Goal: Transaction & Acquisition: Purchase product/service

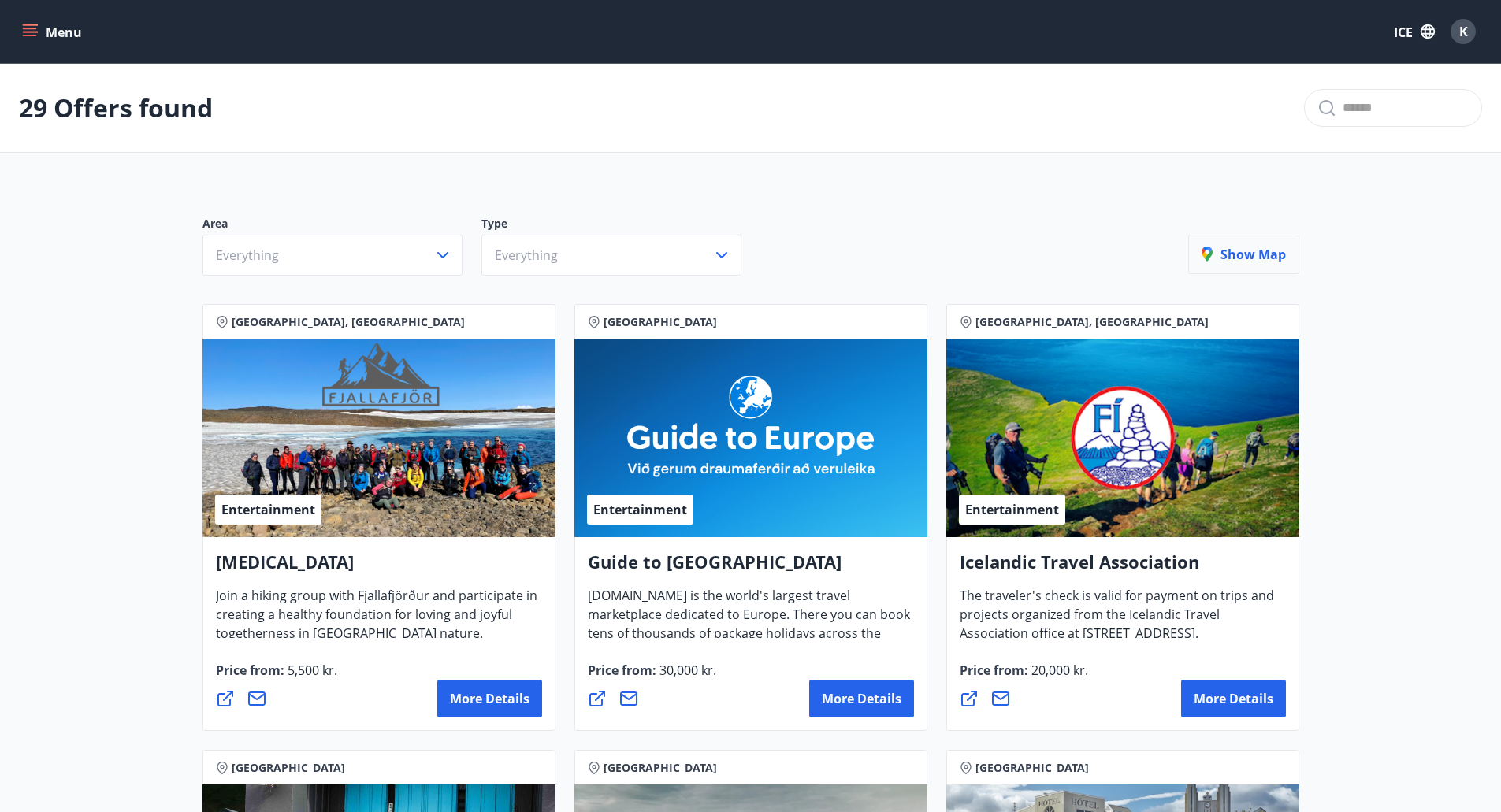
click at [1258, 262] on font "Show map" at bounding box center [1253, 254] width 65 height 17
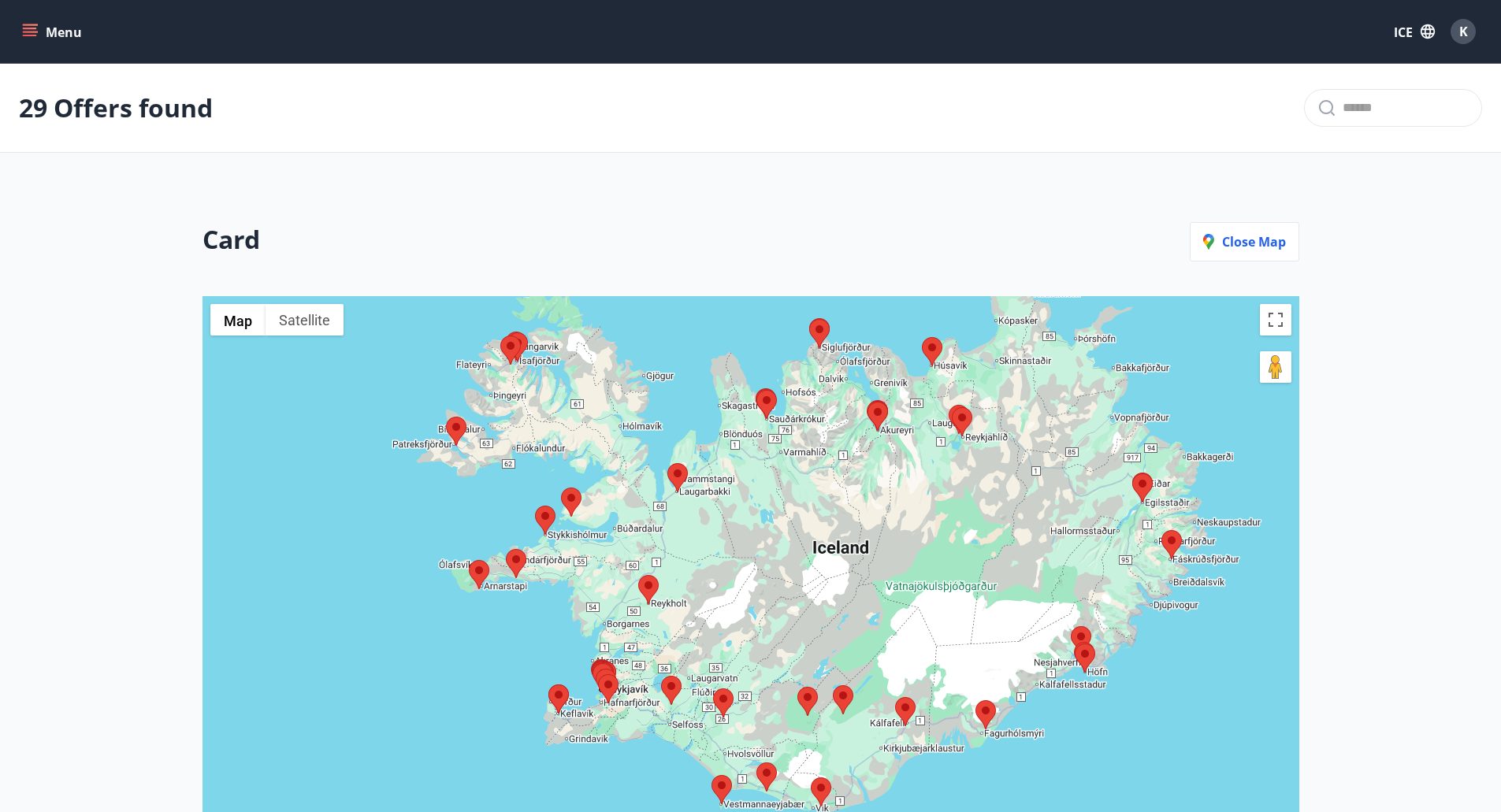
drag, startPoint x: 722, startPoint y: 635, endPoint x: 801, endPoint y: 512, distance: 146.2
click at [801, 512] on div at bounding box center [750, 664] width 1097 height 737
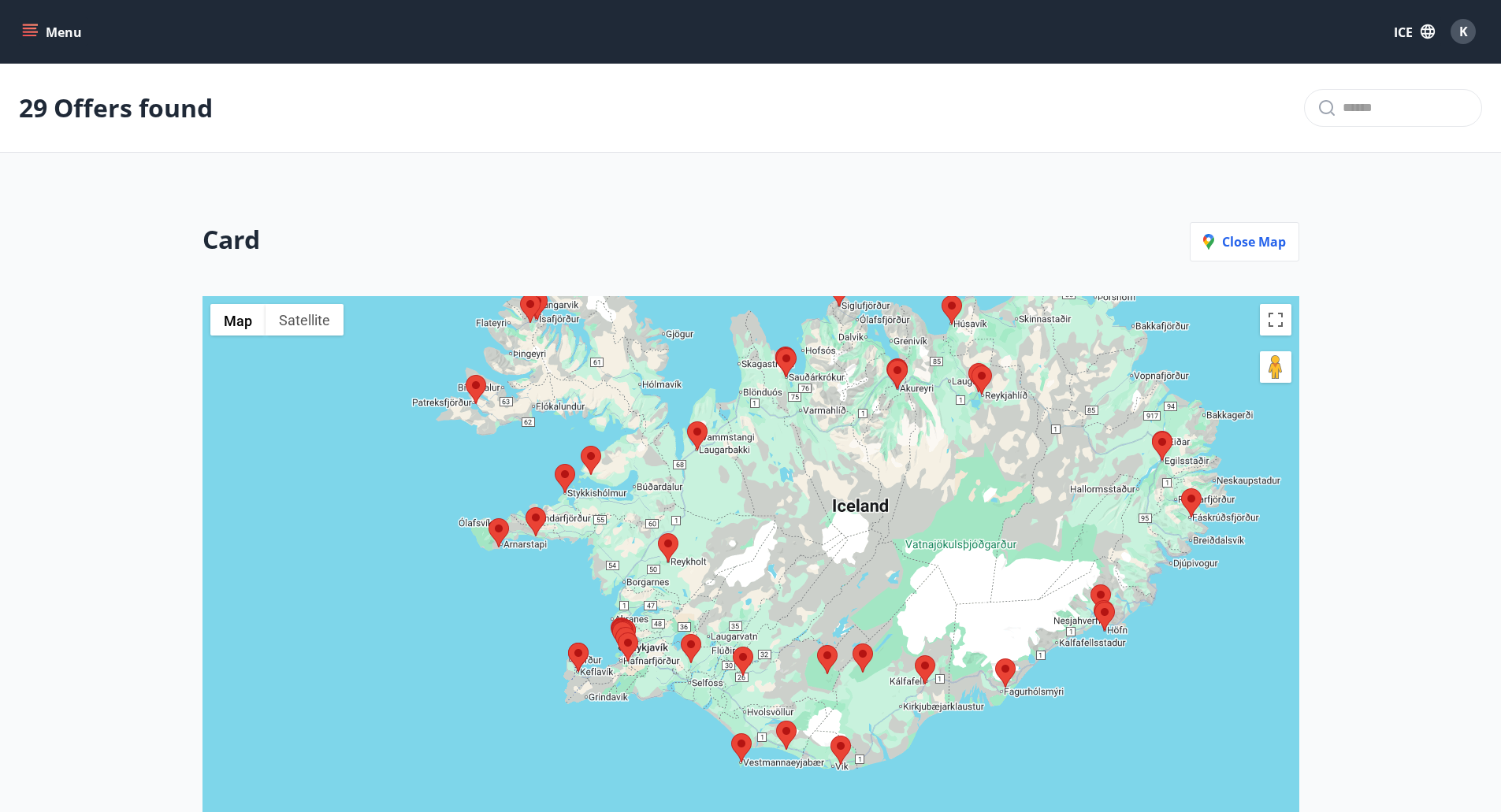
drag, startPoint x: 1379, startPoint y: 565, endPoint x: 1377, endPoint y: 383, distance: 182.0
click at [1377, 383] on main "29 Offers found Card Close map ← Move left → Move right ↑ Move up ↓ Move down +…" at bounding box center [750, 530] width 1501 height 932
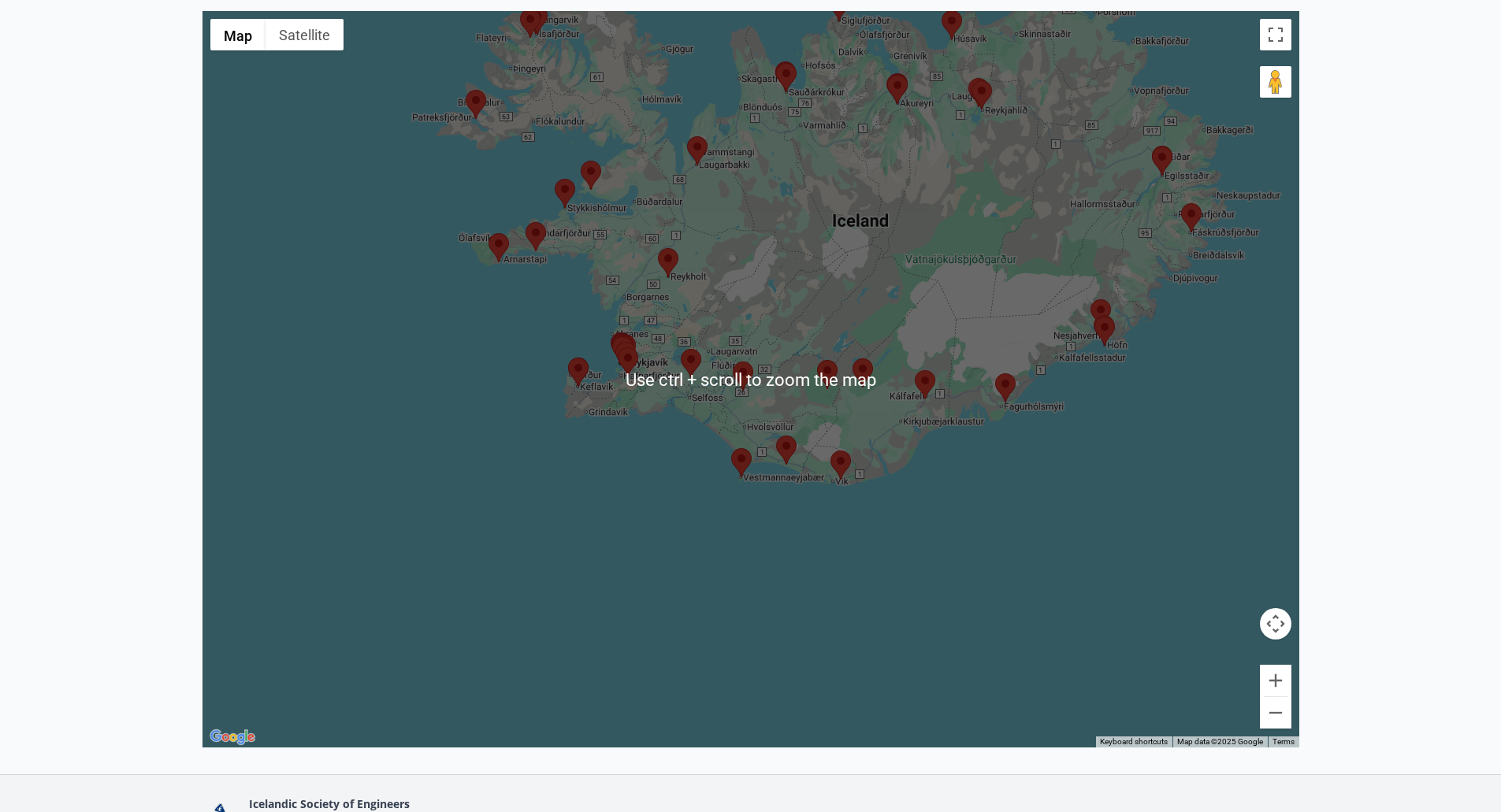
scroll to position [222, 0]
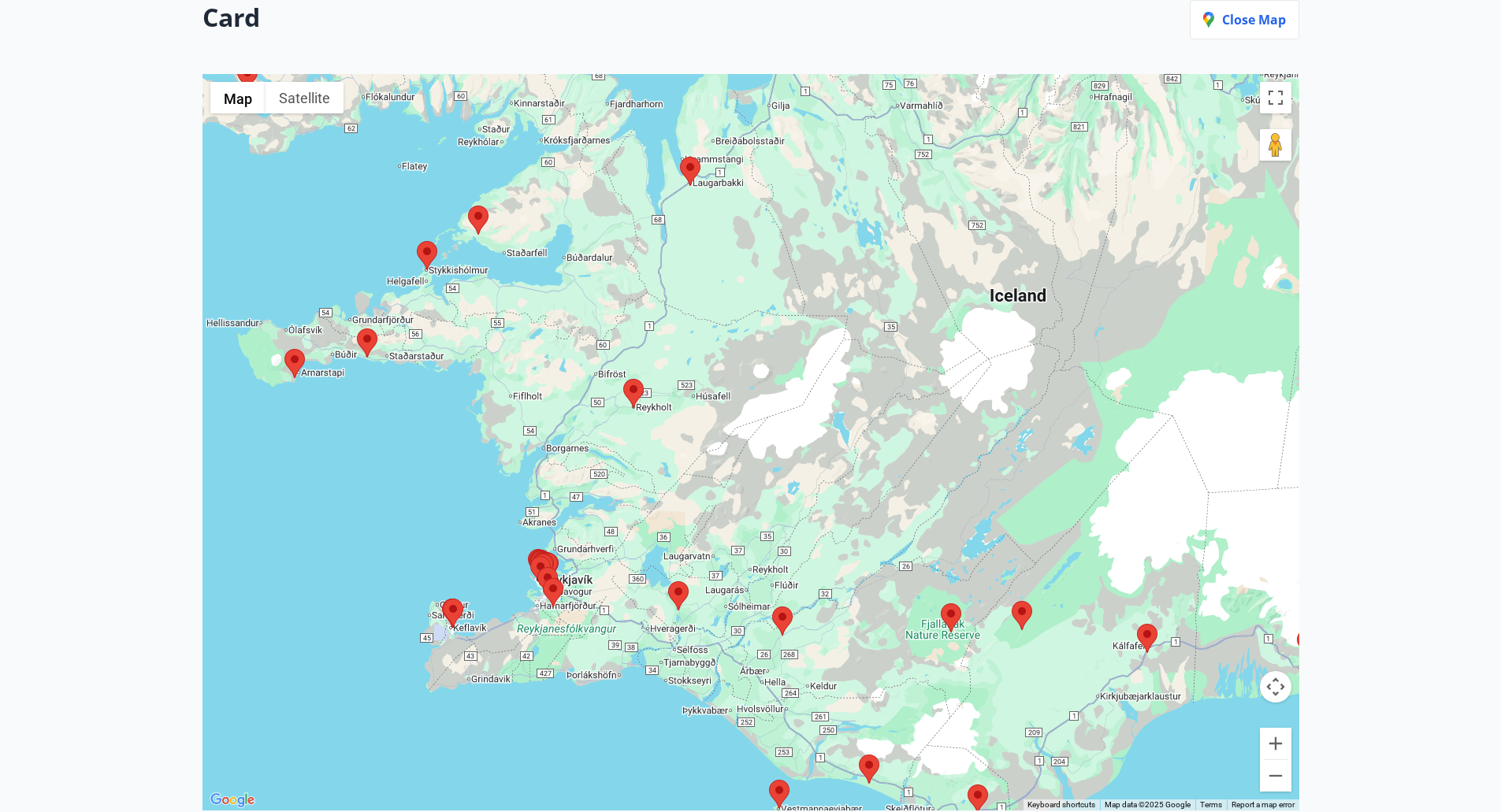
drag, startPoint x: 759, startPoint y: 256, endPoint x: 663, endPoint y: 389, distance: 164.0
click at [668, 389] on div at bounding box center [750, 442] width 1097 height 737
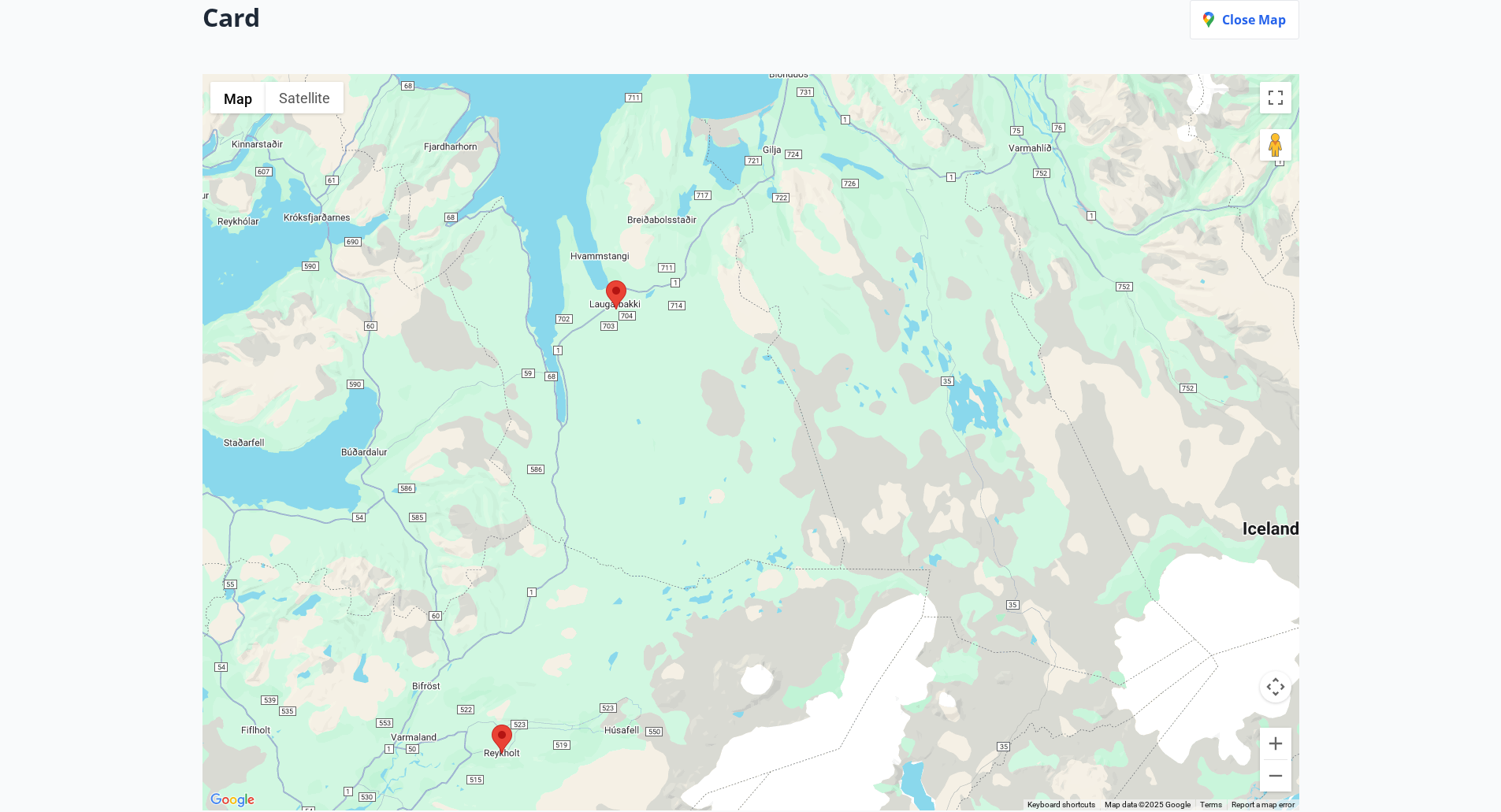
click at [606, 281] on area at bounding box center [606, 281] width 0 height 0
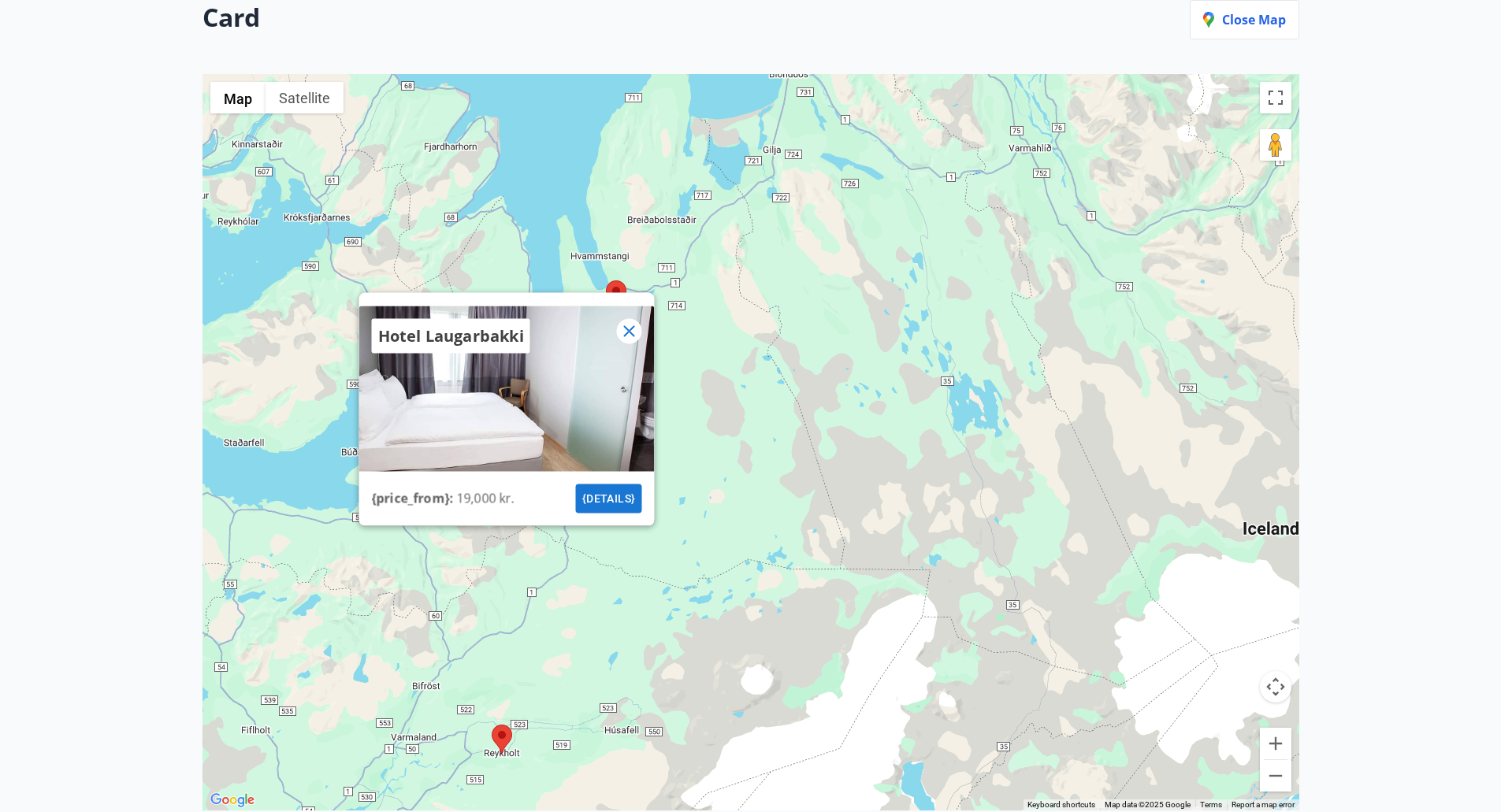
click at [628, 328] on icon at bounding box center [628, 330] width 19 height 19
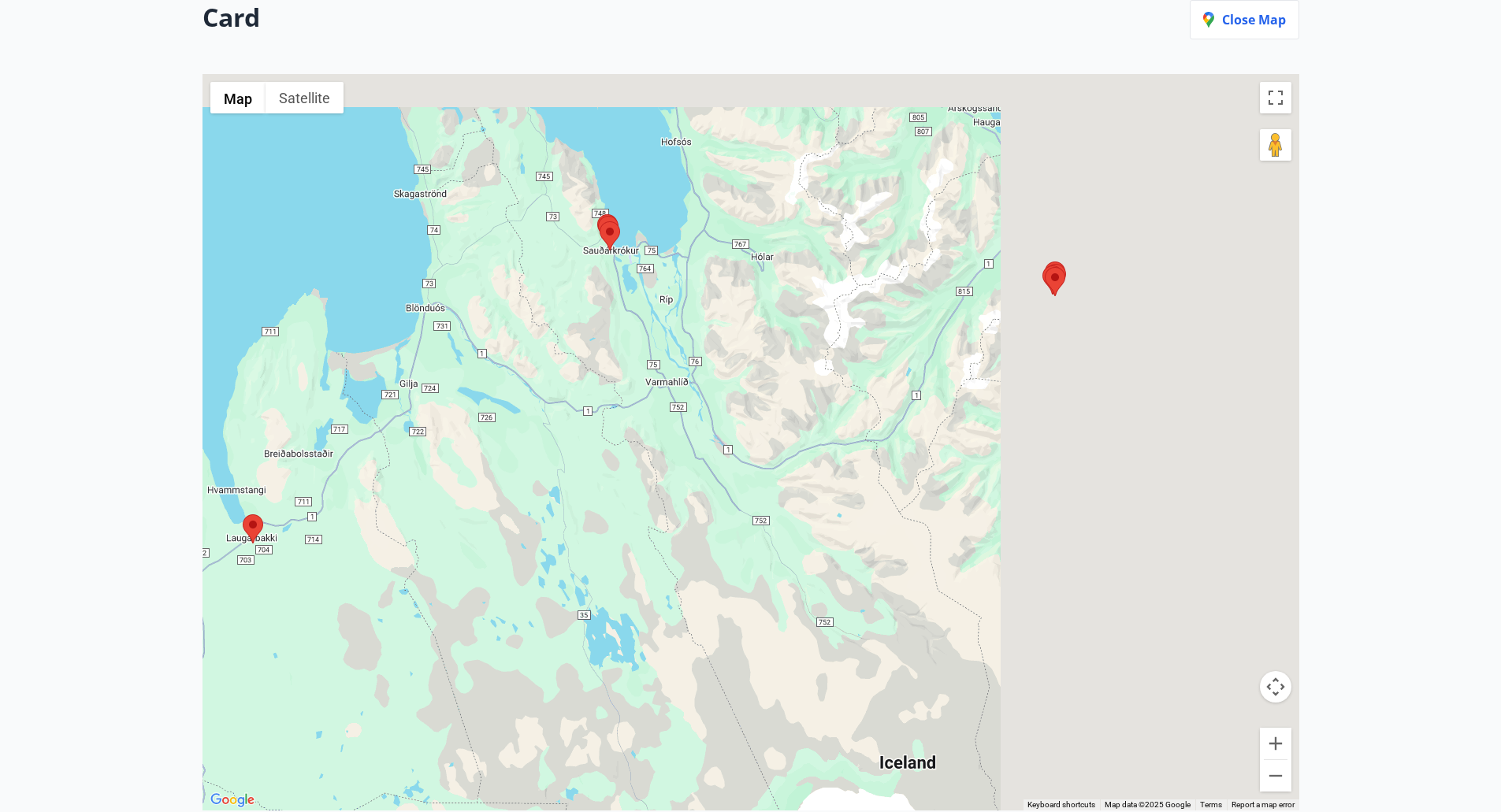
drag, startPoint x: 887, startPoint y: 263, endPoint x: 514, endPoint y: 497, distance: 440.3
click at [514, 497] on div at bounding box center [750, 442] width 1097 height 737
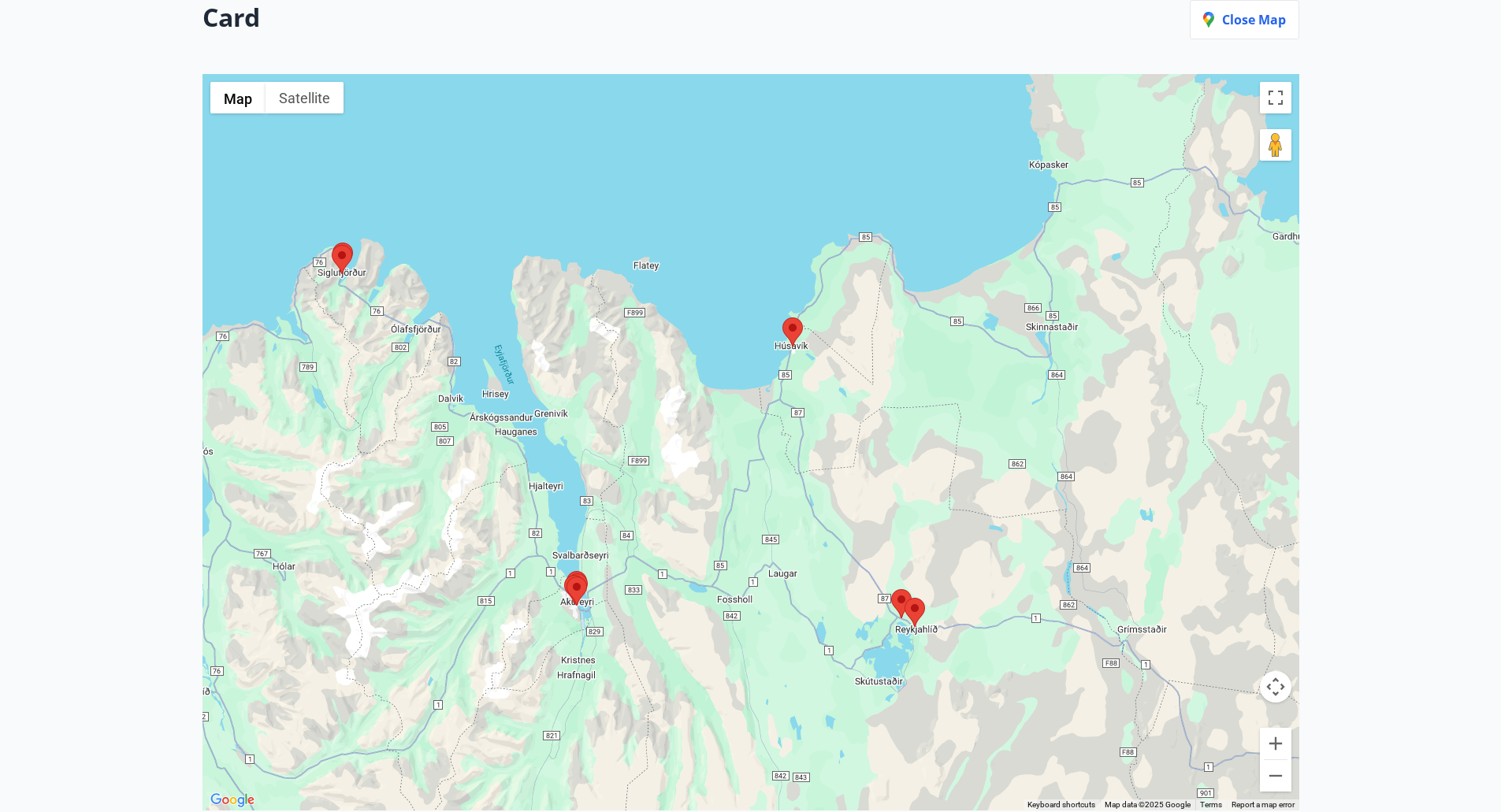
drag, startPoint x: 460, startPoint y: 502, endPoint x: 815, endPoint y: 436, distance: 361.1
click at [815, 436] on div at bounding box center [750, 442] width 1097 height 737
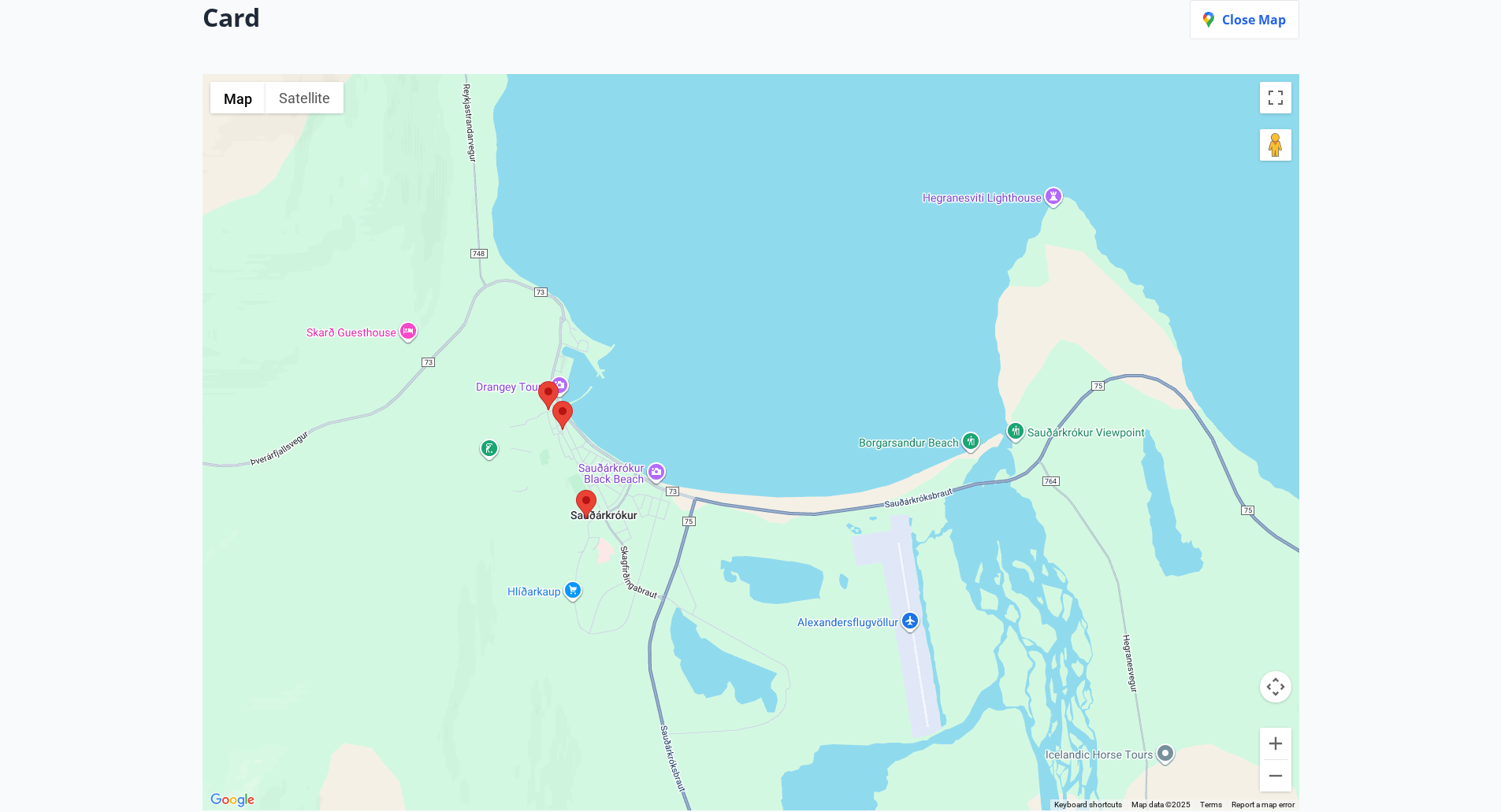
click at [538, 381] on area at bounding box center [538, 381] width 0 height 0
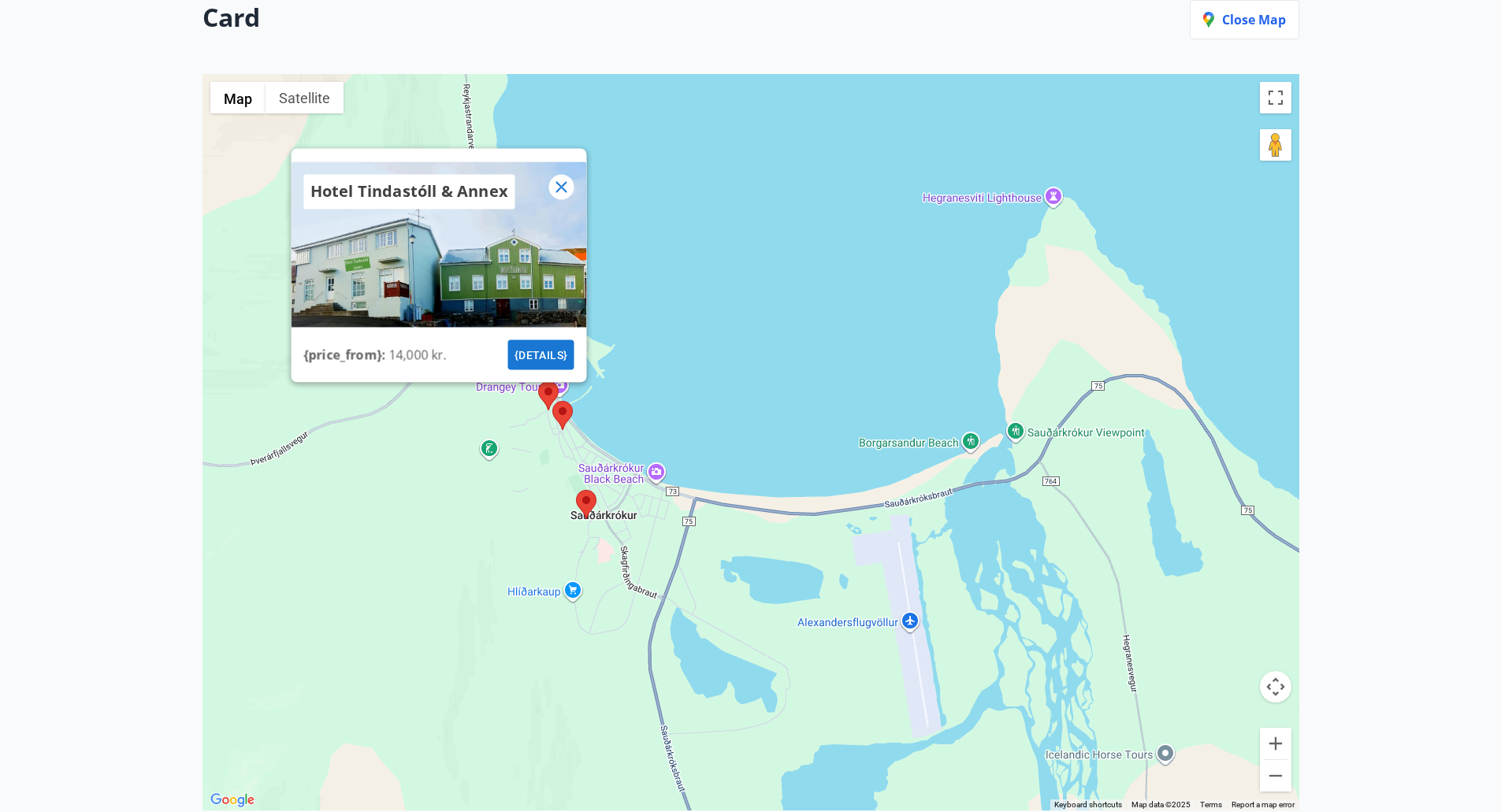
click at [552, 401] on area at bounding box center [552, 401] width 0 height 0
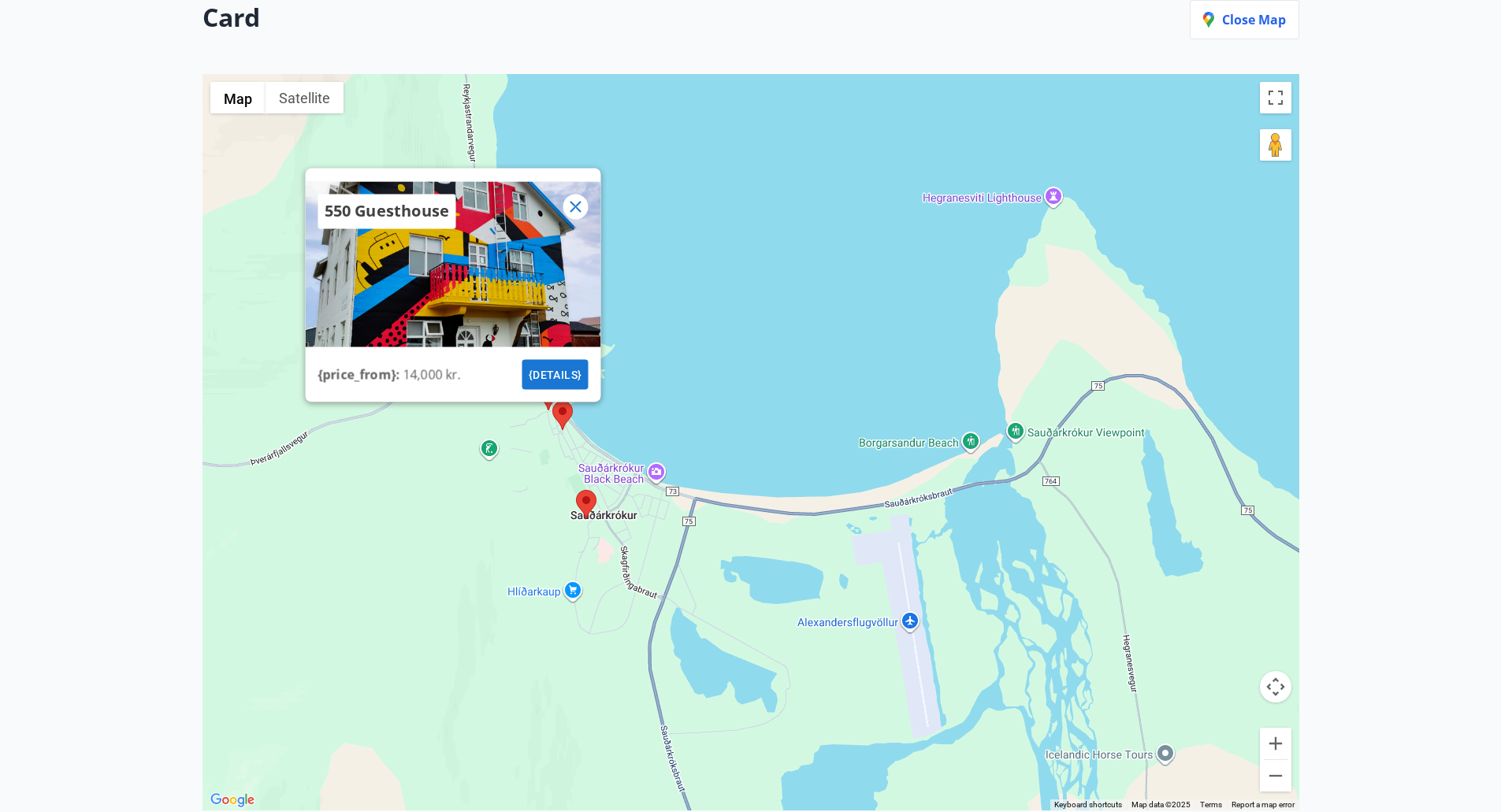
click at [576, 490] on area at bounding box center [576, 490] width 0 height 0
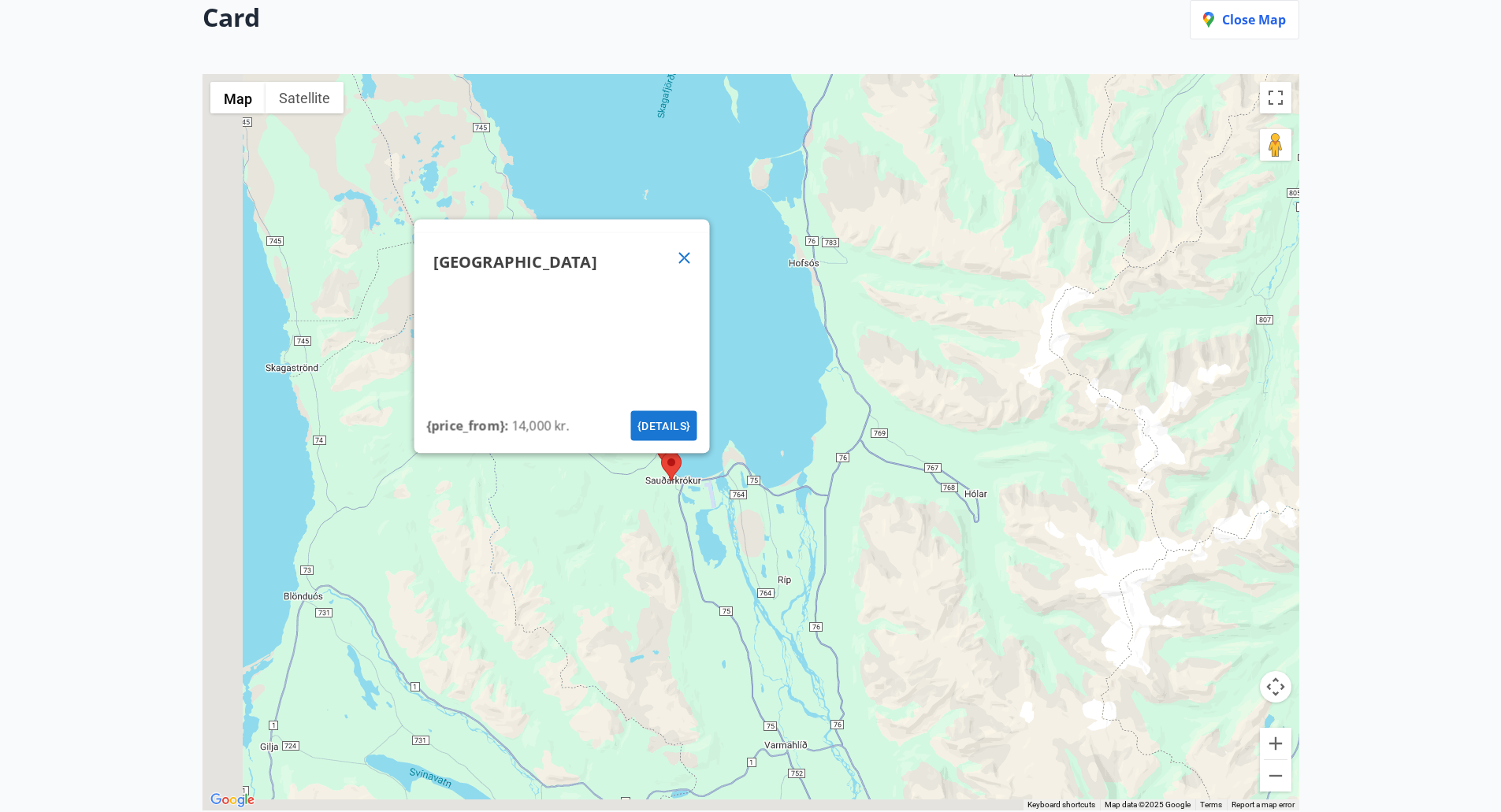
drag, startPoint x: 745, startPoint y: 669, endPoint x: 828, endPoint y: 456, distance: 228.6
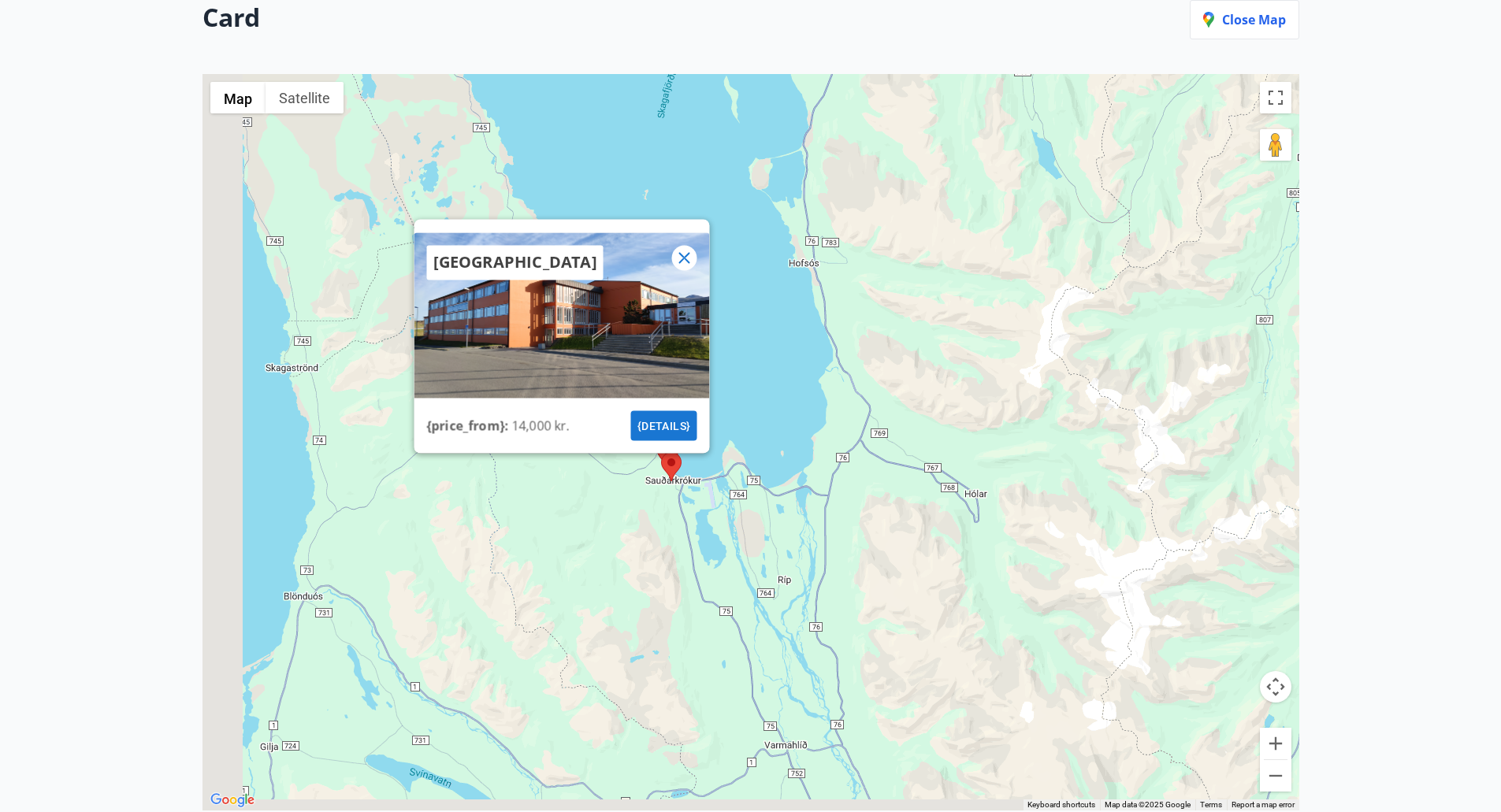
click at [828, 456] on div "Hotel Mikligarður {price_from} : 14,000 kr. {details}" at bounding box center [750, 442] width 1097 height 737
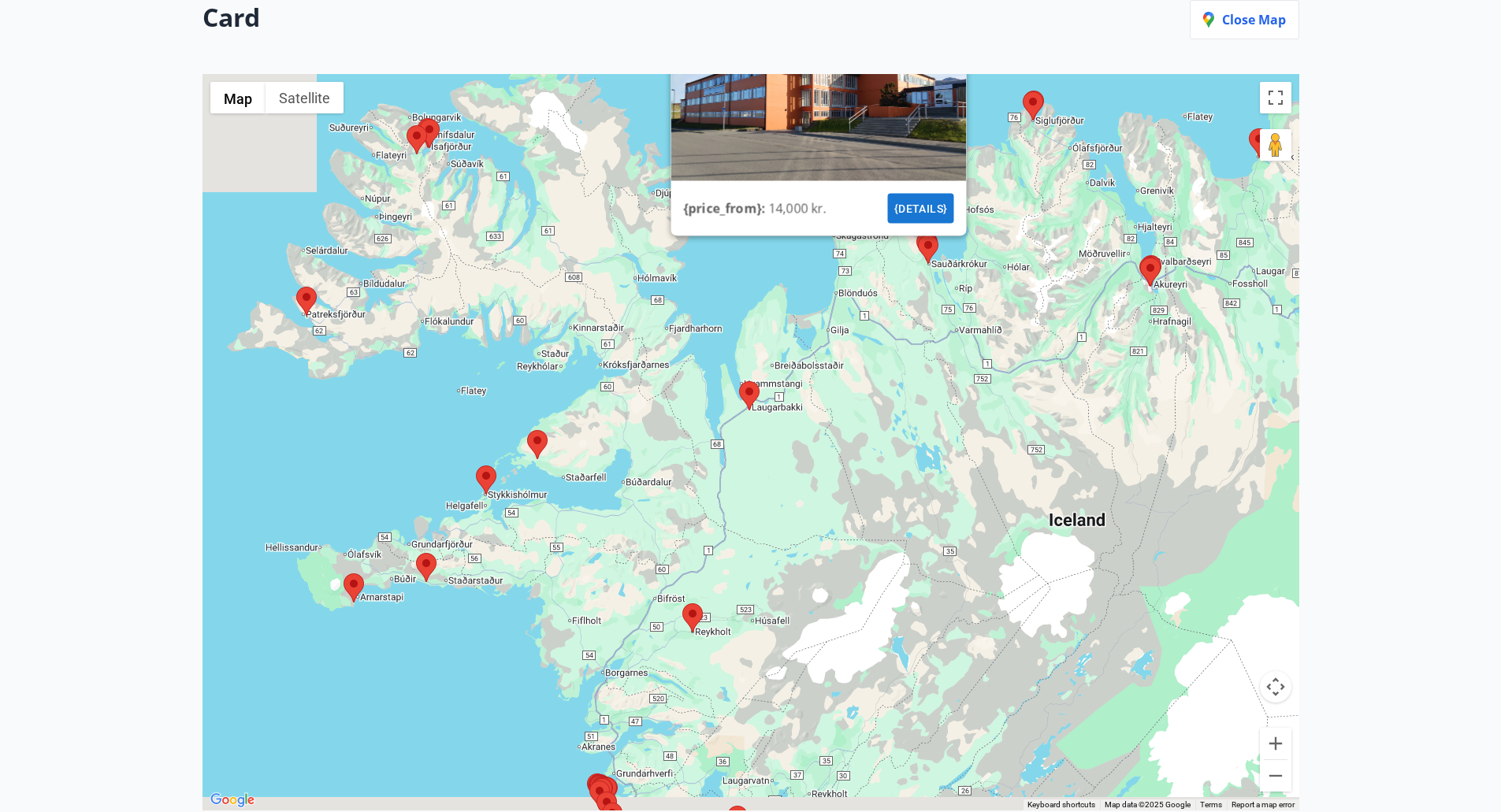
drag, startPoint x: 585, startPoint y: 708, endPoint x: 753, endPoint y: 489, distance: 276.0
click at [753, 489] on div "Hotel Mikligarður {price_from} : 14,000 kr. {details}" at bounding box center [750, 442] width 1097 height 737
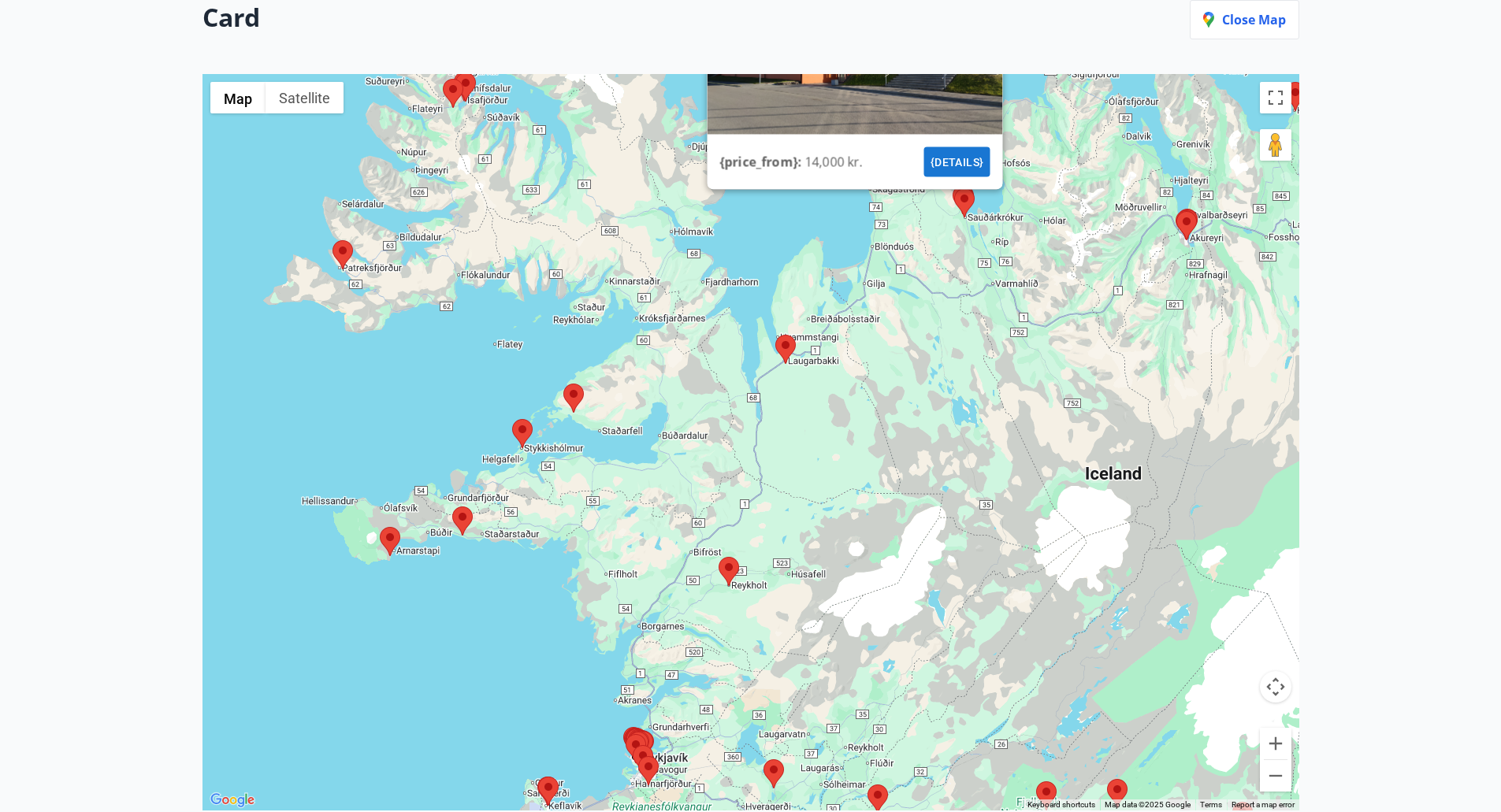
click at [719, 557] on area at bounding box center [719, 557] width 0 height 0
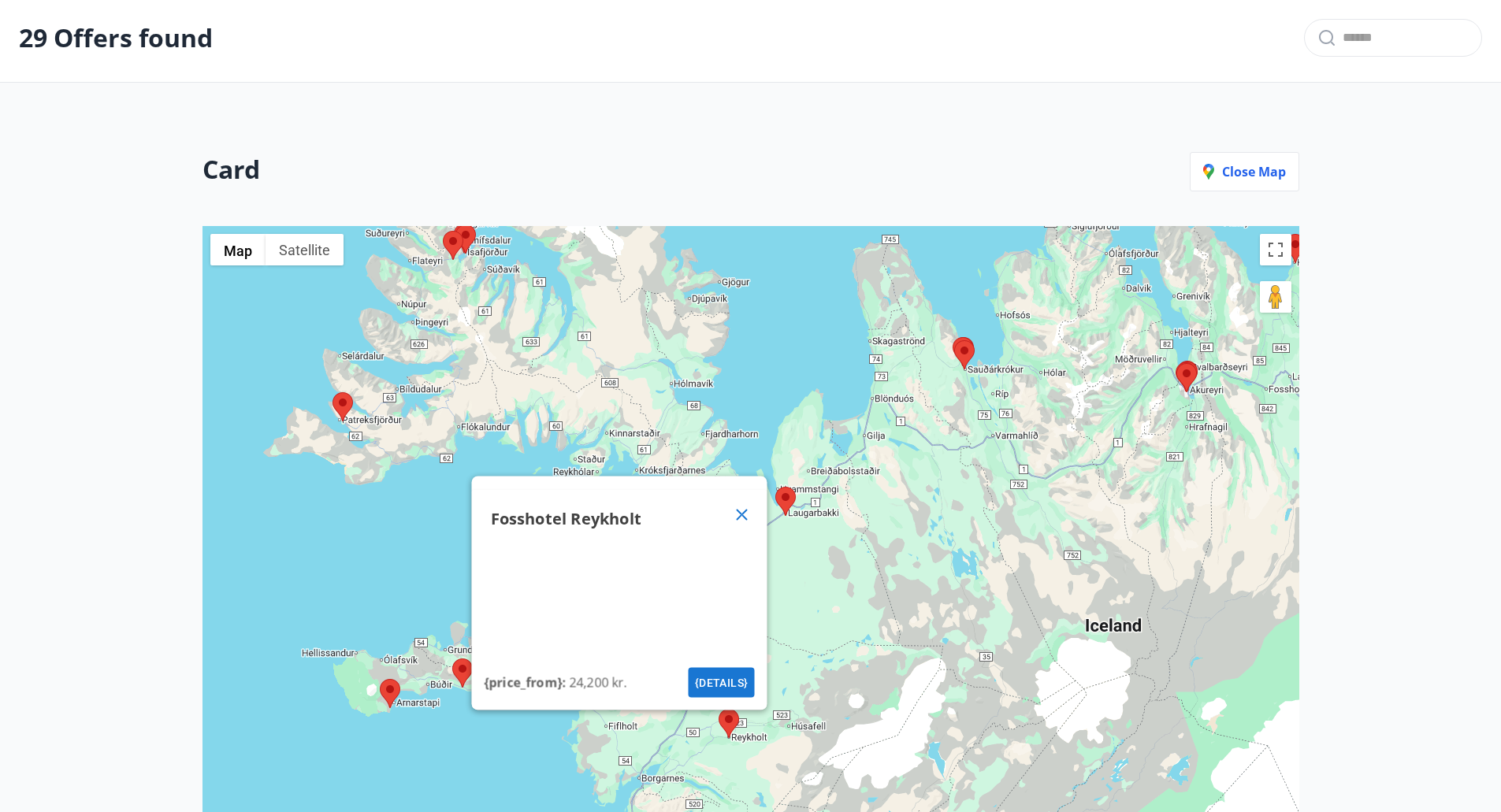
scroll to position [64, 0]
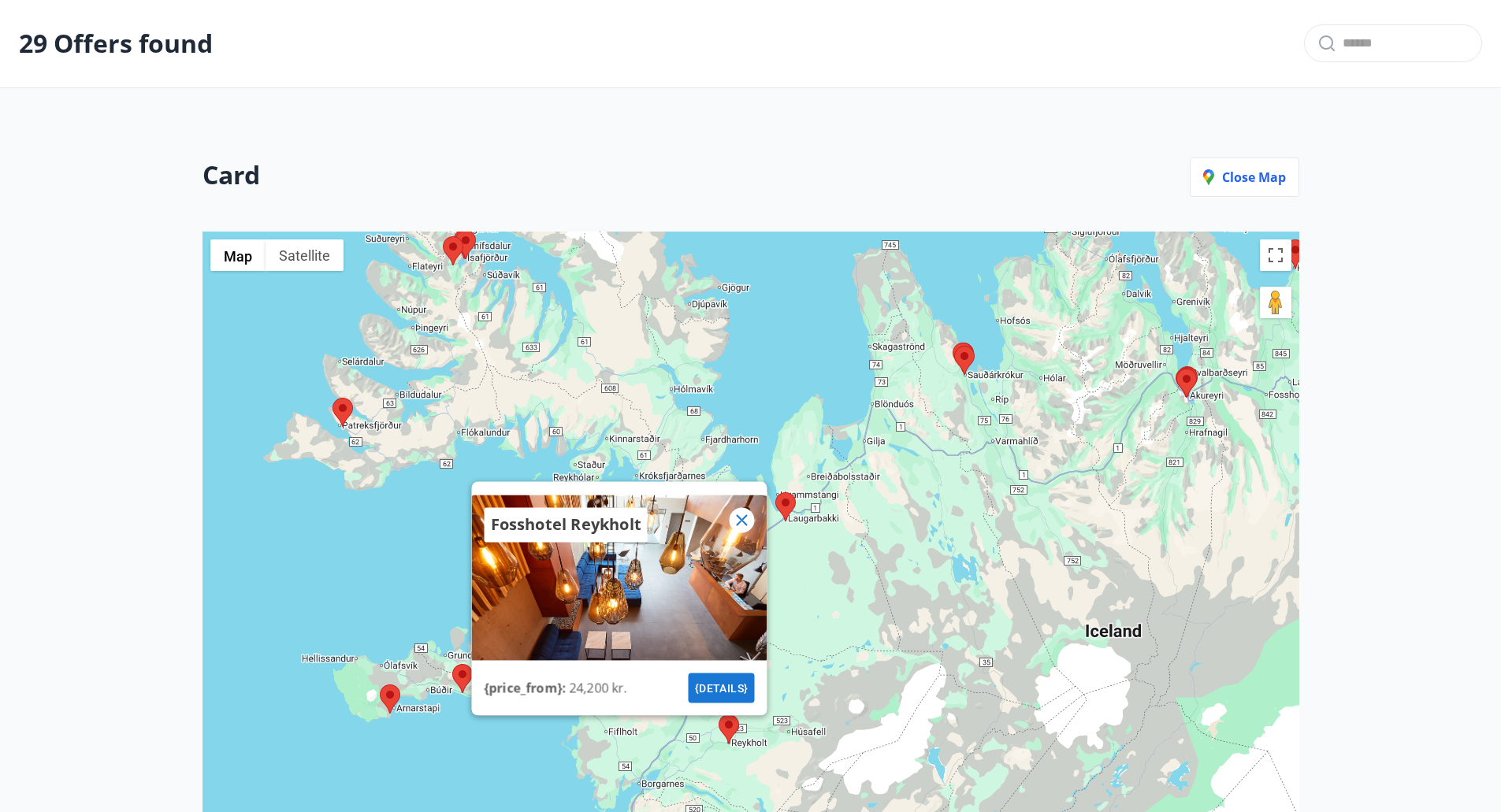
click at [748, 526] on icon at bounding box center [741, 520] width 19 height 19
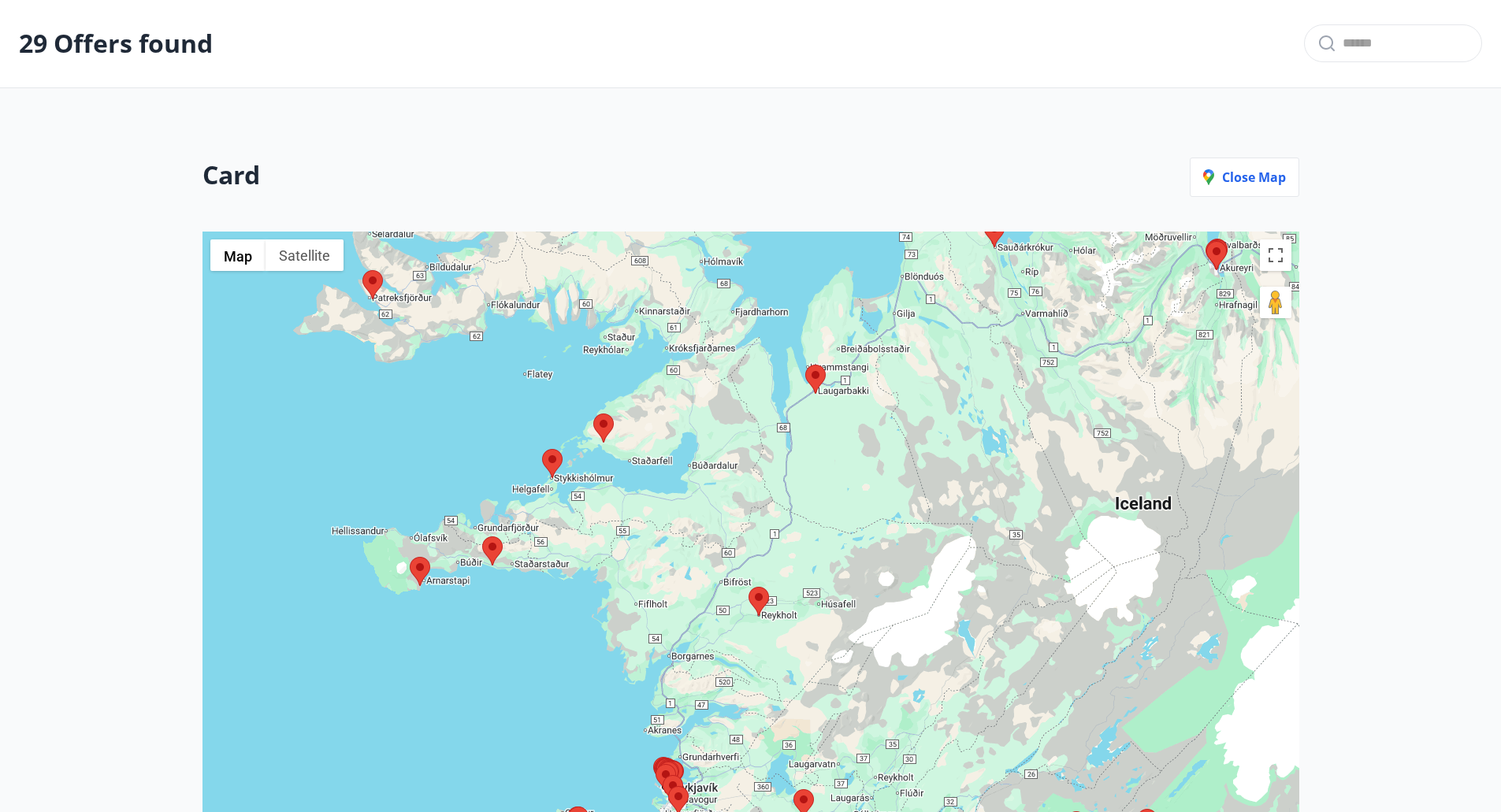
drag, startPoint x: 749, startPoint y: 614, endPoint x: 786, endPoint y: 446, distance: 172.0
click at [786, 446] on div at bounding box center [750, 600] width 1097 height 737
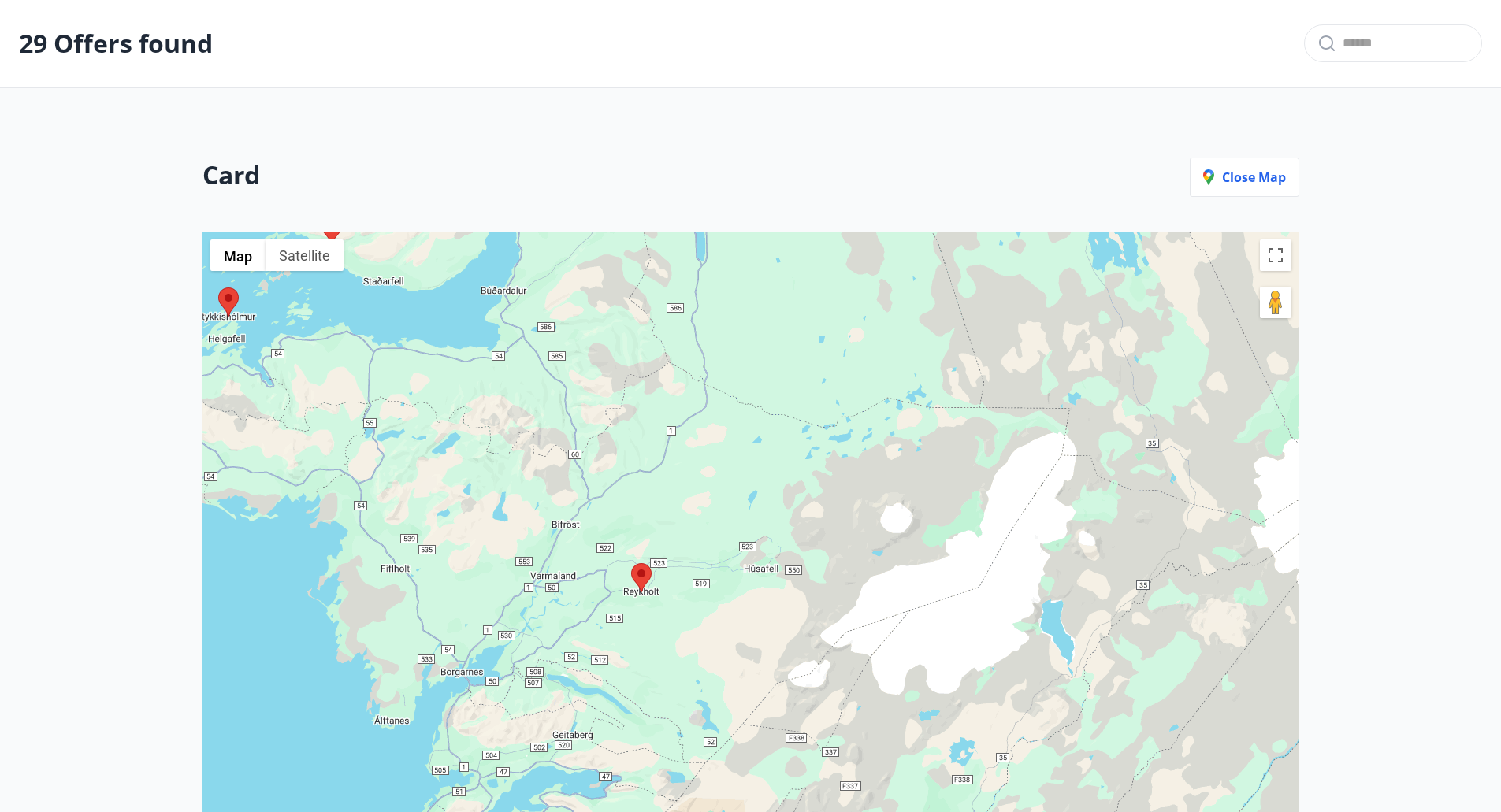
drag, startPoint x: 980, startPoint y: 435, endPoint x: 782, endPoint y: 500, distance: 208.4
click at [782, 500] on div at bounding box center [750, 600] width 1097 height 737
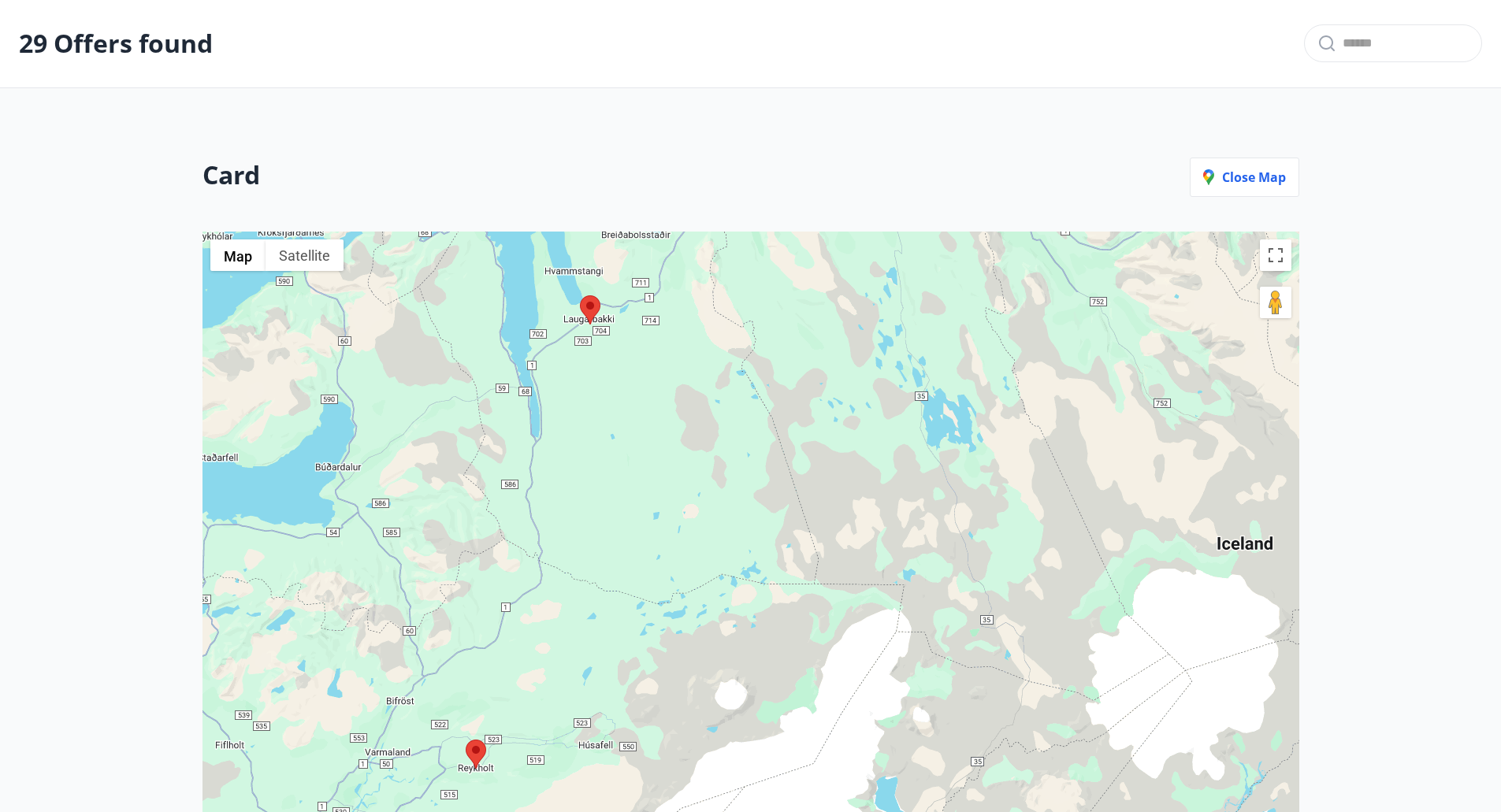
drag, startPoint x: 772, startPoint y: 389, endPoint x: 677, endPoint y: 494, distance: 141.6
click at [677, 494] on div at bounding box center [750, 600] width 1097 height 737
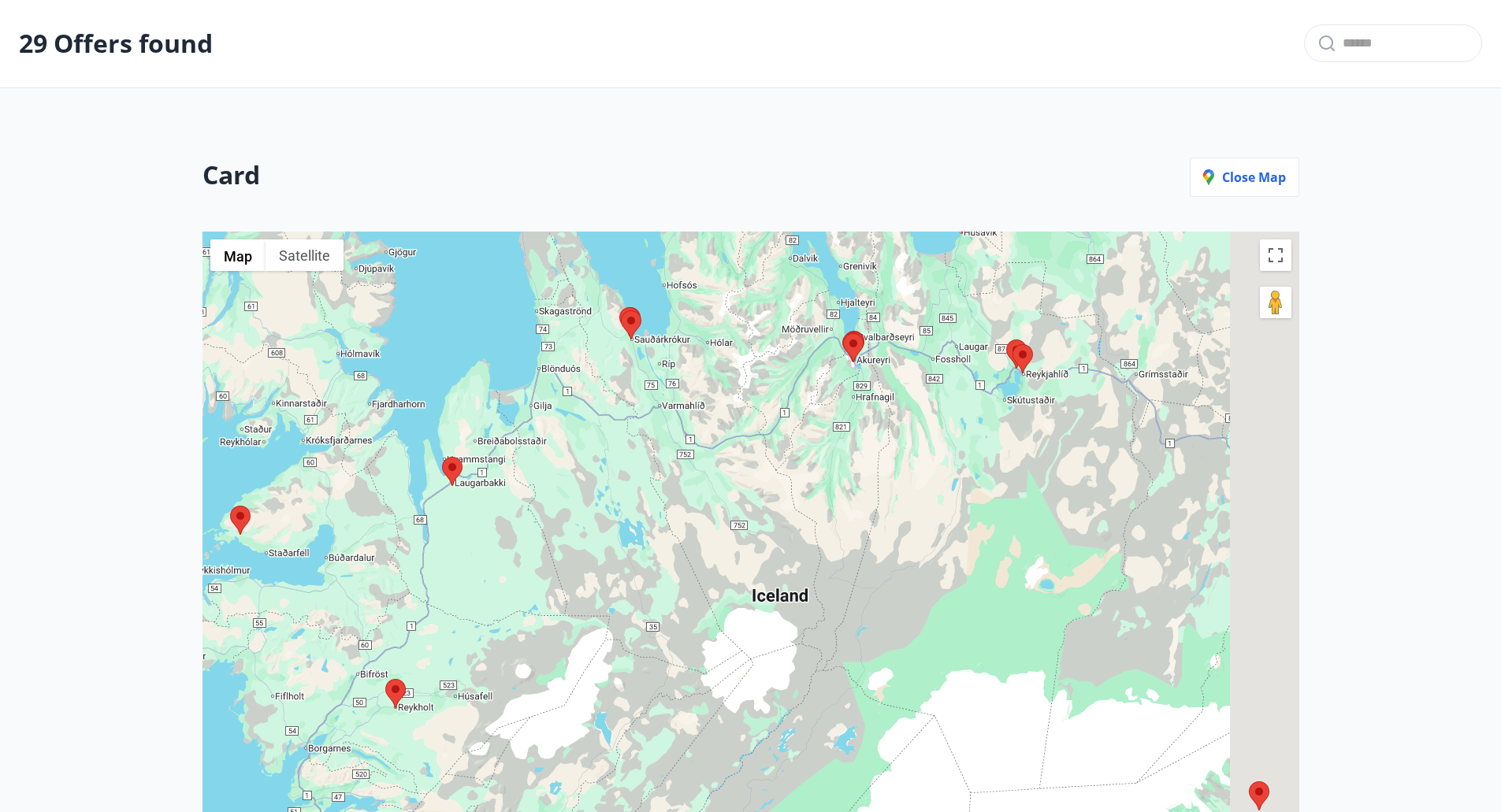
drag, startPoint x: 885, startPoint y: 472, endPoint x: 723, endPoint y: 503, distance: 164.9
click at [723, 503] on div at bounding box center [750, 600] width 1097 height 737
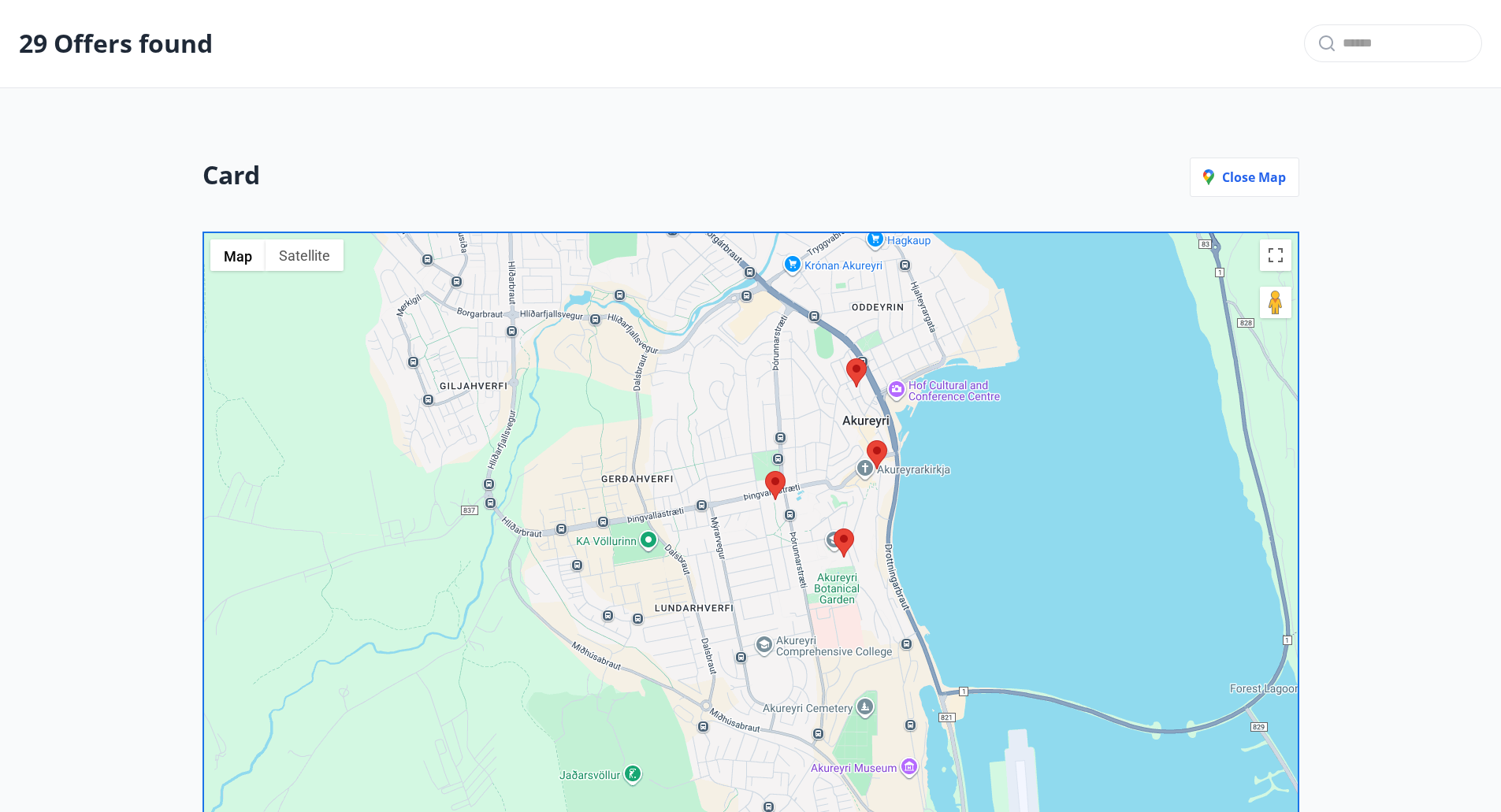
click at [846, 358] on area at bounding box center [846, 358] width 0 height 0
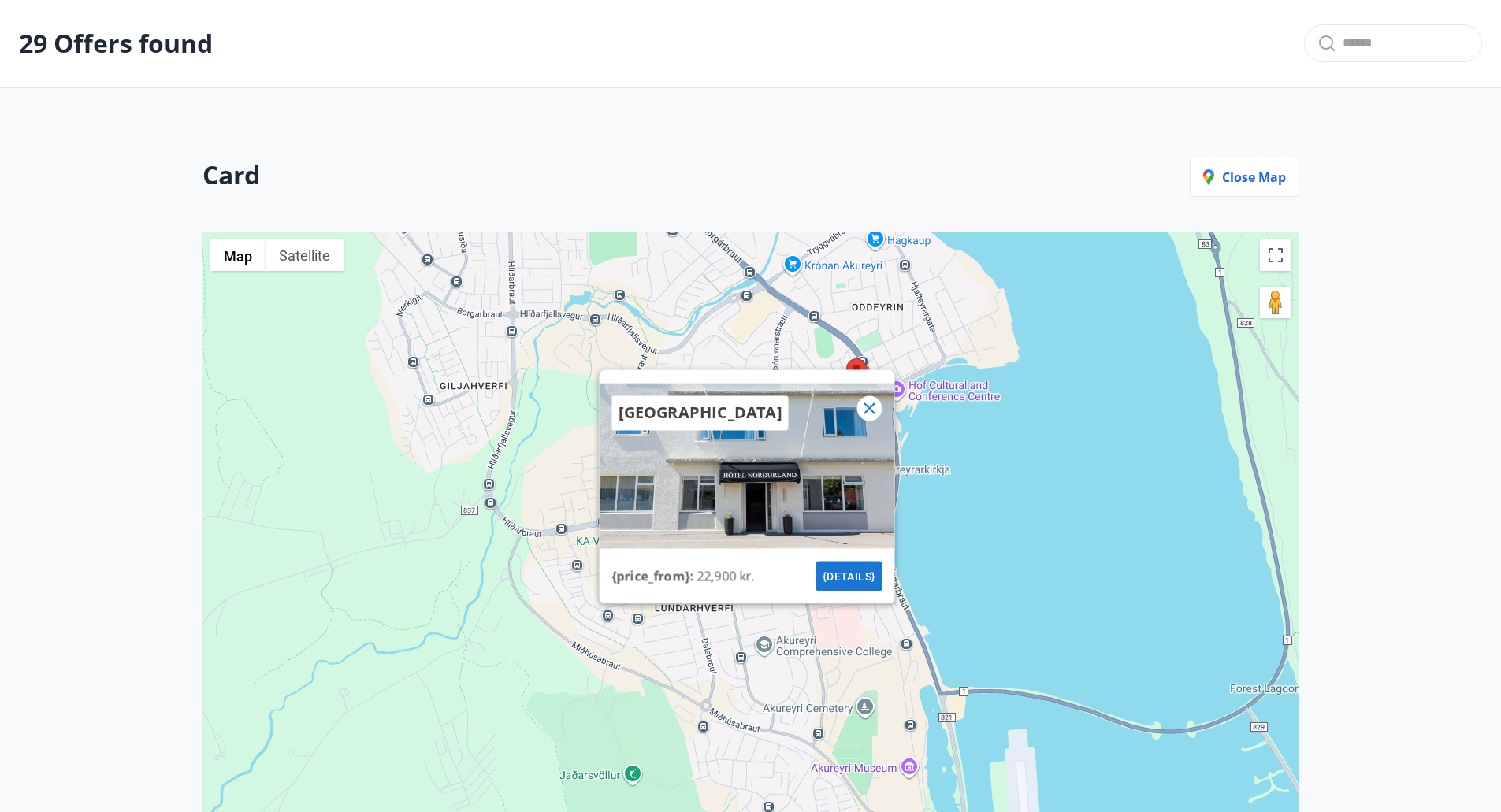
click at [869, 408] on icon at bounding box center [869, 408] width 2 height 2
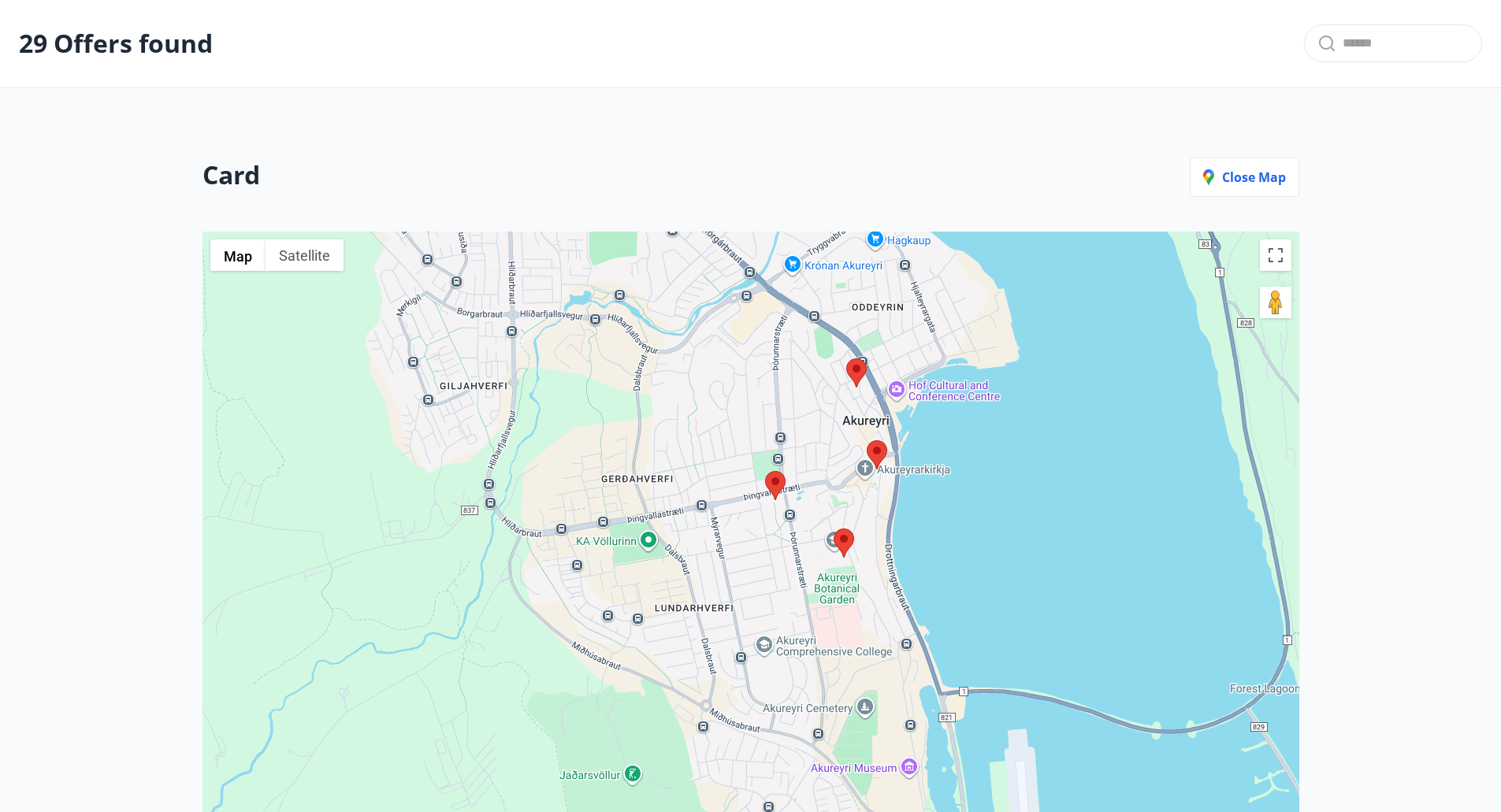
click at [866, 441] on area at bounding box center [866, 441] width 0 height 0
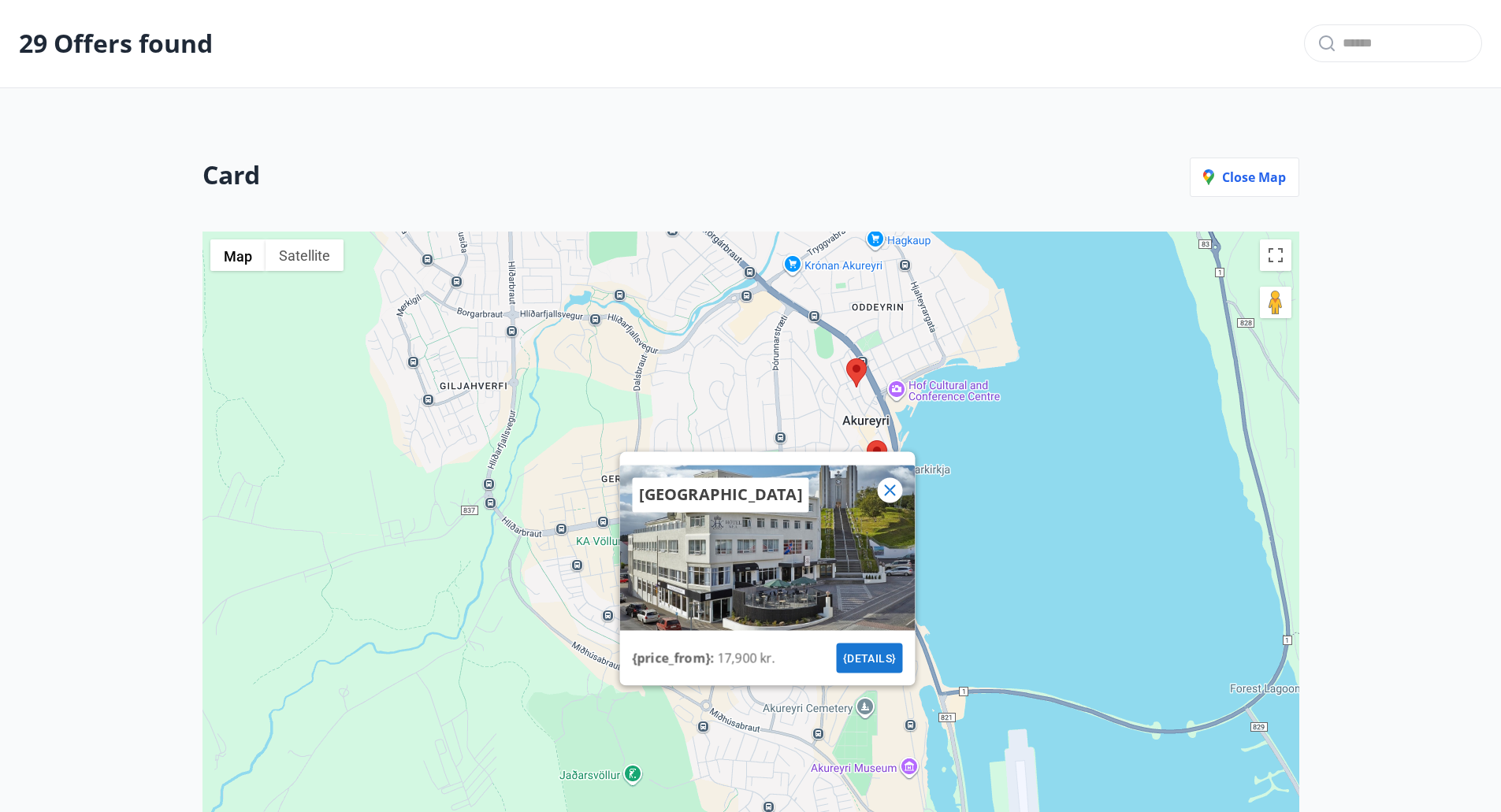
click at [890, 491] on icon at bounding box center [890, 490] width 2 height 2
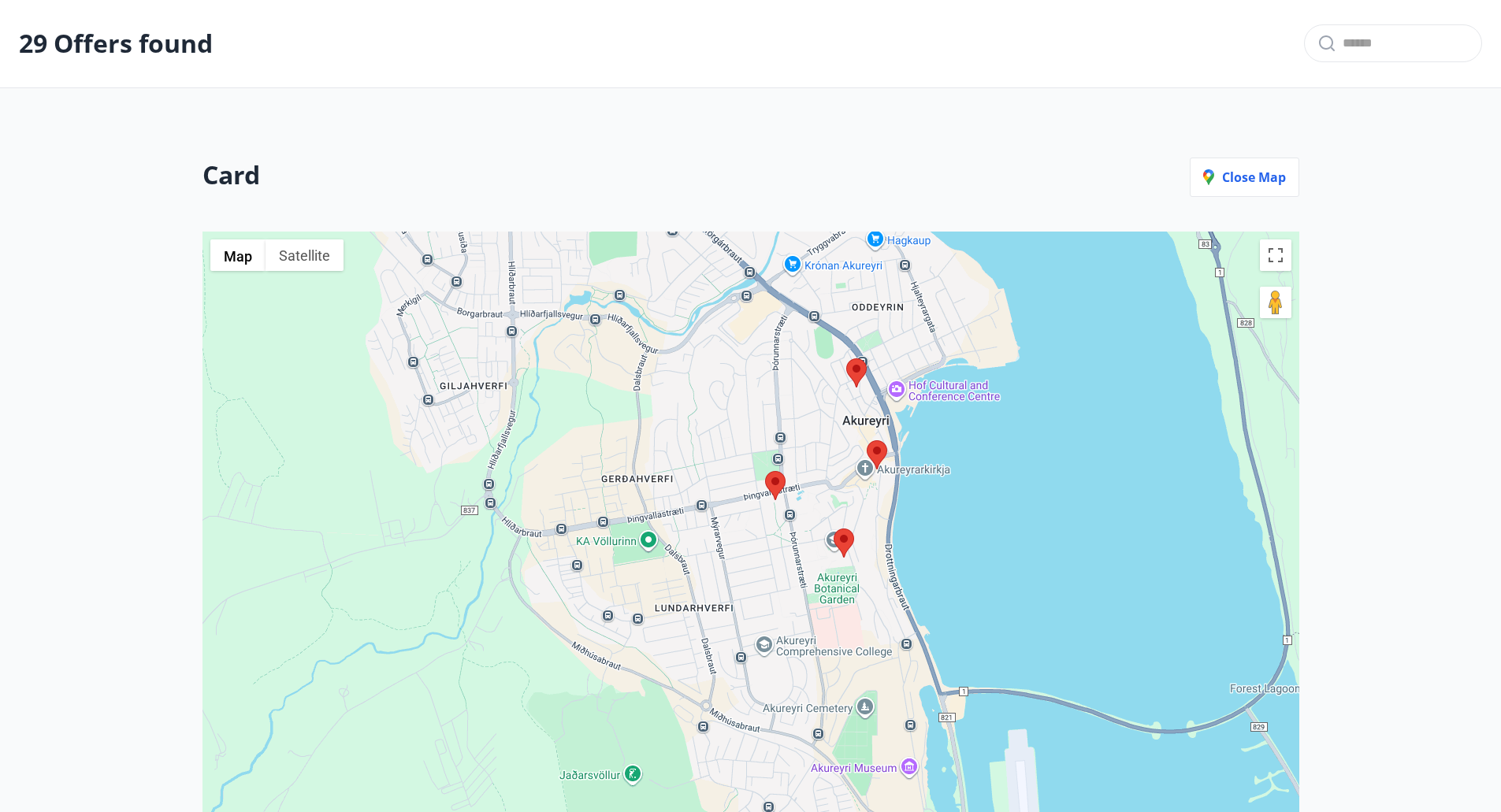
click at [765, 471] on area at bounding box center [765, 471] width 0 height 0
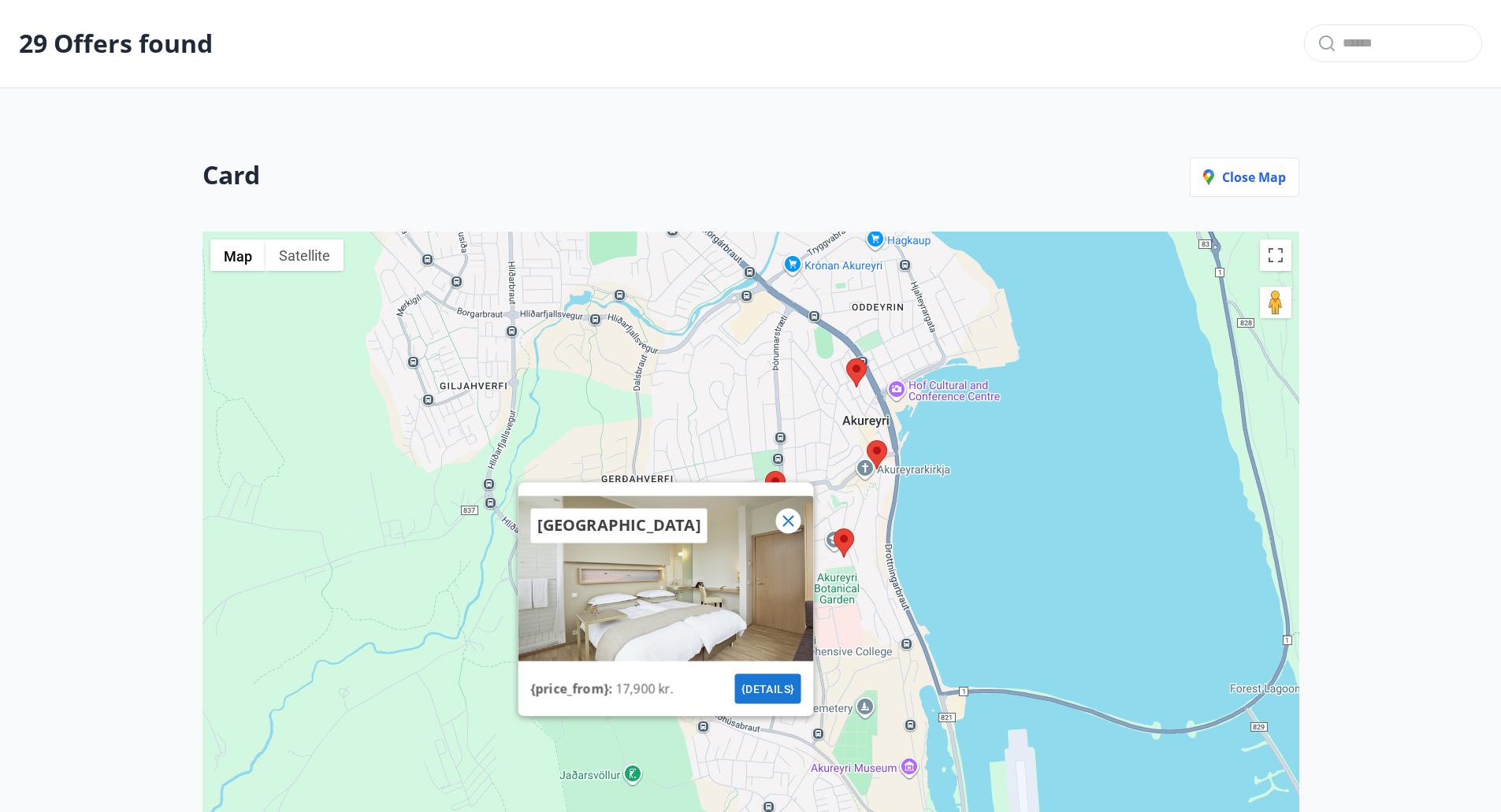
click at [790, 522] on icon at bounding box center [787, 521] width 19 height 19
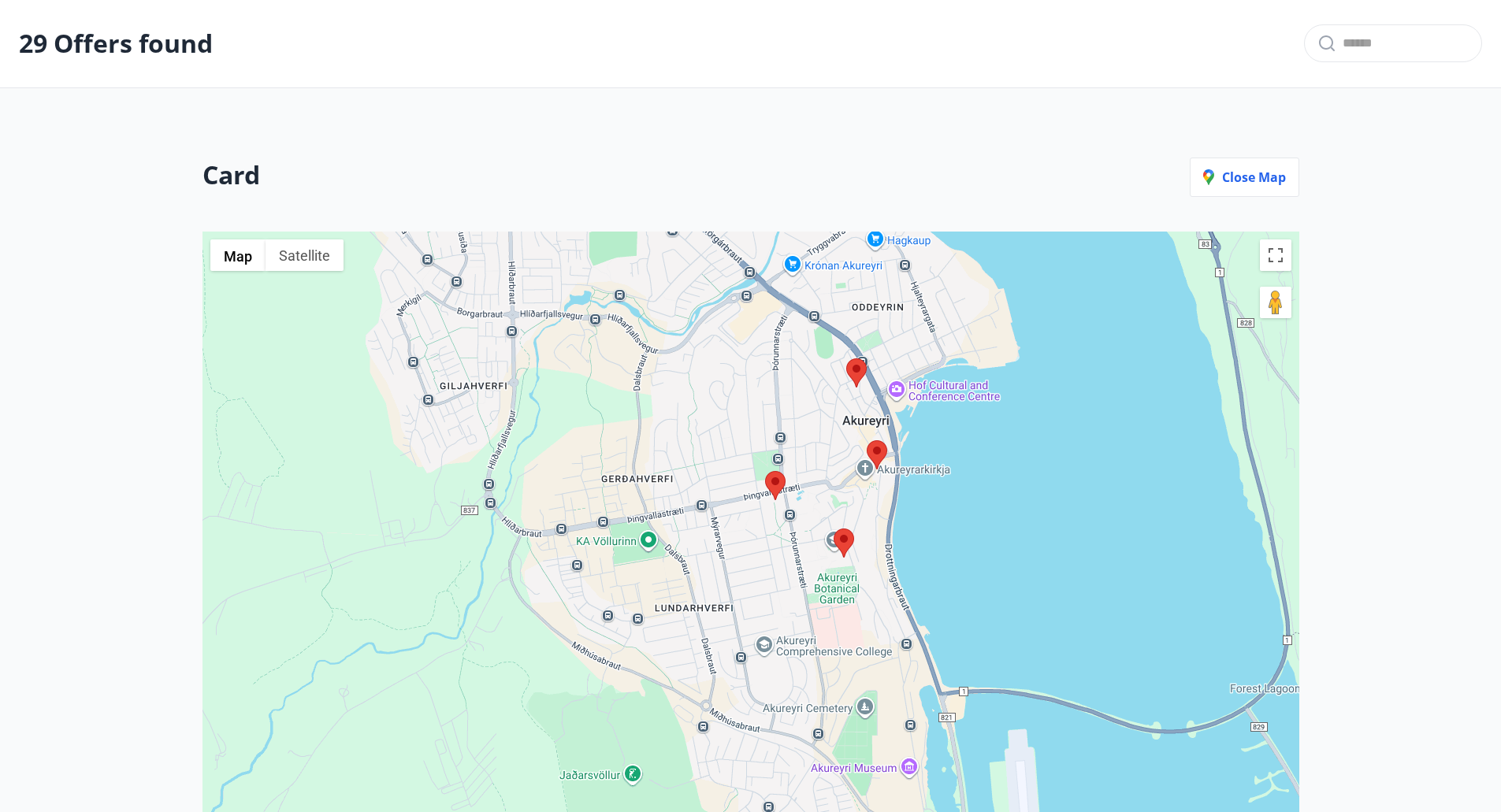
click at [833, 529] on area at bounding box center [833, 529] width 0 height 0
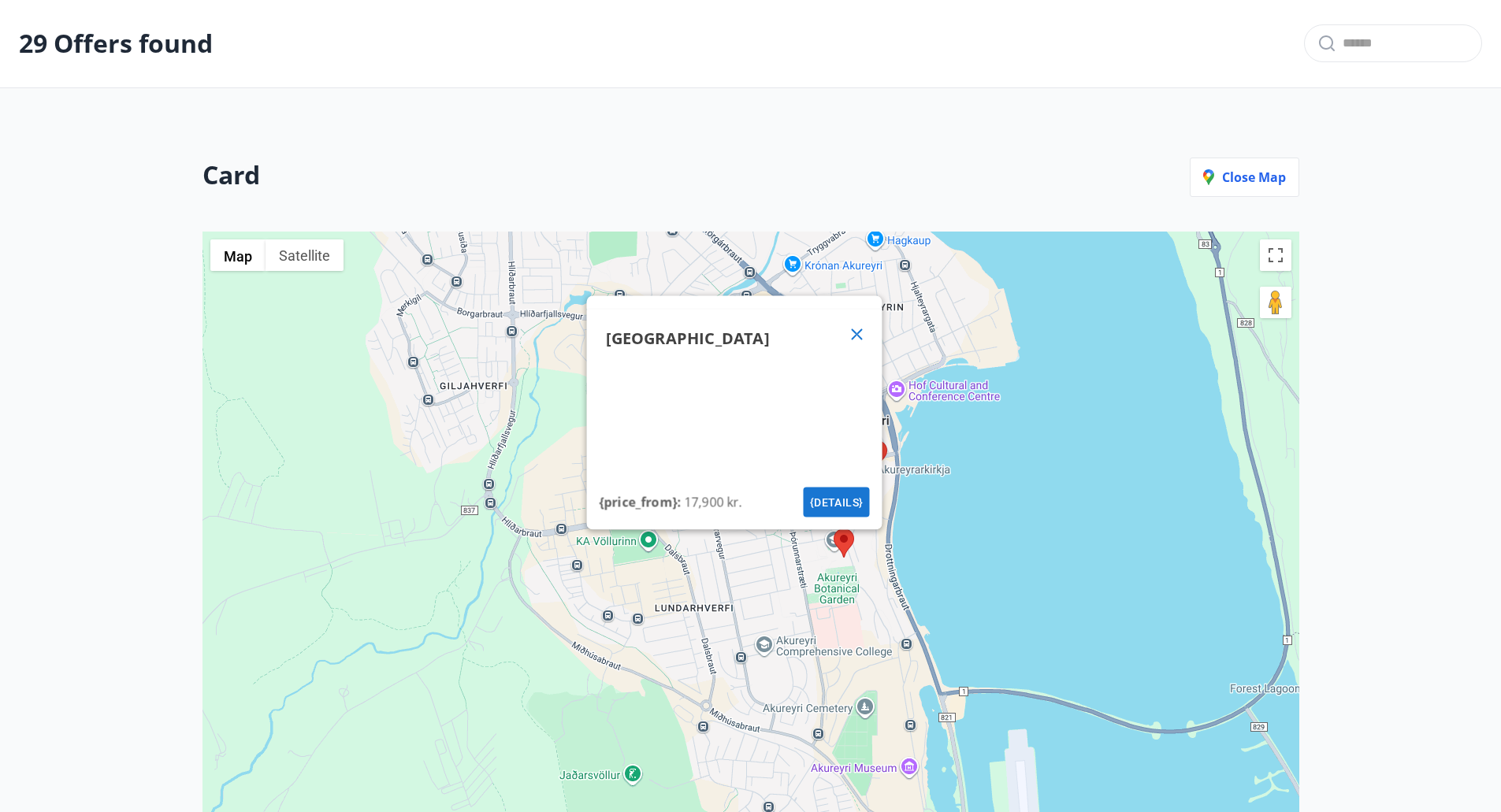
click at [862, 338] on icon at bounding box center [856, 333] width 19 height 19
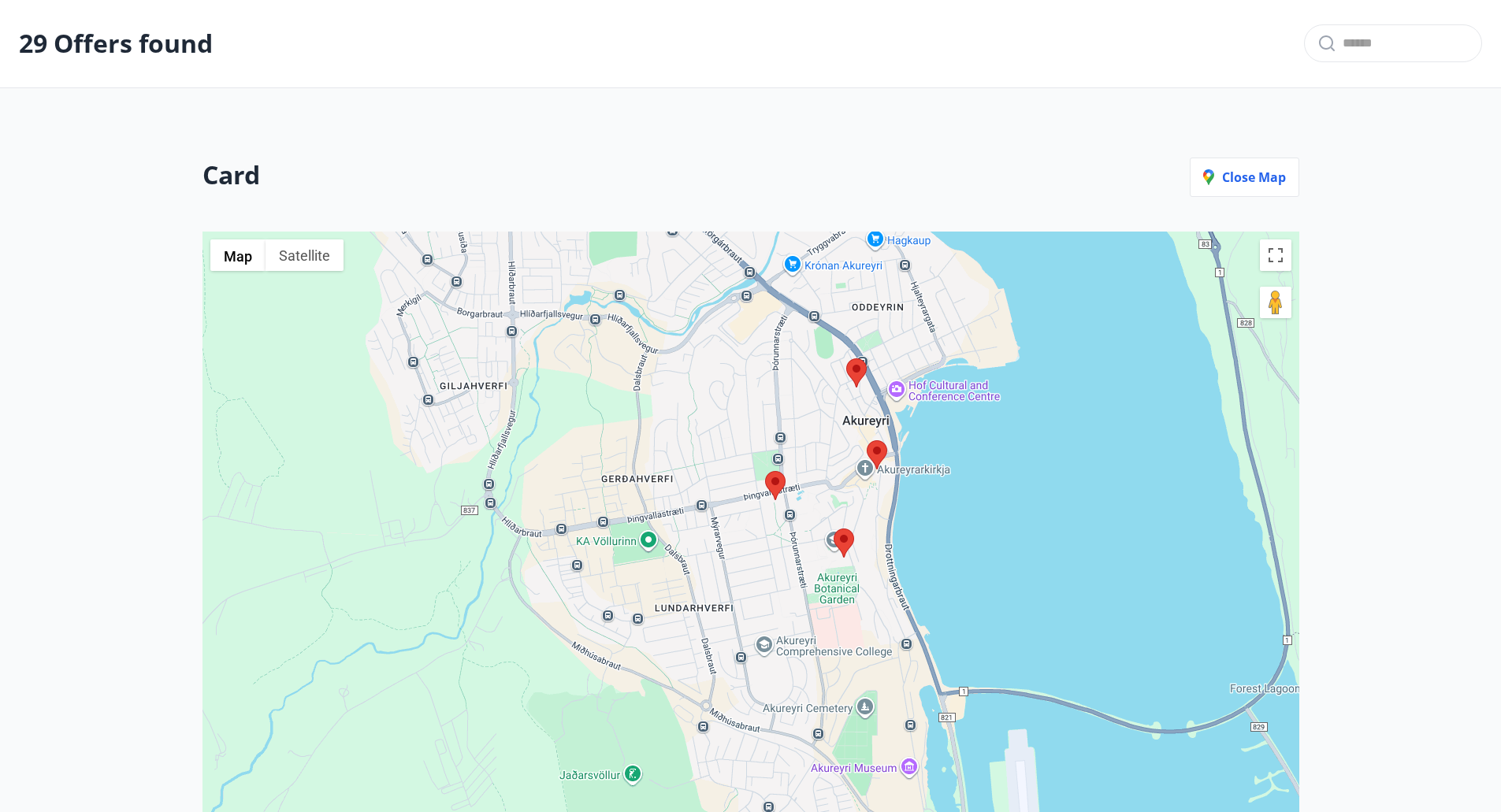
click at [866, 441] on area at bounding box center [866, 441] width 0 height 0
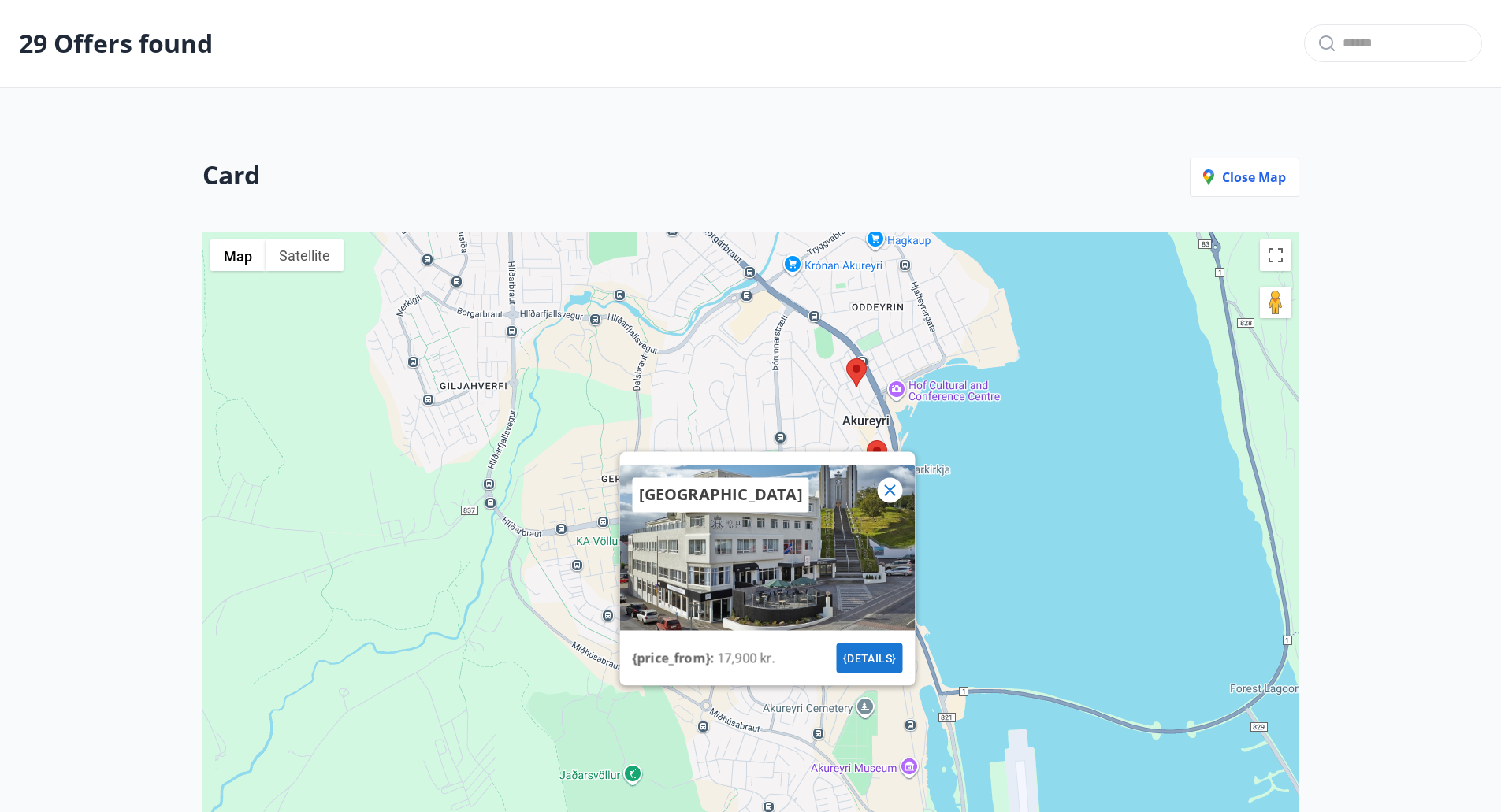
click at [885, 490] on icon at bounding box center [889, 489] width 19 height 19
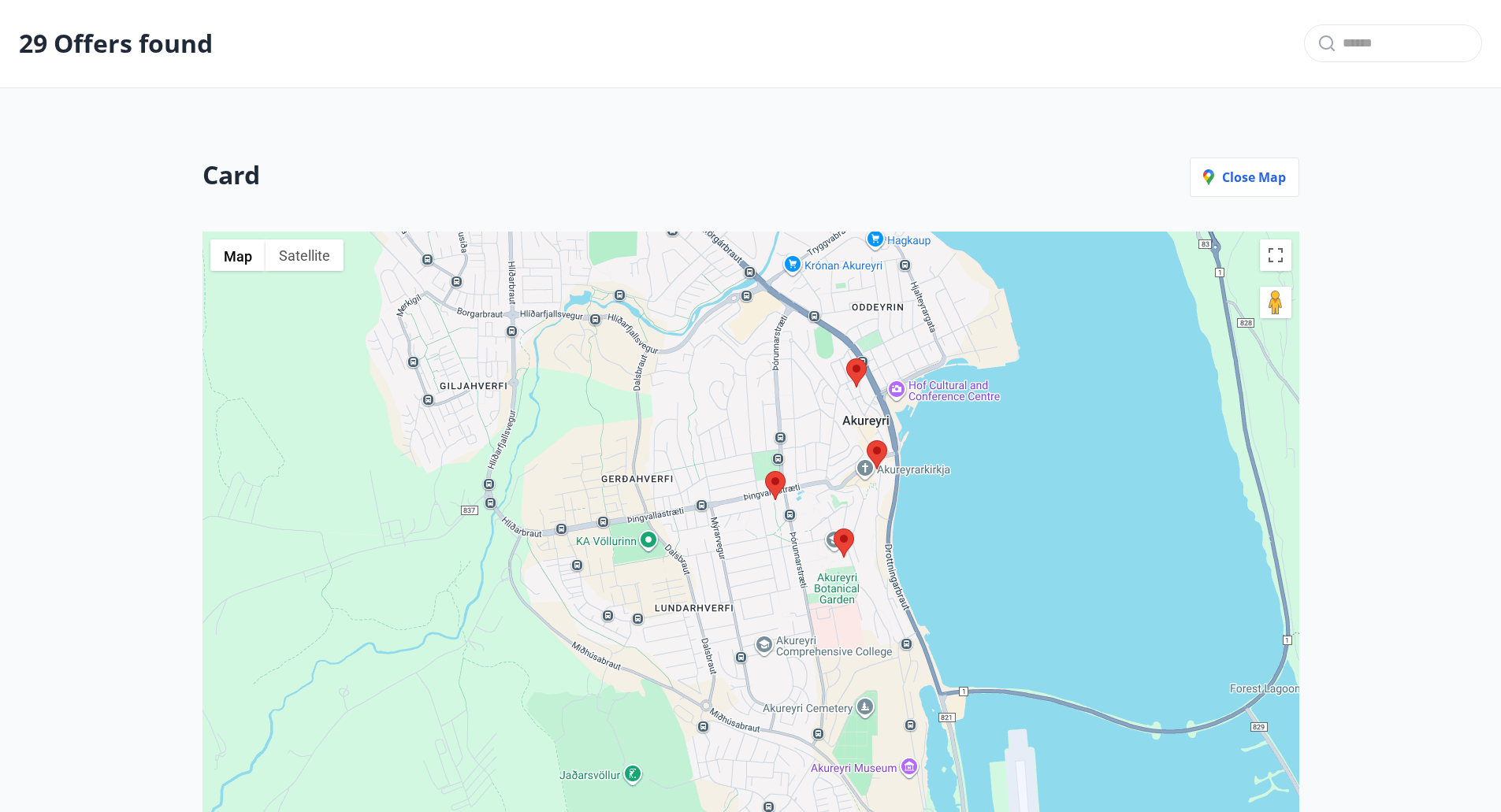
click at [846, 358] on area at bounding box center [846, 358] width 0 height 0
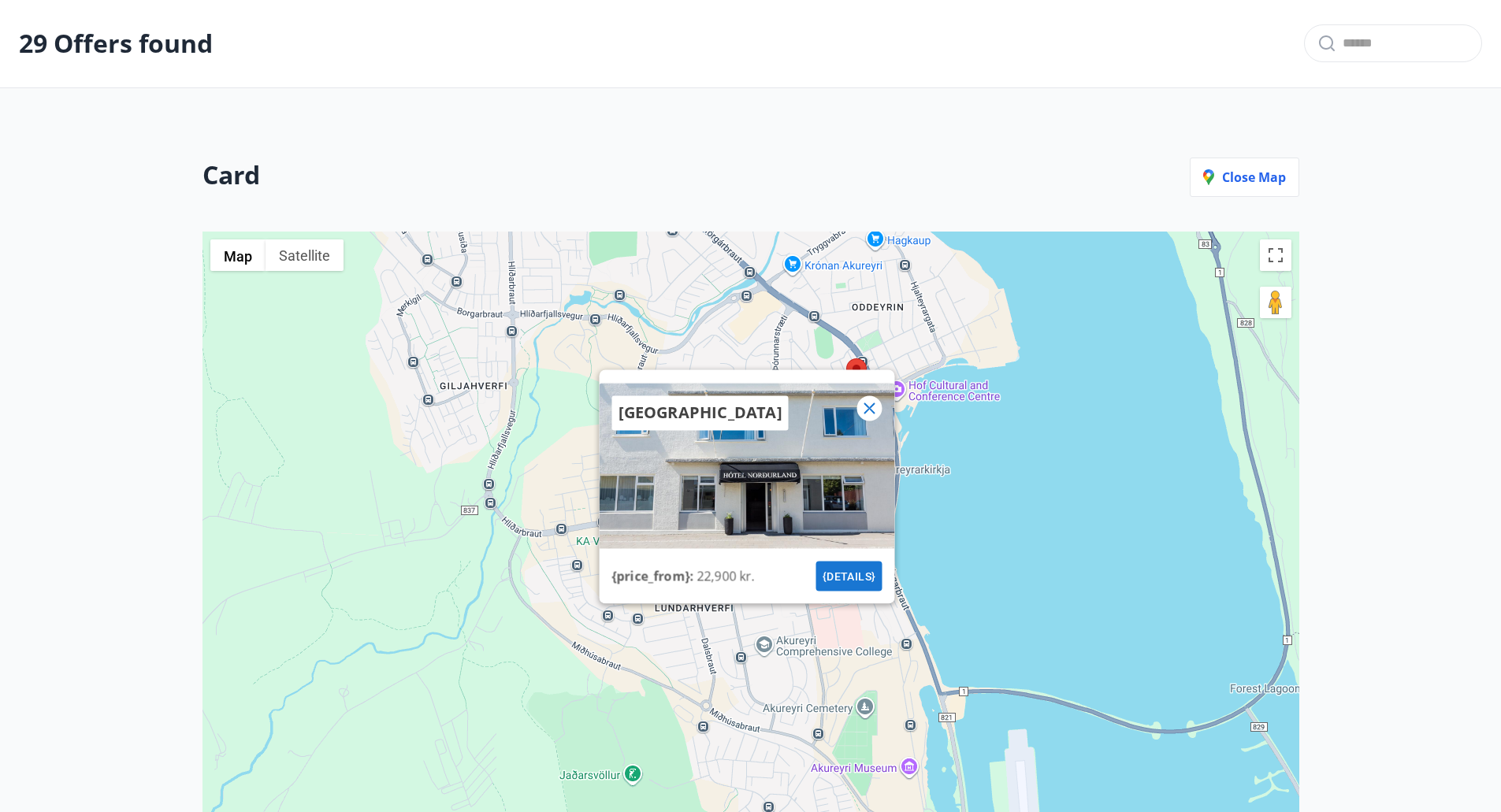
click at [871, 406] on icon at bounding box center [868, 408] width 19 height 19
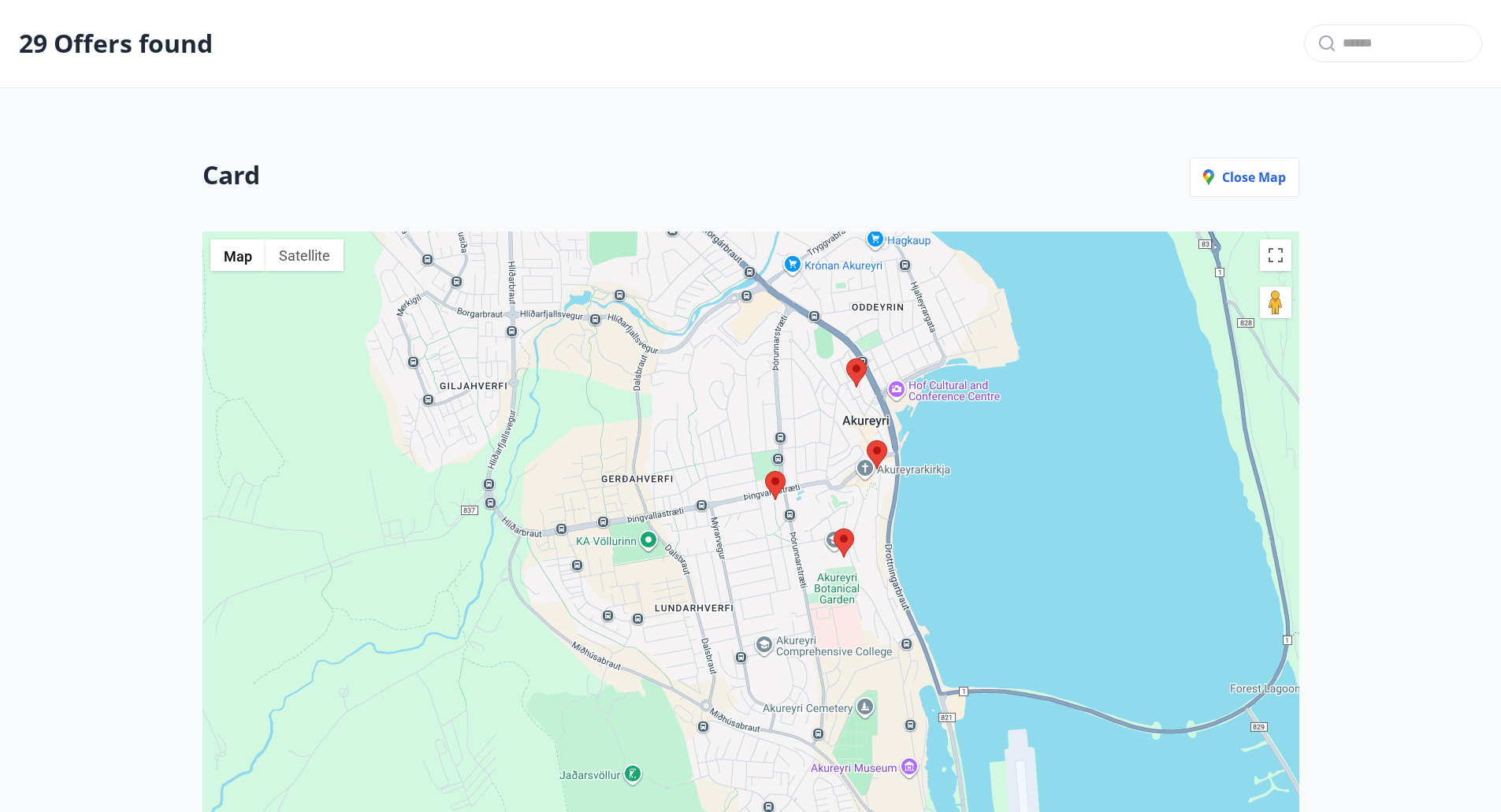
click at [833, 529] on area at bounding box center [833, 529] width 0 height 0
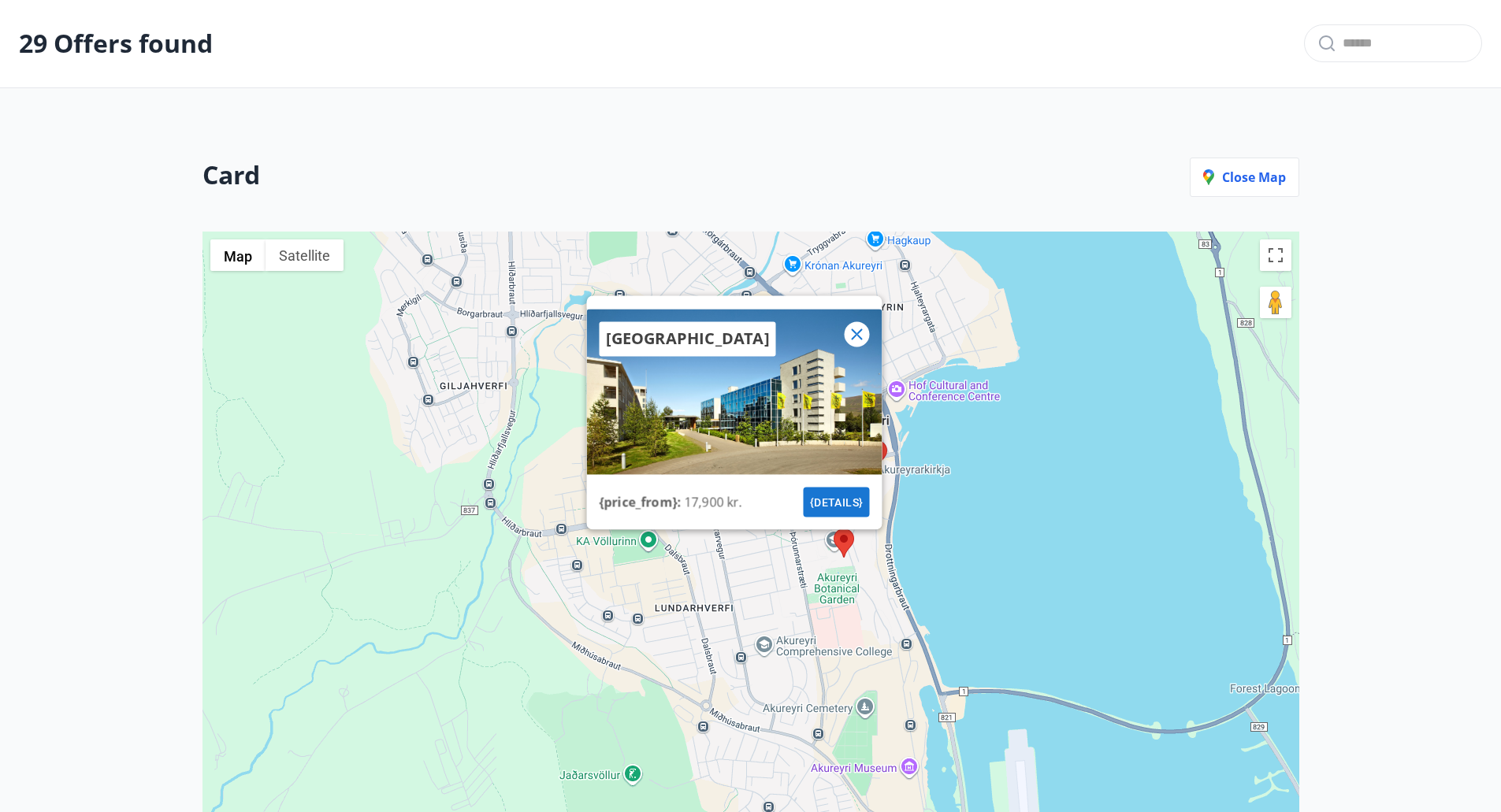
click at [858, 333] on icon at bounding box center [856, 333] width 11 height 11
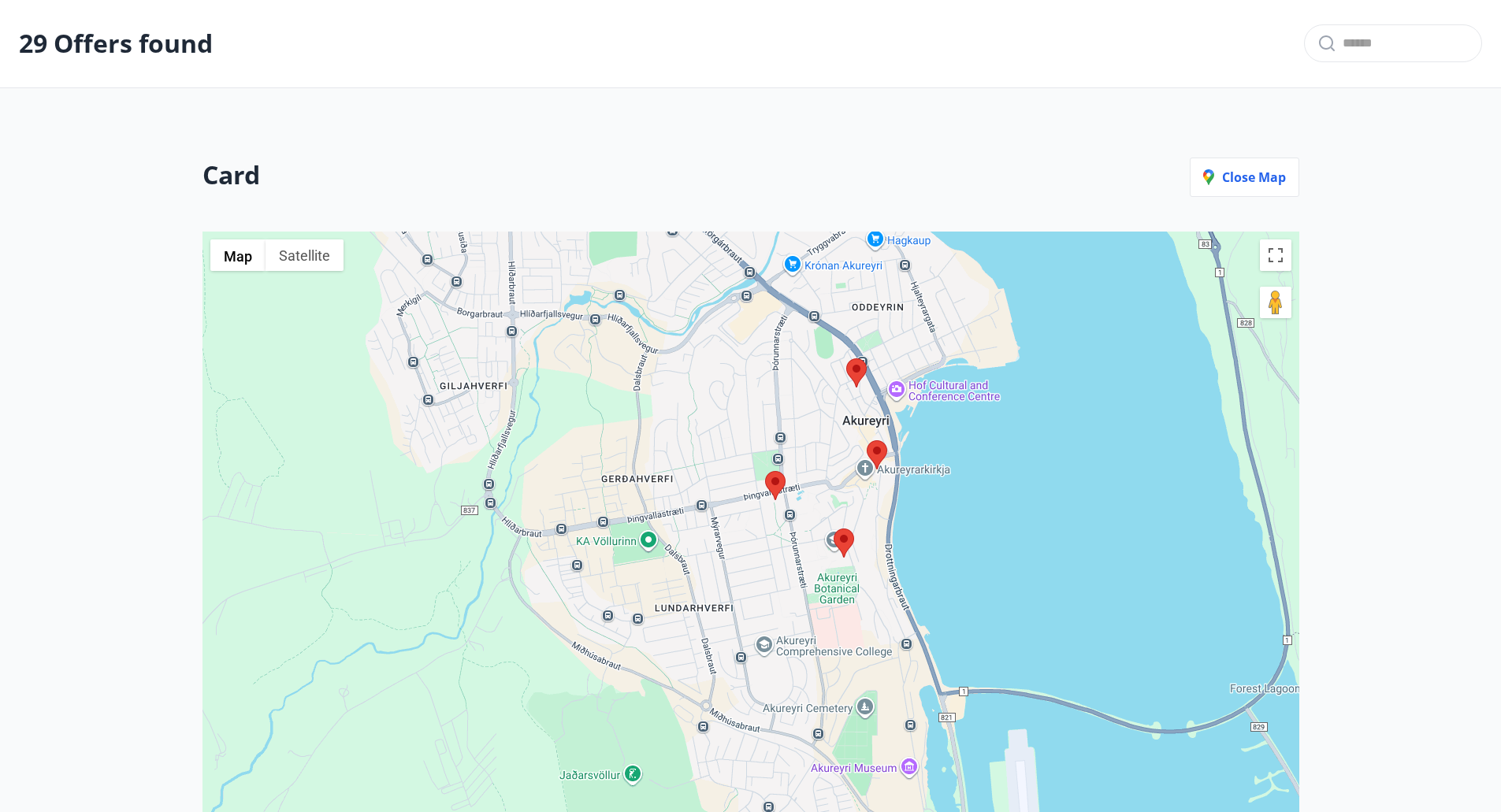
click at [765, 471] on area at bounding box center [765, 471] width 0 height 0
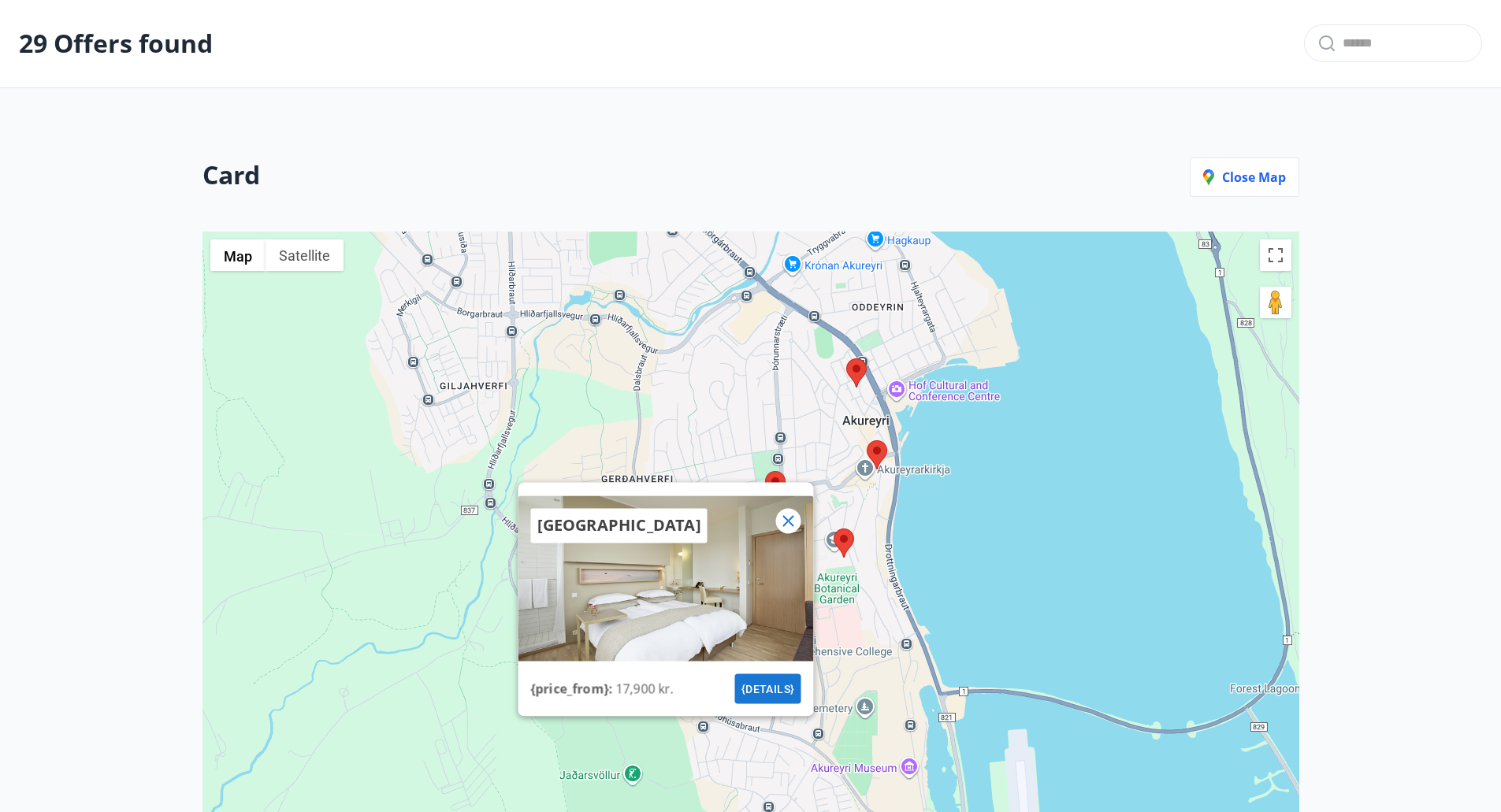
click at [790, 523] on icon at bounding box center [787, 520] width 11 height 11
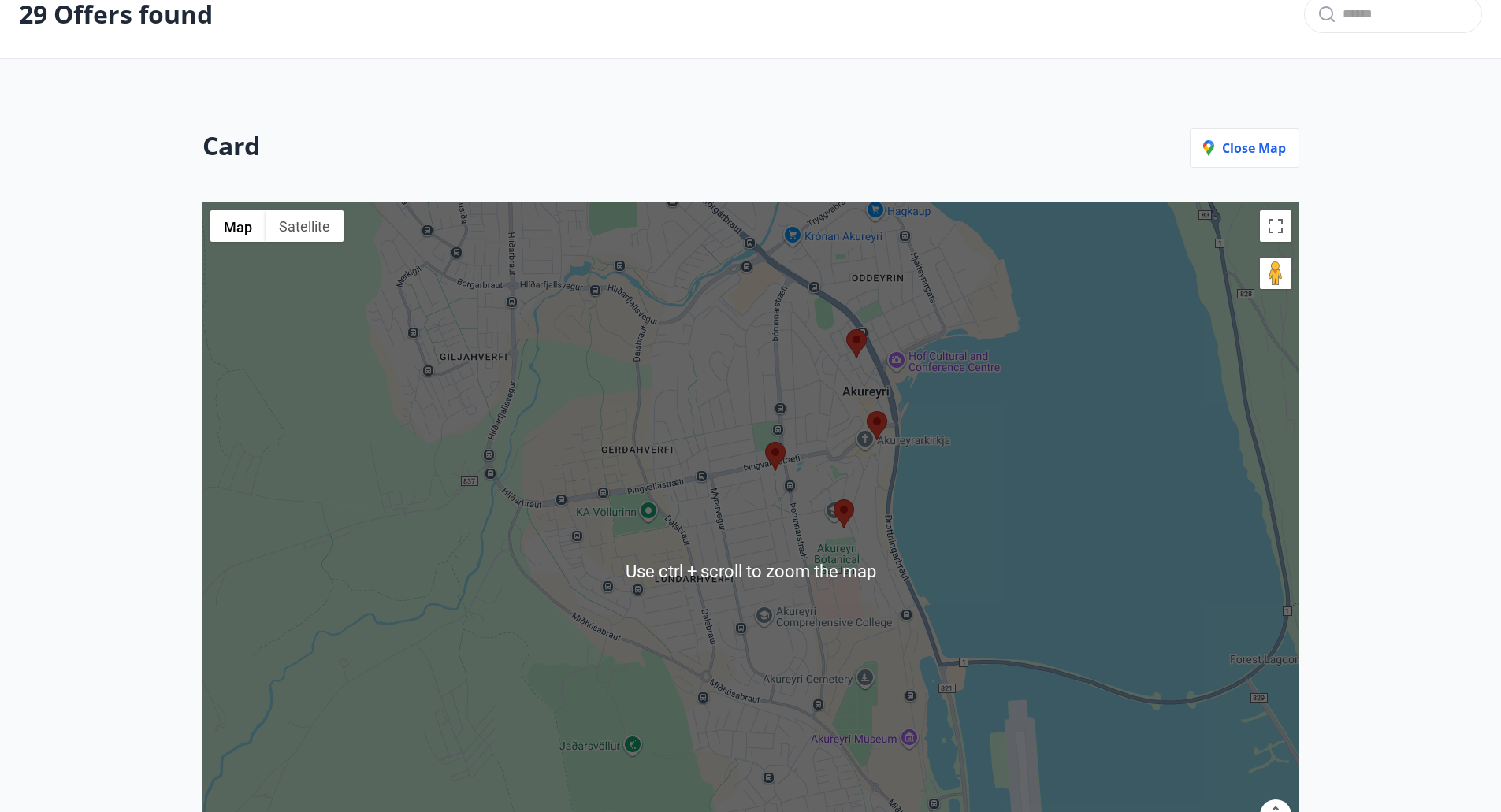
scroll to position [158, 0]
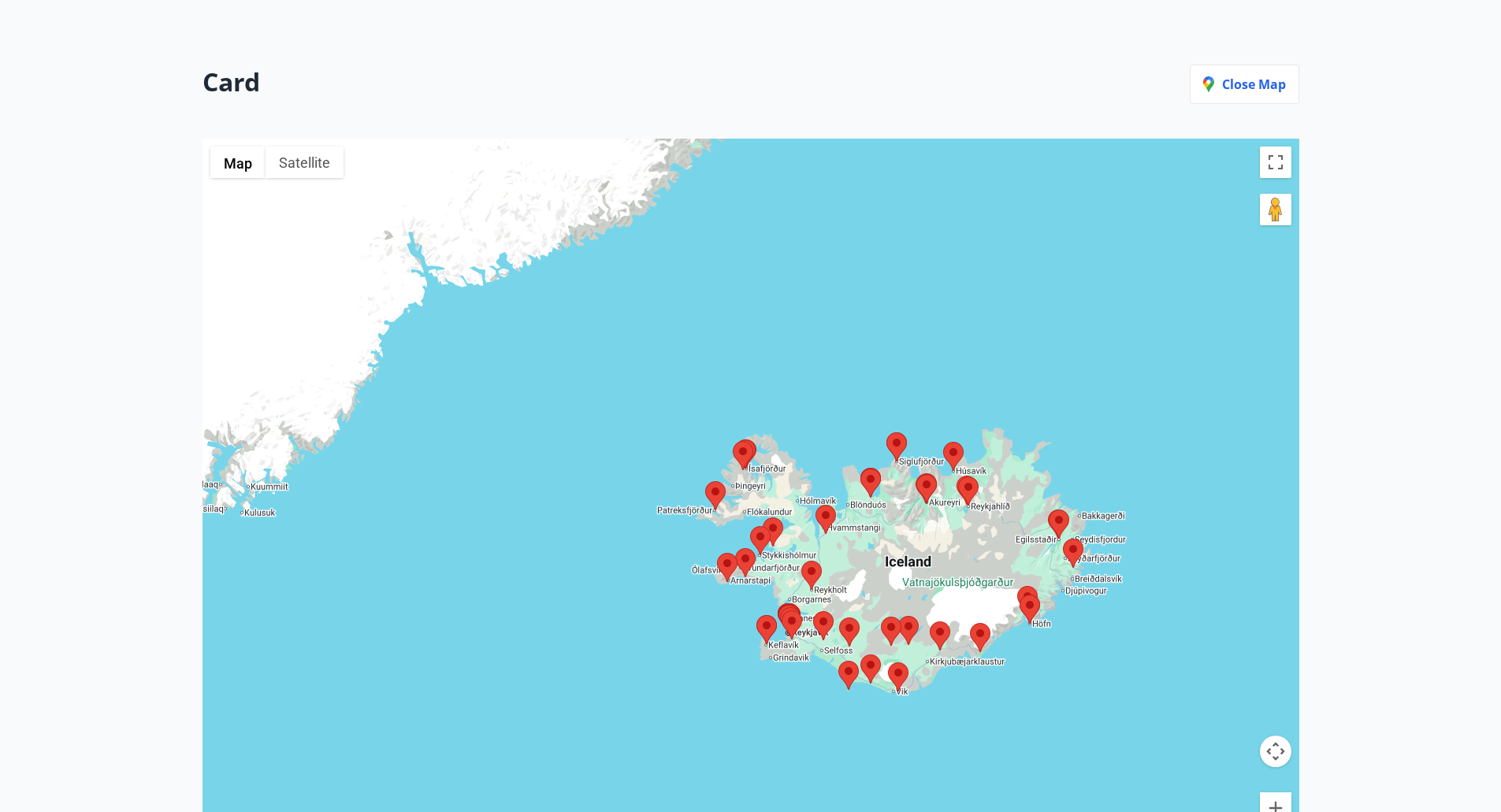
drag, startPoint x: 1032, startPoint y: 598, endPoint x: 942, endPoint y: 518, distance: 120.4
click at [942, 518] on div at bounding box center [750, 507] width 1097 height 737
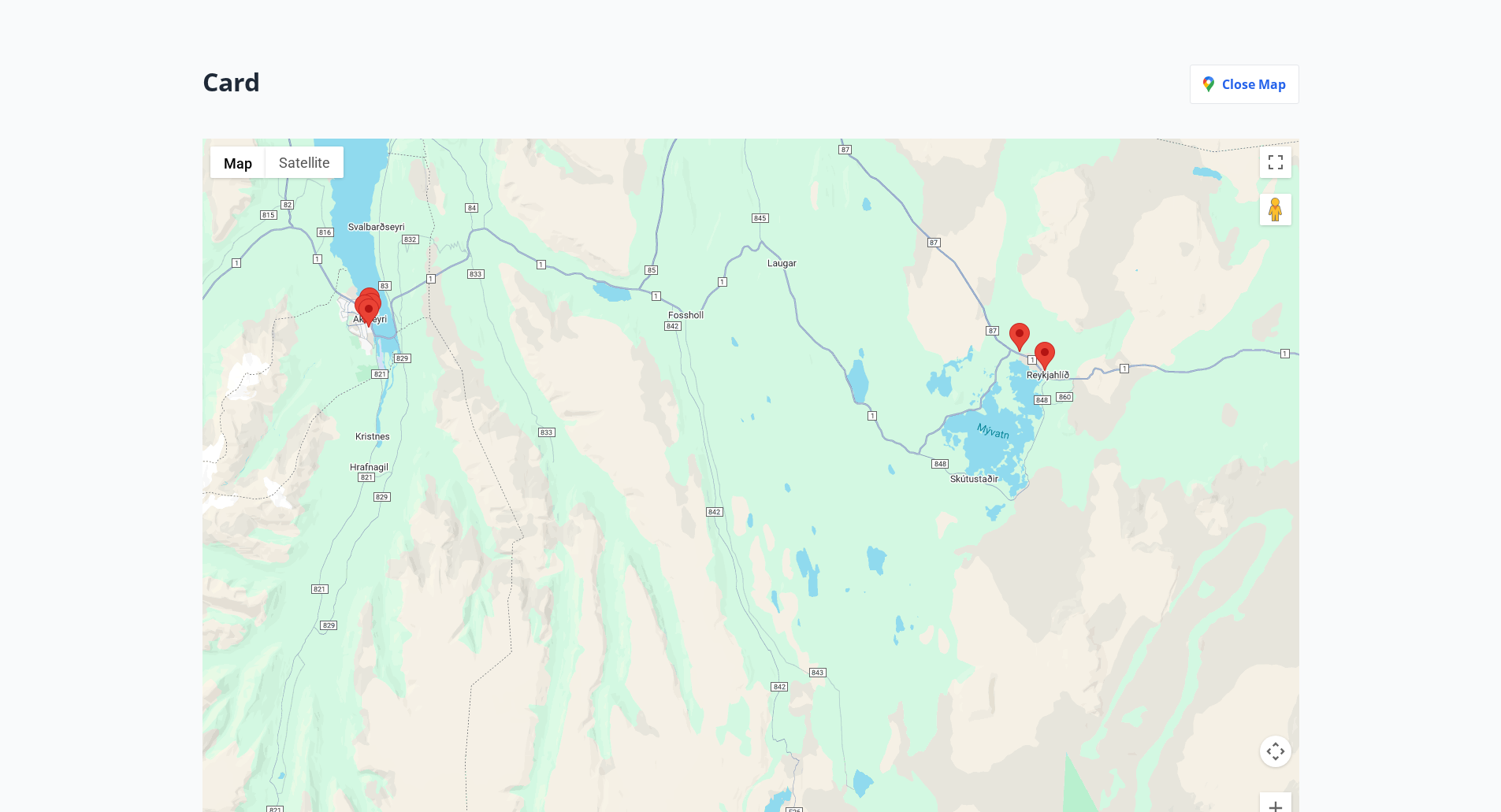
click at [1034, 342] on area at bounding box center [1034, 342] width 0 height 0
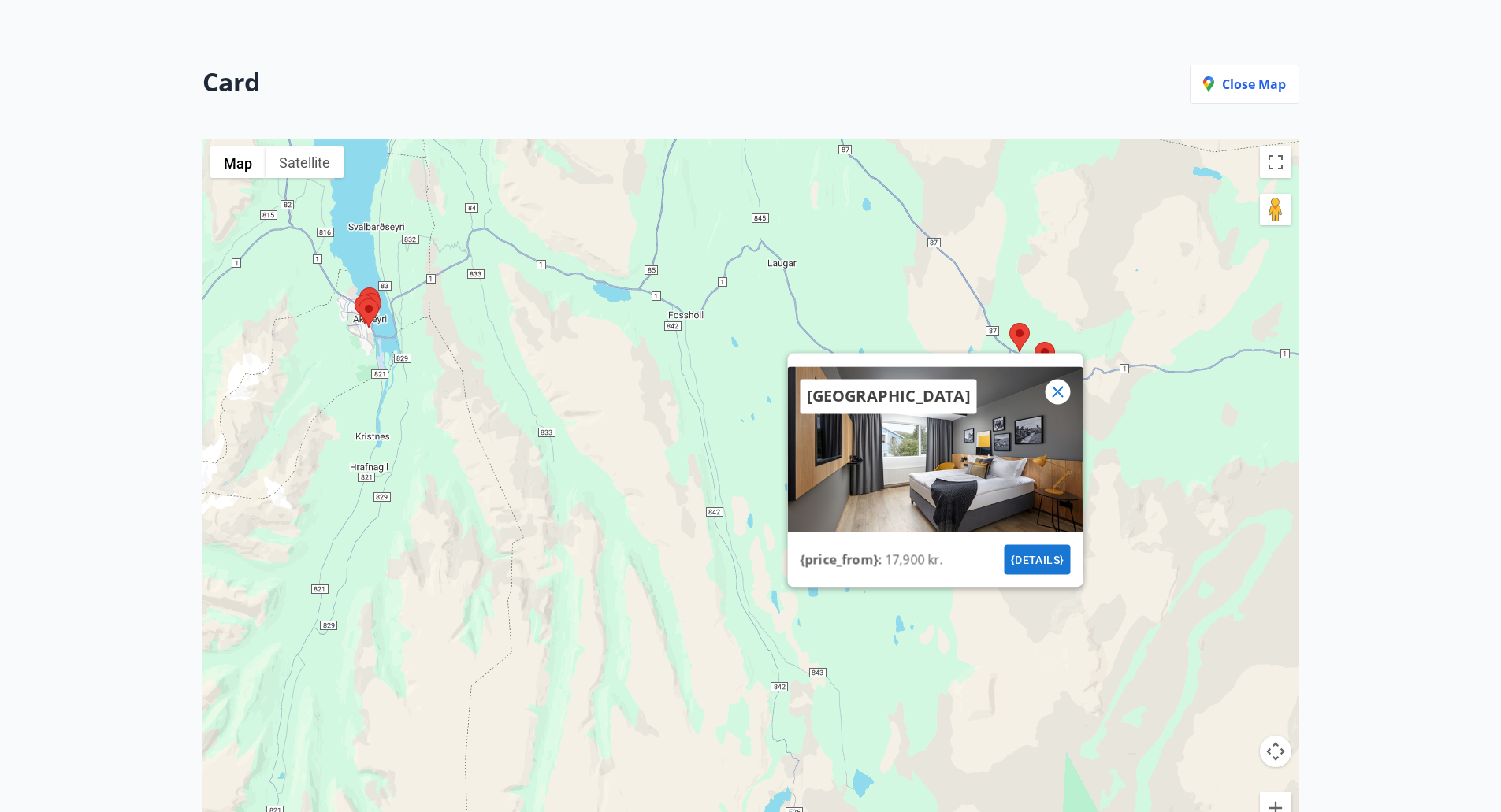
click at [1009, 323] on area at bounding box center [1009, 323] width 0 height 0
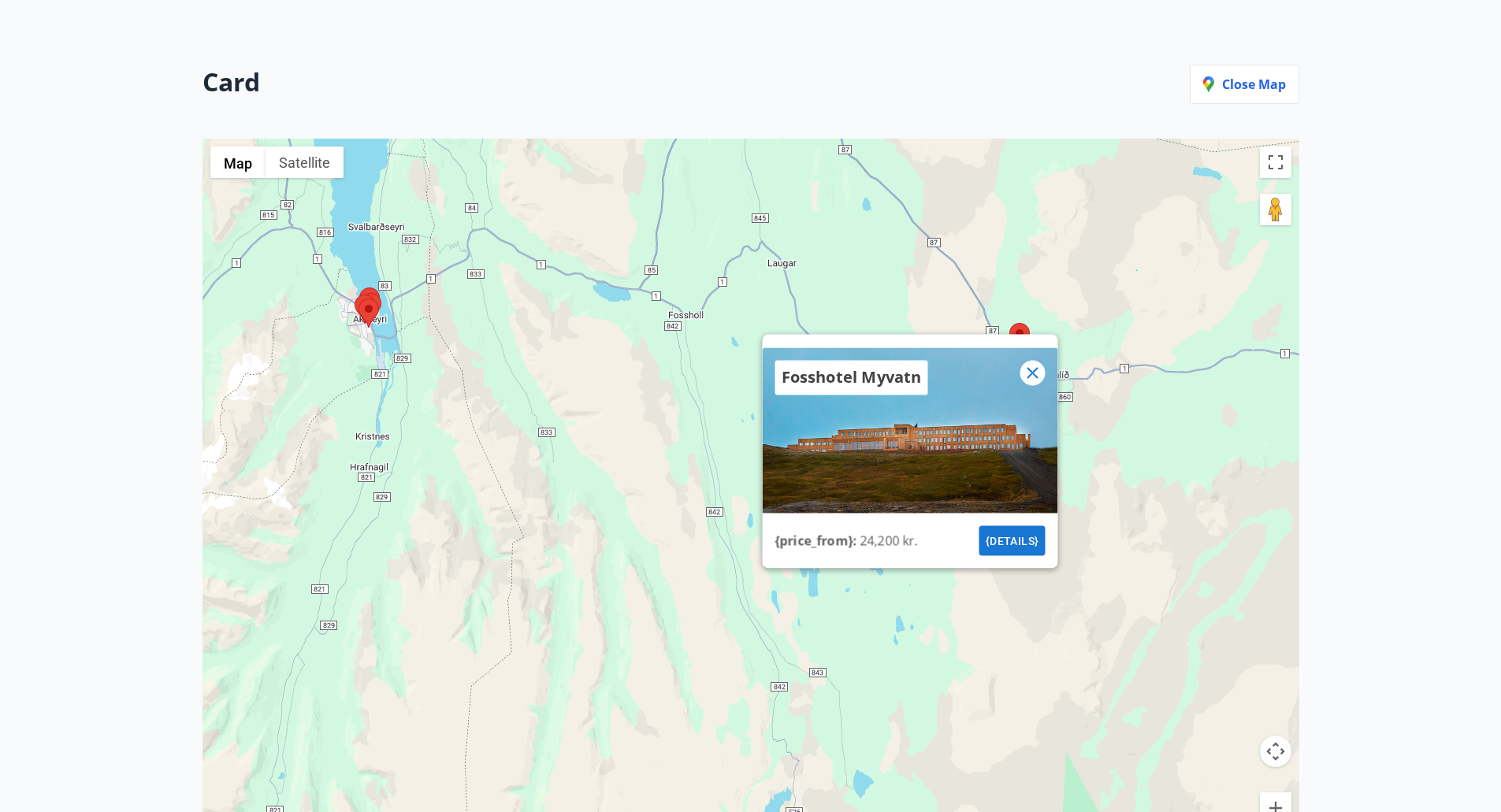
click at [1033, 377] on icon at bounding box center [1031, 372] width 19 height 19
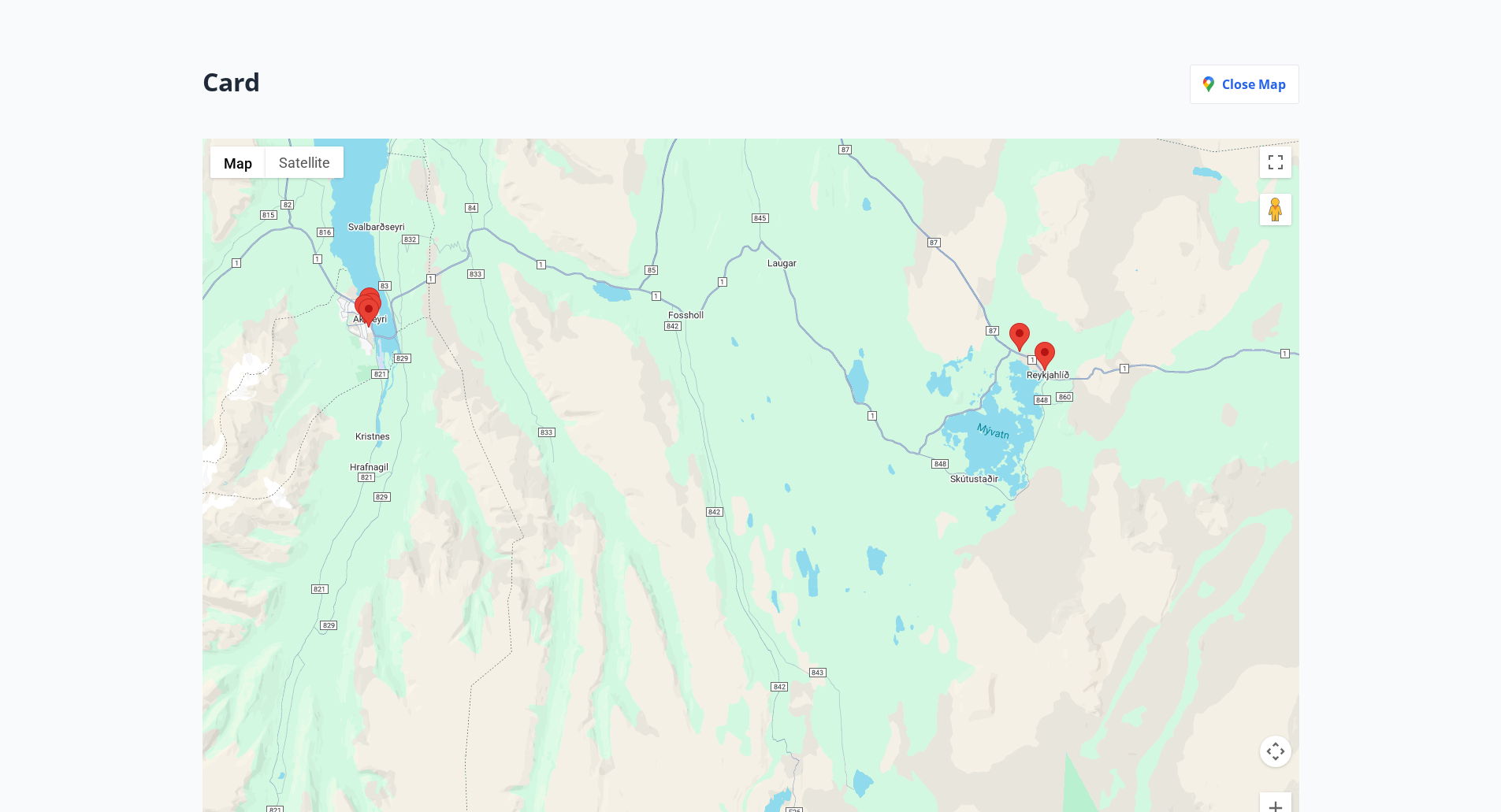
click at [1034, 342] on area at bounding box center [1034, 342] width 0 height 0
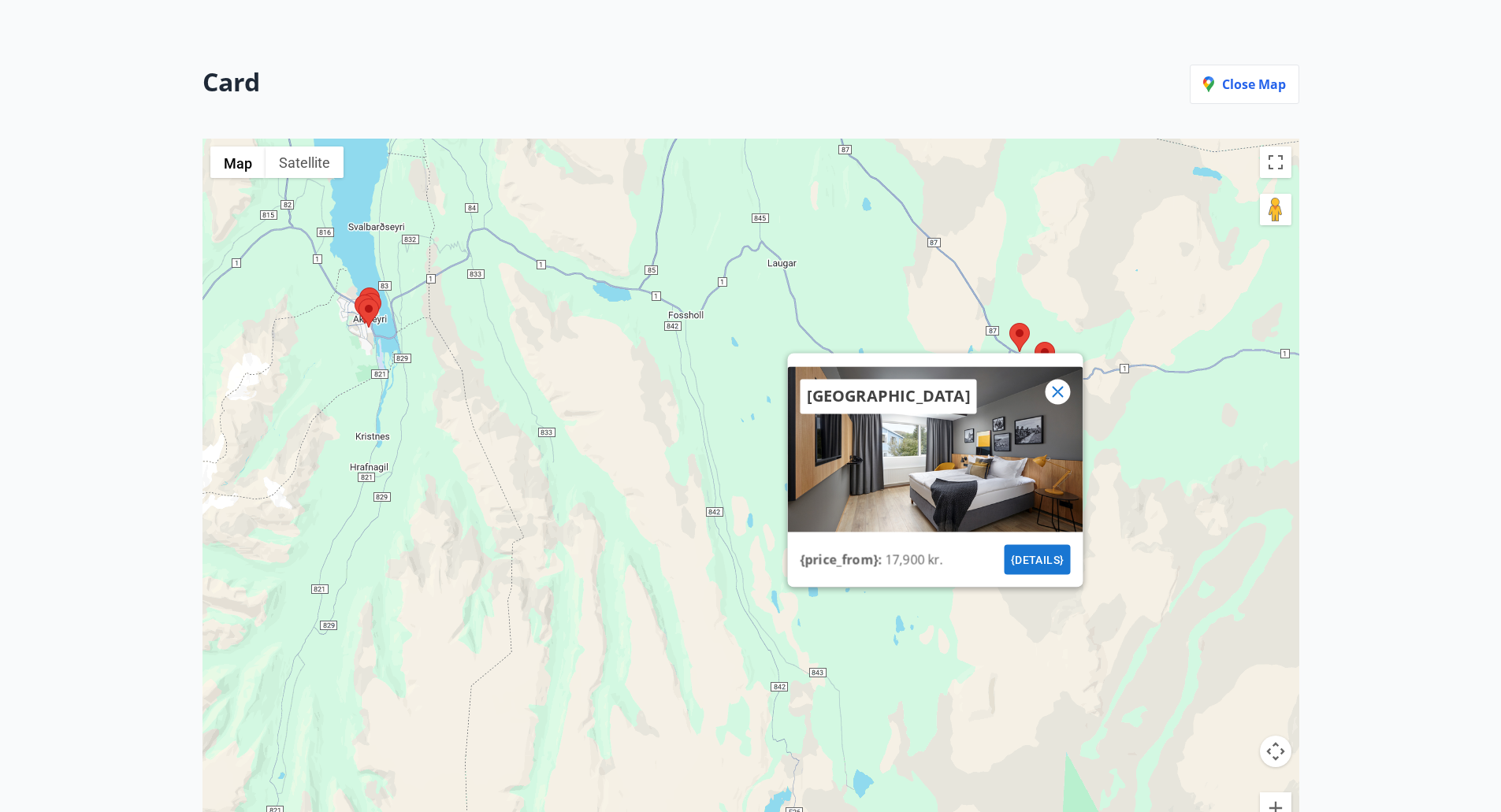
click at [1053, 394] on icon at bounding box center [1057, 391] width 19 height 19
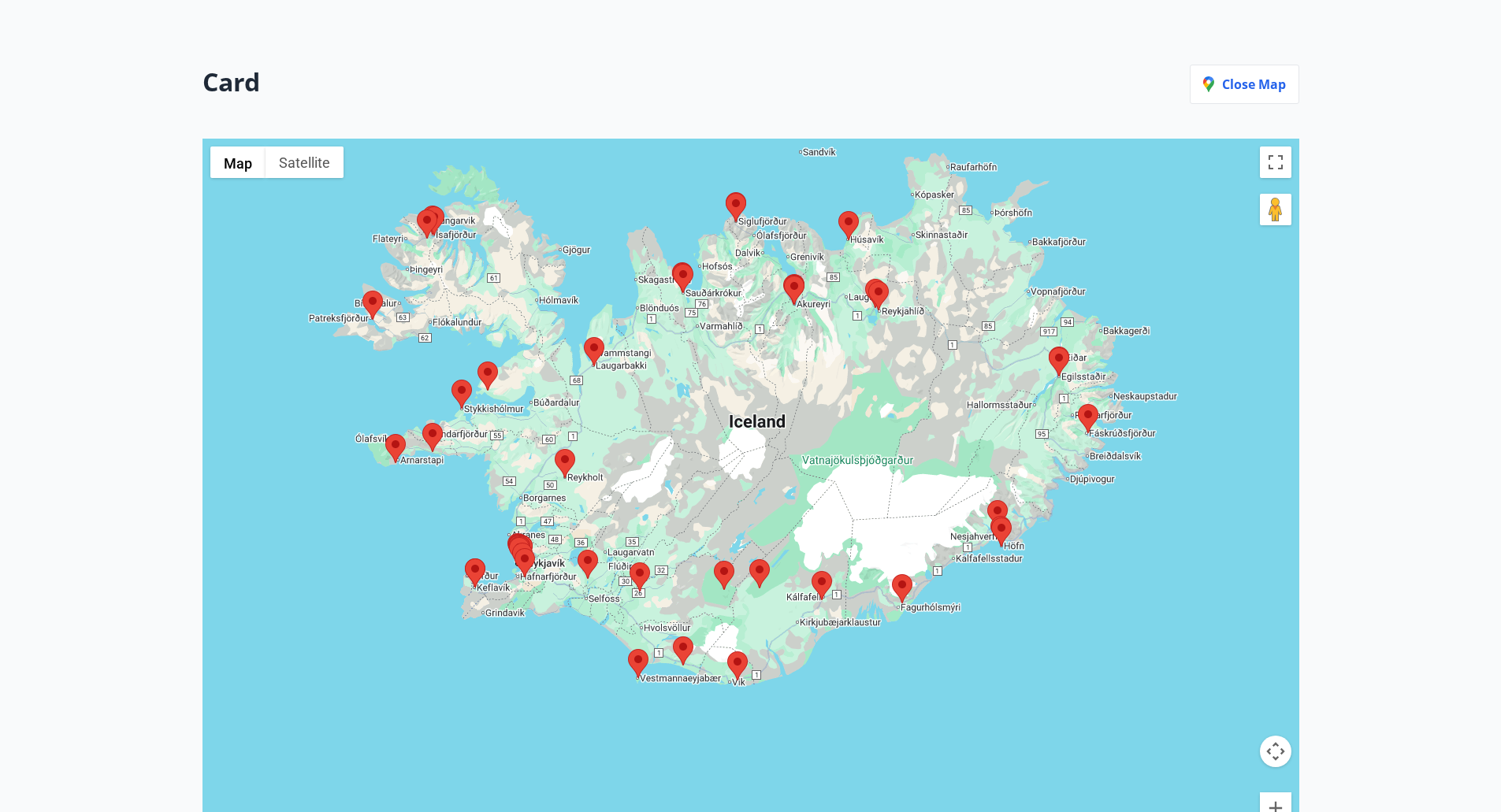
click at [838, 211] on area at bounding box center [838, 211] width 0 height 0
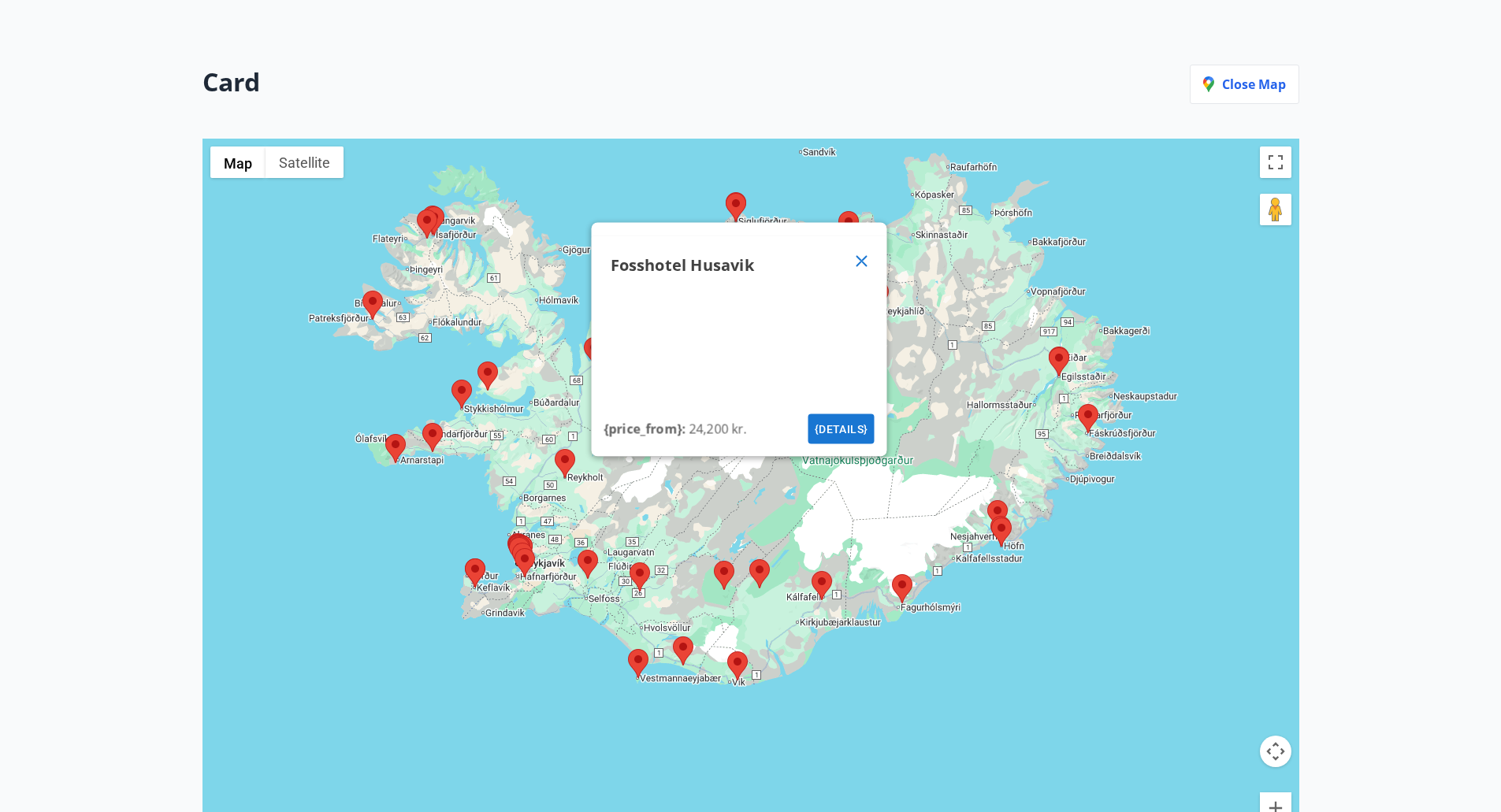
click at [851, 264] on div at bounding box center [861, 261] width 26 height 26
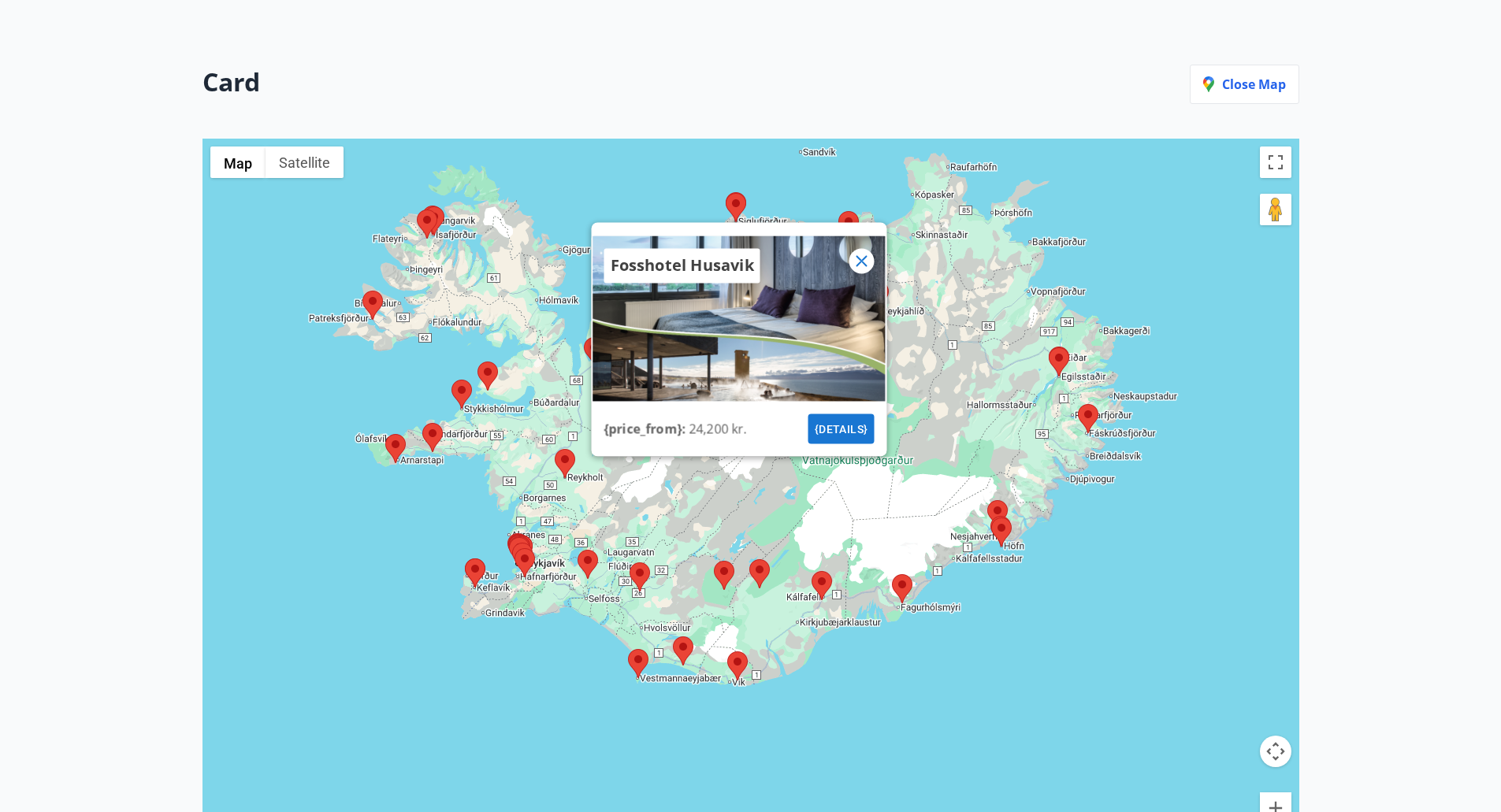
click at [857, 267] on icon at bounding box center [861, 260] width 11 height 11
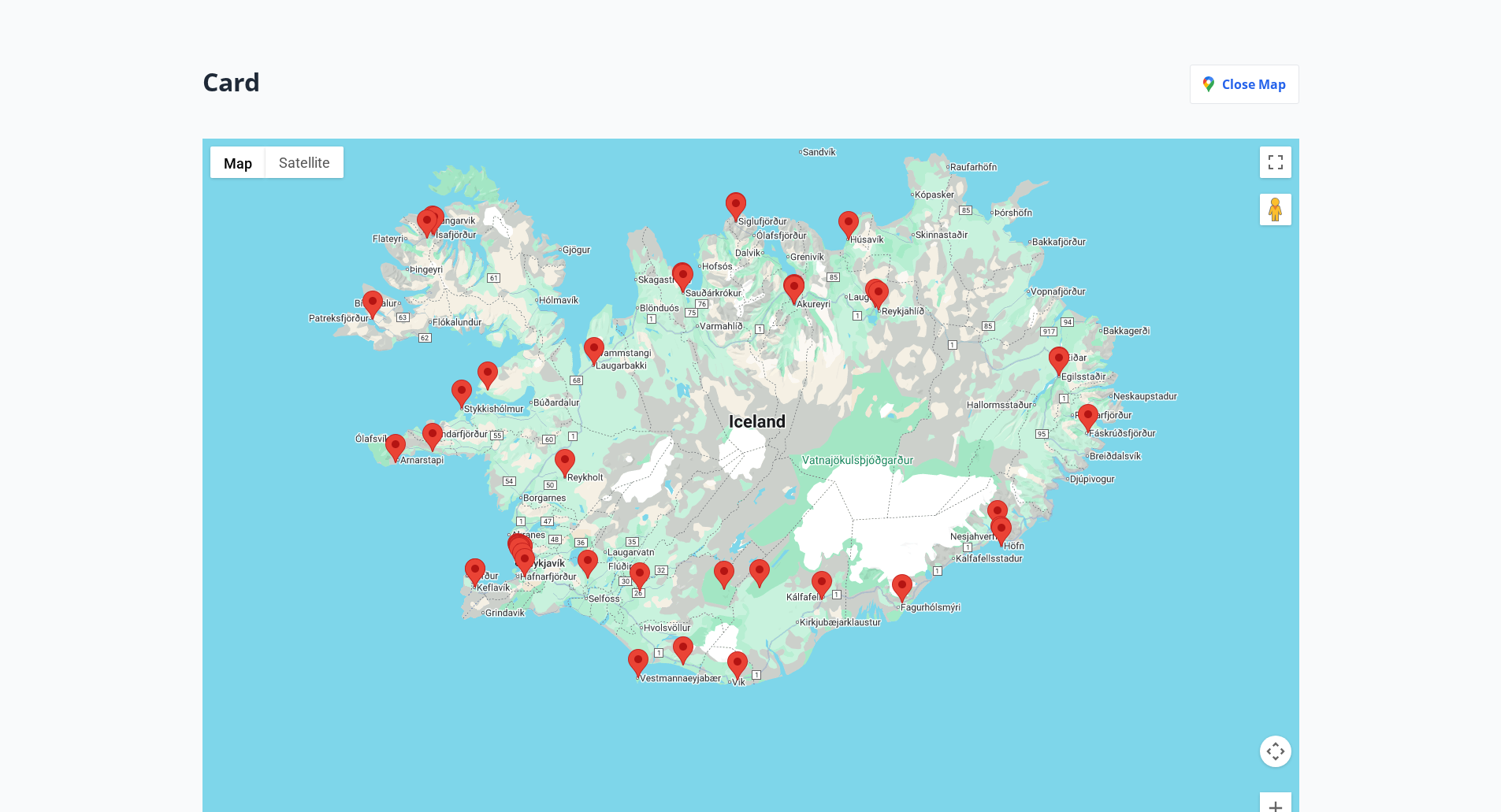
click at [725, 193] on area at bounding box center [725, 193] width 0 height 0
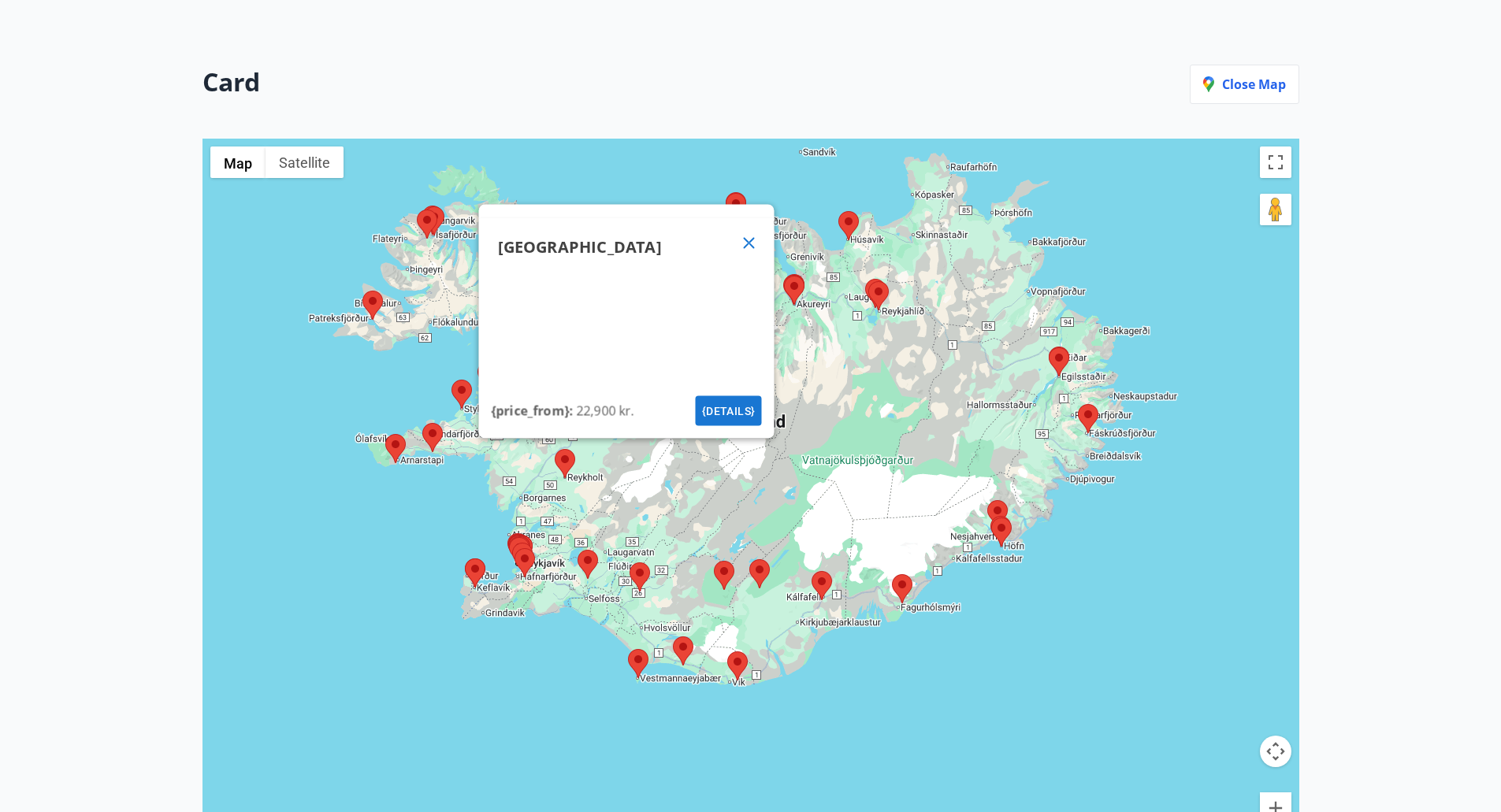
click at [746, 247] on icon at bounding box center [748, 242] width 11 height 11
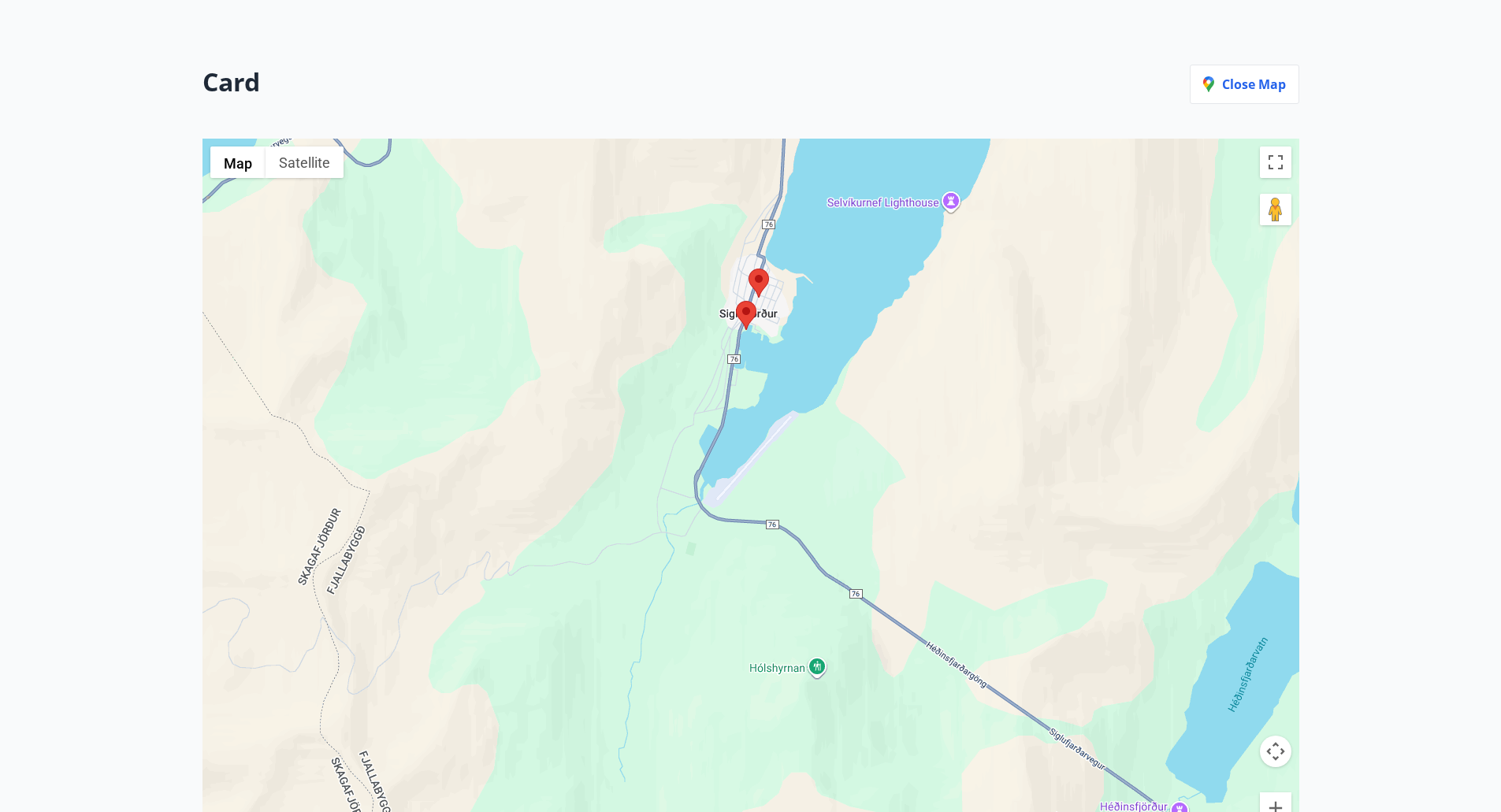
click at [748, 269] on area at bounding box center [748, 269] width 0 height 0
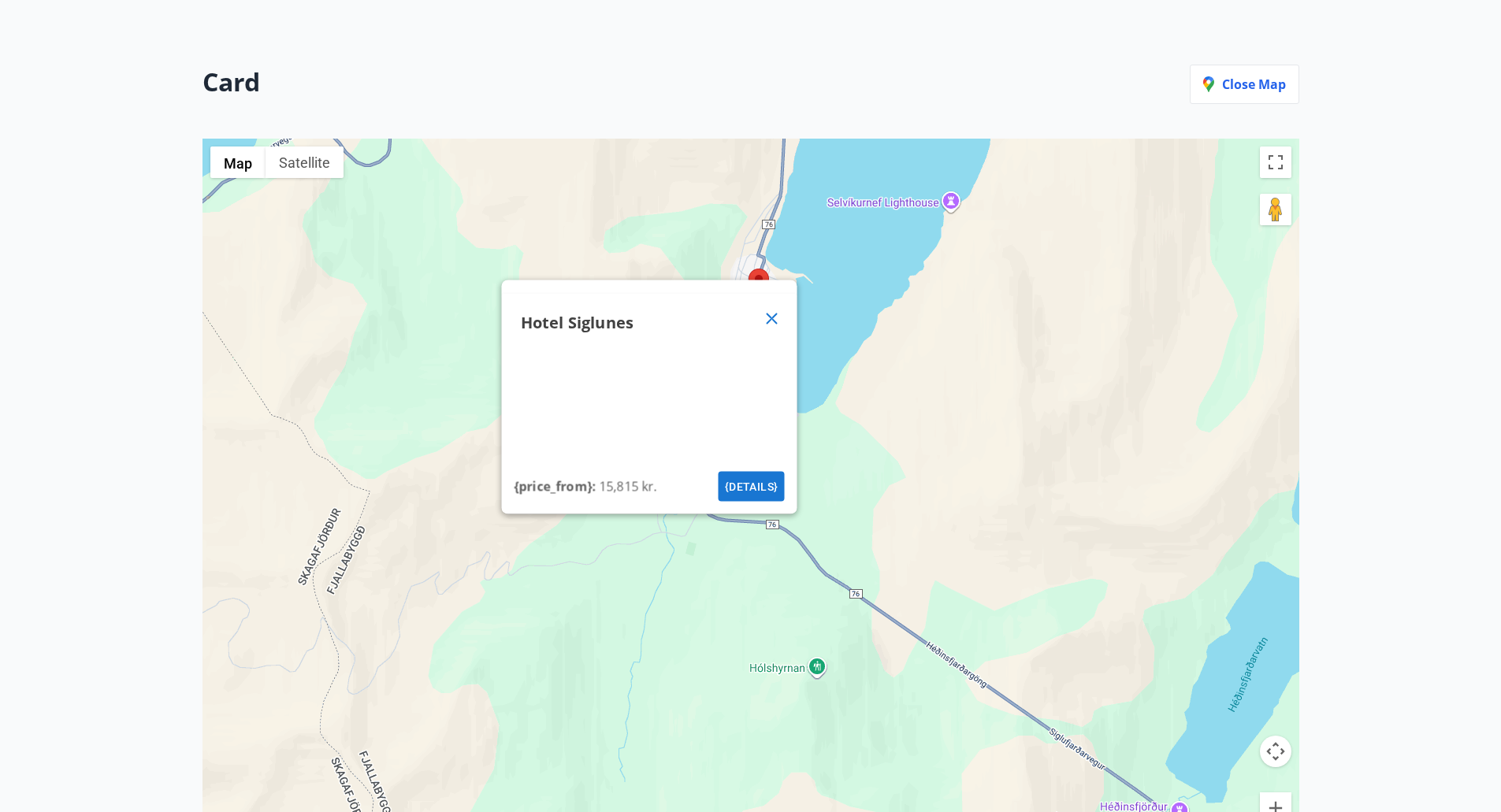
click at [773, 323] on icon at bounding box center [771, 318] width 19 height 19
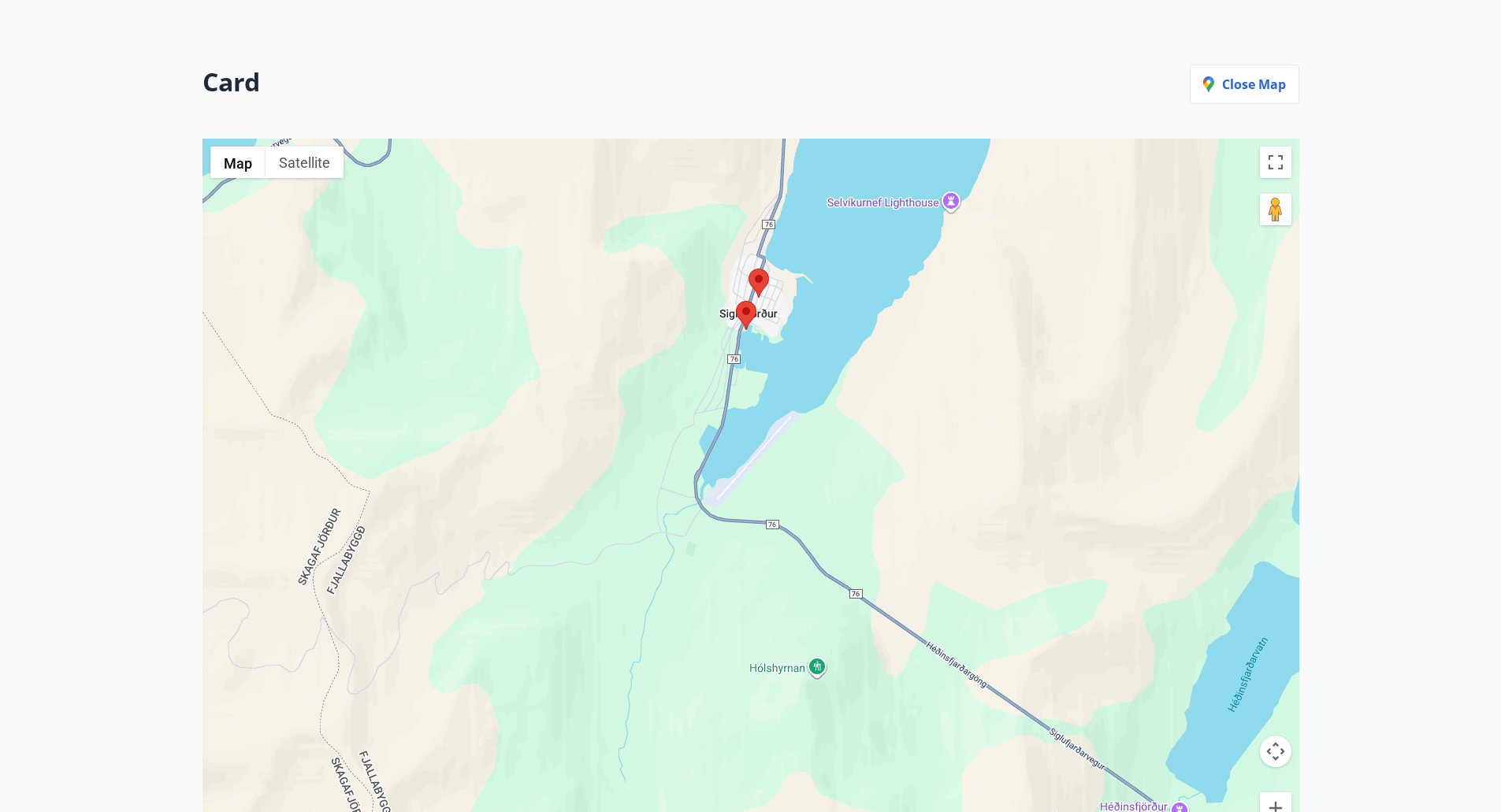
click at [736, 301] on area at bounding box center [736, 301] width 0 height 0
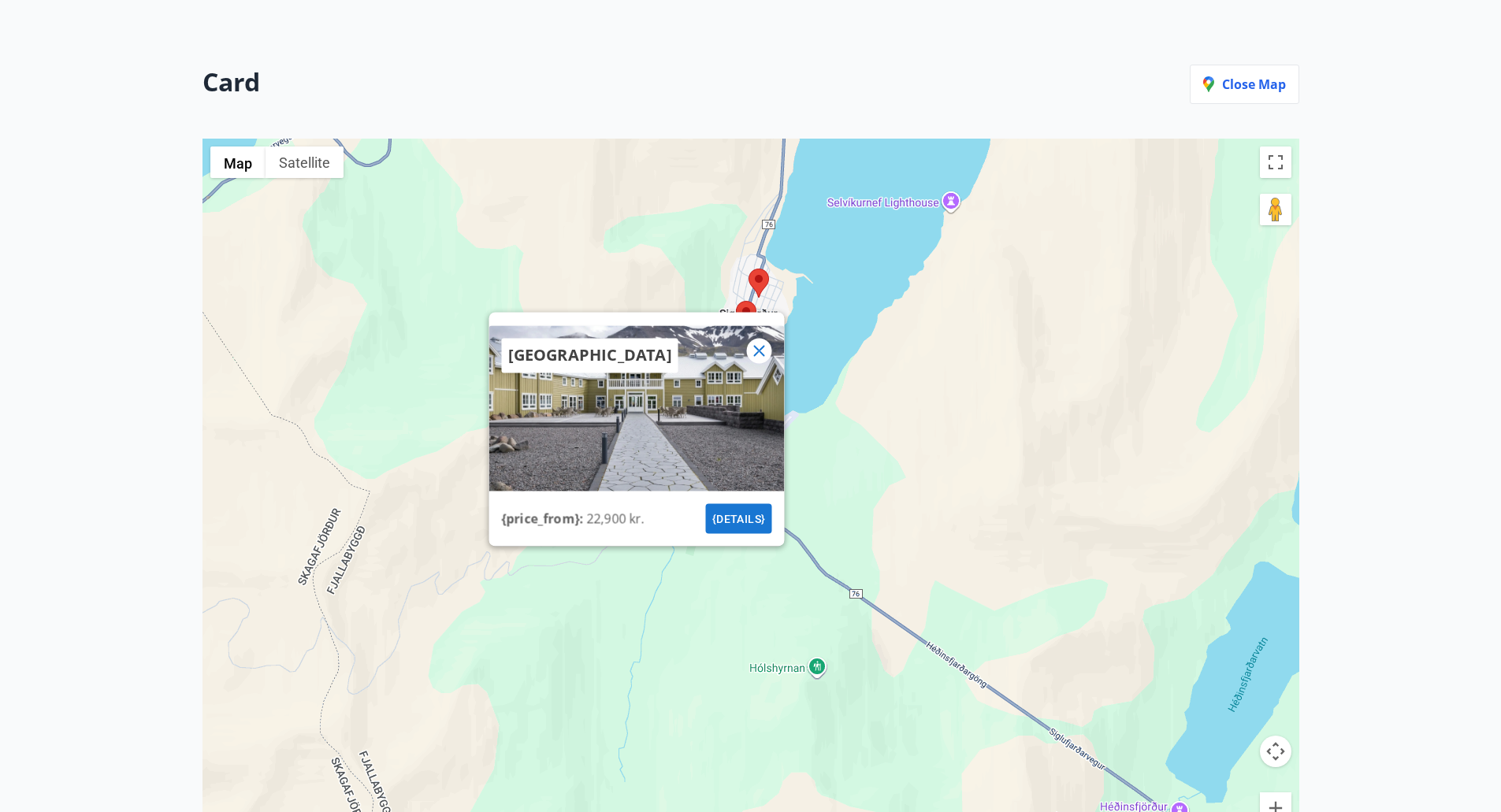
click at [756, 347] on icon at bounding box center [758, 350] width 19 height 19
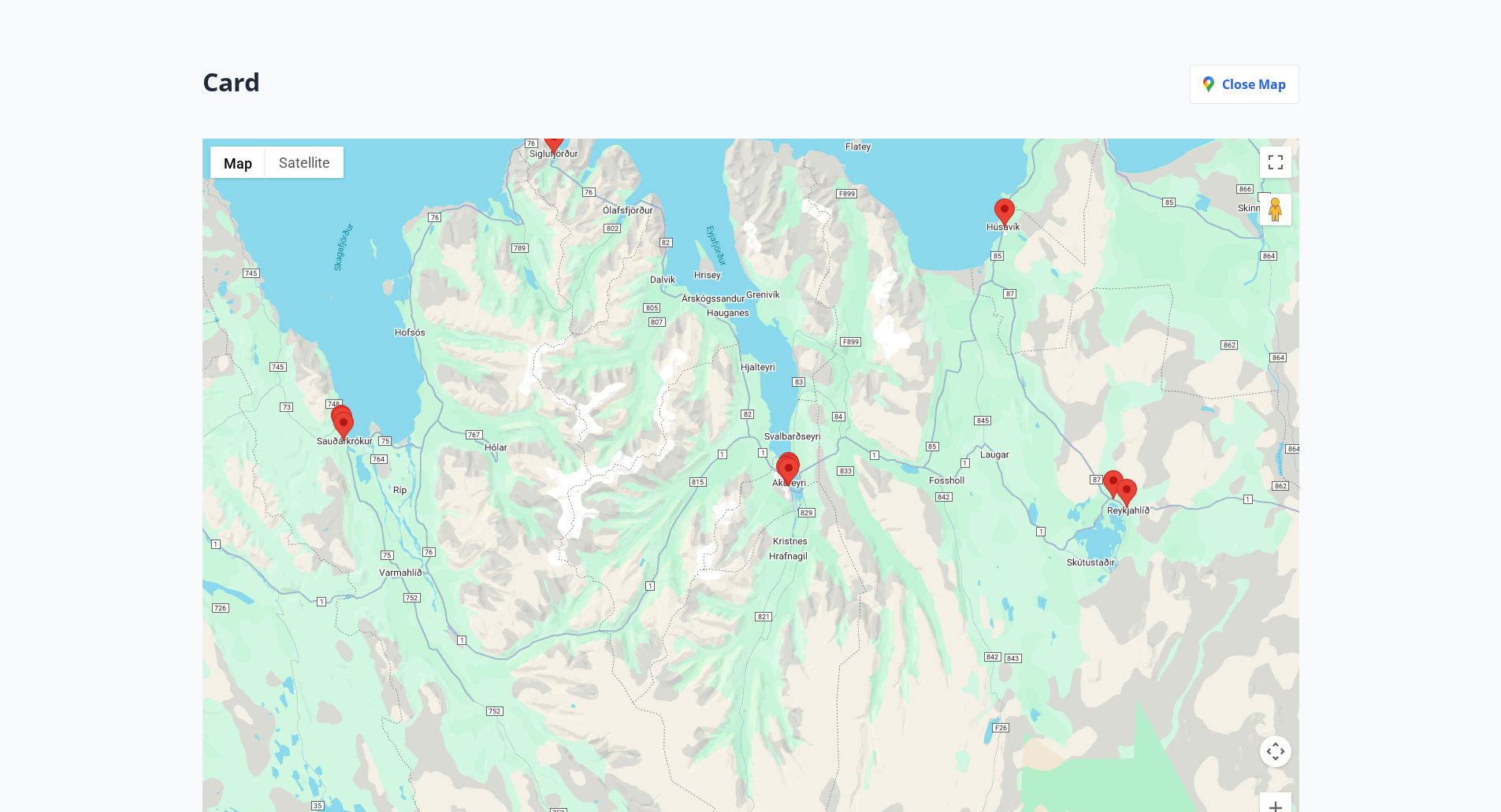
drag, startPoint x: 576, startPoint y: 389, endPoint x: 587, endPoint y: 371, distance: 21.1
click at [573, 371] on div at bounding box center [750, 507] width 1097 height 737
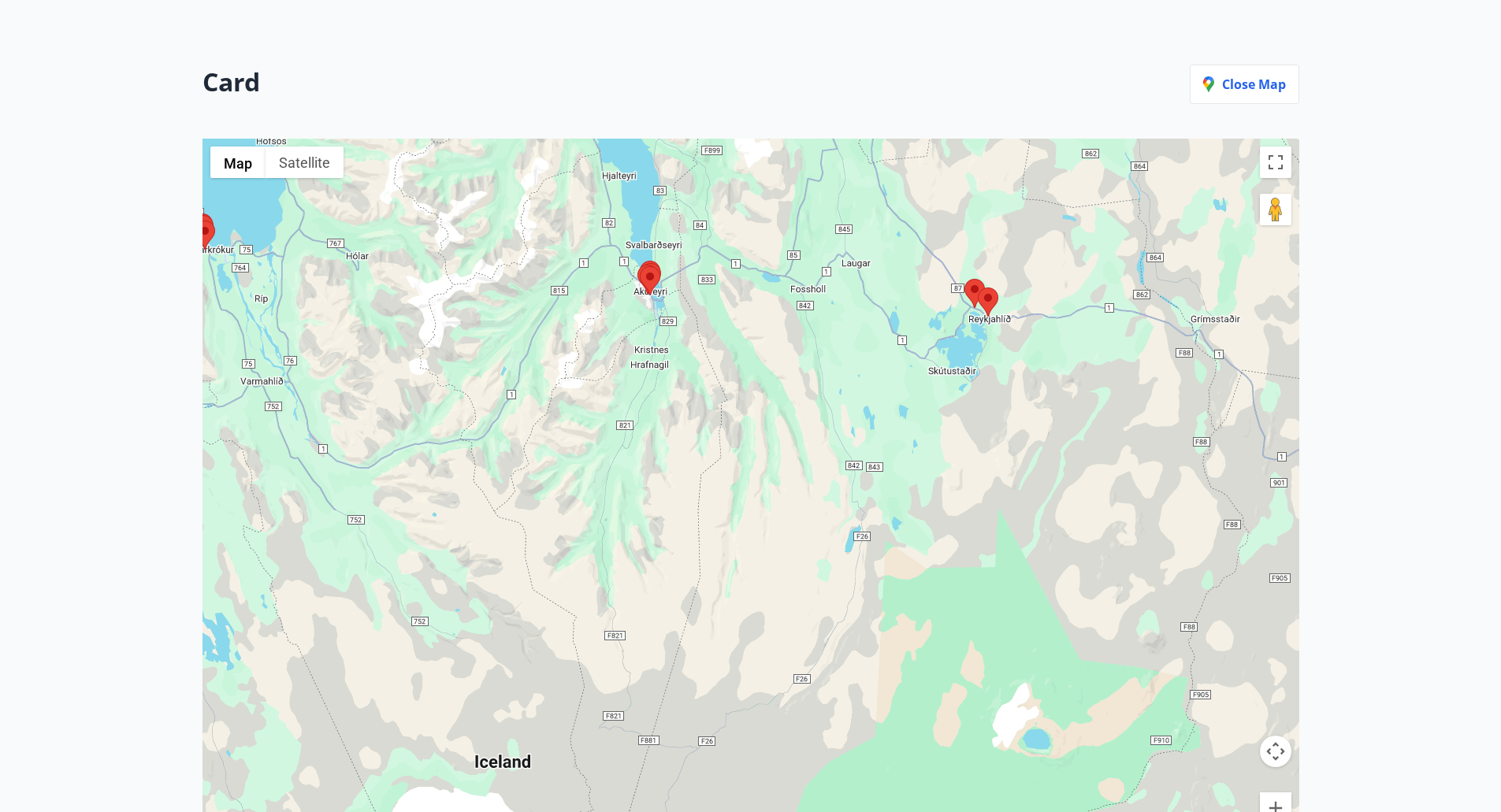
drag, startPoint x: 758, startPoint y: 464, endPoint x: 738, endPoint y: 416, distance: 52.0
click at [737, 416] on div at bounding box center [750, 507] width 1097 height 737
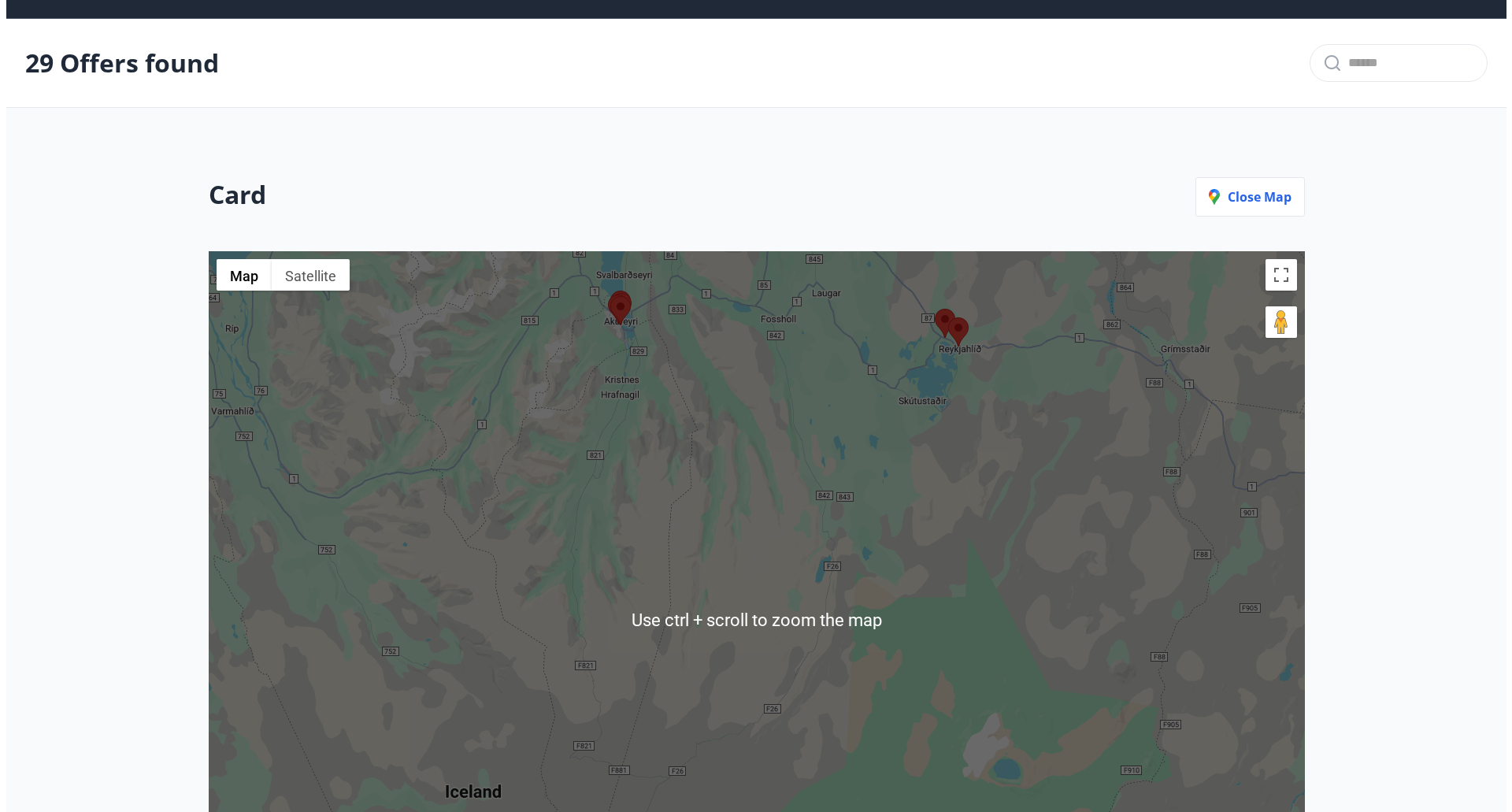
scroll to position [0, 0]
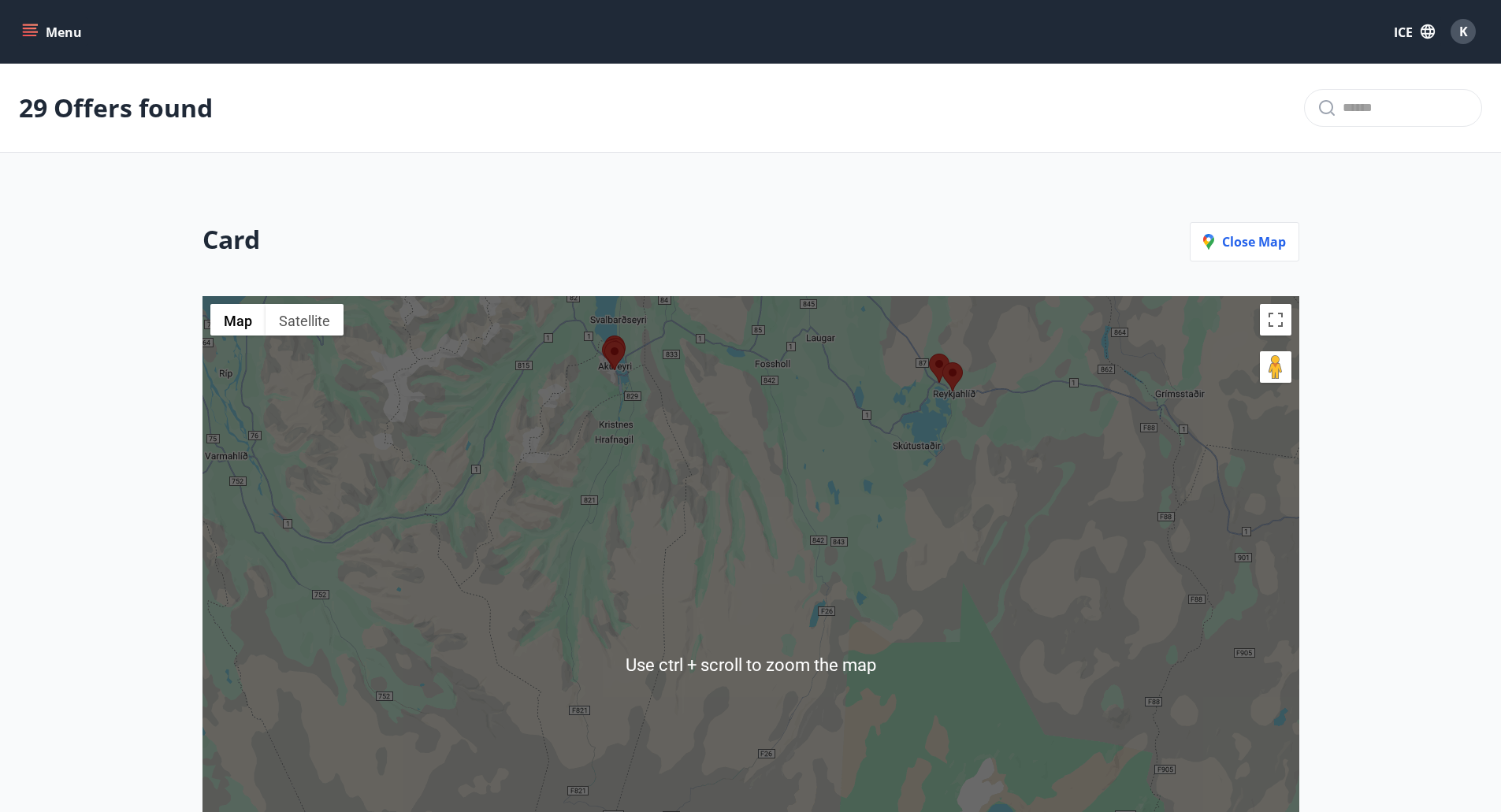
drag, startPoint x: 962, startPoint y: 494, endPoint x: 896, endPoint y: 569, distance: 99.9
click at [896, 569] on div at bounding box center [750, 664] width 1097 height 737
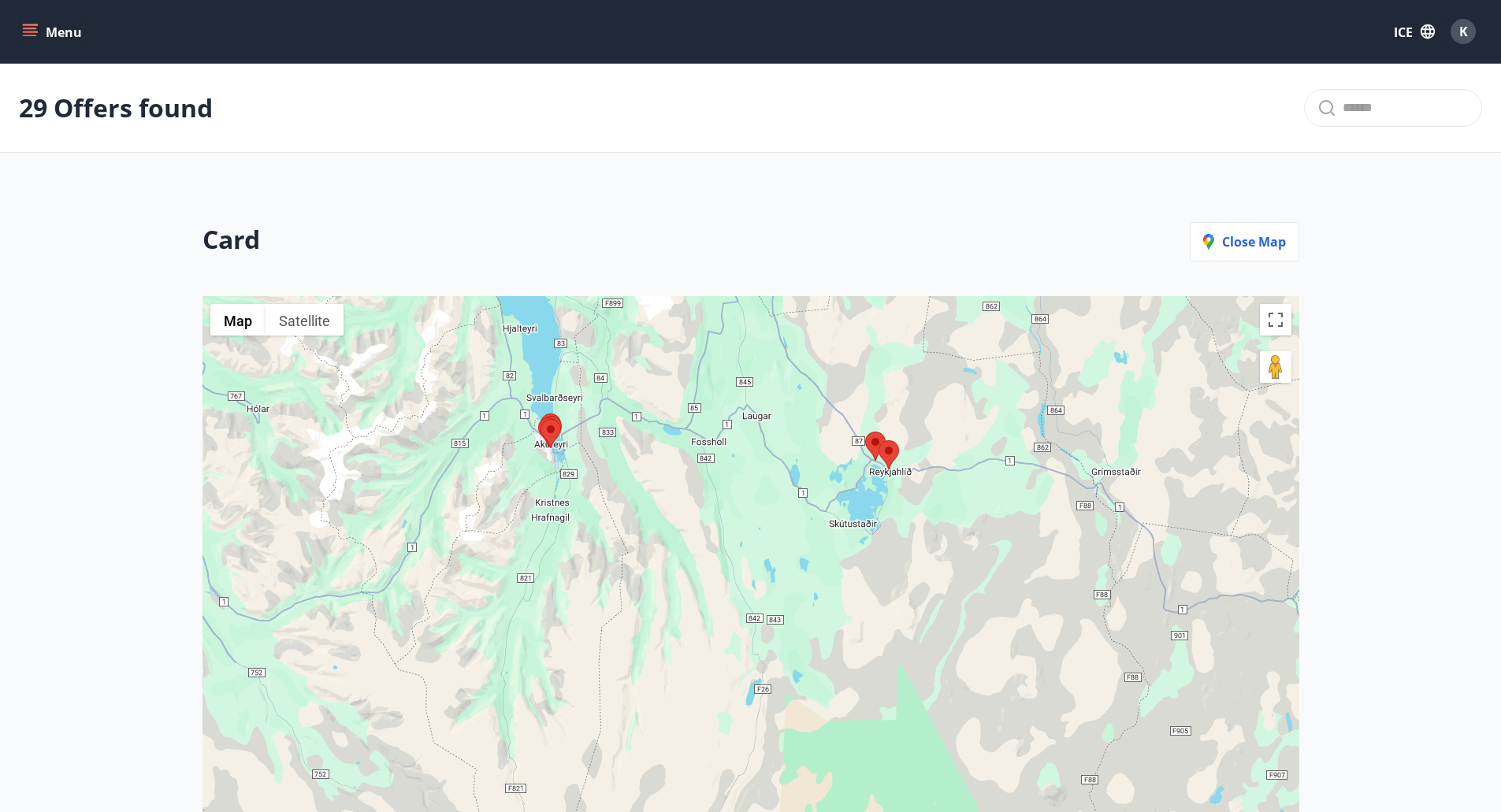
click at [878, 441] on area at bounding box center [878, 441] width 0 height 0
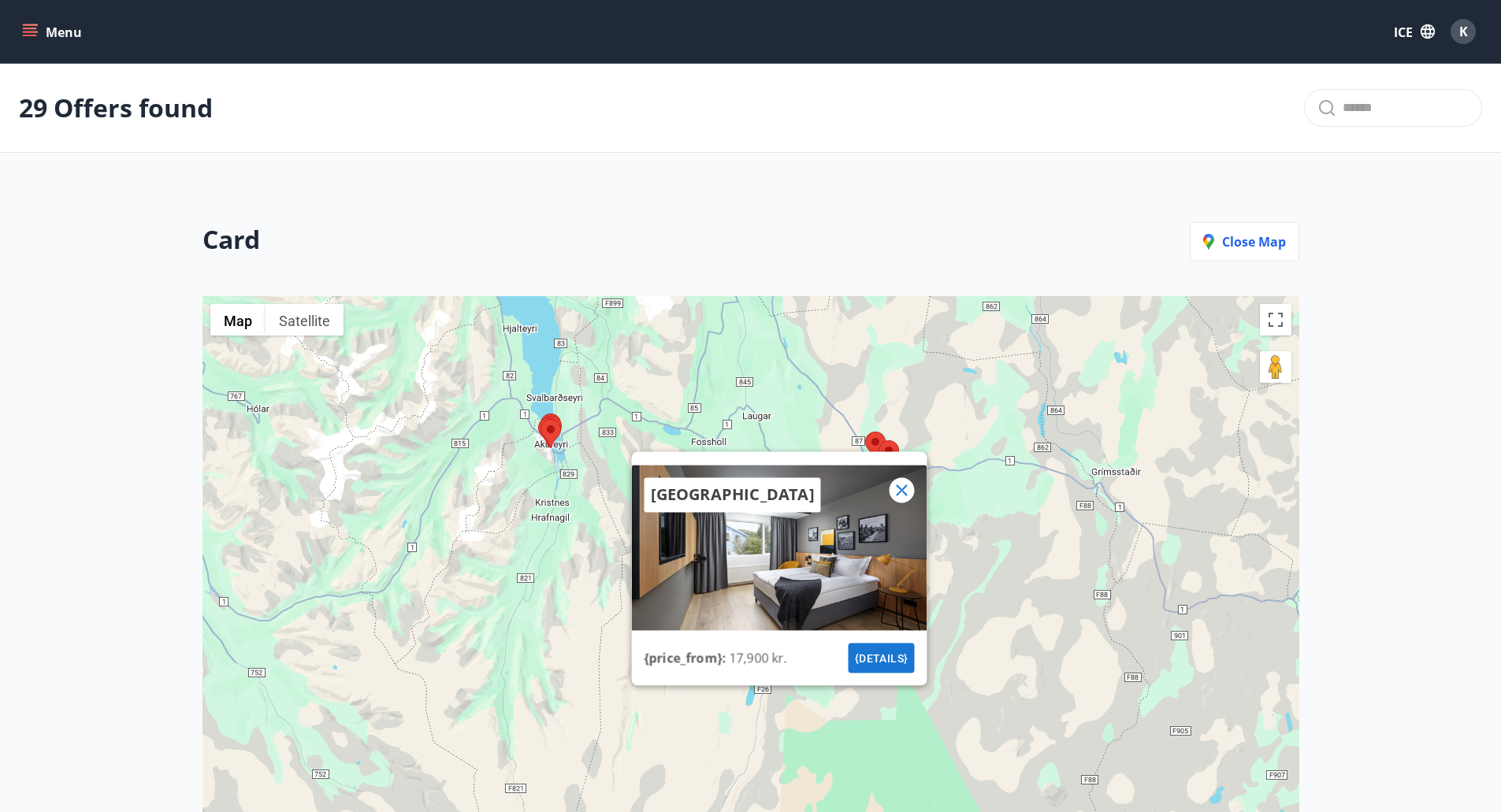
click at [865, 432] on area at bounding box center [865, 432] width 0 height 0
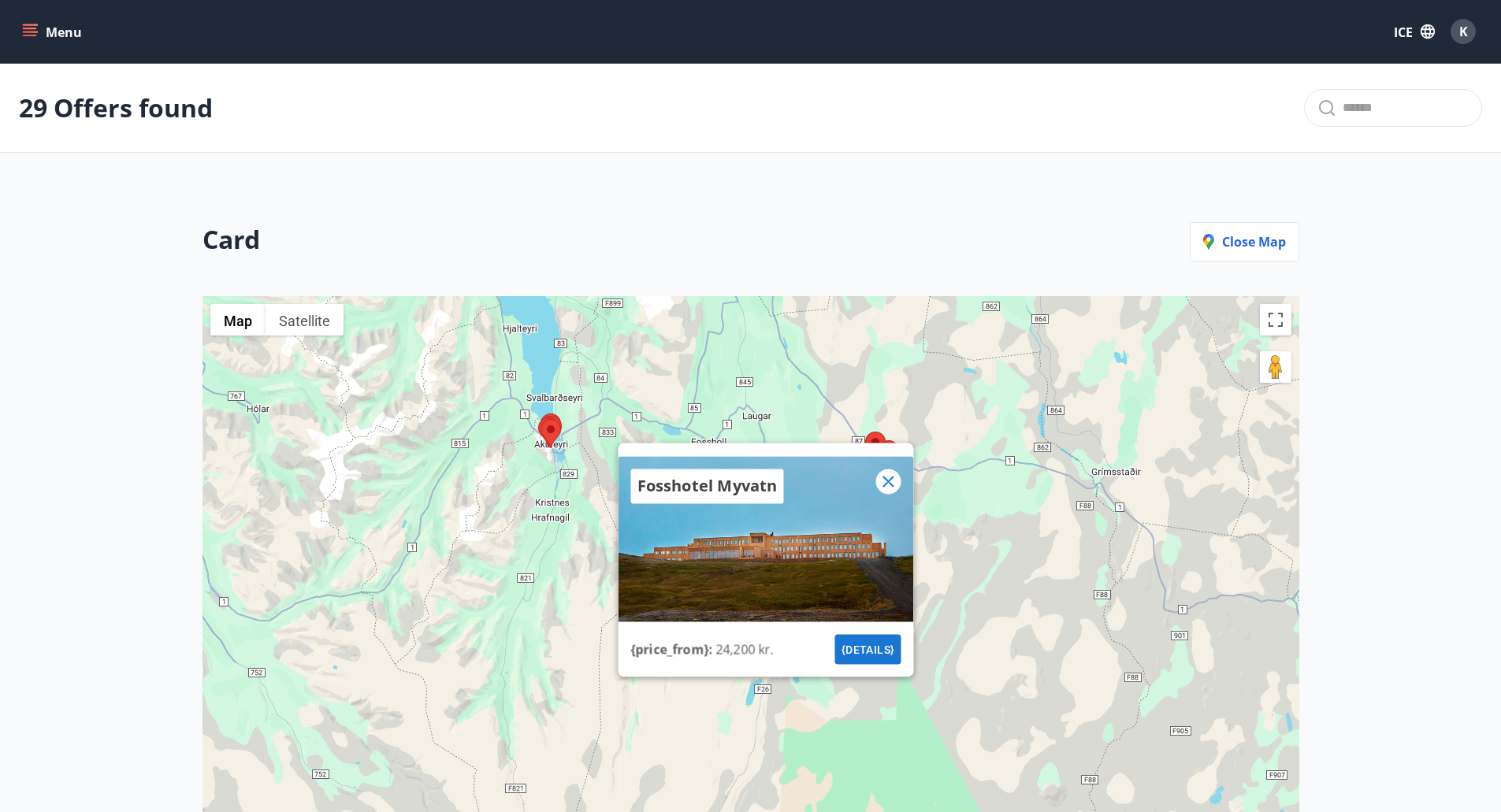
click at [894, 487] on icon at bounding box center [887, 481] width 11 height 11
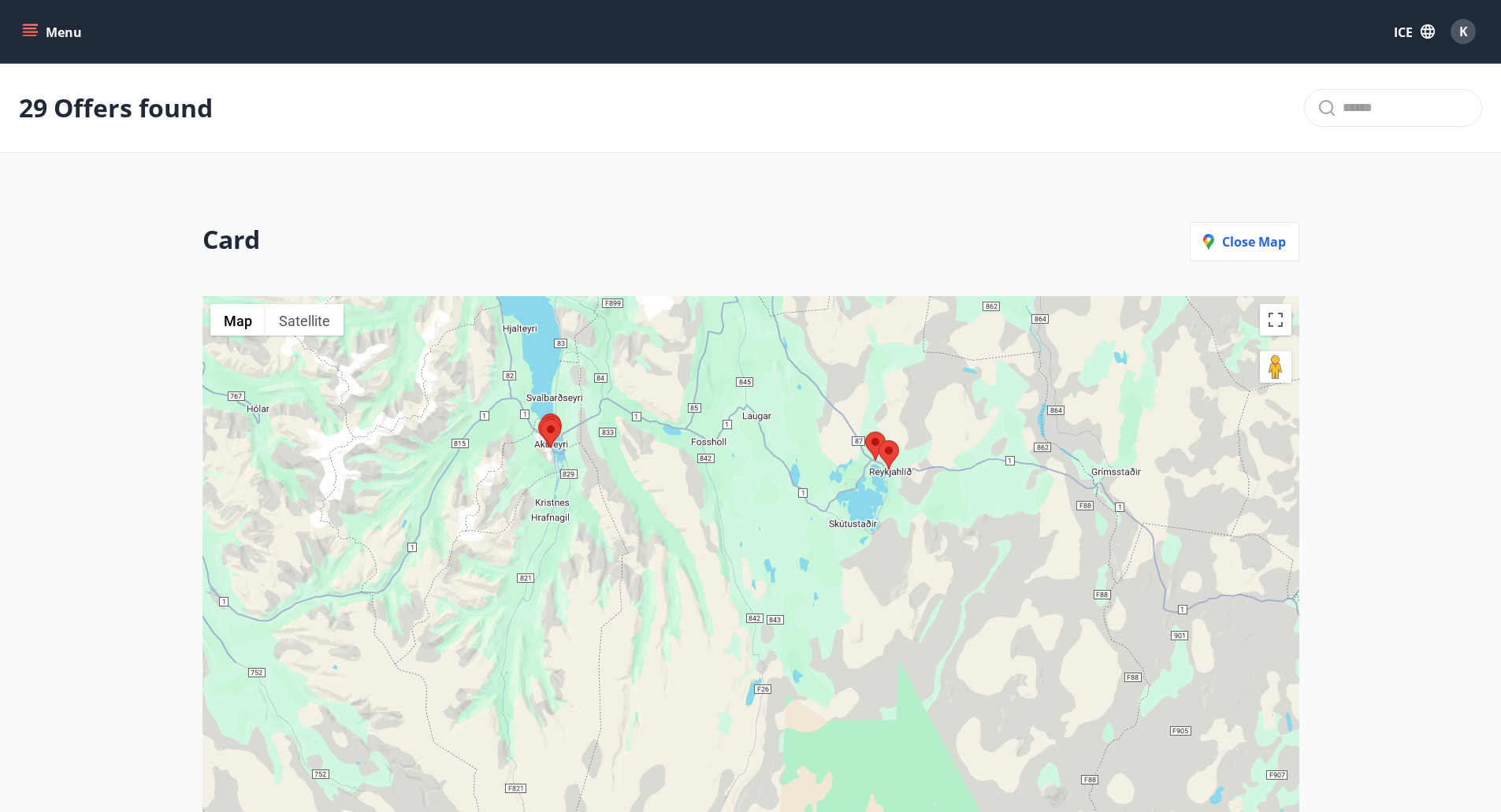
click at [878, 441] on area at bounding box center [878, 441] width 0 height 0
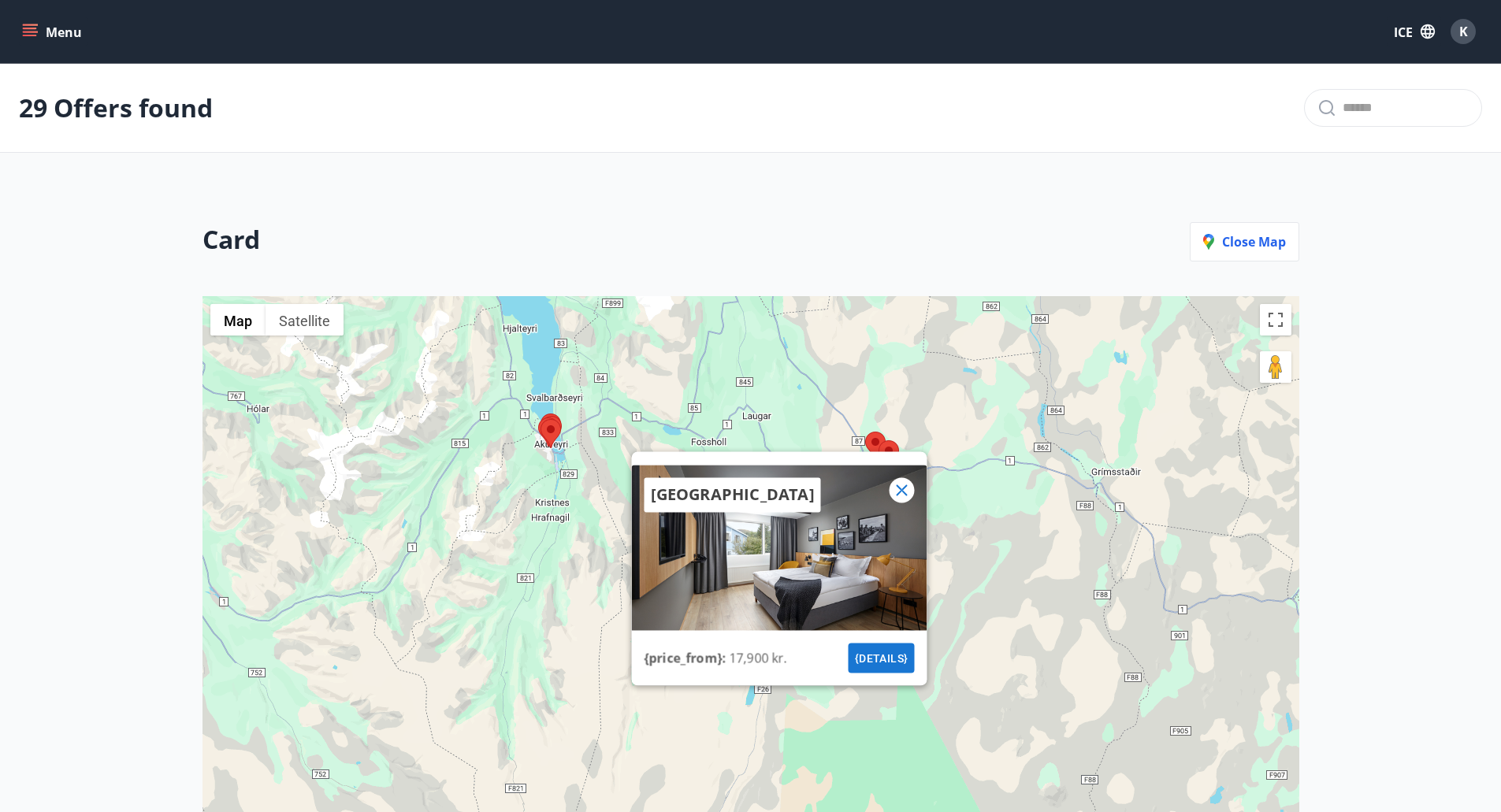
click at [887, 652] on font "{details}" at bounding box center [880, 657] width 54 height 12
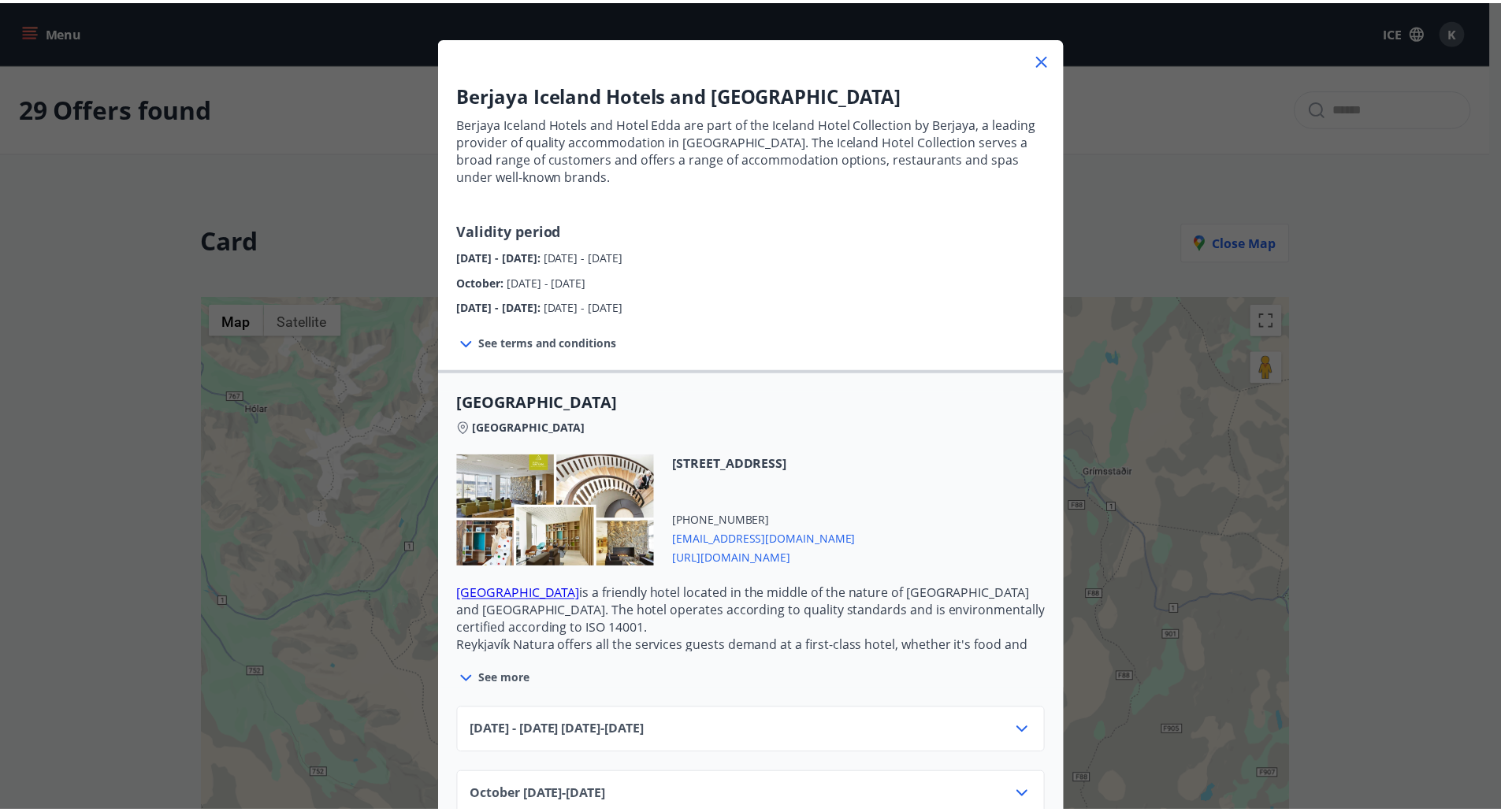
scroll to position [78, 0]
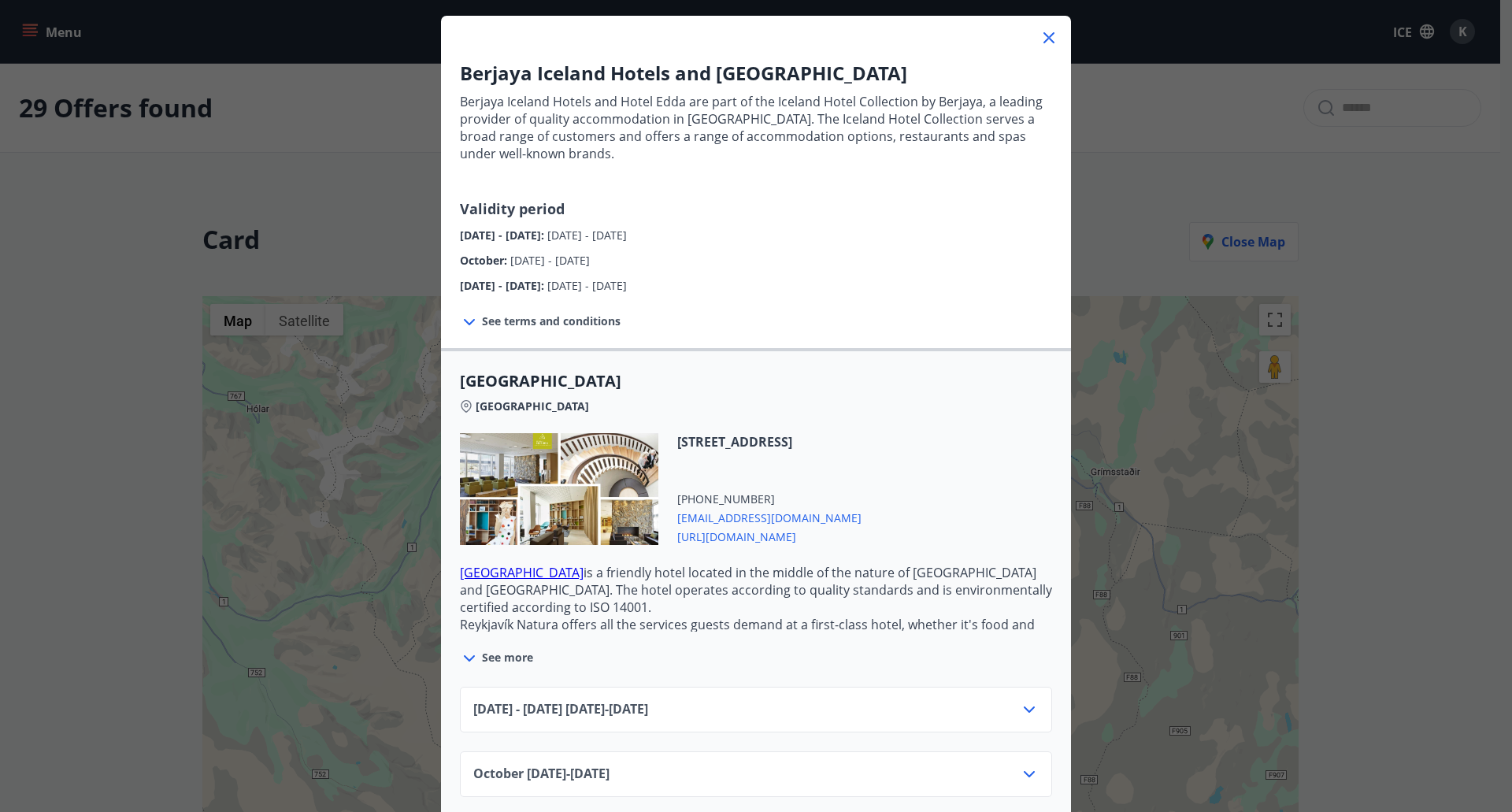
click at [767, 536] on span "[URL][DOMAIN_NAME]" at bounding box center [769, 536] width 184 height 19
click at [1041, 34] on icon at bounding box center [1048, 37] width 19 height 19
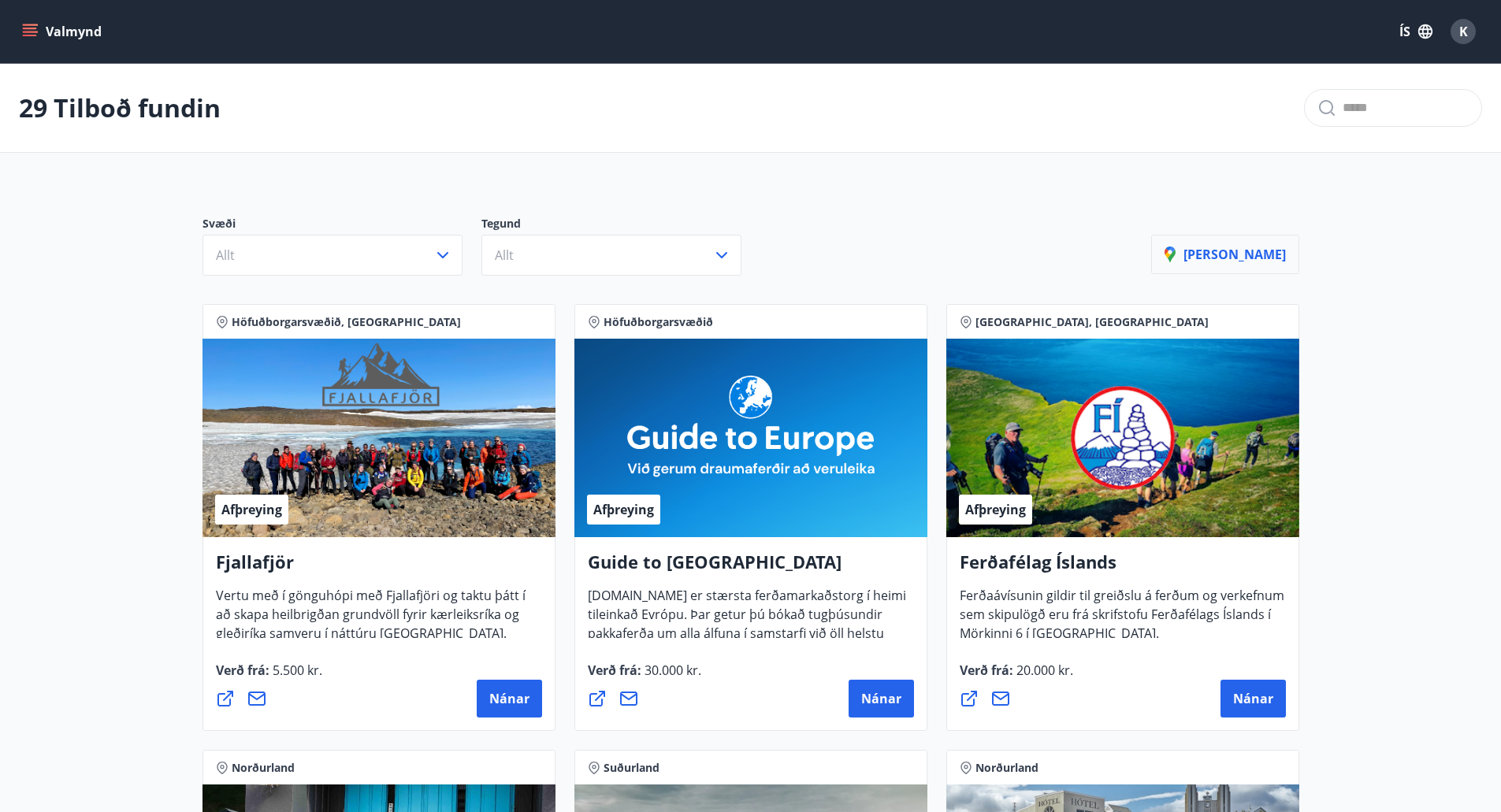
click at [1249, 248] on p "[PERSON_NAME]" at bounding box center [1225, 254] width 121 height 17
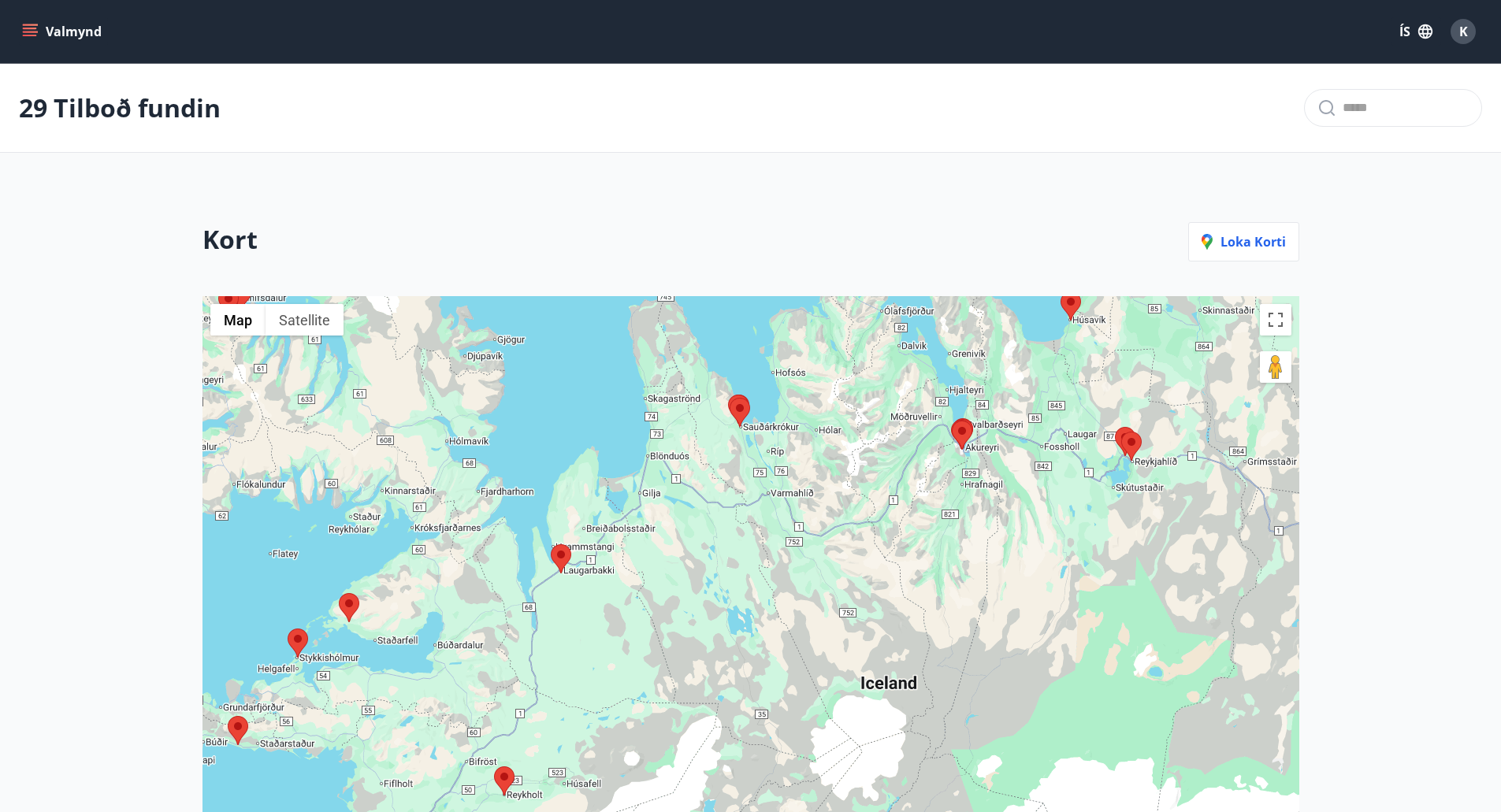
click at [550, 545] on area at bounding box center [550, 545] width 0 height 0
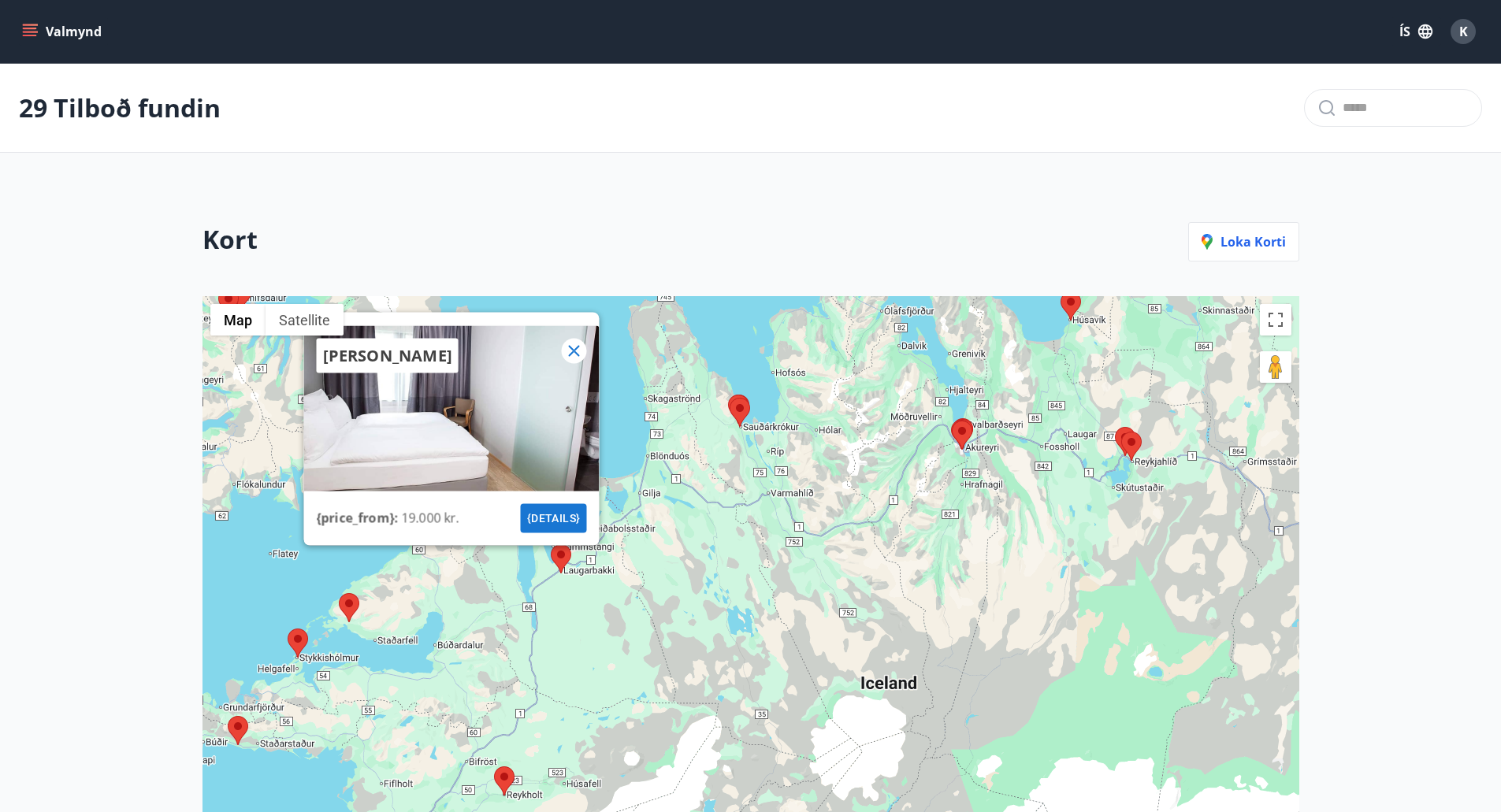
click at [951, 421] on area at bounding box center [951, 421] width 0 height 0
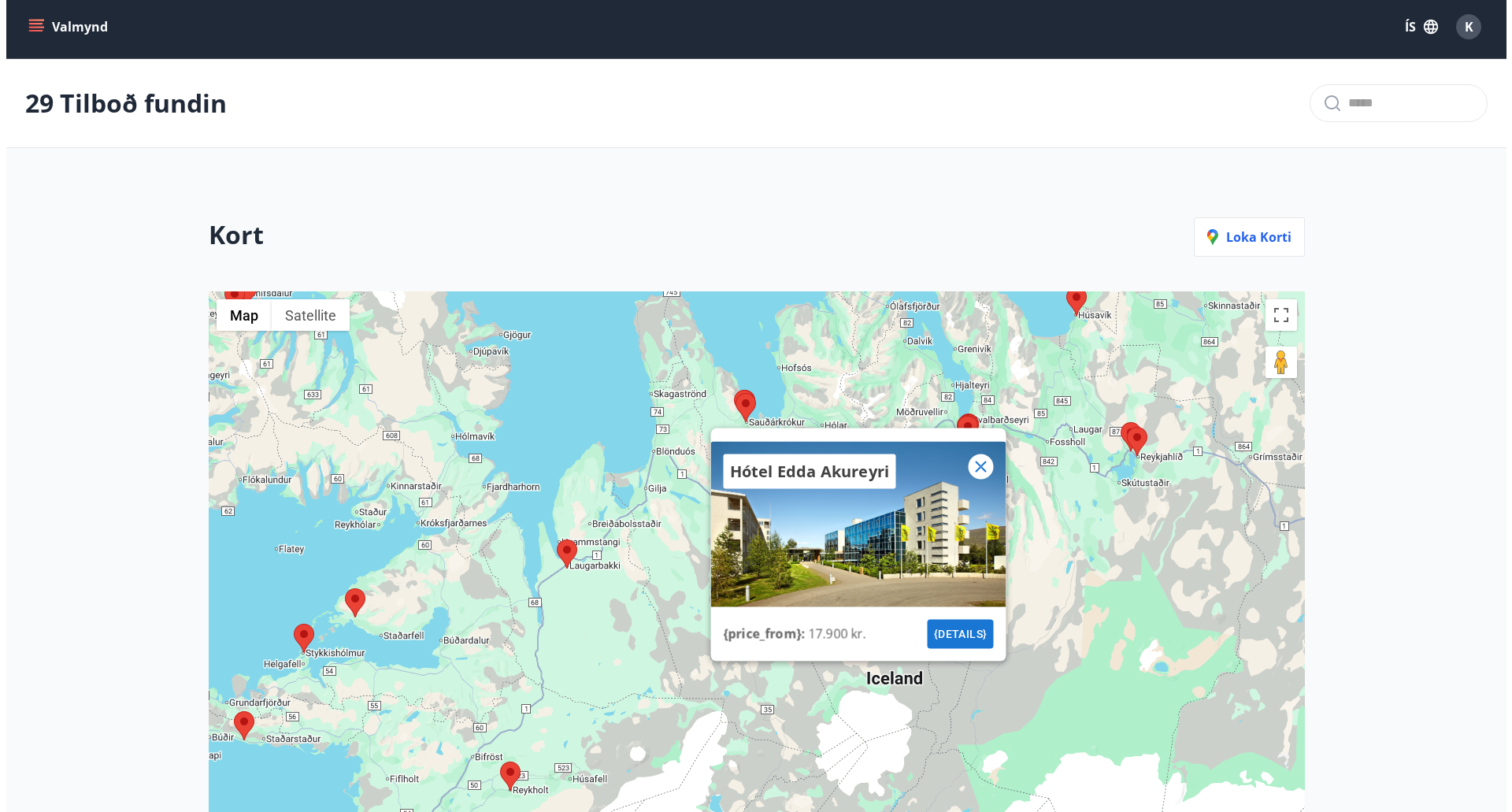
scroll to position [6, 0]
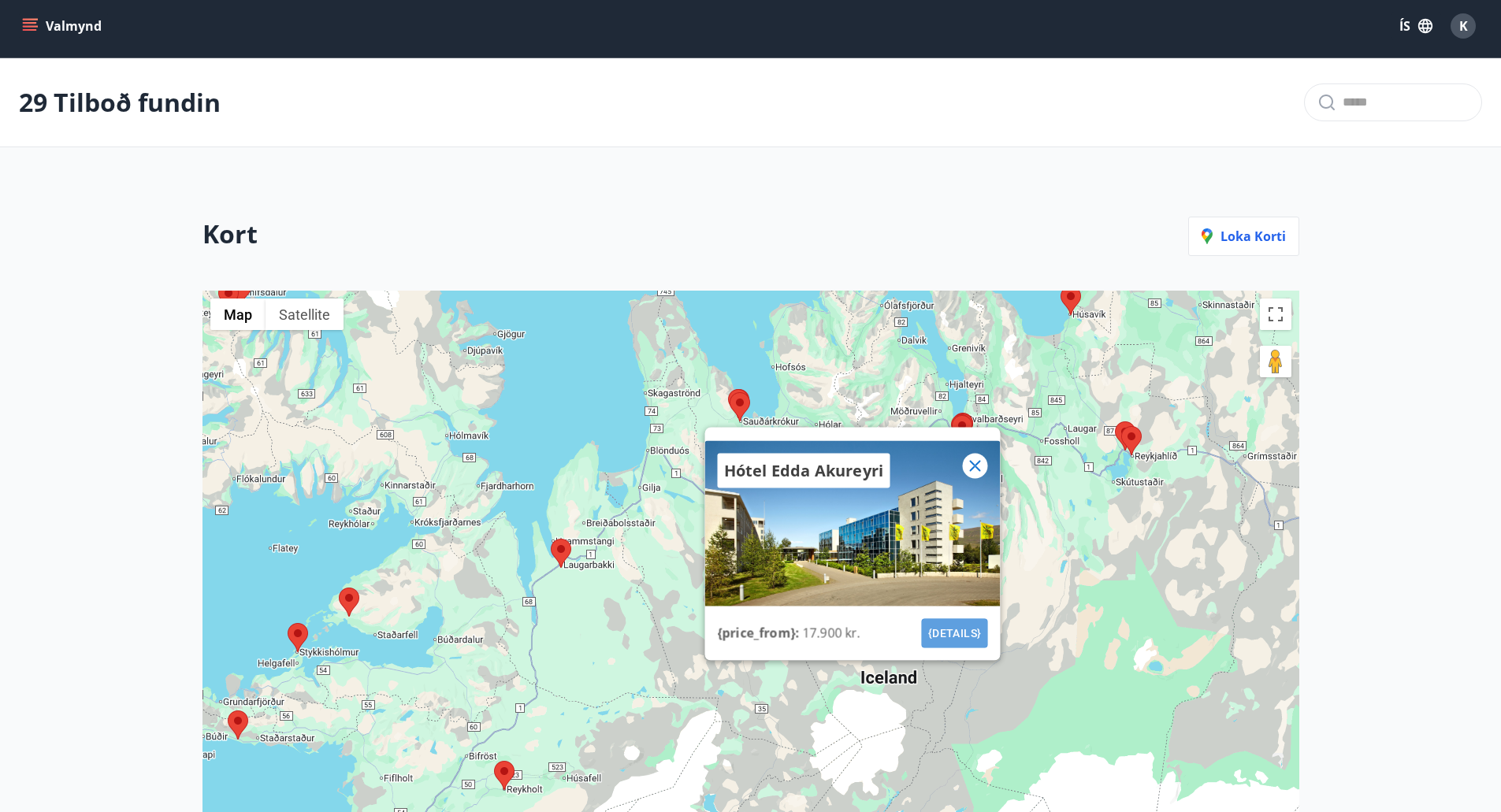
drag, startPoint x: 963, startPoint y: 630, endPoint x: 930, endPoint y: 621, distance: 34.2
click at [930, 621] on button "{details}" at bounding box center [954, 632] width 66 height 29
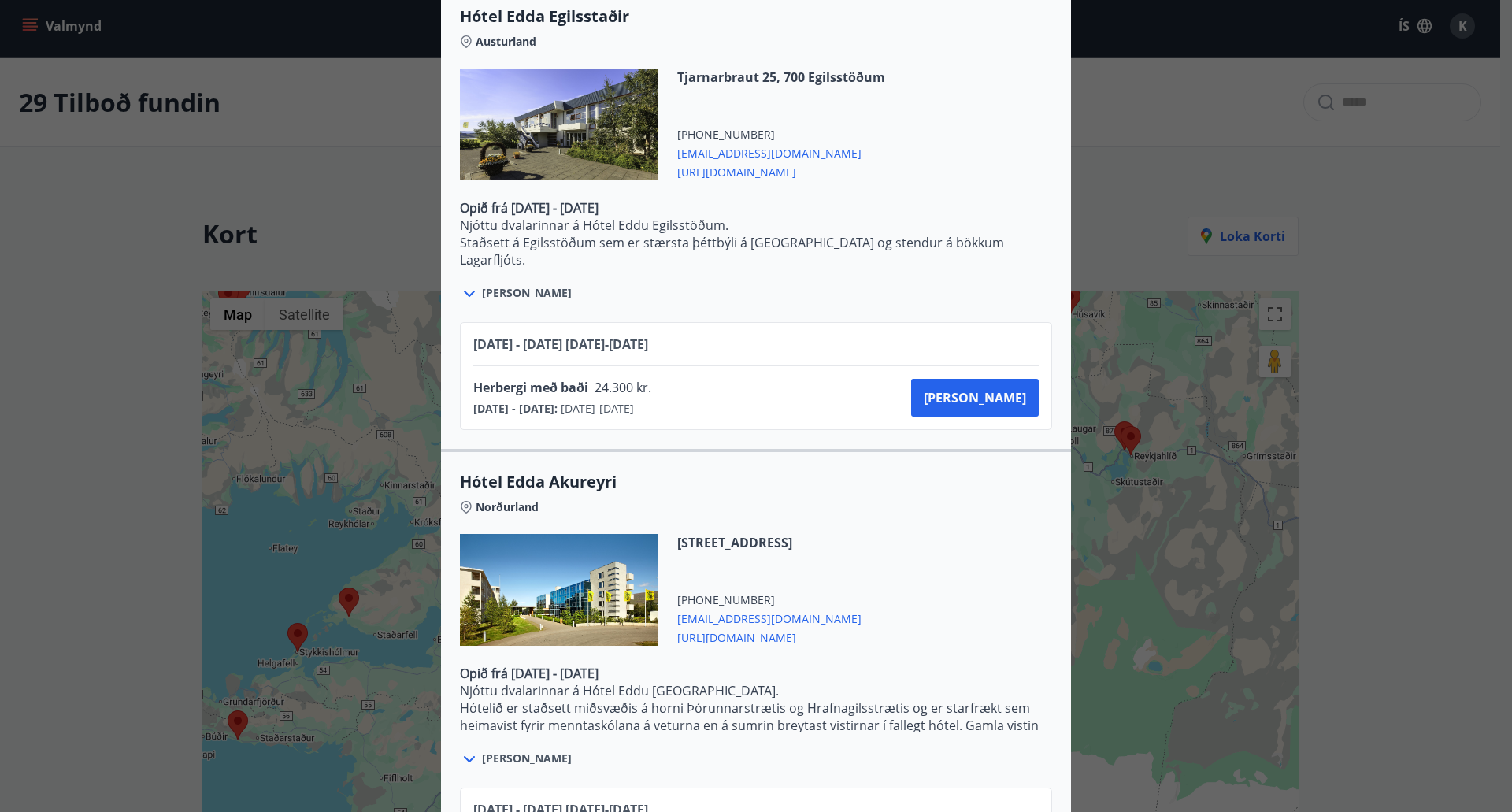
scroll to position [3194, 0]
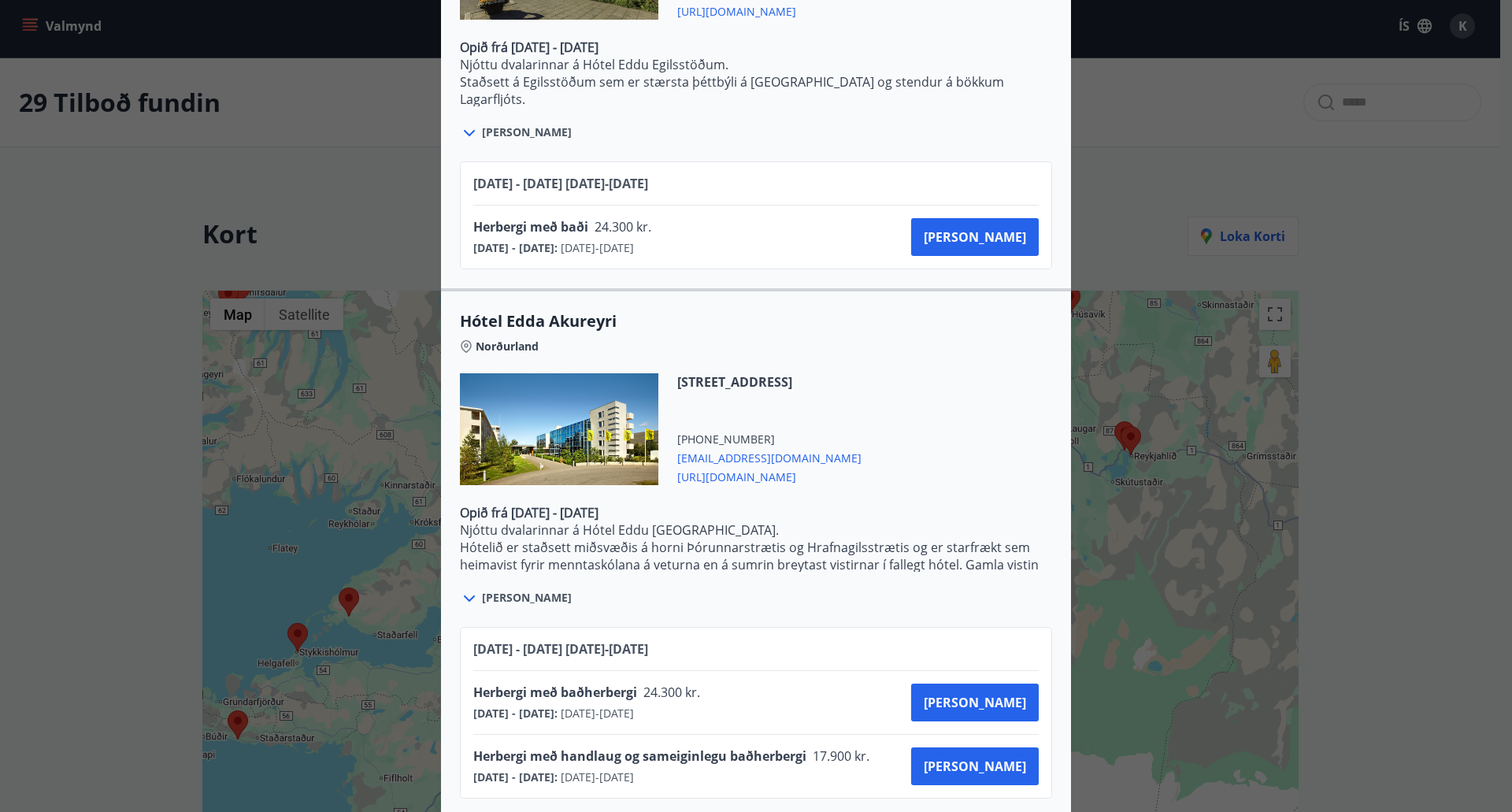
click at [818, 466] on span "[URL][DOMAIN_NAME]" at bounding box center [769, 475] width 184 height 19
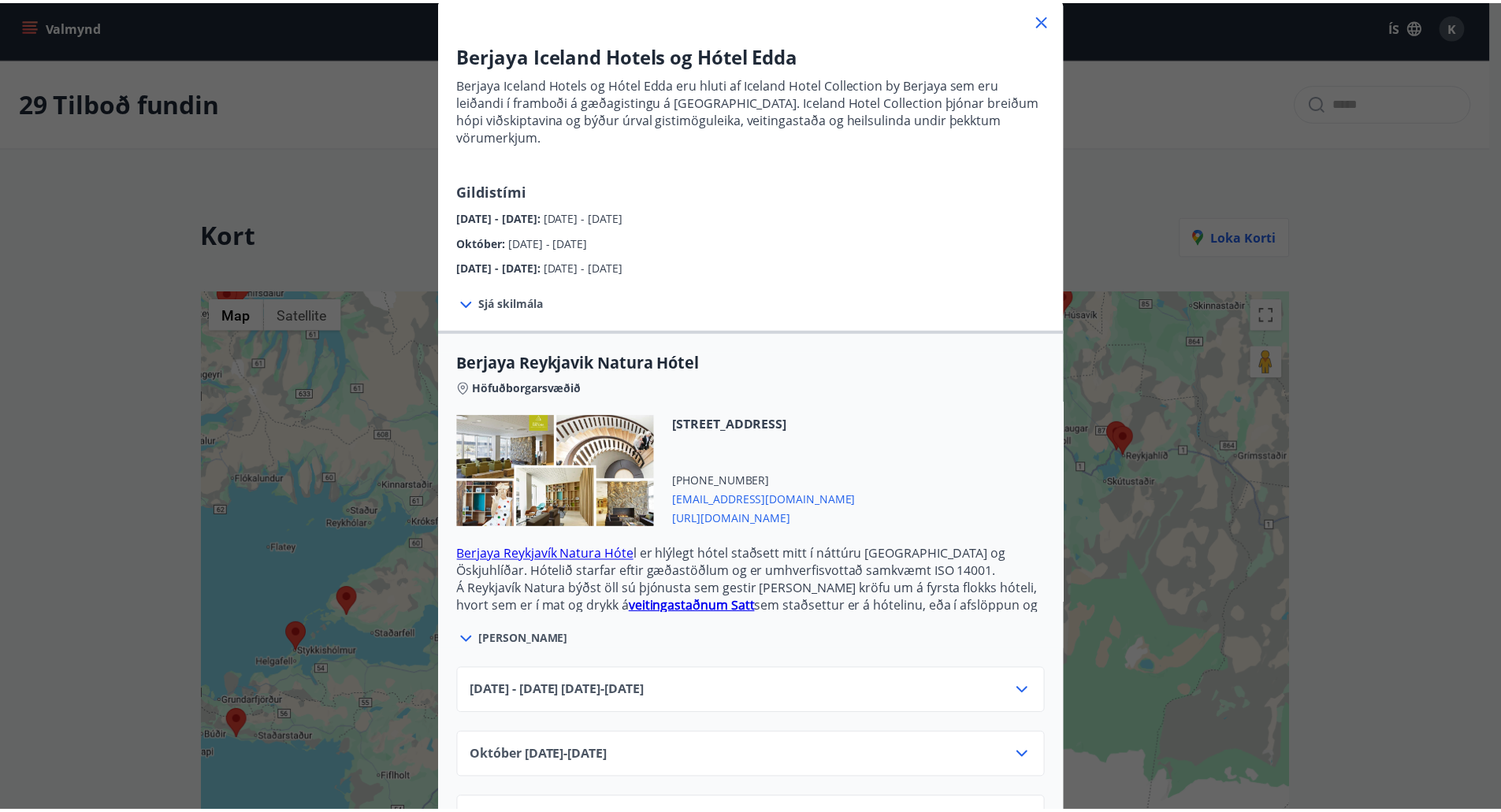
scroll to position [0, 0]
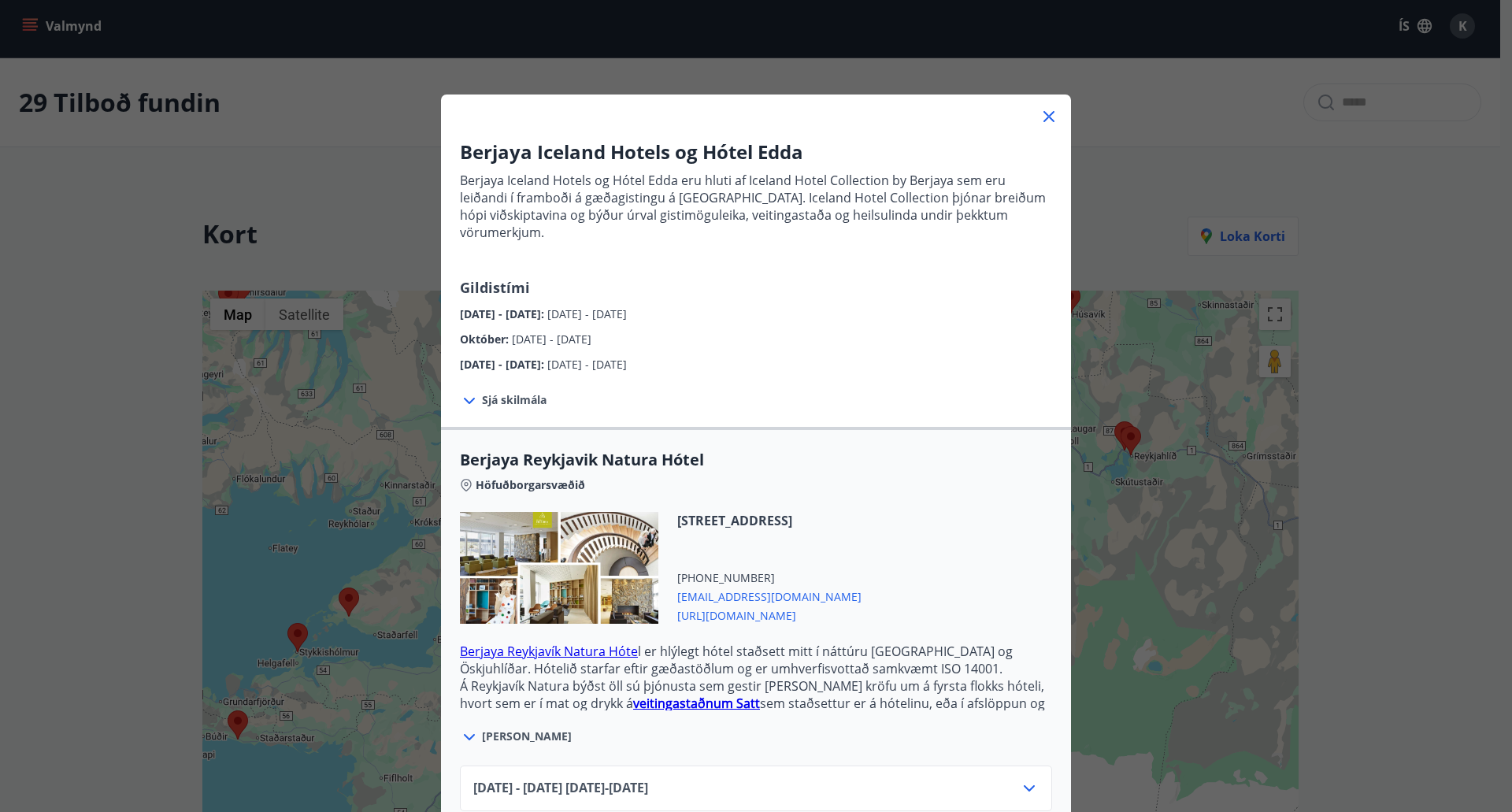
click at [1039, 116] on icon at bounding box center [1048, 116] width 19 height 19
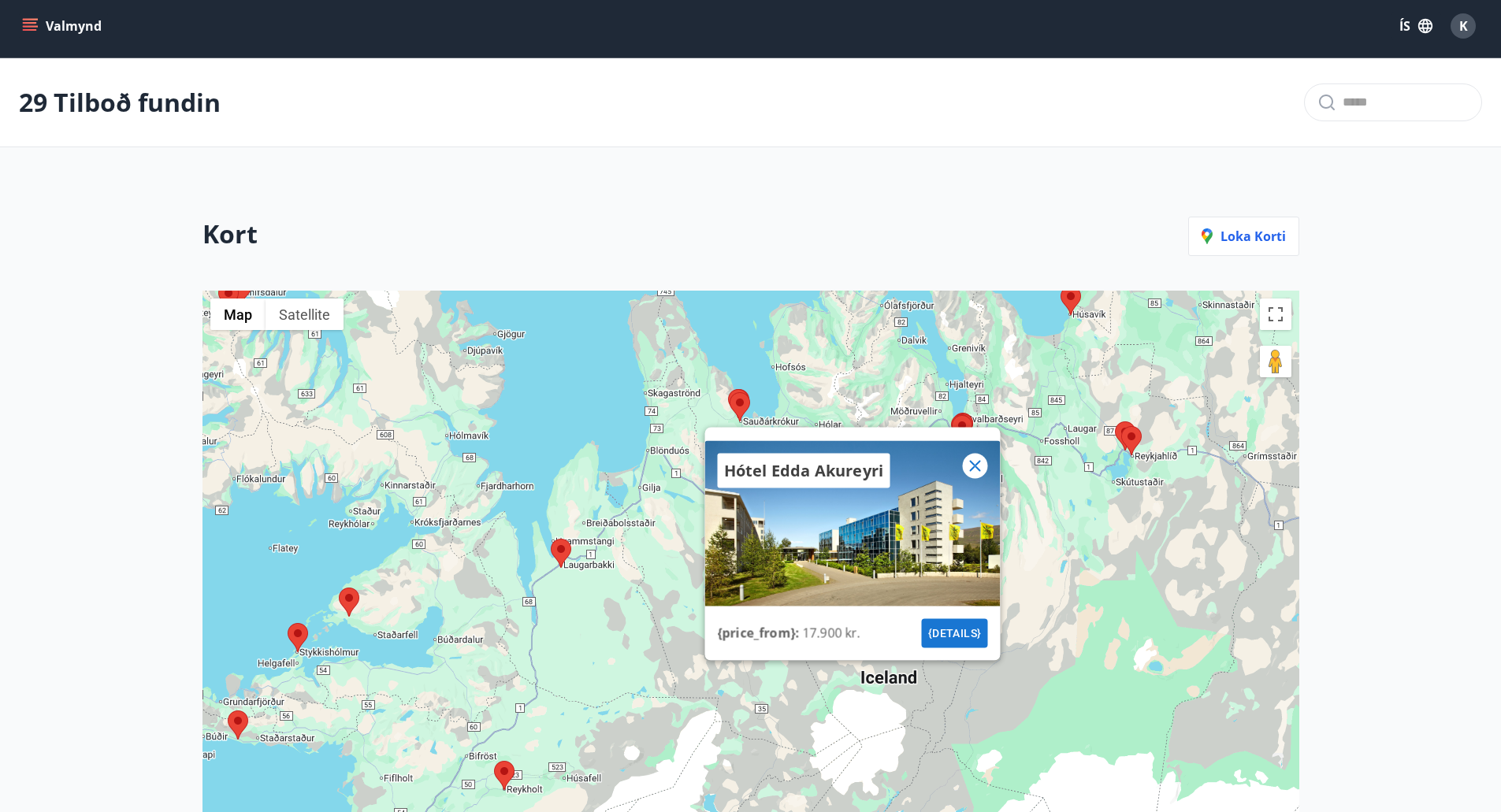
click at [974, 464] on icon at bounding box center [974, 465] width 11 height 11
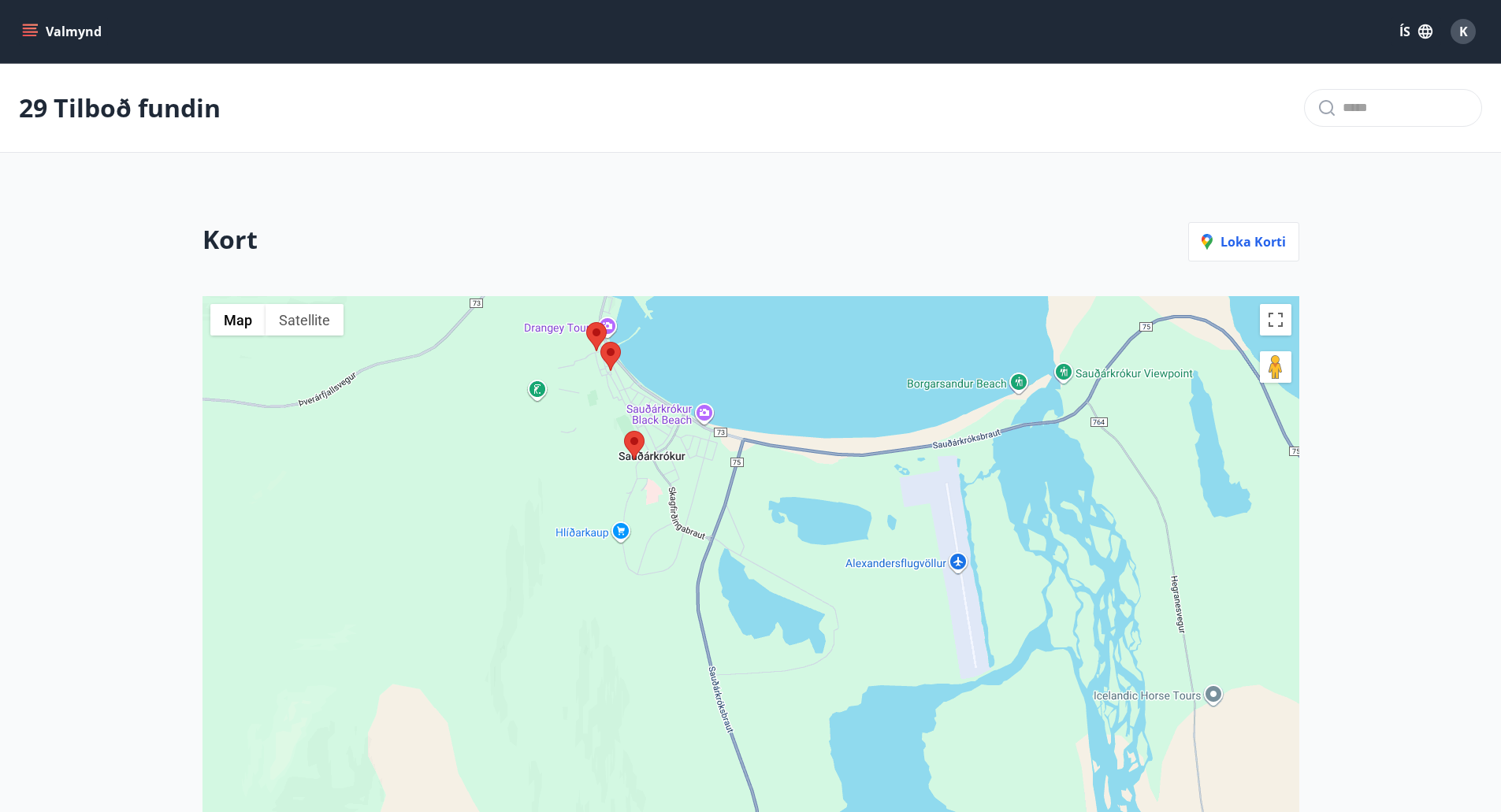
click at [586, 322] on area at bounding box center [586, 322] width 0 height 0
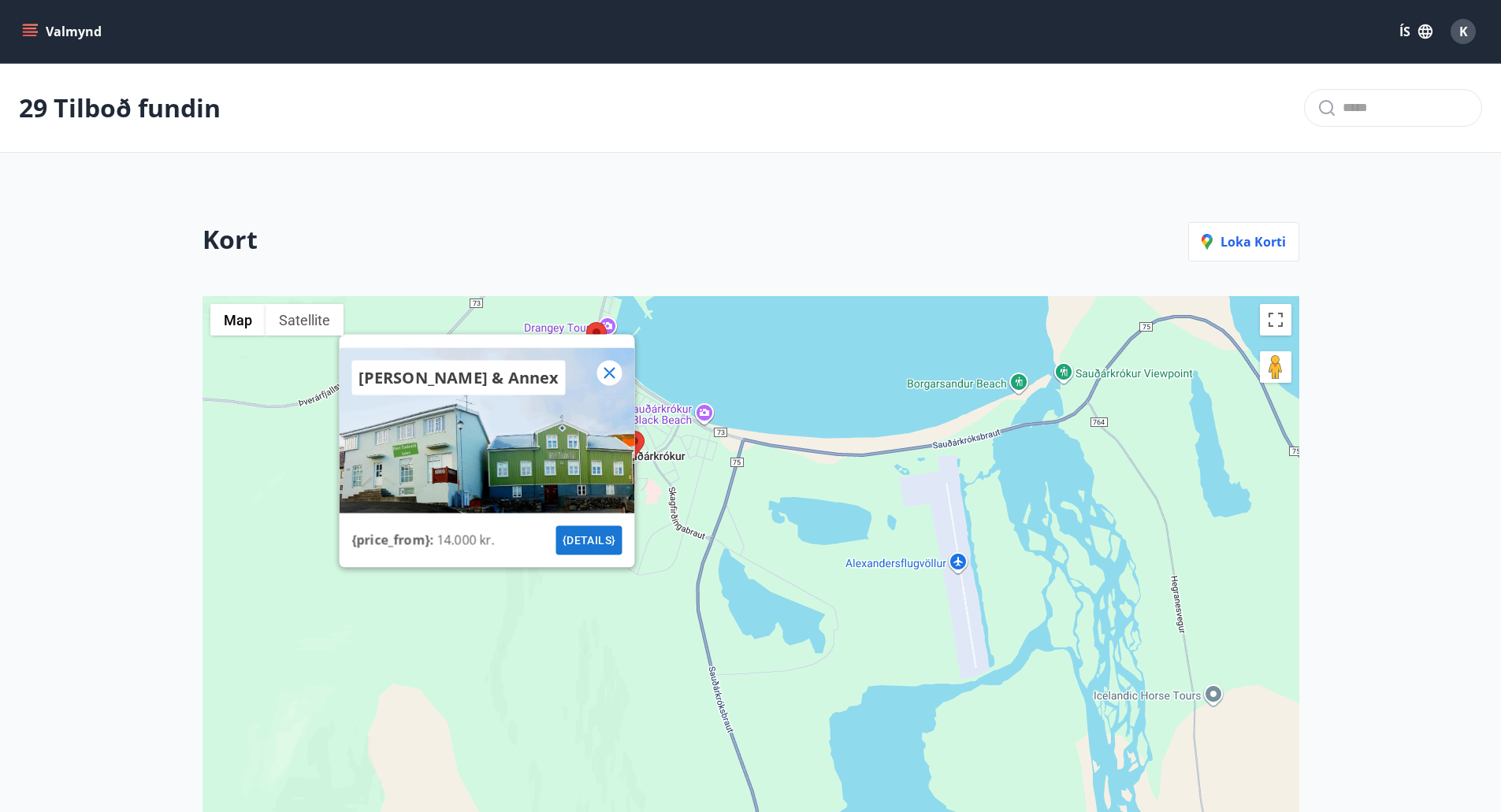
click at [608, 371] on icon at bounding box center [608, 372] width 19 height 19
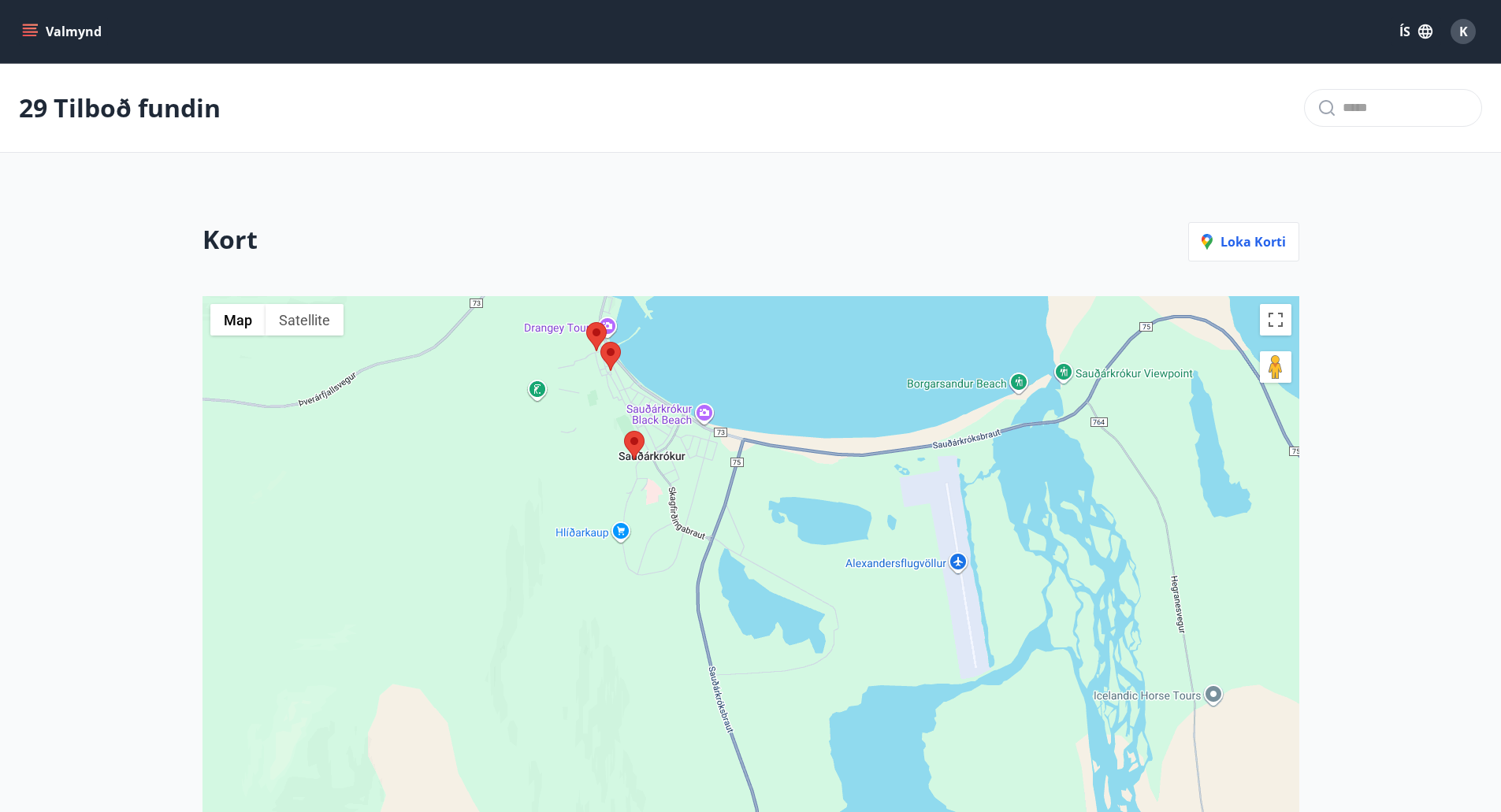
click at [600, 342] on area at bounding box center [600, 342] width 0 height 0
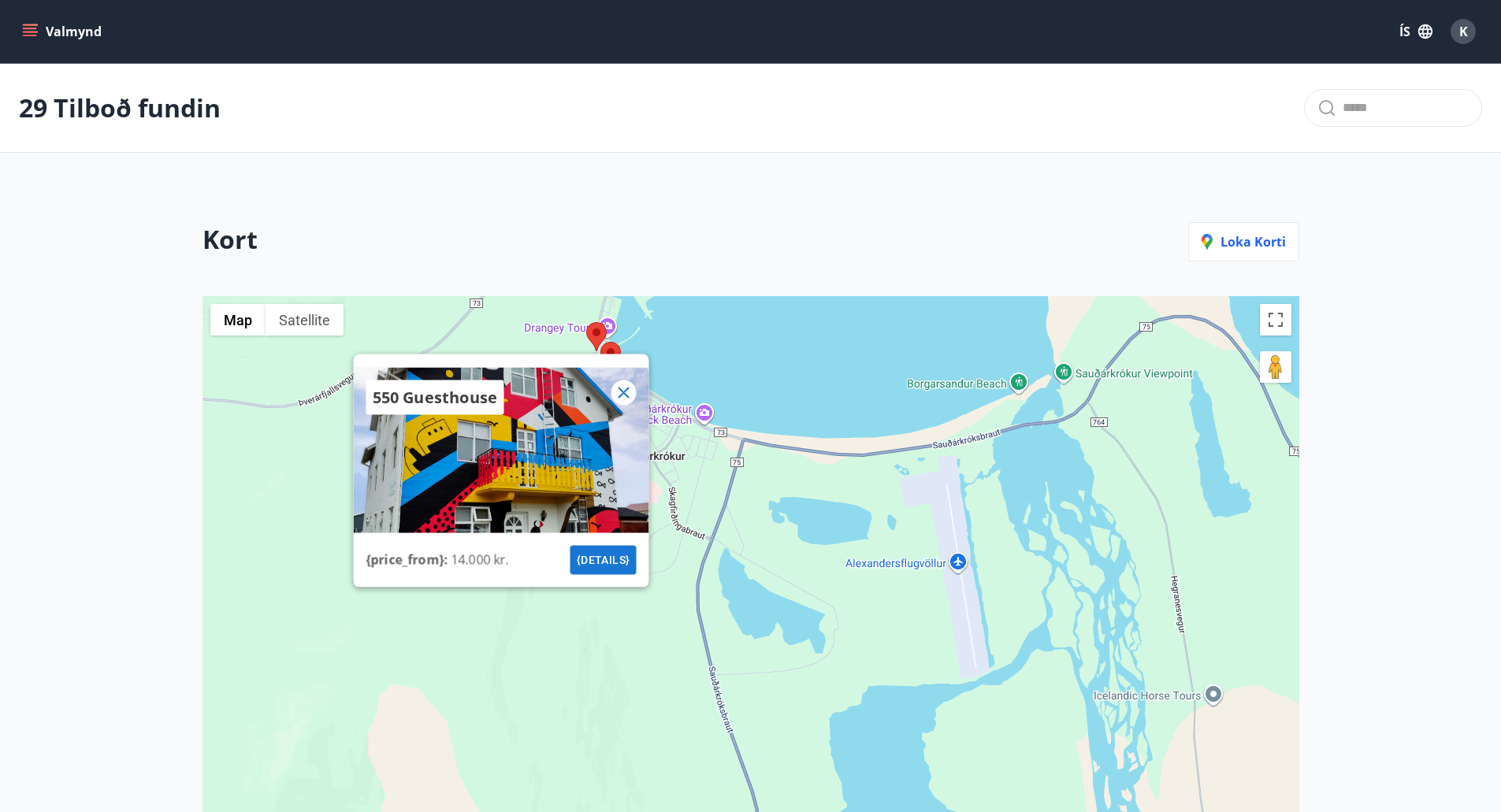
click at [628, 386] on icon at bounding box center [623, 392] width 19 height 19
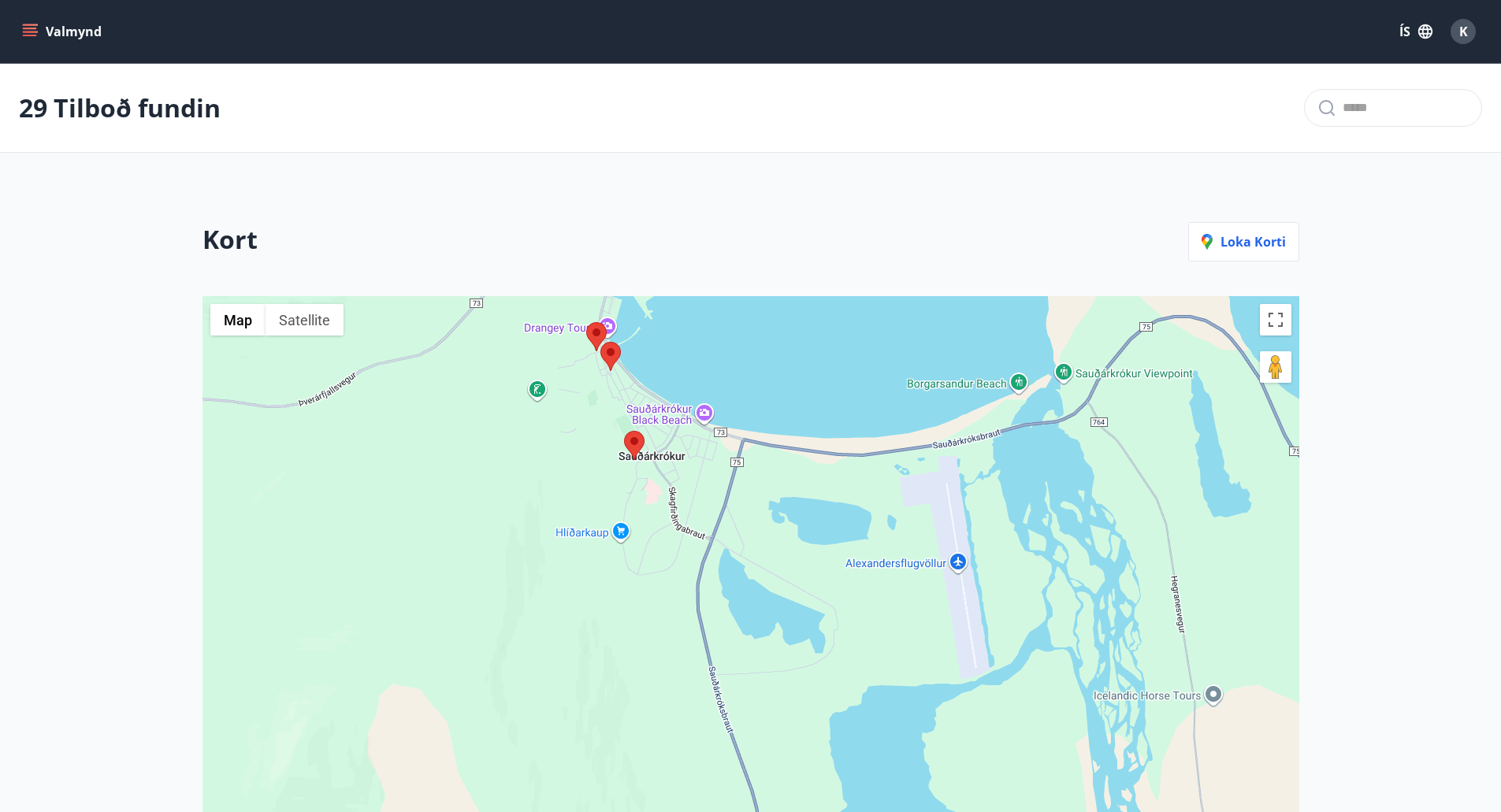
click at [624, 431] on area at bounding box center [624, 431] width 0 height 0
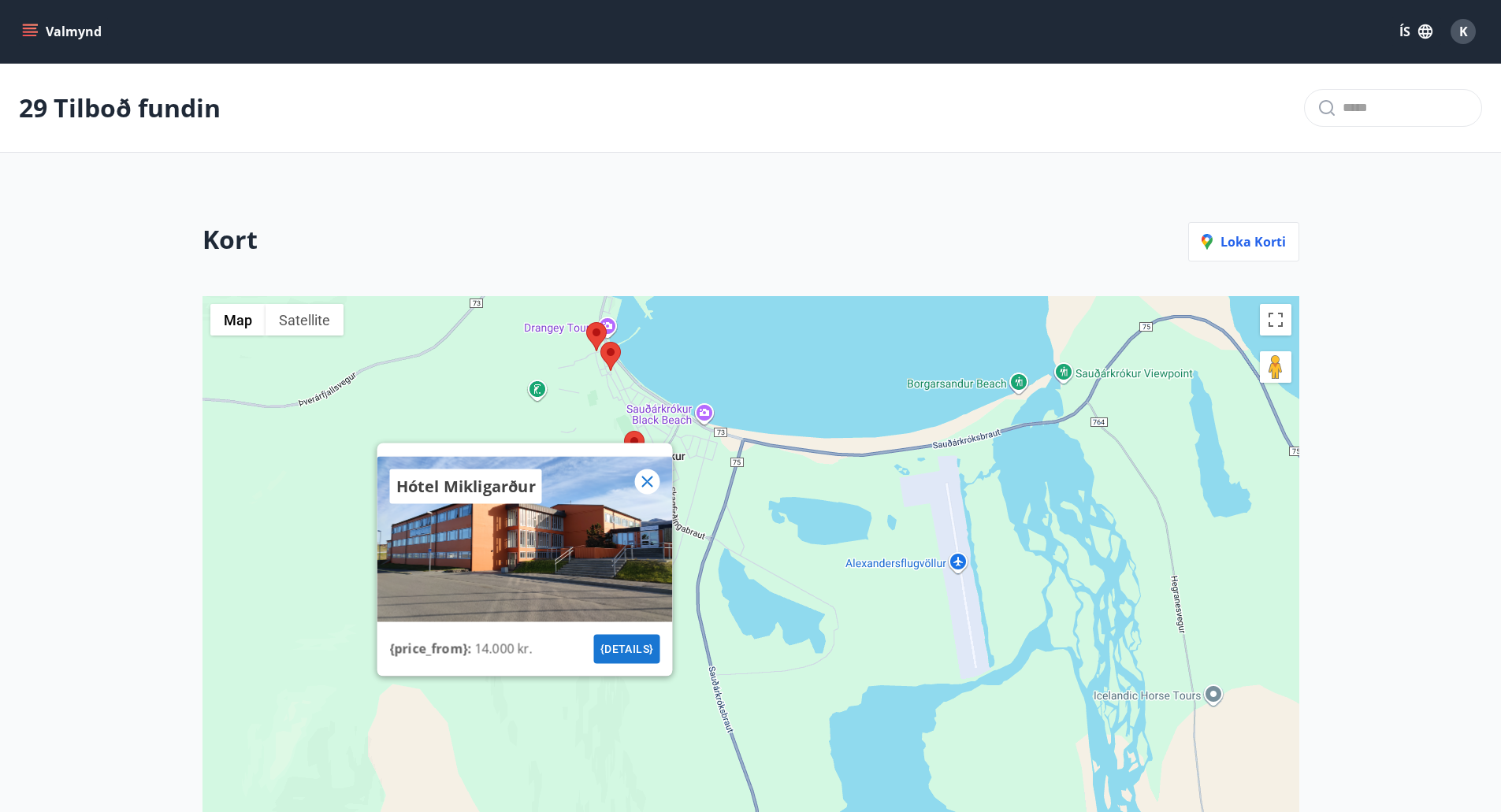
click at [629, 649] on button "{details}" at bounding box center [626, 648] width 66 height 29
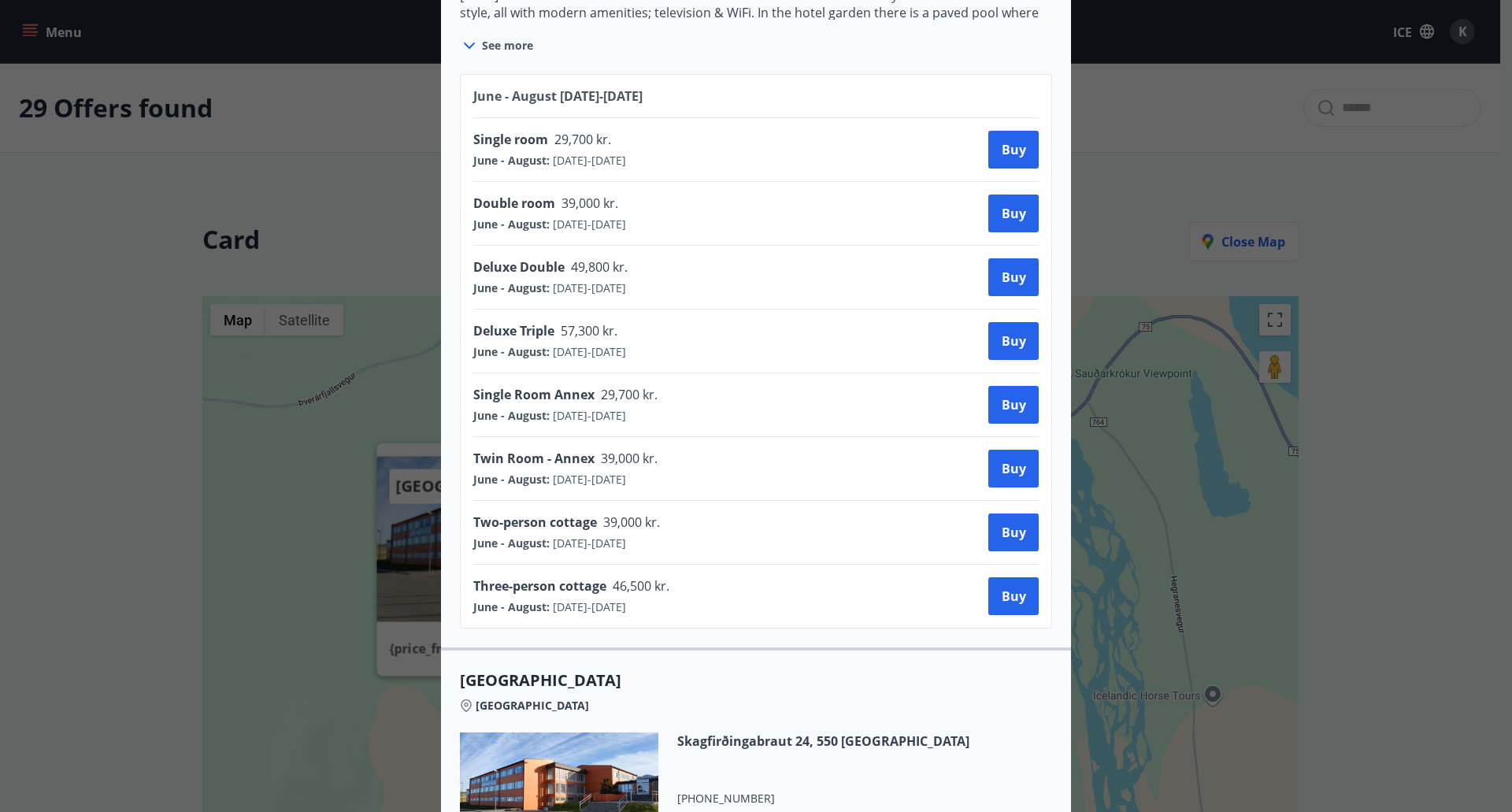
scroll to position [2132, 0]
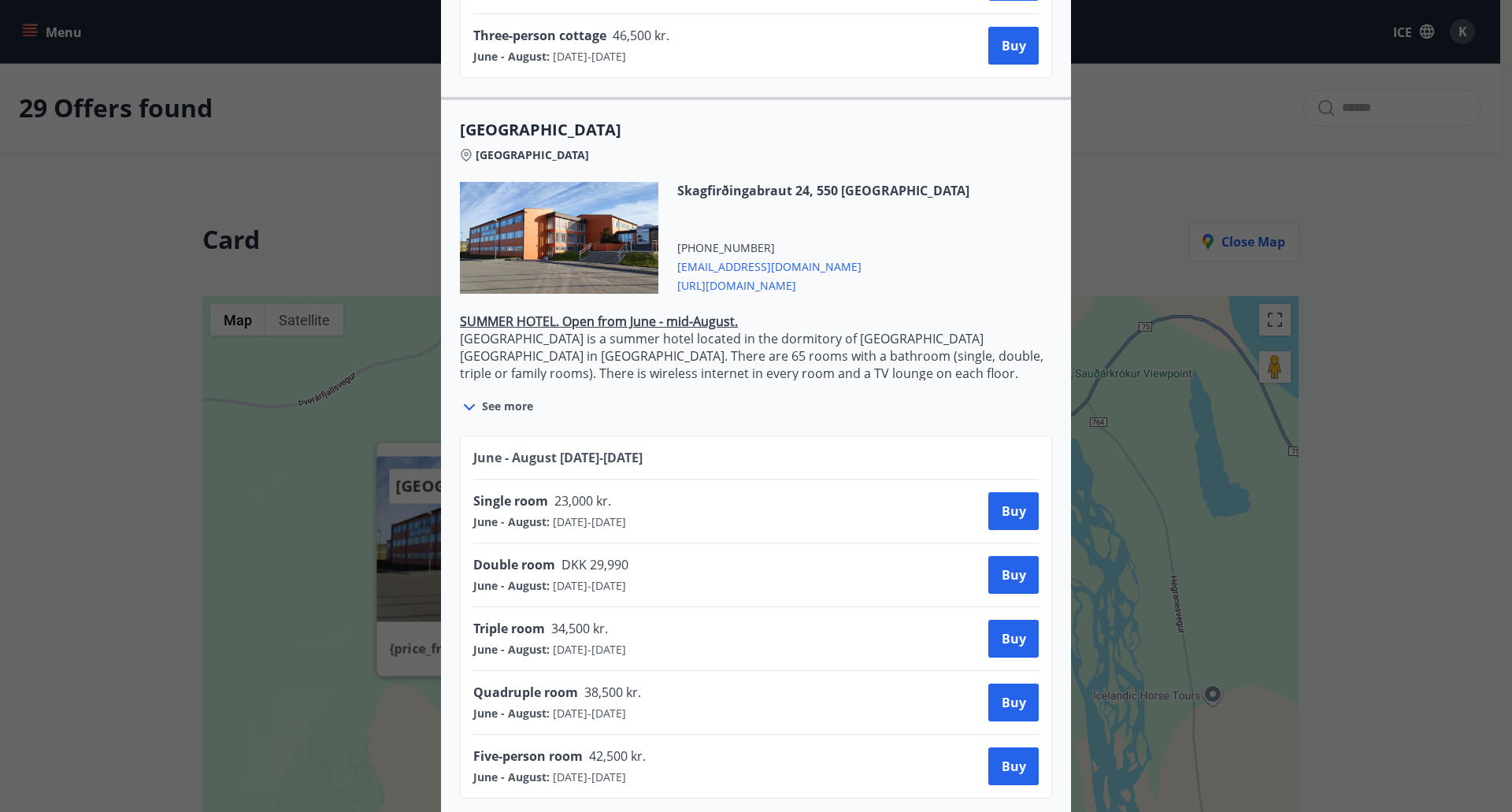
click at [494, 399] on font "See more" at bounding box center [507, 406] width 51 height 15
click at [469, 398] on icon at bounding box center [469, 407] width 19 height 19
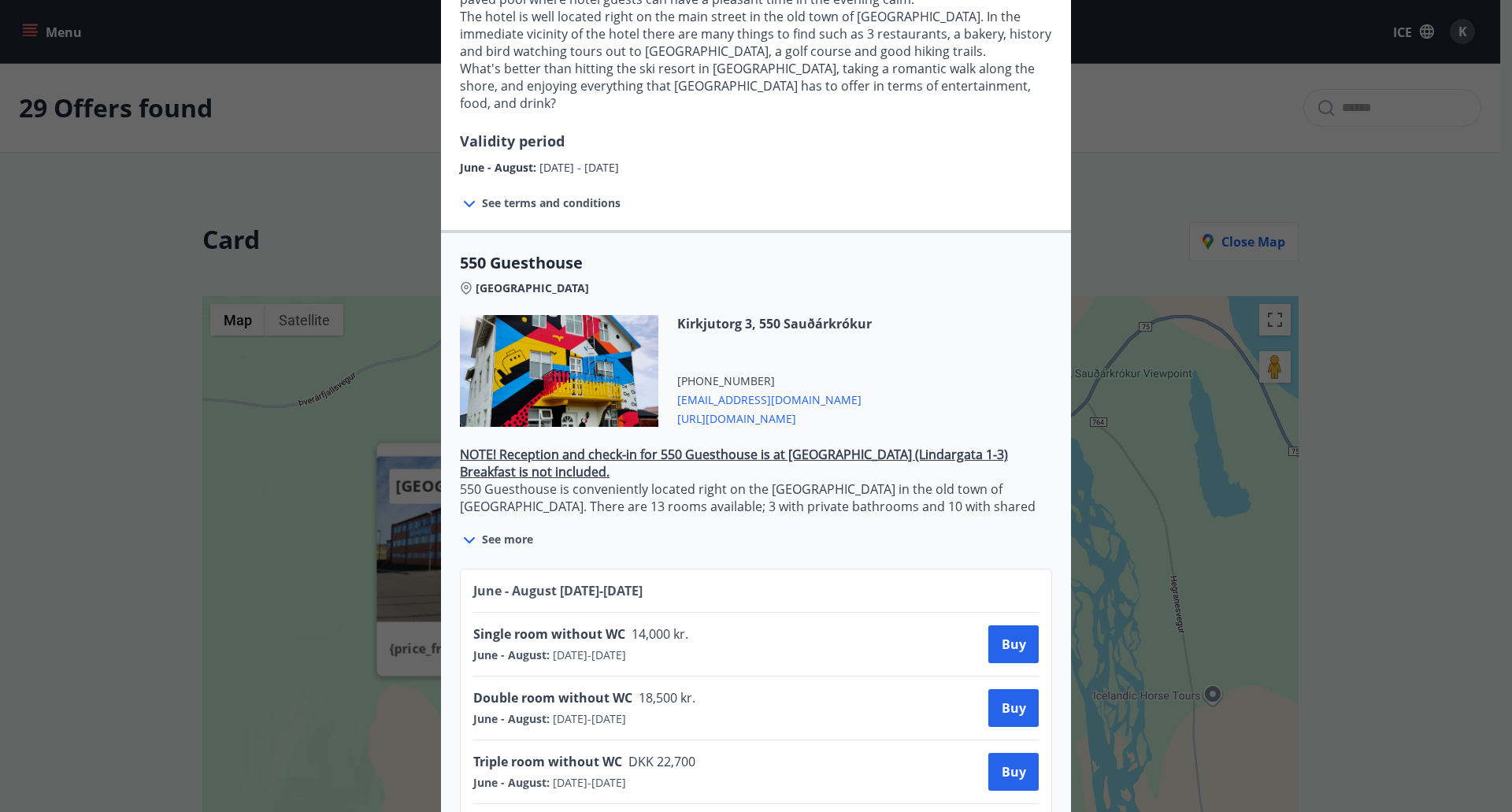
scroll to position [315, 0]
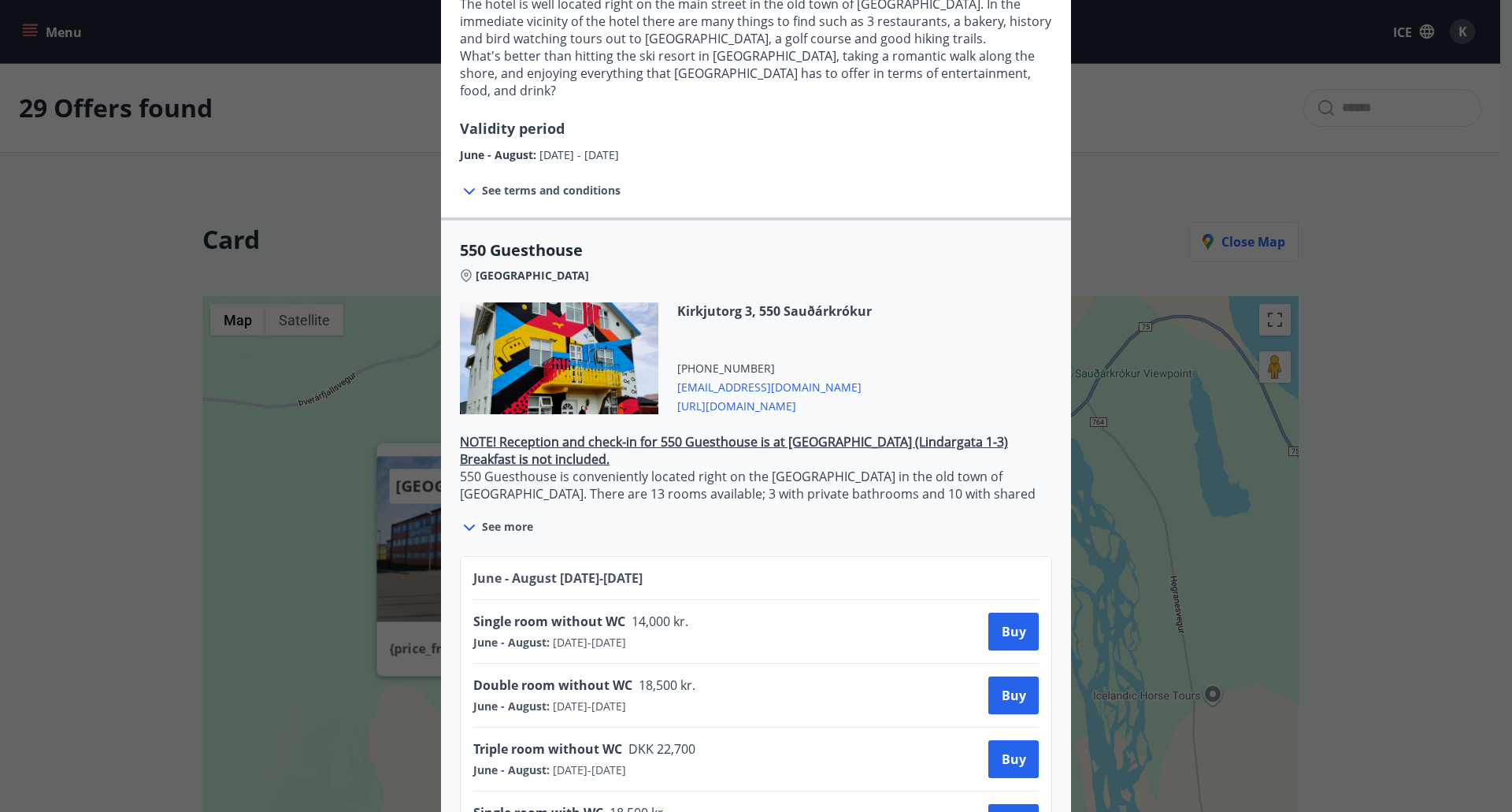
click at [465, 518] on icon at bounding box center [469, 527] width 19 height 19
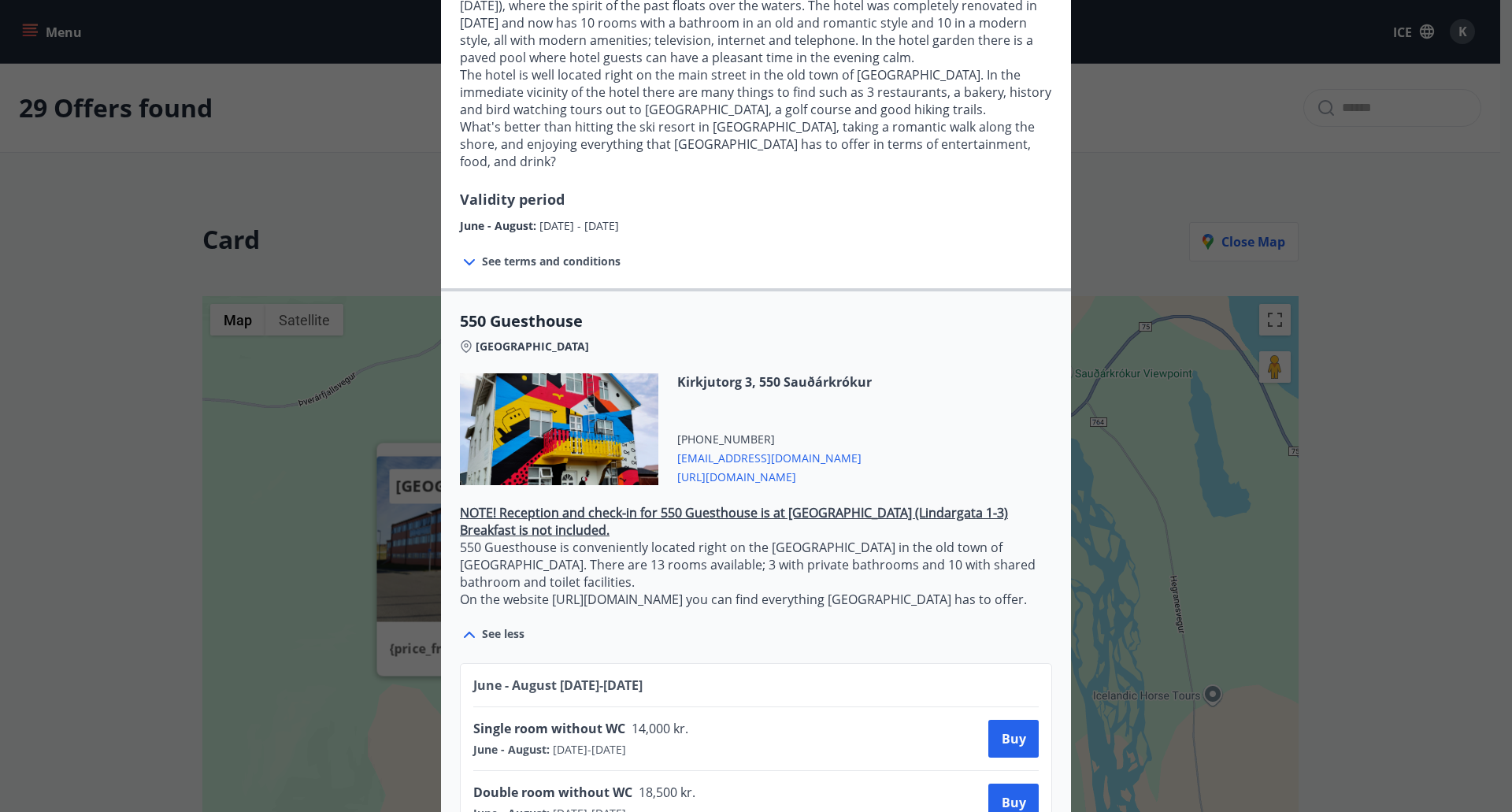
scroll to position [0, 0]
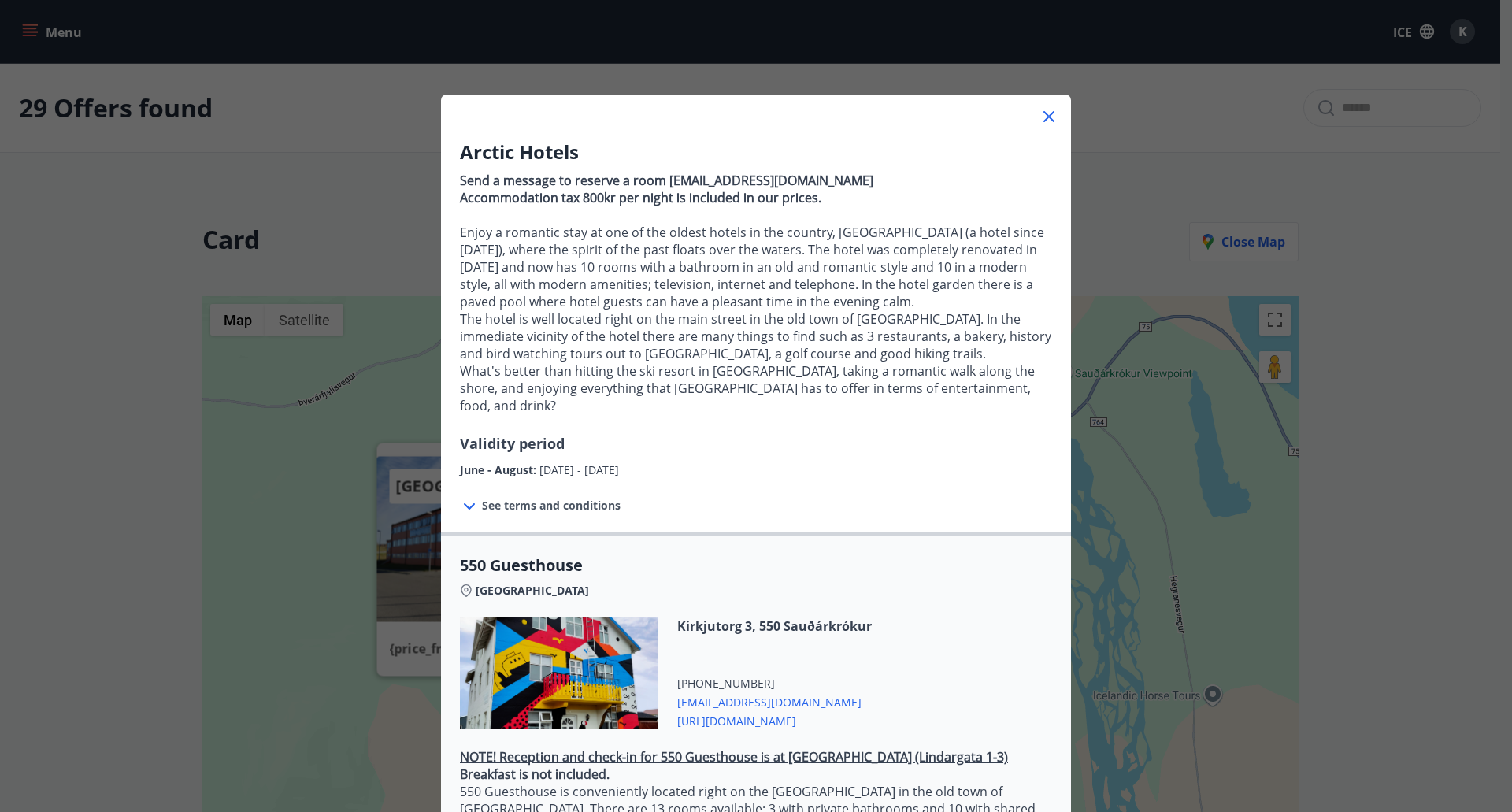
click at [1042, 108] on icon at bounding box center [1048, 116] width 19 height 19
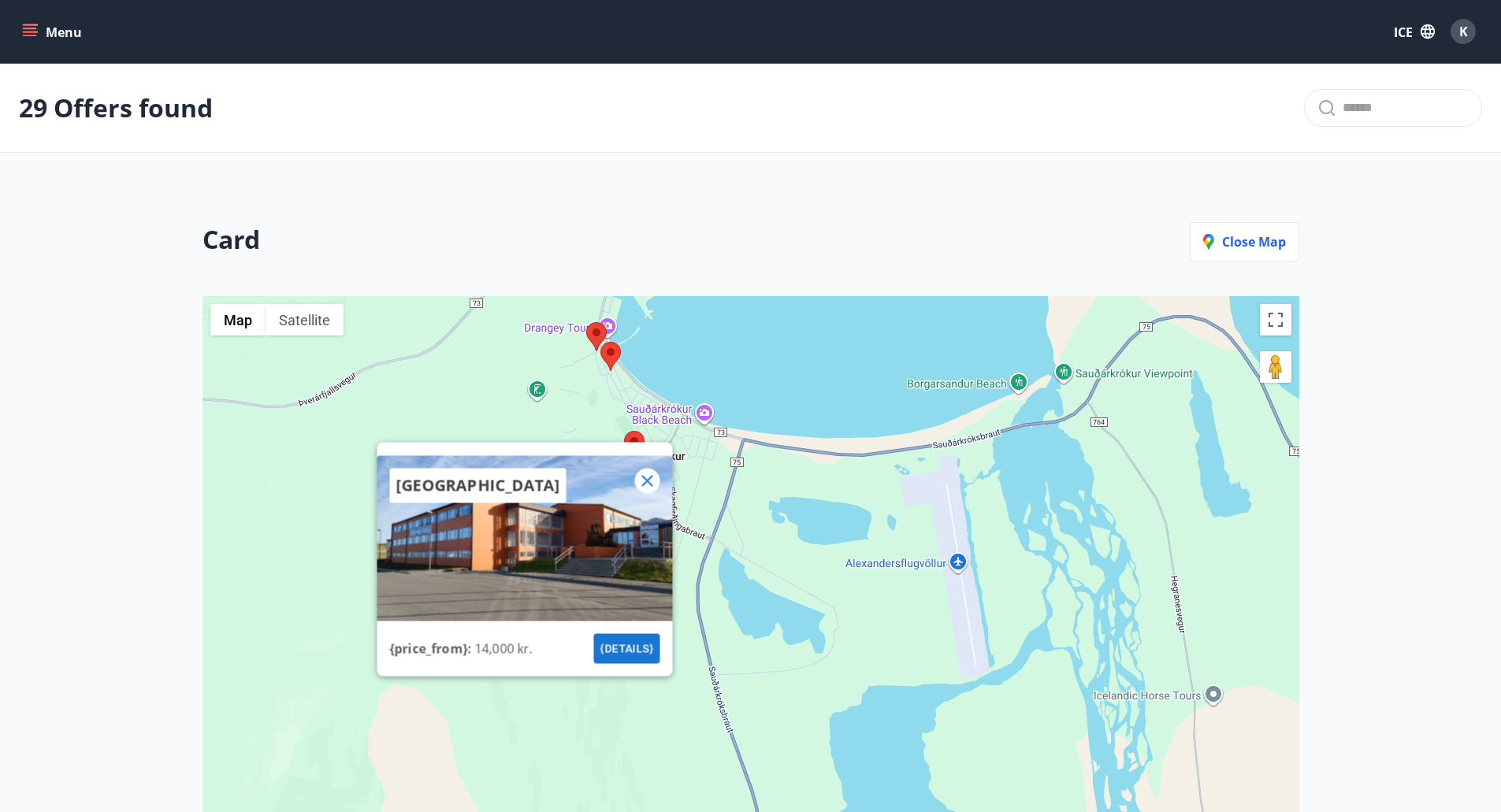
click at [639, 476] on icon at bounding box center [646, 480] width 19 height 19
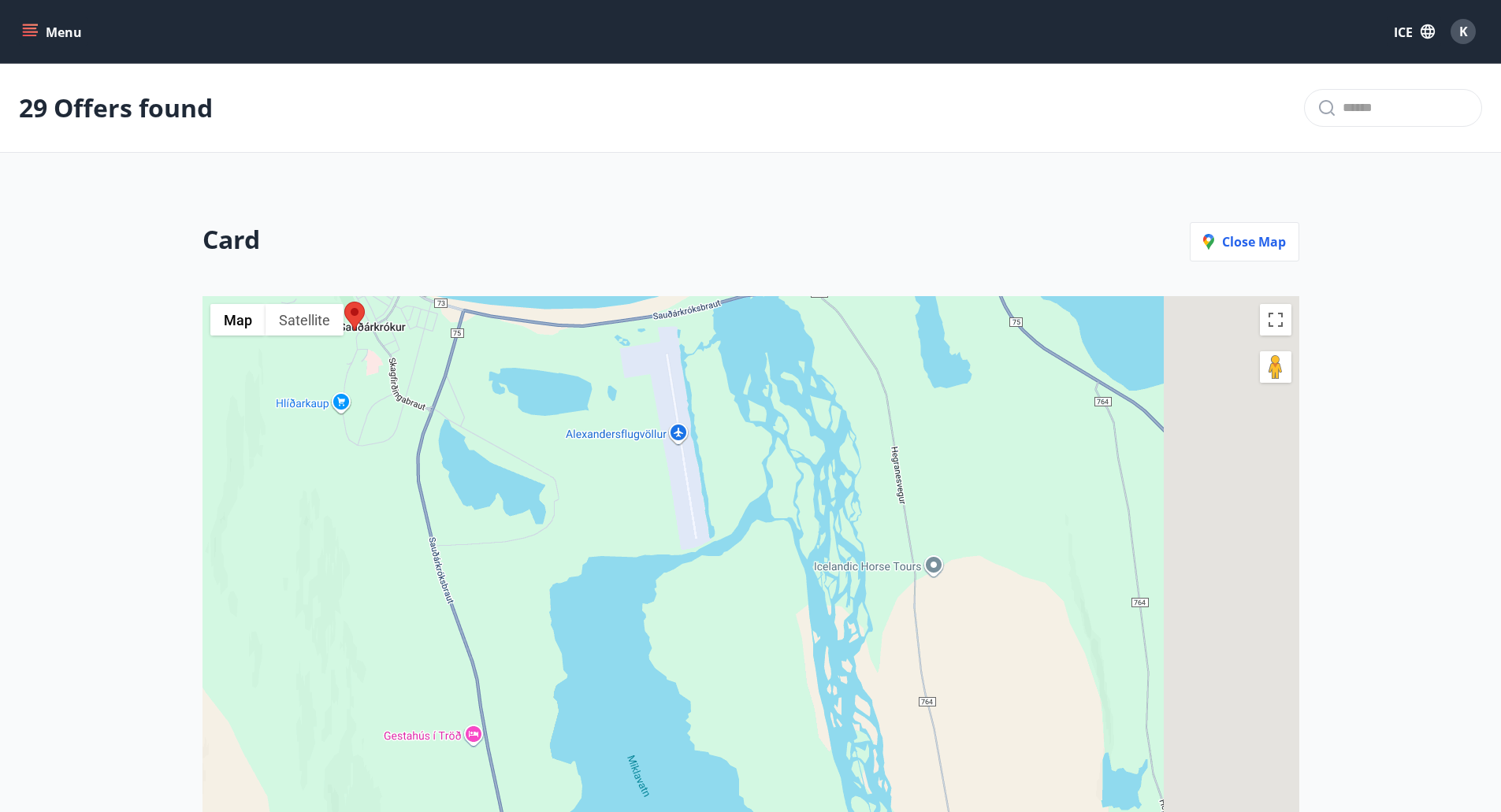
drag, startPoint x: 947, startPoint y: 582, endPoint x: 715, endPoint y: 479, distance: 253.8
click at [715, 479] on div at bounding box center [750, 664] width 1097 height 737
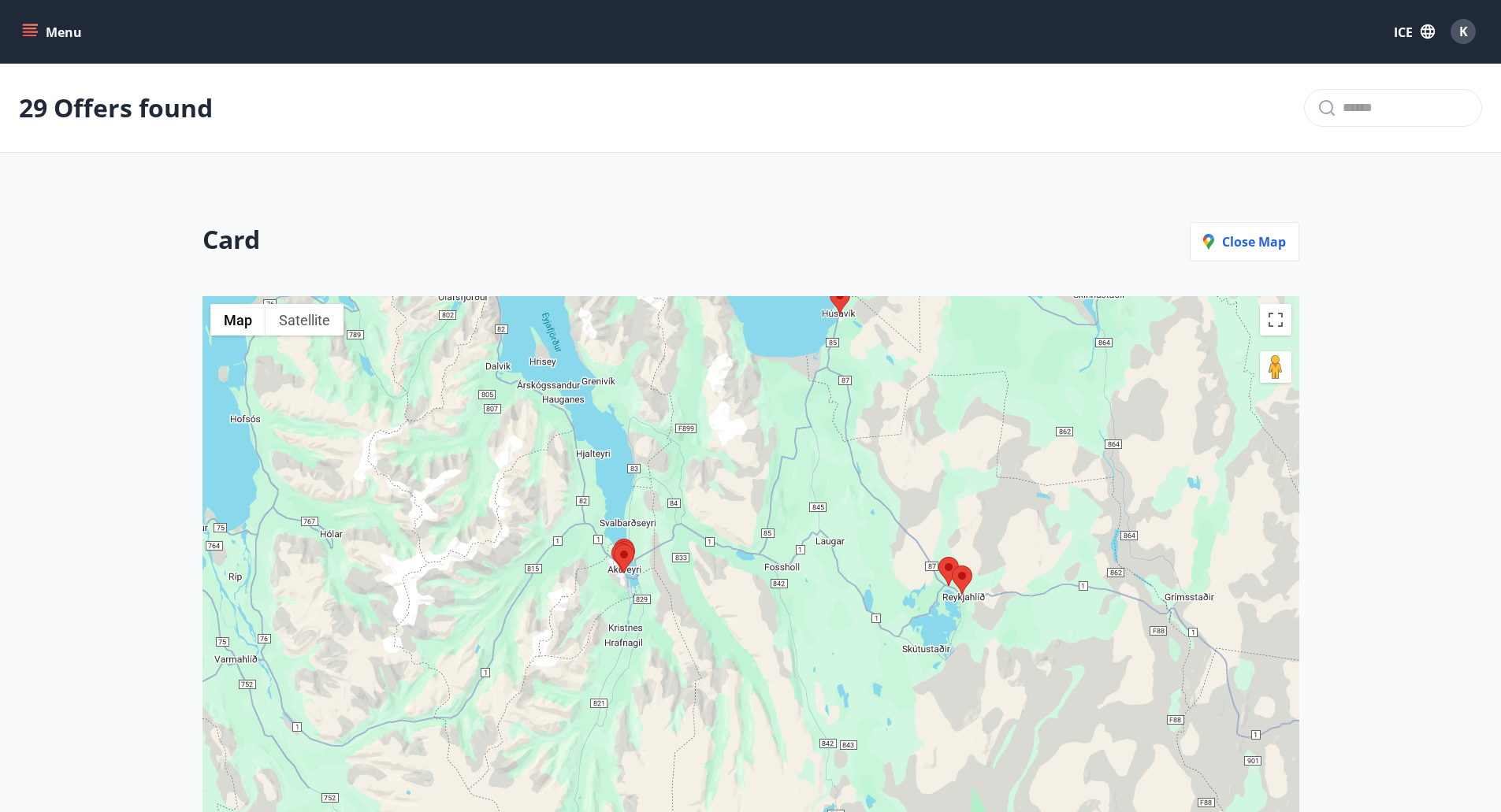
drag, startPoint x: 1110, startPoint y: 645, endPoint x: 621, endPoint y: 504, distance: 508.9
click at [621, 504] on div at bounding box center [750, 664] width 1097 height 737
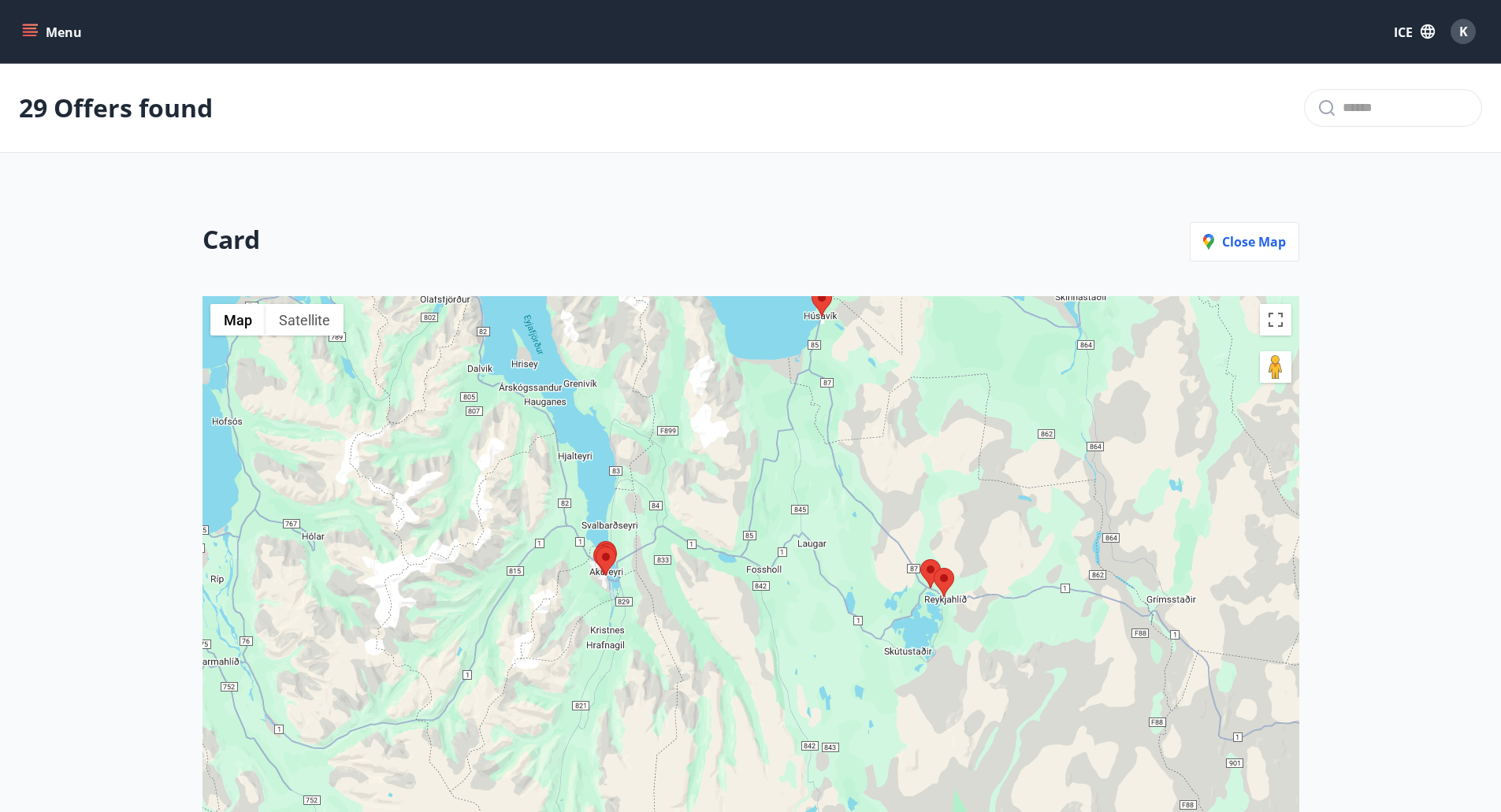
drag, startPoint x: 703, startPoint y: 486, endPoint x: 642, endPoint y: 527, distance: 73.5
click at [642, 527] on div at bounding box center [750, 664] width 1097 height 737
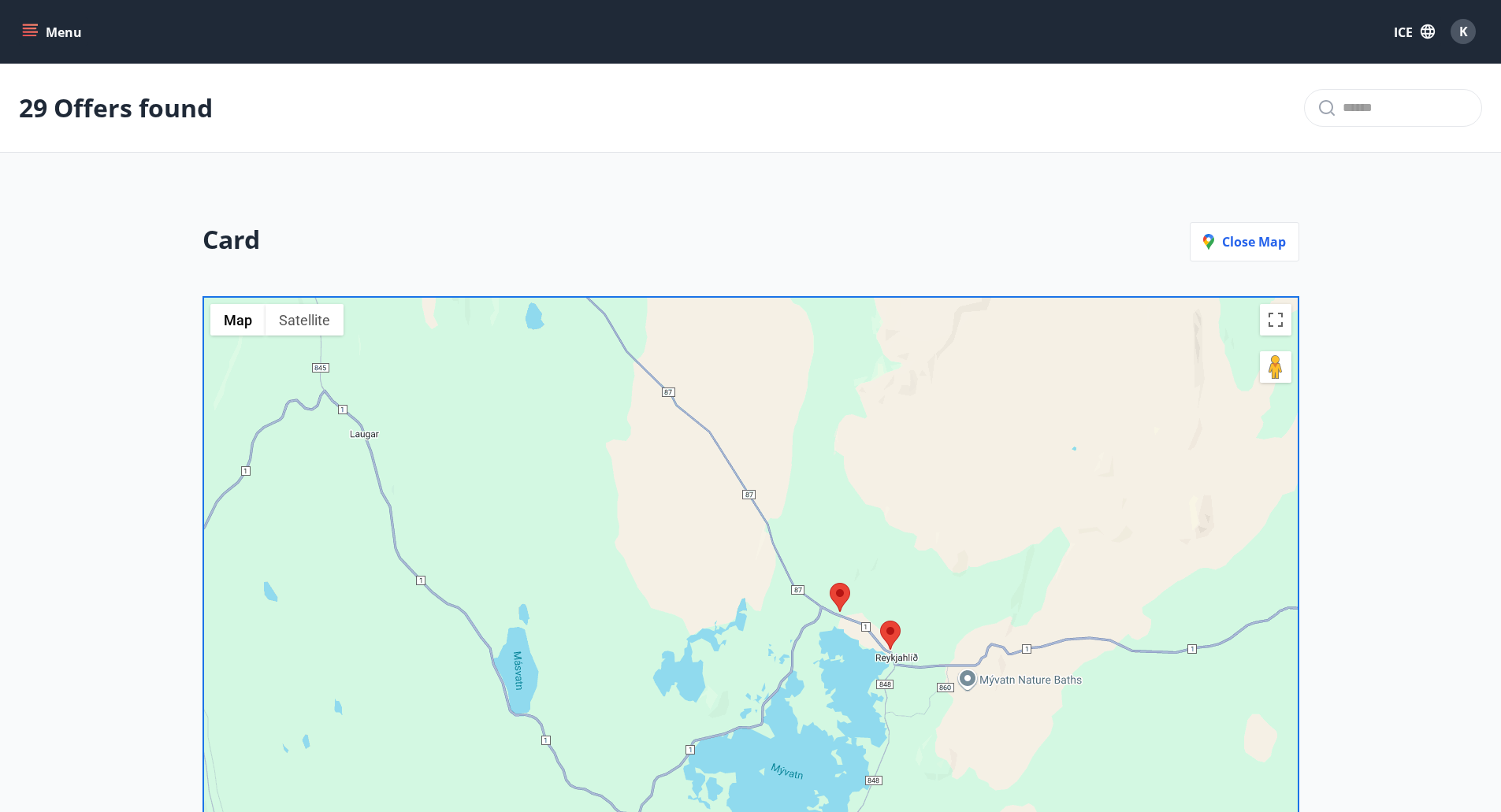
click at [829, 583] on area at bounding box center [829, 583] width 0 height 0
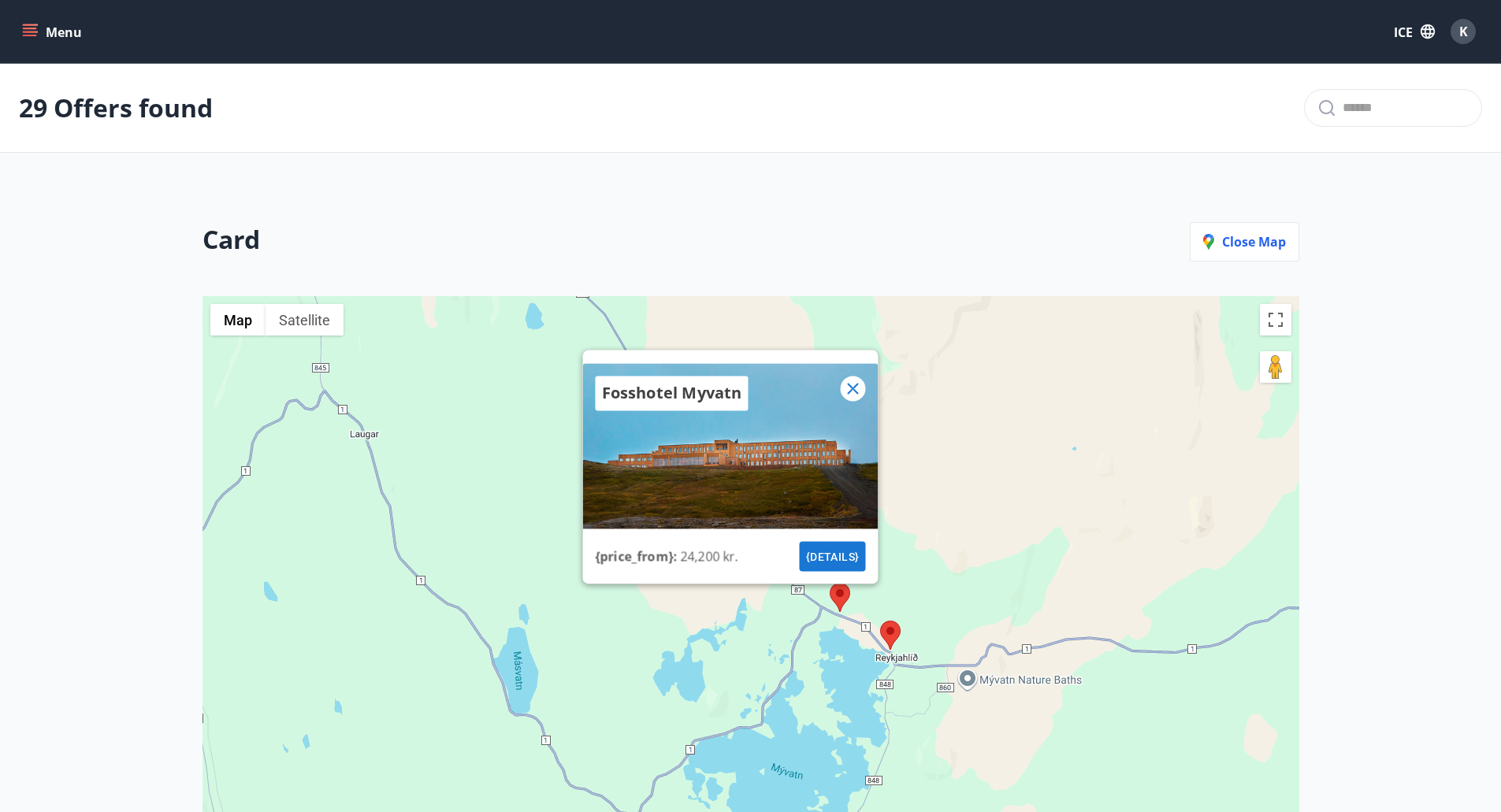
click at [819, 553] on font "{details}" at bounding box center [832, 555] width 54 height 12
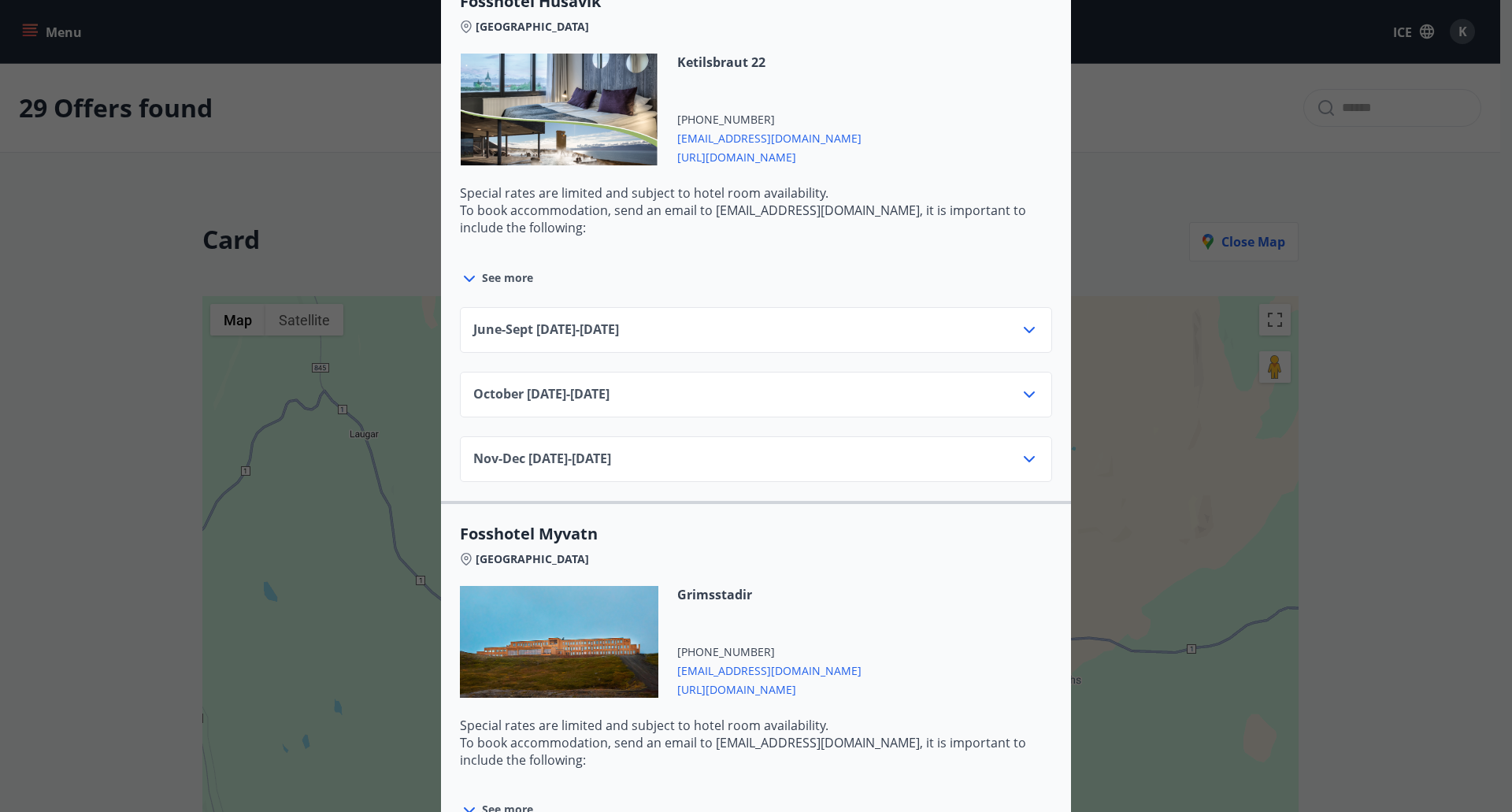
scroll to position [2679, 0]
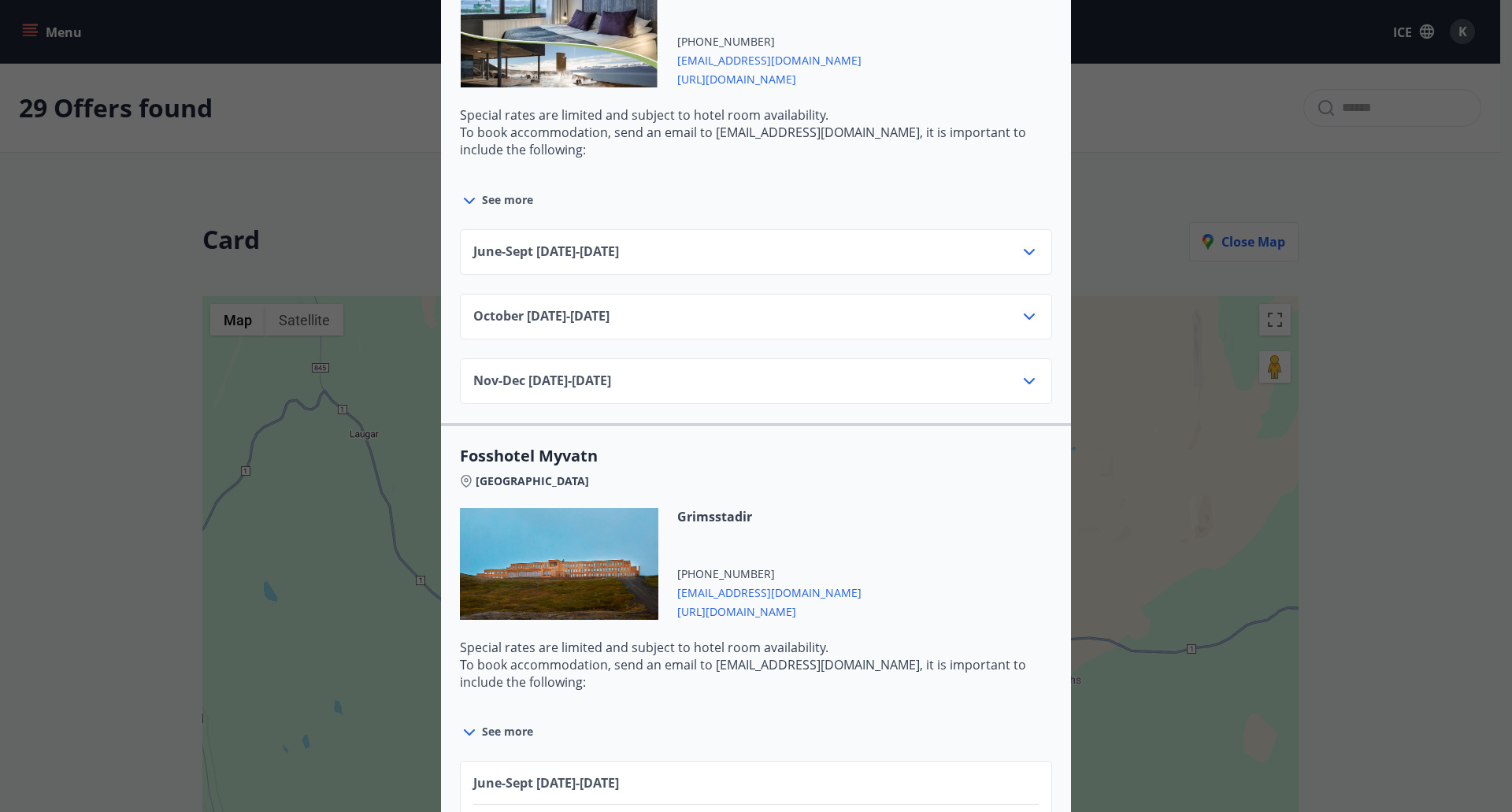
click at [729, 604] on font "[URL][DOMAIN_NAME]" at bounding box center [737, 611] width 119 height 15
click at [1266, 623] on div "Icelandhotel / Fosshotel Traveler's Vouchers cannot be used for bookings made o…" at bounding box center [756, 406] width 1512 height 812
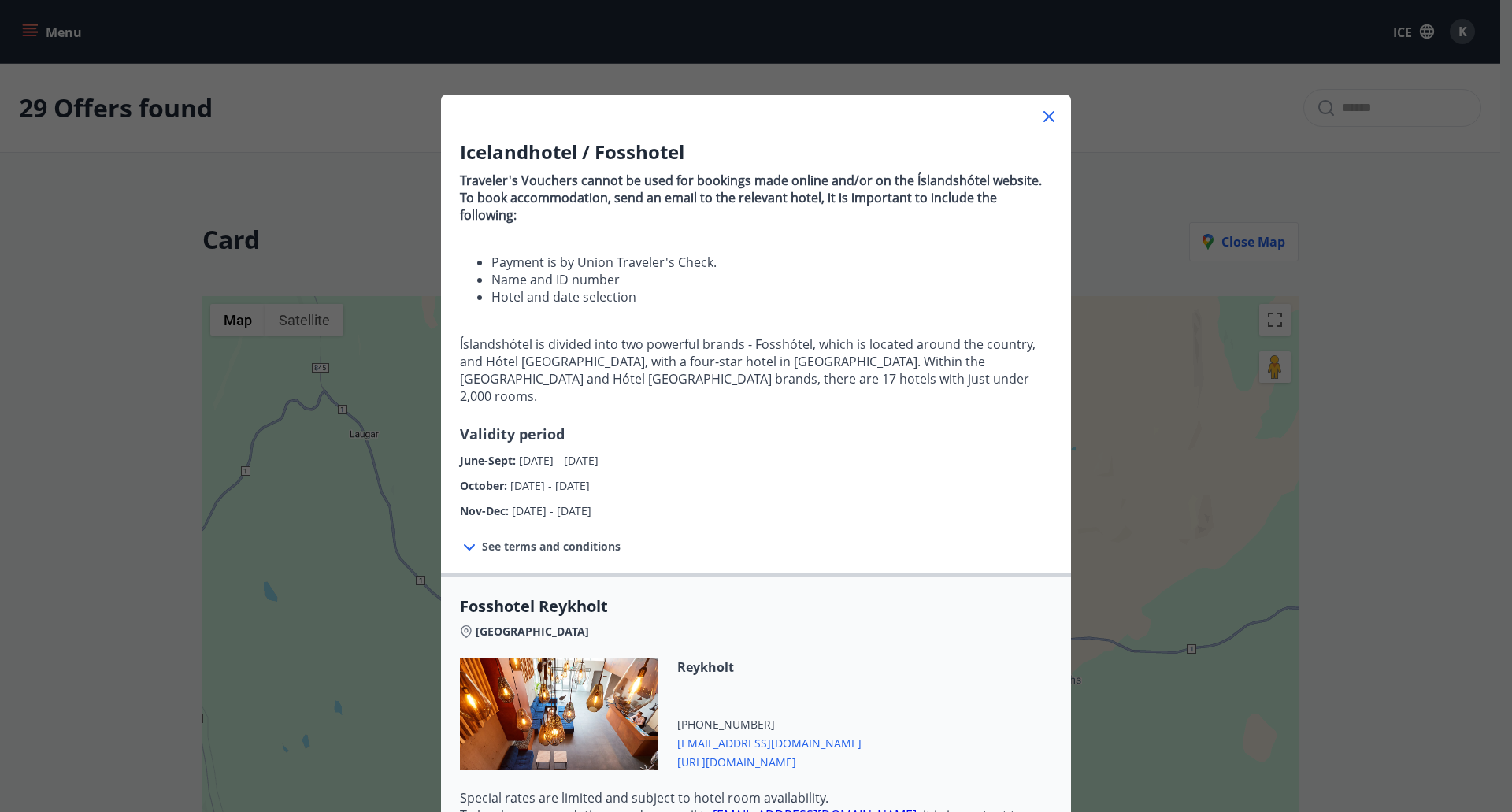
click at [1039, 103] on div at bounding box center [756, 111] width 630 height 31
click at [1042, 111] on icon at bounding box center [1048, 116] width 19 height 19
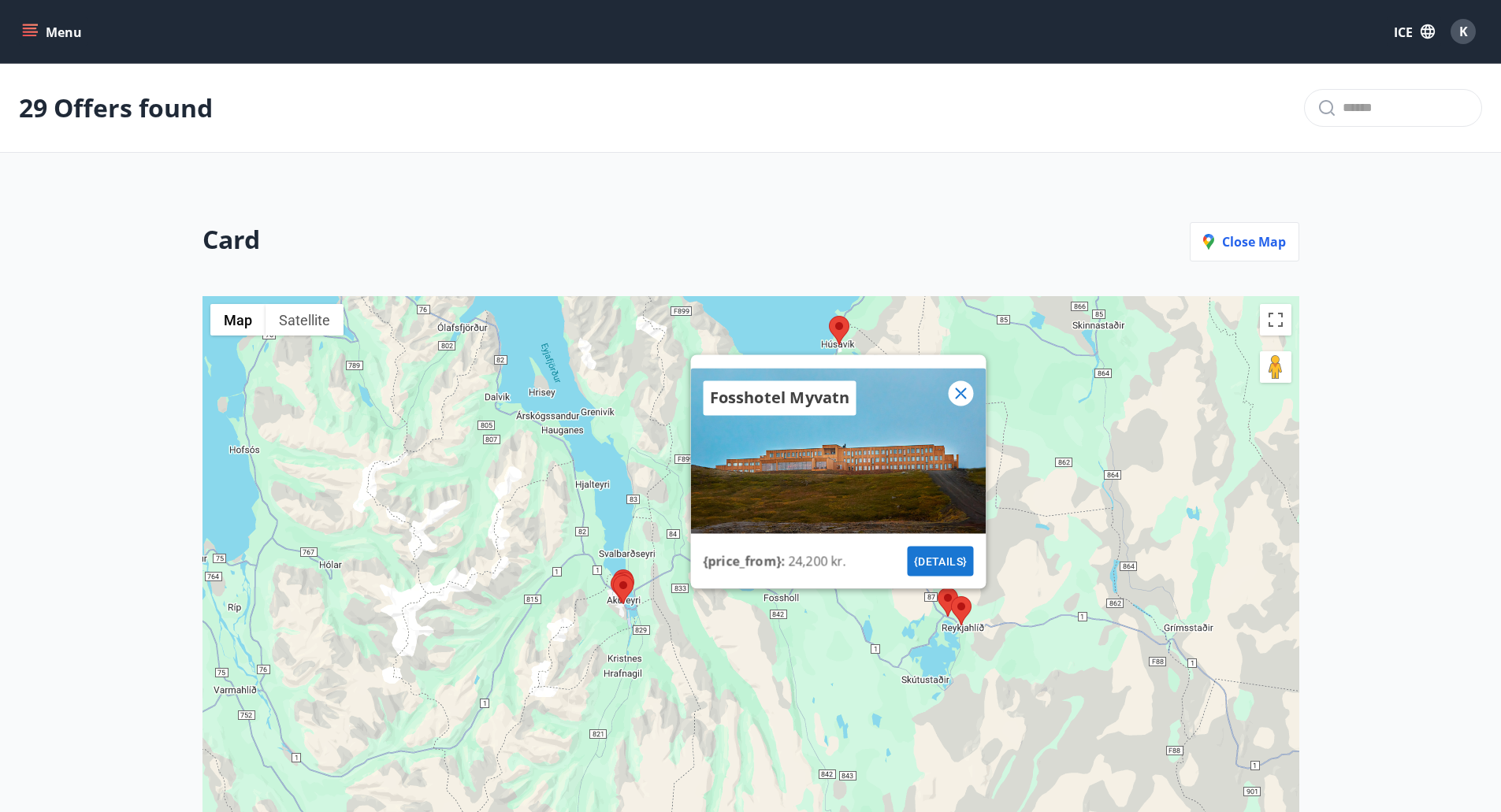
click at [956, 395] on icon at bounding box center [960, 393] width 19 height 19
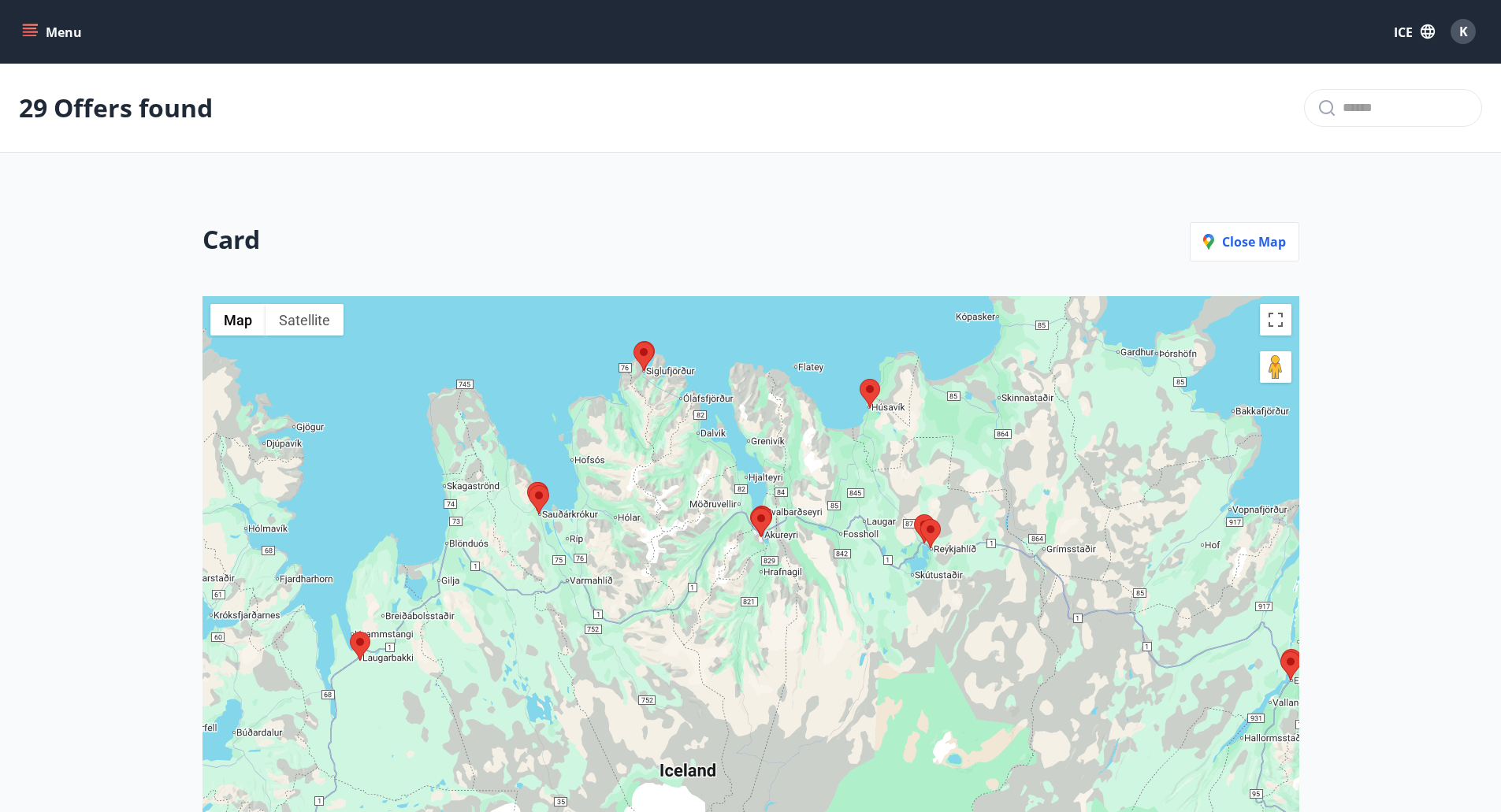
drag, startPoint x: 1159, startPoint y: 698, endPoint x: 980, endPoint y: 513, distance: 257.4
click at [980, 513] on div "To navigate, press the arrow keys." at bounding box center [750, 664] width 1097 height 737
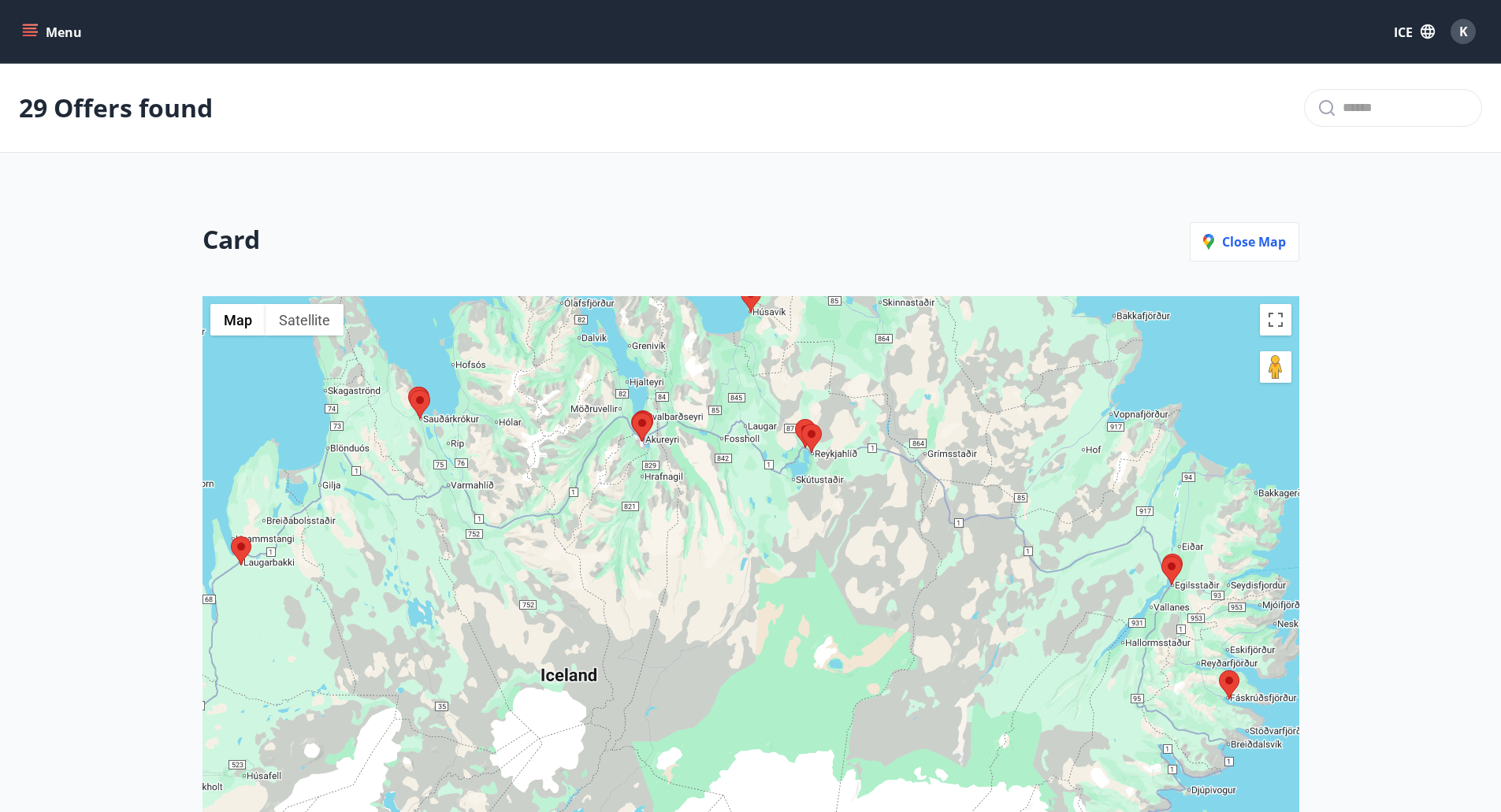
drag, startPoint x: 904, startPoint y: 556, endPoint x: 738, endPoint y: 525, distance: 168.9
click at [738, 525] on div at bounding box center [750, 664] width 1097 height 737
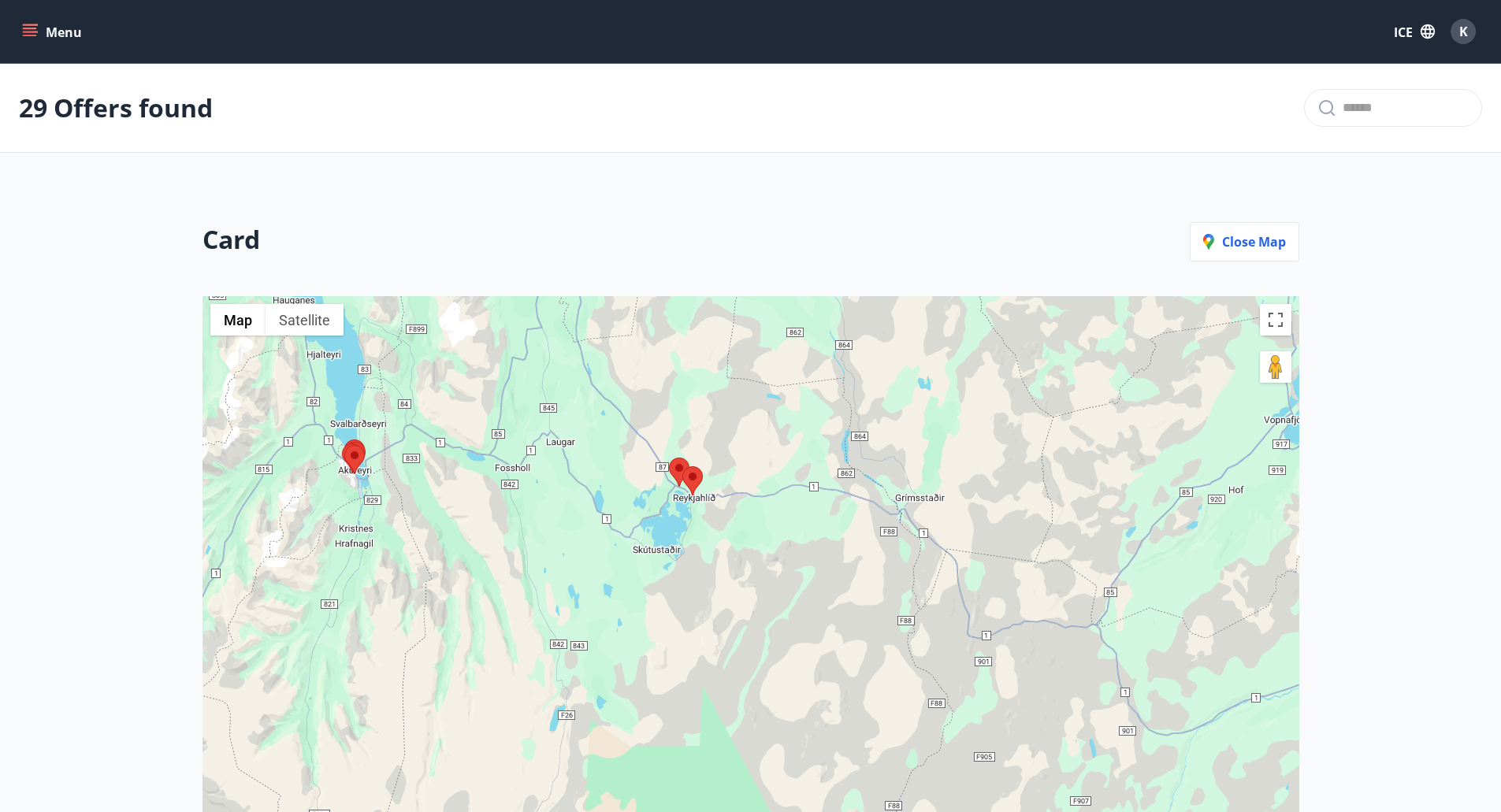
drag, startPoint x: 460, startPoint y: 301, endPoint x: 668, endPoint y: 435, distance: 247.4
click at [668, 435] on div at bounding box center [750, 664] width 1097 height 737
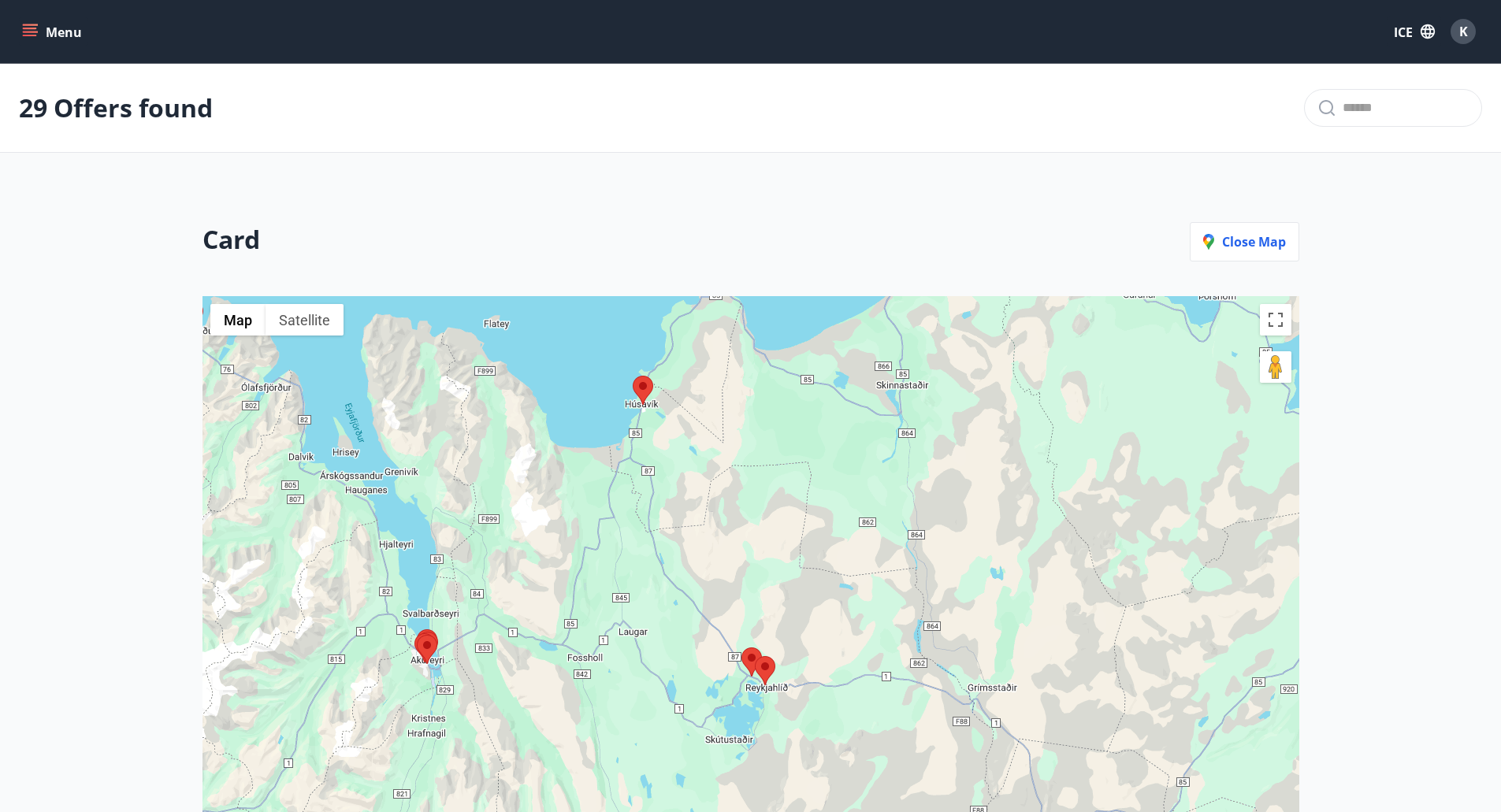
drag, startPoint x: 679, startPoint y: 374, endPoint x: 646, endPoint y: 545, distance: 174.2
click at [646, 545] on div at bounding box center [750, 664] width 1097 height 737
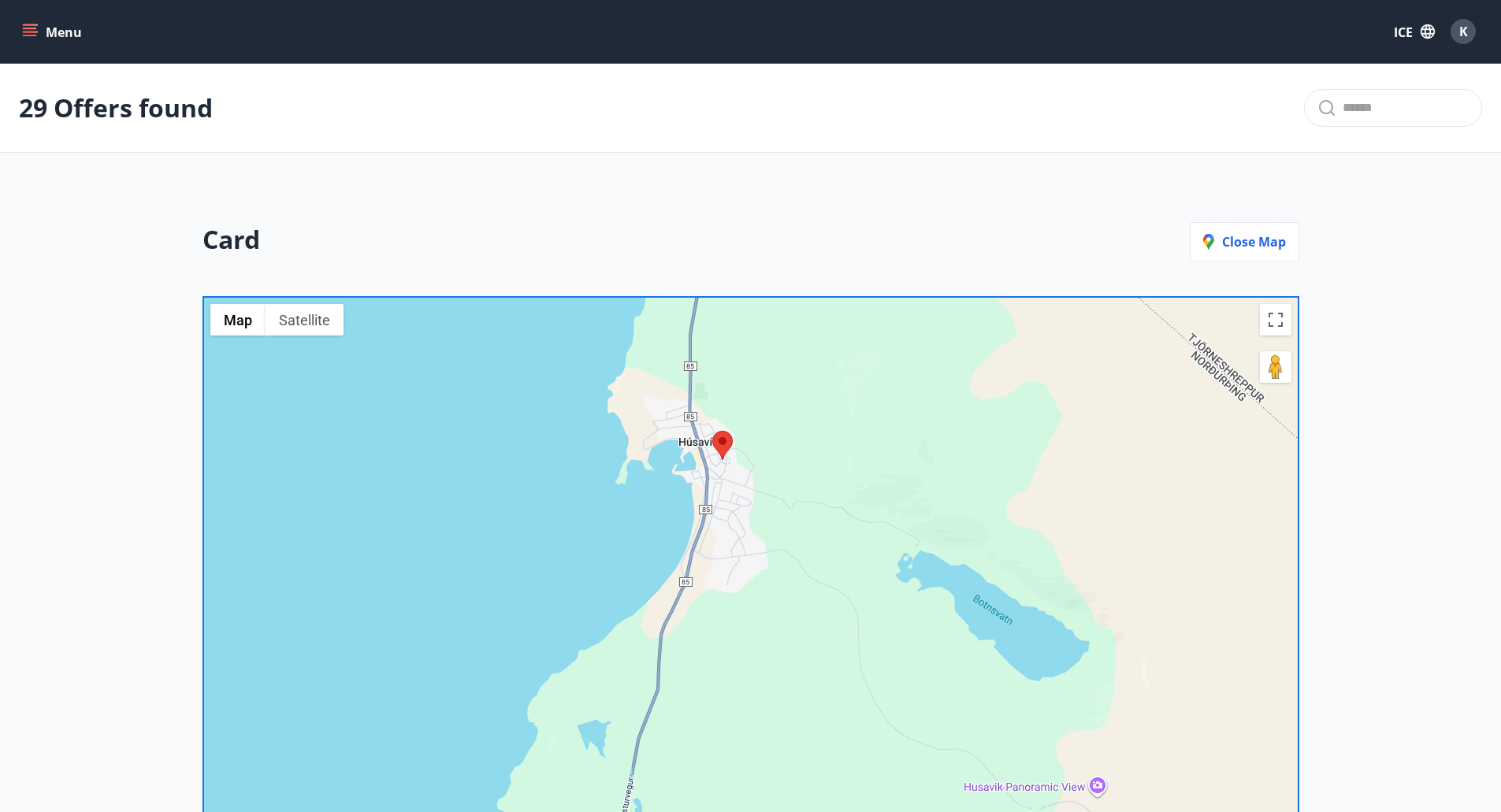
click at [712, 431] on area at bounding box center [712, 431] width 0 height 0
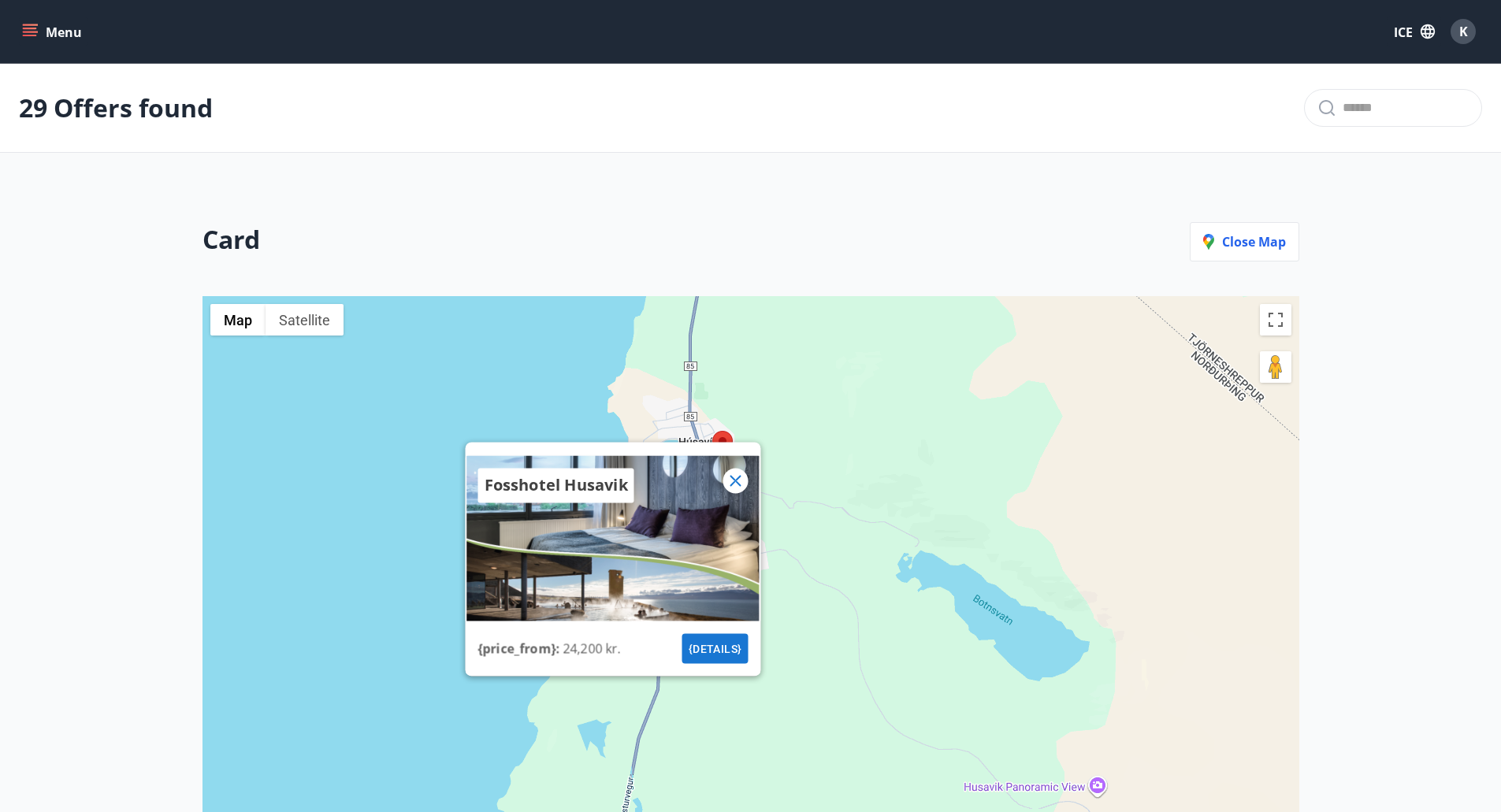
click at [712, 649] on font "{details}" at bounding box center [714, 648] width 54 height 12
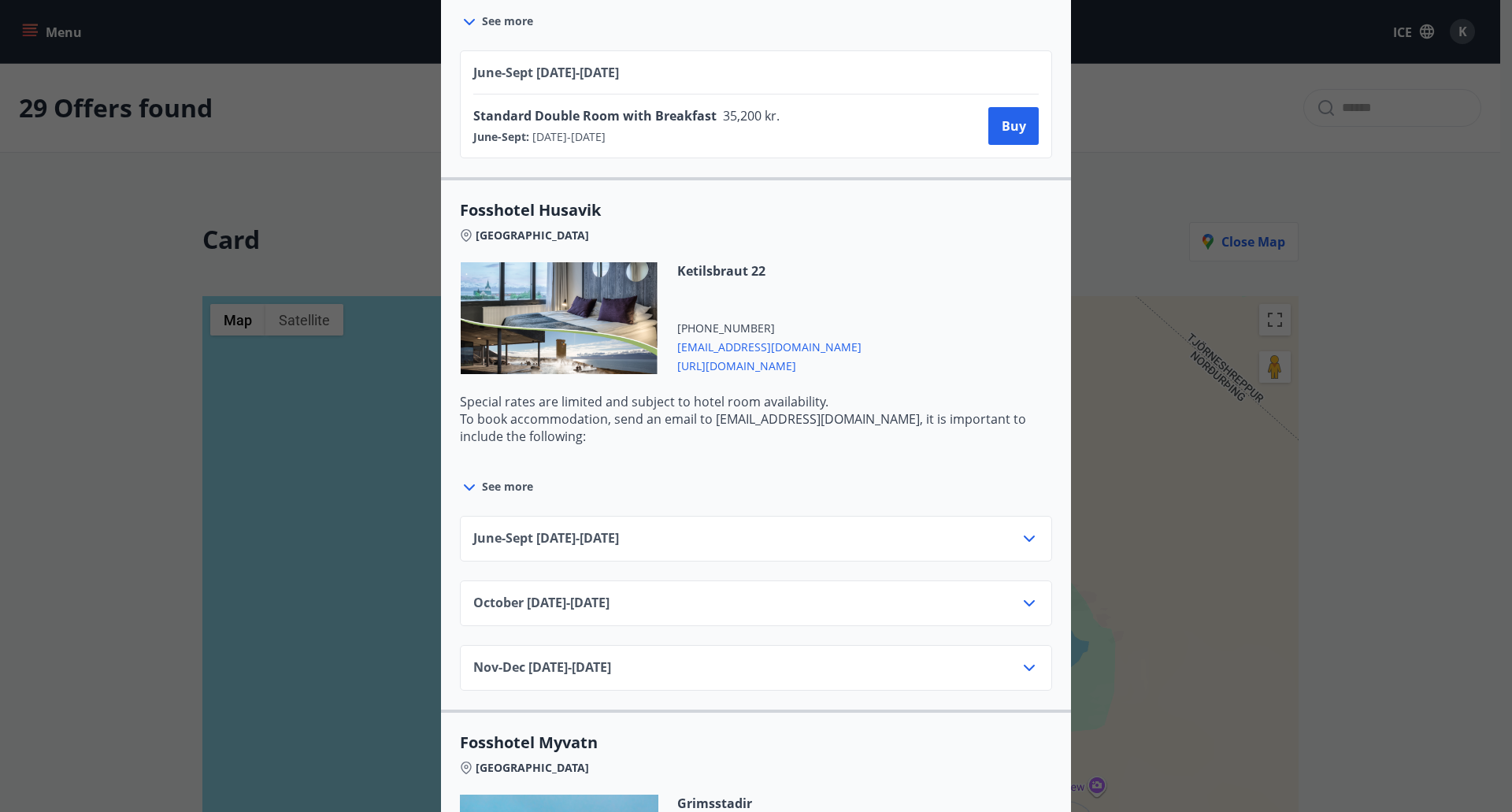
scroll to position [2386, 0]
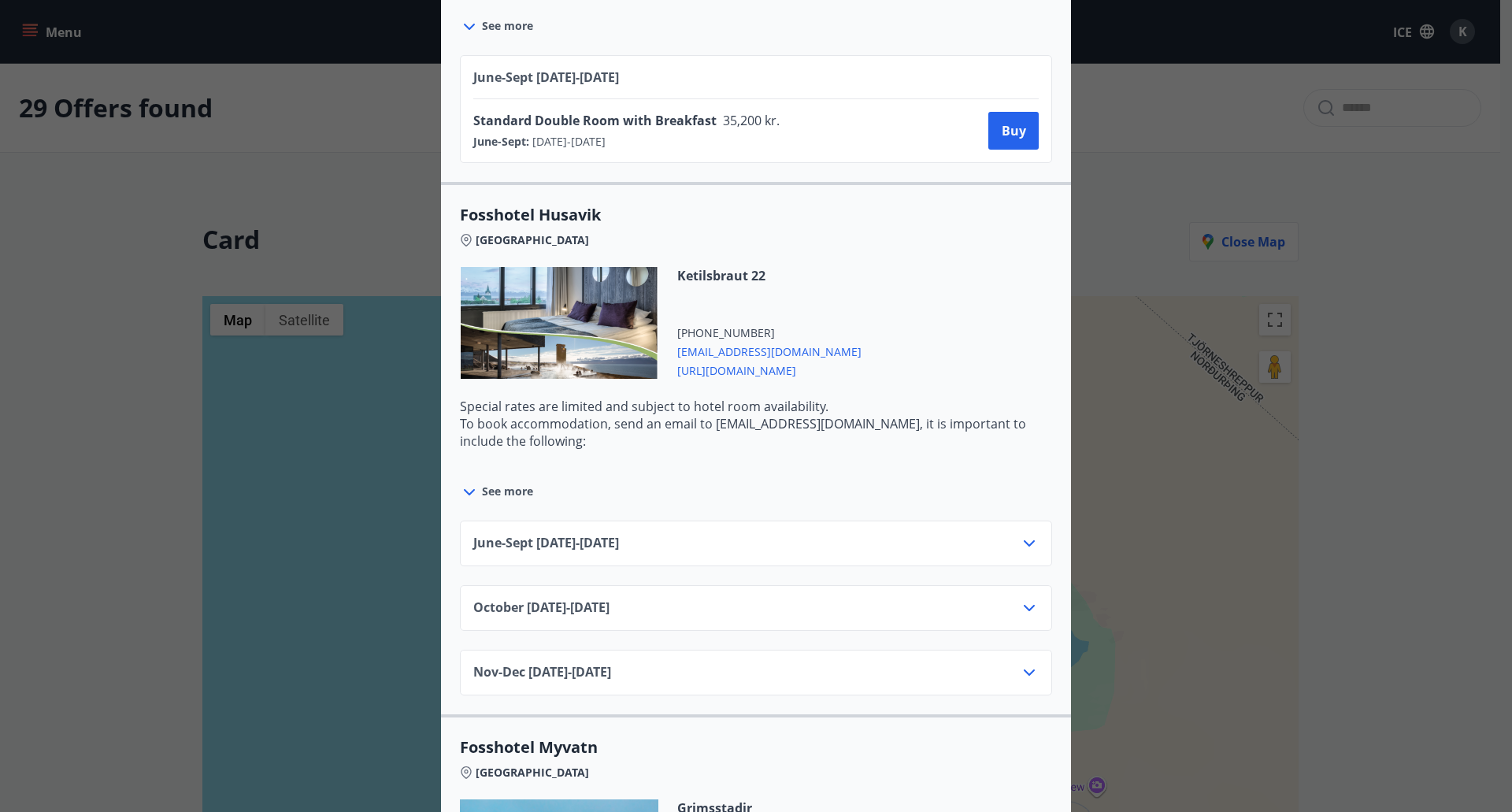
click at [796, 363] on font "[URL][DOMAIN_NAME]" at bounding box center [737, 371] width 119 height 15
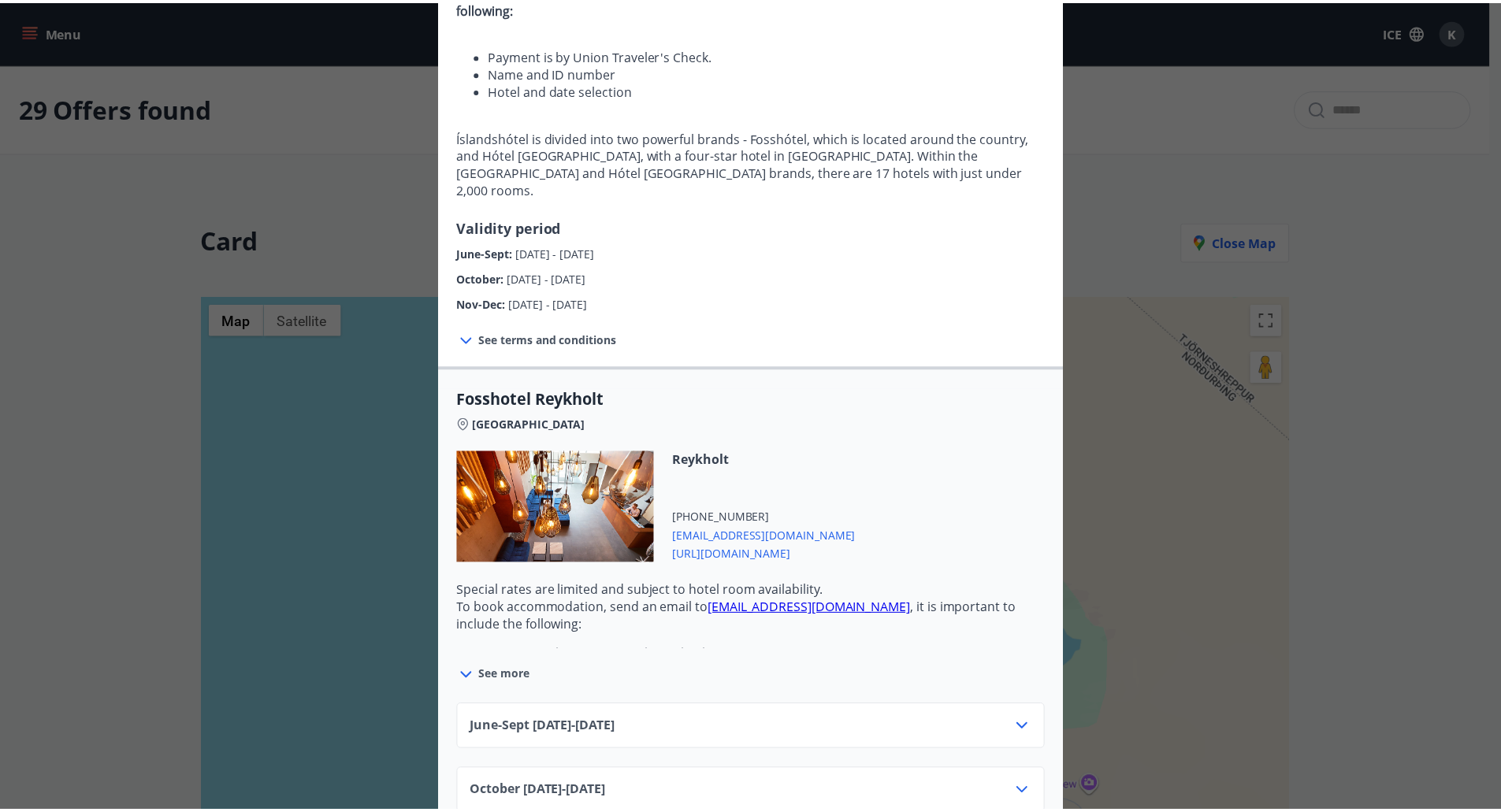
scroll to position [0, 0]
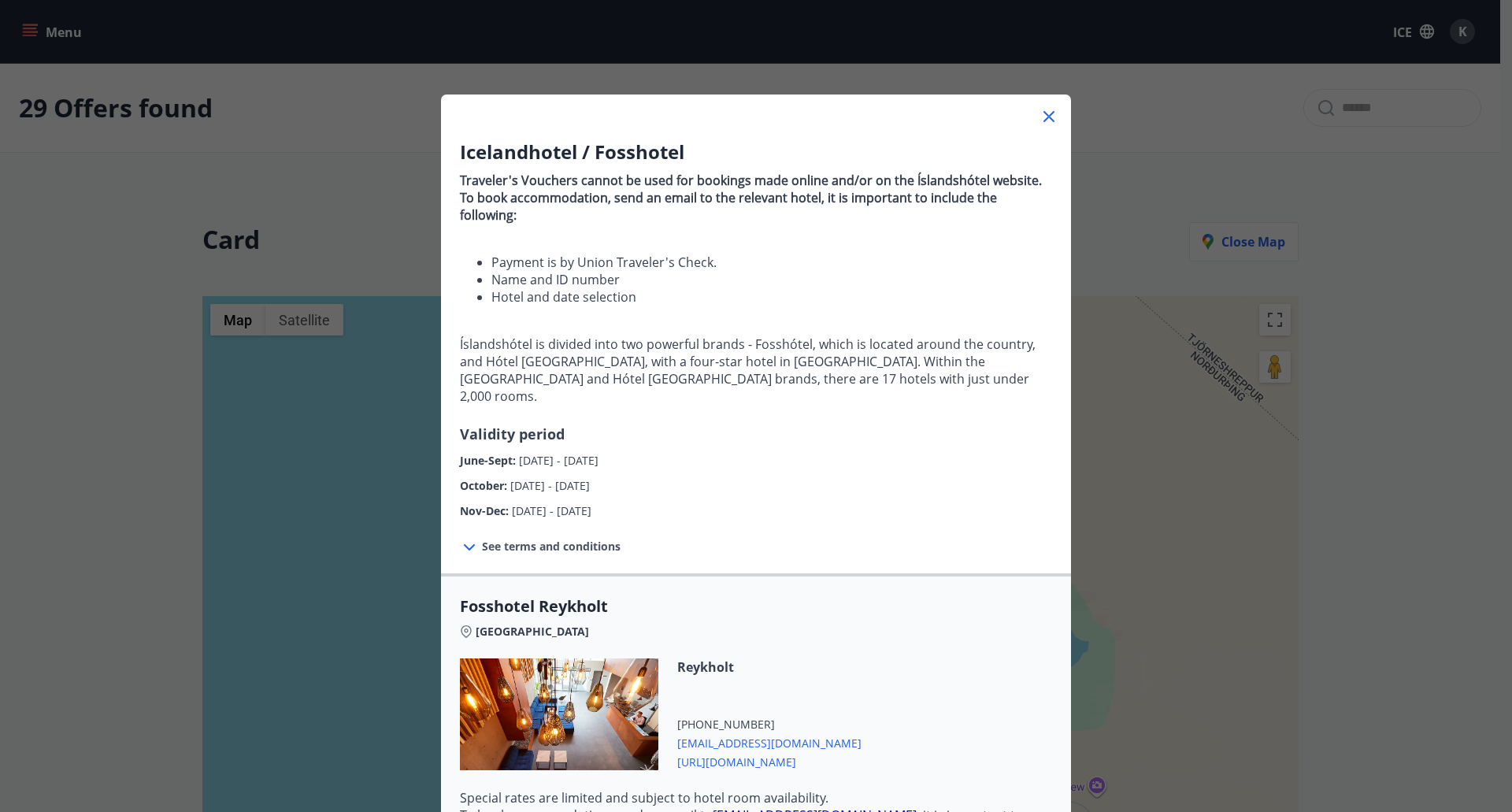
click at [1044, 116] on icon at bounding box center [1048, 116] width 11 height 11
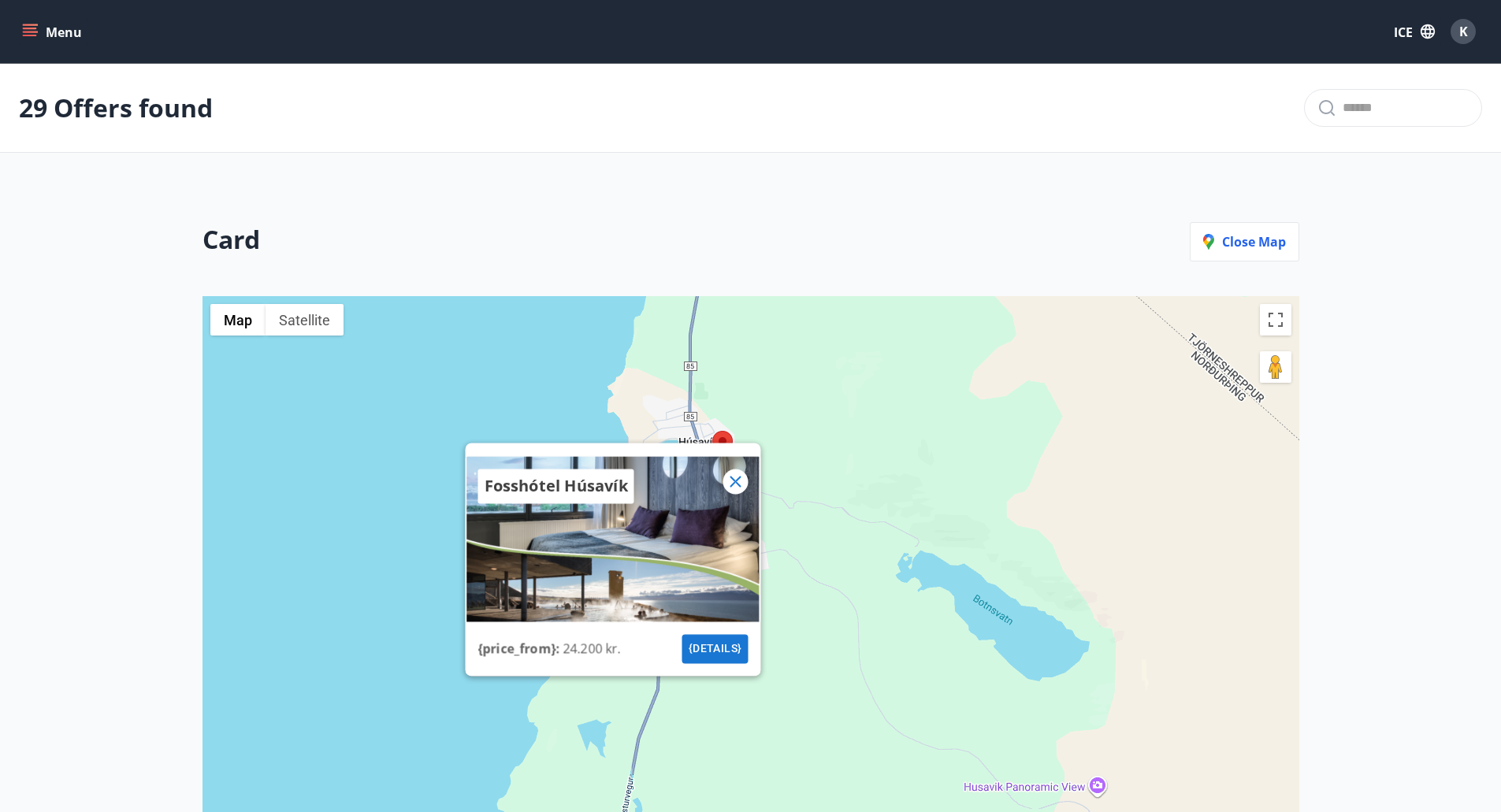
click at [729, 477] on icon at bounding box center [734, 481] width 19 height 19
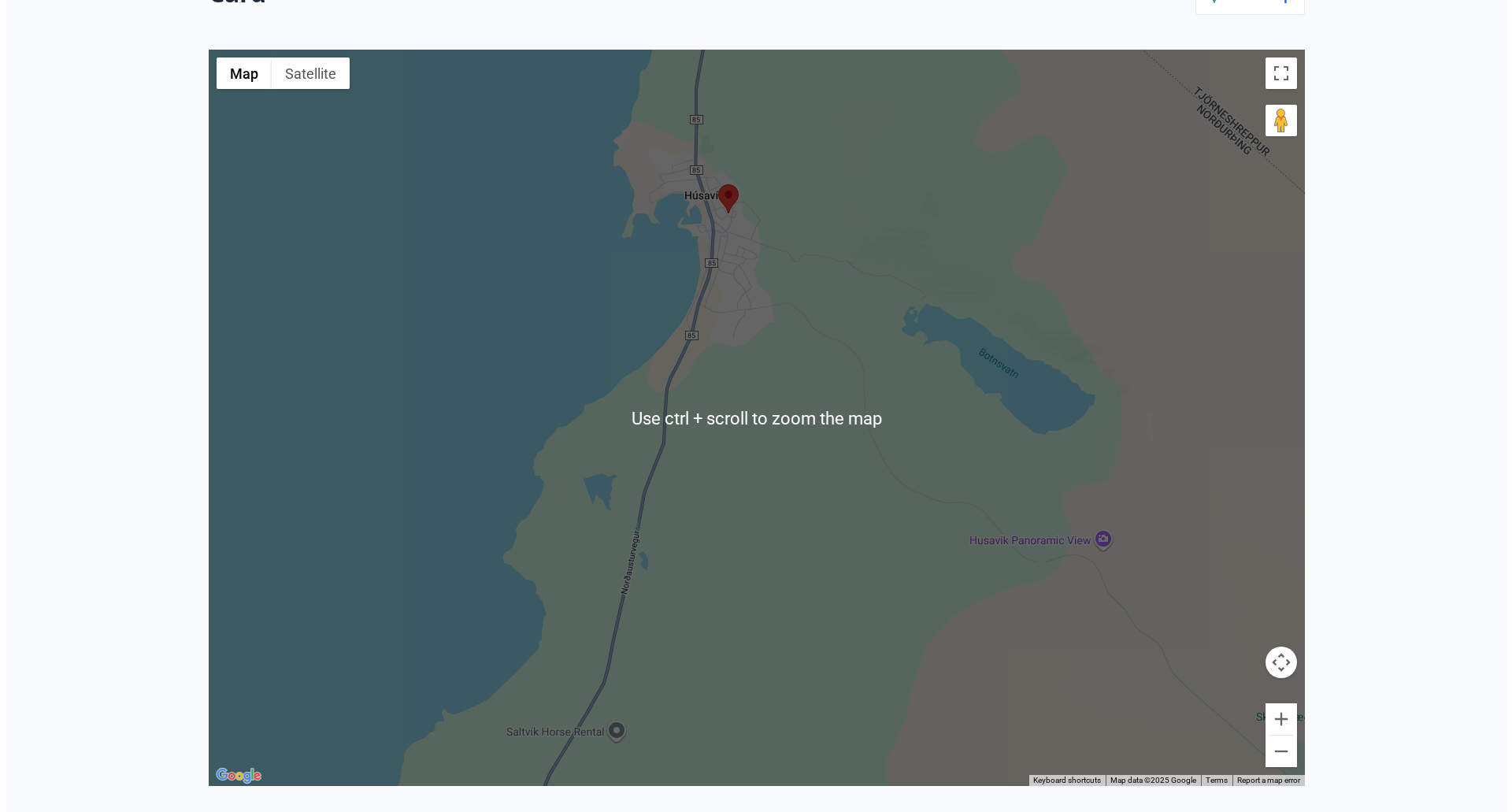
scroll to position [380, 0]
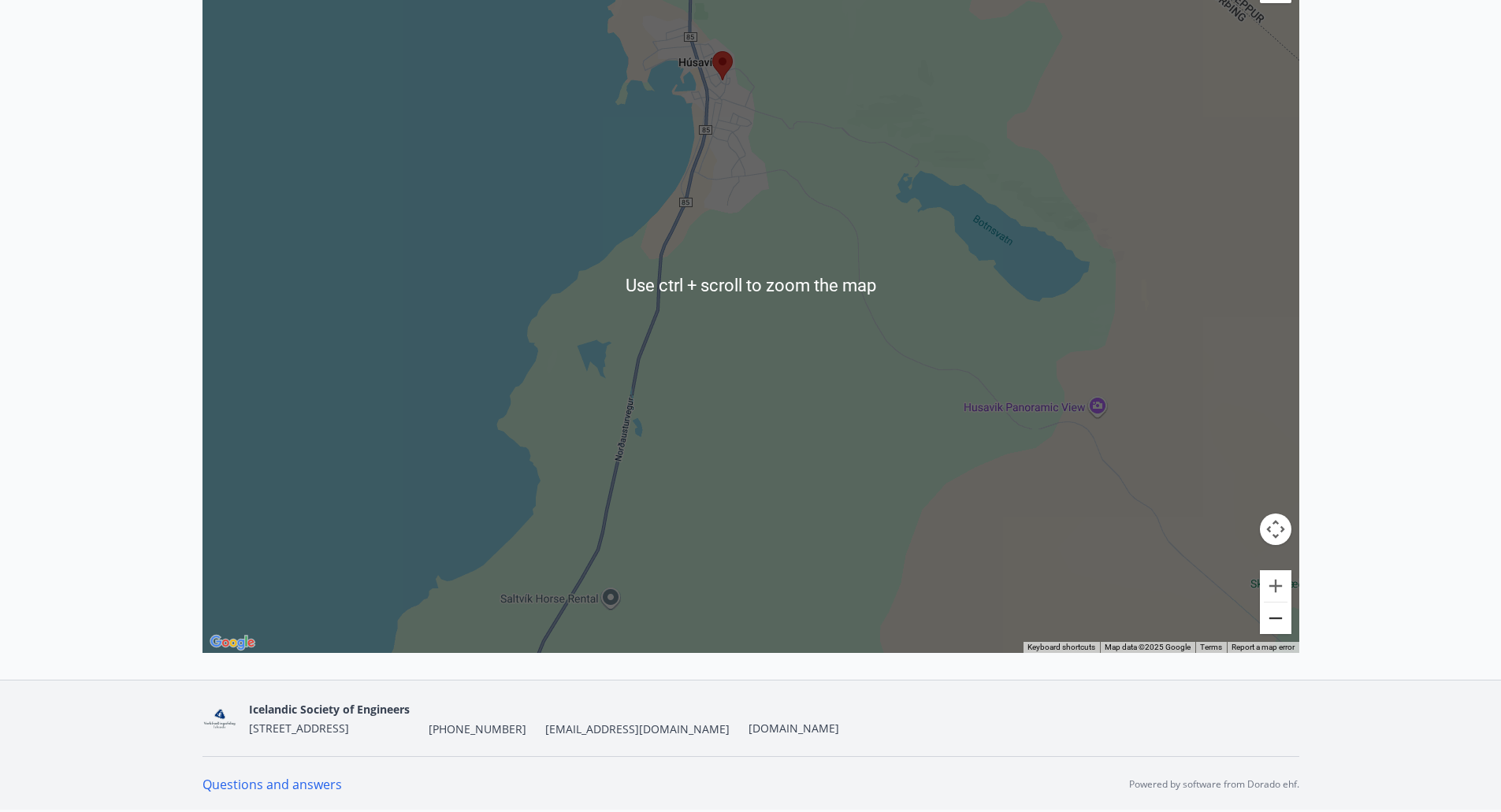
click at [1276, 620] on button "Zoom out" at bounding box center [1275, 618] width 31 height 31
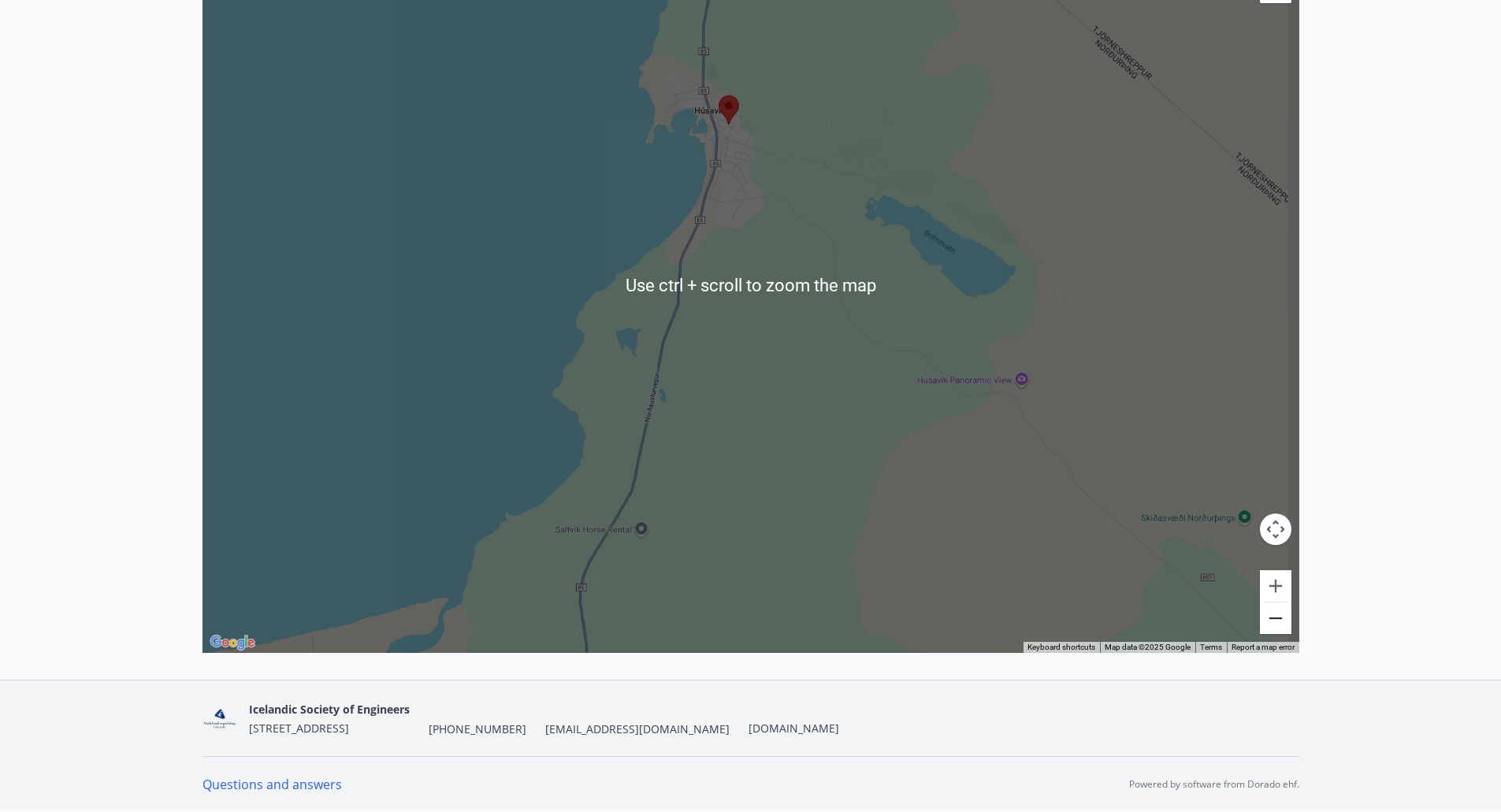
click at [1276, 620] on button "Zoom out" at bounding box center [1275, 618] width 31 height 31
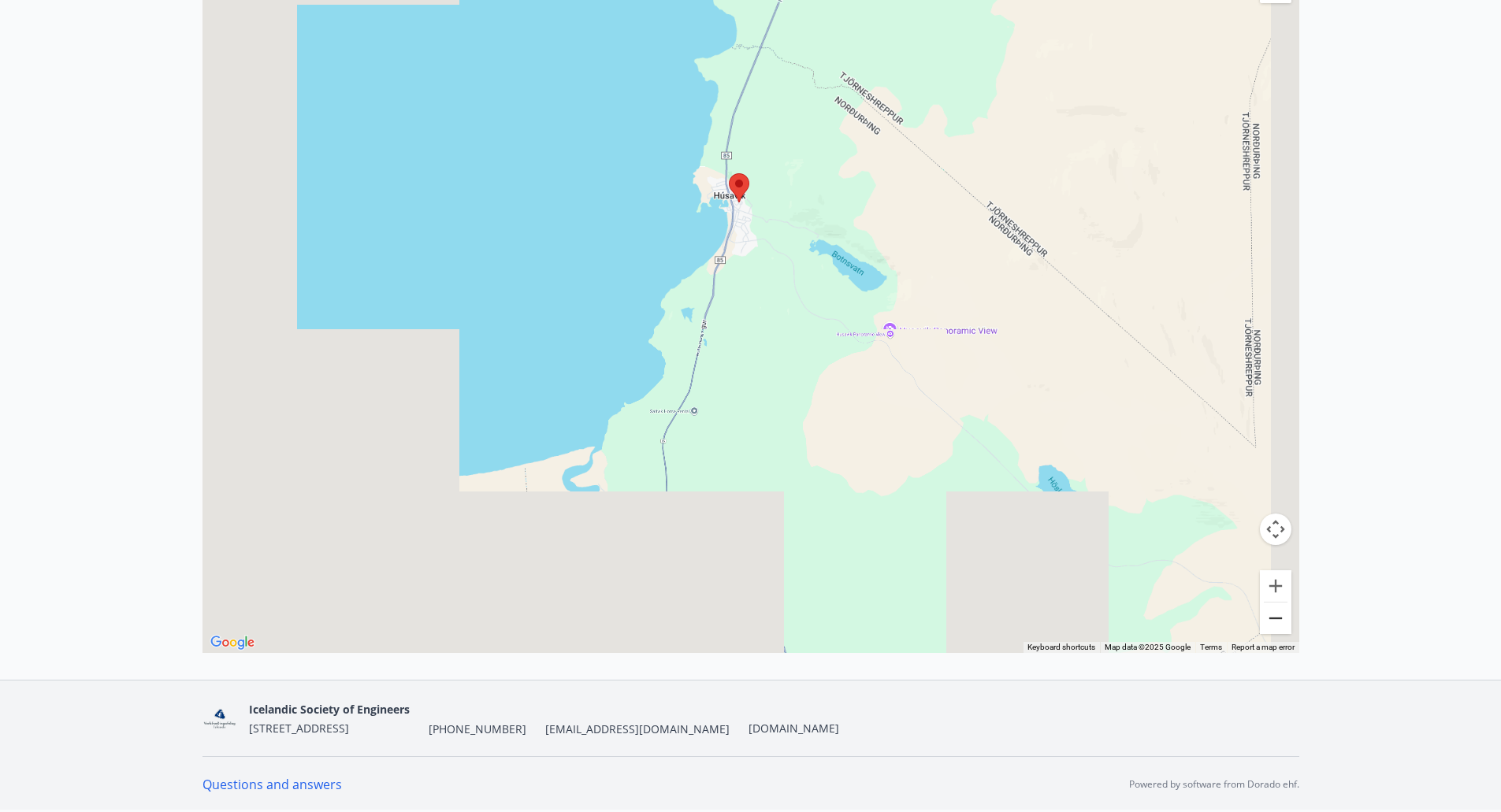
click at [1276, 620] on button "Zoom out" at bounding box center [1275, 618] width 31 height 31
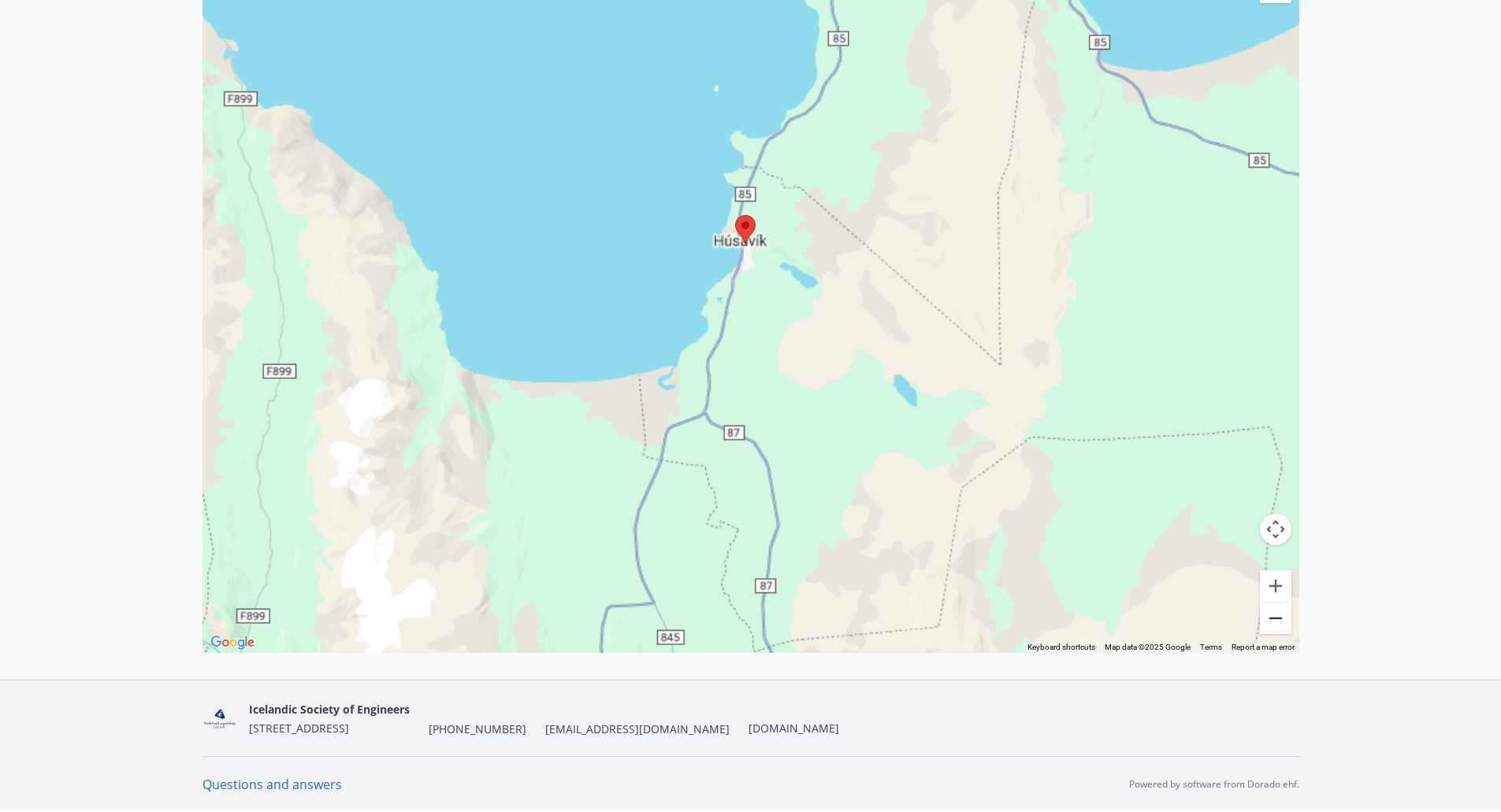
click at [1276, 620] on button "Zoom out" at bounding box center [1275, 618] width 31 height 31
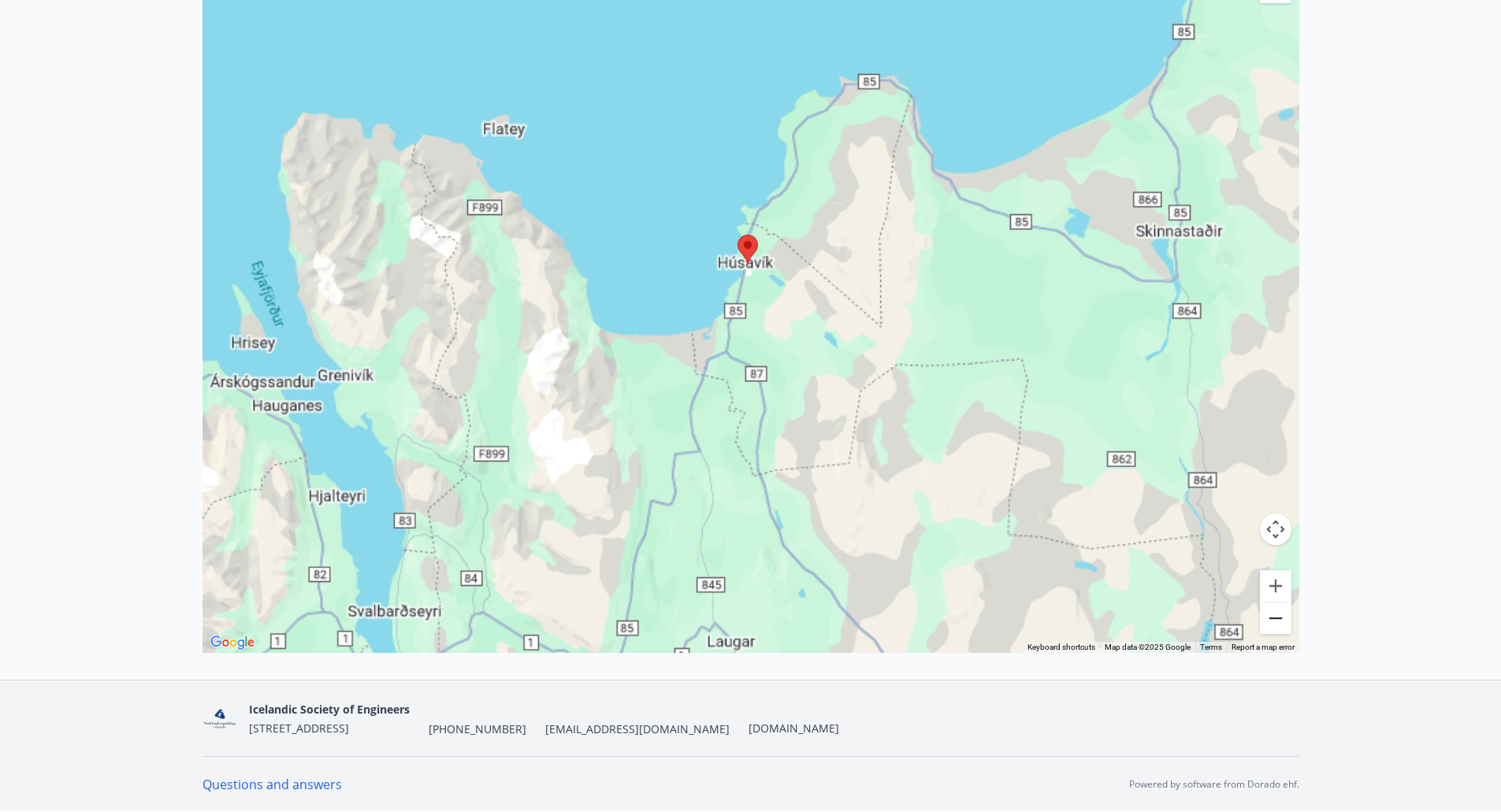
click at [1276, 620] on button "Zoom out" at bounding box center [1275, 618] width 31 height 31
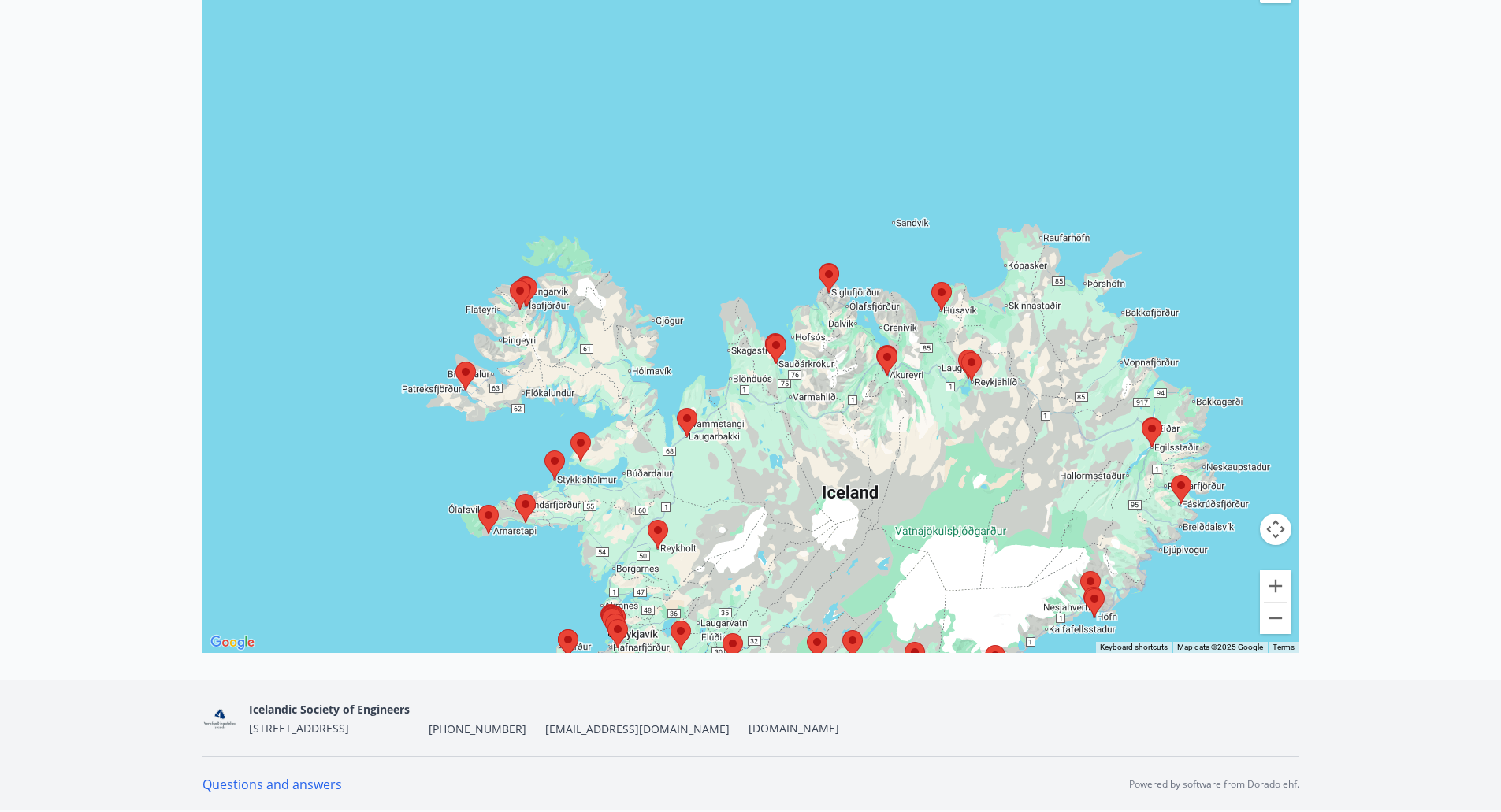
drag, startPoint x: 577, startPoint y: 392, endPoint x: 767, endPoint y: 422, distance: 192.4
click at [768, 422] on div at bounding box center [750, 285] width 1097 height 737
click at [675, 408] on area at bounding box center [675, 408] width 0 height 0
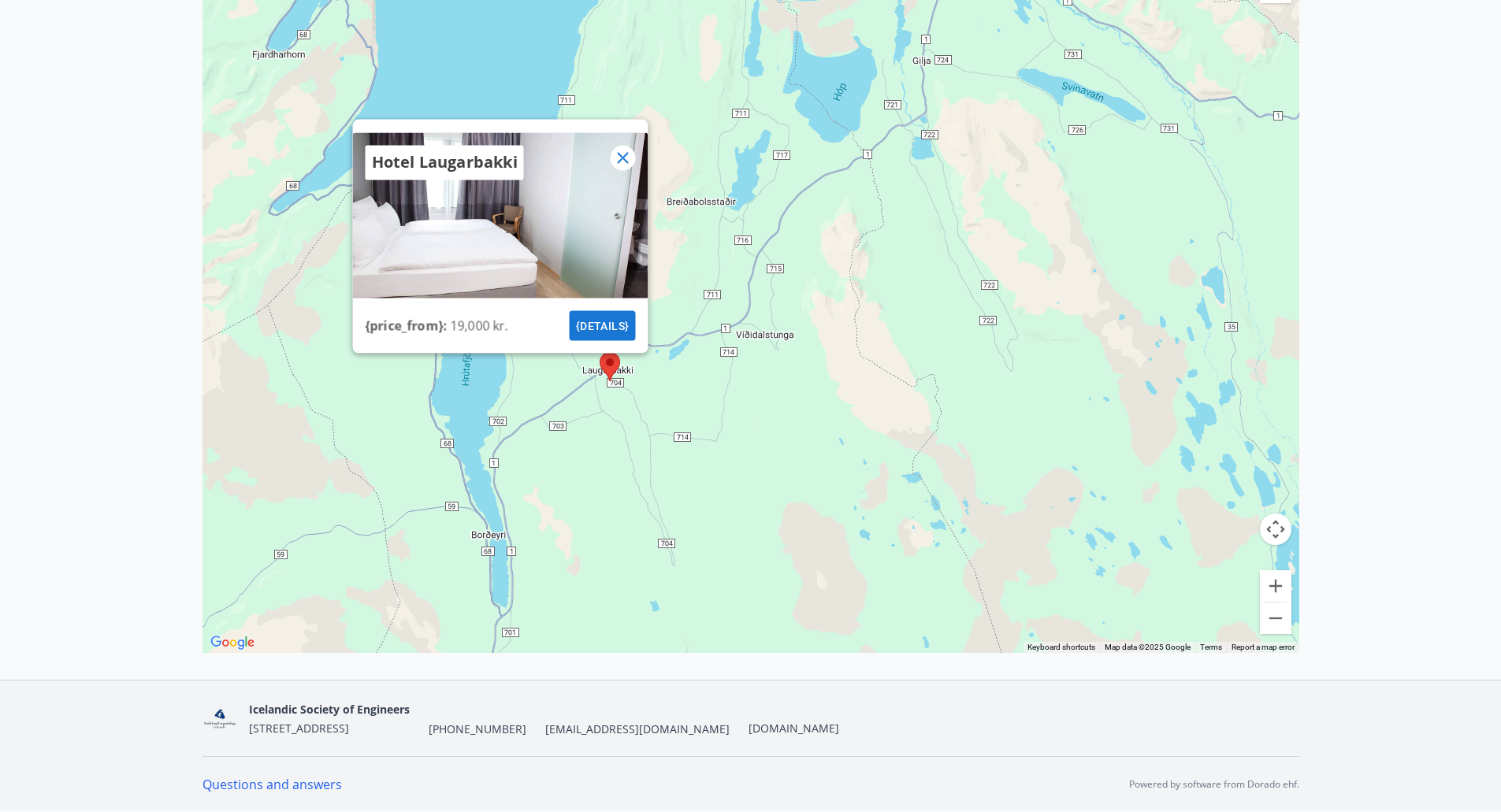
click at [631, 166] on icon at bounding box center [622, 157] width 19 height 19
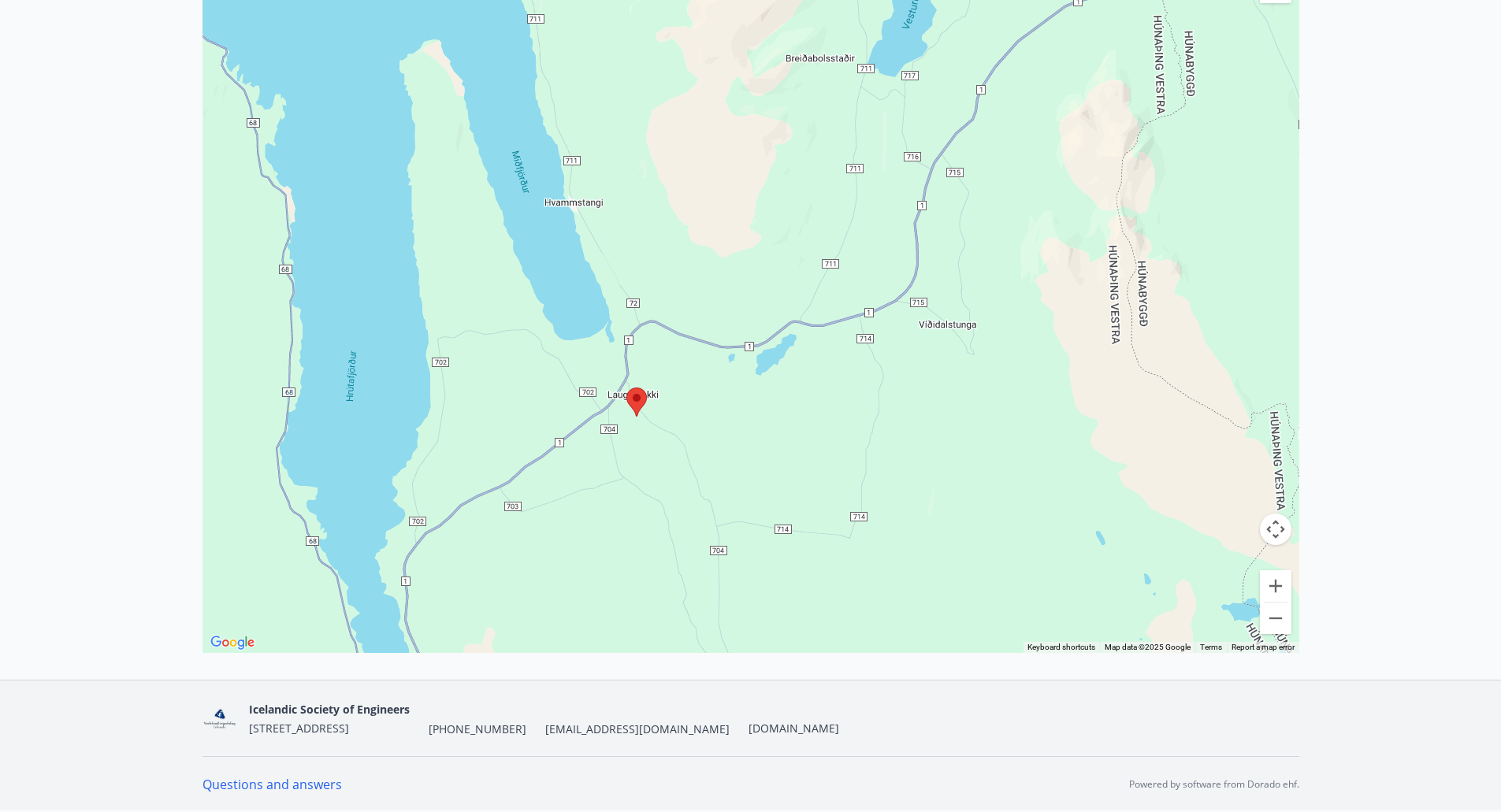
click at [626, 388] on area at bounding box center [626, 388] width 0 height 0
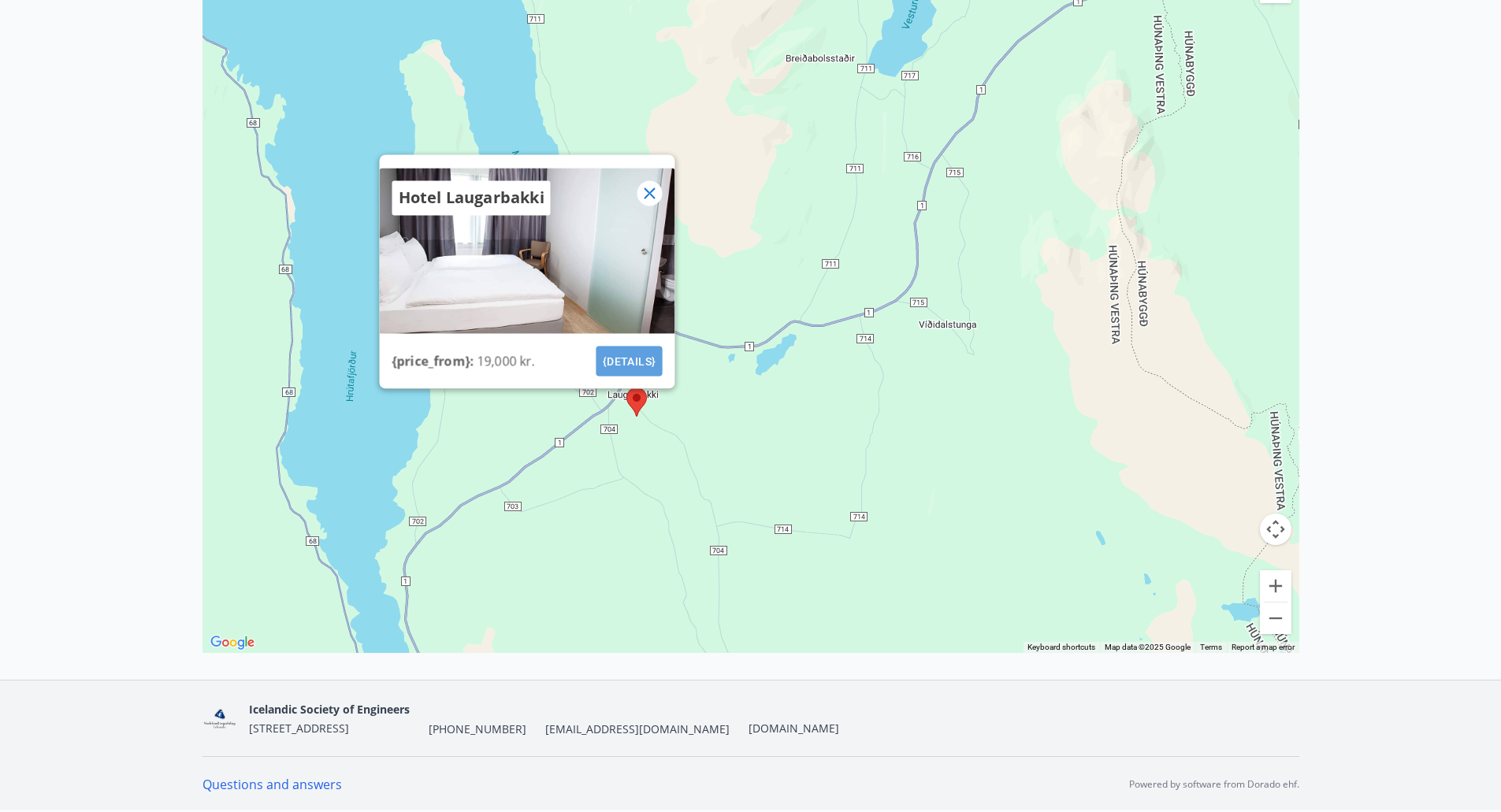
click at [628, 360] on font "{details}" at bounding box center [628, 361] width 54 height 12
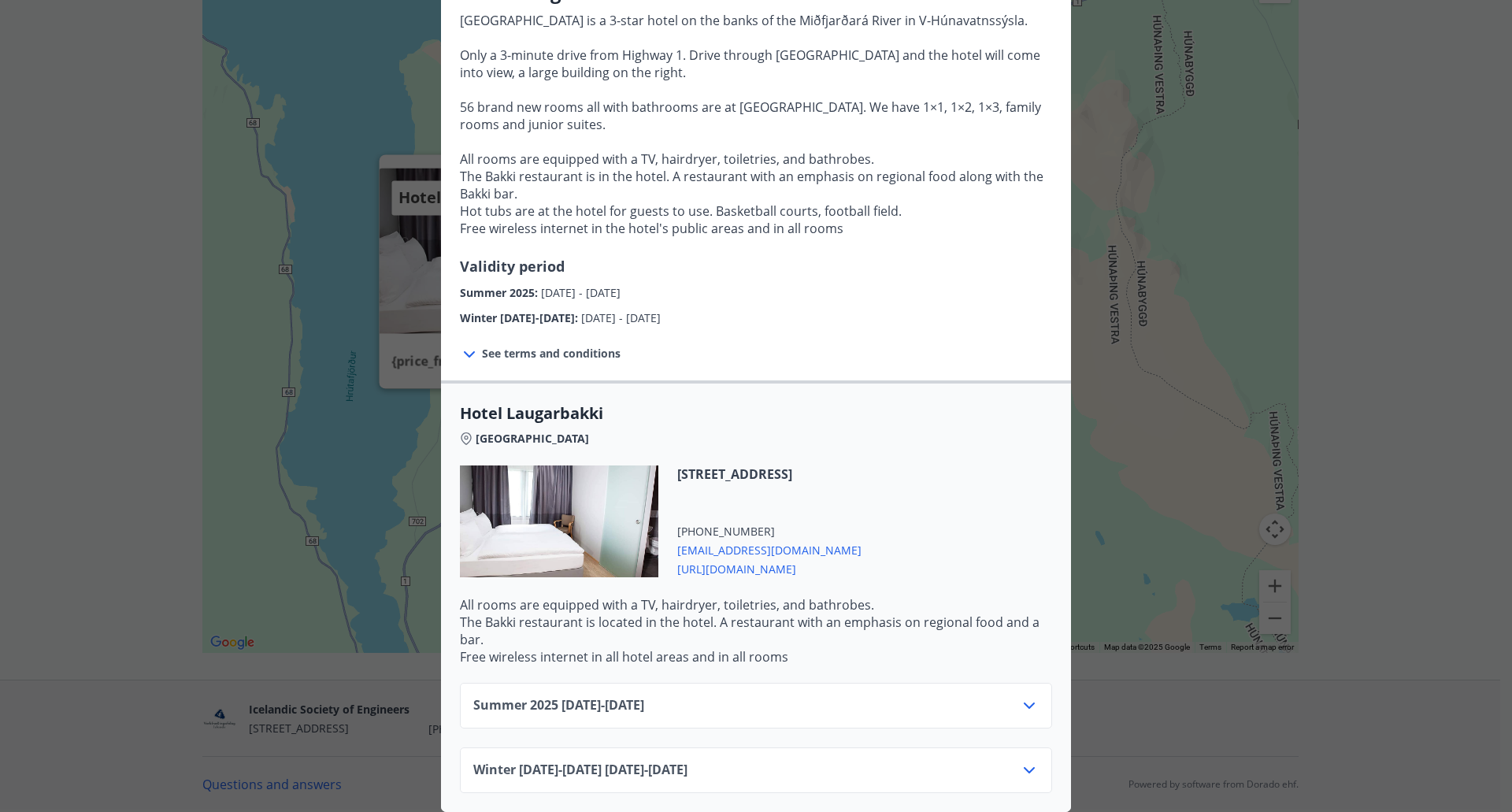
scroll to position [172, 0]
click at [780, 559] on span "[URL][DOMAIN_NAME]" at bounding box center [769, 568] width 184 height 19
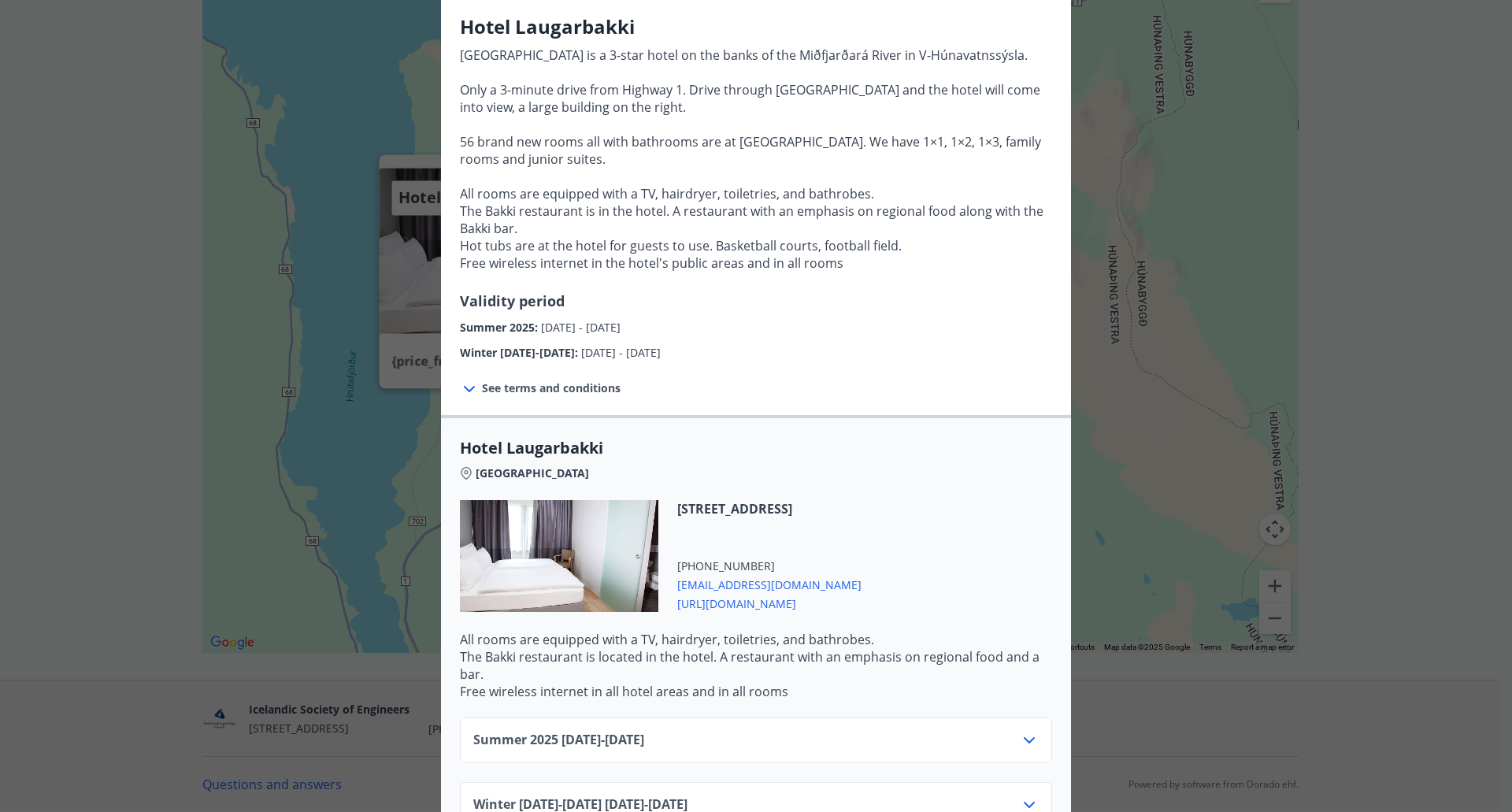
scroll to position [93, 0]
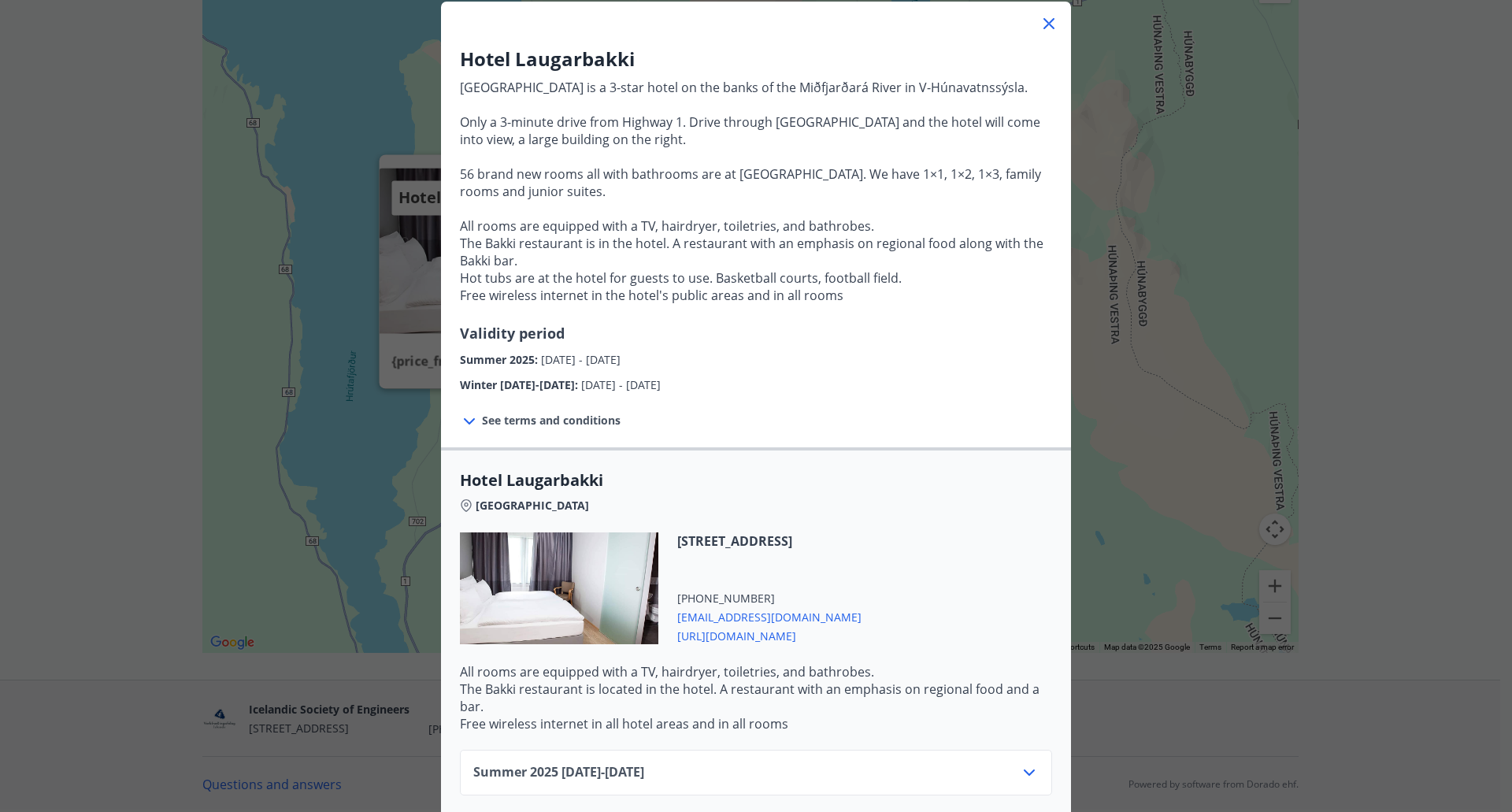
click at [134, 271] on div "[GEOGRAPHIC_DATA] is a 3-star hotel on the banks of the Miðfjarðará River in [G…" at bounding box center [756, 313] width 1512 height 812
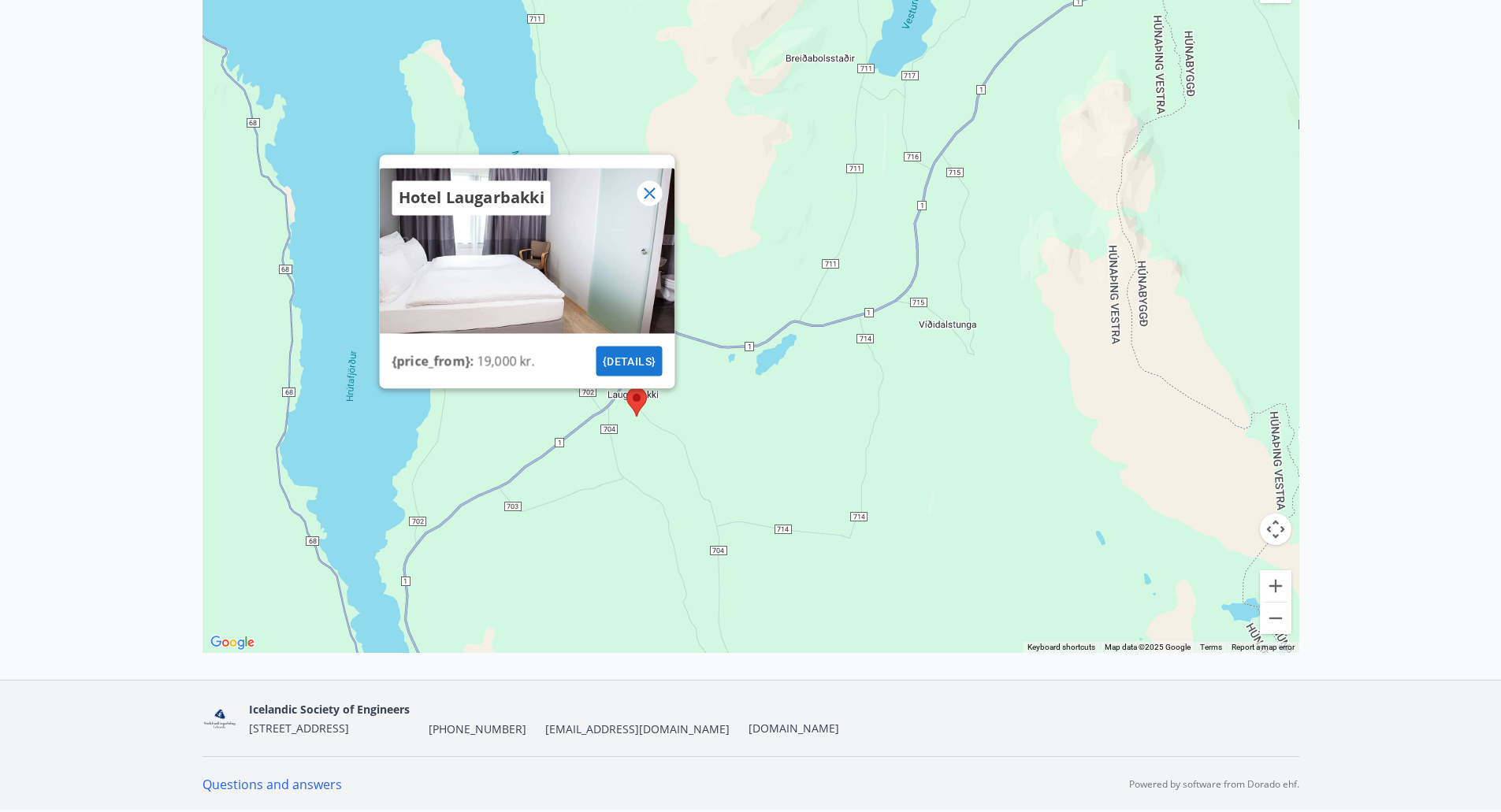
click at [648, 208] on div "Hotel Laugarbakki" at bounding box center [526, 197] width 295 height 60
click at [651, 198] on icon at bounding box center [649, 192] width 19 height 19
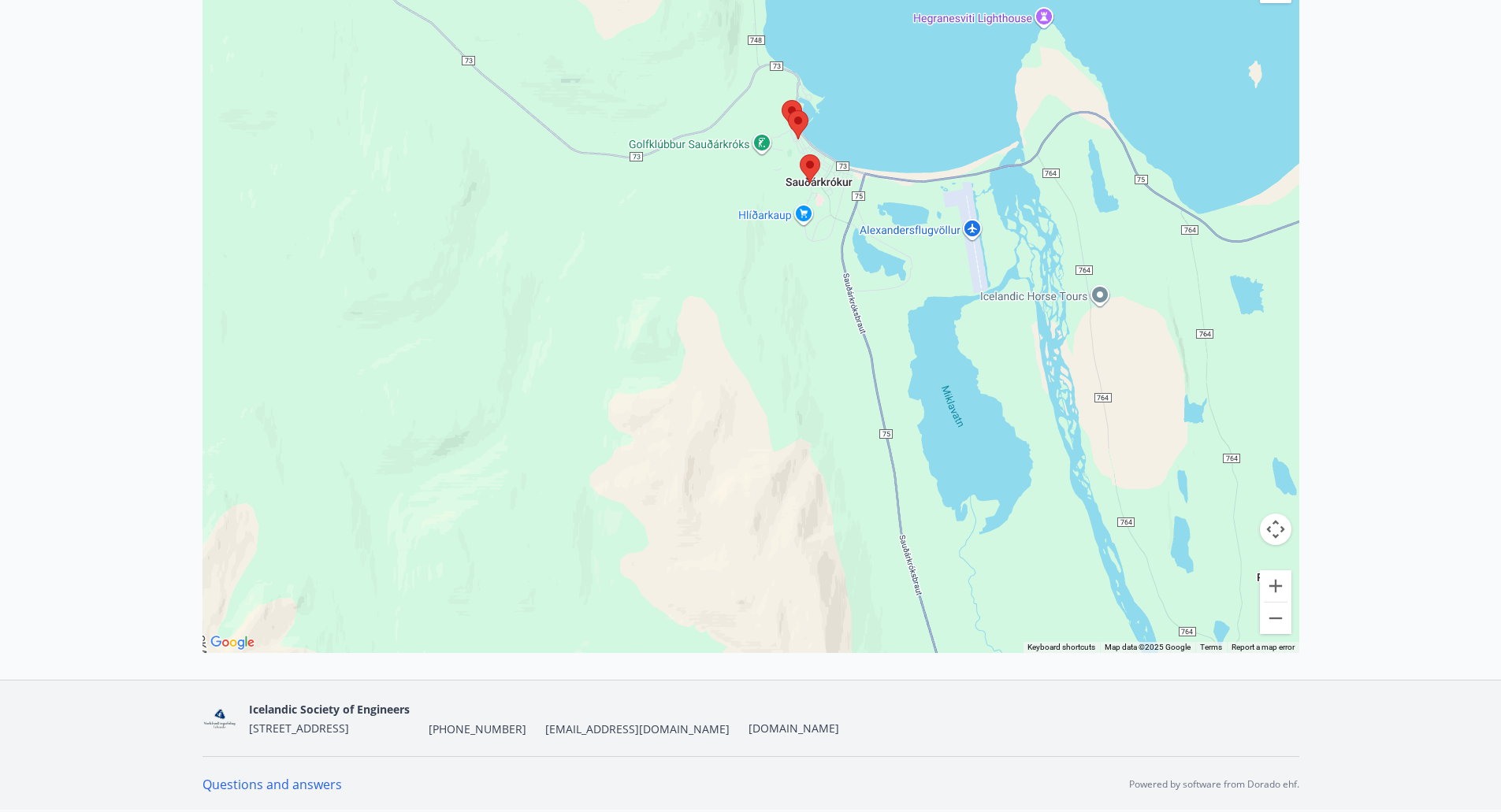
click at [800, 154] on area at bounding box center [800, 154] width 0 height 0
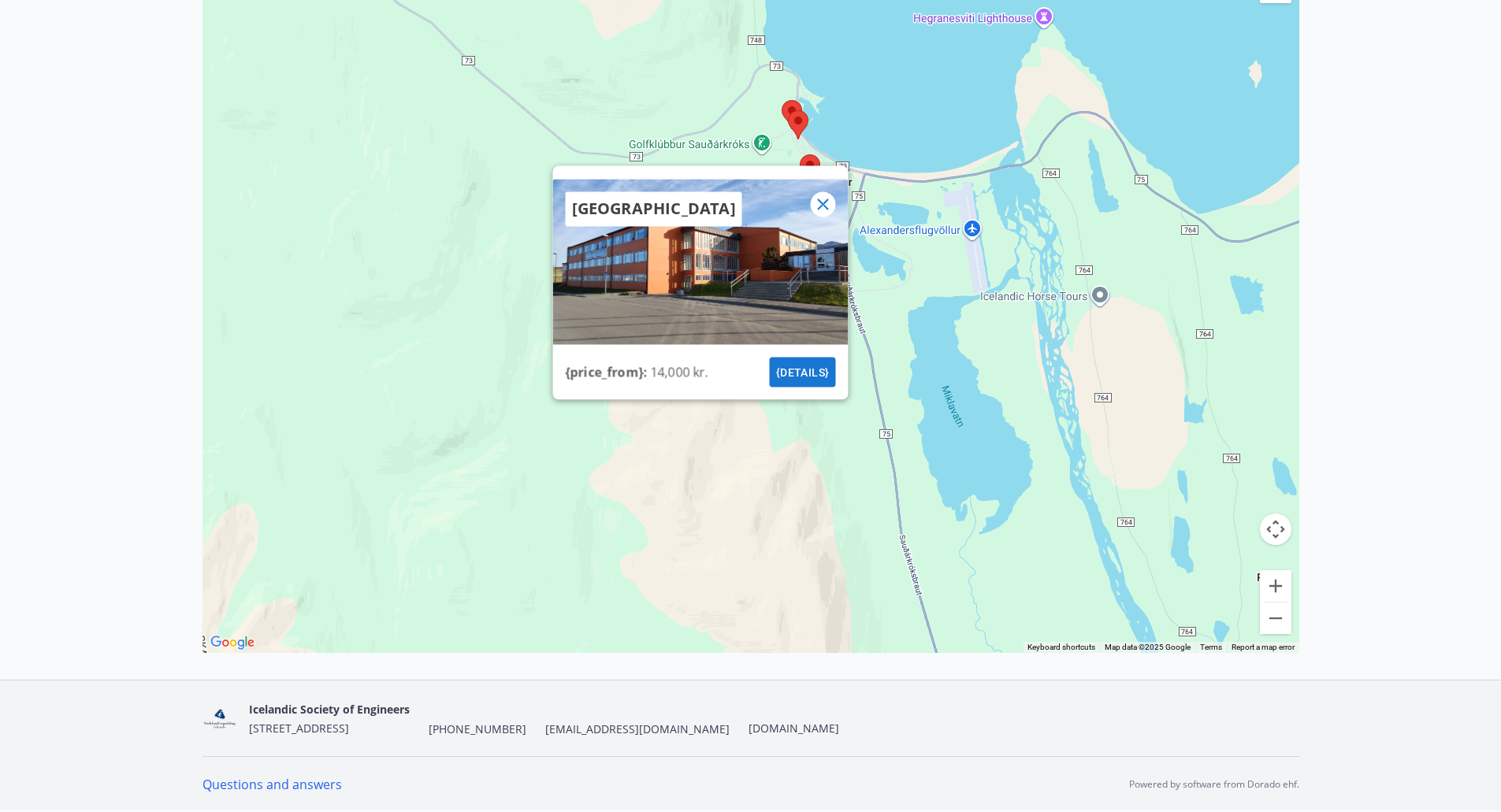
click at [820, 204] on icon at bounding box center [822, 204] width 19 height 19
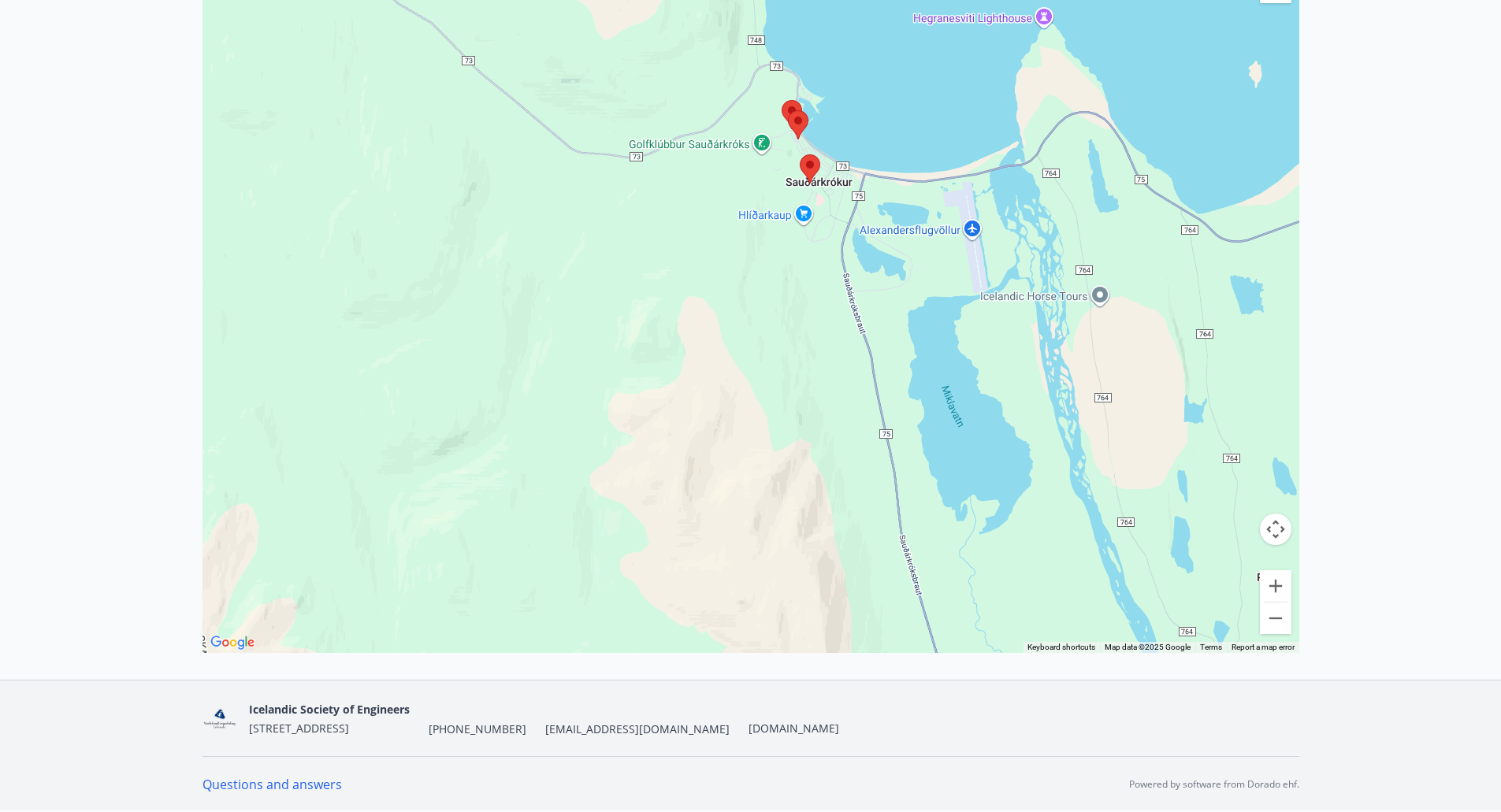
click at [788, 111] on area at bounding box center [788, 111] width 0 height 0
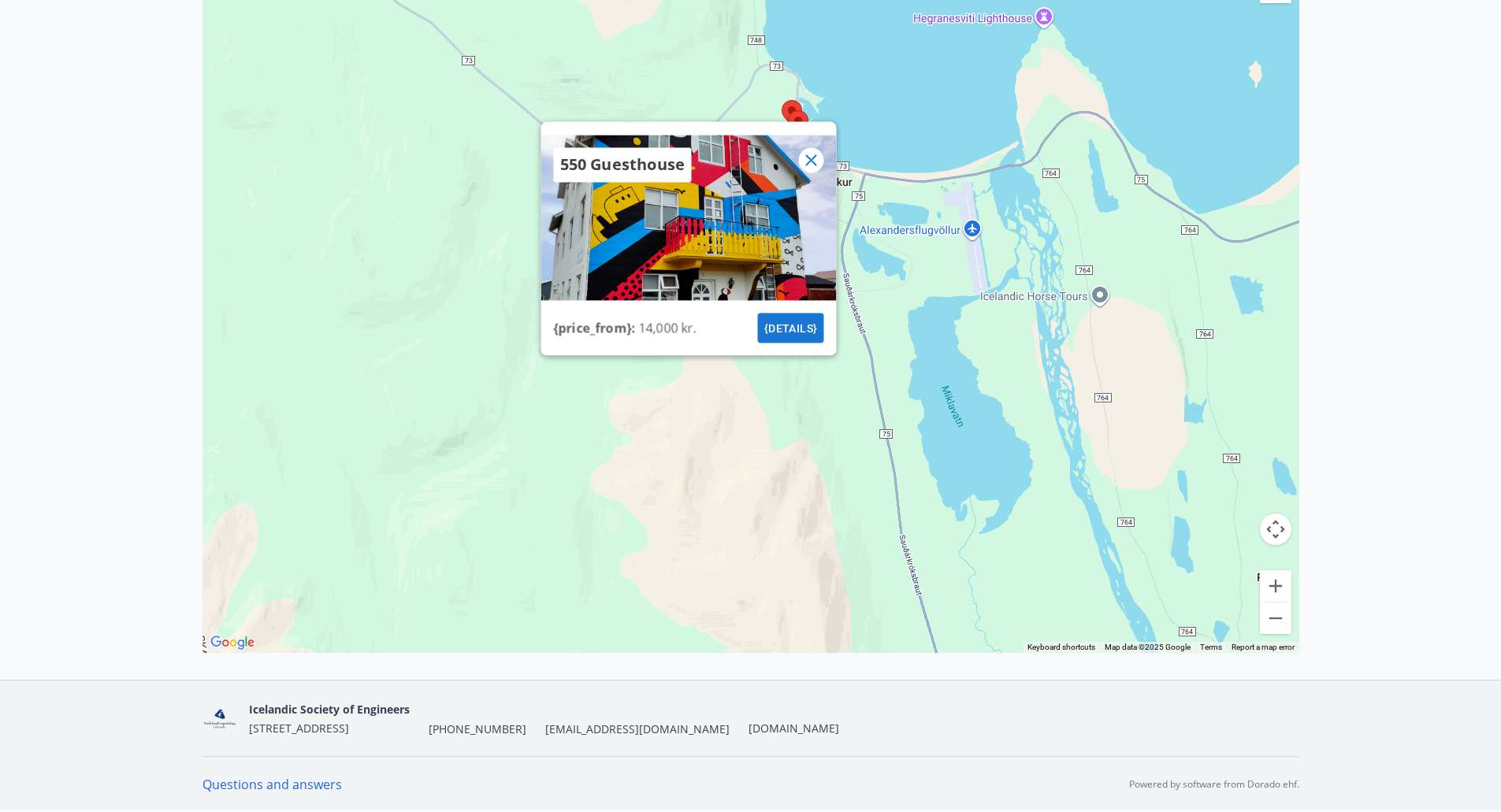
click at [808, 161] on icon at bounding box center [810, 159] width 19 height 19
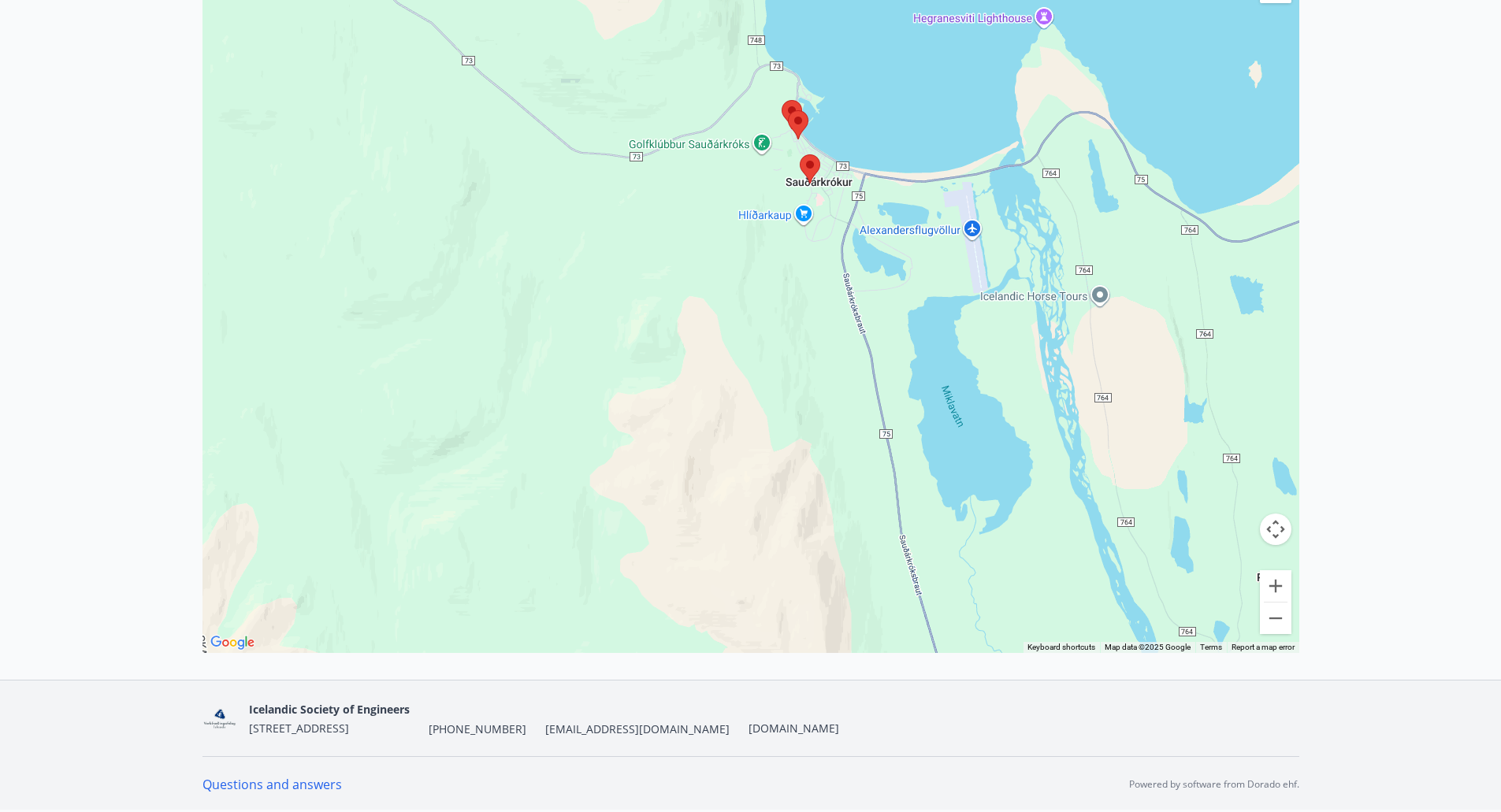
click at [781, 100] on area at bounding box center [781, 100] width 0 height 0
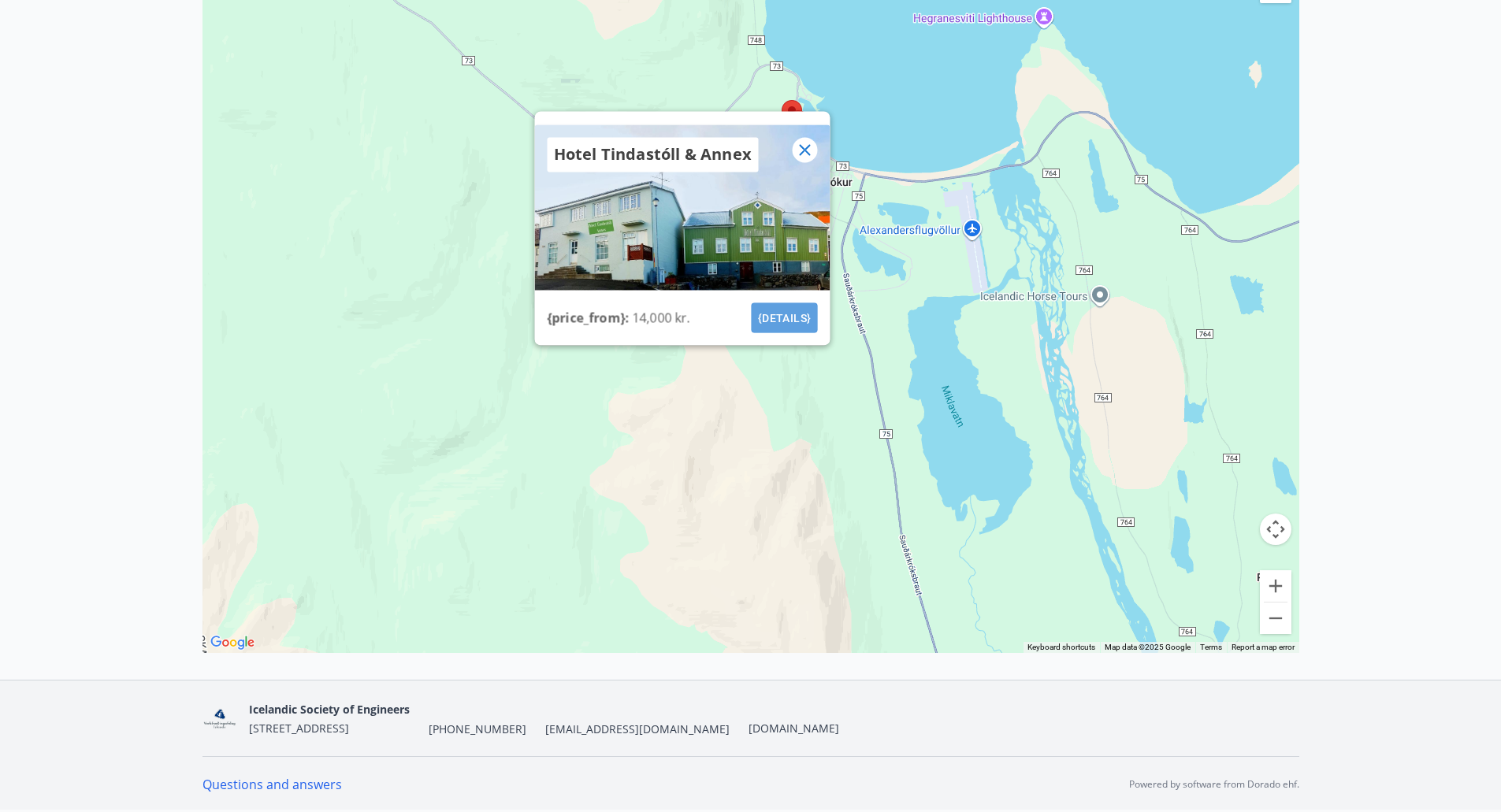
click at [772, 311] on font "{details}" at bounding box center [783, 317] width 54 height 12
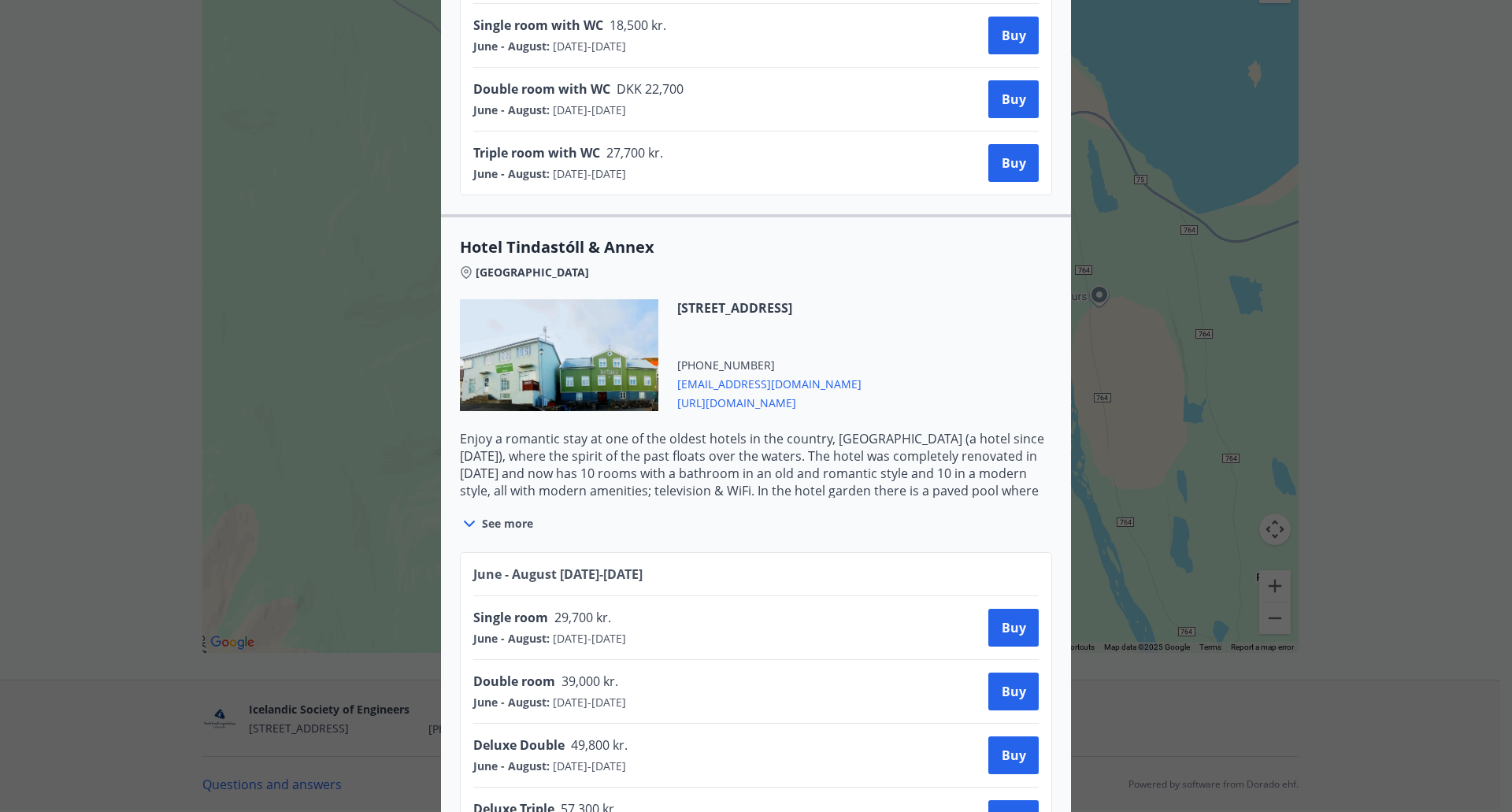
scroll to position [1339, 0]
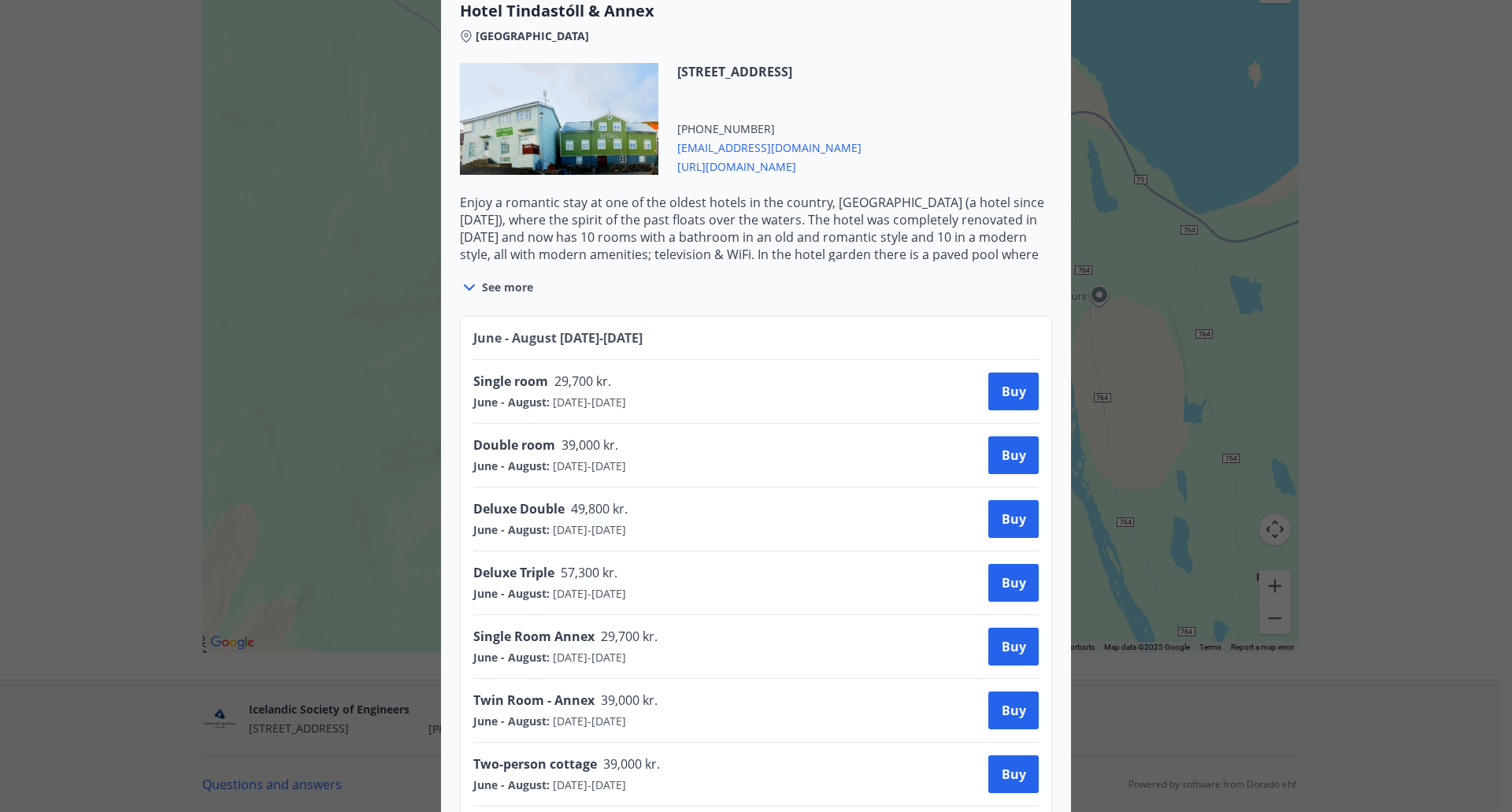
click at [752, 159] on font "[URL][DOMAIN_NAME]" at bounding box center [737, 167] width 119 height 15
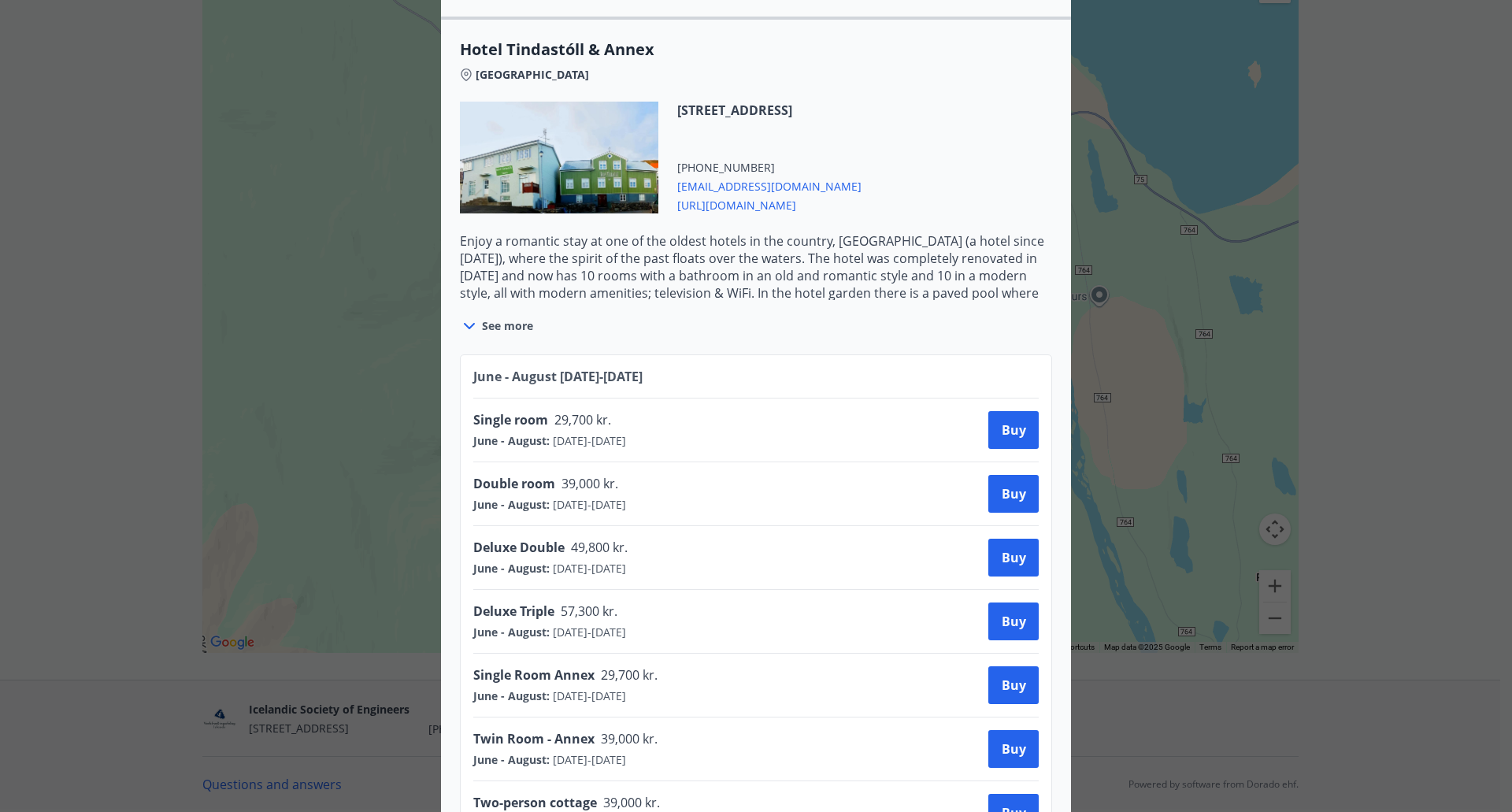
scroll to position [1265, 0]
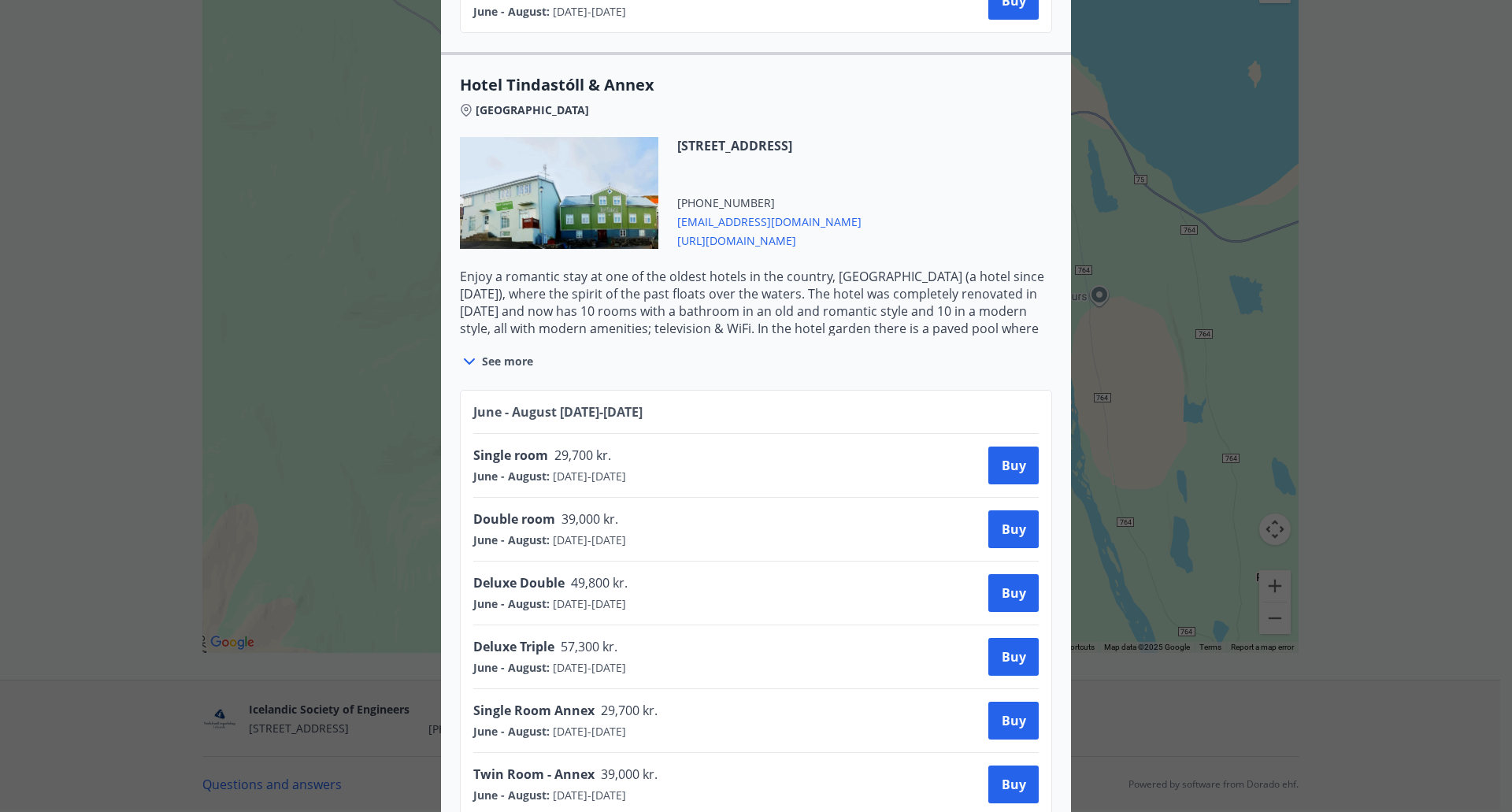
click at [459, 352] on icon at bounding box center [469, 361] width 19 height 19
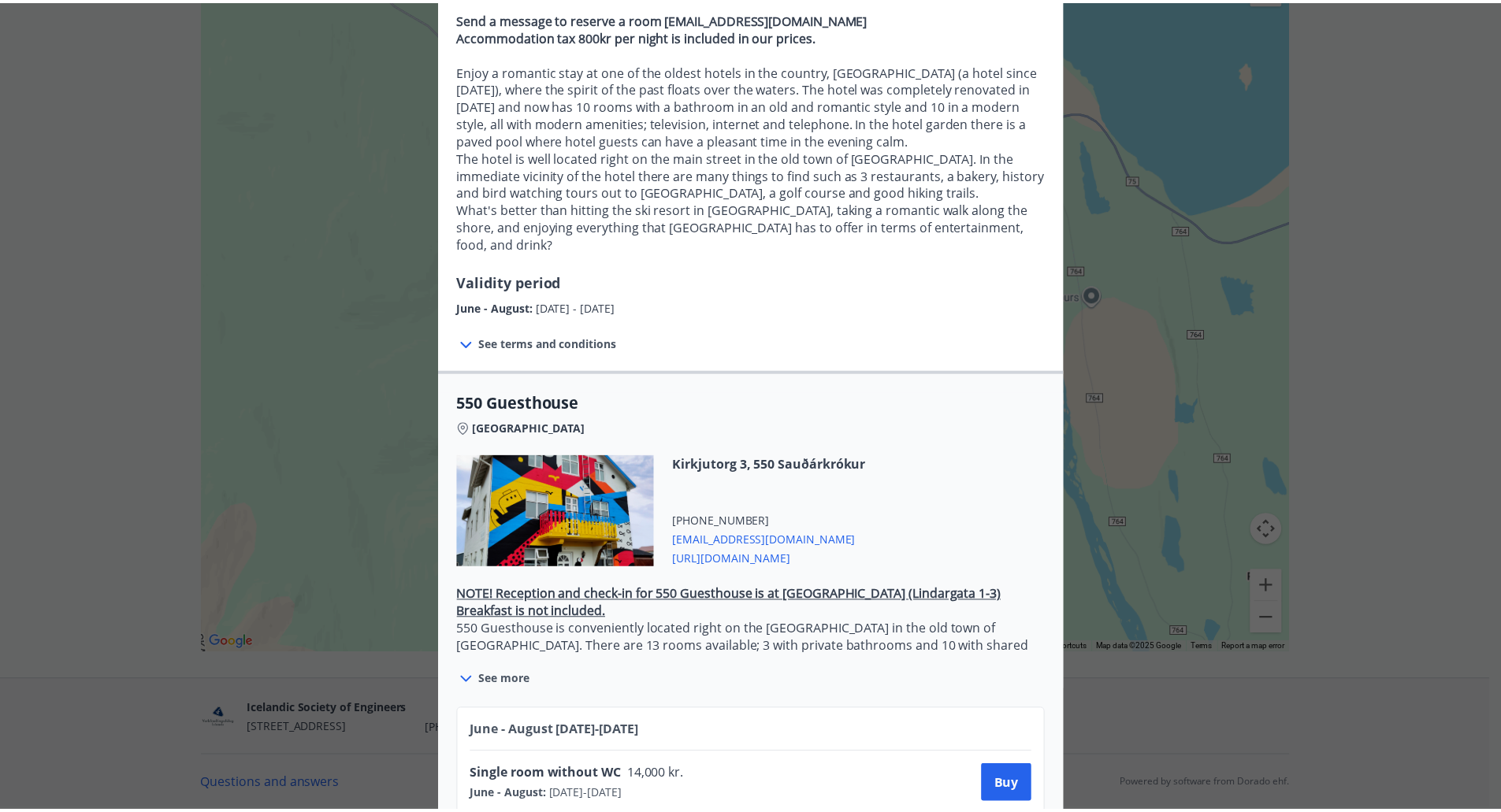
scroll to position [0, 0]
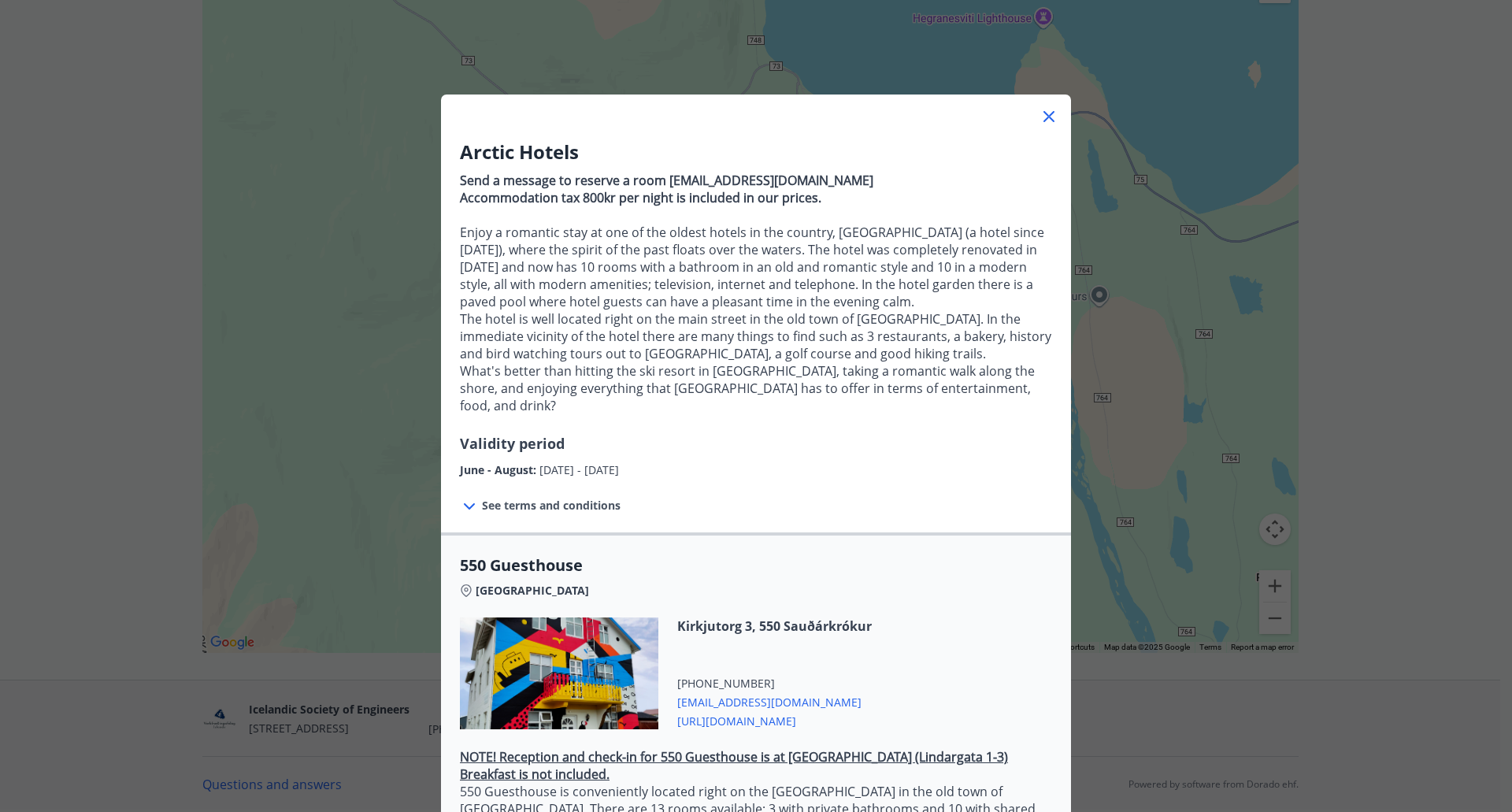
click at [1020, 120] on div at bounding box center [756, 111] width 630 height 31
click at [1041, 113] on icon at bounding box center [1048, 116] width 19 height 19
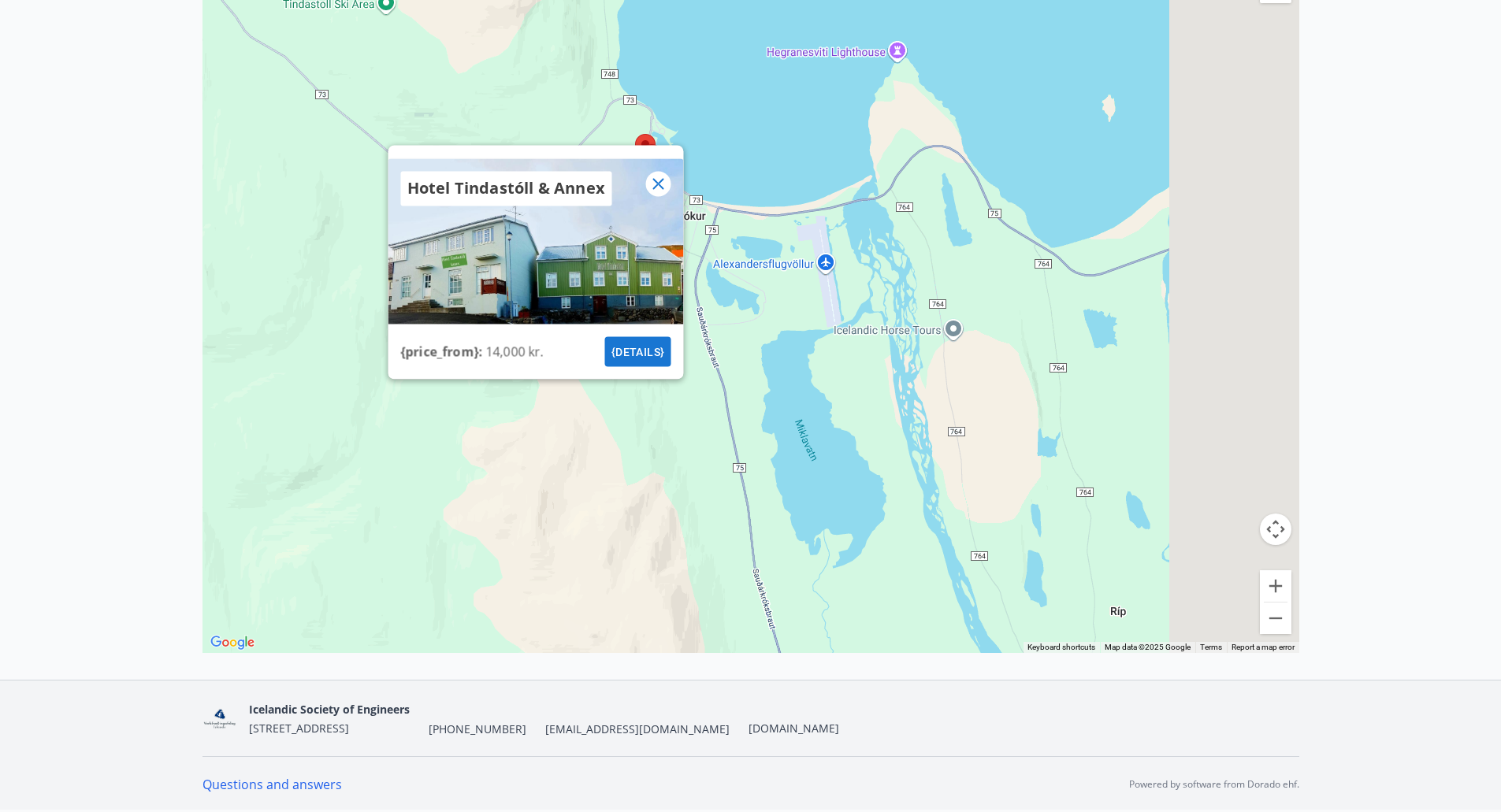
drag, startPoint x: 1157, startPoint y: 348, endPoint x: 931, endPoint y: 432, distance: 241.1
click at [846, 442] on div "Hotel Tindastóll & Annex {price_from} : 14,000 kr. {details}" at bounding box center [750, 285] width 1097 height 737
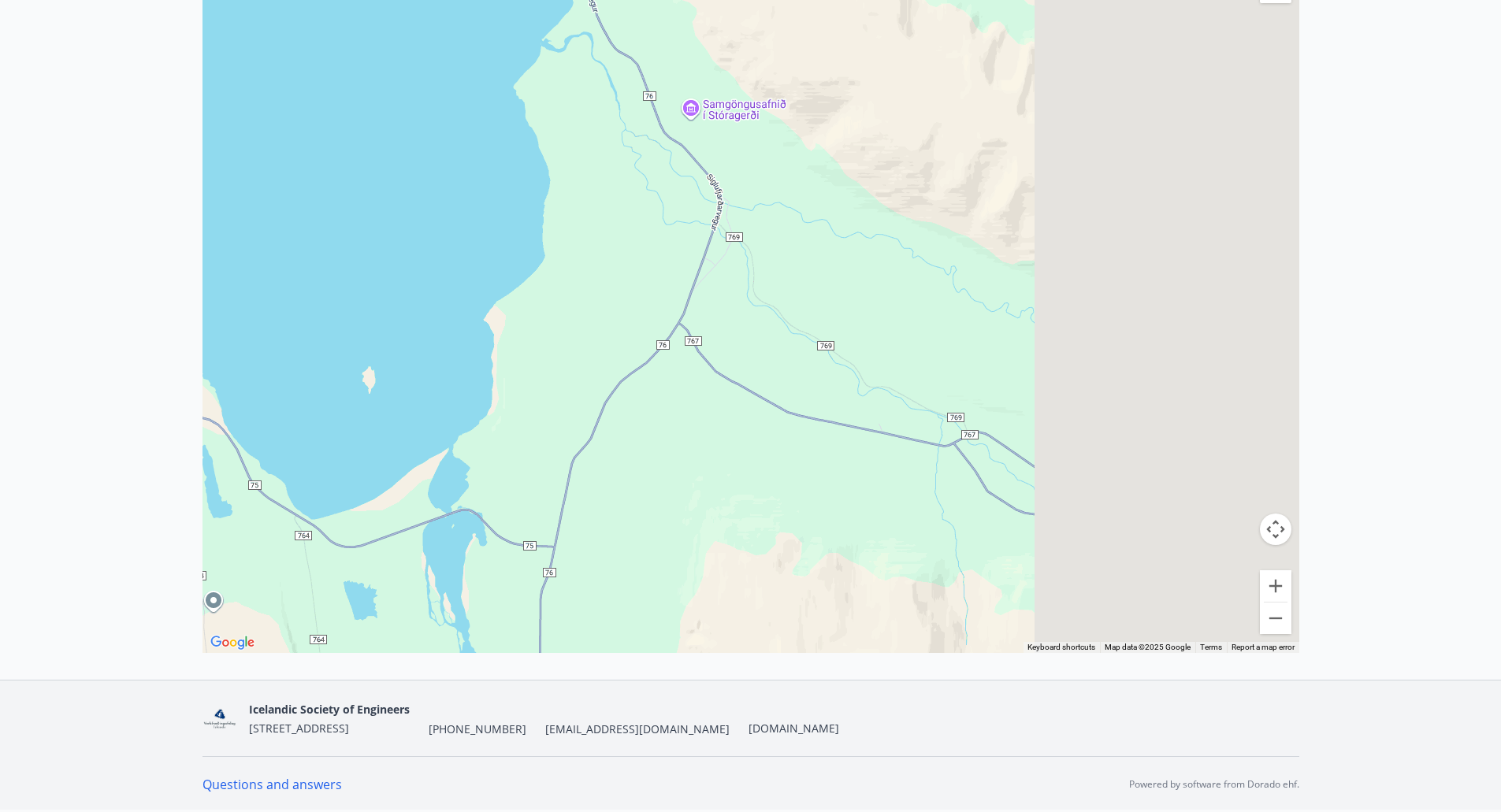
drag, startPoint x: 1037, startPoint y: 380, endPoint x: 681, endPoint y: 442, distance: 361.4
click at [583, 526] on div "Hotel Tindastóll & Annex {price_from} : 14,000 kr. {details}" at bounding box center [750, 285] width 1097 height 737
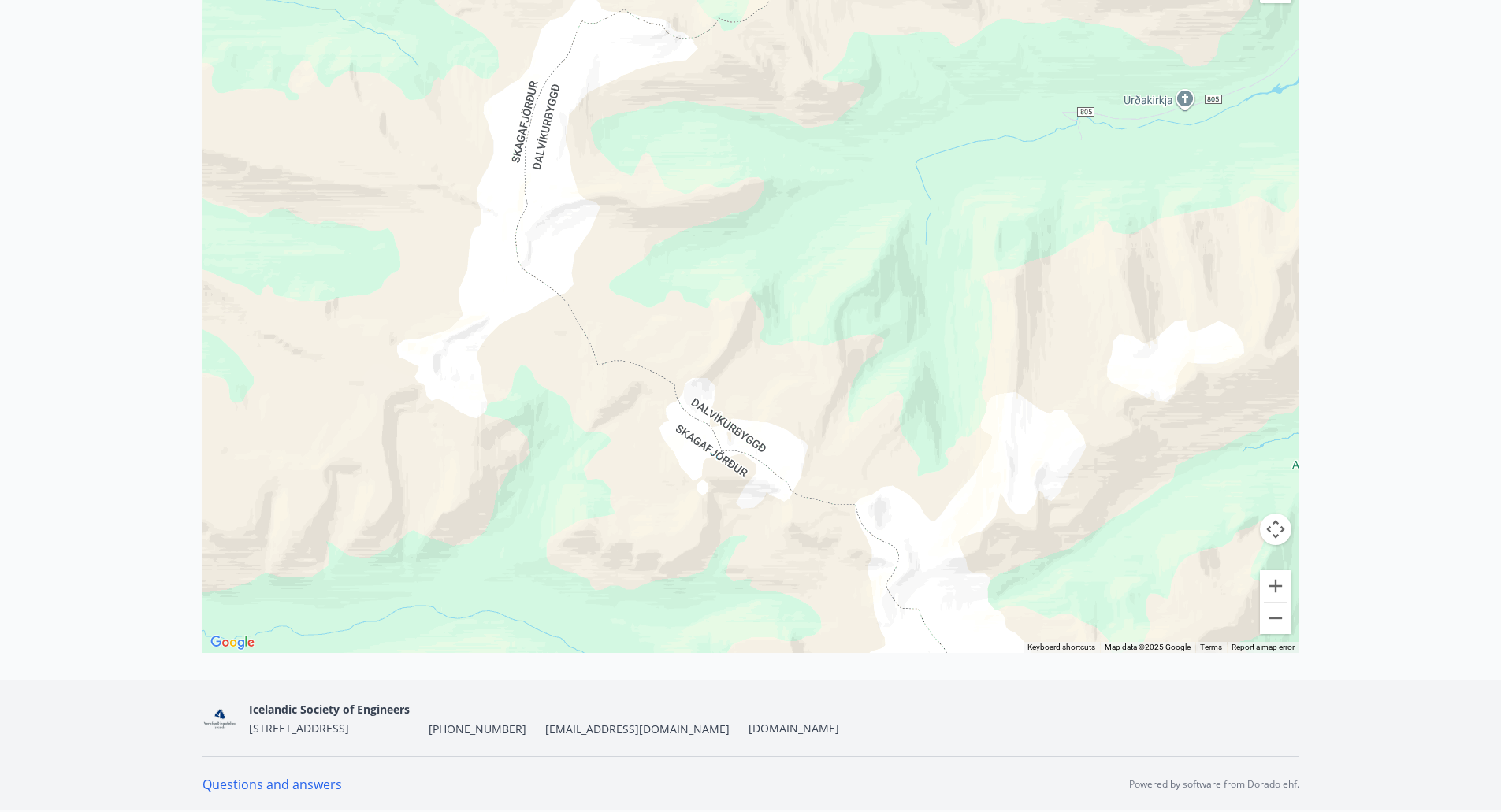
drag, startPoint x: 807, startPoint y: 380, endPoint x: 800, endPoint y: 586, distance: 206.1
click at [801, 583] on div "Hotel Tindastóll & Annex {price_from} : 14,000 kr. {details}" at bounding box center [750, 285] width 1097 height 737
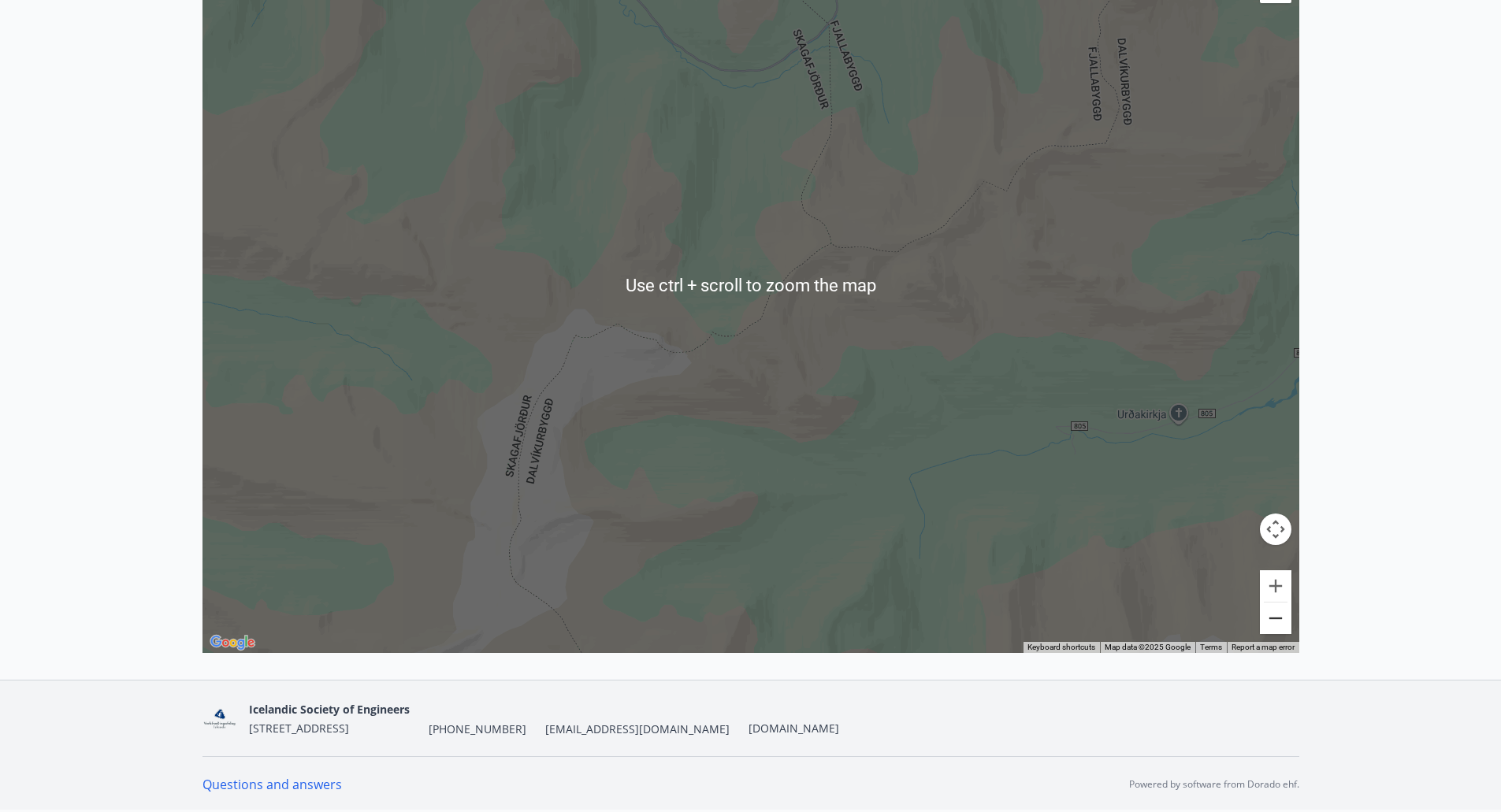
click at [1282, 620] on button "Zoom out" at bounding box center [1275, 618] width 31 height 31
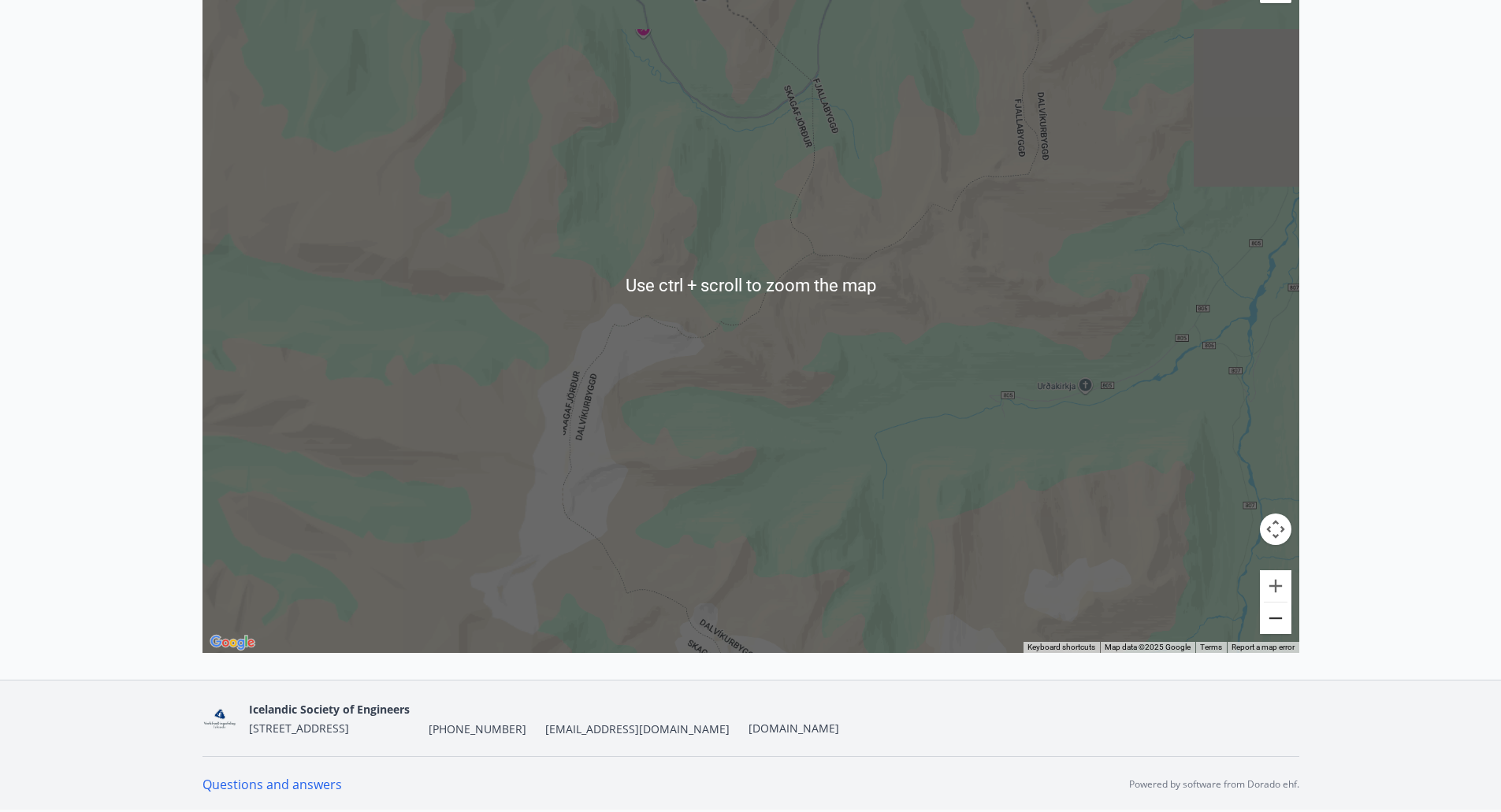
click at [1282, 620] on button "Zoom out" at bounding box center [1275, 618] width 31 height 31
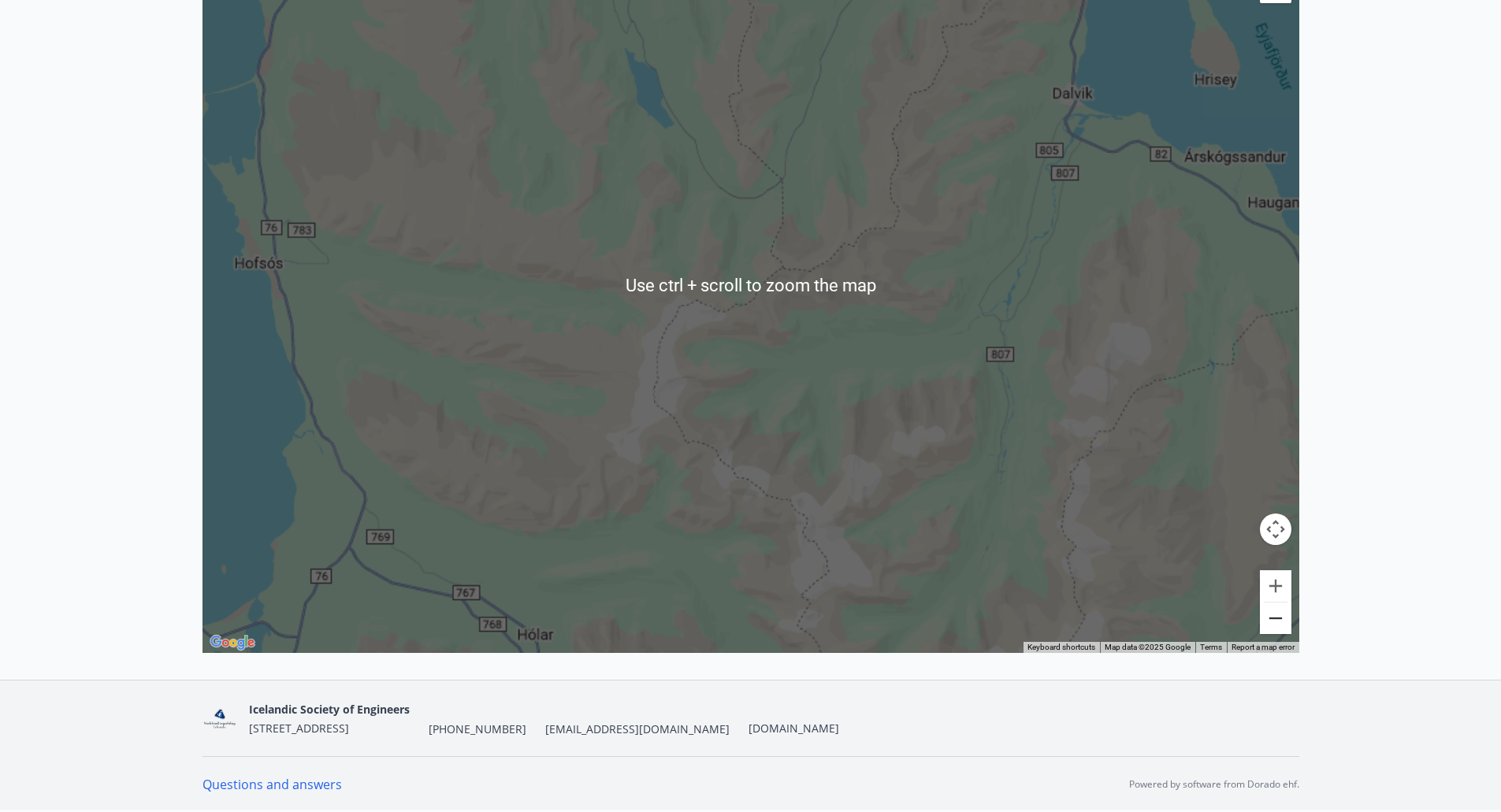
click at [1282, 620] on button "Zoom out" at bounding box center [1275, 618] width 31 height 31
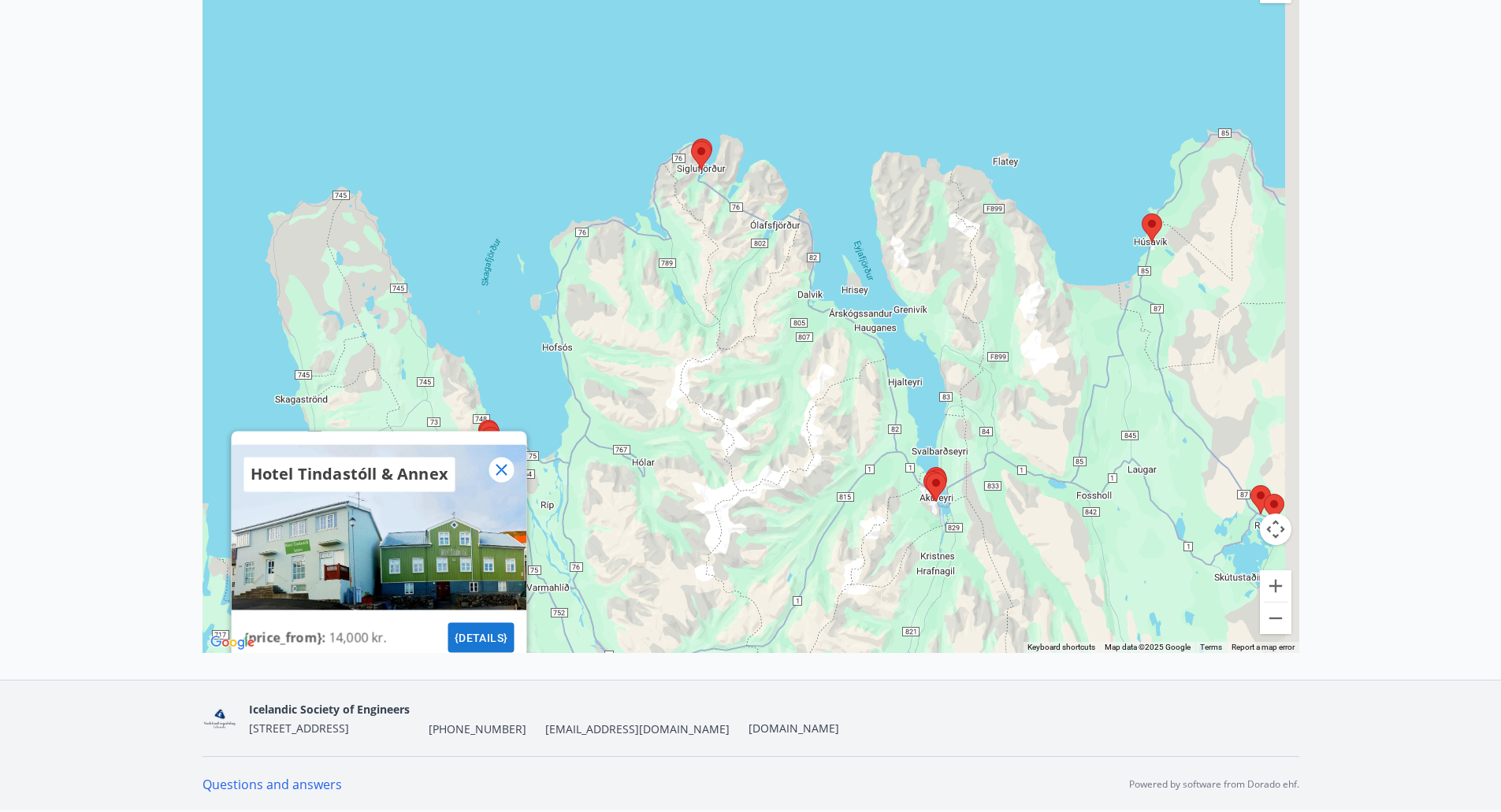
drag, startPoint x: 975, startPoint y: 253, endPoint x: 912, endPoint y: 369, distance: 132.0
click at [912, 369] on div "Hotel Tindastóll & Annex {price_from} : 14,000 kr. {details}" at bounding box center [750, 285] width 1097 height 737
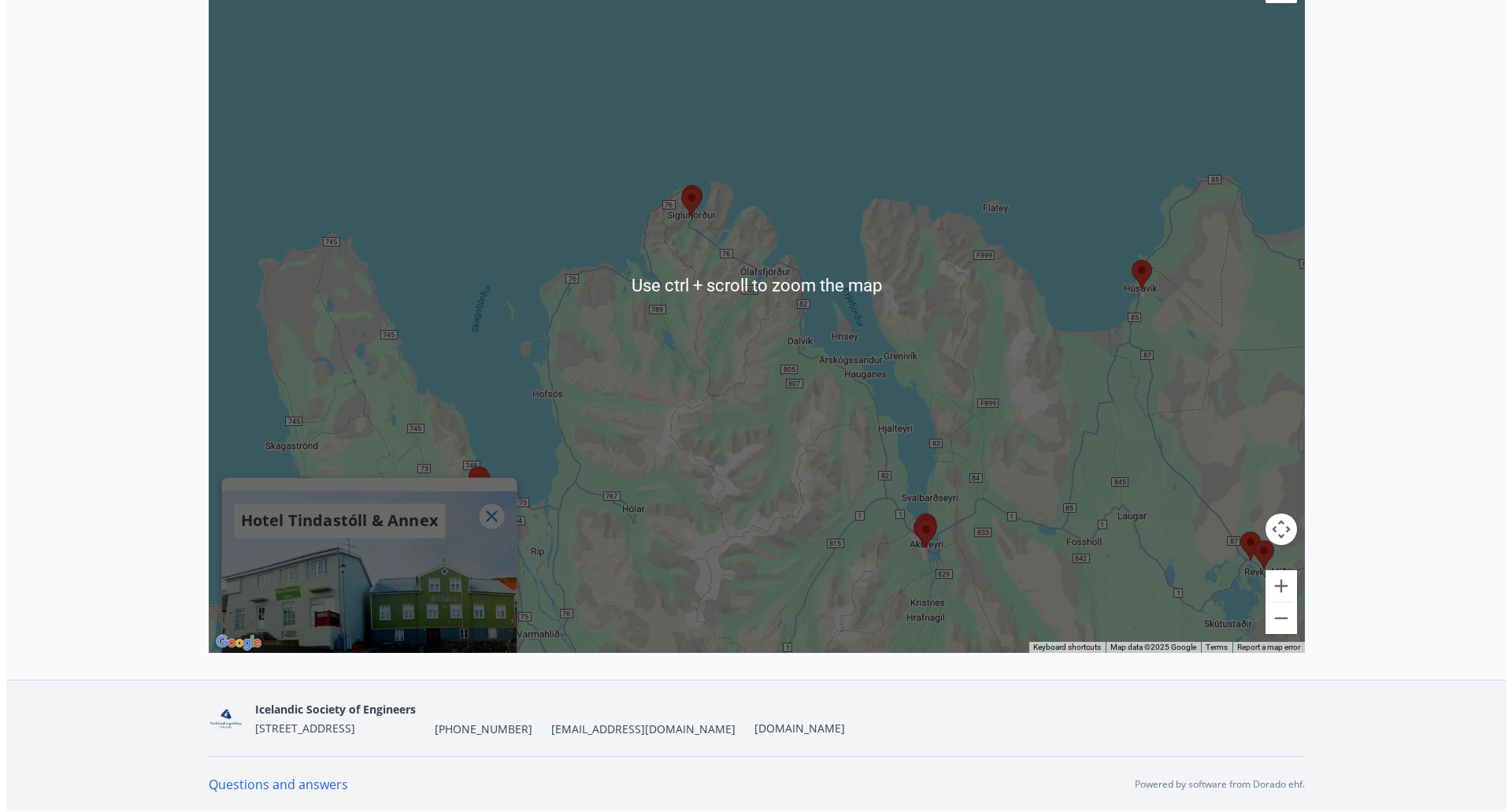
scroll to position [301, 0]
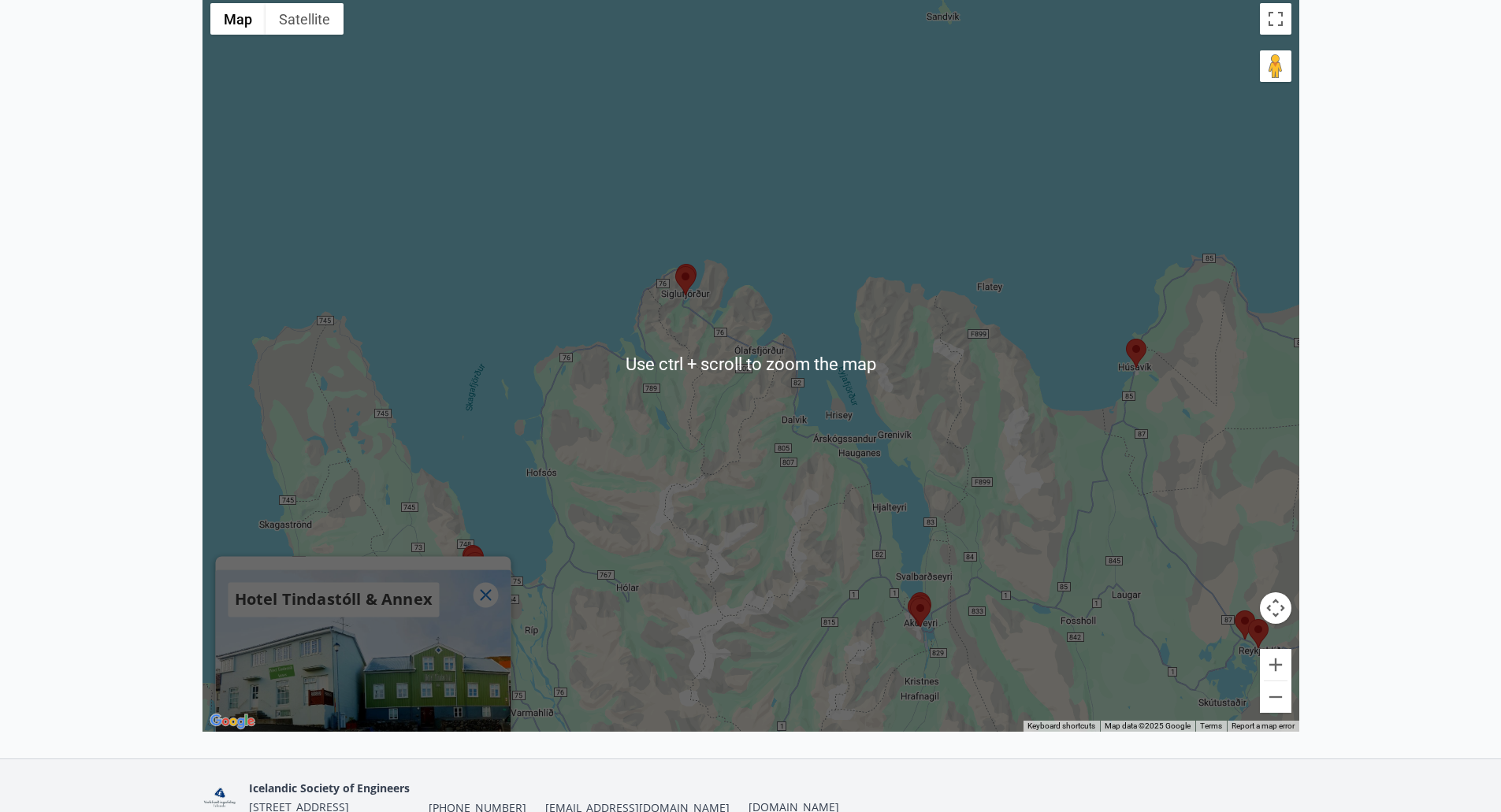
click at [675, 267] on area at bounding box center [675, 267] width 0 height 0
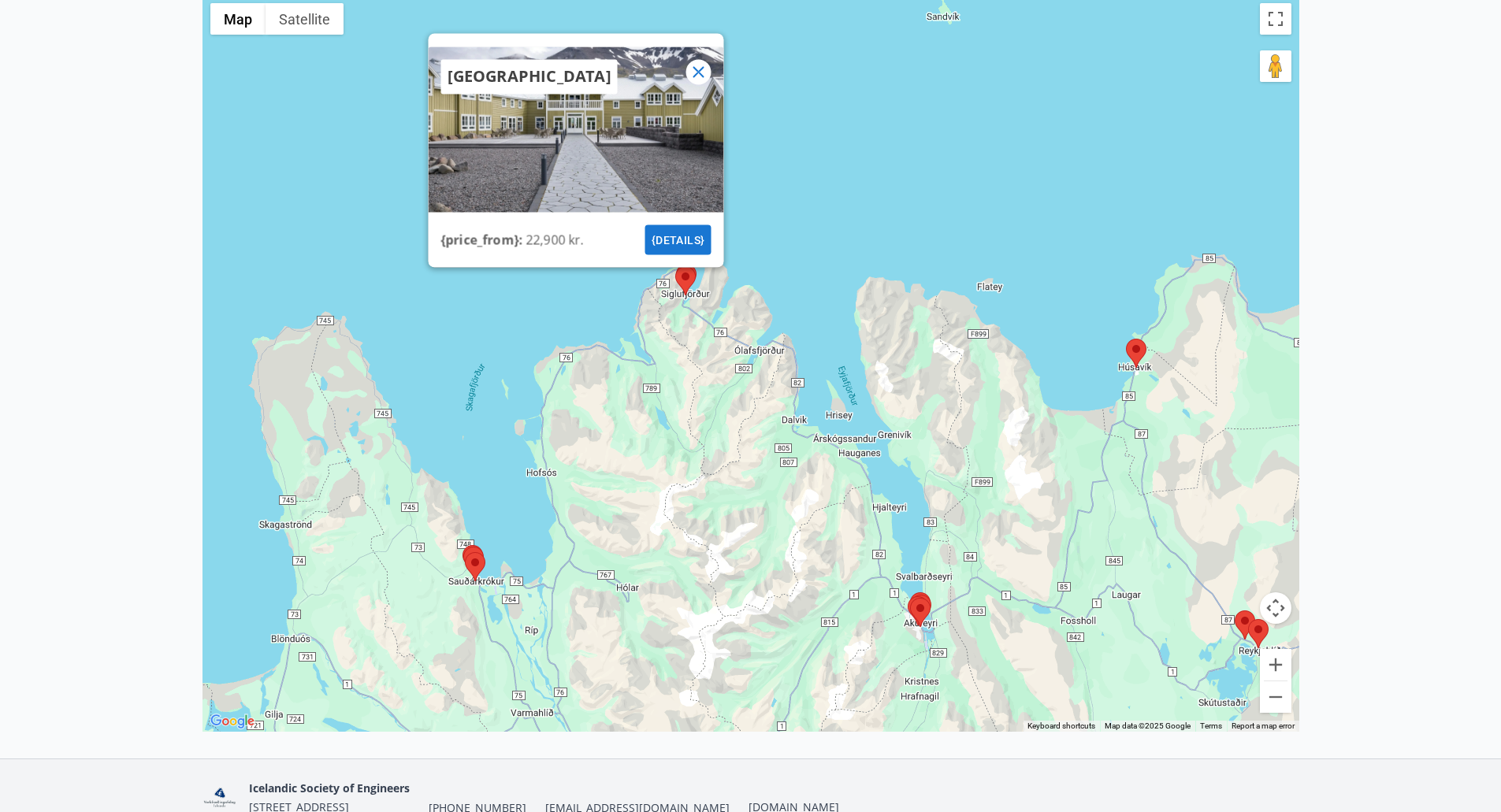
click at [678, 236] on font "{details}" at bounding box center [677, 239] width 54 height 12
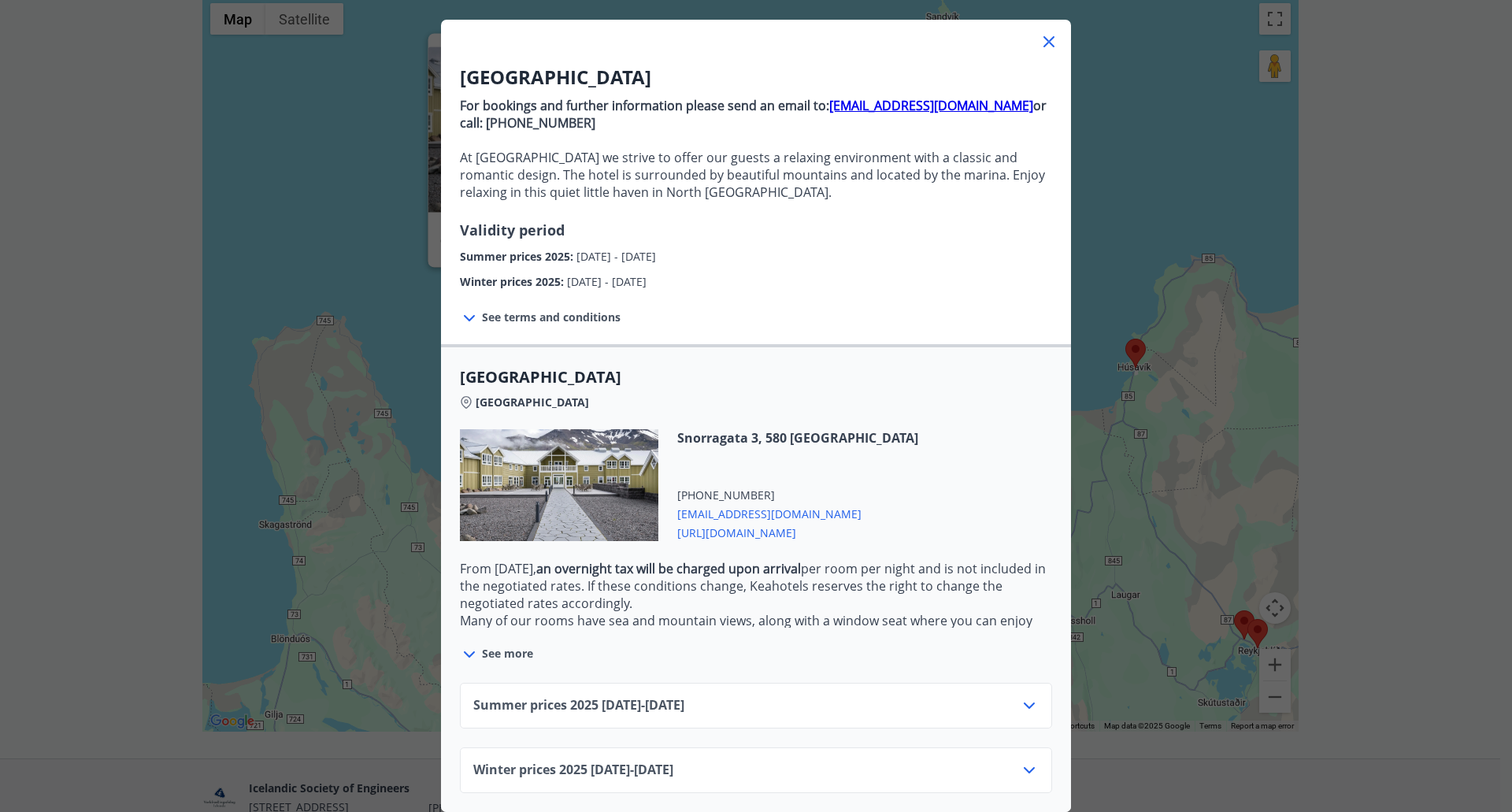
scroll to position [87, 0]
click at [1026, 696] on icon at bounding box center [1029, 706] width 19 height 19
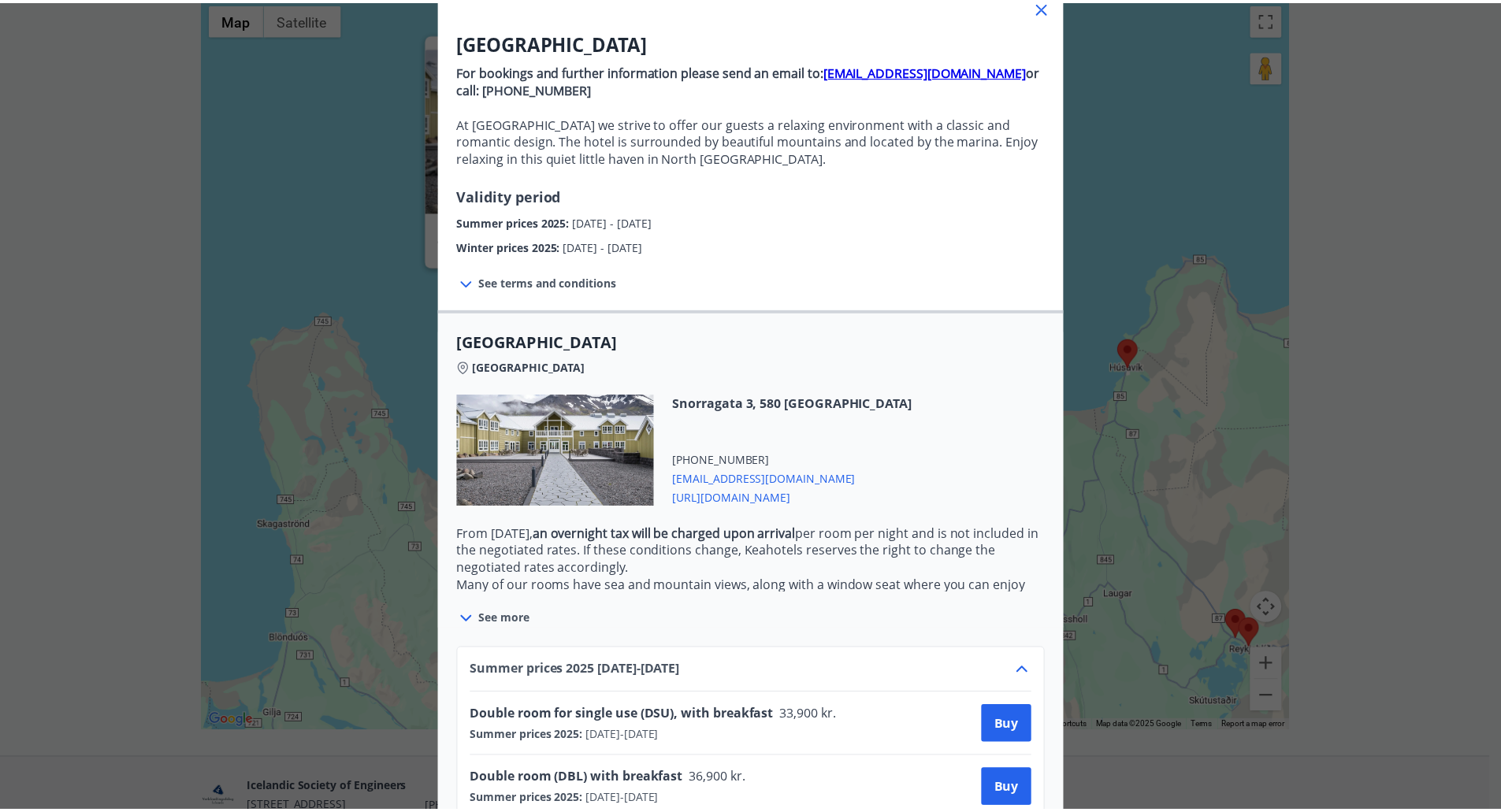
scroll to position [0, 0]
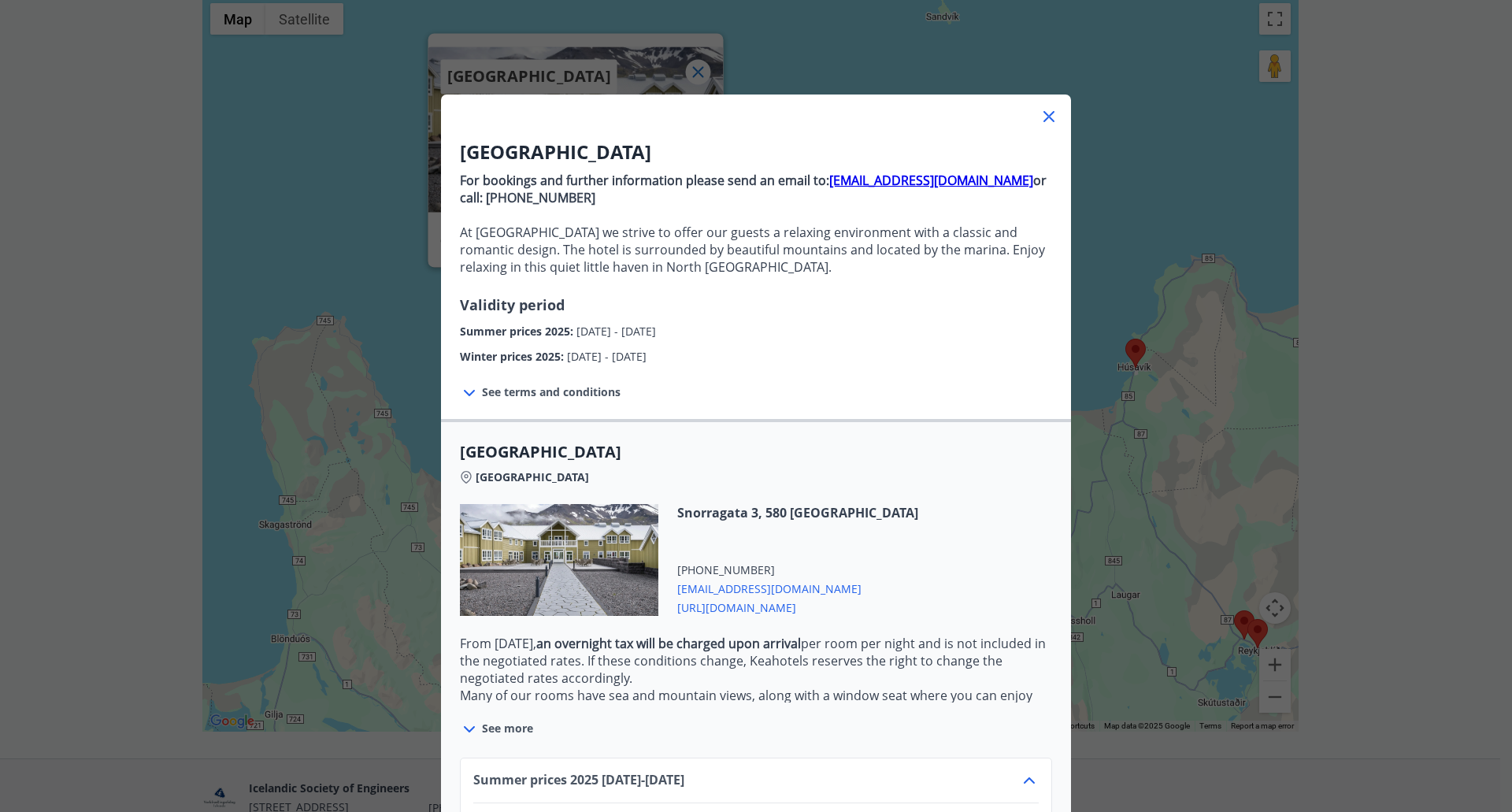
click at [1048, 118] on icon at bounding box center [1048, 116] width 19 height 19
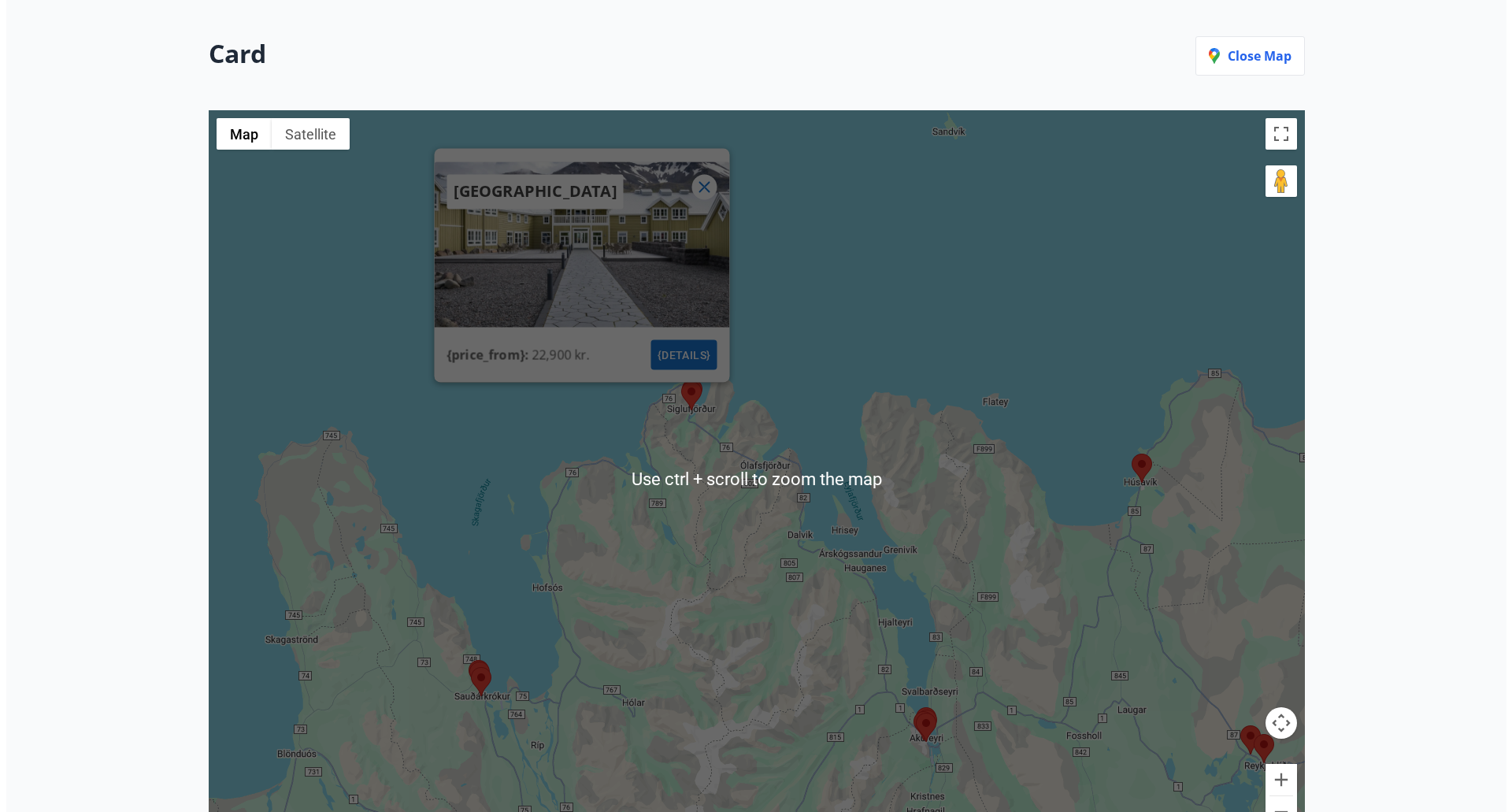
scroll to position [315, 0]
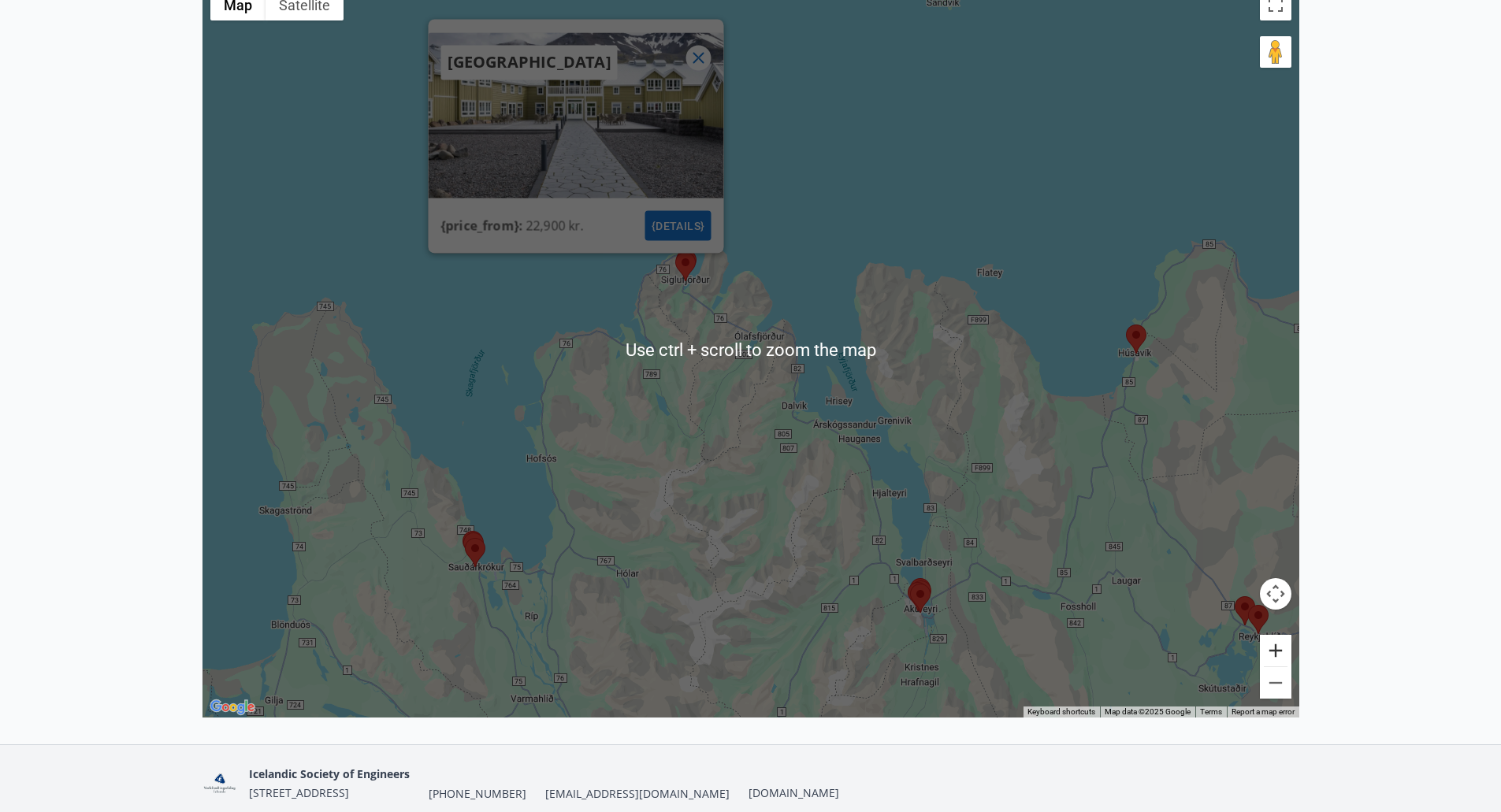
click at [1282, 654] on button "Zoom in" at bounding box center [1275, 650] width 31 height 31
click at [1279, 654] on button "Zoom in" at bounding box center [1275, 650] width 31 height 31
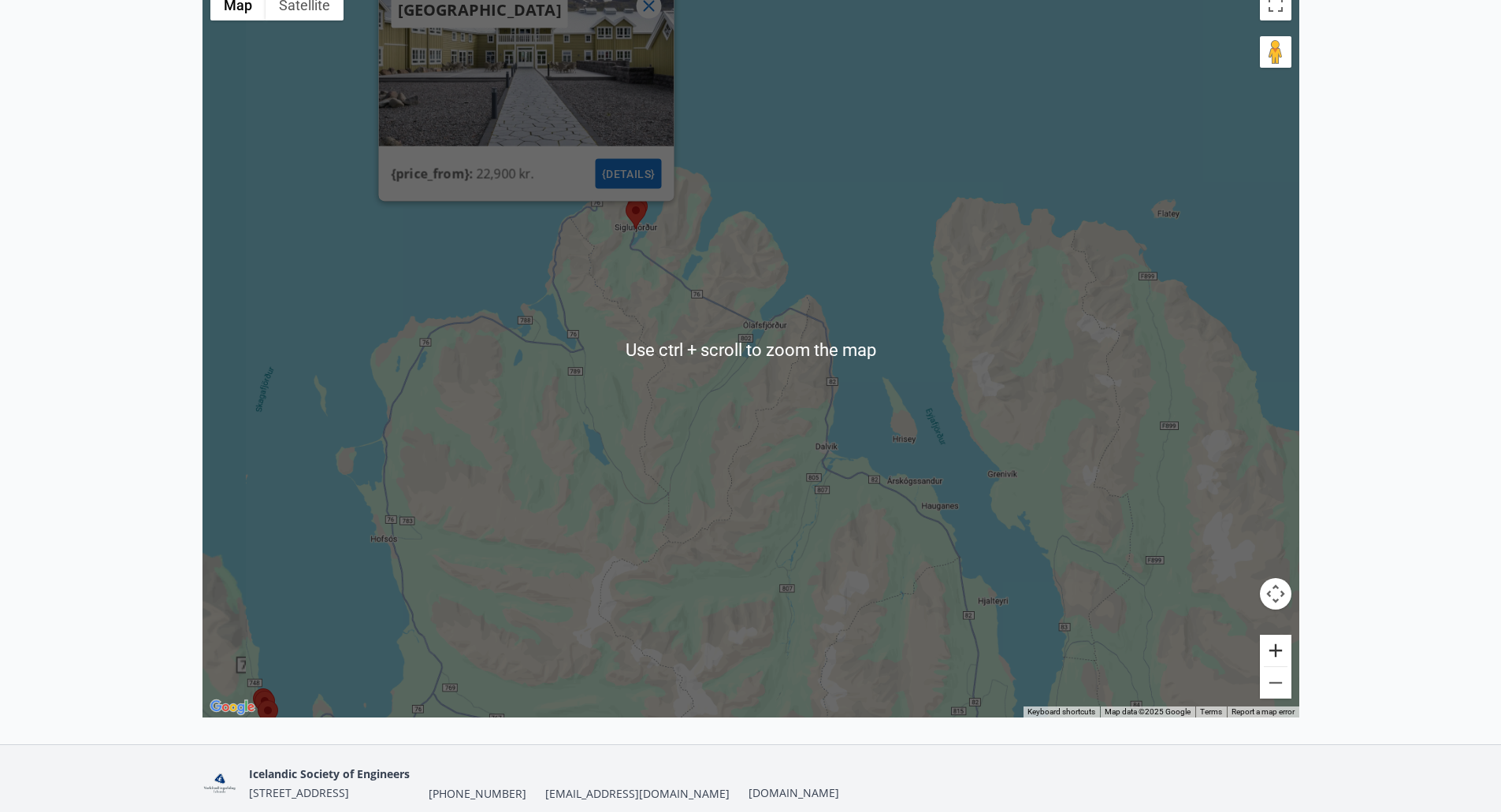
click at [1281, 654] on button "Zoom in" at bounding box center [1275, 650] width 31 height 31
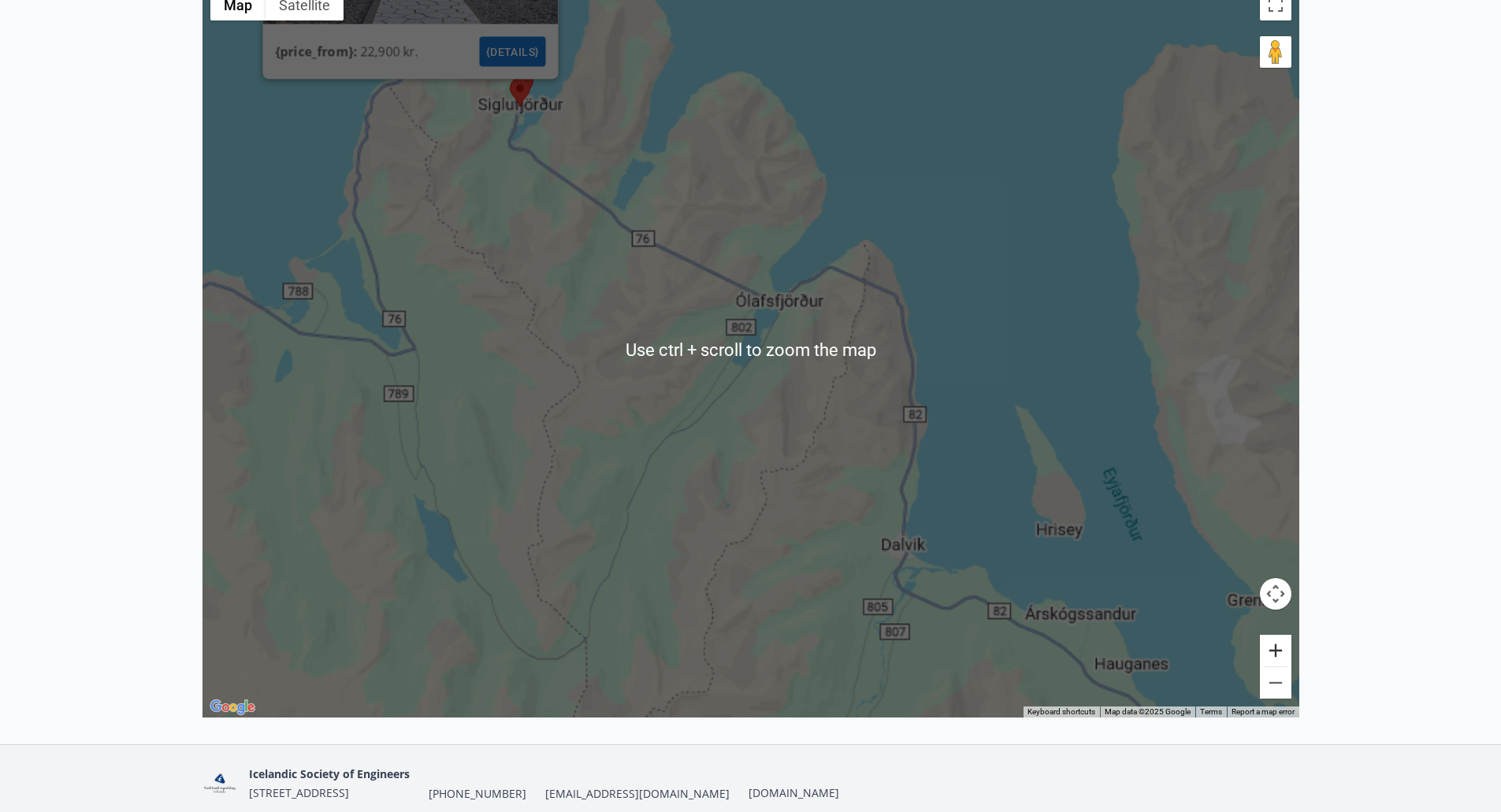
click at [1280, 654] on button "Zoom in" at bounding box center [1275, 650] width 31 height 31
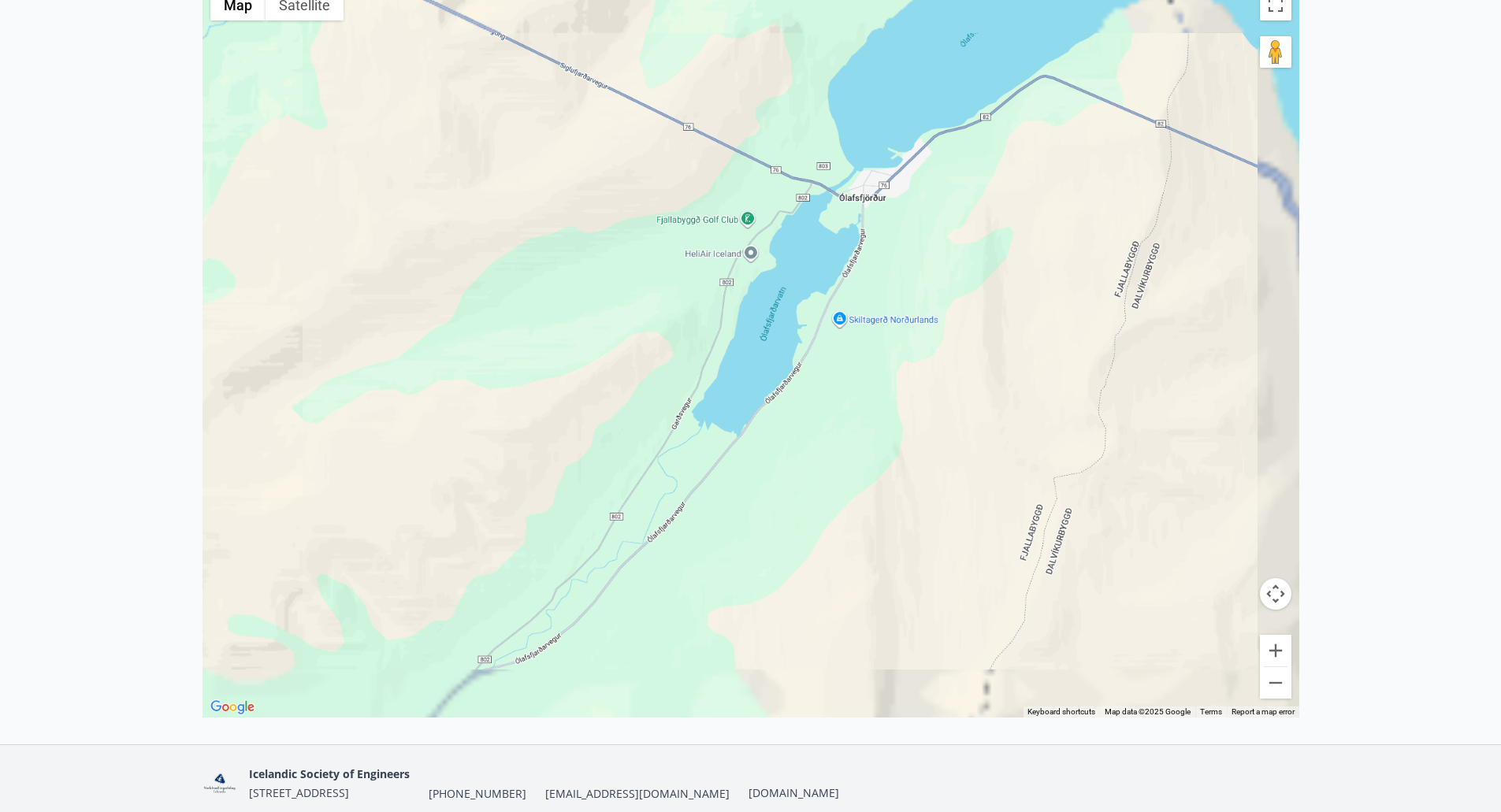
drag, startPoint x: 484, startPoint y: 148, endPoint x: 929, endPoint y: 487, distance: 559.4
click at [929, 487] on div "[GEOGRAPHIC_DATA] {price_from} : 22,900 kr. {details}" at bounding box center [750, 349] width 1097 height 737
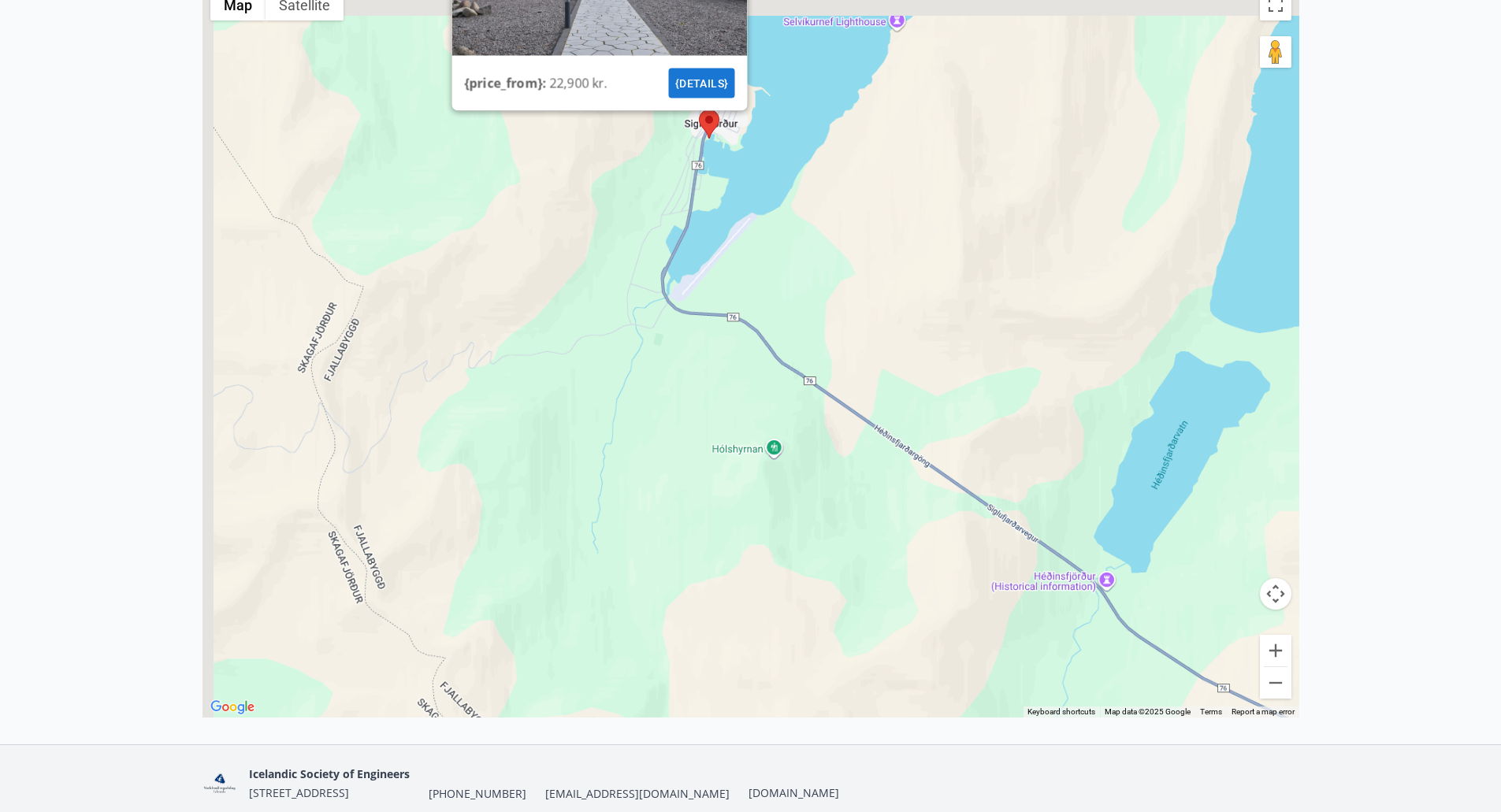
drag, startPoint x: 566, startPoint y: 196, endPoint x: 759, endPoint y: 512, distance: 370.3
click at [759, 512] on div "[GEOGRAPHIC_DATA] {price_from} : 22,900 kr. {details}" at bounding box center [750, 349] width 1097 height 737
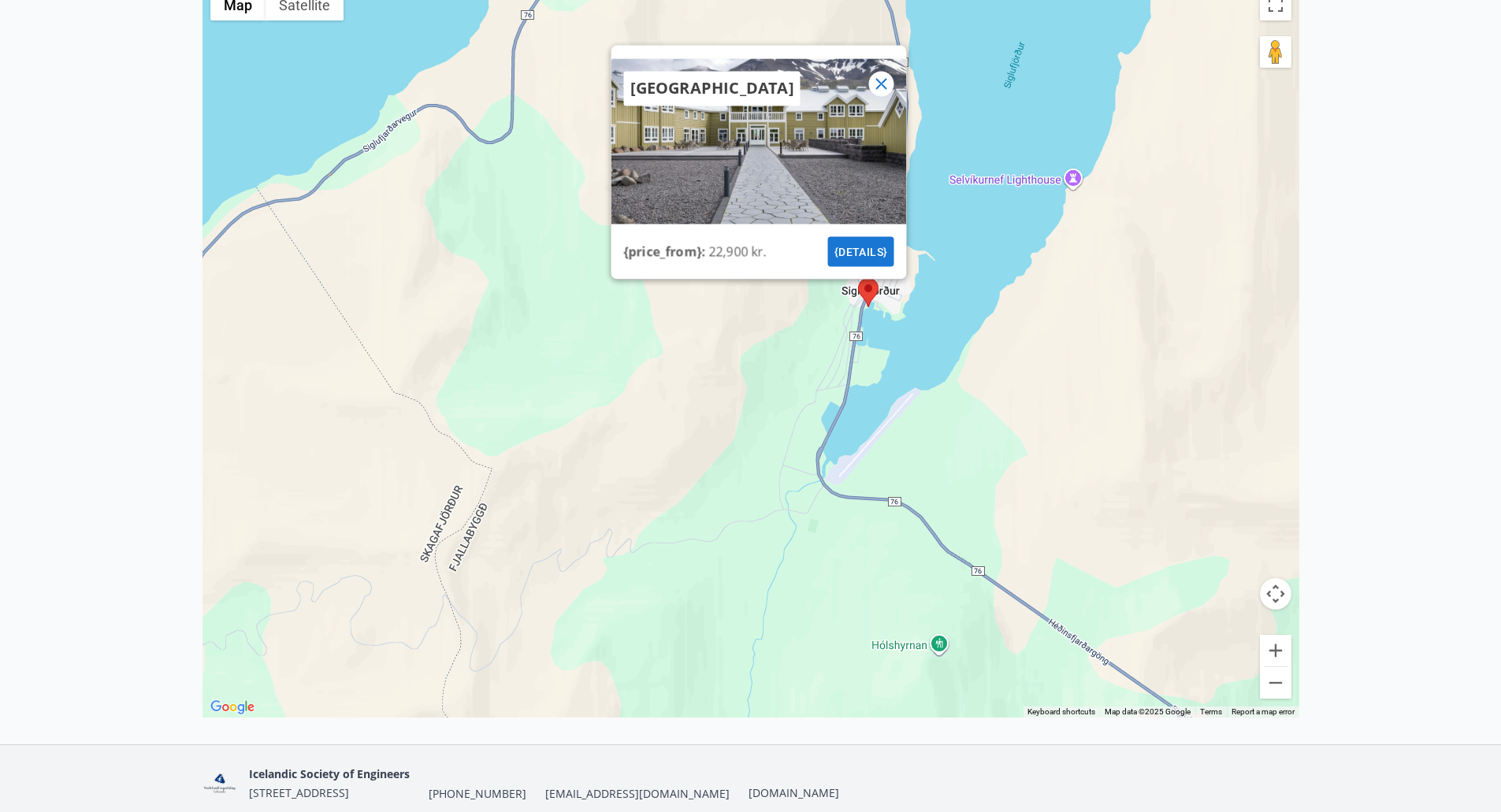
drag, startPoint x: 665, startPoint y: 197, endPoint x: 773, endPoint y: 479, distance: 302.0
click at [773, 479] on div "[GEOGRAPHIC_DATA] {price_from} : 22,900 kr. {details}" at bounding box center [750, 349] width 1097 height 737
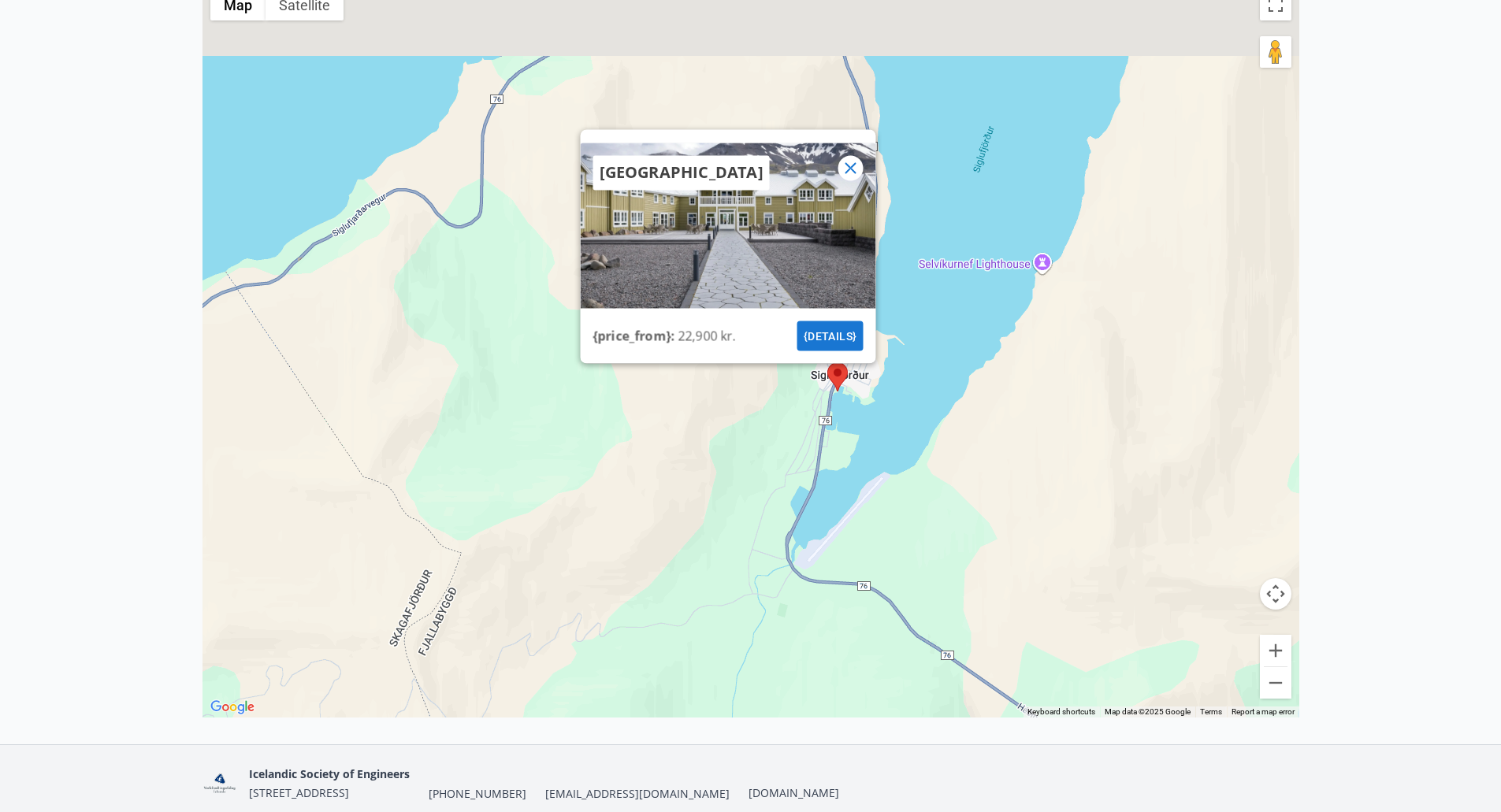
drag, startPoint x: 800, startPoint y: 375, endPoint x: 782, endPoint y: 437, distance: 64.6
click at [782, 437] on div "[GEOGRAPHIC_DATA] {price_from} : 22,900 kr. {details}" at bounding box center [750, 349] width 1097 height 737
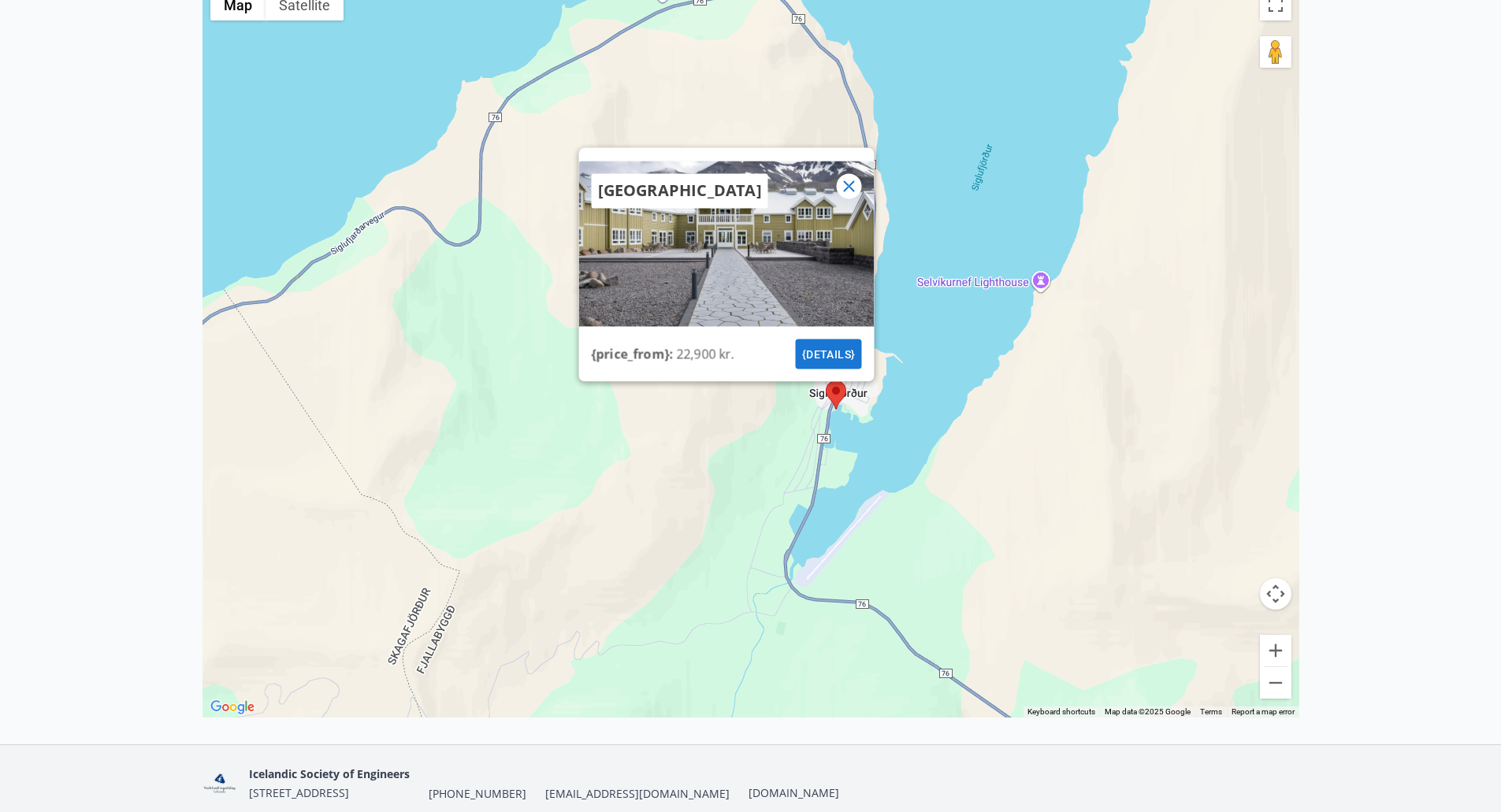
click at [846, 179] on icon at bounding box center [848, 186] width 19 height 19
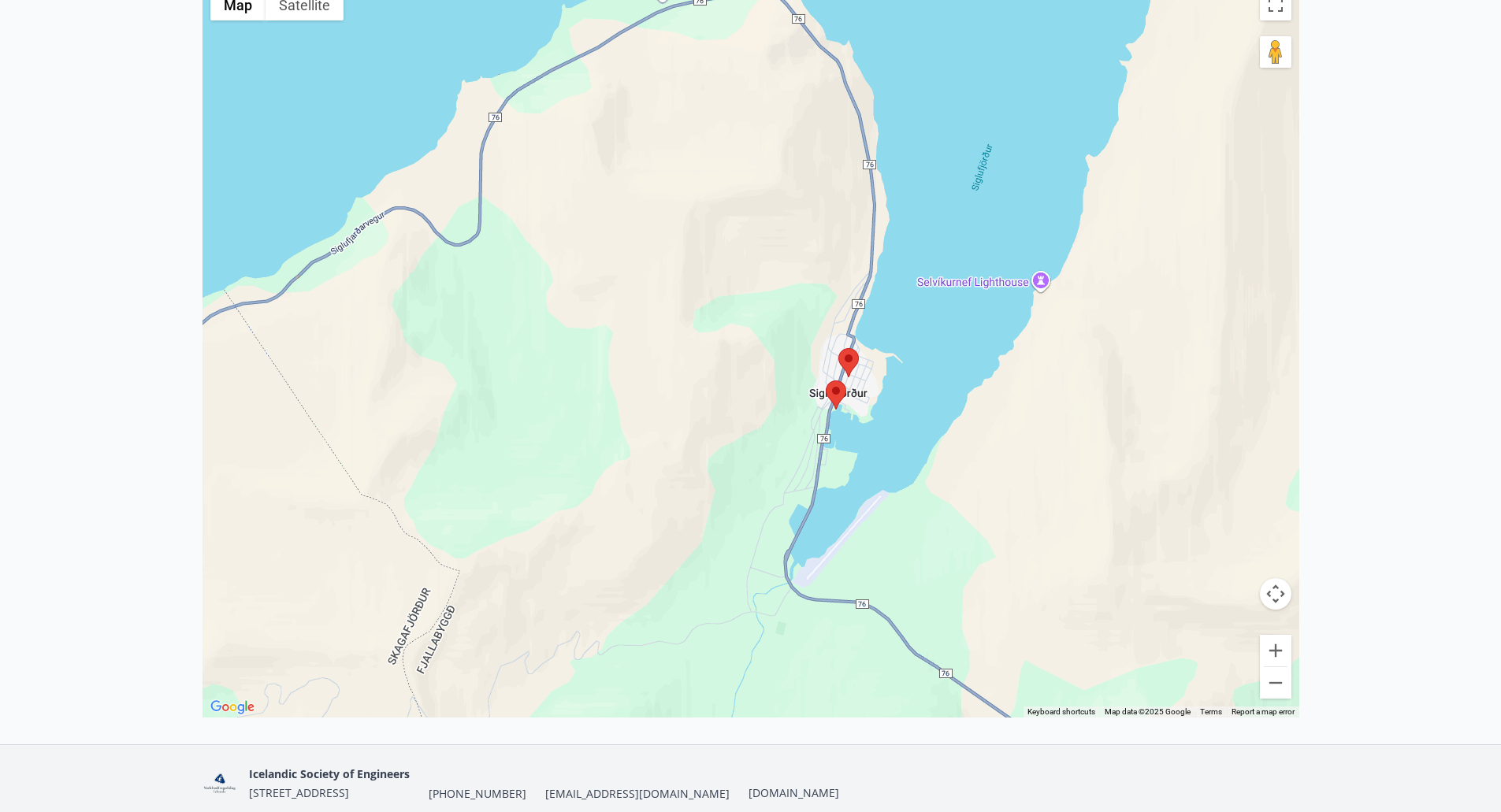
click at [838, 348] on area at bounding box center [838, 348] width 0 height 0
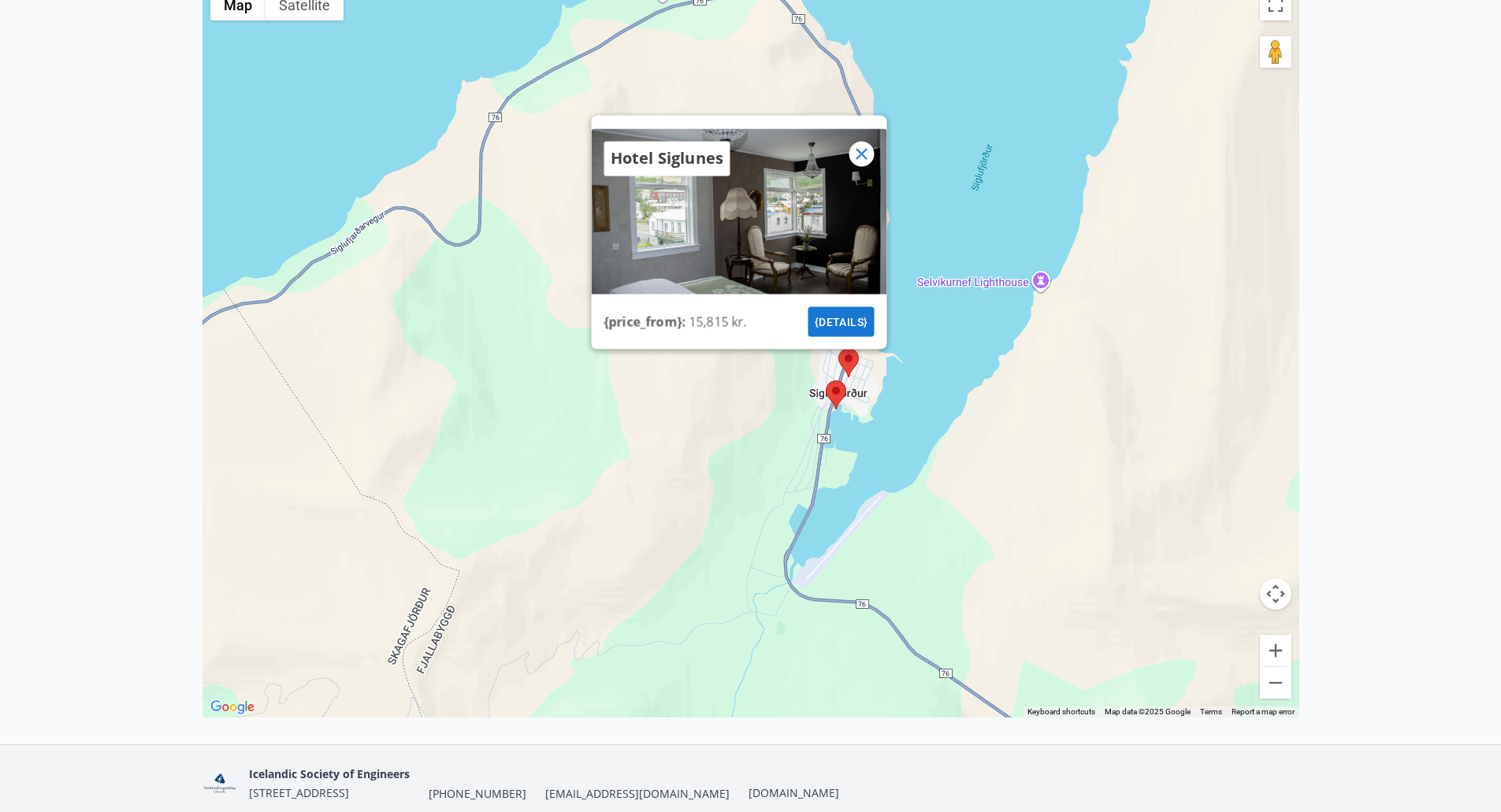
click at [856, 321] on font "{details}" at bounding box center [840, 321] width 54 height 12
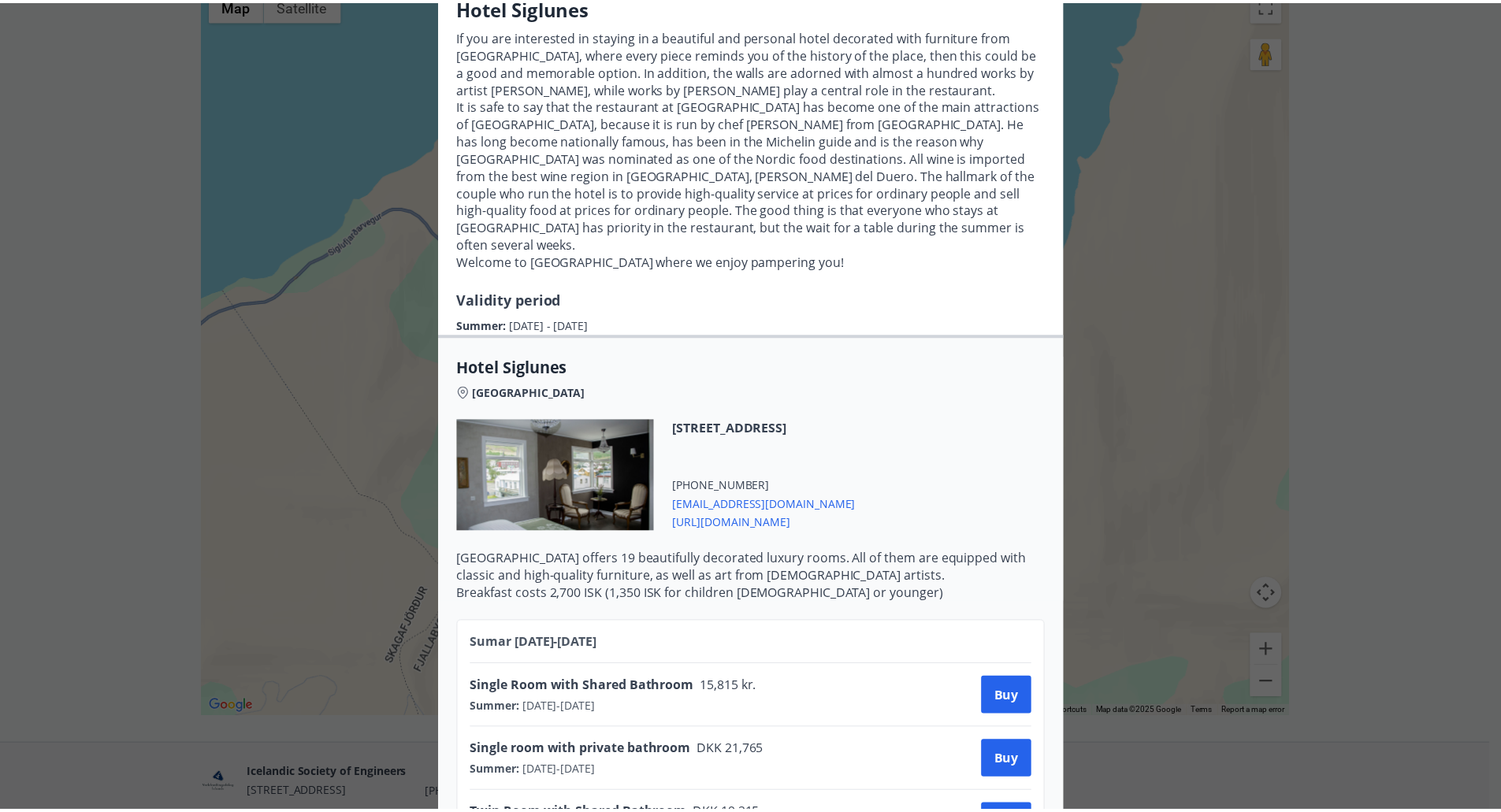
scroll to position [0, 0]
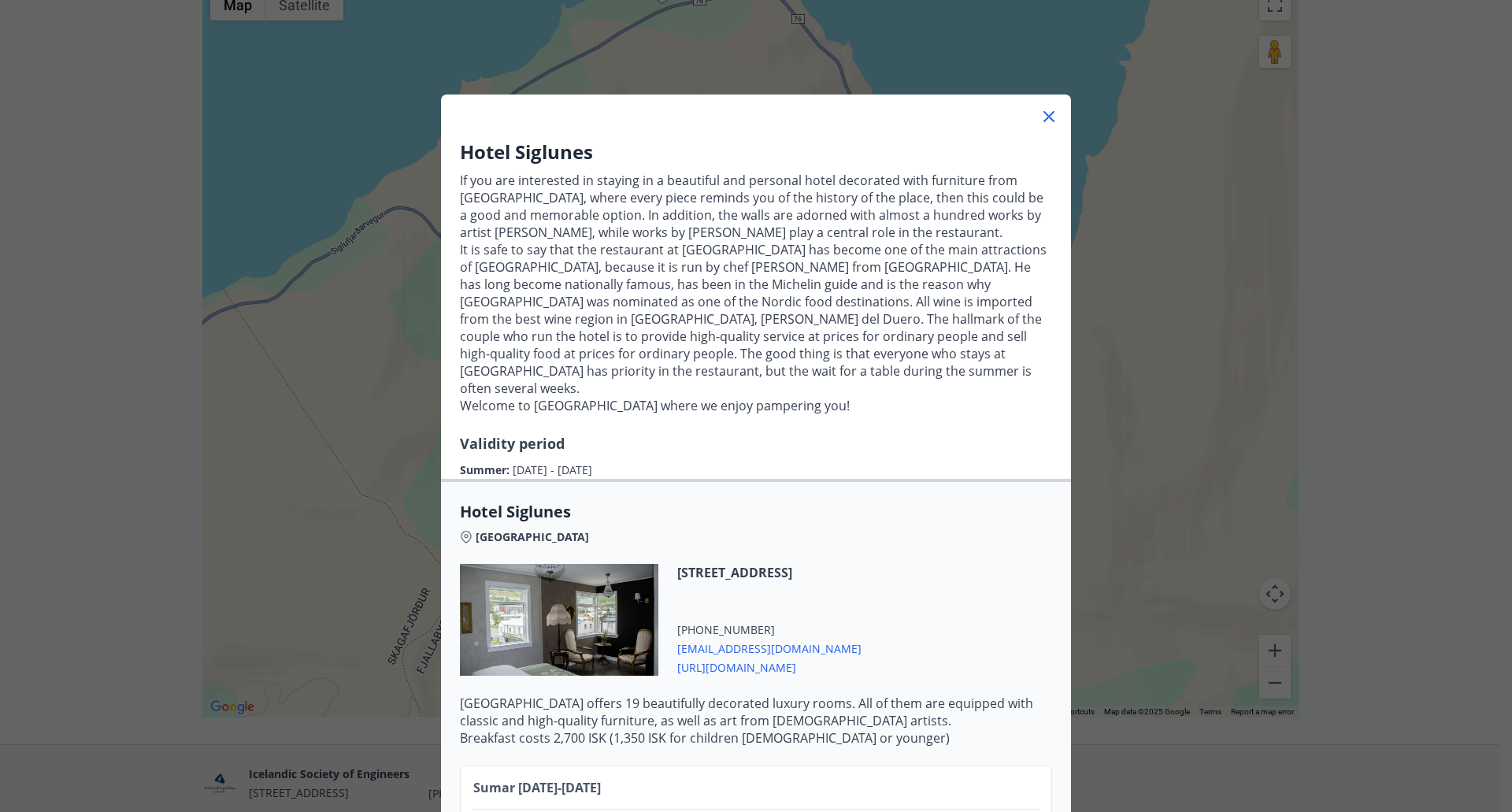
click at [1046, 120] on icon at bounding box center [1048, 116] width 11 height 11
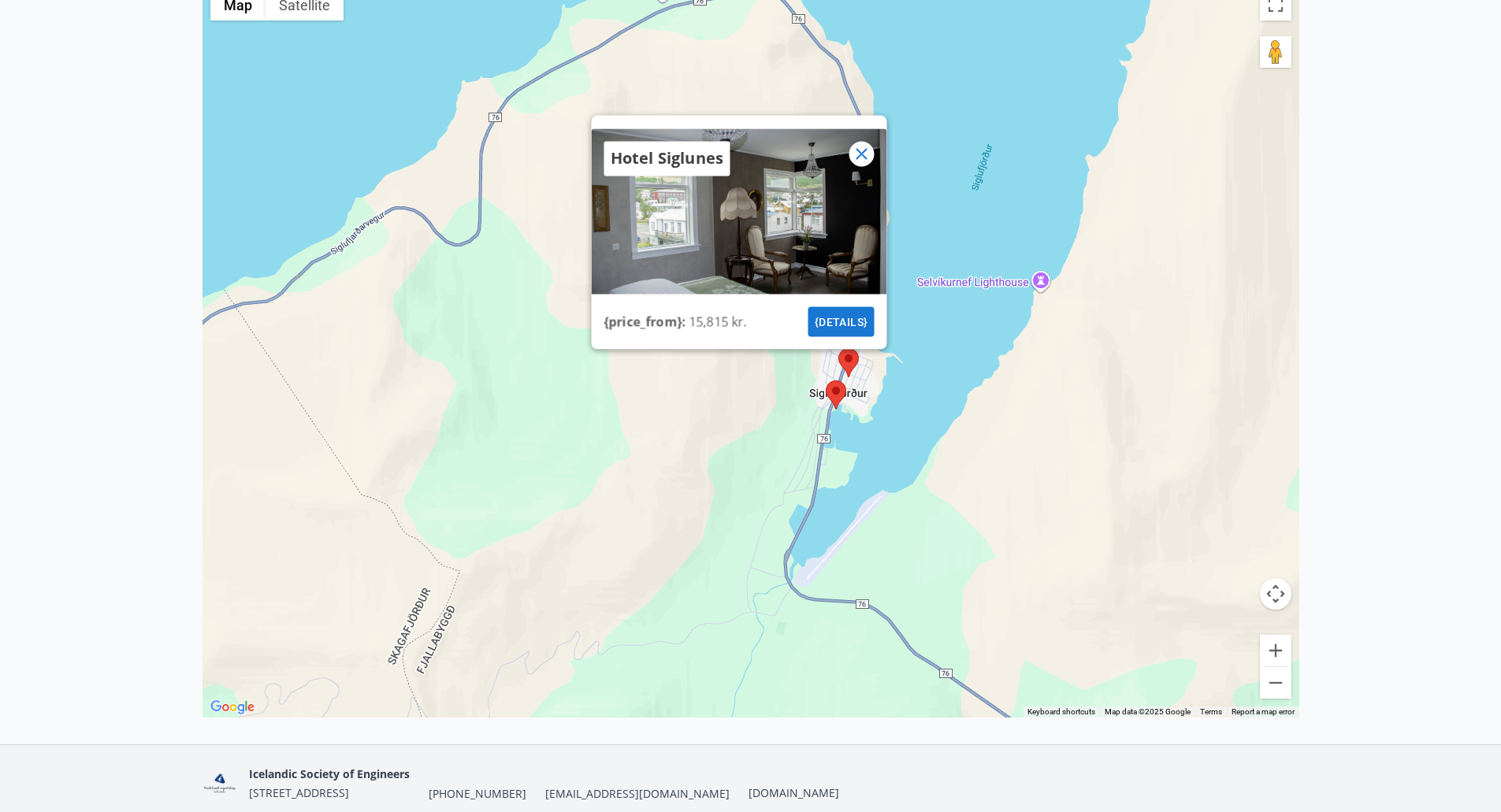
click at [862, 151] on icon at bounding box center [861, 153] width 19 height 19
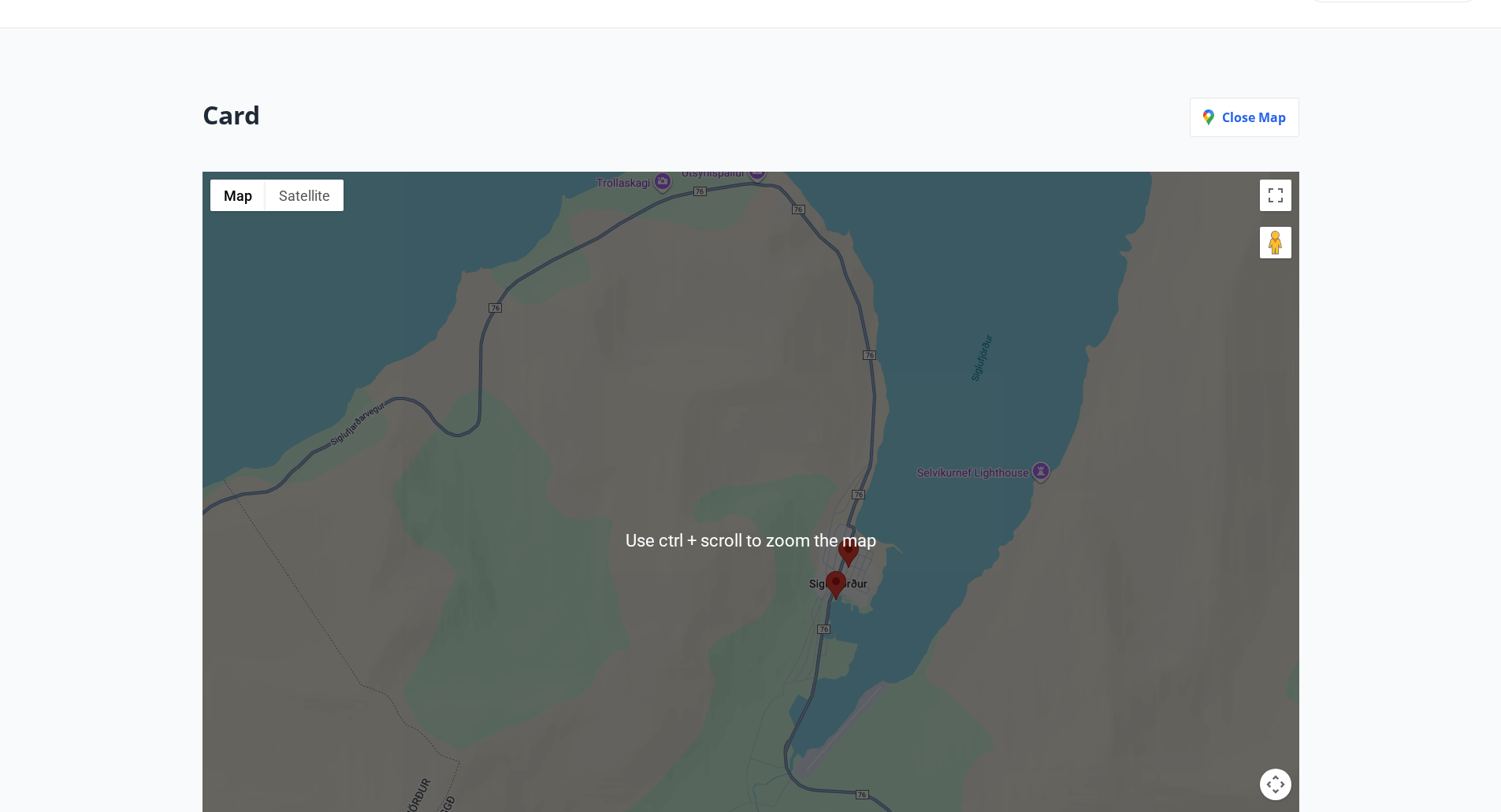
scroll to position [236, 0]
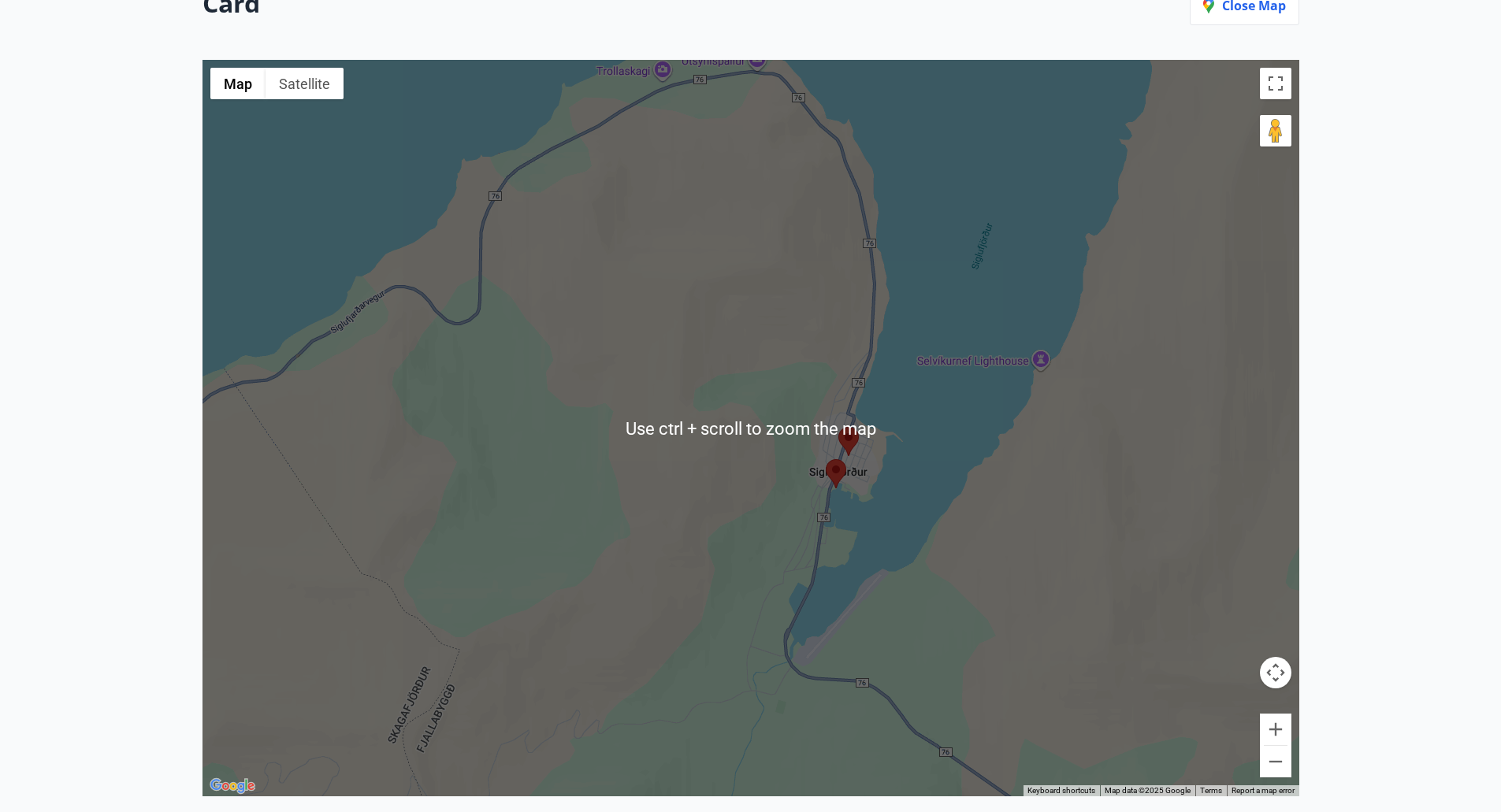
click at [825, 460] on area at bounding box center [825, 460] width 0 height 0
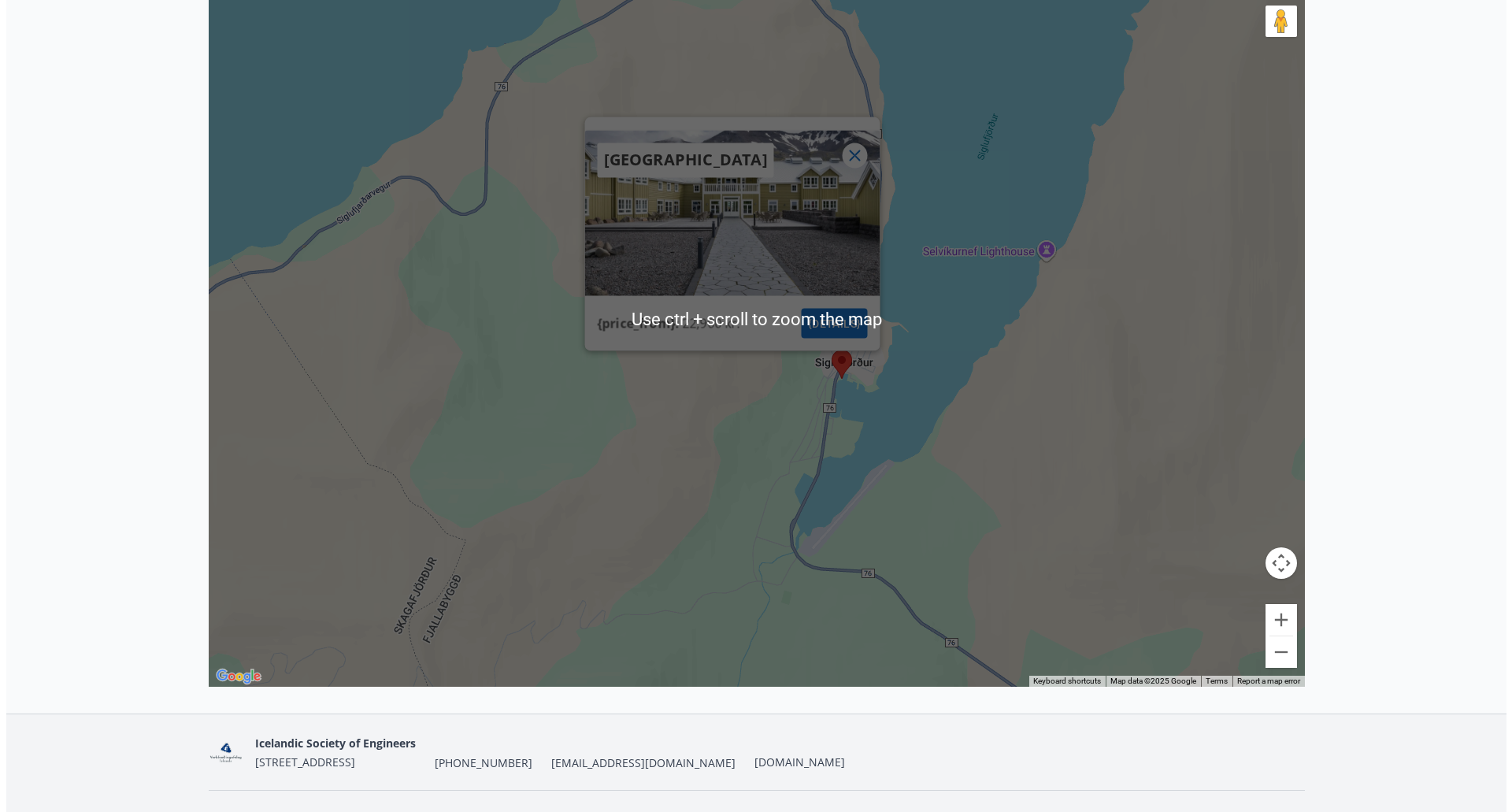
scroll to position [380, 0]
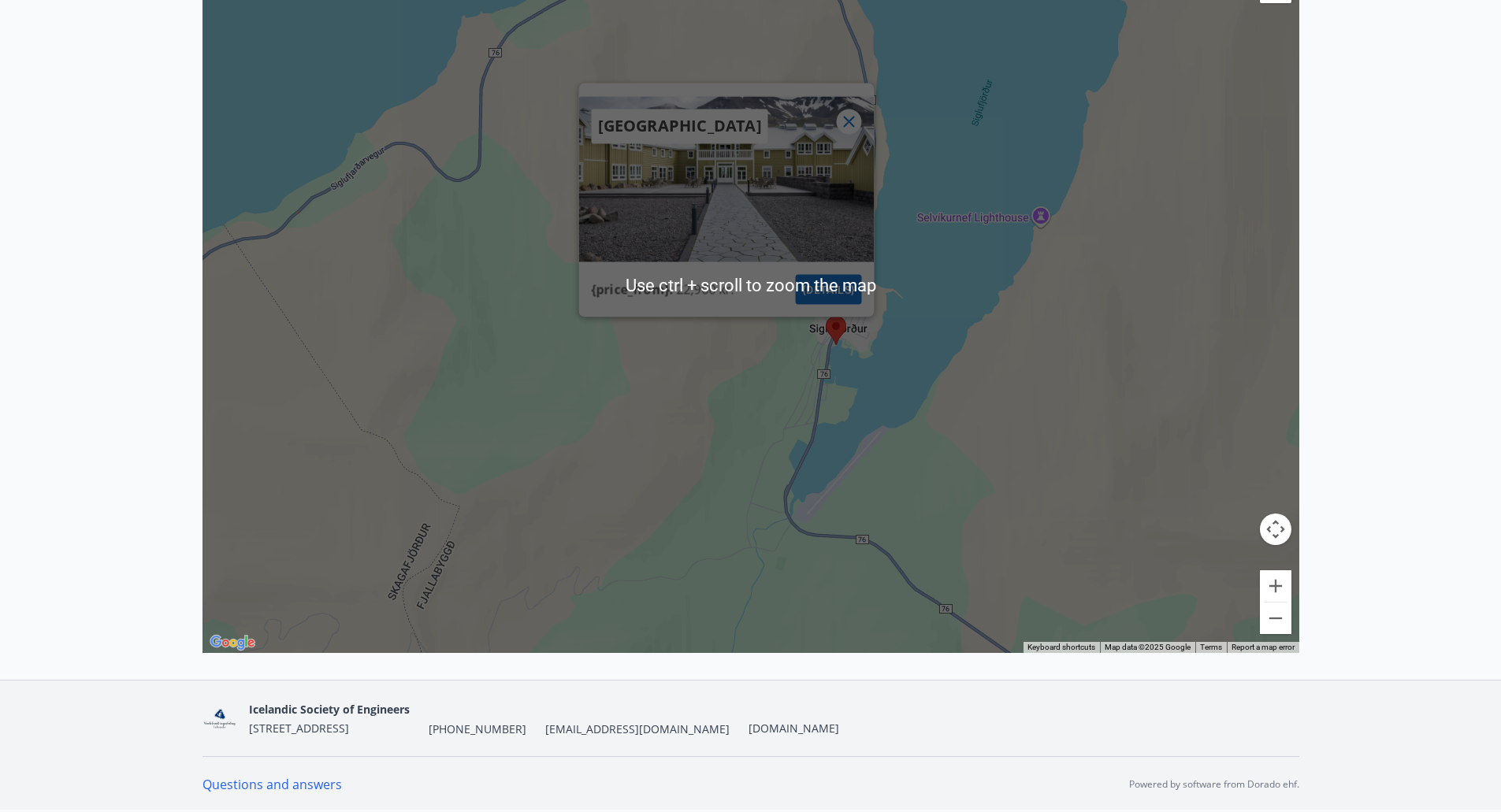
click at [843, 297] on font "{details}" at bounding box center [828, 289] width 54 height 21
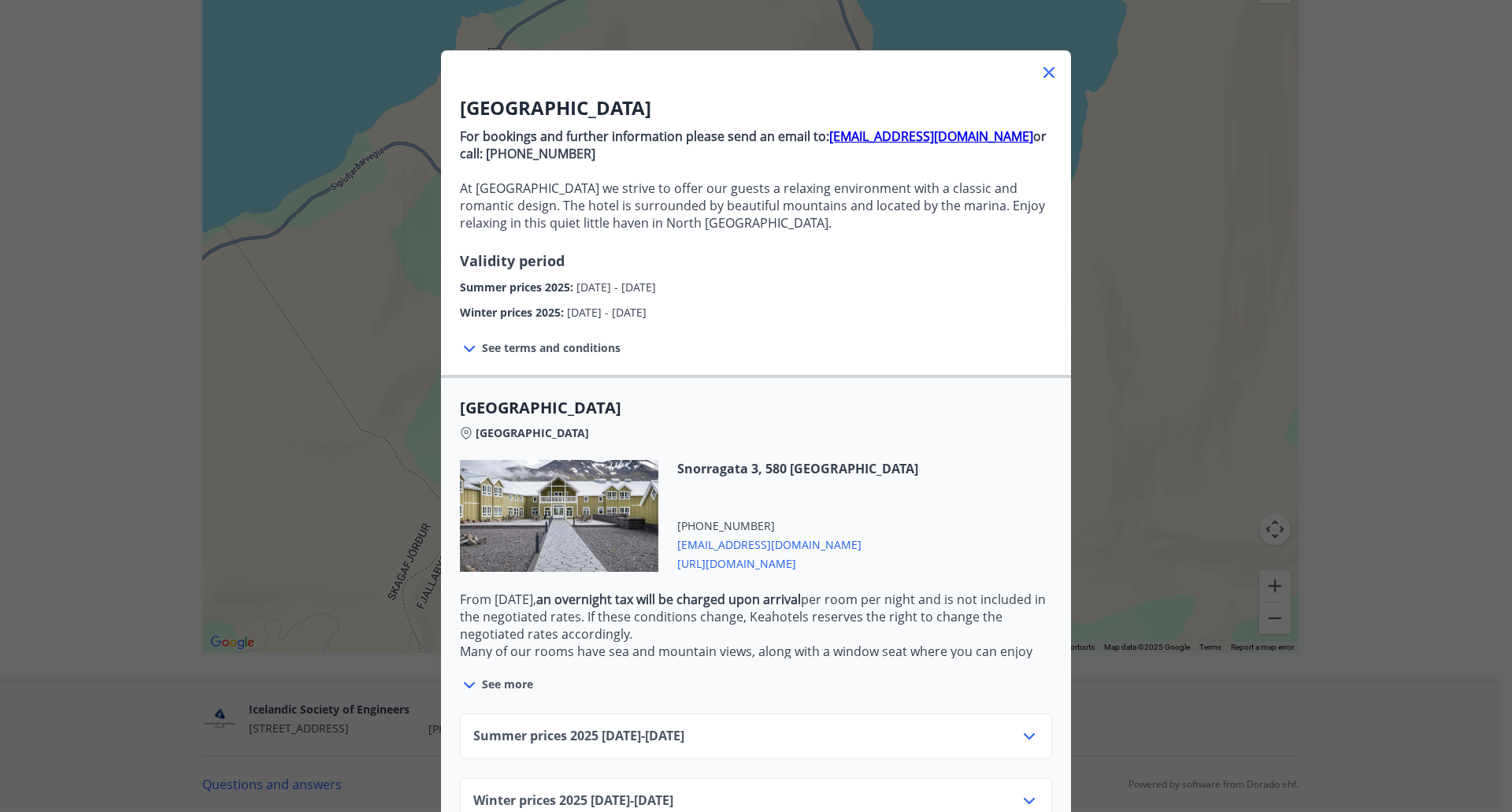
scroll to position [87, 0]
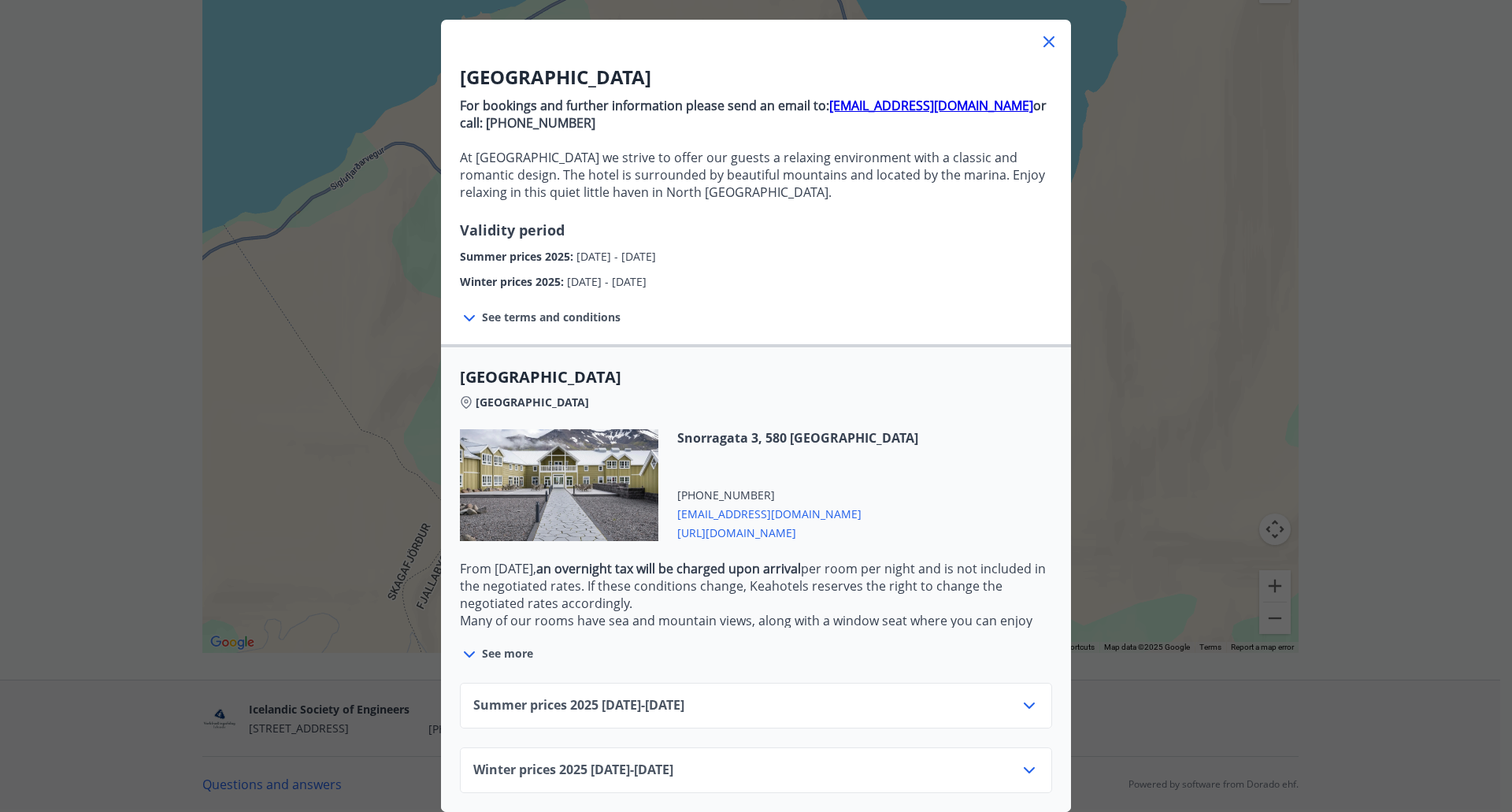
click at [469, 645] on icon at bounding box center [469, 654] width 19 height 19
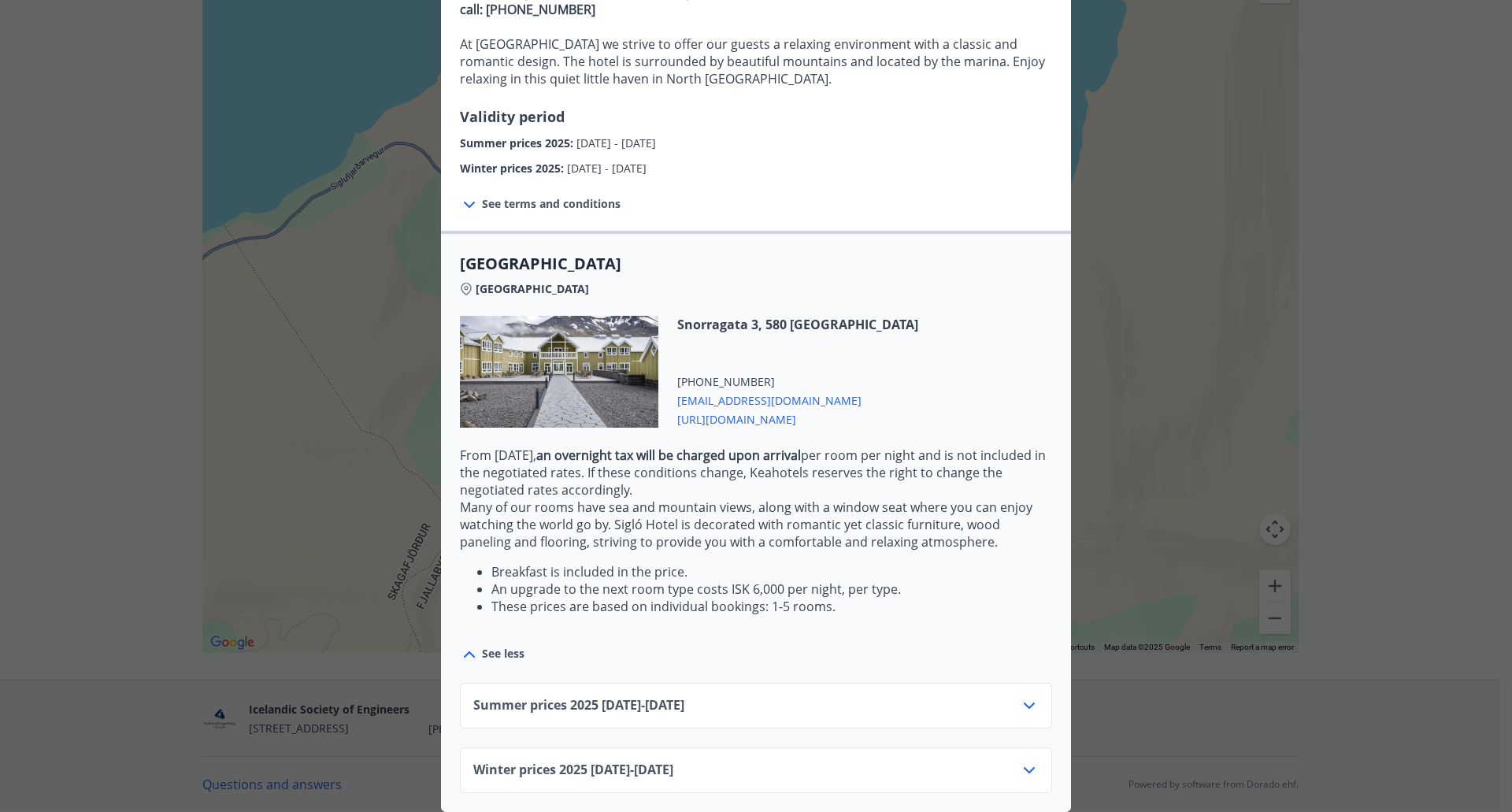
scroll to position [200, 0]
click at [743, 696] on div "Summer prices [PHONE_NUMBER][DATE] - [DATE]" at bounding box center [756, 712] width 565 height 31
click at [1024, 703] on div at bounding box center [1029, 706] width 19 height 19
click at [1020, 697] on icon at bounding box center [1029, 706] width 19 height 19
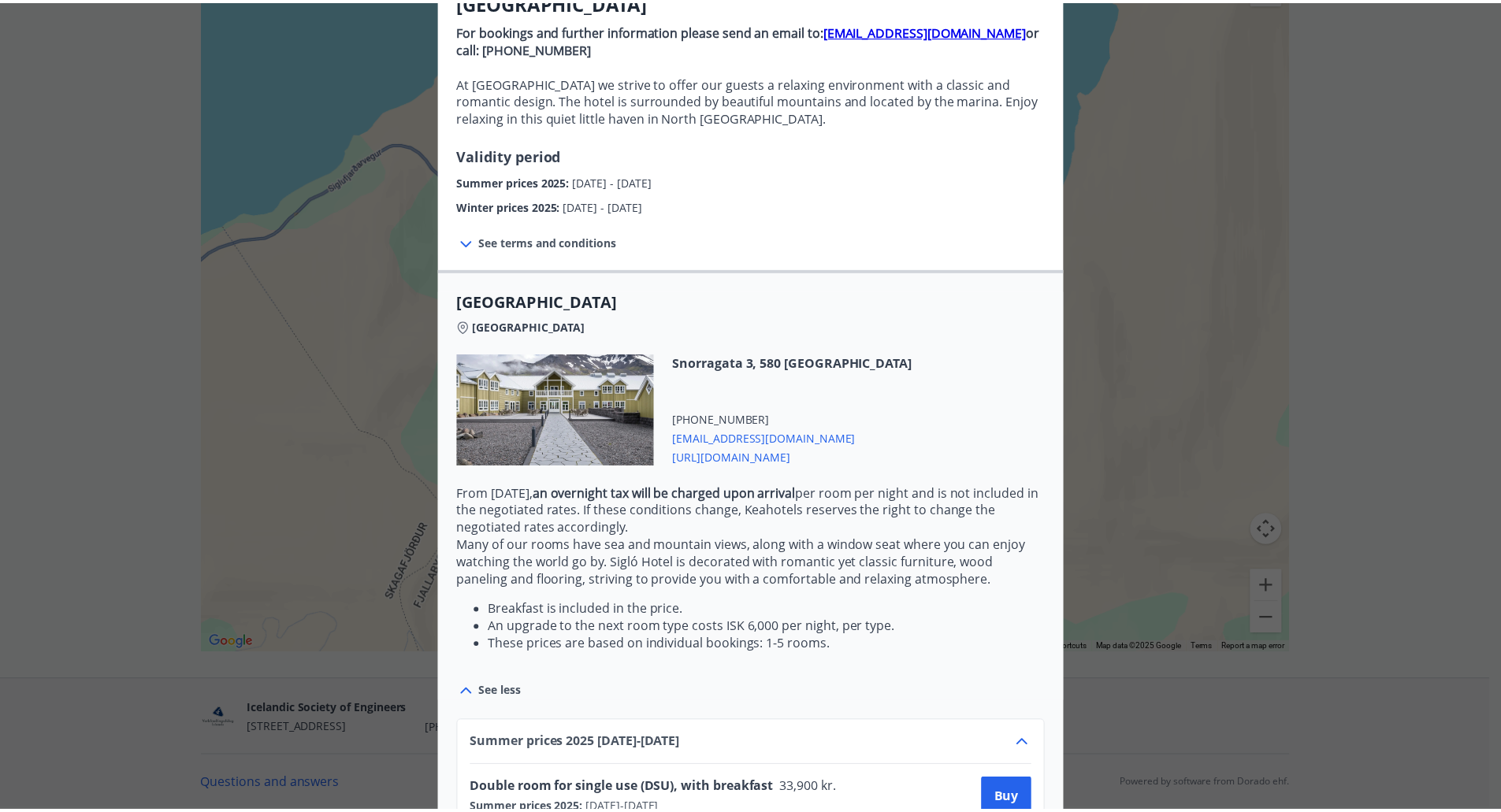
scroll to position [0, 0]
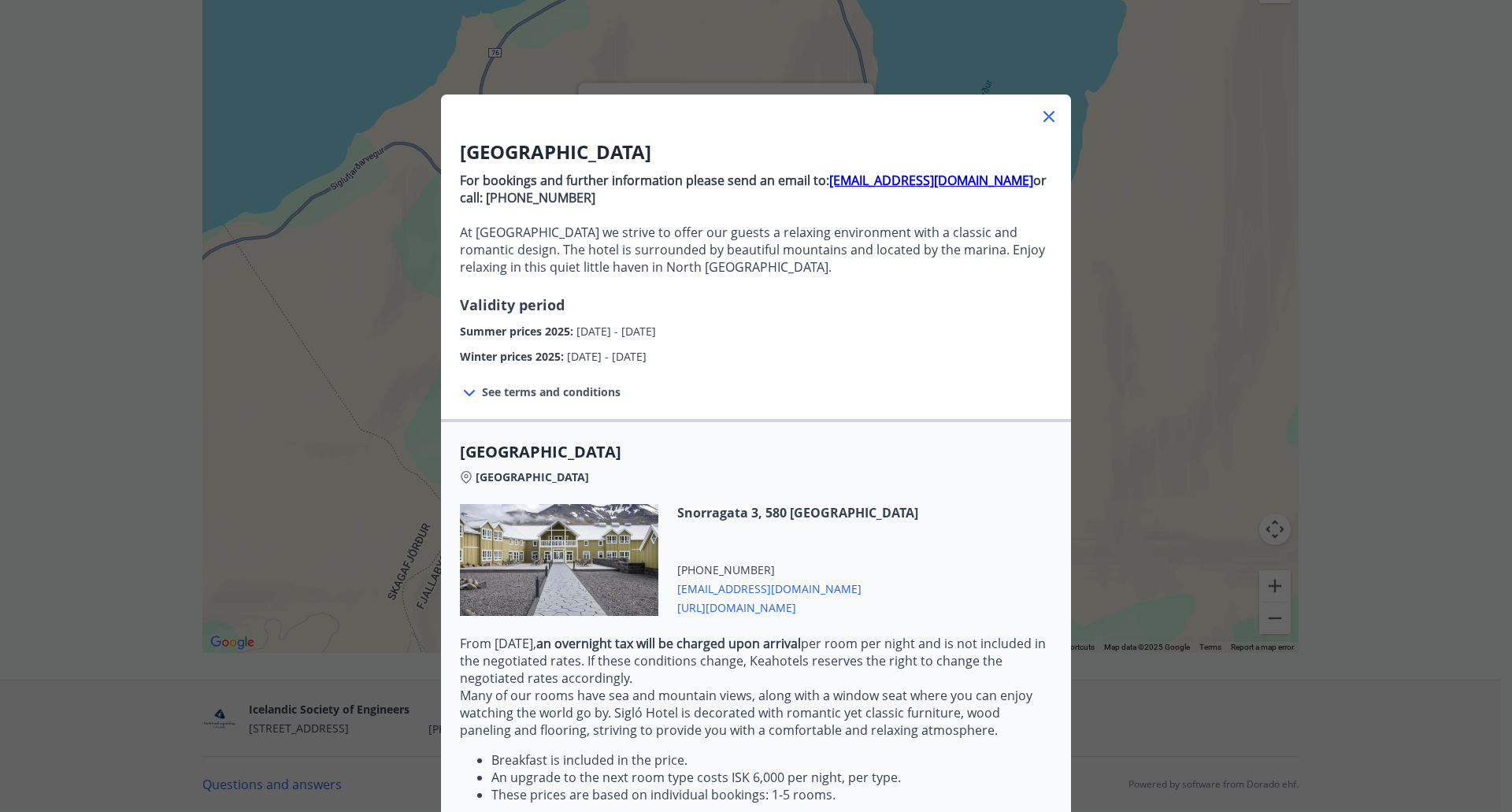
click at [1044, 121] on icon at bounding box center [1048, 116] width 19 height 19
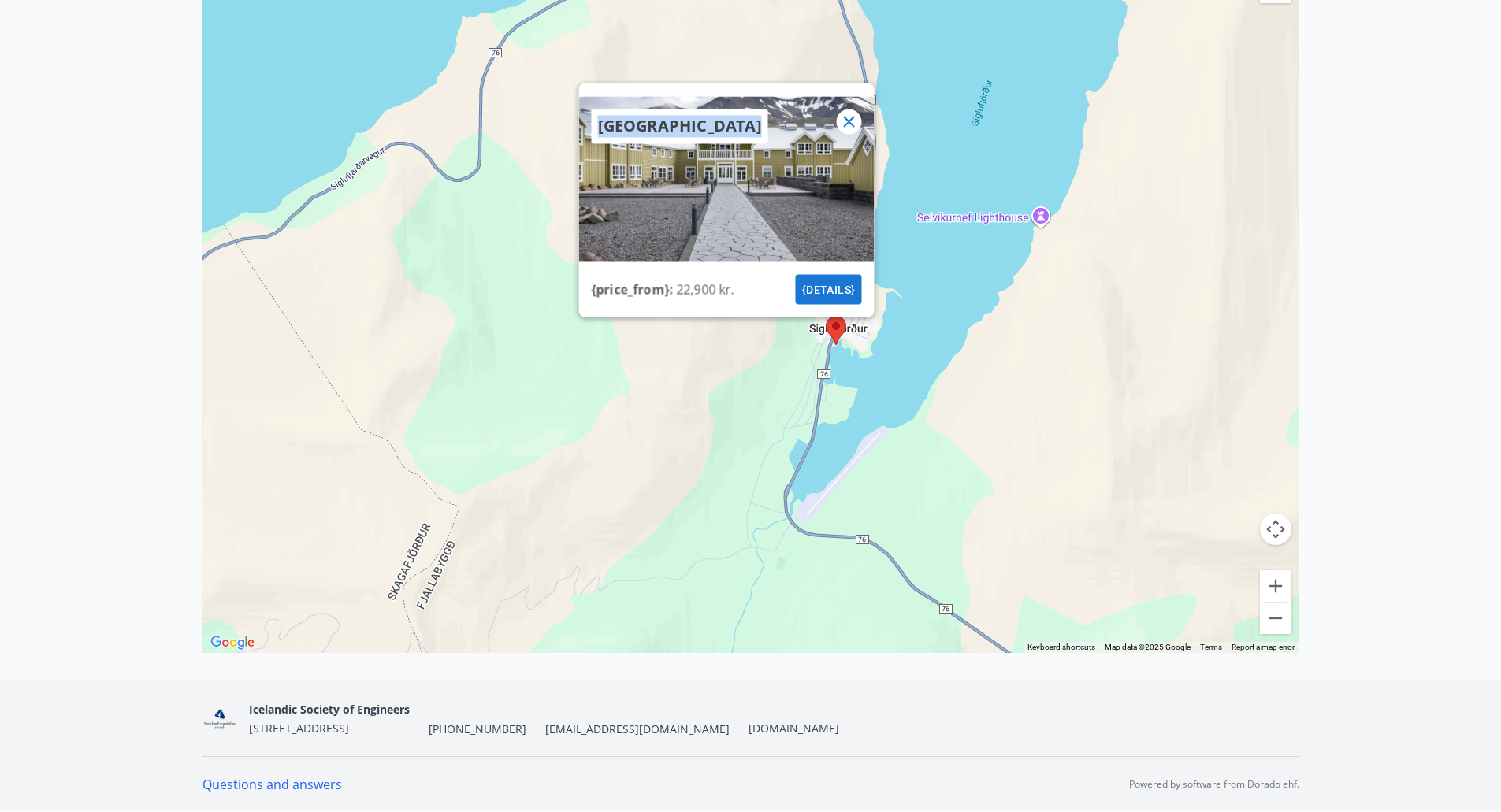
drag, startPoint x: 779, startPoint y: 168, endPoint x: 970, endPoint y: 344, distance: 259.7
click at [970, 344] on div "[GEOGRAPHIC_DATA] {price_from} : 22,900 kr. {details}" at bounding box center [750, 285] width 1097 height 737
click at [847, 130] on icon at bounding box center [848, 121] width 19 height 19
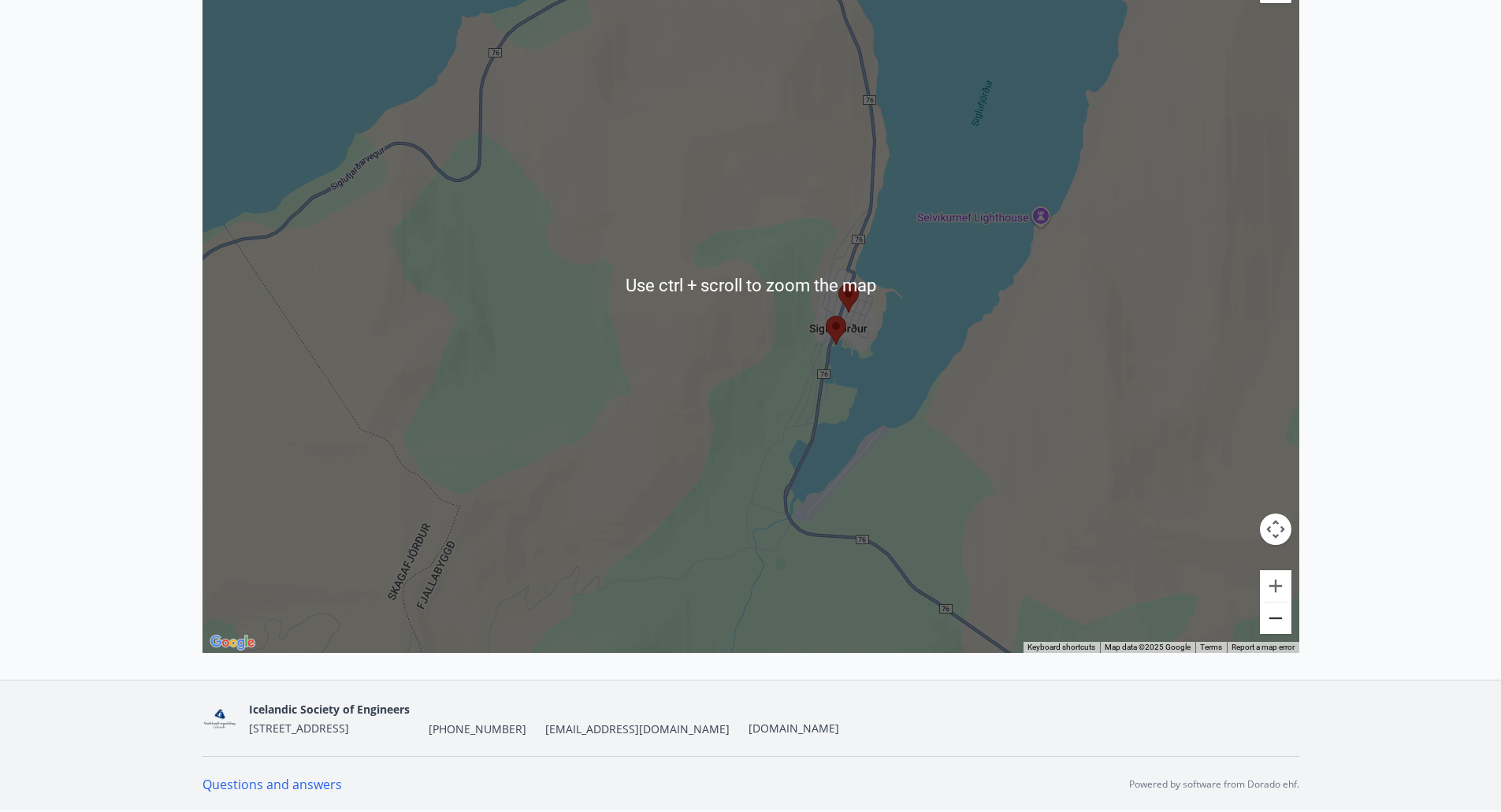
click at [1288, 625] on button "Zoom out" at bounding box center [1275, 618] width 31 height 31
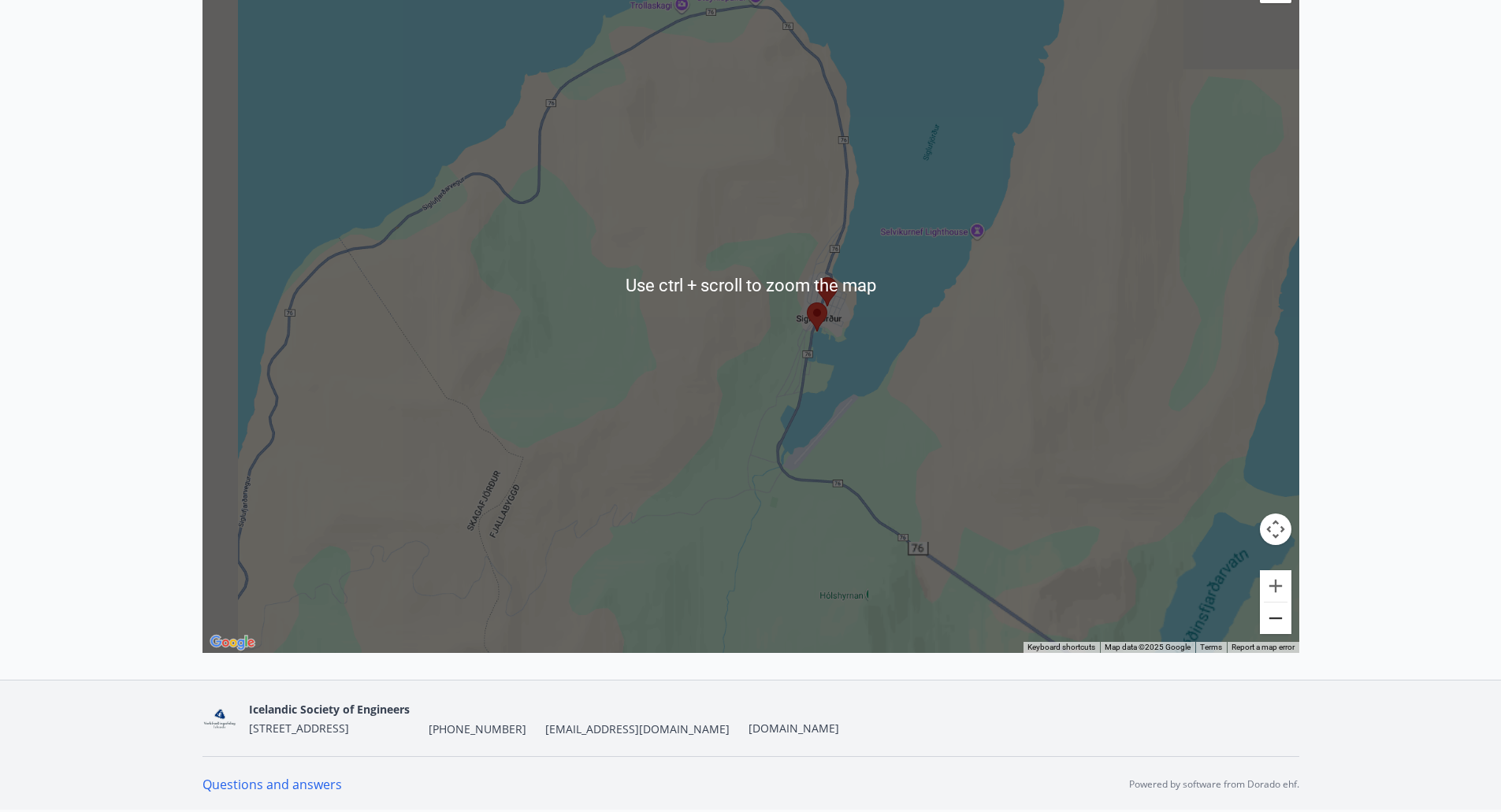
click at [1286, 625] on button "Zoom out" at bounding box center [1275, 618] width 31 height 31
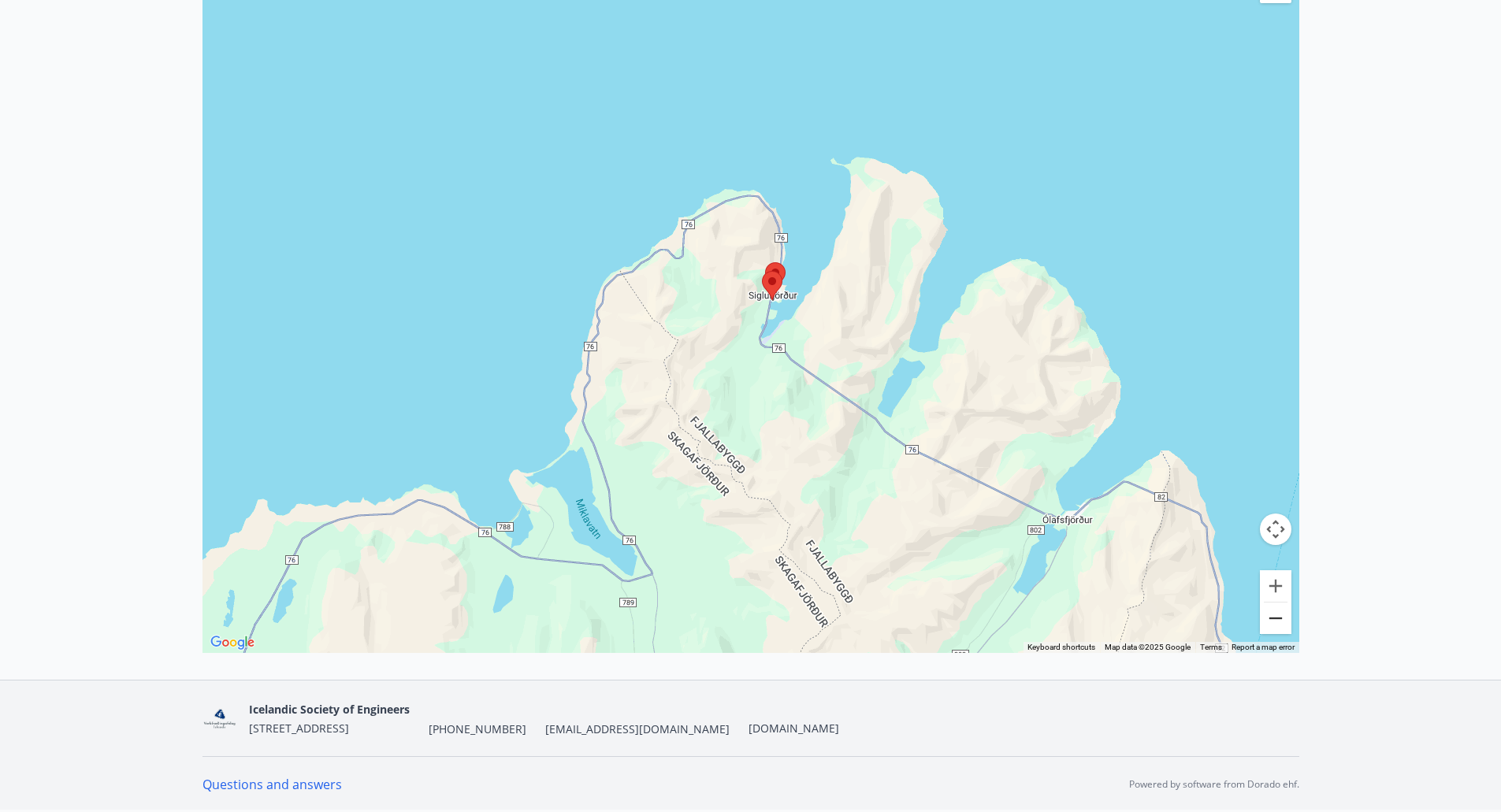
click at [1282, 630] on button "Zoom out" at bounding box center [1275, 618] width 31 height 31
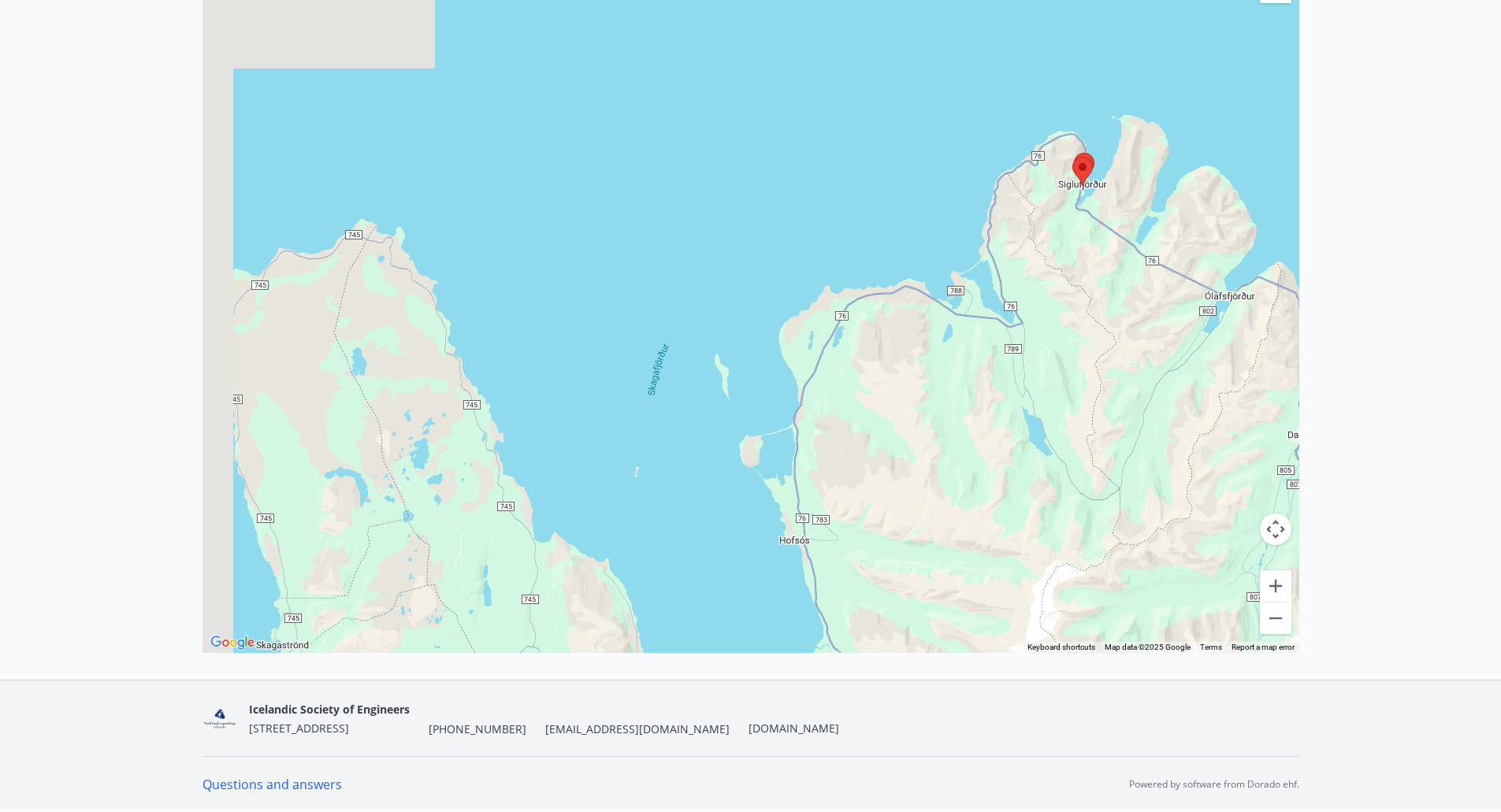
drag, startPoint x: 931, startPoint y: 453, endPoint x: 1129, endPoint y: 365, distance: 216.7
click at [1129, 365] on div at bounding box center [750, 285] width 1097 height 737
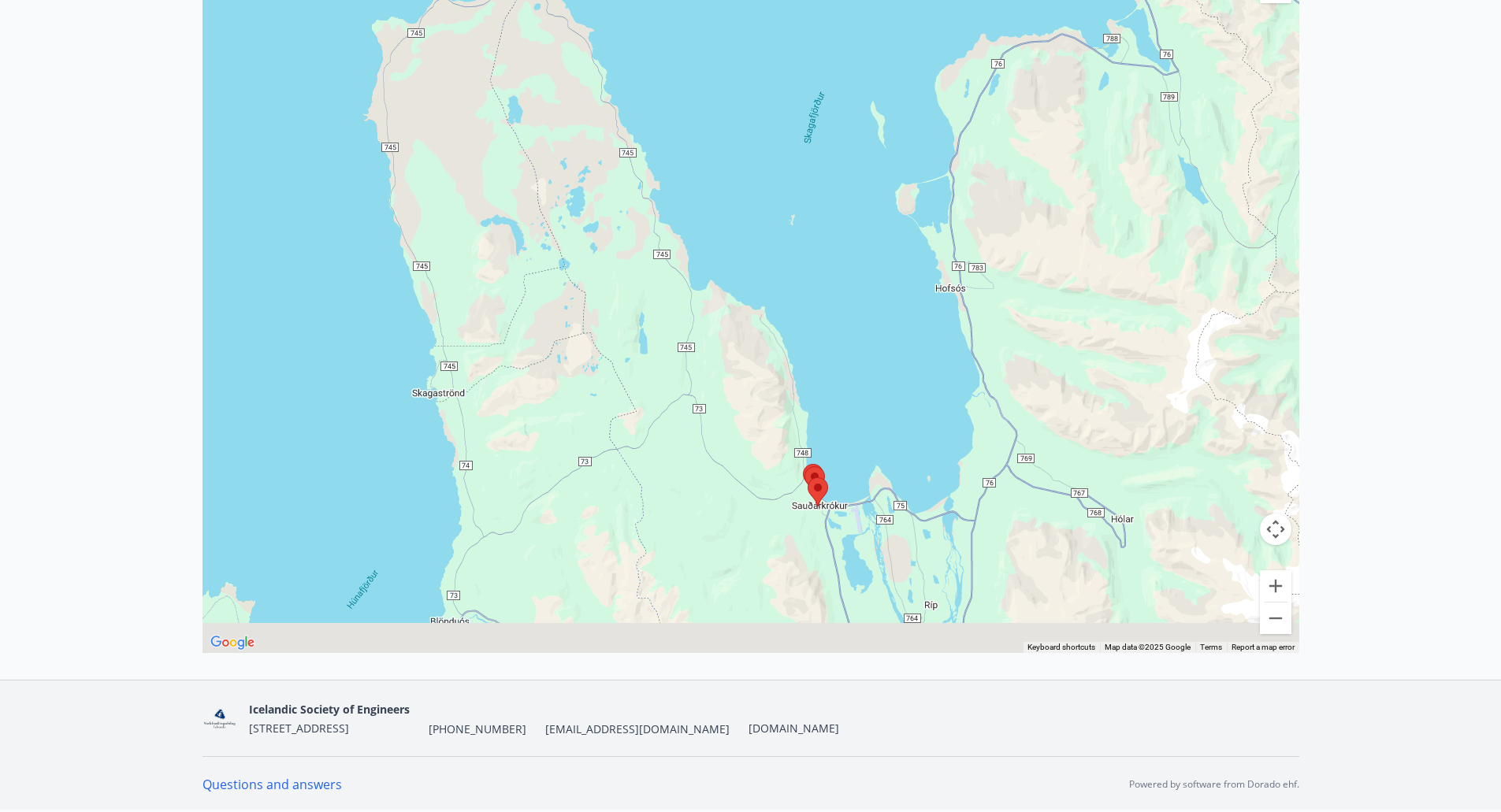
drag, startPoint x: 982, startPoint y: 513, endPoint x: 1041, endPoint y: 321, distance: 200.9
click at [1050, 317] on div at bounding box center [750, 285] width 1097 height 737
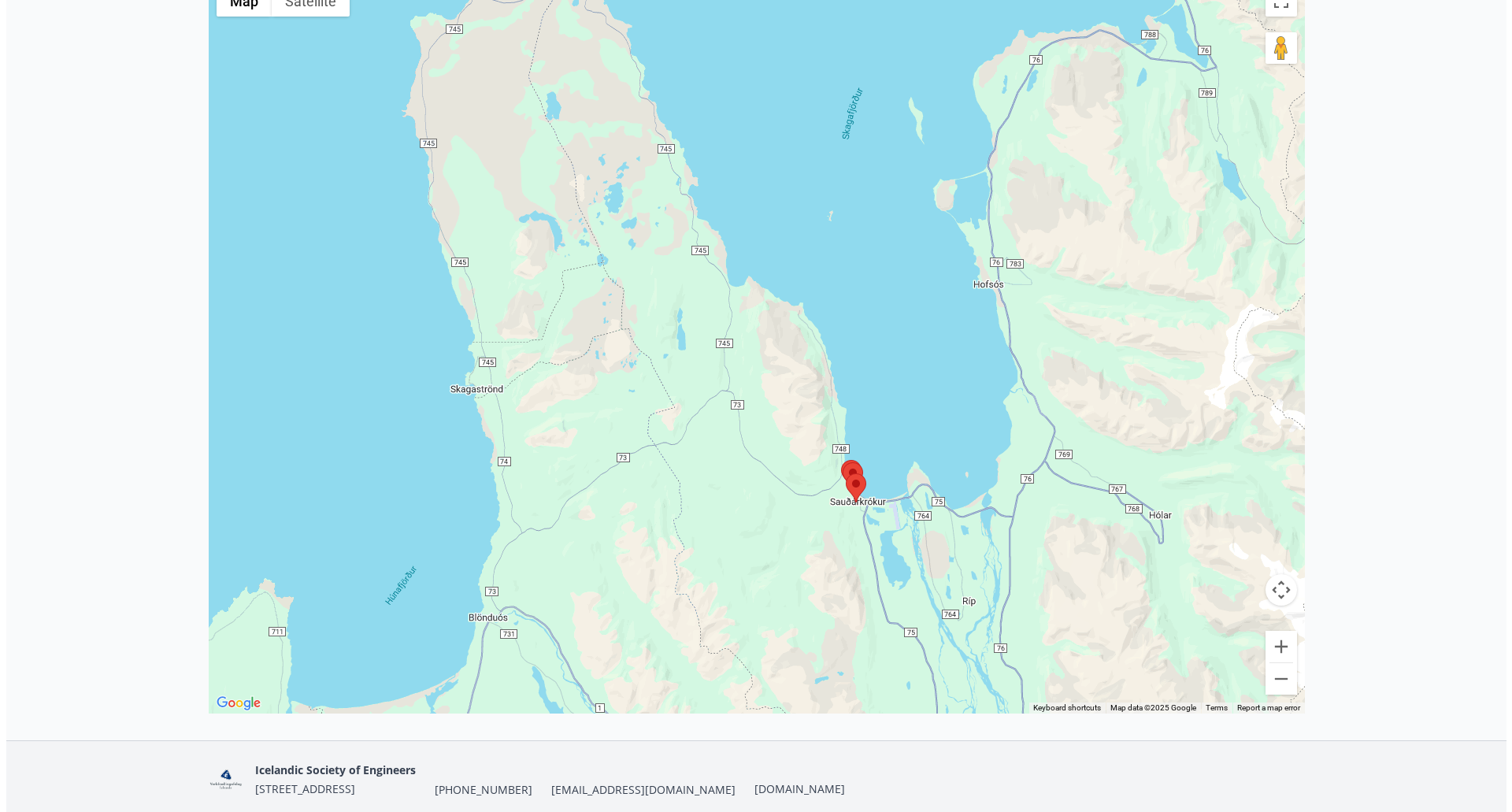
scroll to position [301, 0]
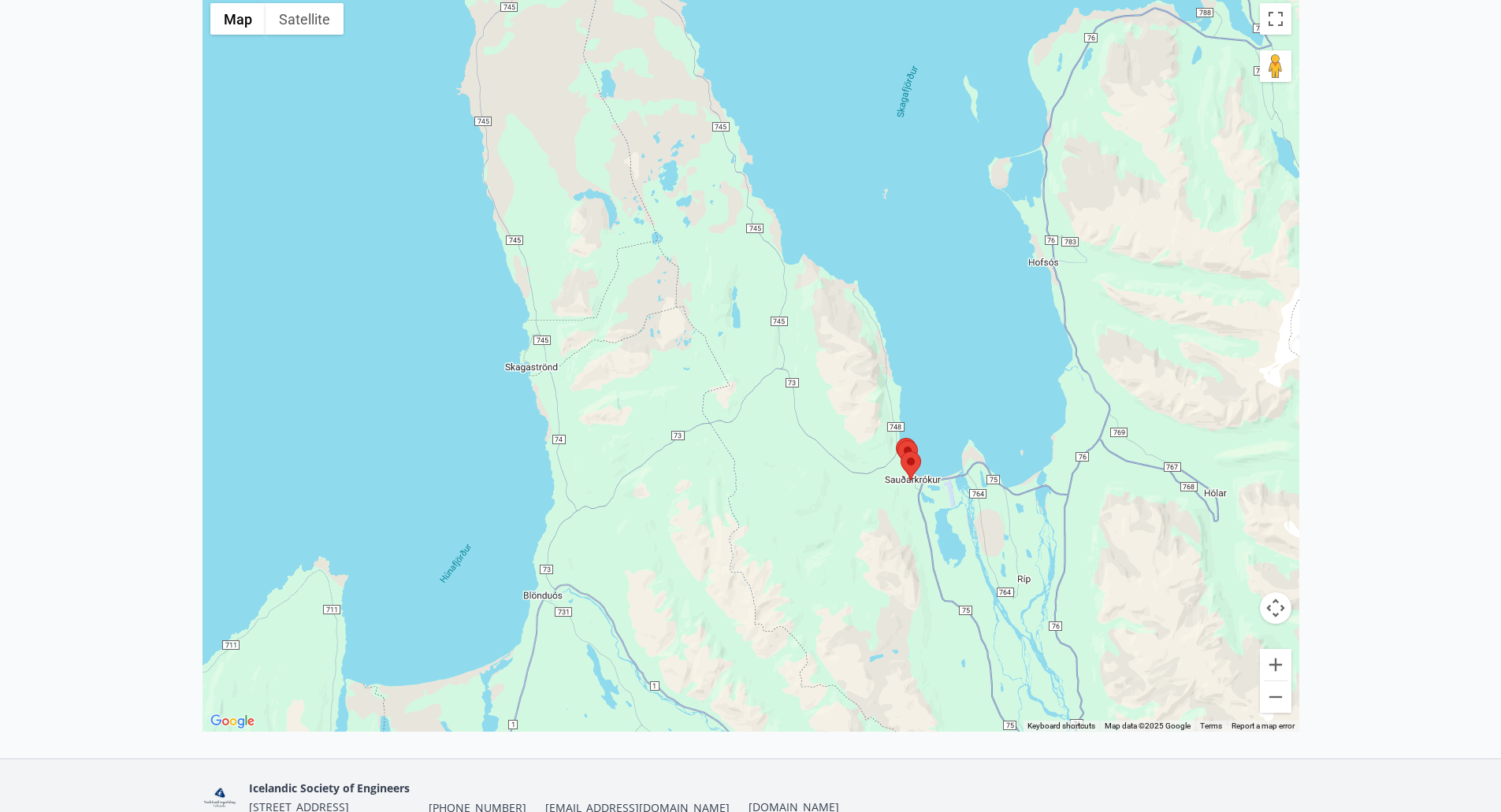
drag, startPoint x: 1046, startPoint y: 563, endPoint x: 1100, endPoint y: 527, distance: 64.9
click at [1100, 527] on div at bounding box center [750, 363] width 1097 height 737
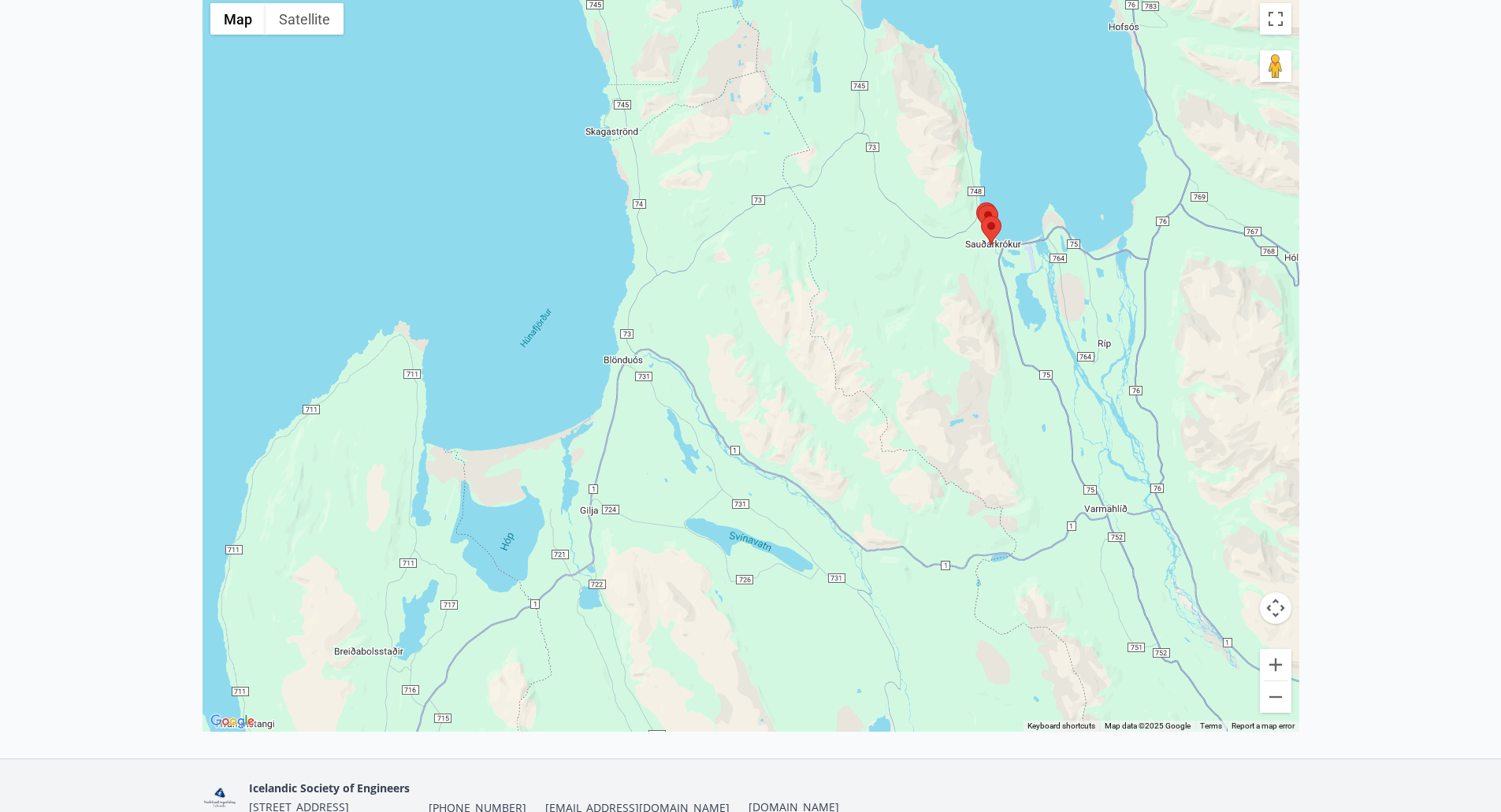
drag, startPoint x: 1130, startPoint y: 601, endPoint x: 1154, endPoint y: 417, distance: 185.6
click at [1154, 417] on div at bounding box center [750, 363] width 1097 height 737
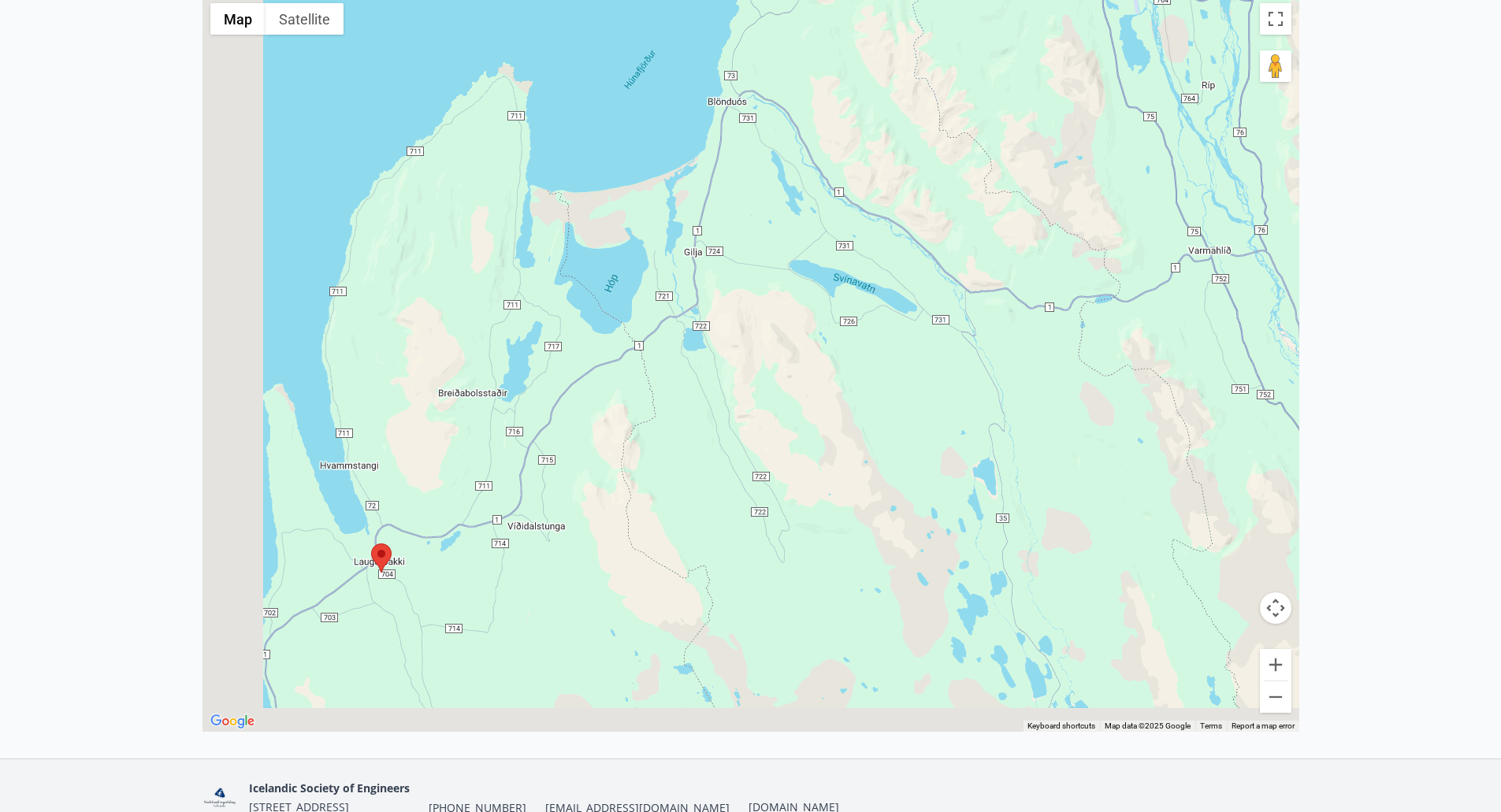
drag, startPoint x: 1095, startPoint y: 540, endPoint x: 1193, endPoint y: 455, distance: 129.7
click at [1193, 455] on div at bounding box center [750, 363] width 1097 height 737
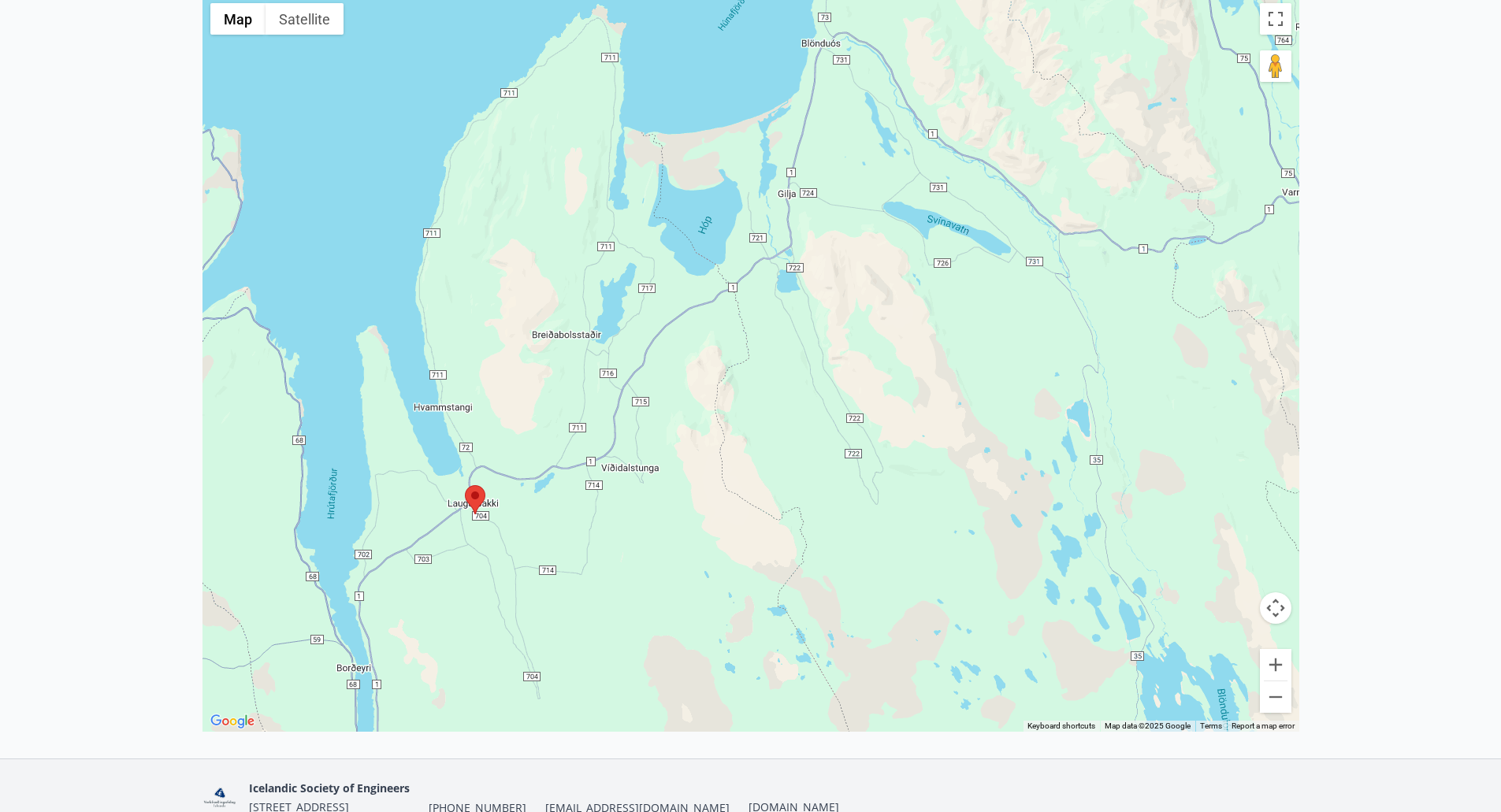
click at [465, 485] on area at bounding box center [465, 485] width 0 height 0
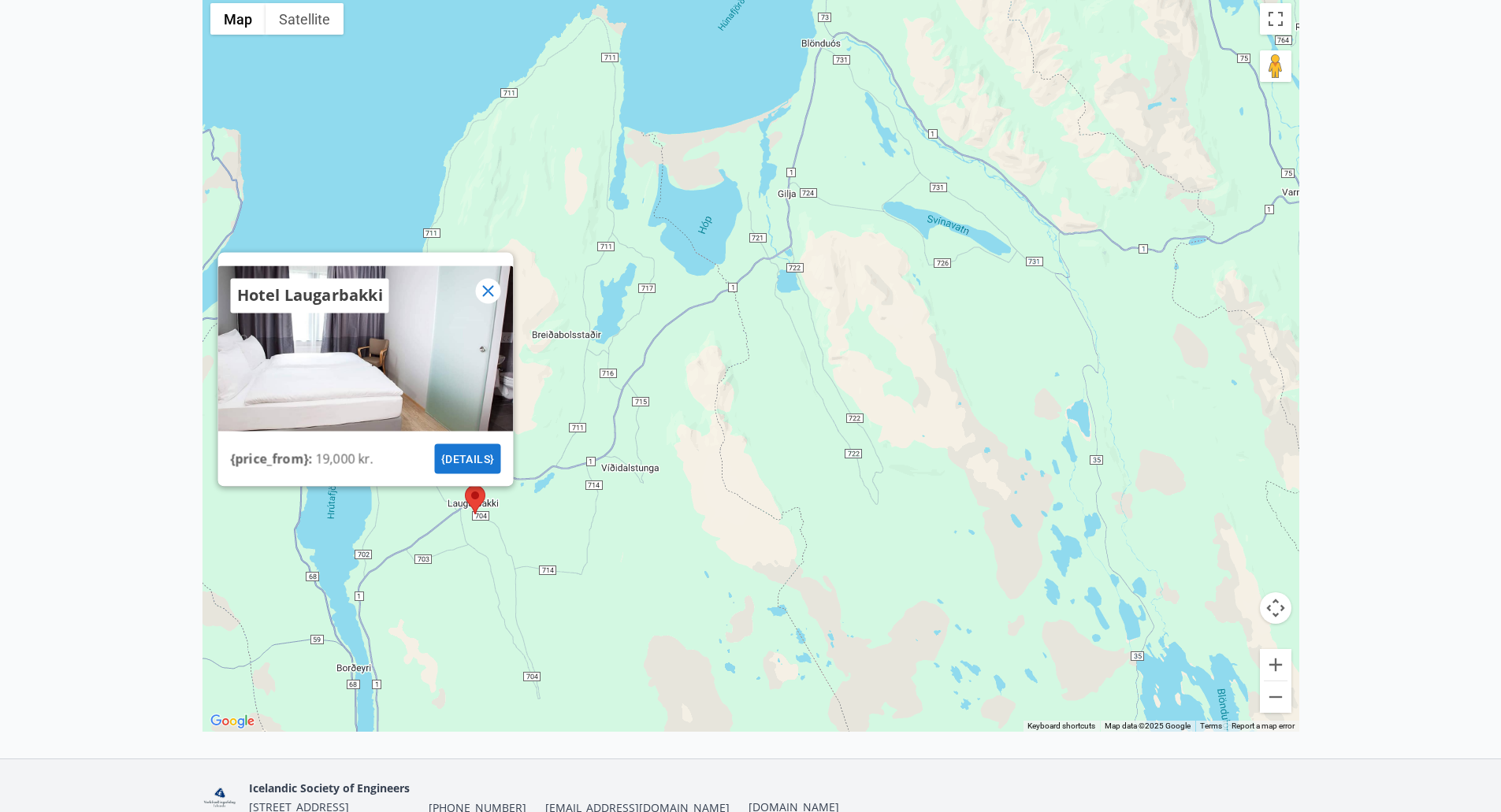
click at [458, 456] on font "{details}" at bounding box center [467, 458] width 54 height 12
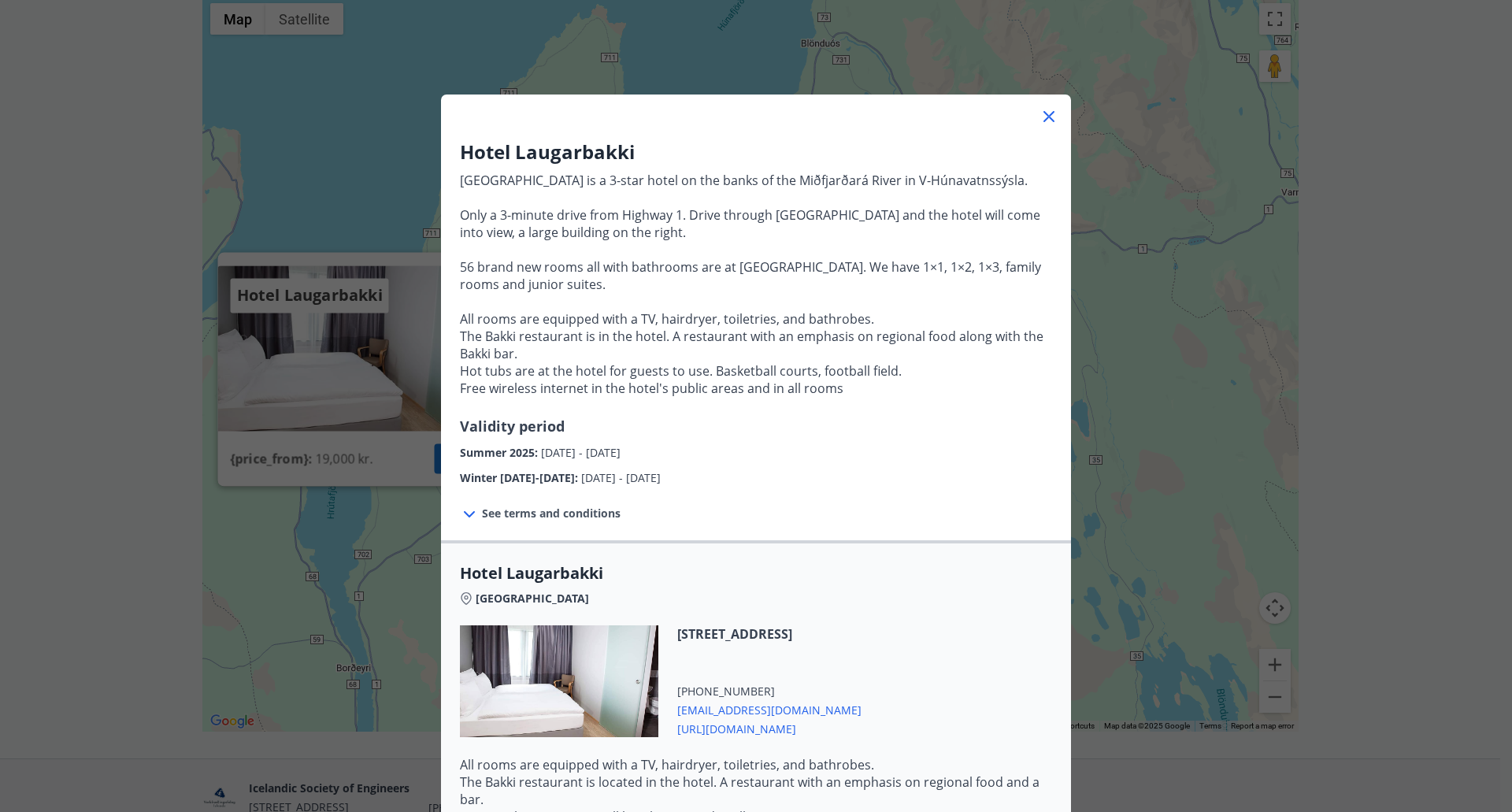
scroll to position [172, 0]
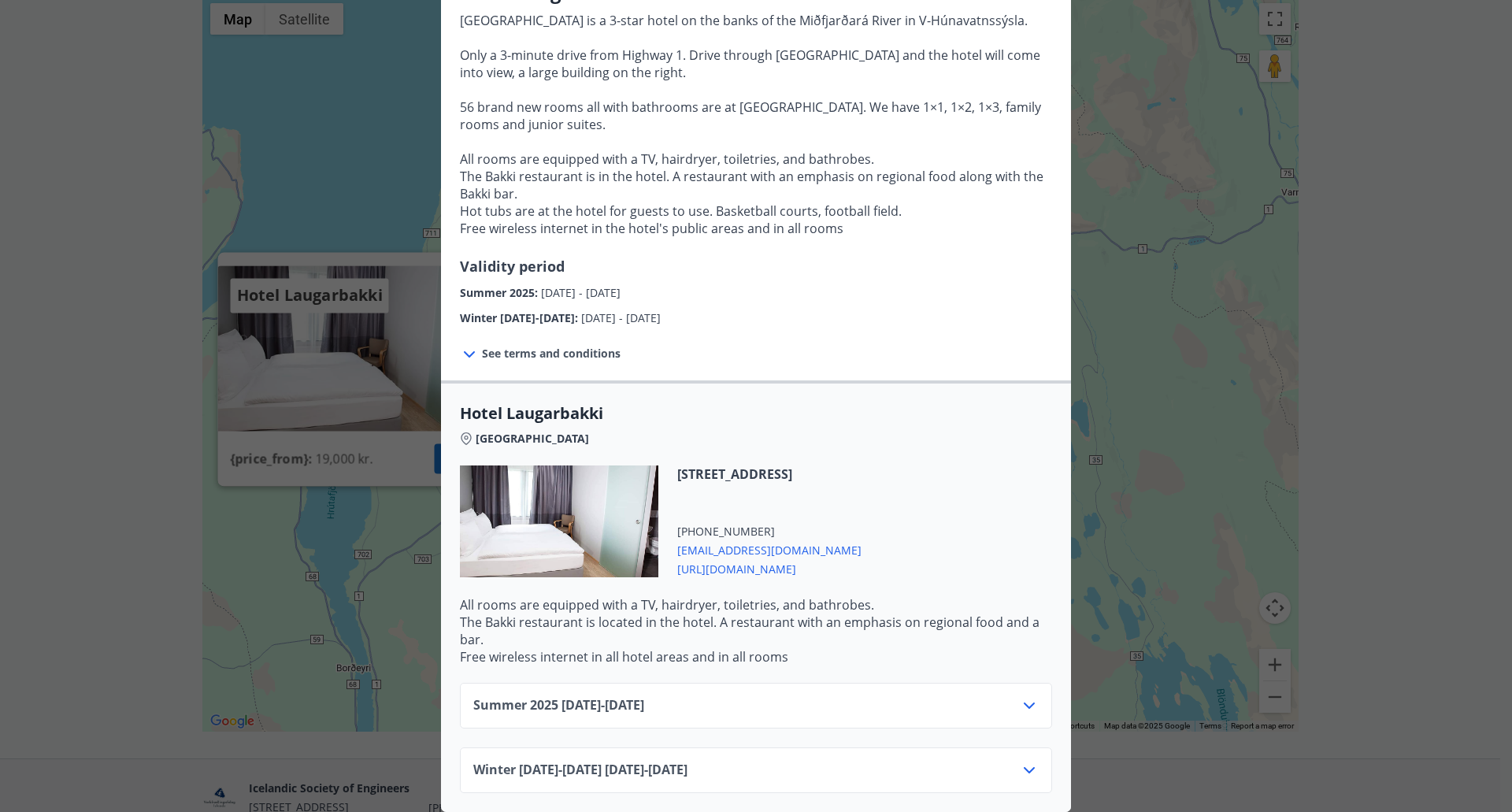
click at [695, 696] on div "Summer [PHONE_NUMBER][DATE] - [DATE]" at bounding box center [756, 712] width 565 height 31
click at [1020, 696] on icon at bounding box center [1029, 706] width 19 height 19
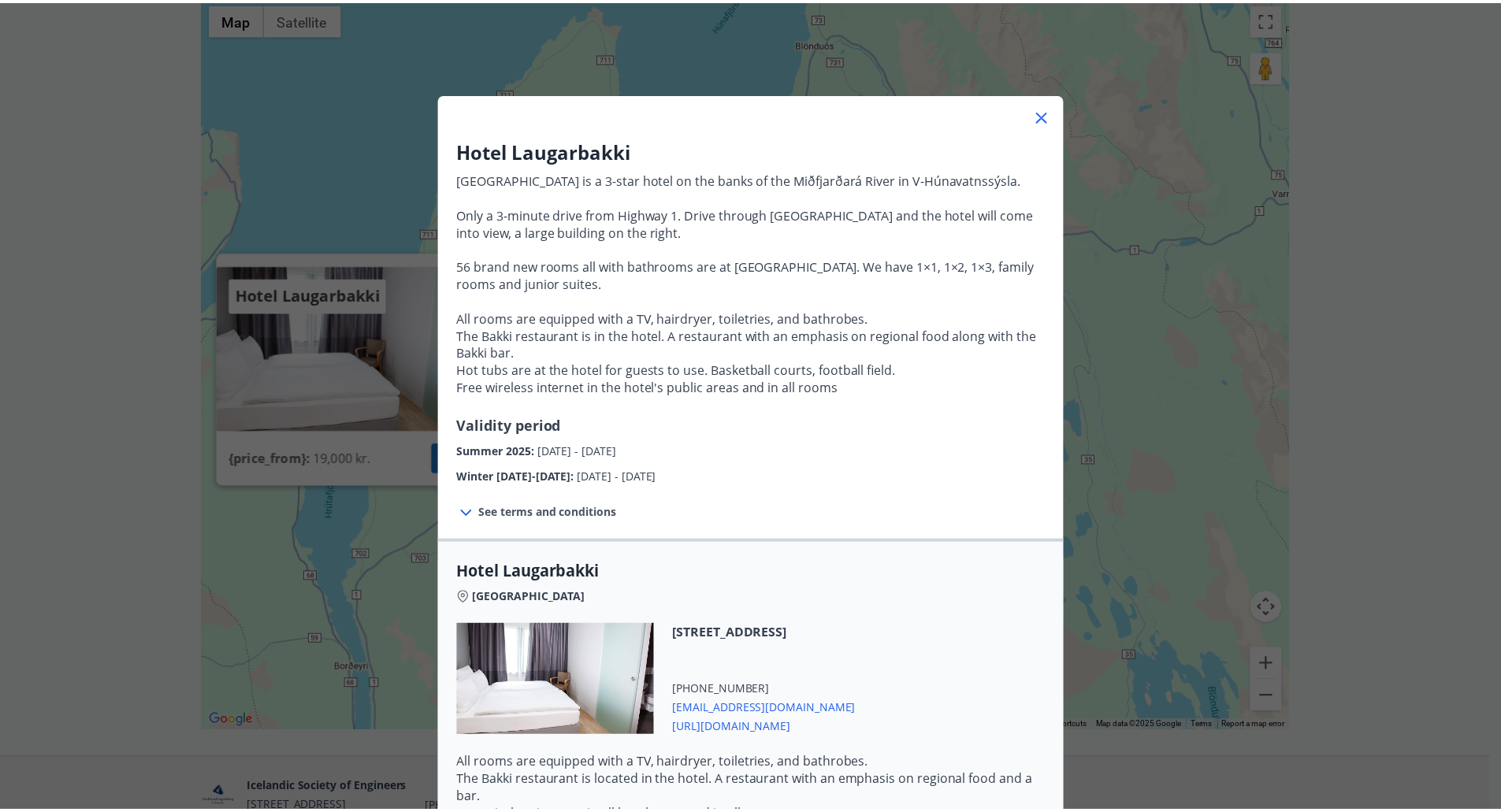
scroll to position [0, 0]
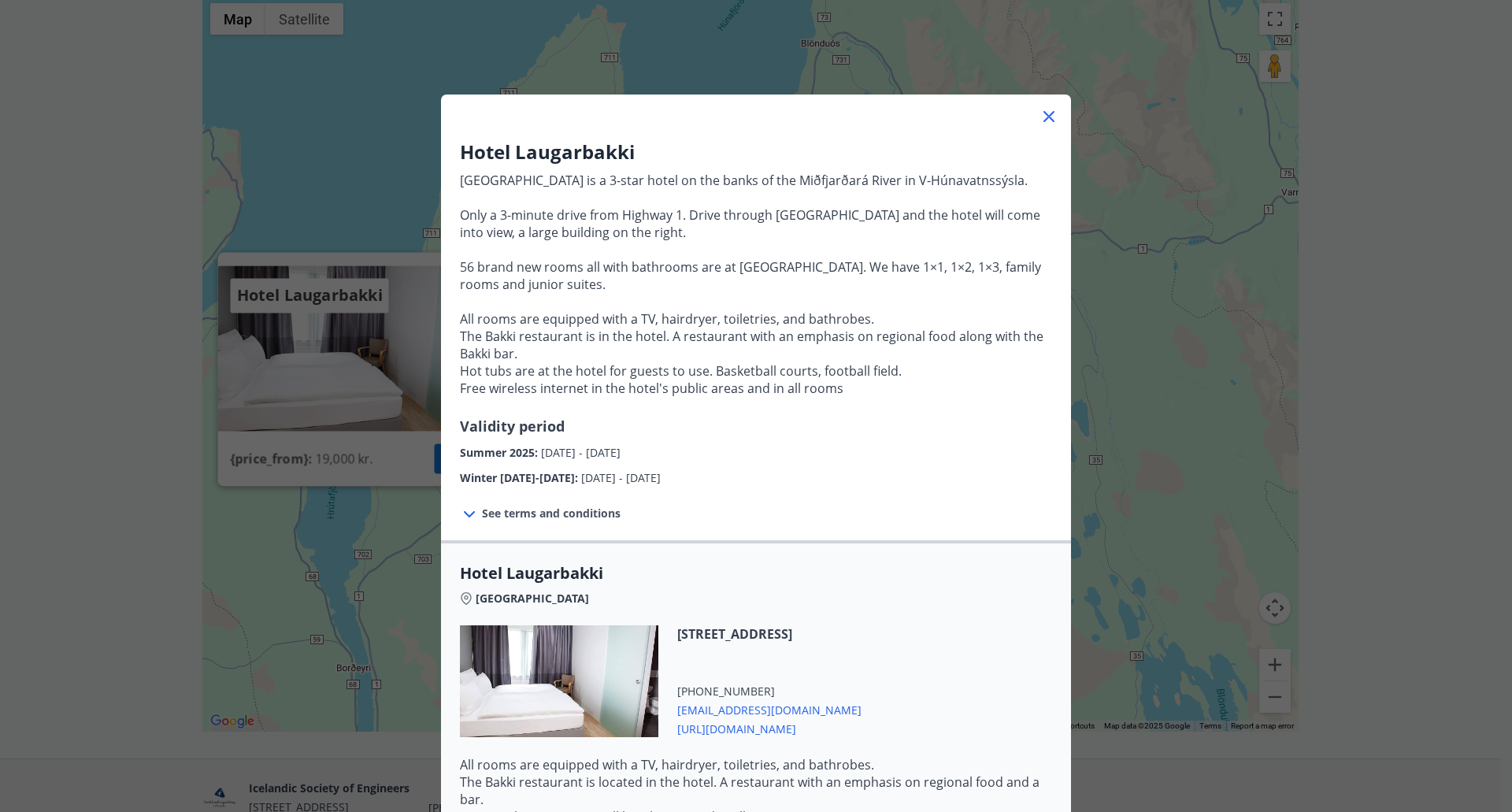
click at [1030, 135] on div "[GEOGRAPHIC_DATA] is a 3-star hotel on the banks of the Miðfjarðará River in [G…" at bounding box center [756, 677] width 630 height 1102
click at [1043, 120] on icon at bounding box center [1048, 116] width 19 height 19
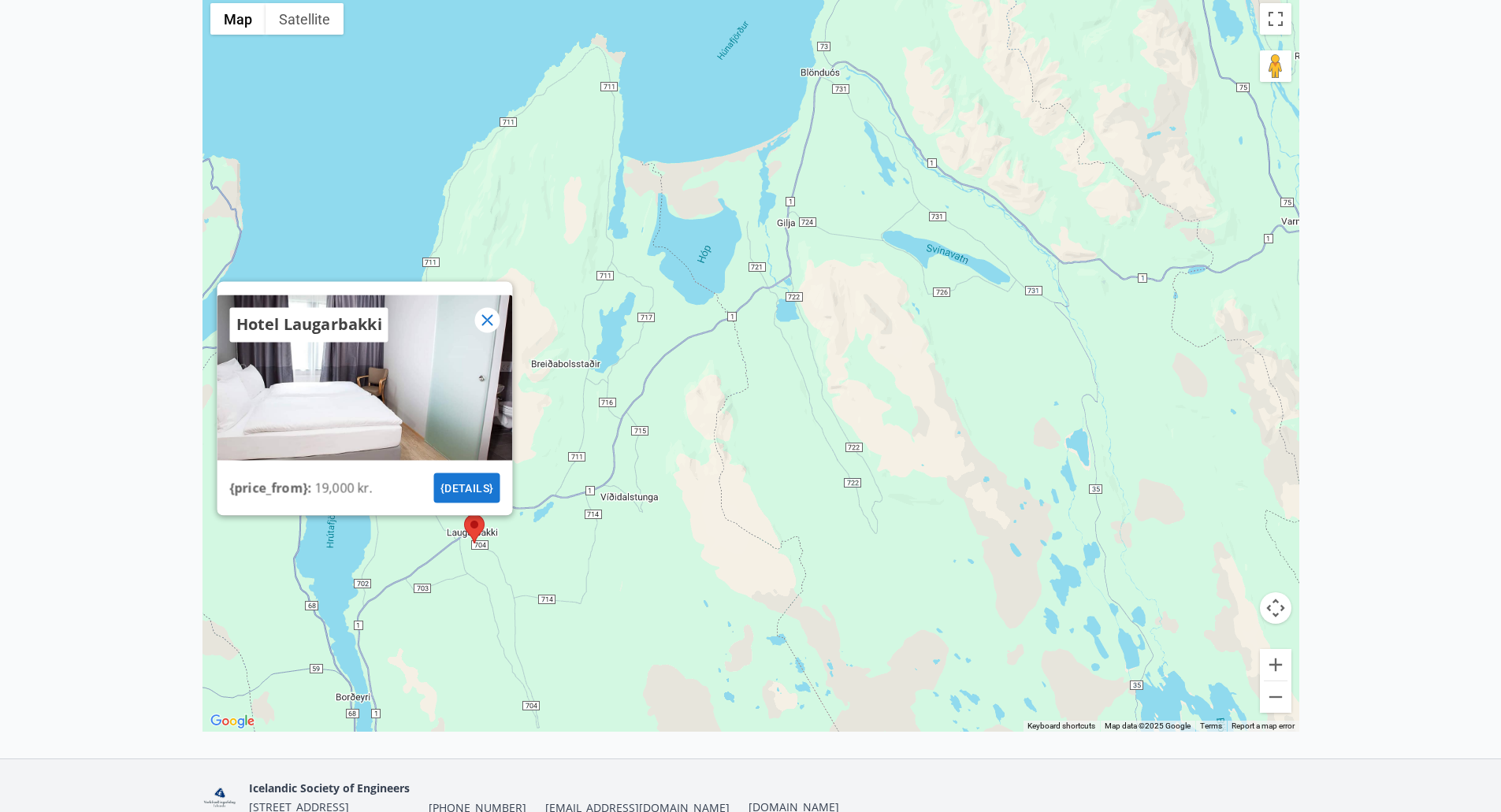
drag, startPoint x: 911, startPoint y: 345, endPoint x: 907, endPoint y: 534, distance: 189.0
click at [907, 534] on div "Hotel Laugarbakki {price_from} : 19,000 kr. {details}" at bounding box center [750, 363] width 1097 height 737
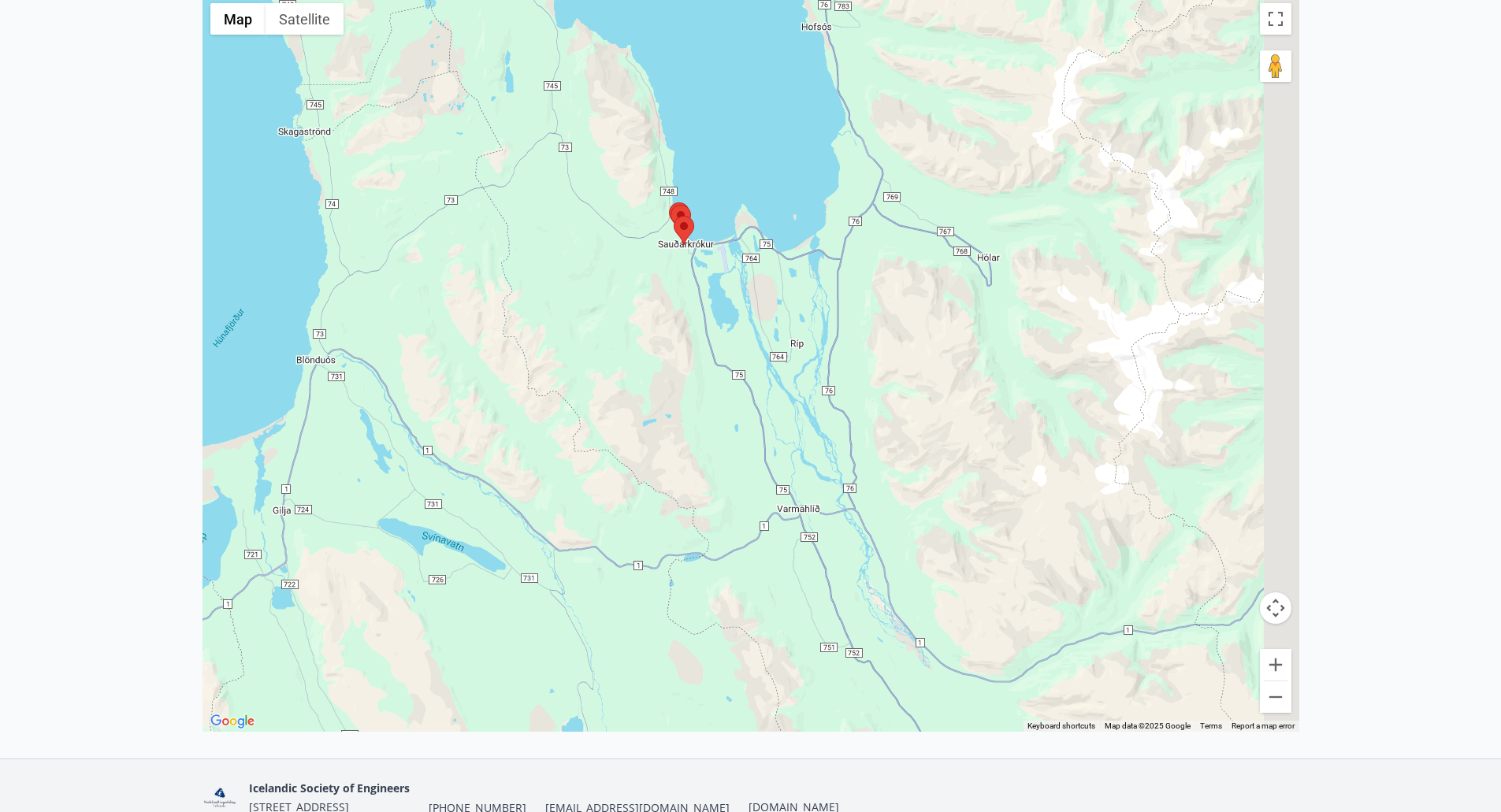
drag, startPoint x: 775, startPoint y: 408, endPoint x: 522, endPoint y: 343, distance: 261.2
click at [522, 343] on div "Hotel Laugarbakki {price_from} : 19,000 kr. {details}" at bounding box center [750, 363] width 1097 height 737
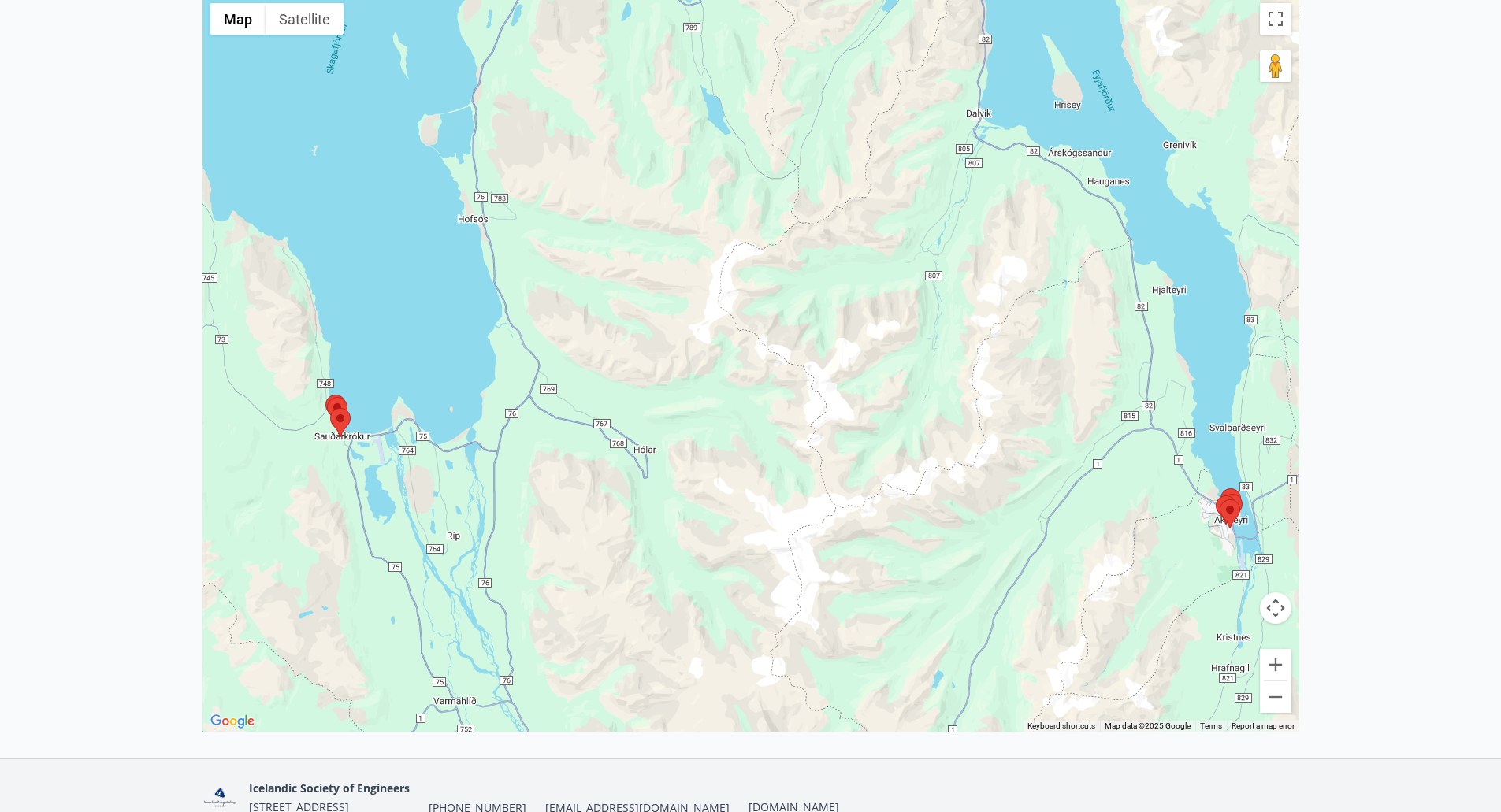
drag, startPoint x: 984, startPoint y: 394, endPoint x: 692, endPoint y: 607, distance: 361.4
click at [640, 649] on div "Hotel Laugarbakki {price_from} : 19,000 kr. {details}" at bounding box center [750, 363] width 1097 height 737
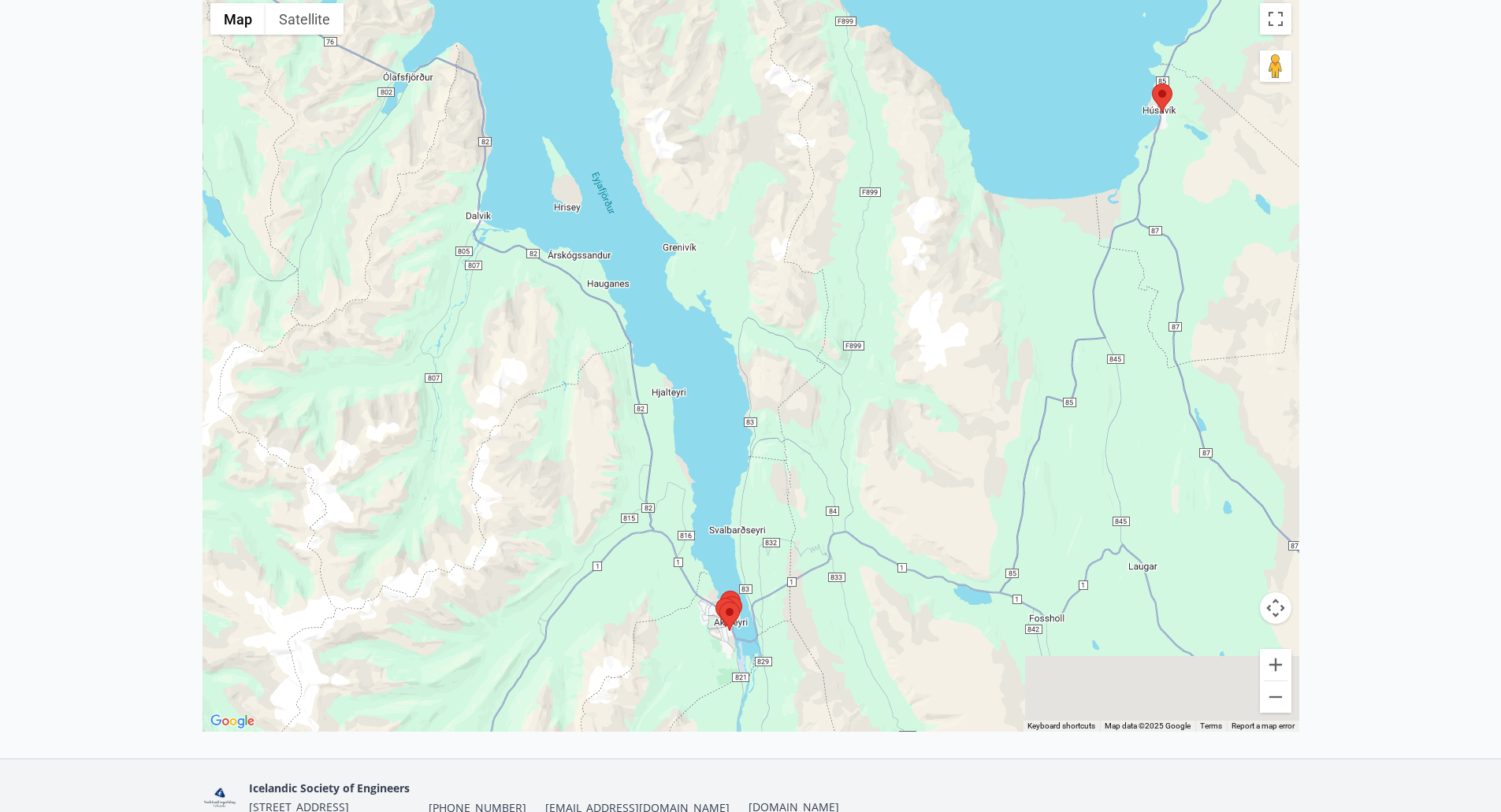
drag, startPoint x: 878, startPoint y: 384, endPoint x: 1004, endPoint y: 161, distance: 256.1
click at [1004, 161] on div "Hotel Laugarbakki {price_from} : 19,000 kr. {details}" at bounding box center [750, 363] width 1097 height 737
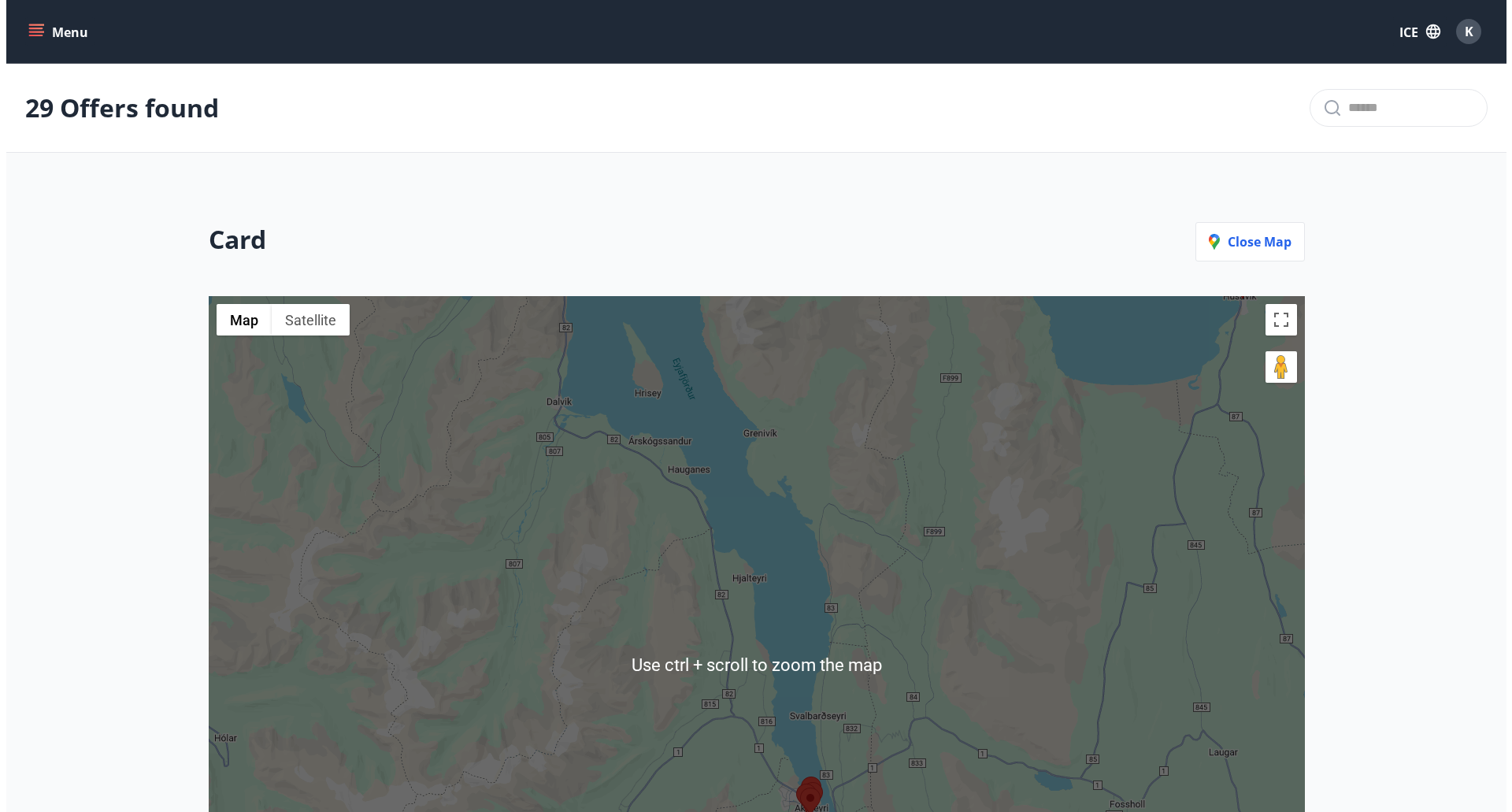
scroll to position [380, 0]
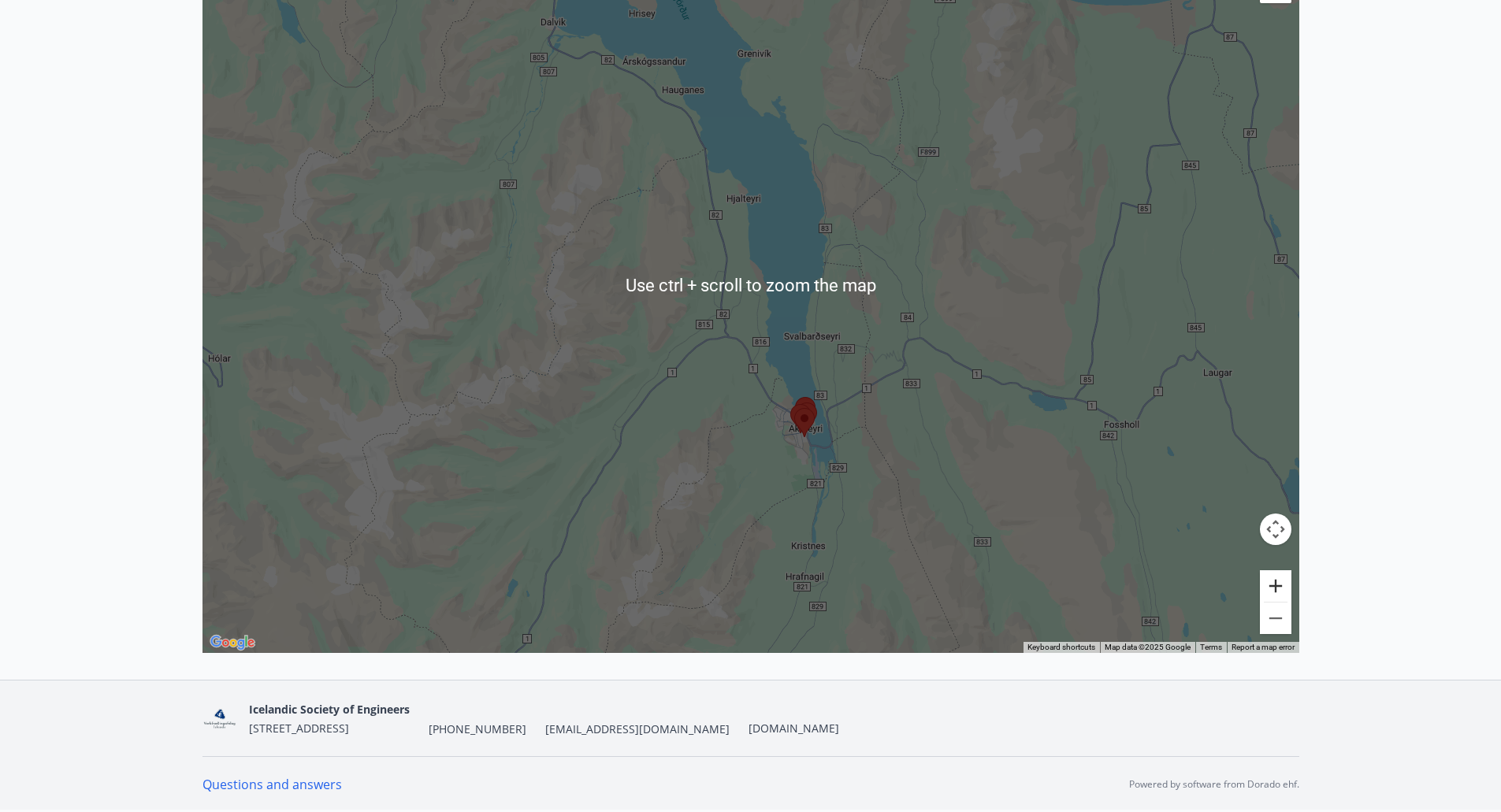
click at [1263, 589] on button "Zoom in" at bounding box center [1275, 586] width 31 height 31
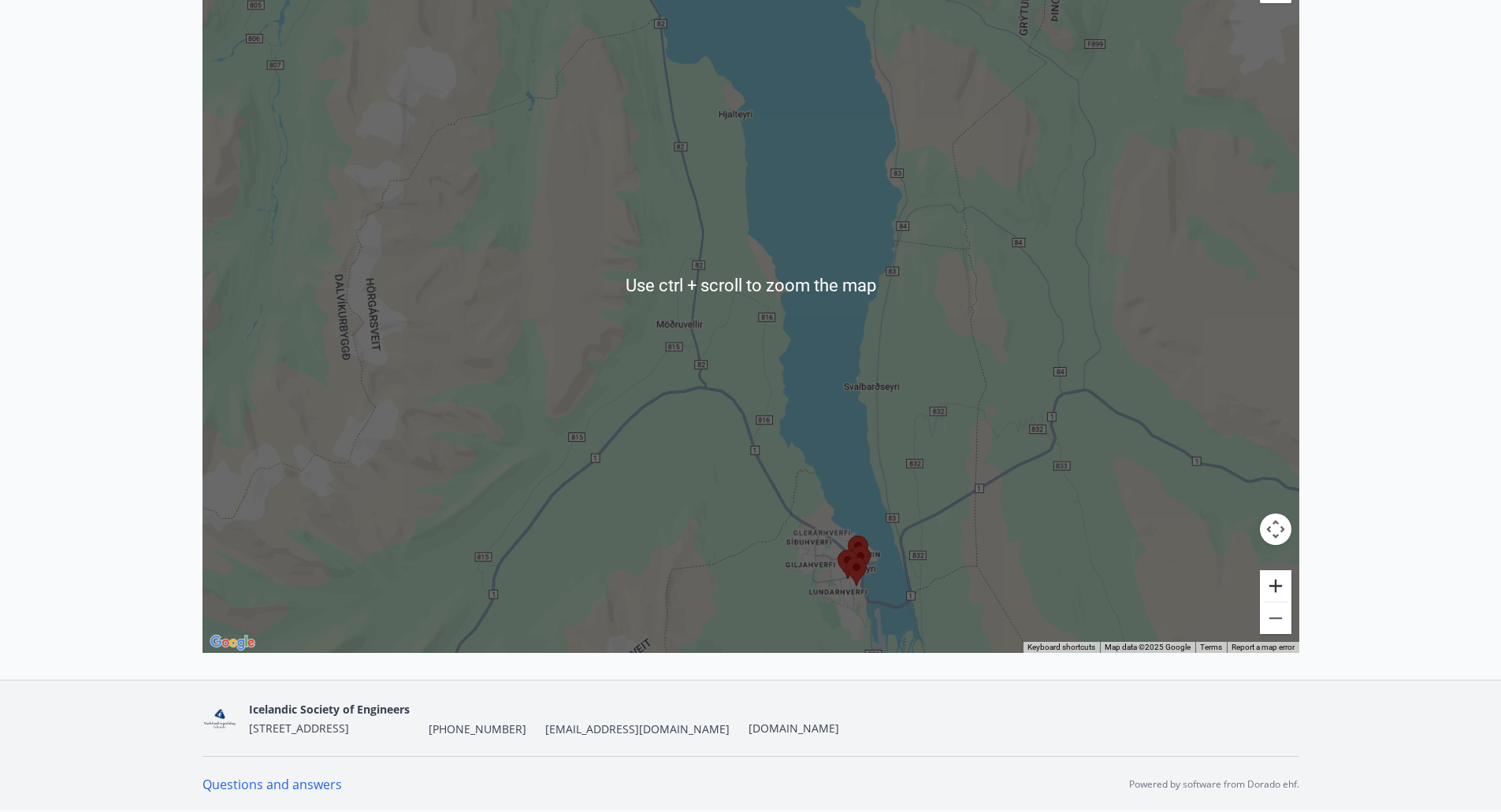
click at [1271, 589] on button "Zoom in" at bounding box center [1275, 586] width 31 height 31
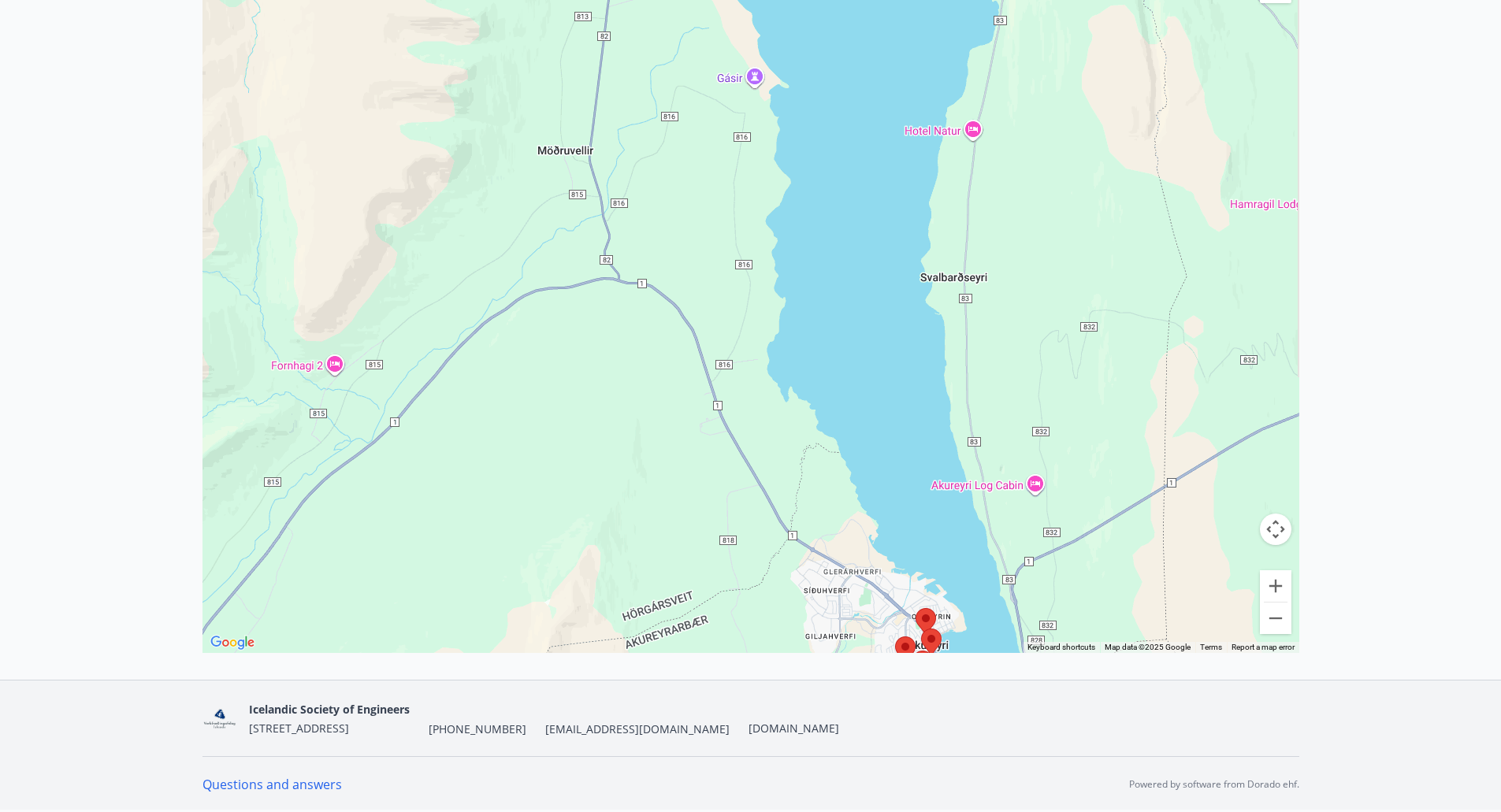
drag, startPoint x: 956, startPoint y: 512, endPoint x: 914, endPoint y: 275, distance: 240.7
click at [914, 275] on div "Hotel Laugarbakki {price_from} : 19,000 kr. {details}" at bounding box center [750, 285] width 1097 height 737
drag, startPoint x: 1031, startPoint y: 594, endPoint x: 1001, endPoint y: 511, distance: 88.3
click at [1001, 511] on div "Hotel Laugarbakki {price_from} : 19,000 kr. {details} Use ctrl + scroll to zoom…" at bounding box center [750, 285] width 1097 height 737
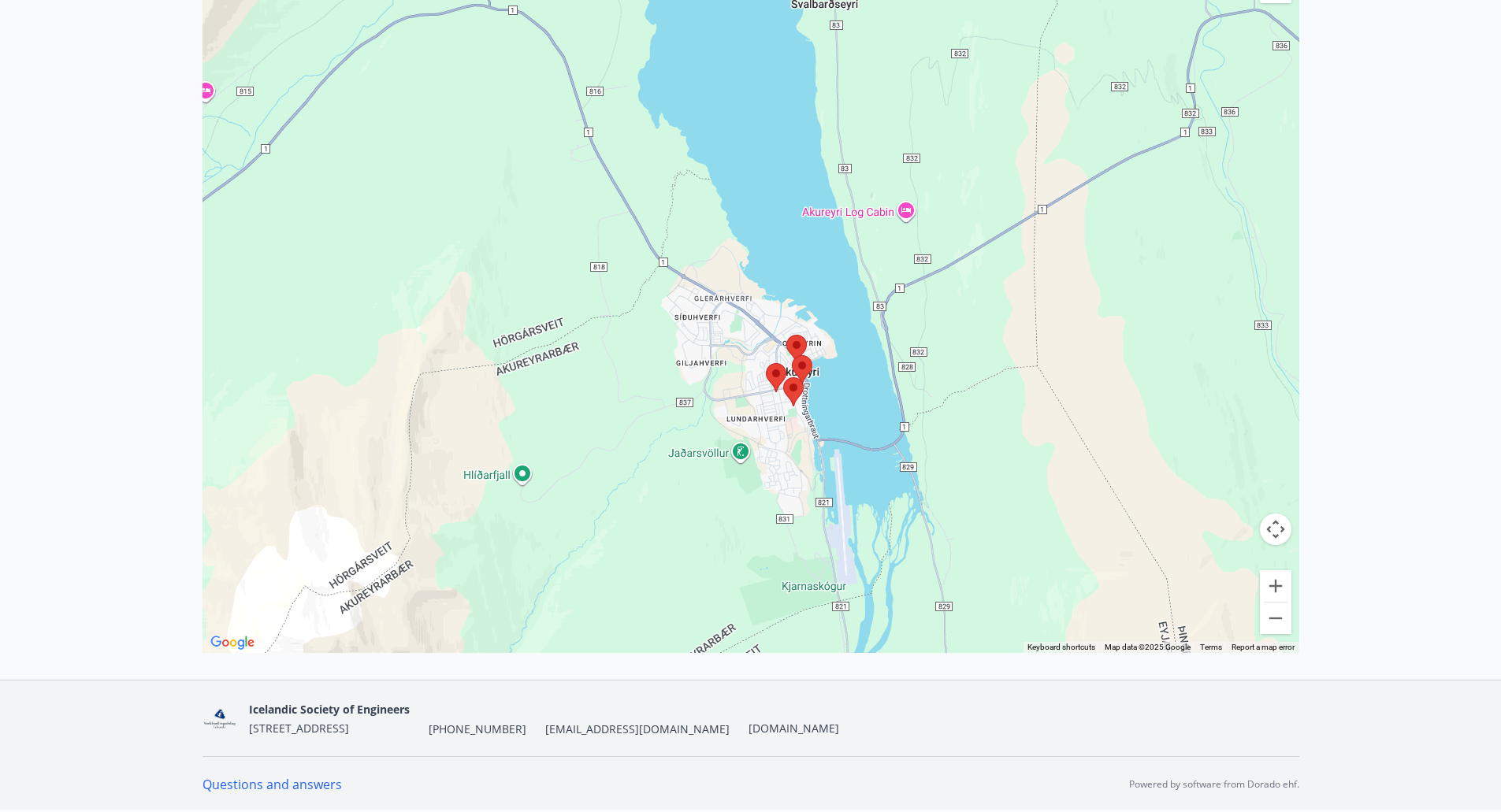
drag, startPoint x: 1019, startPoint y: 546, endPoint x: 894, endPoint y: 310, distance: 267.1
click at [894, 310] on div "Hotel Laugarbakki {price_from} : 19,000 kr. {details}" at bounding box center [750, 285] width 1097 height 737
click at [1290, 587] on button "Zoom in" at bounding box center [1275, 586] width 31 height 31
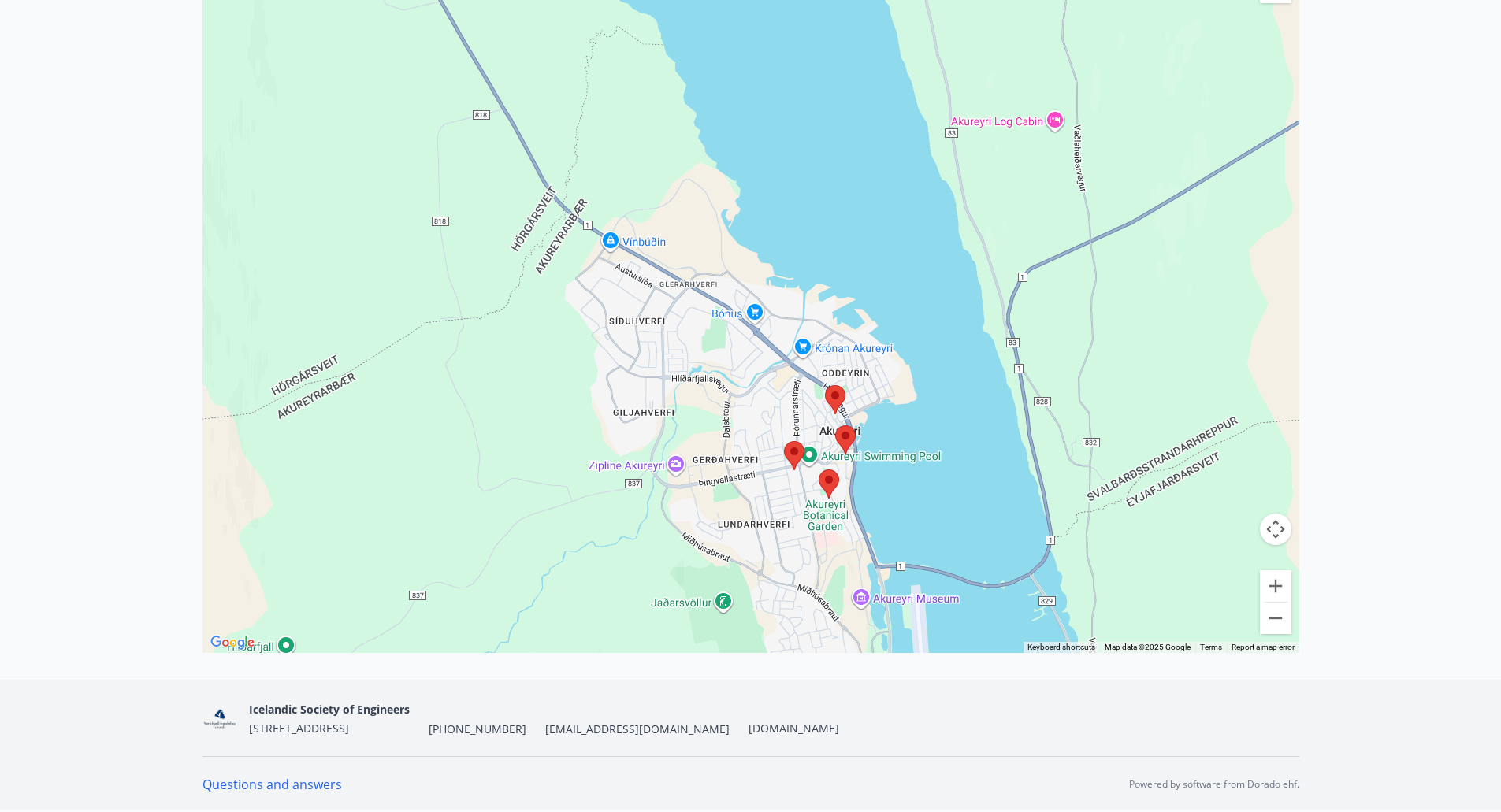
drag, startPoint x: 872, startPoint y: 434, endPoint x: 867, endPoint y: 413, distance: 21.6
click at [867, 413] on div "Hotel Laugarbakki {price_from} : 19,000 kr. {details}" at bounding box center [750, 285] width 1097 height 737
click at [824, 385] on area at bounding box center [824, 385] width 0 height 0
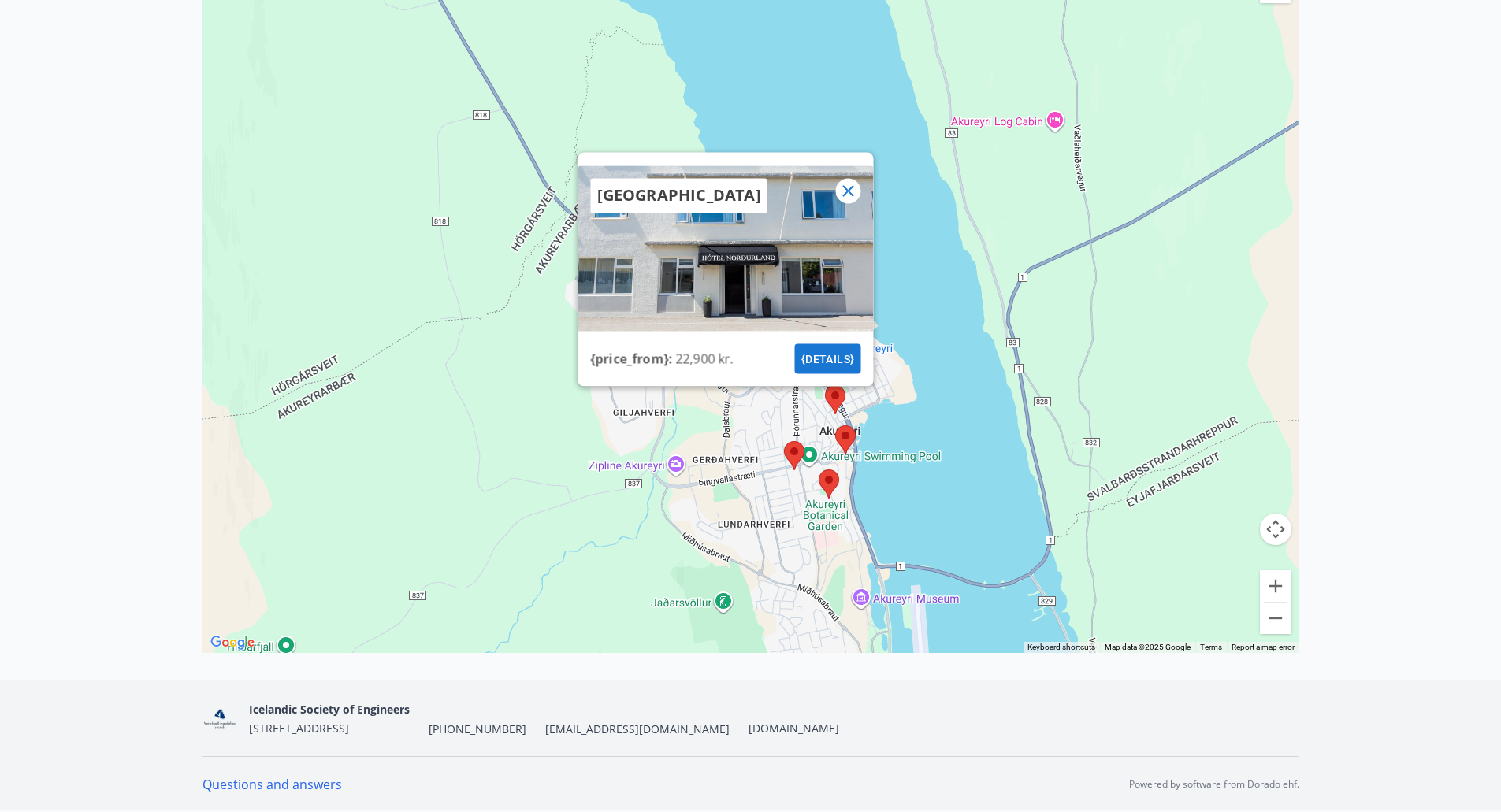
click at [835, 425] on area at bounding box center [835, 425] width 0 height 0
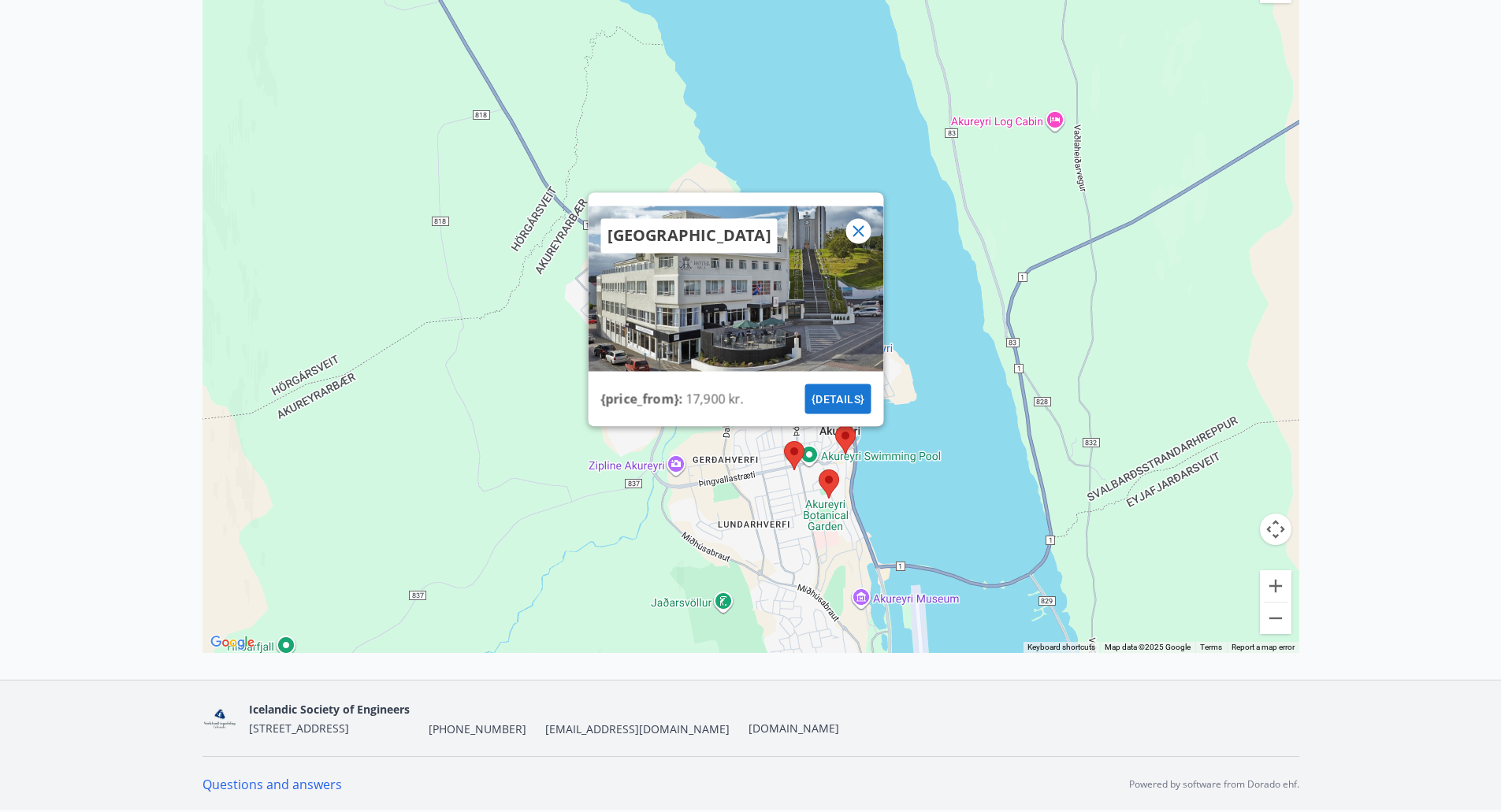
click at [784, 441] on area at bounding box center [784, 441] width 0 height 0
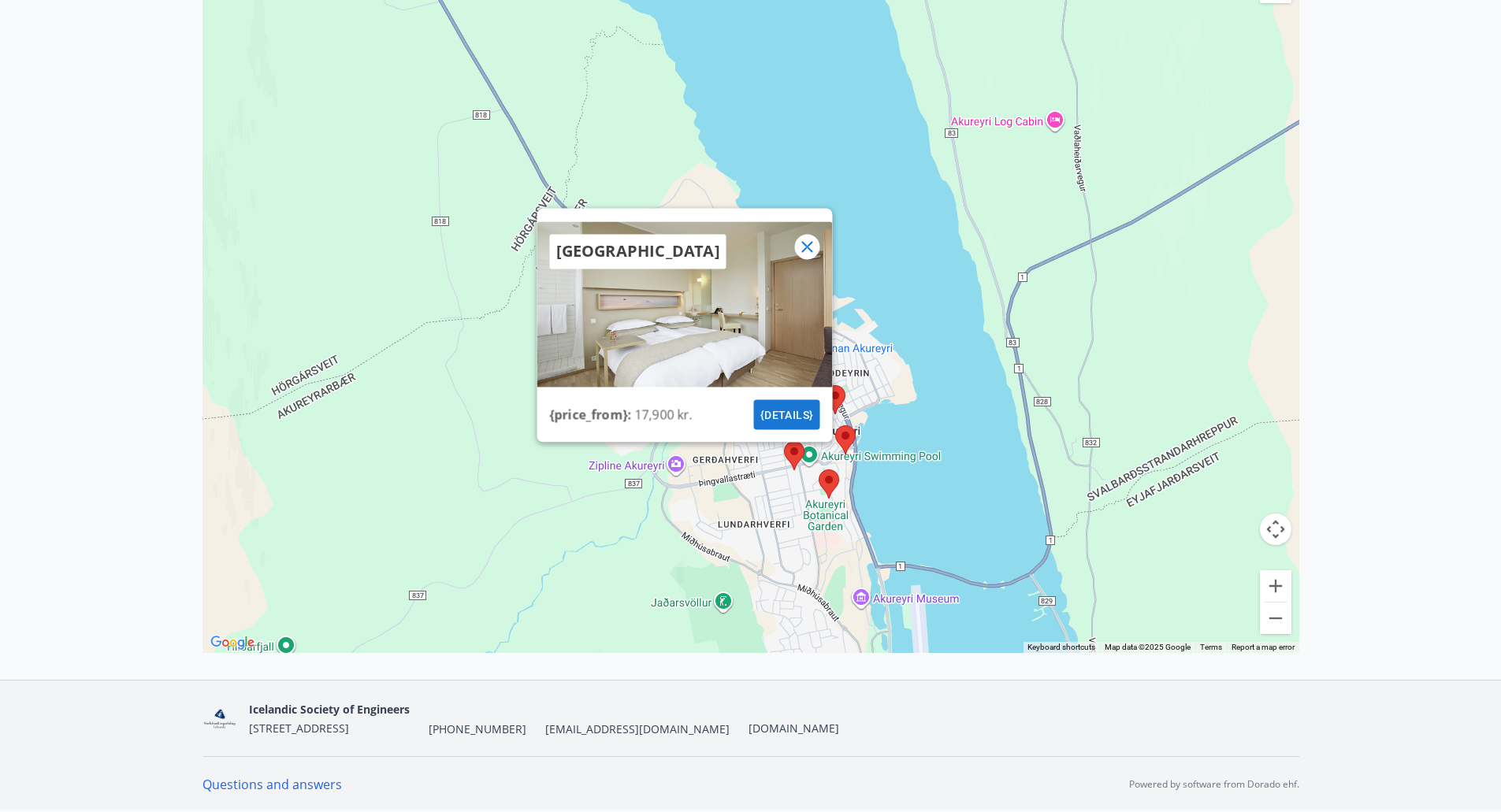
click at [819, 470] on area at bounding box center [819, 470] width 0 height 0
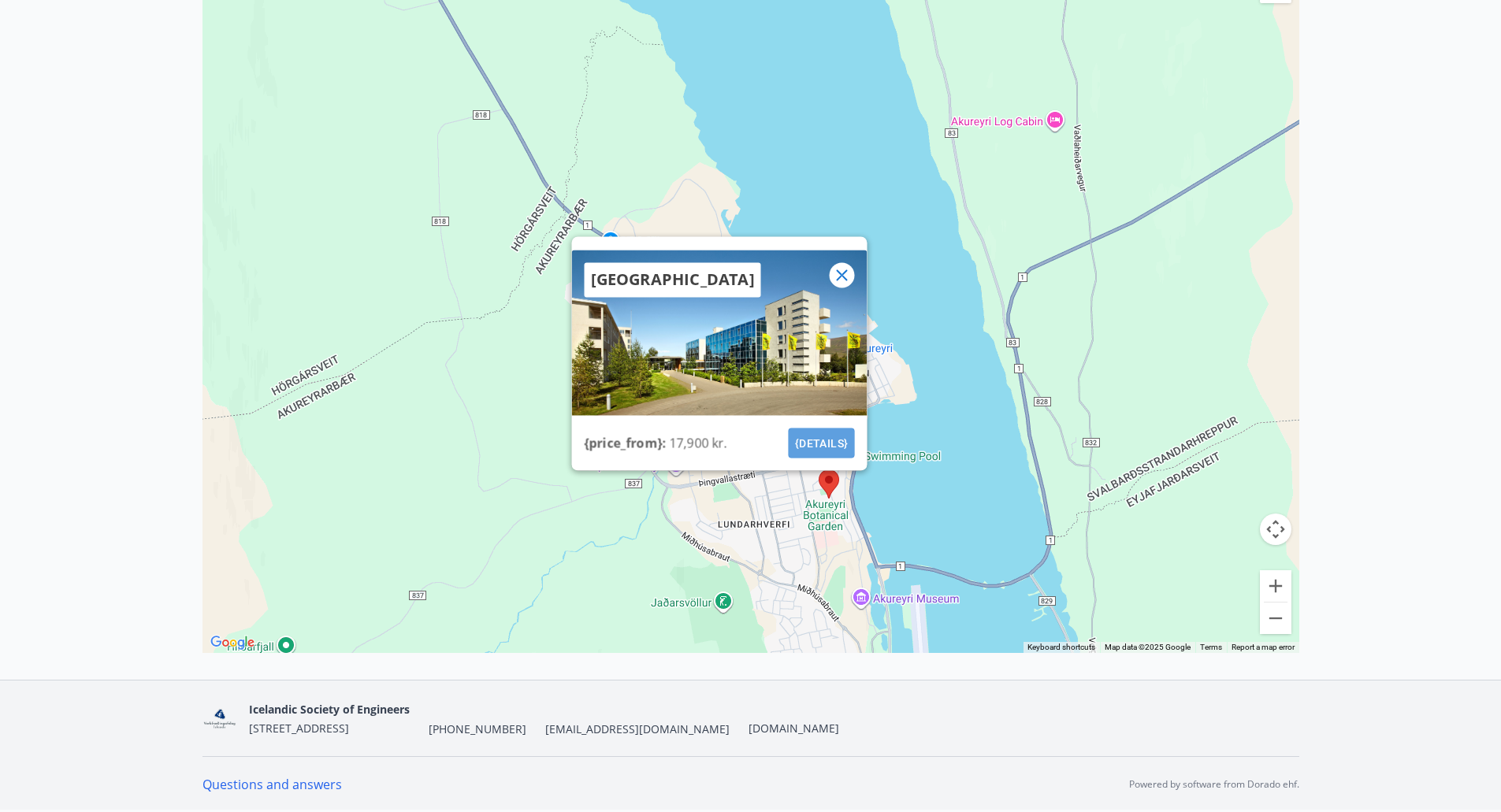
click at [833, 440] on font "{details}" at bounding box center [820, 442] width 54 height 12
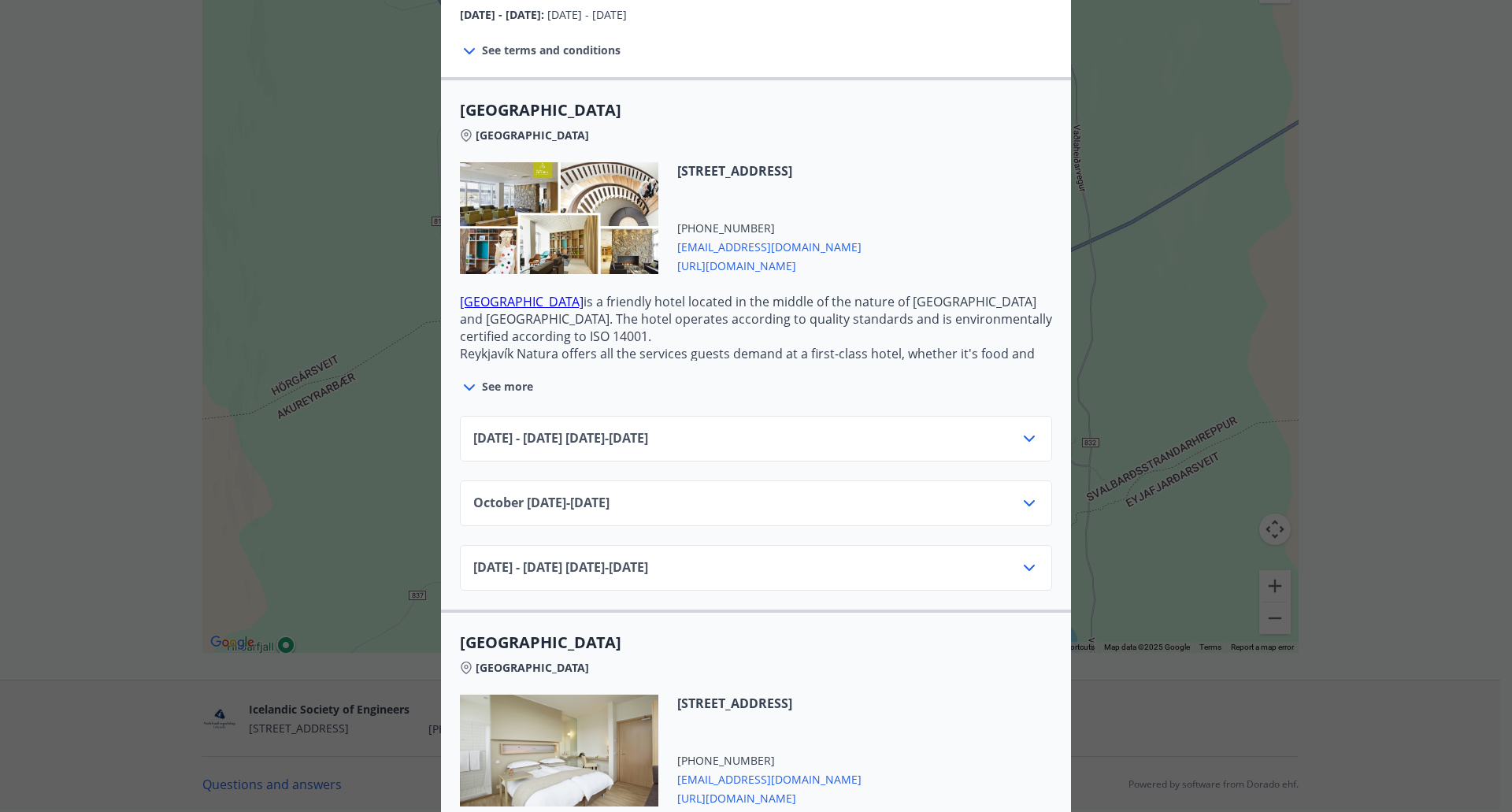
scroll to position [394, 0]
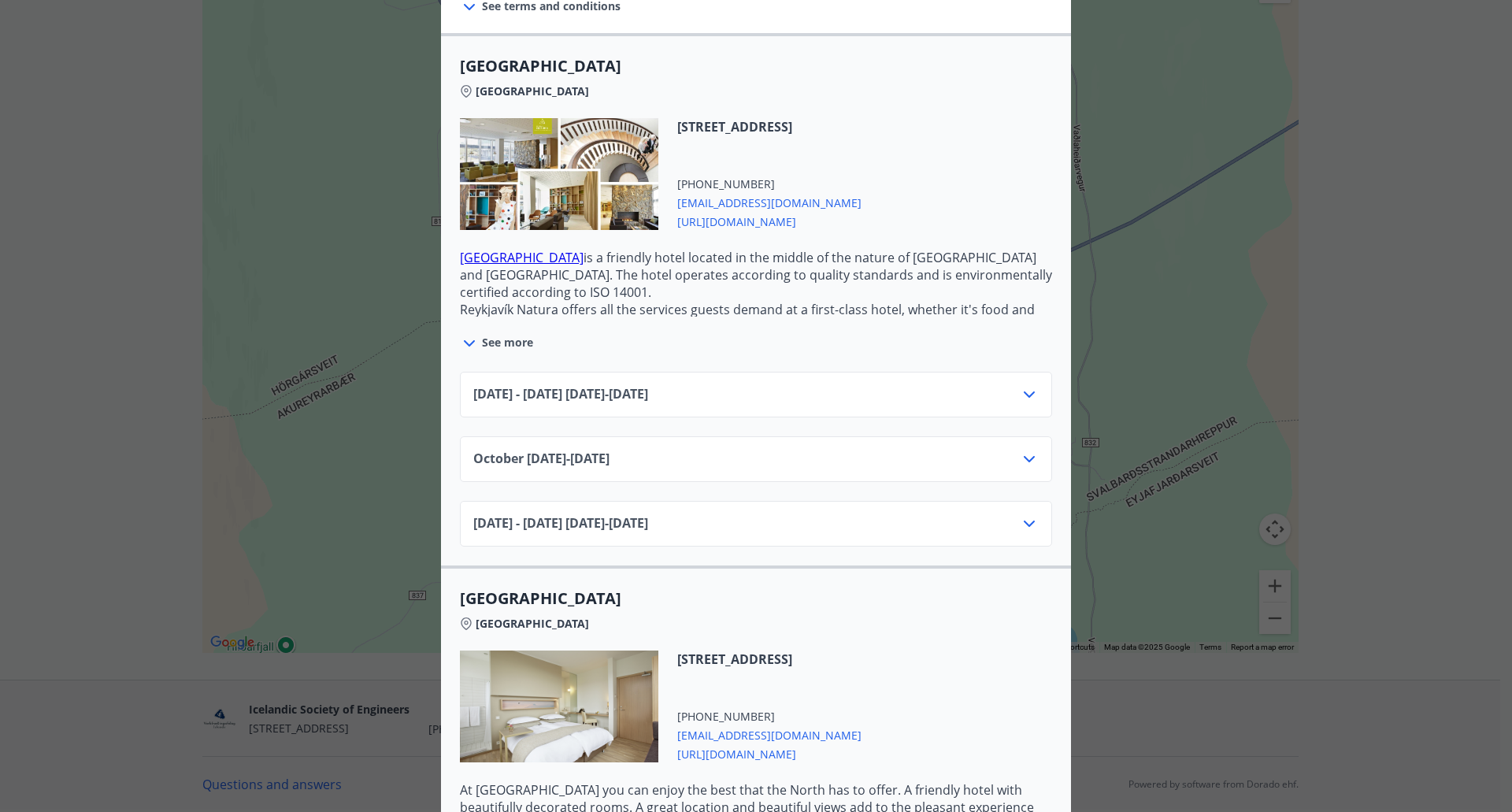
click at [791, 391] on div "[DATE] - [DATE] [DATE] - [DATE]" at bounding box center [756, 401] width 565 height 31
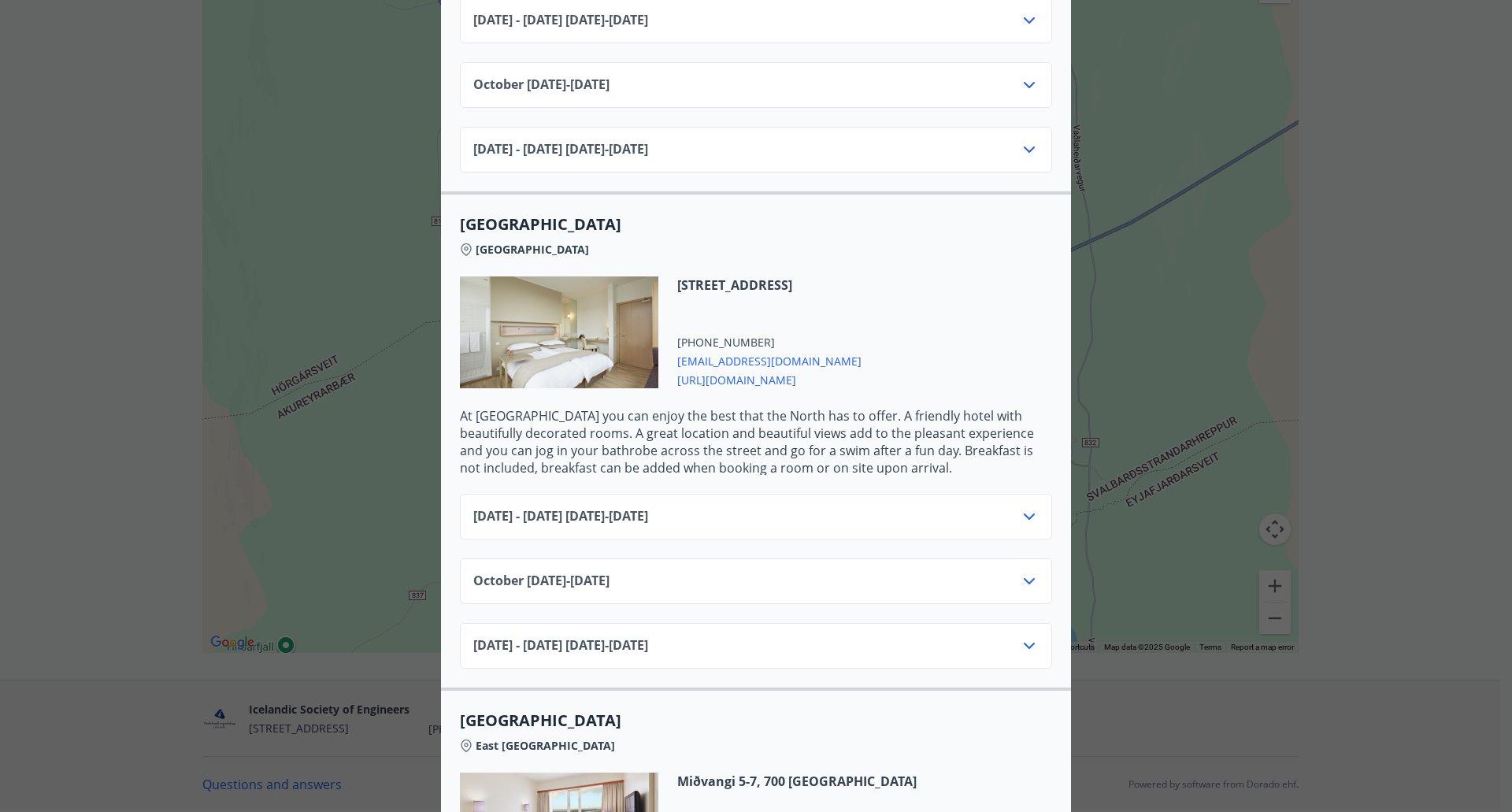
scroll to position [788, 0]
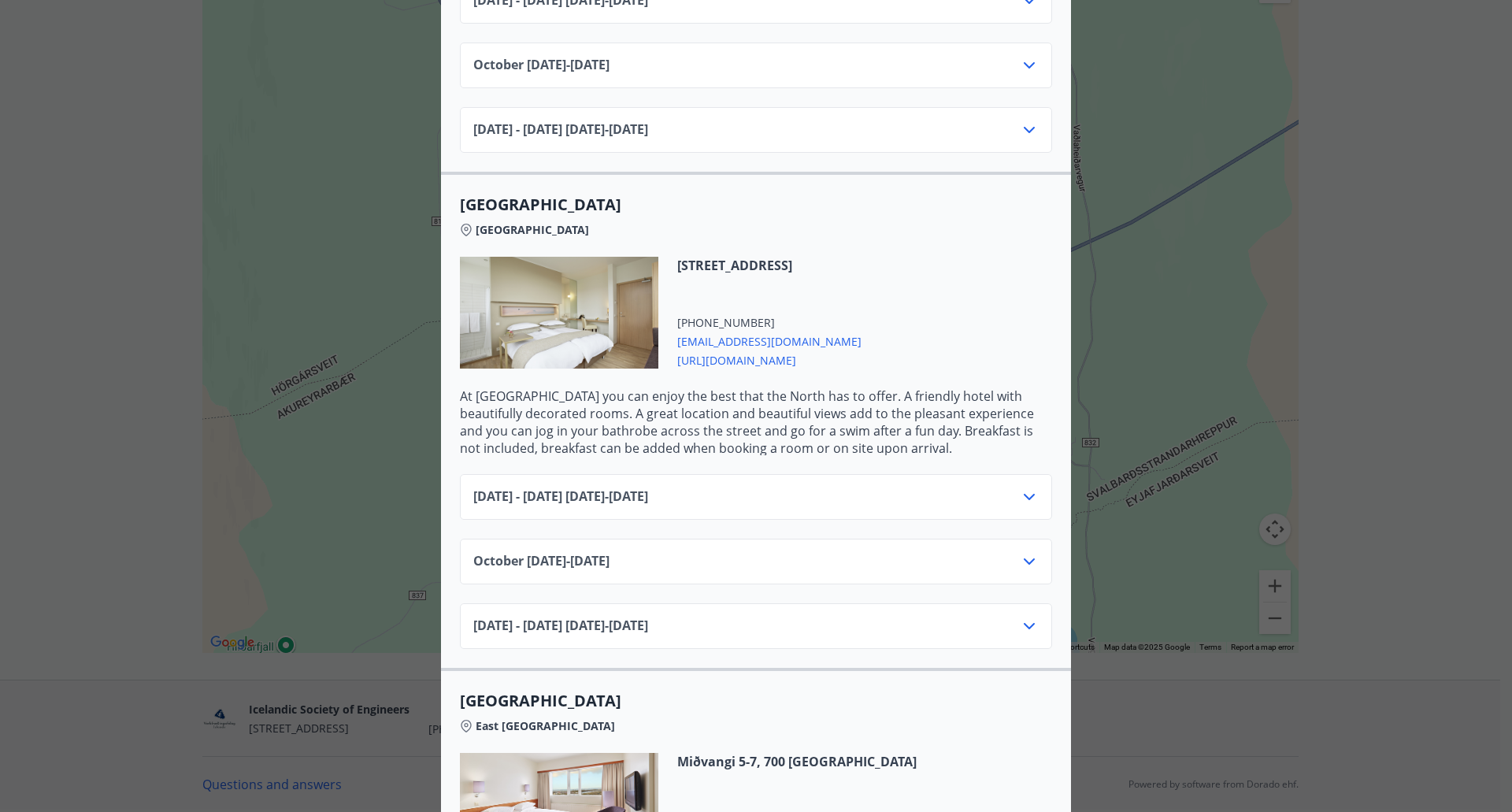
click at [1024, 502] on icon at bounding box center [1029, 497] width 19 height 19
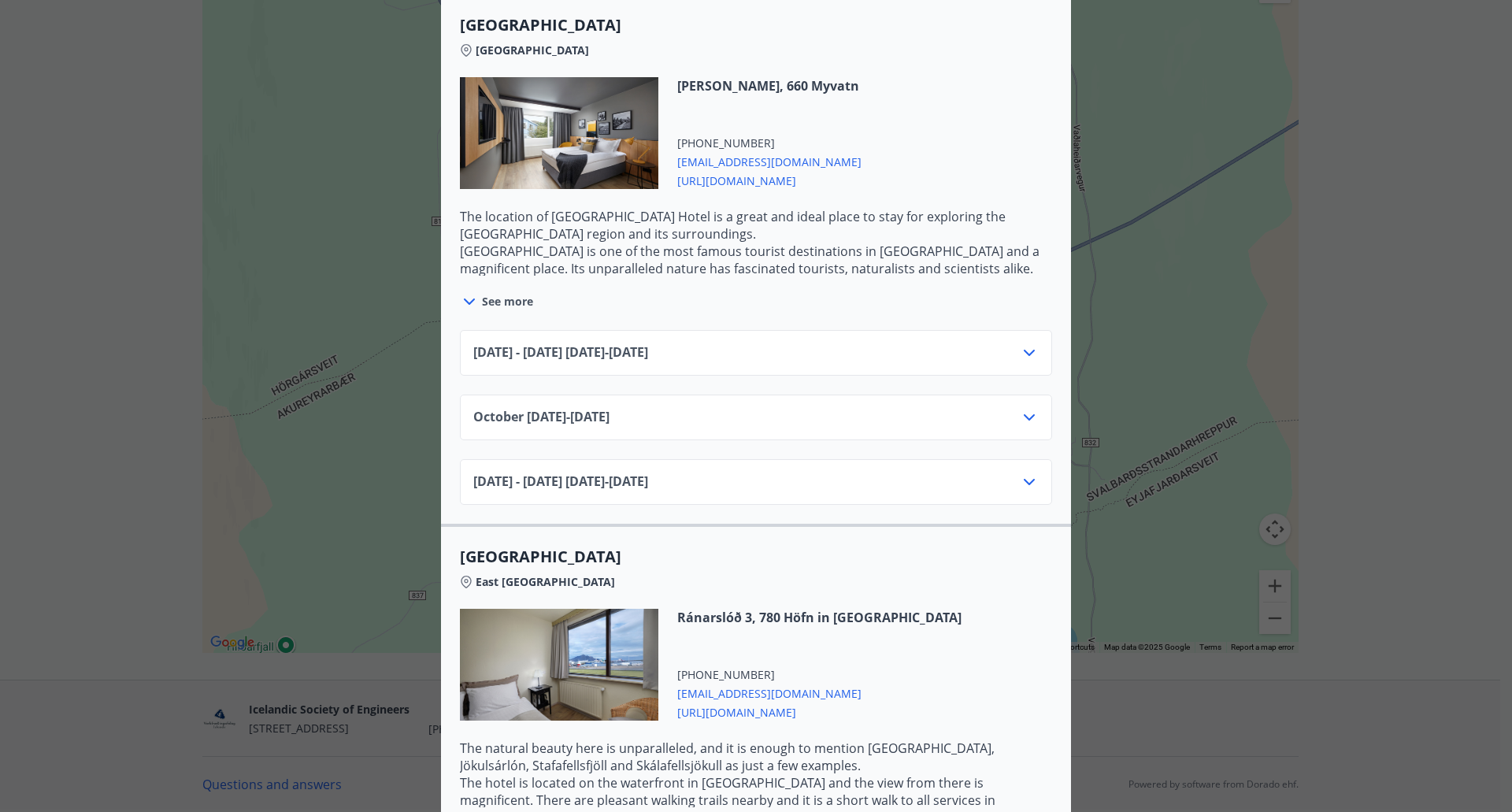
scroll to position [1891, 0]
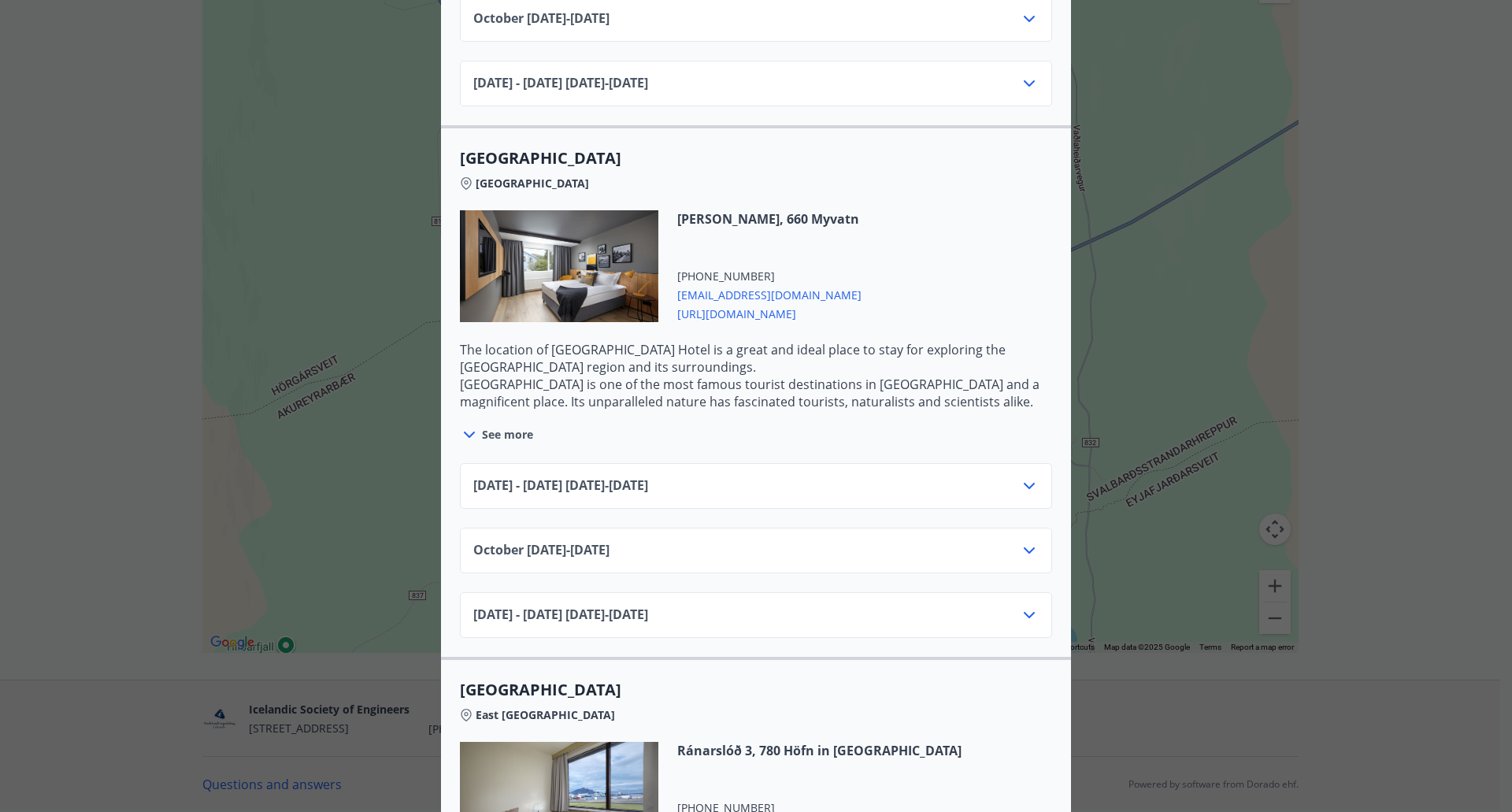
click at [1028, 489] on icon at bounding box center [1029, 486] width 19 height 19
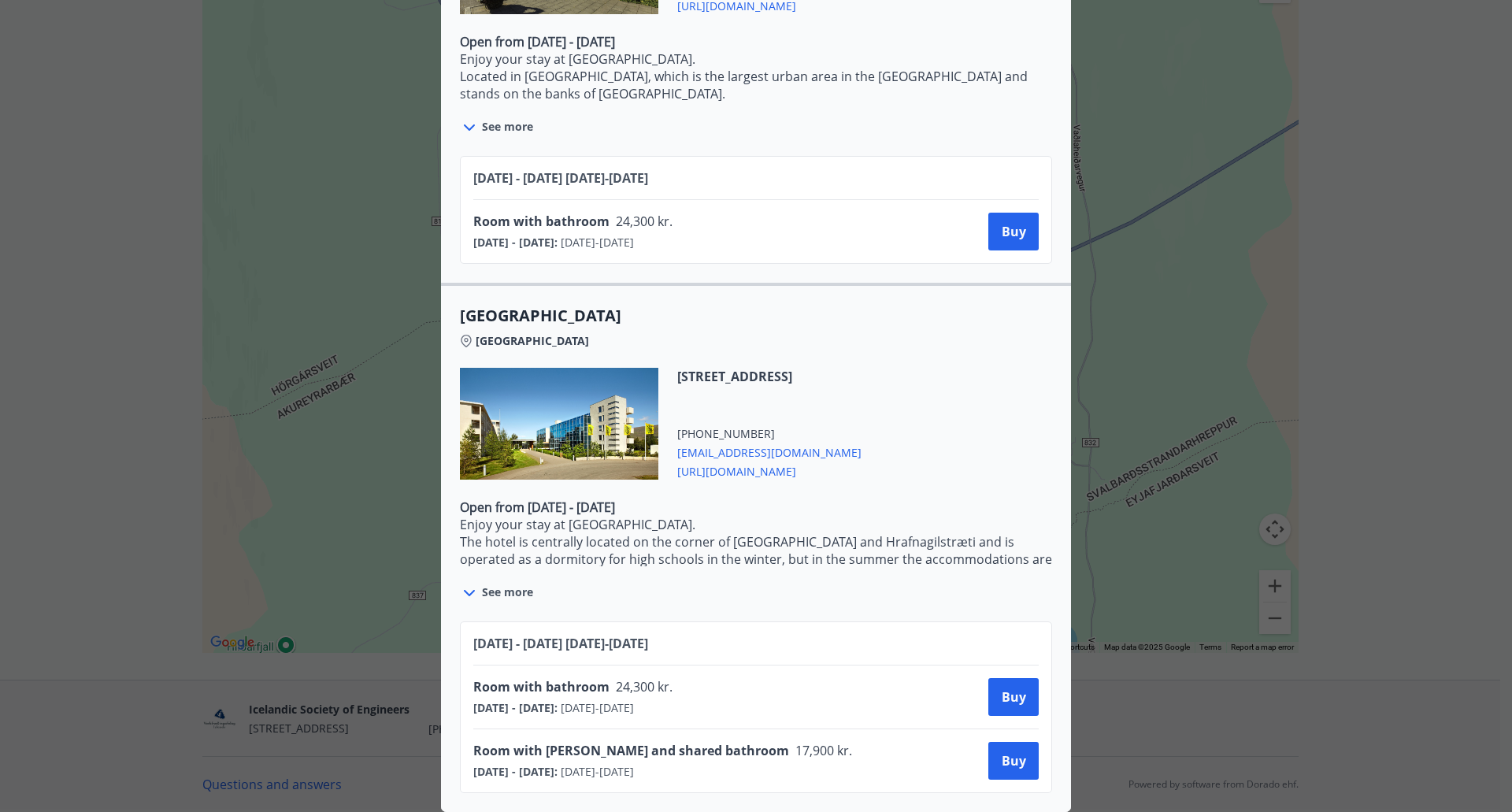
scroll to position [3339, 0]
click at [773, 465] on font "[URL][DOMAIN_NAME]" at bounding box center [737, 471] width 119 height 15
click at [1008, 688] on font "Buy" at bounding box center [1014, 696] width 25 height 17
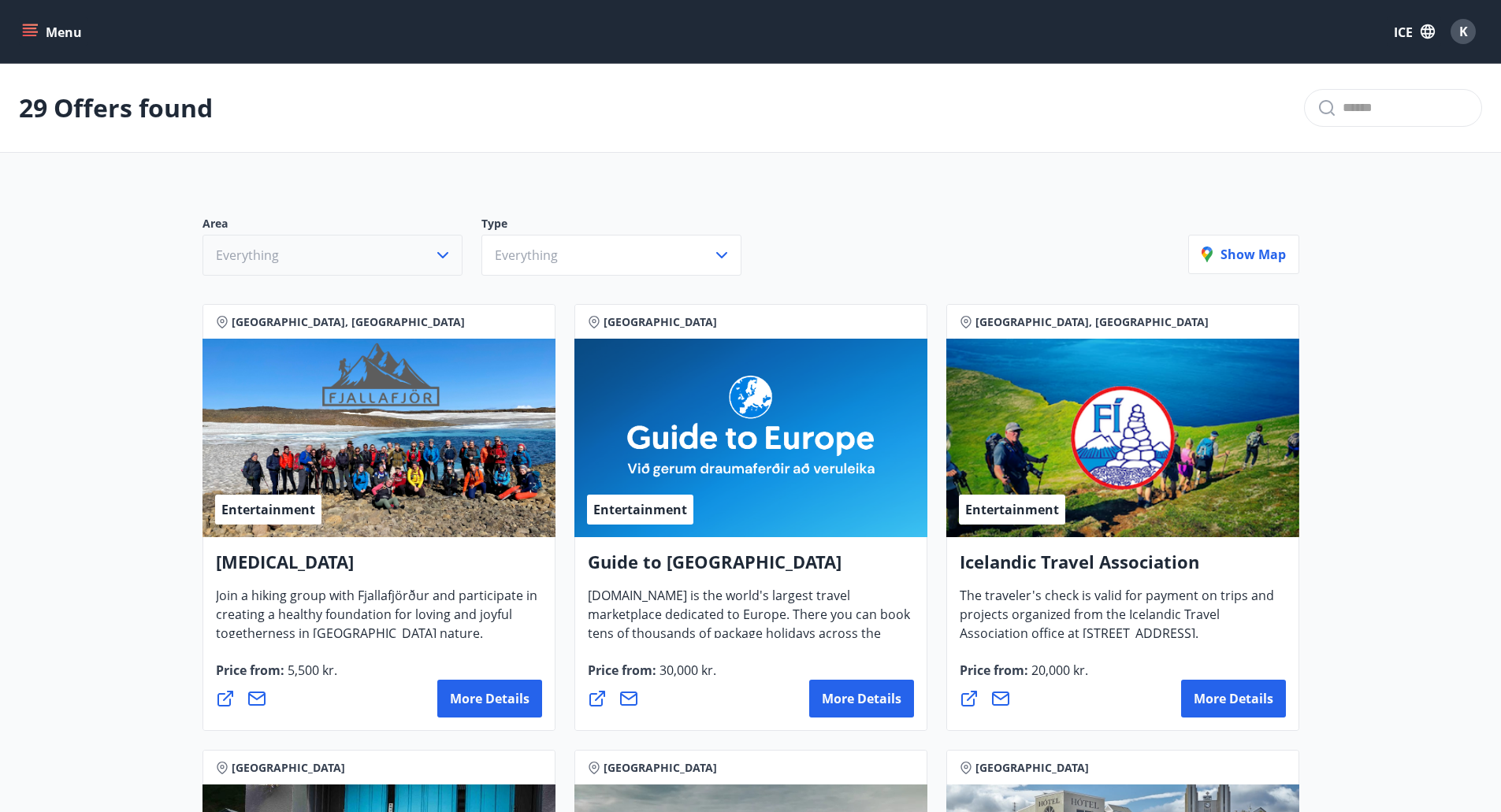
click at [370, 251] on button "Everything" at bounding box center [332, 255] width 260 height 41
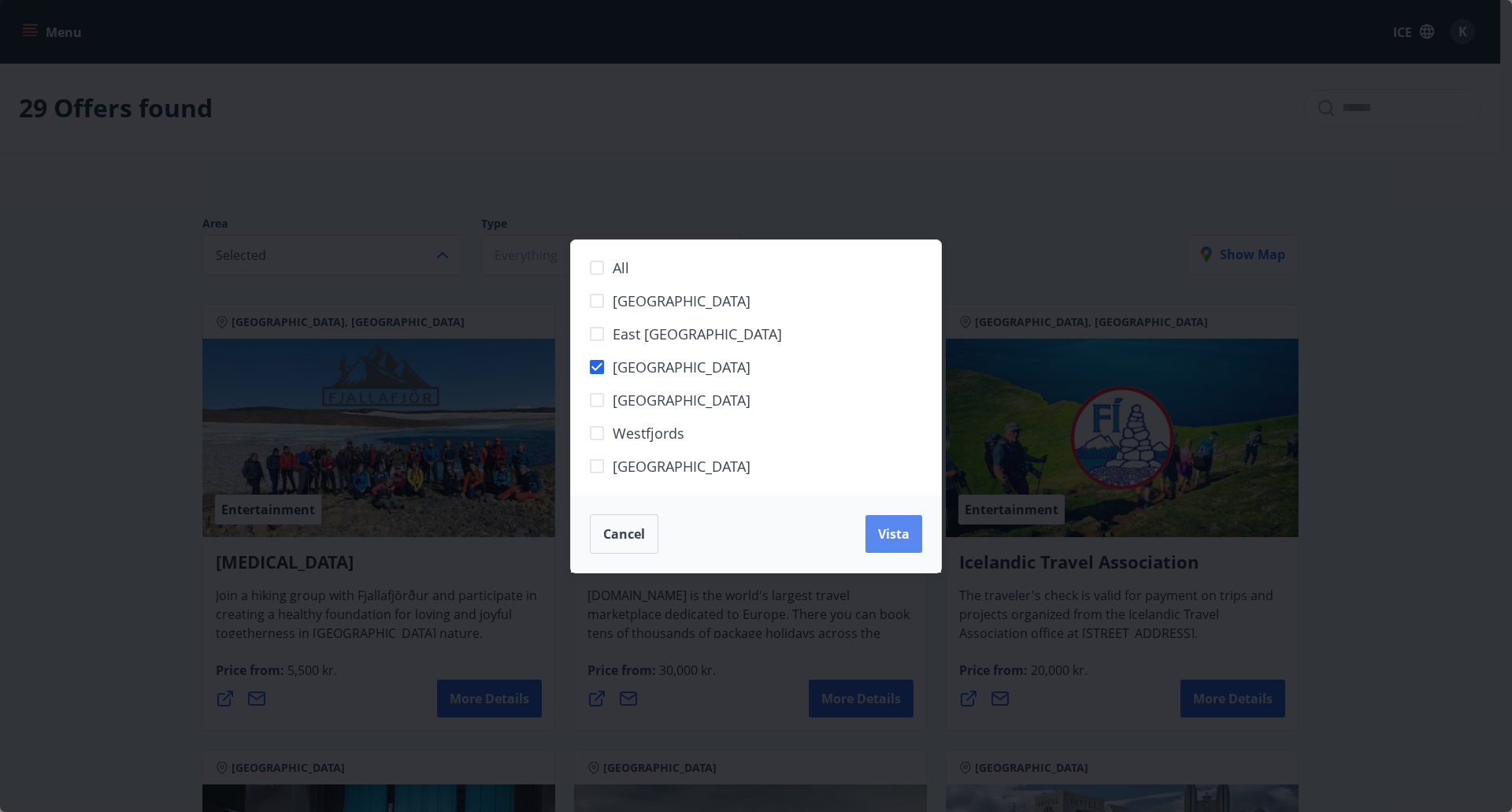
click at [898, 530] on span "Vista" at bounding box center [893, 534] width 31 height 17
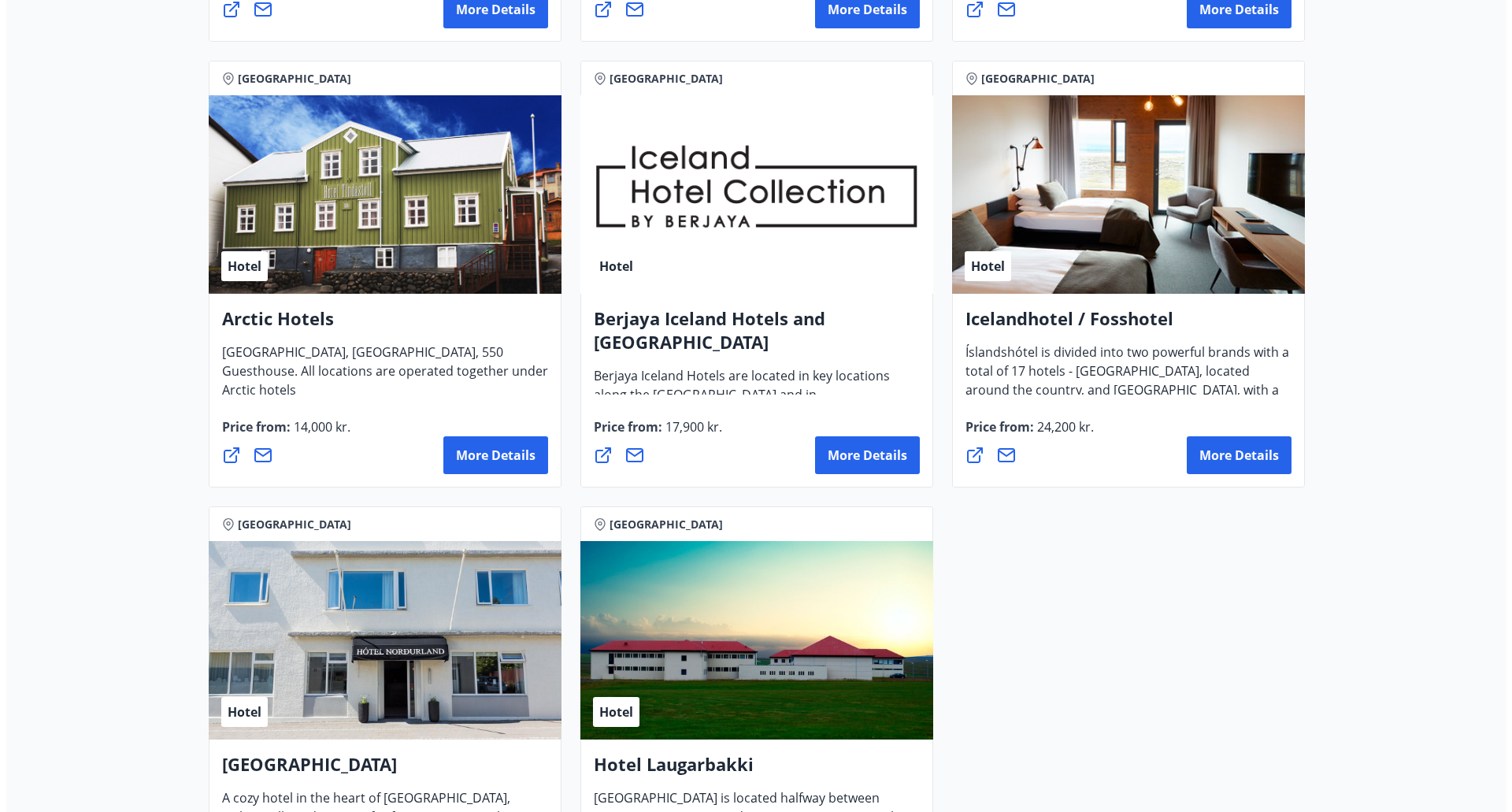
scroll to position [788, 0]
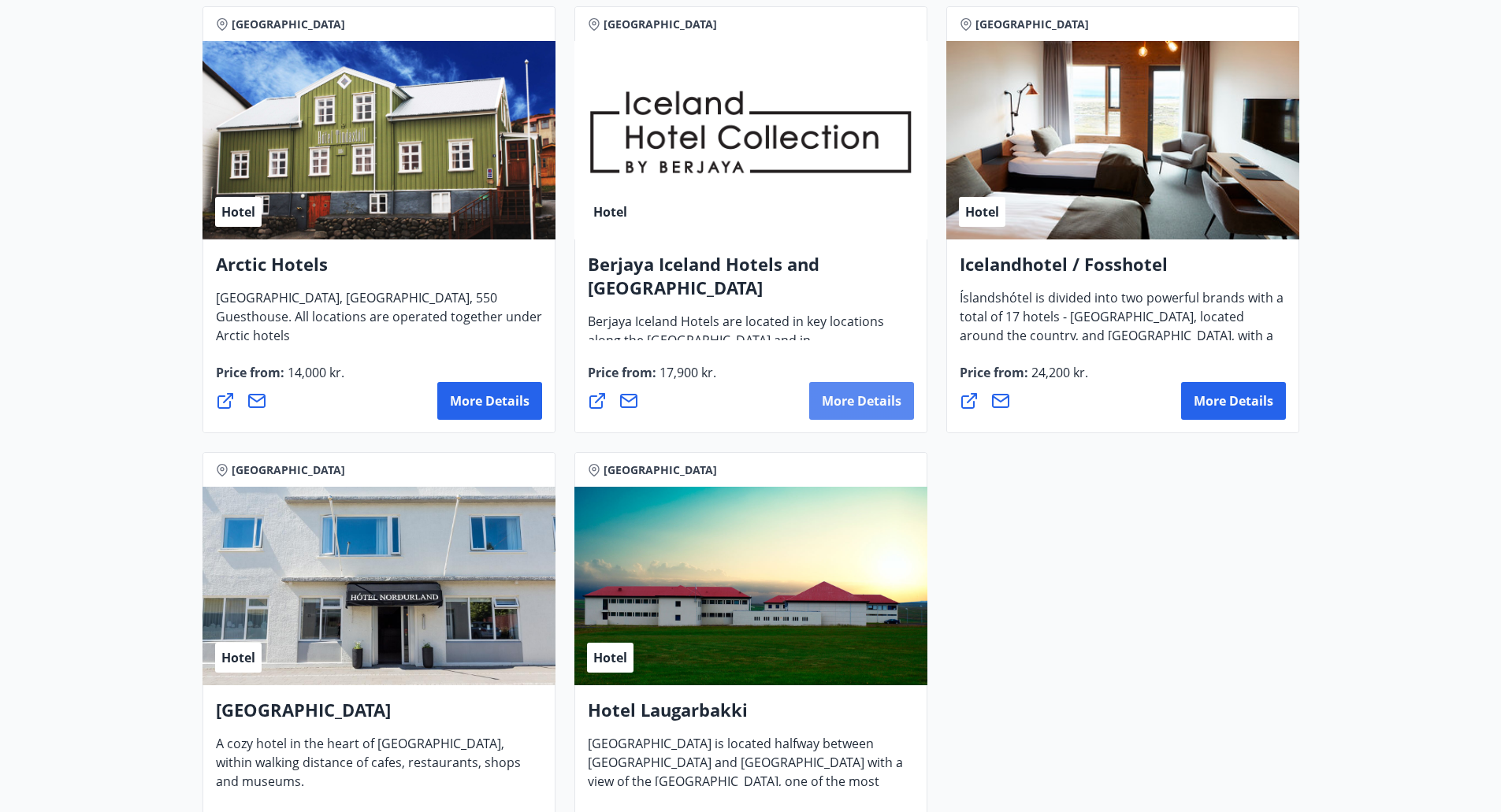
click at [845, 399] on font "More details" at bounding box center [861, 400] width 79 height 17
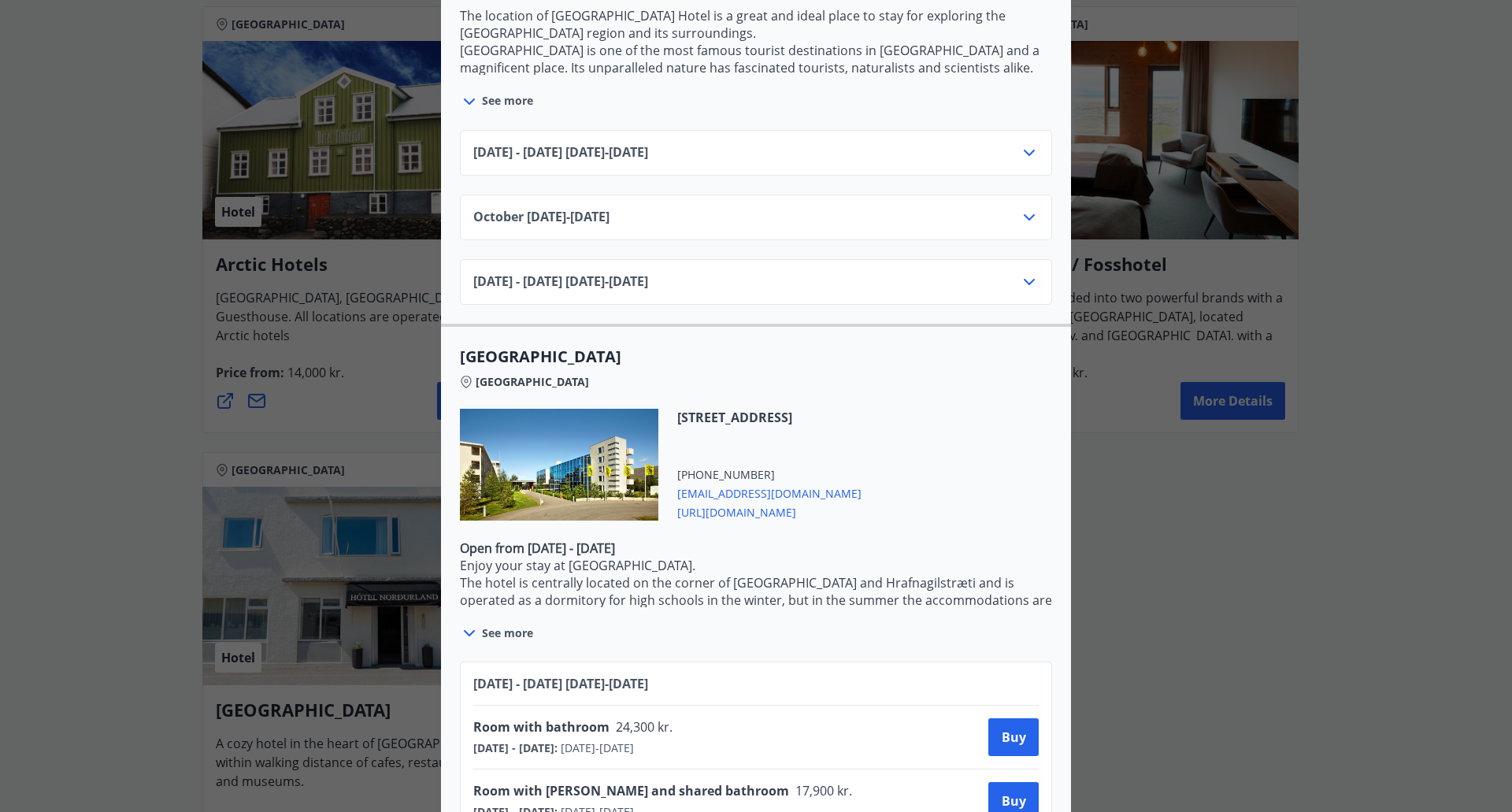
scroll to position [1105, 0]
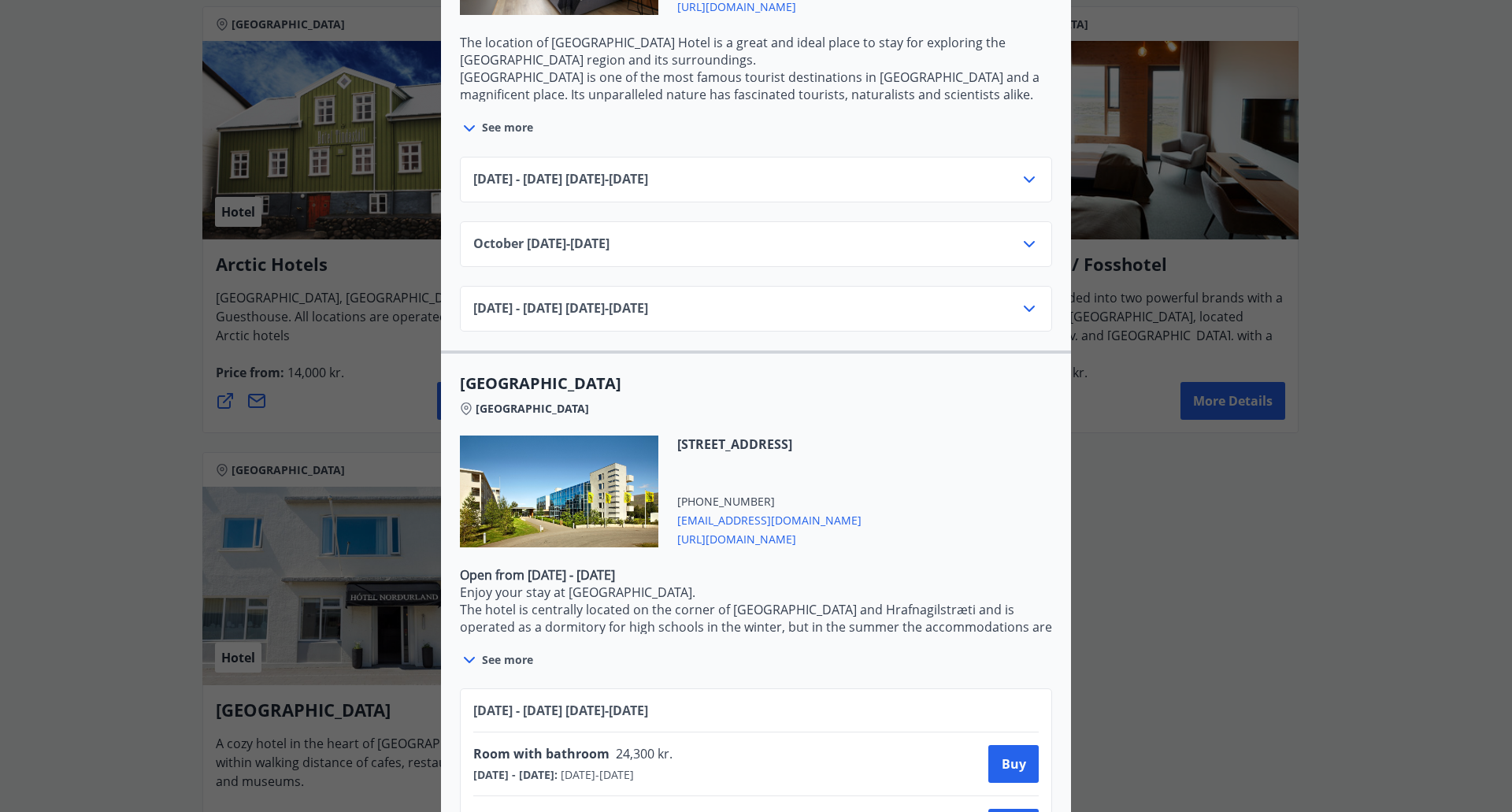
click at [1130, 522] on div "Berjaya Iceland Hotels and [GEOGRAPHIC_DATA] Hotels and Hotel Edda are part of …" at bounding box center [756, 406] width 1512 height 812
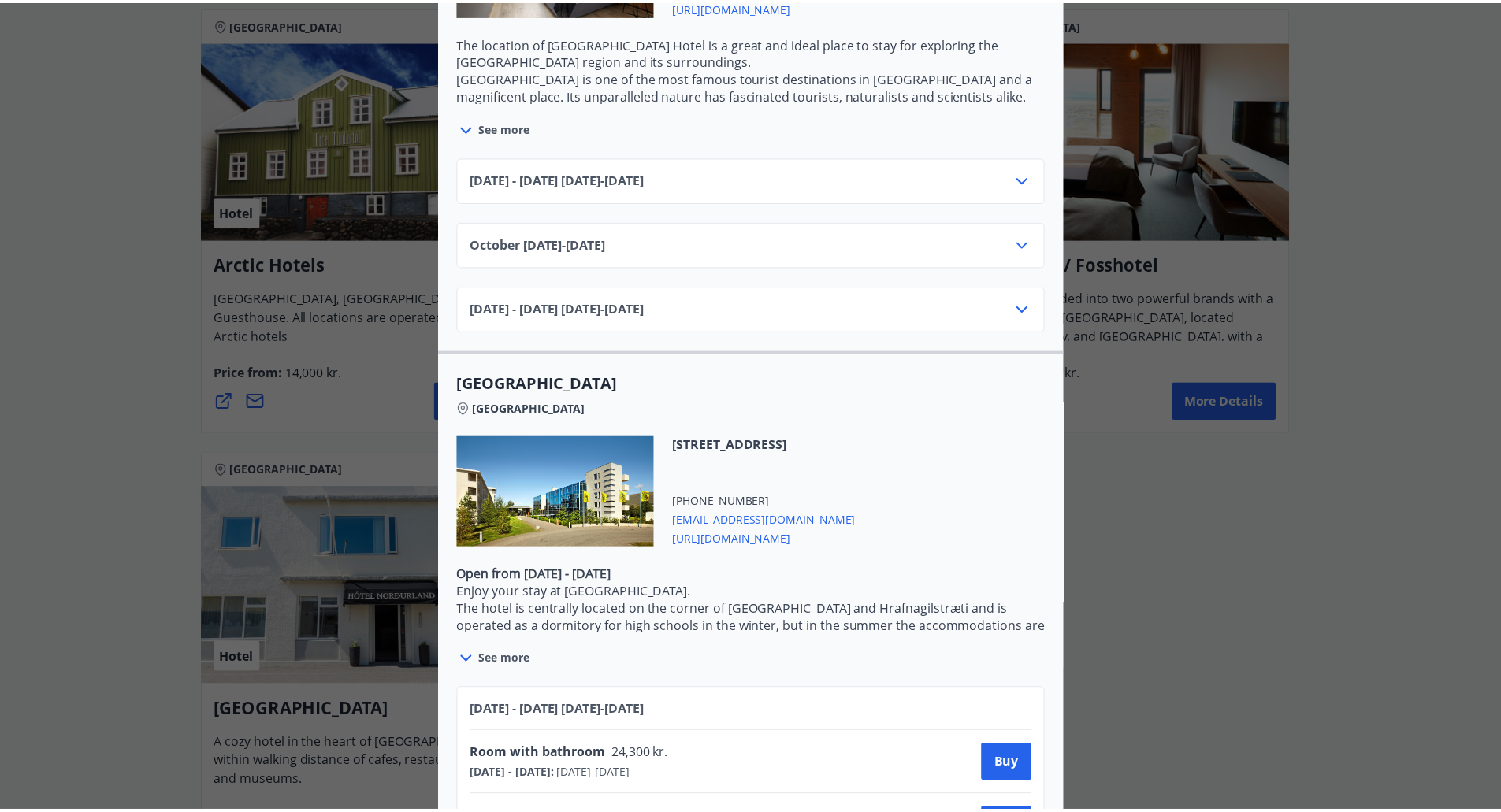
scroll to position [0, 0]
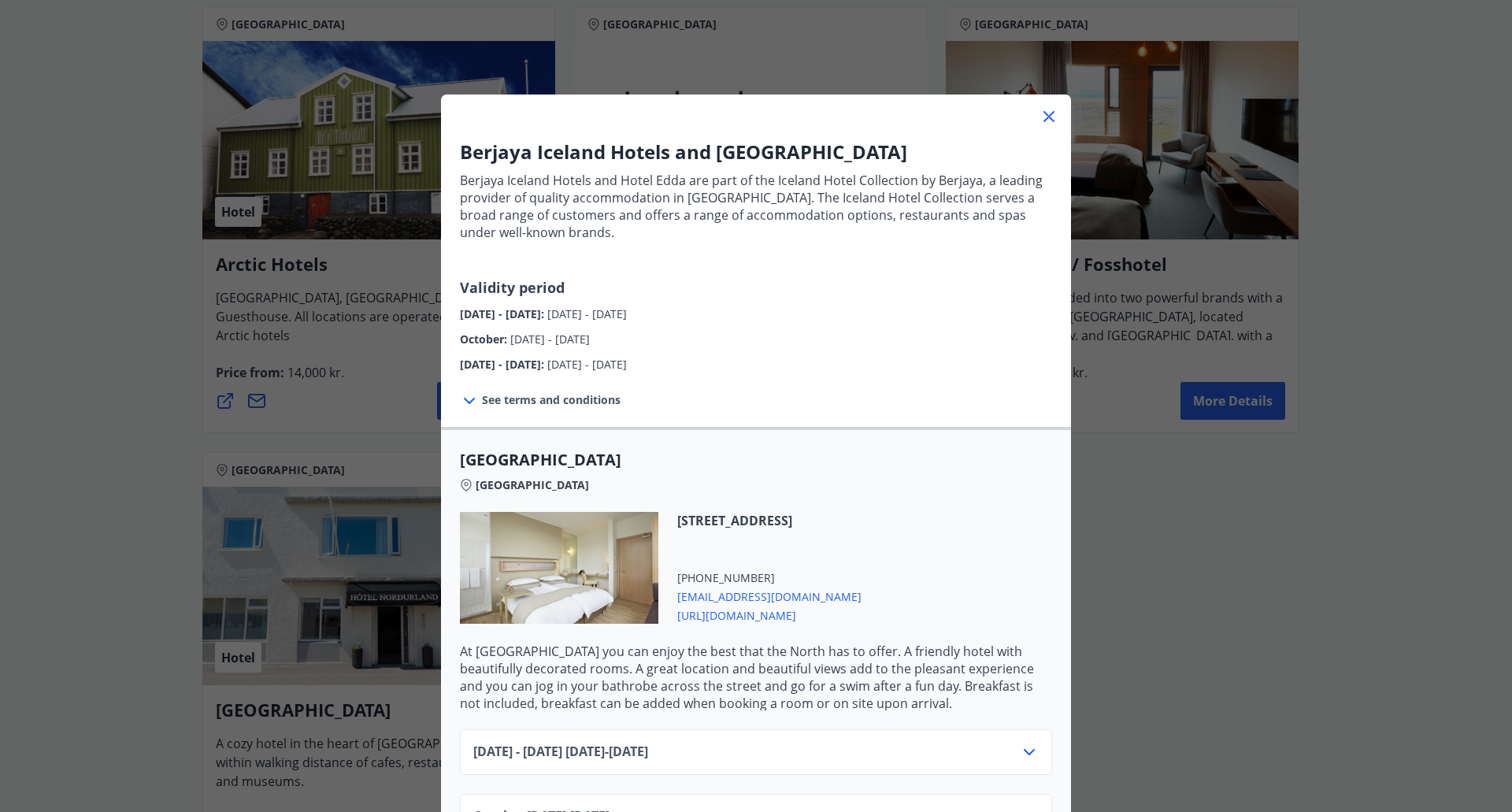
click at [1049, 113] on icon at bounding box center [1048, 116] width 19 height 19
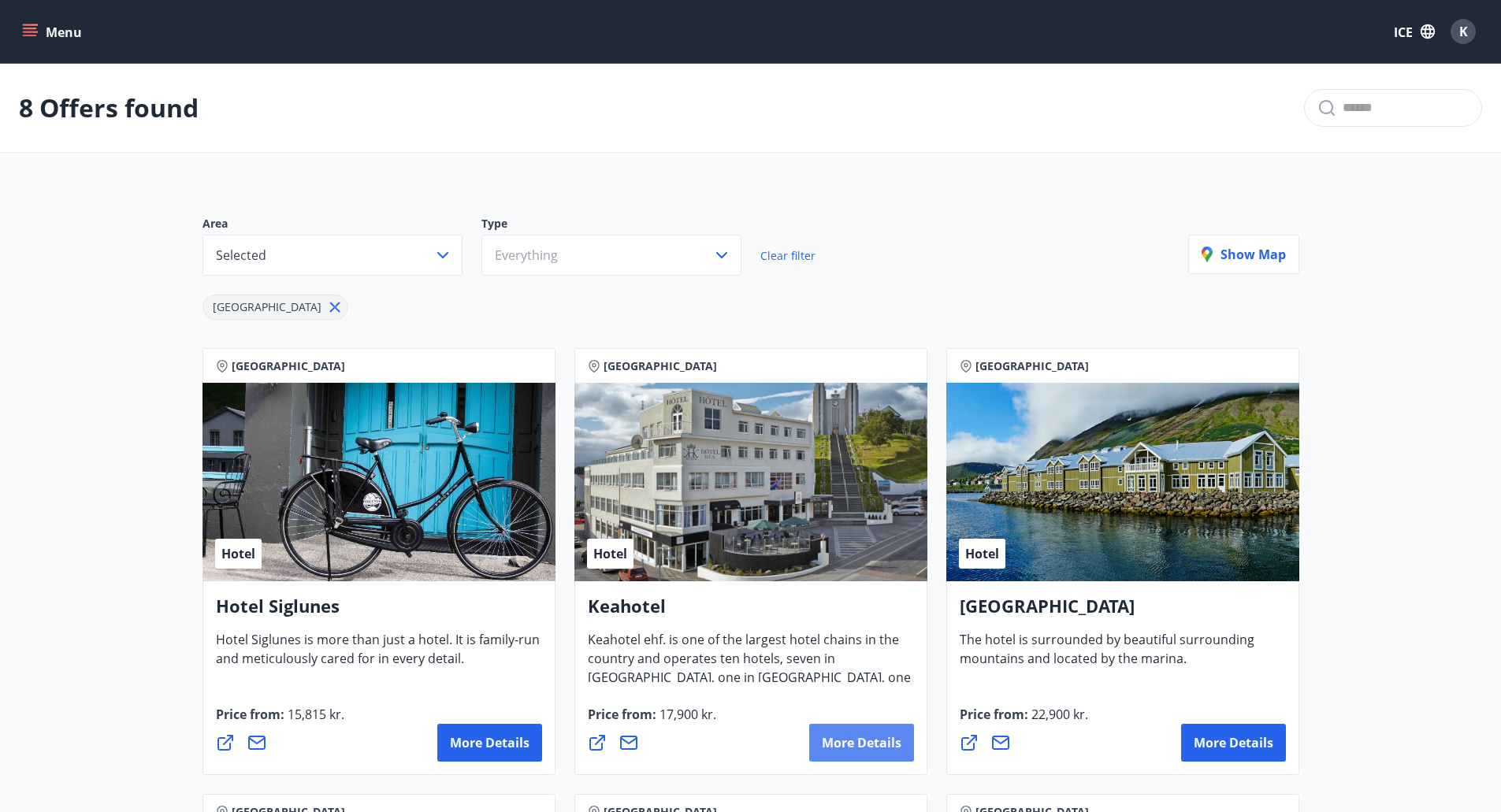
click at [860, 741] on font "More details" at bounding box center [861, 743] width 79 height 17
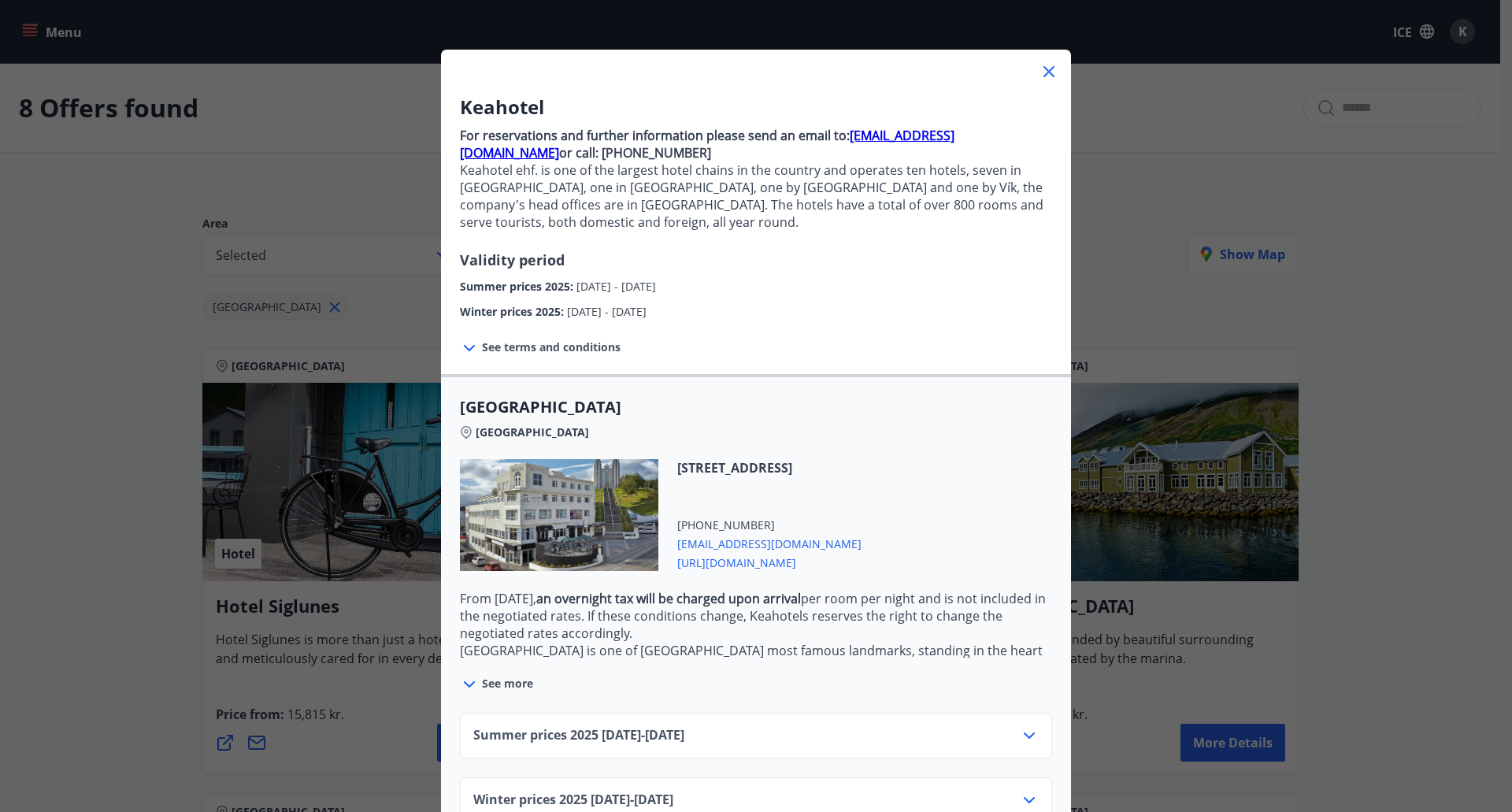
scroll to position [87, 0]
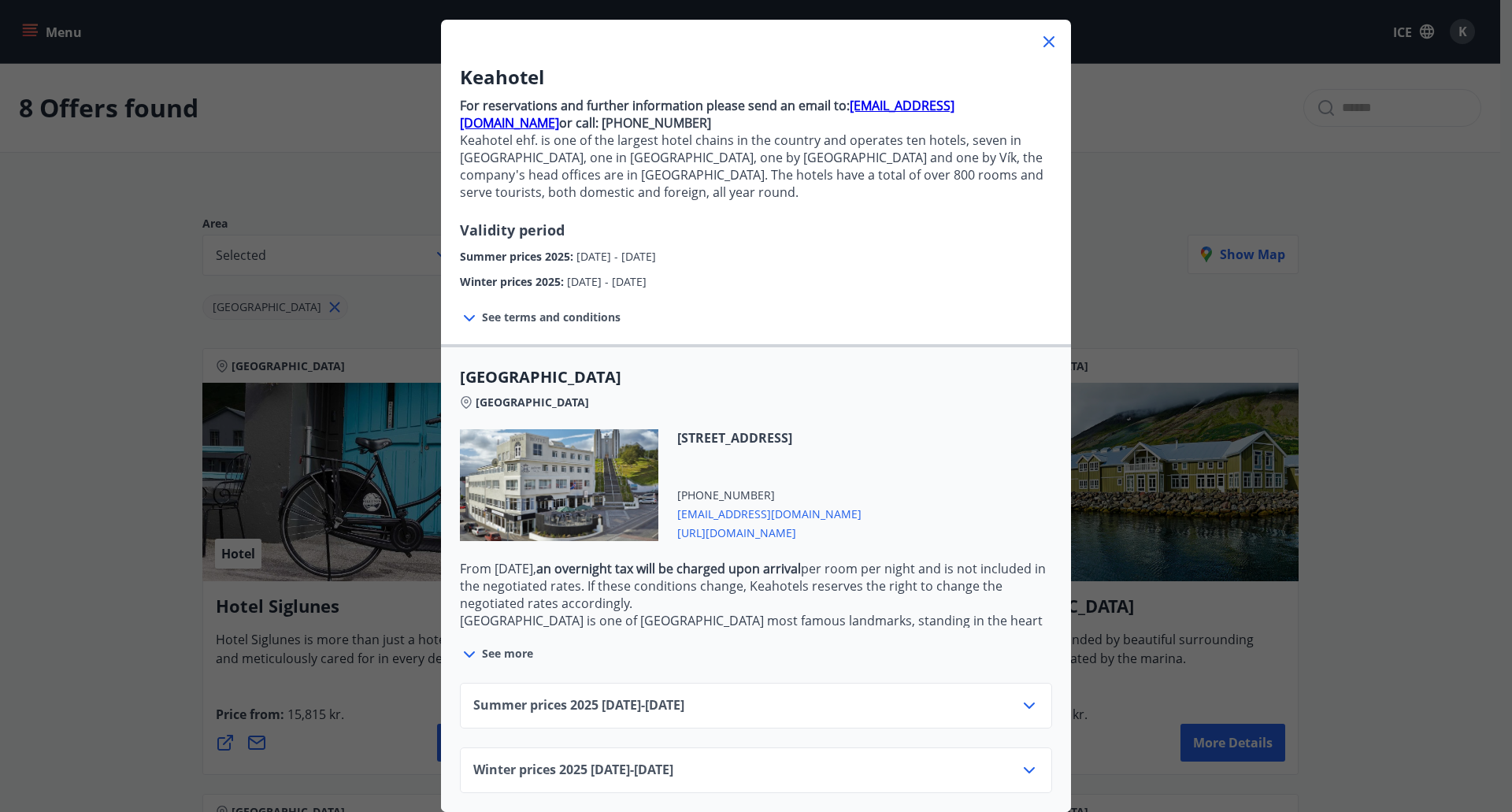
click at [770, 696] on div "Summer prices [PHONE_NUMBER][DATE] - [DATE]" at bounding box center [756, 712] width 565 height 31
click at [1029, 696] on icon at bounding box center [1029, 706] width 19 height 19
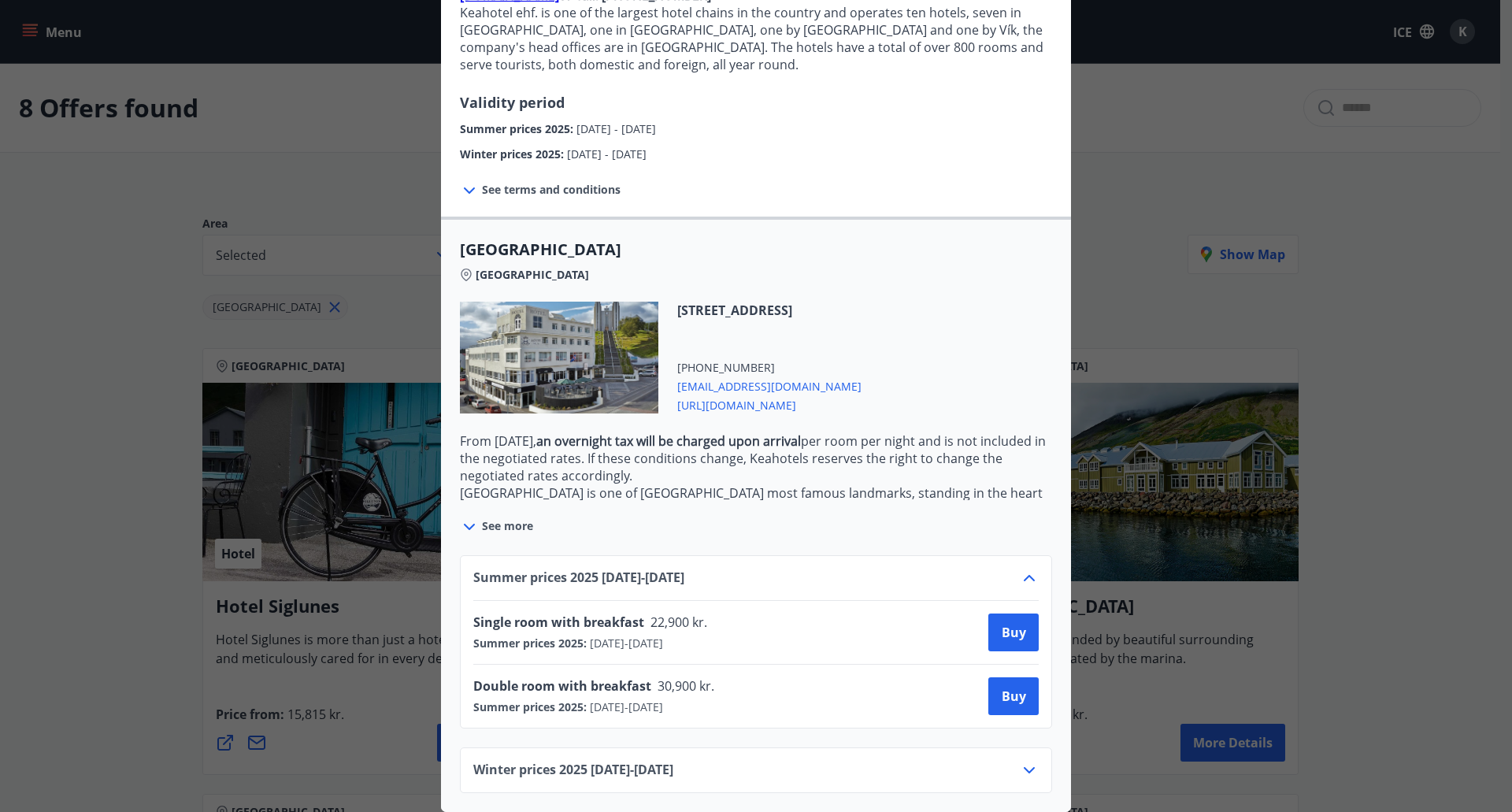
scroll to position [215, 0]
click at [752, 394] on span "[URL][DOMAIN_NAME]" at bounding box center [769, 404] width 184 height 19
click at [206, 265] on div "Keahotel For reservations and further information please send an email to: [EMA…" at bounding box center [756, 204] width 1512 height 812
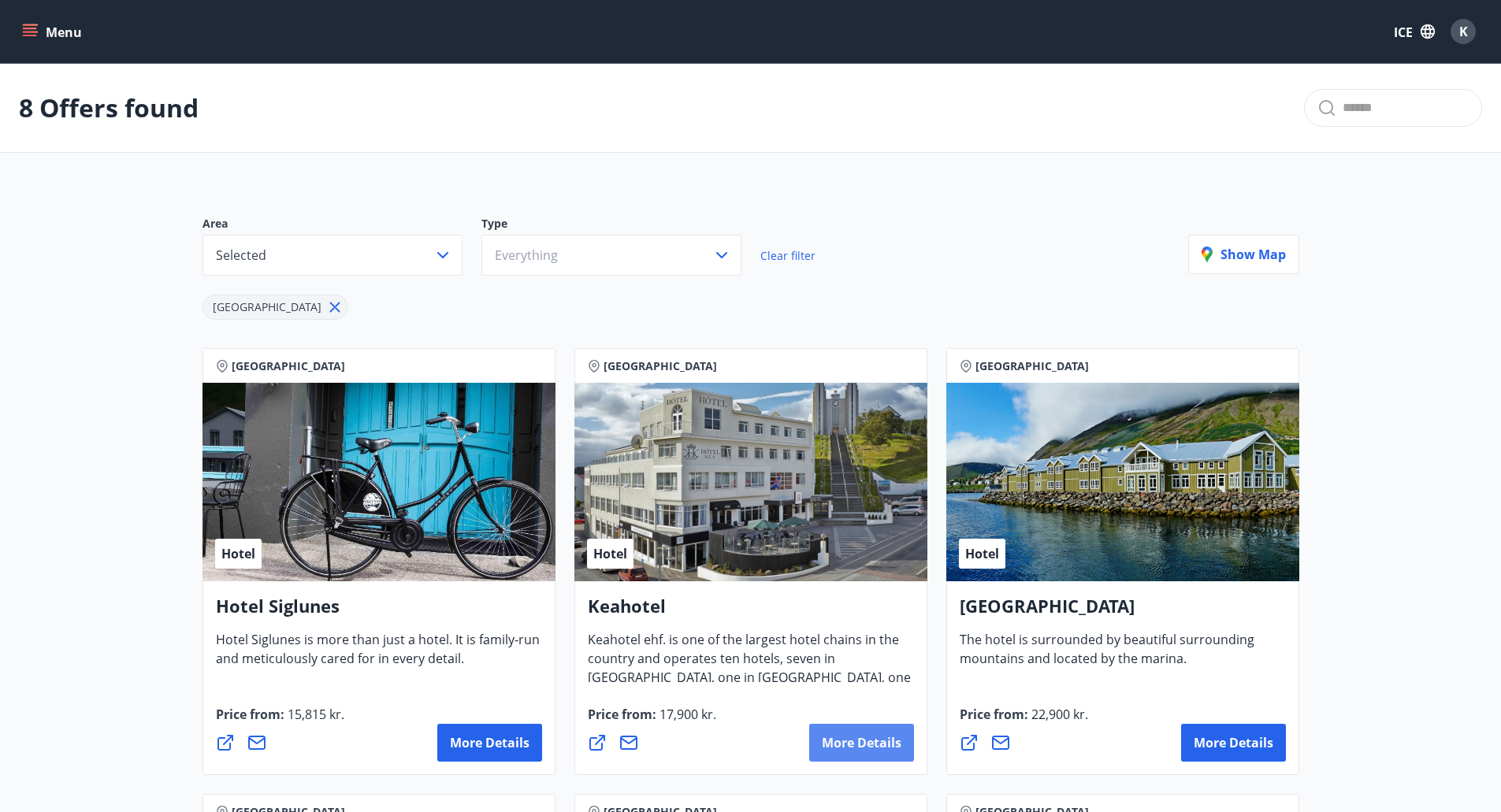
click at [859, 755] on button "More details" at bounding box center [861, 743] width 105 height 38
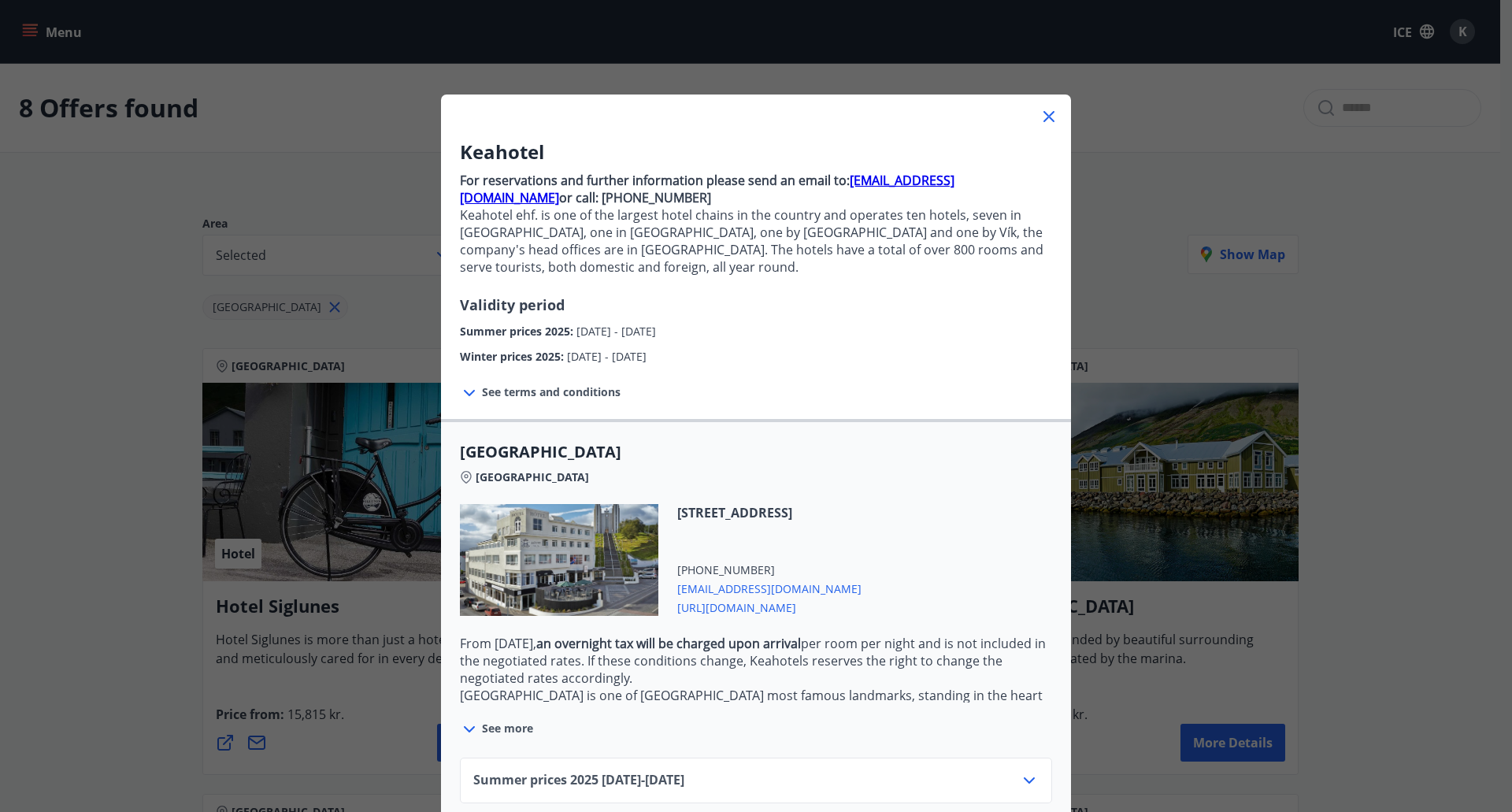
scroll to position [87, 0]
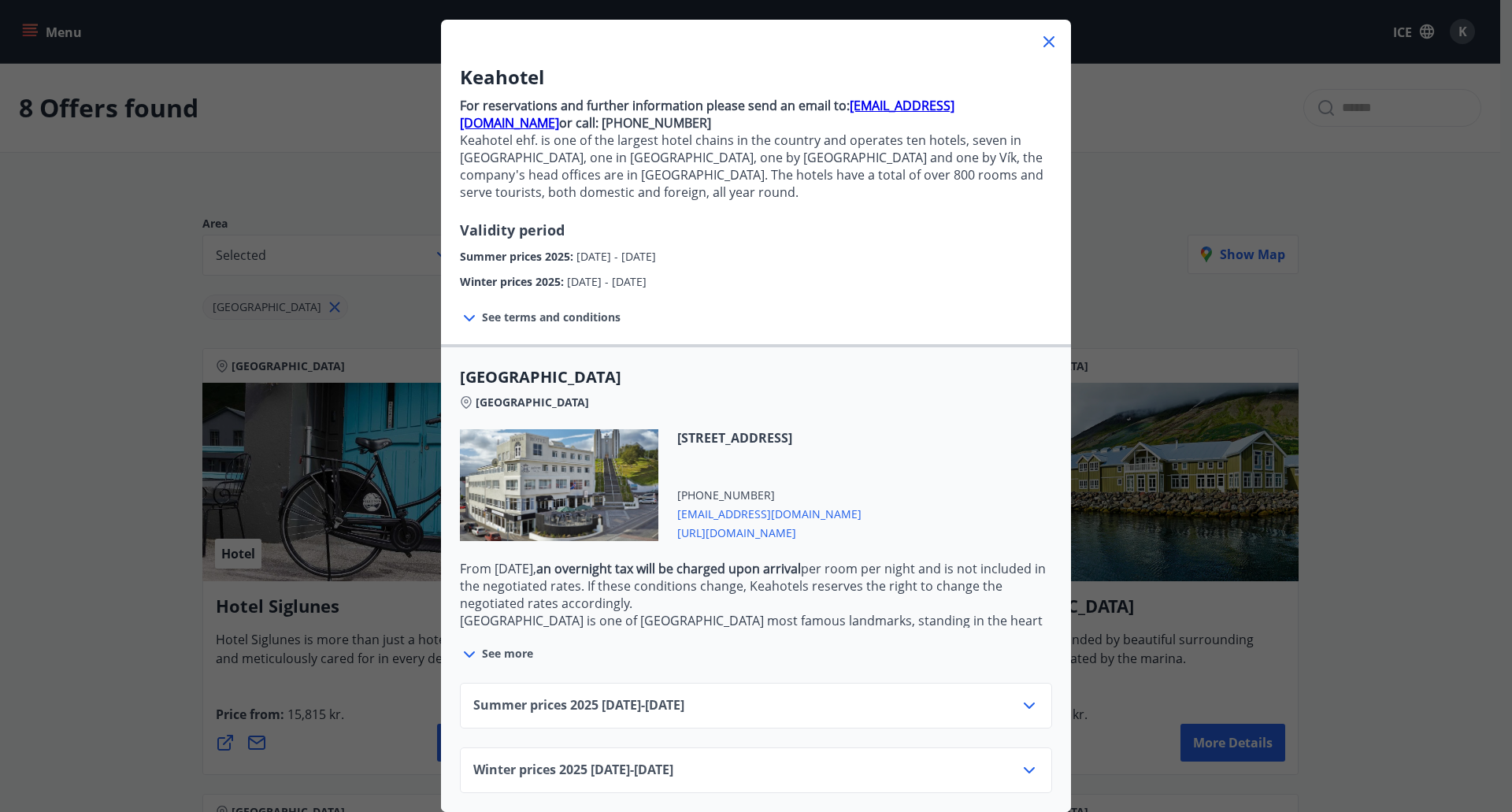
click at [1042, 32] on icon at bounding box center [1048, 41] width 19 height 19
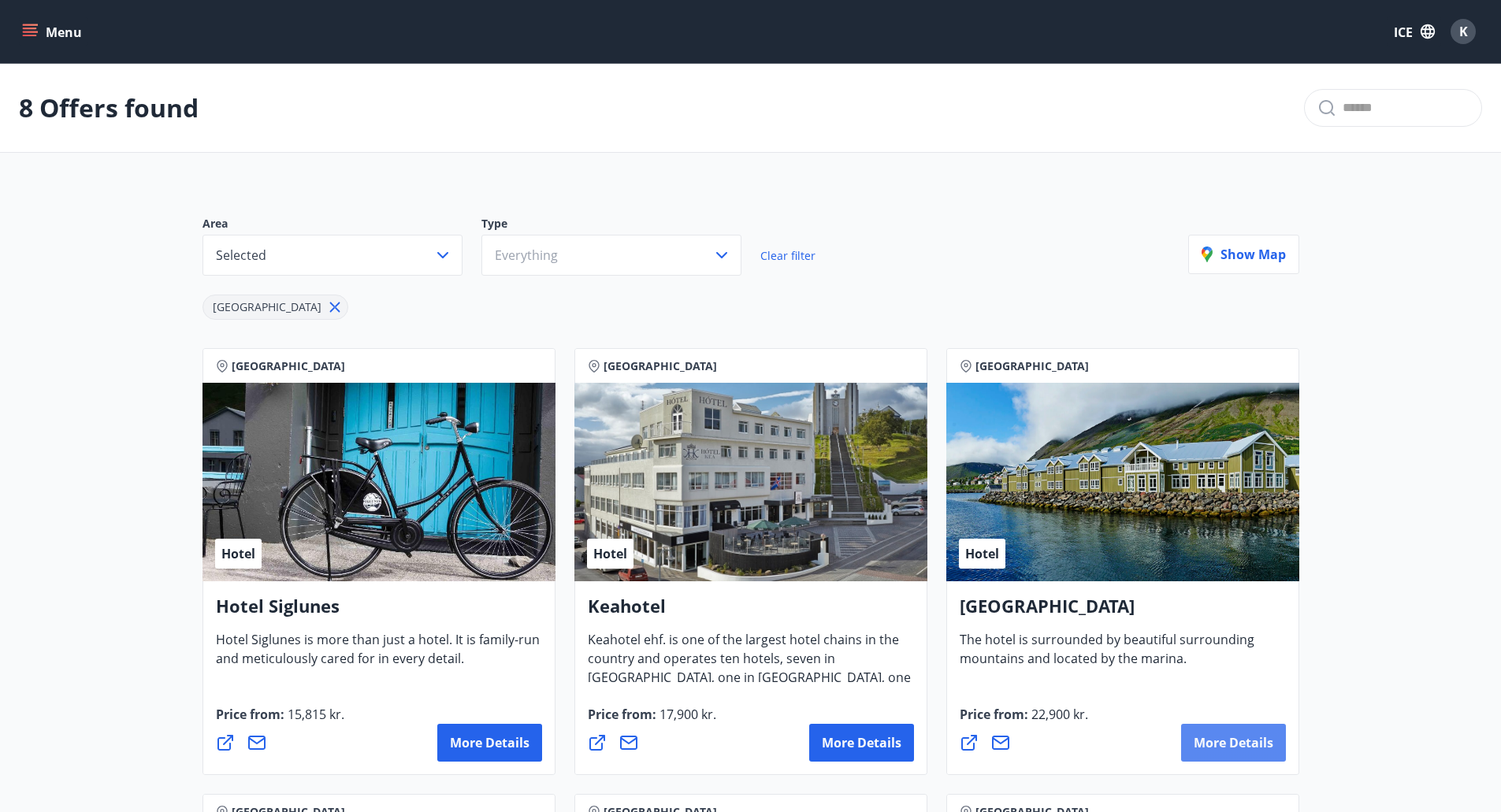
click at [1269, 746] on font "More details" at bounding box center [1233, 743] width 79 height 17
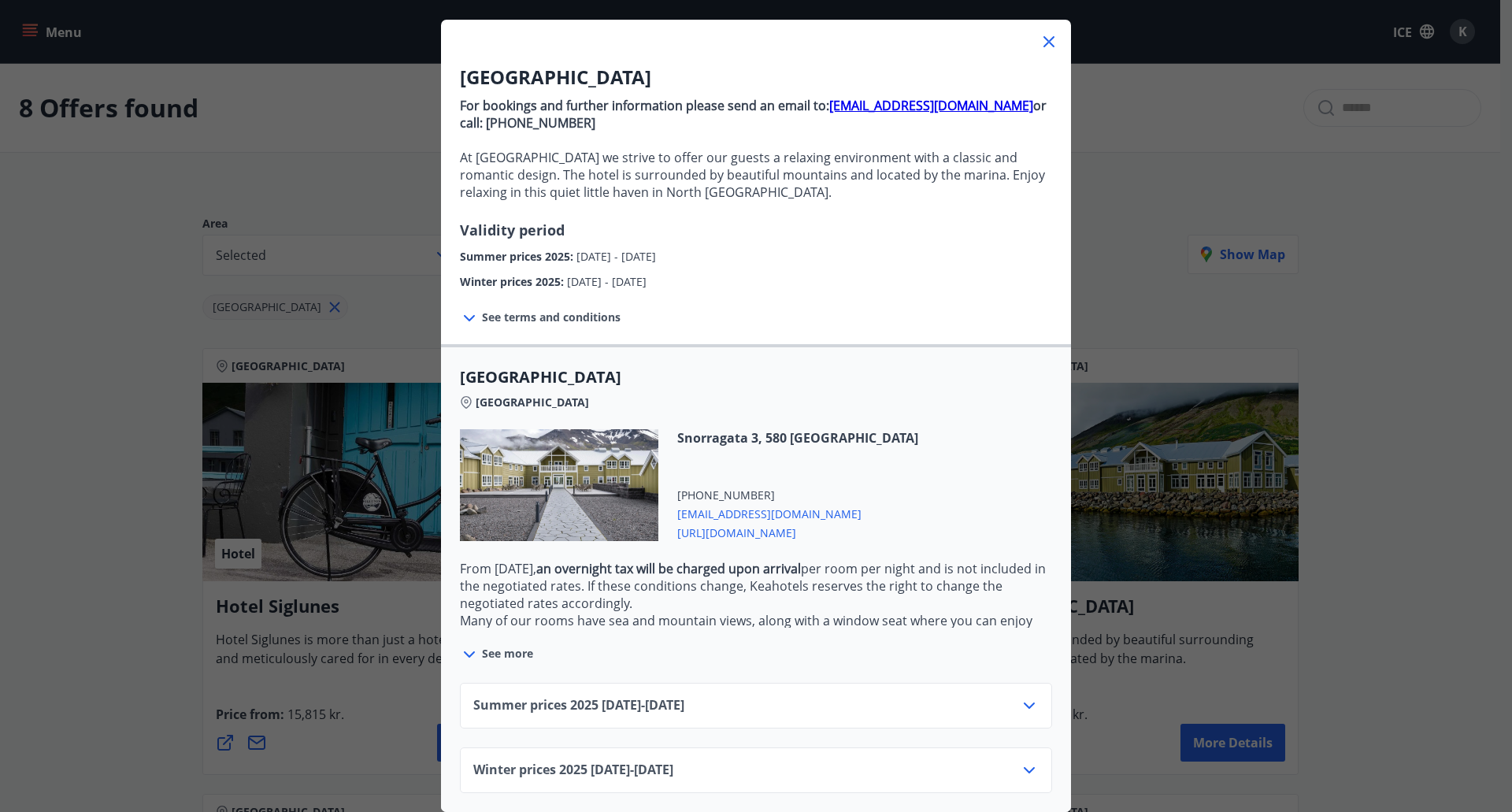
click at [1026, 696] on icon at bounding box center [1029, 706] width 19 height 19
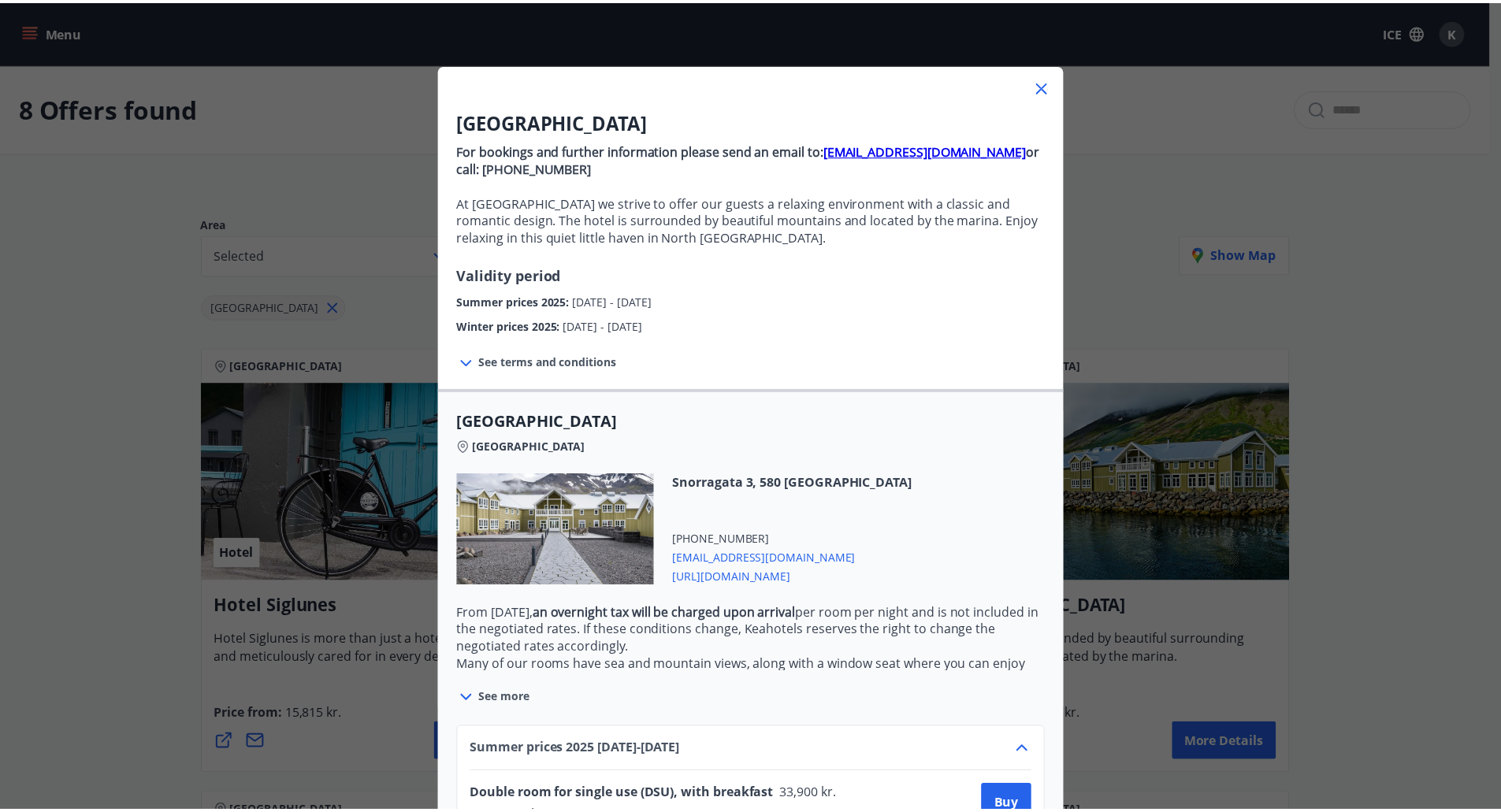
scroll to position [0, 0]
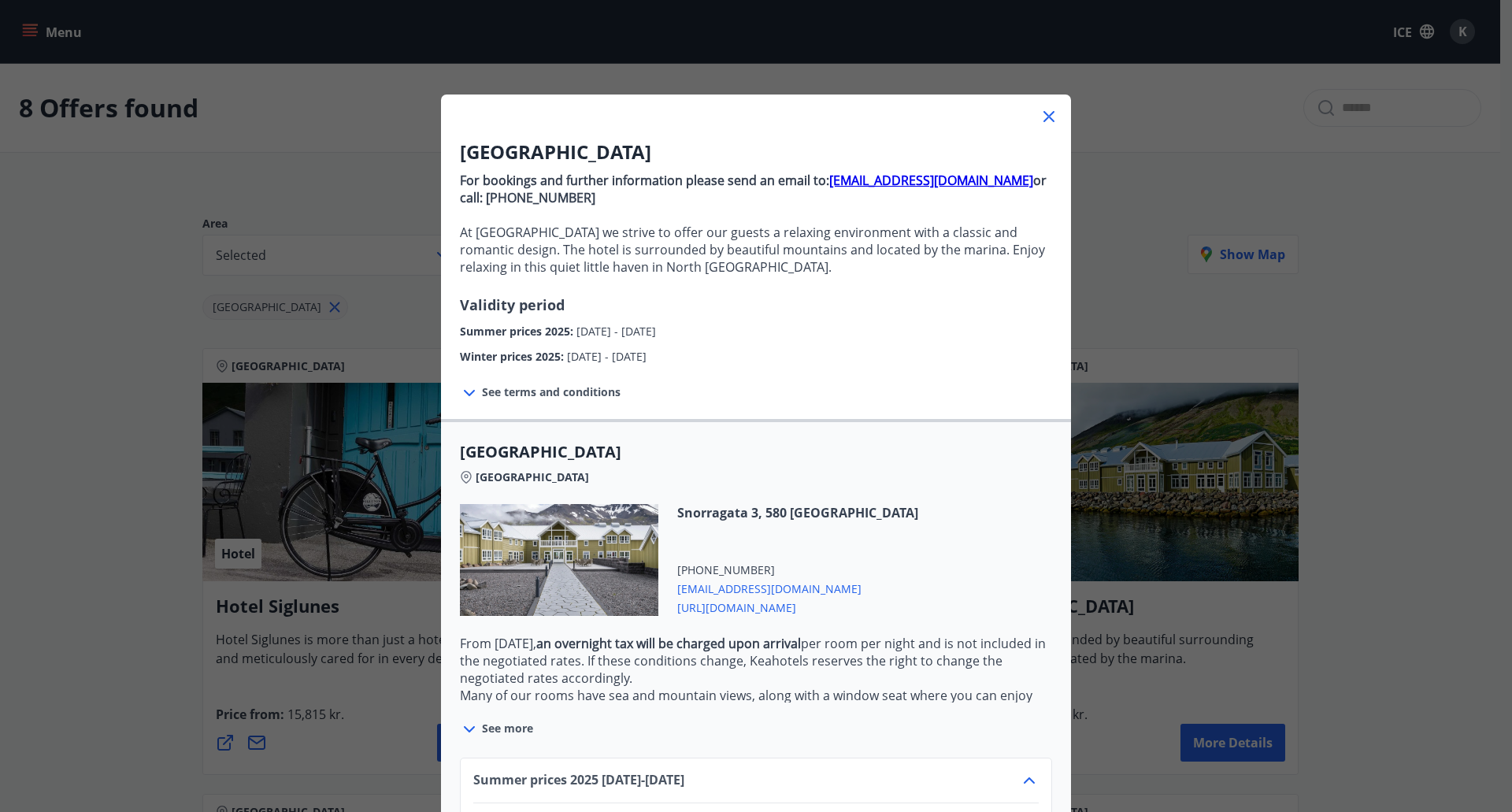
click at [1053, 114] on div at bounding box center [756, 111] width 630 height 31
click at [1039, 107] on icon at bounding box center [1048, 116] width 19 height 19
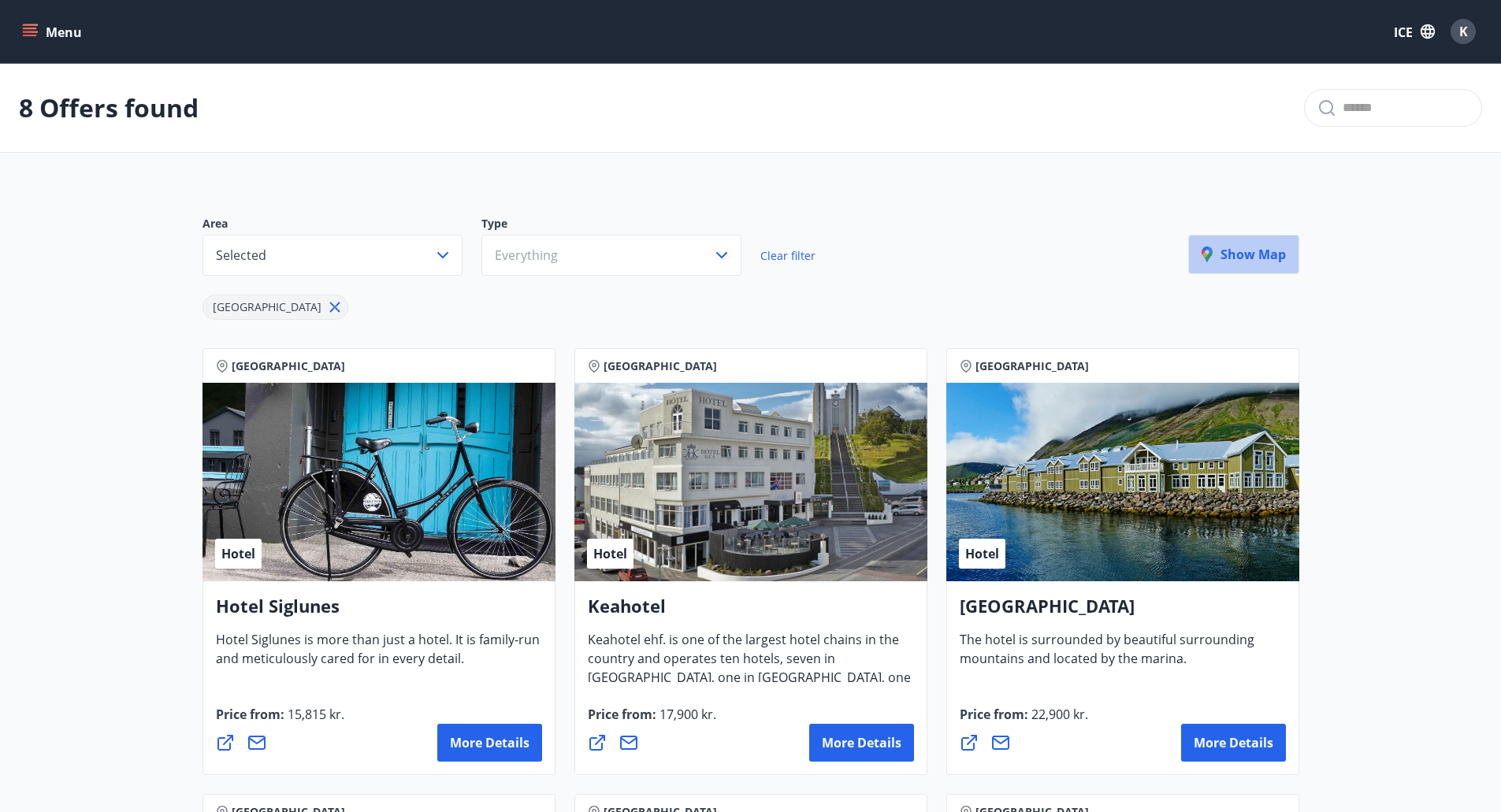
click at [1228, 272] on button "Show map" at bounding box center [1244, 254] width 111 height 40
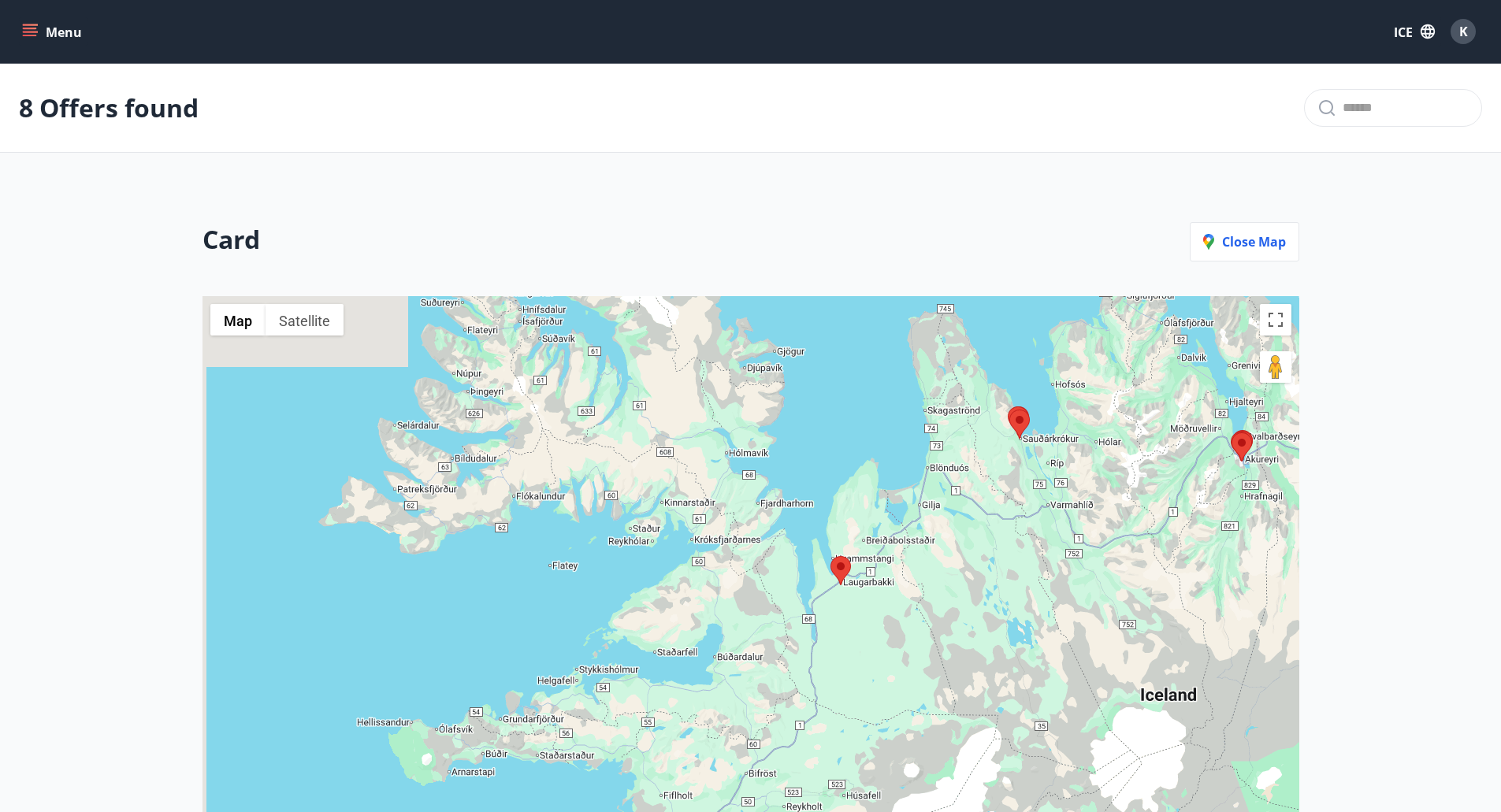
drag, startPoint x: 762, startPoint y: 579, endPoint x: 1055, endPoint y: 424, distance: 331.5
click at [1055, 424] on div at bounding box center [750, 664] width 1097 height 737
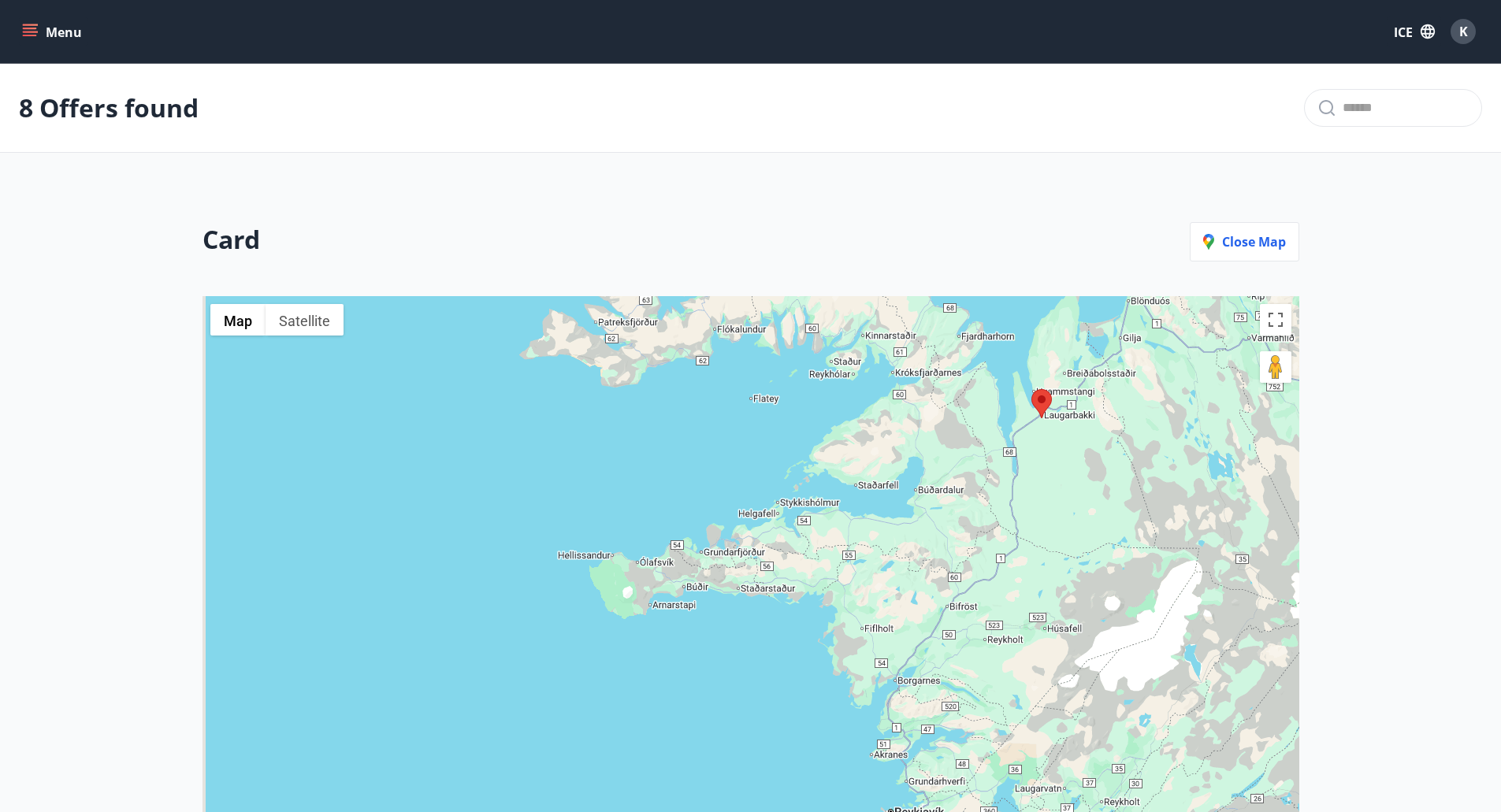
drag, startPoint x: 908, startPoint y: 676, endPoint x: 918, endPoint y: 425, distance: 251.2
click at [918, 425] on div at bounding box center [750, 664] width 1097 height 737
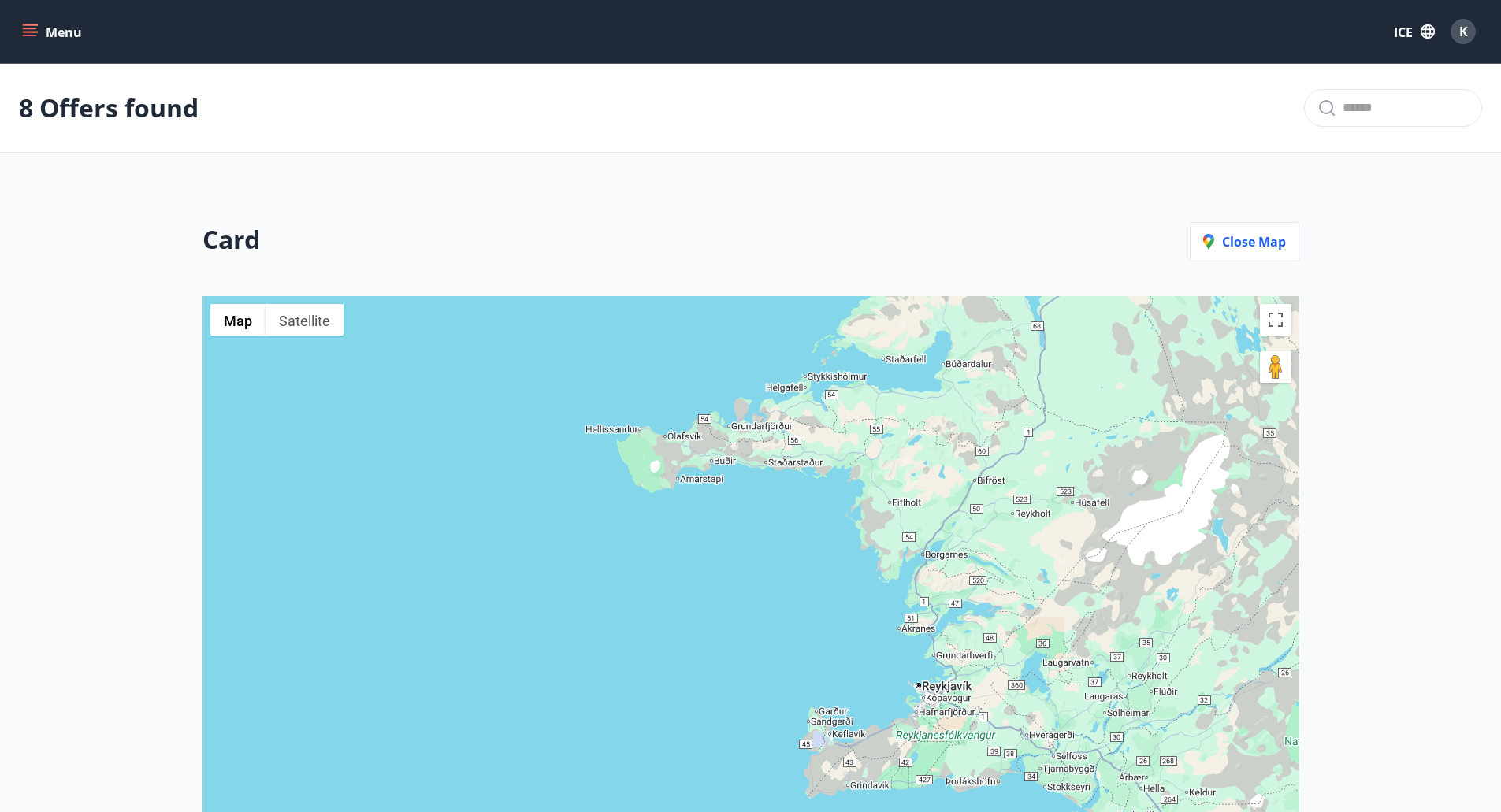
drag, startPoint x: 935, startPoint y: 531, endPoint x: 942, endPoint y: 555, distance: 25.0
click at [942, 555] on div at bounding box center [750, 664] width 1097 height 737
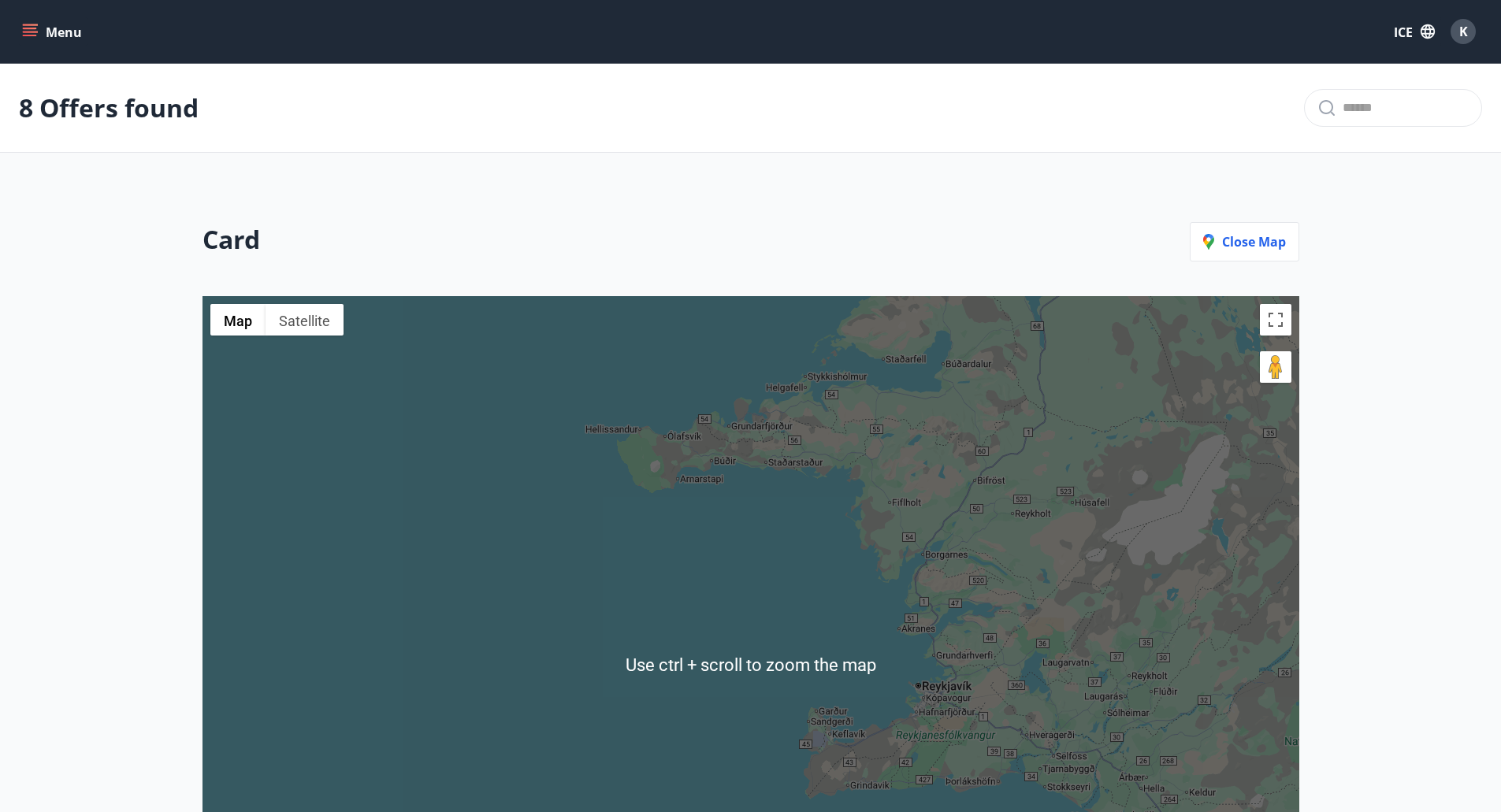
scroll to position [78, 0]
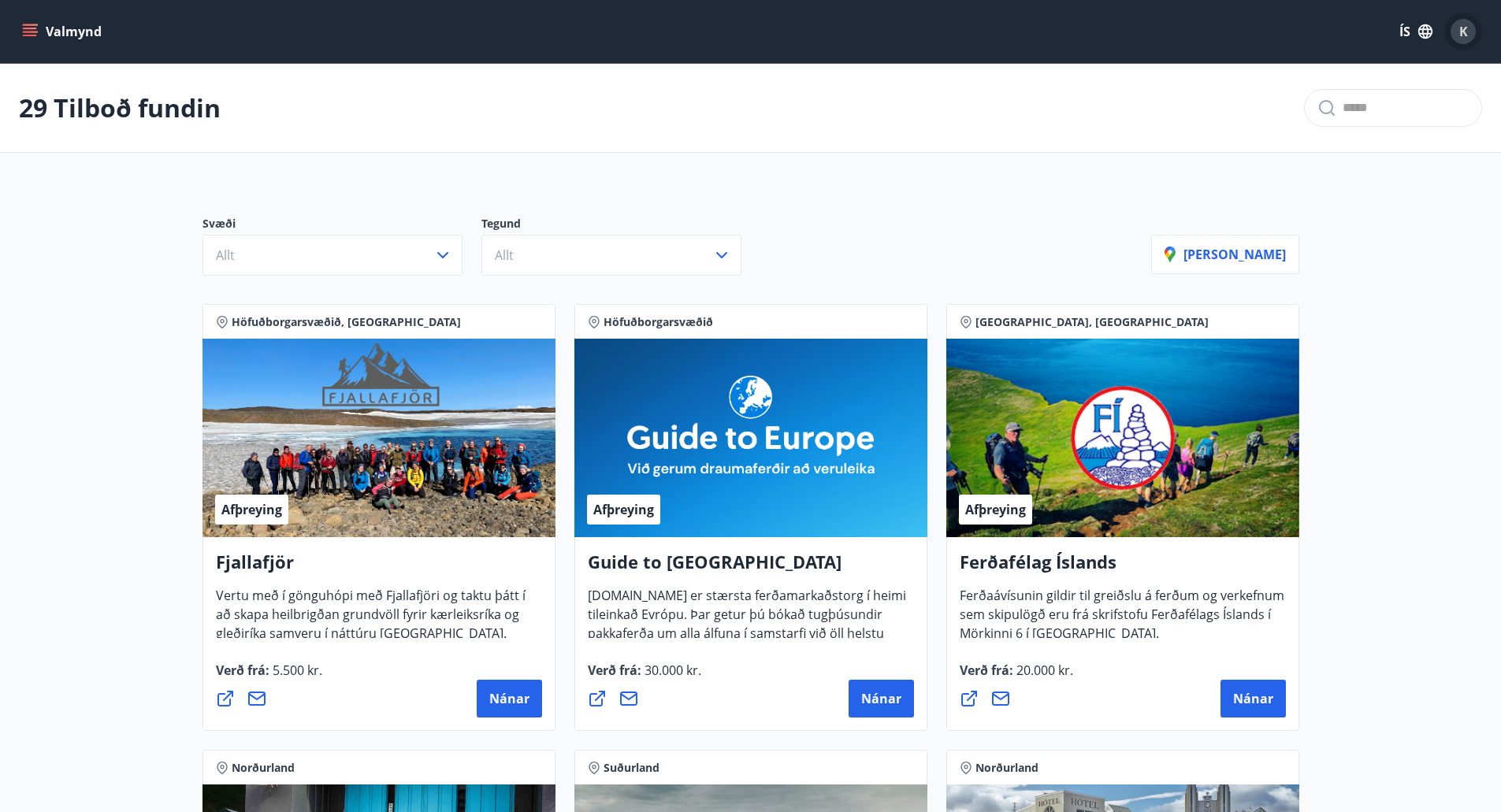
click at [1467, 26] on div "K" at bounding box center [1462, 31] width 26 height 26
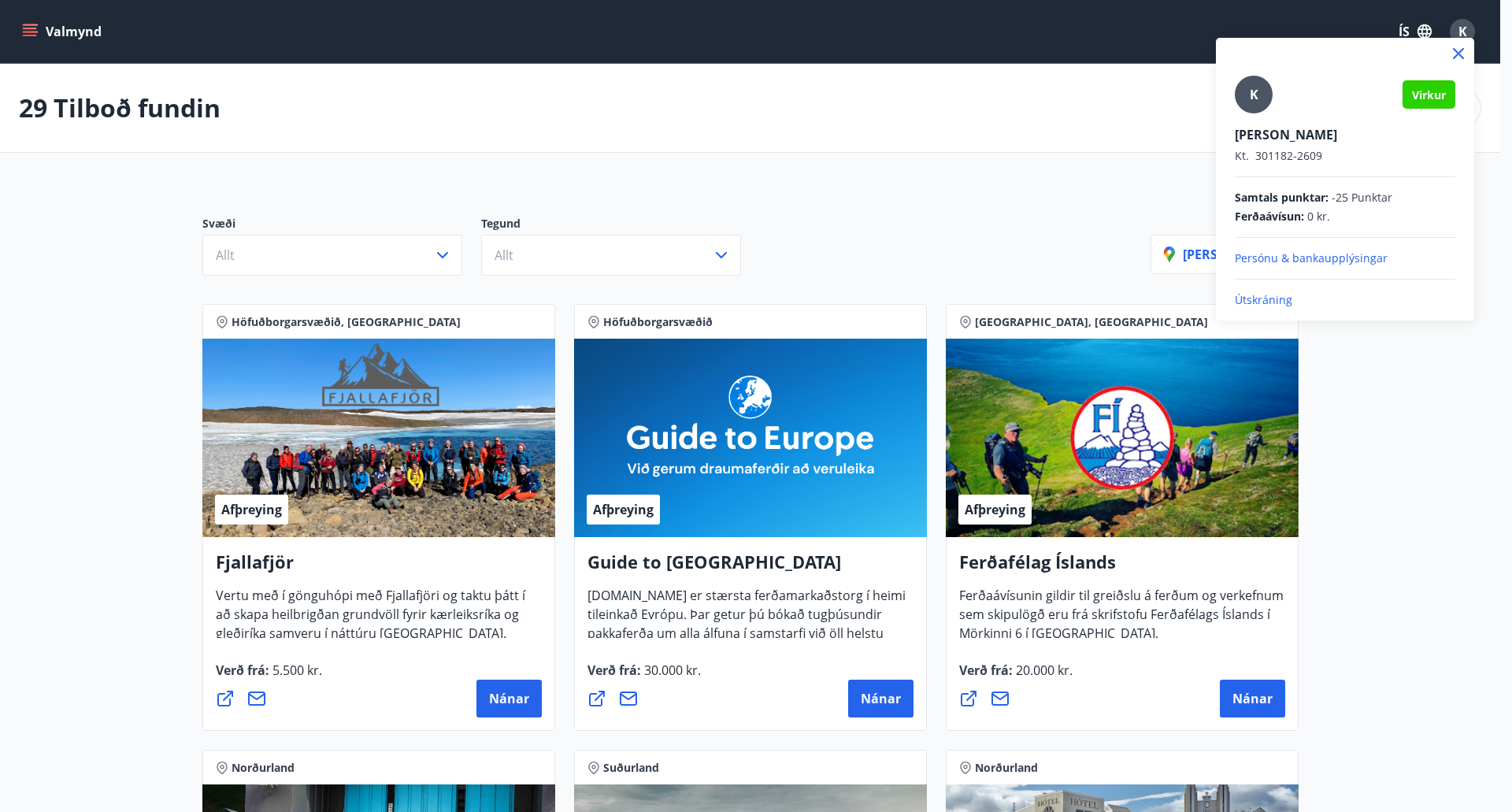
click at [1432, 98] on span "Virkur" at bounding box center [1429, 95] width 34 height 15
click at [54, 26] on div at bounding box center [756, 406] width 1512 height 812
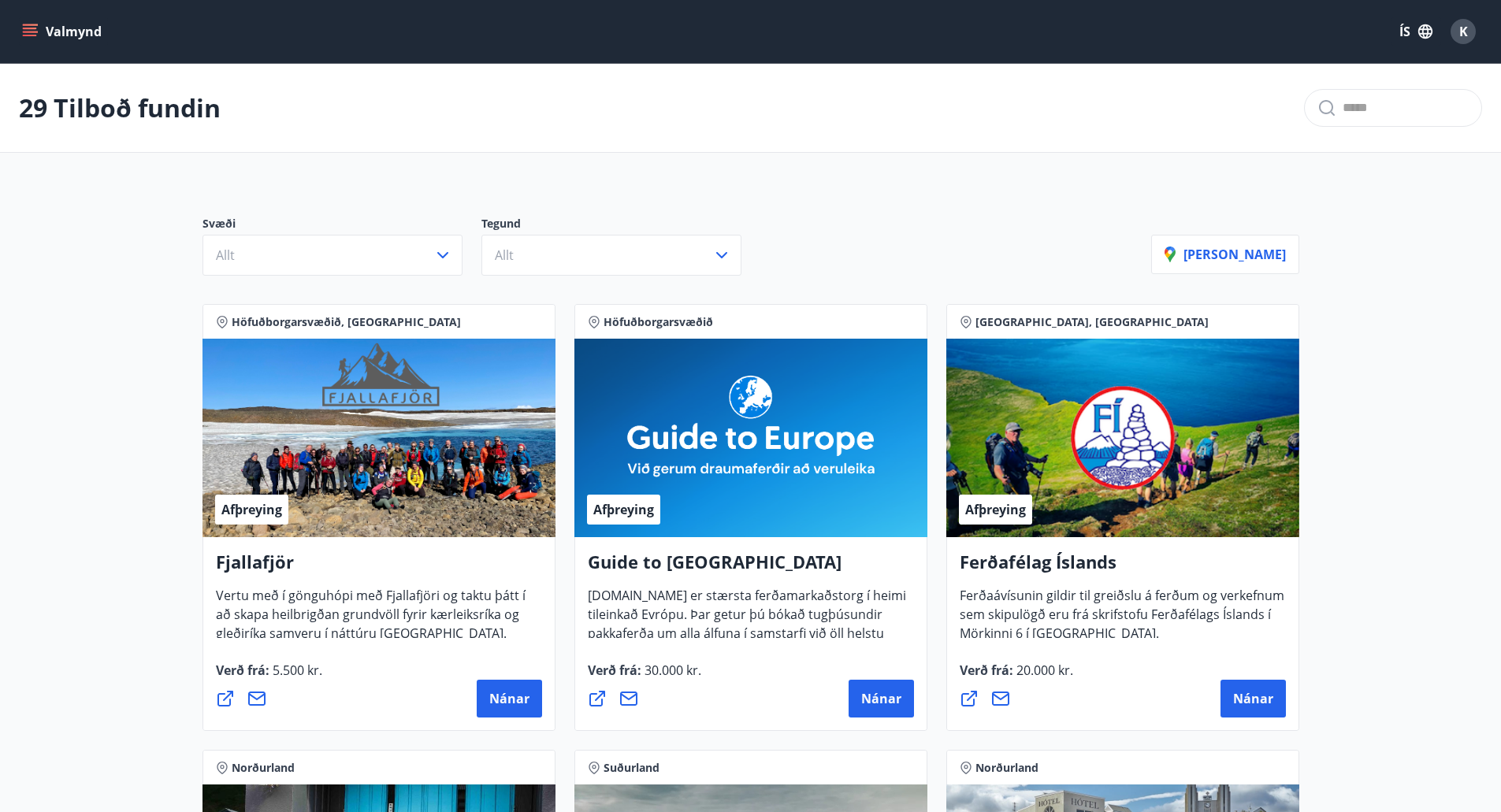
click at [29, 23] on button "Valmynd" at bounding box center [64, 31] width 89 height 28
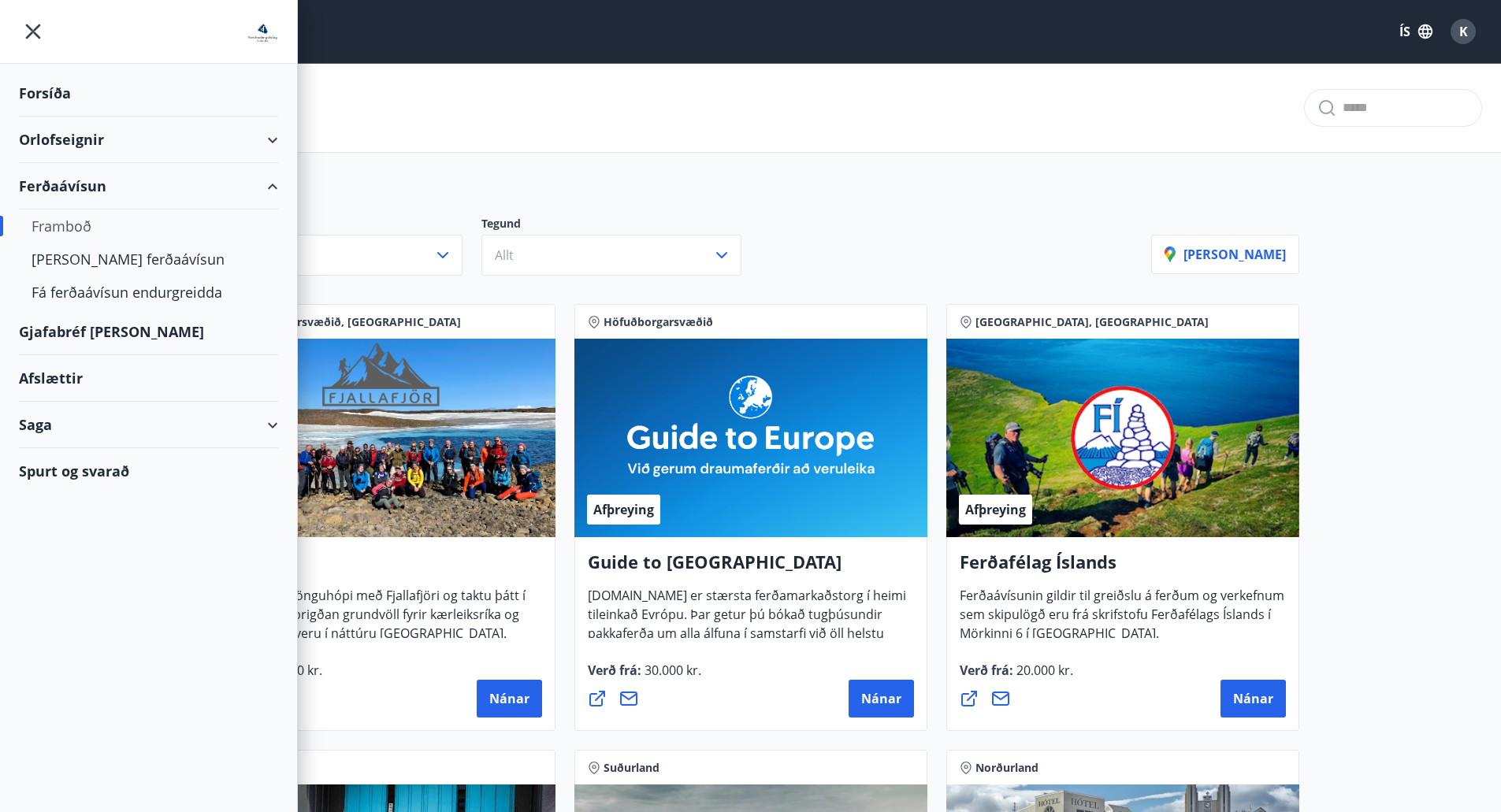
click at [202, 437] on div "Saga" at bounding box center [149, 425] width 259 height 46
click at [68, 501] on div "Bókanir" at bounding box center [149, 498] width 234 height 33
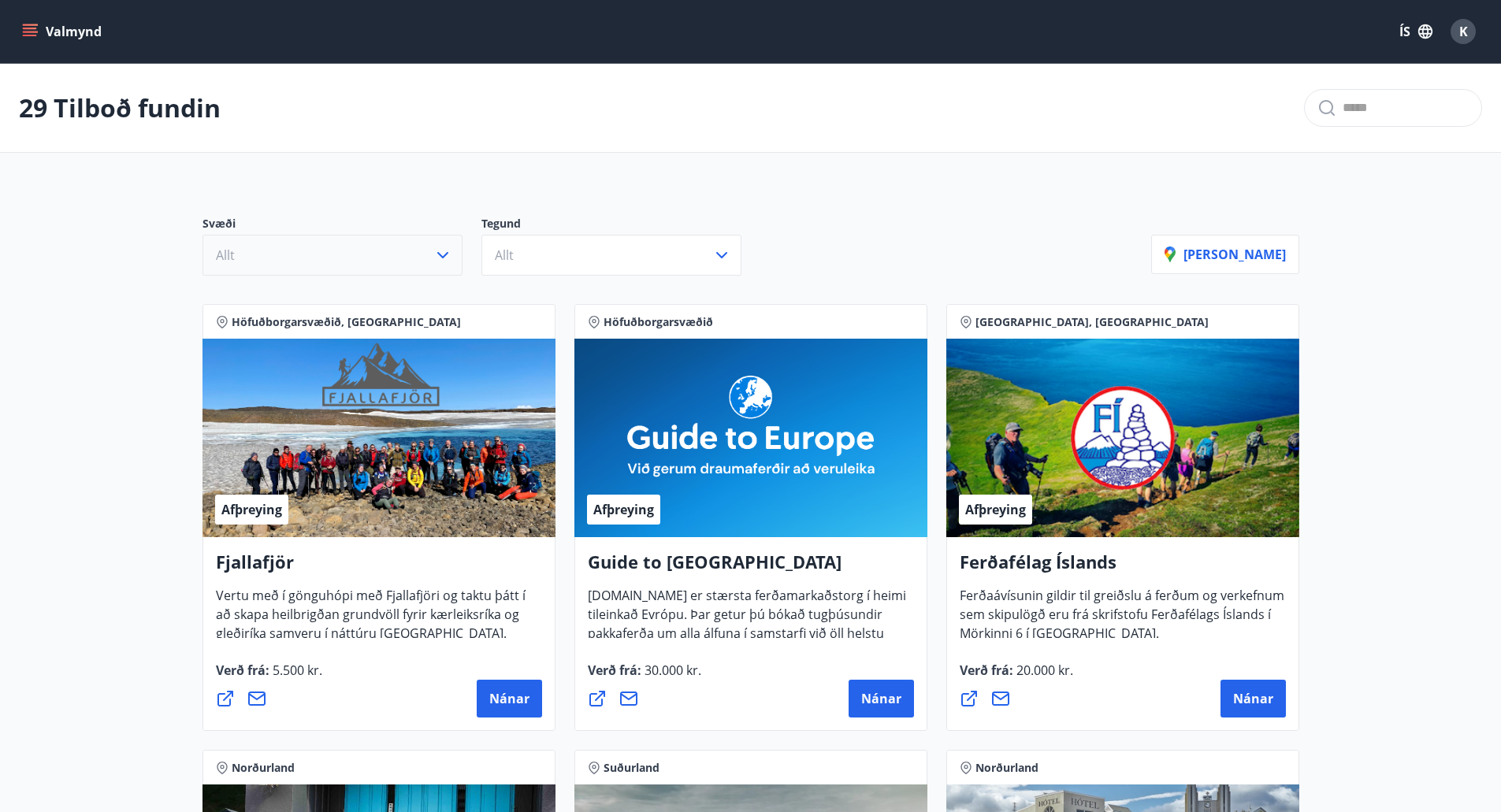
click at [377, 270] on button "Allt" at bounding box center [332, 255] width 260 height 41
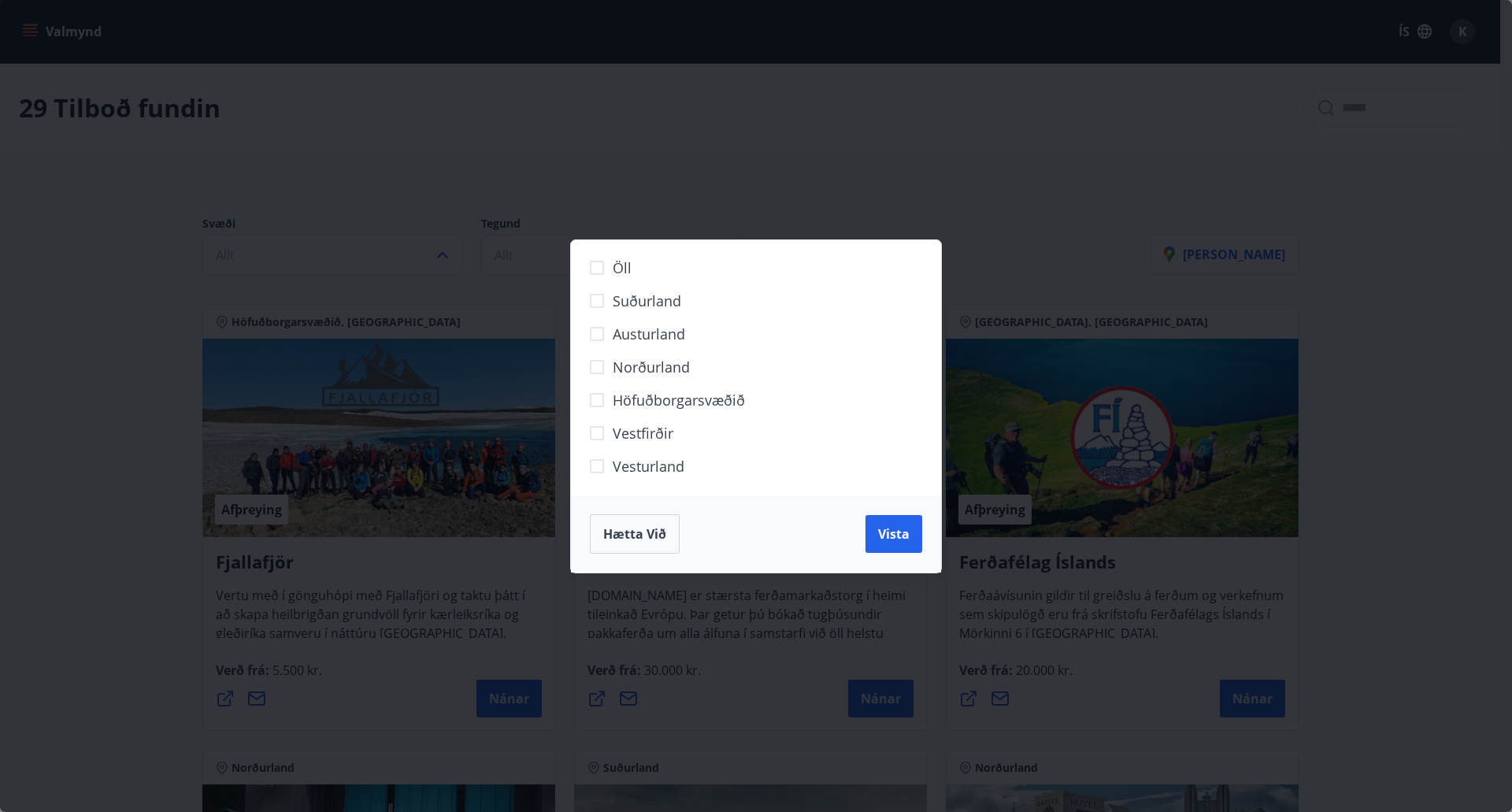
click at [38, 333] on div "Öll Suðurland Austurland Norðurland Höfuðborgarsvæðið Vestfirðir Vesturland Hæt…" at bounding box center [756, 406] width 1512 height 812
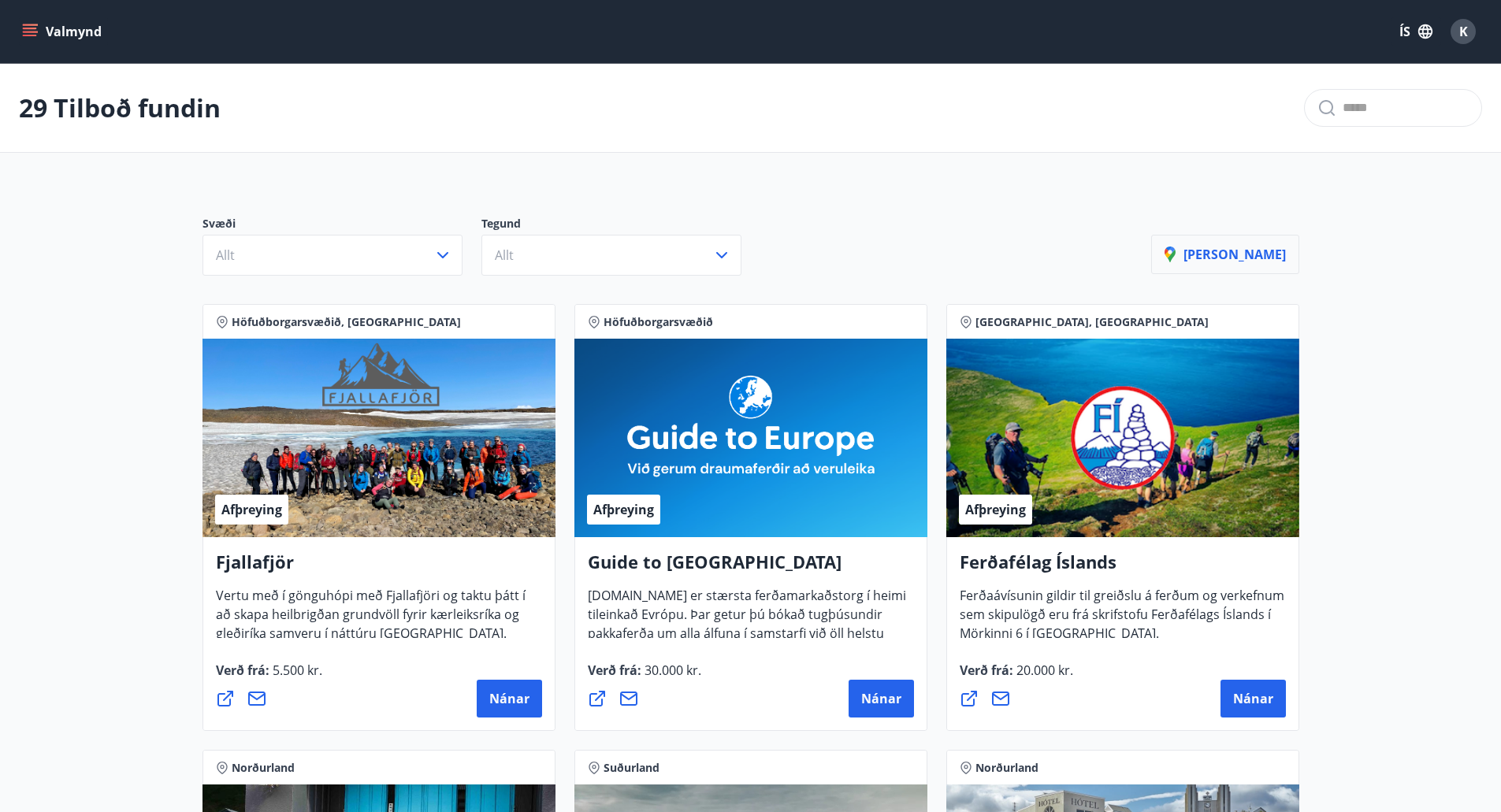
click at [1255, 254] on p "[PERSON_NAME]" at bounding box center [1225, 254] width 121 height 17
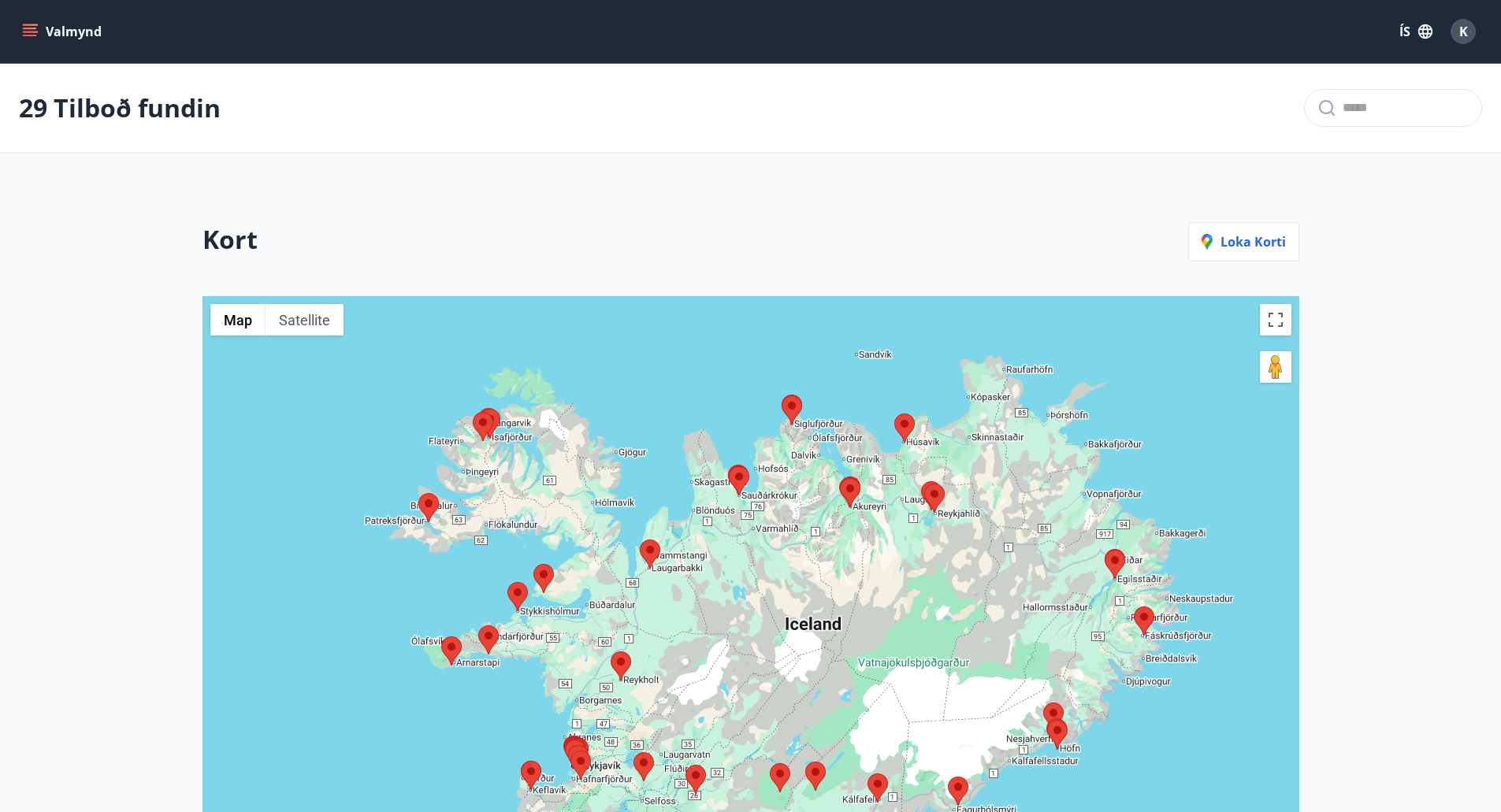
drag, startPoint x: 529, startPoint y: 618, endPoint x: 792, endPoint y: 496, distance: 289.9
click at [792, 496] on div at bounding box center [750, 664] width 1097 height 737
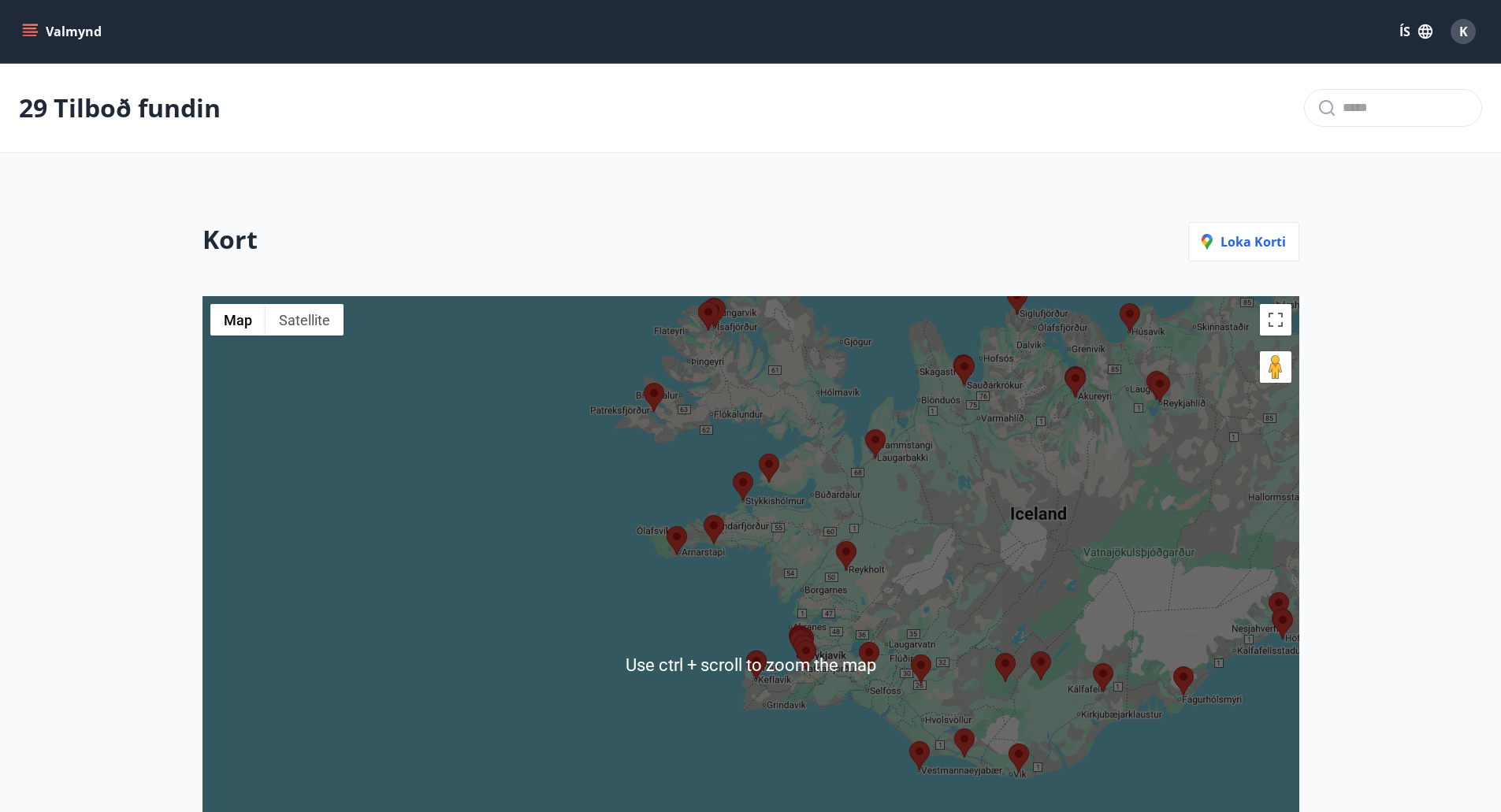
drag, startPoint x: 908, startPoint y: 564, endPoint x: 920, endPoint y: 550, distance: 18.4
click at [922, 550] on div at bounding box center [750, 664] width 1097 height 737
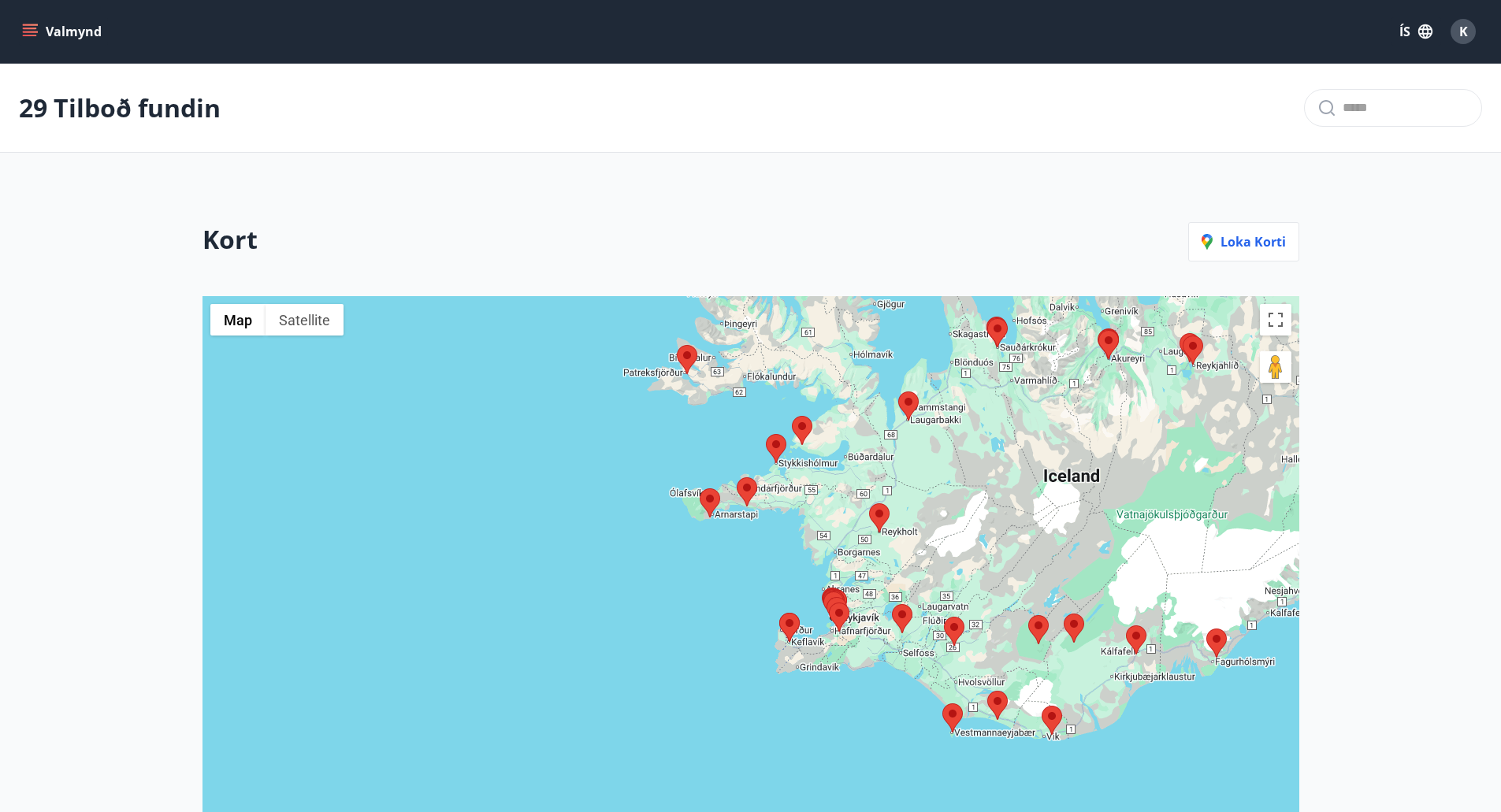
click at [918, 550] on div at bounding box center [750, 664] width 1097 height 737
click at [905, 545] on div at bounding box center [750, 664] width 1097 height 737
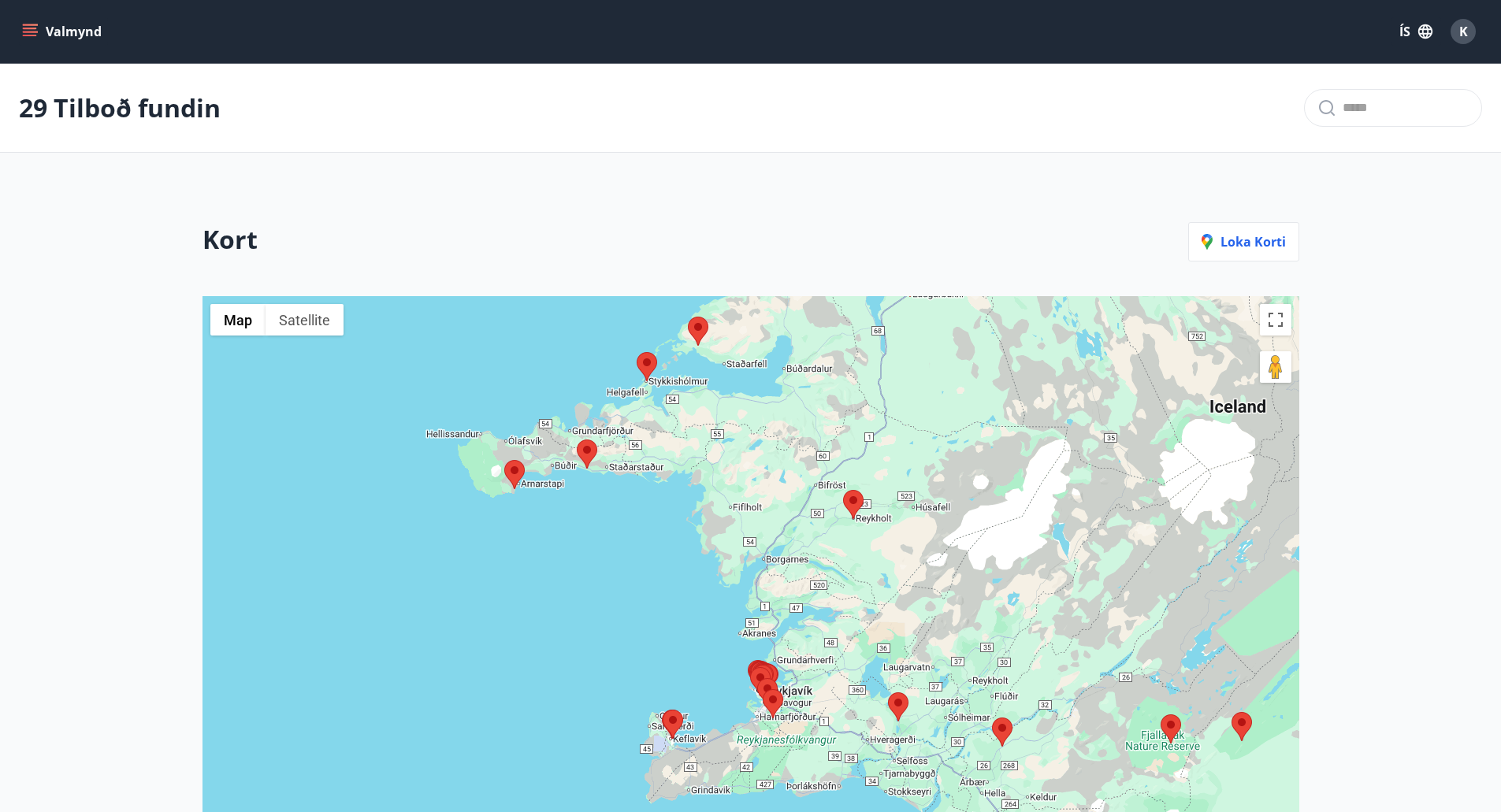
click at [843, 490] on area at bounding box center [843, 490] width 0 height 0
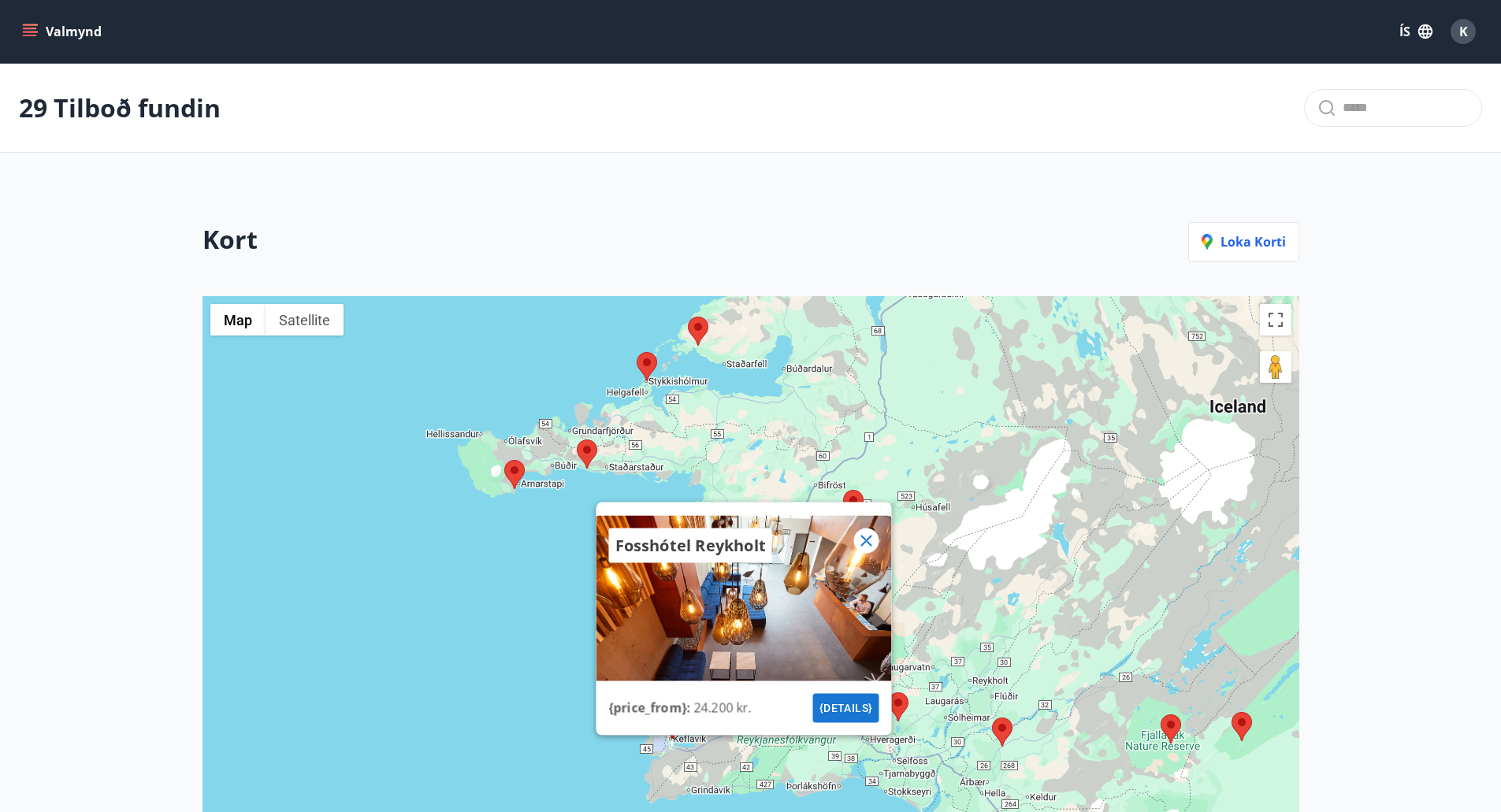
click at [868, 544] on icon at bounding box center [865, 540] width 11 height 11
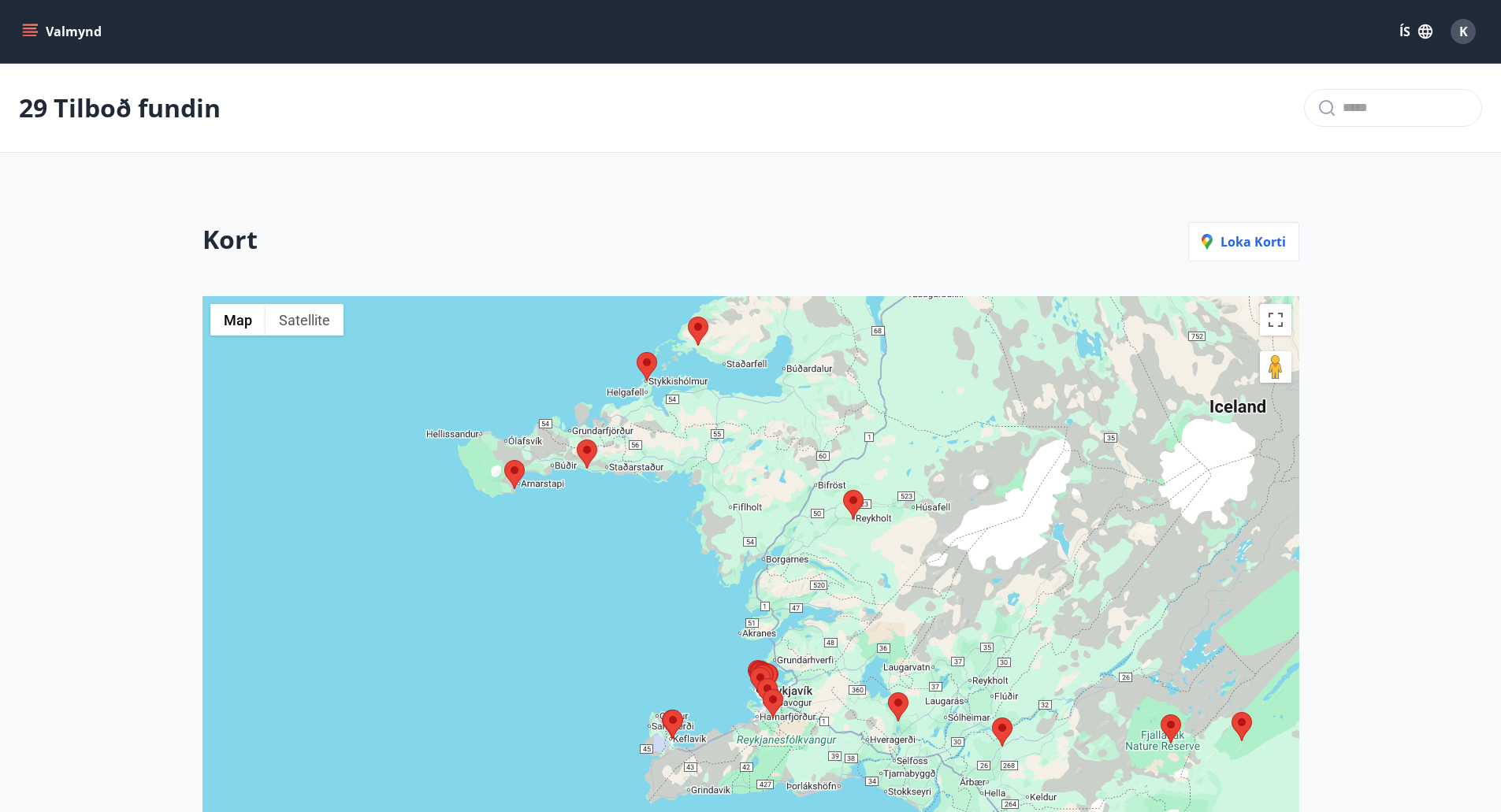
click at [872, 475] on div "To navigate, press the arrow keys." at bounding box center [750, 664] width 1097 height 737
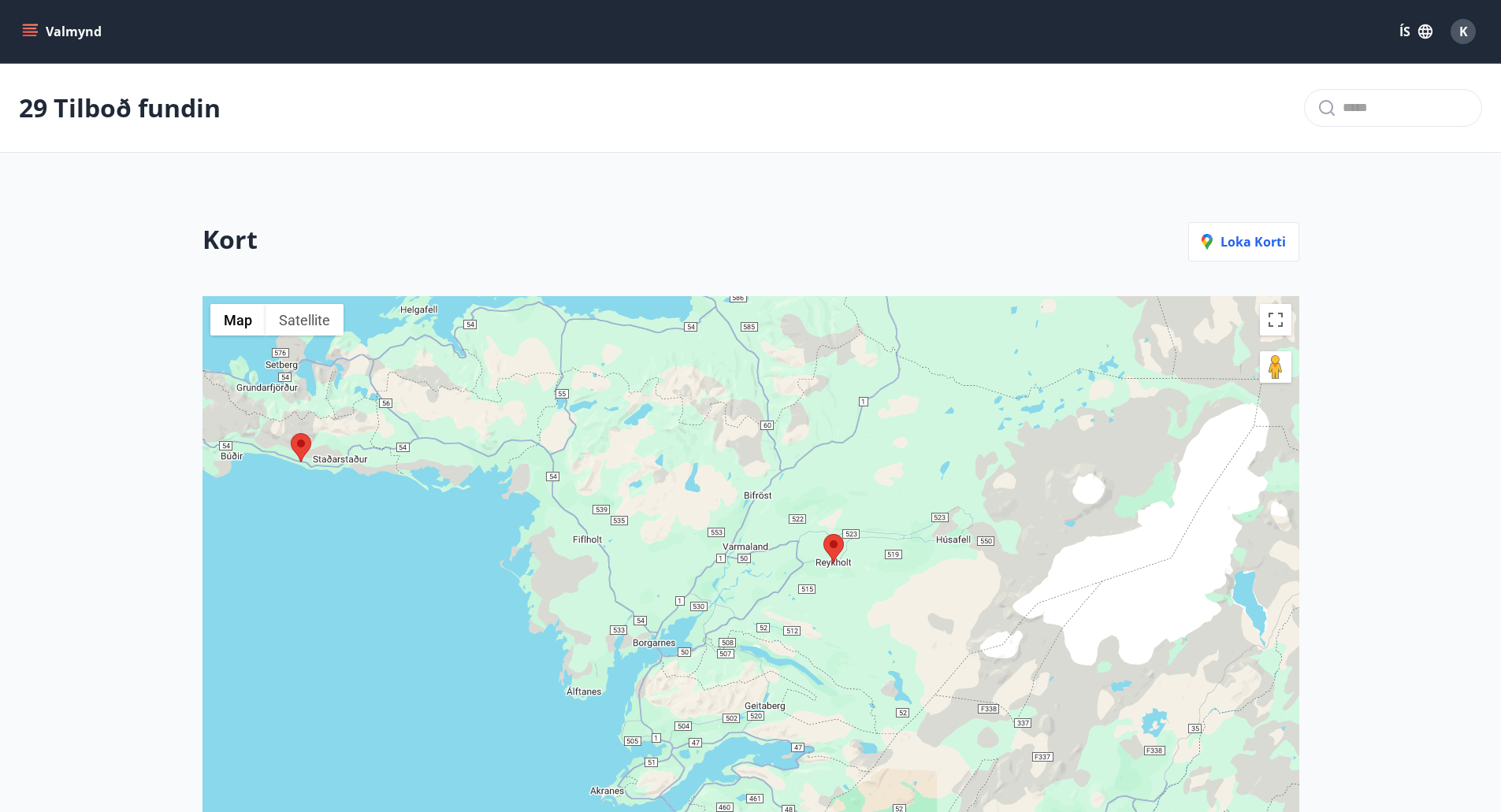
click at [824, 534] on area at bounding box center [824, 534] width 0 height 0
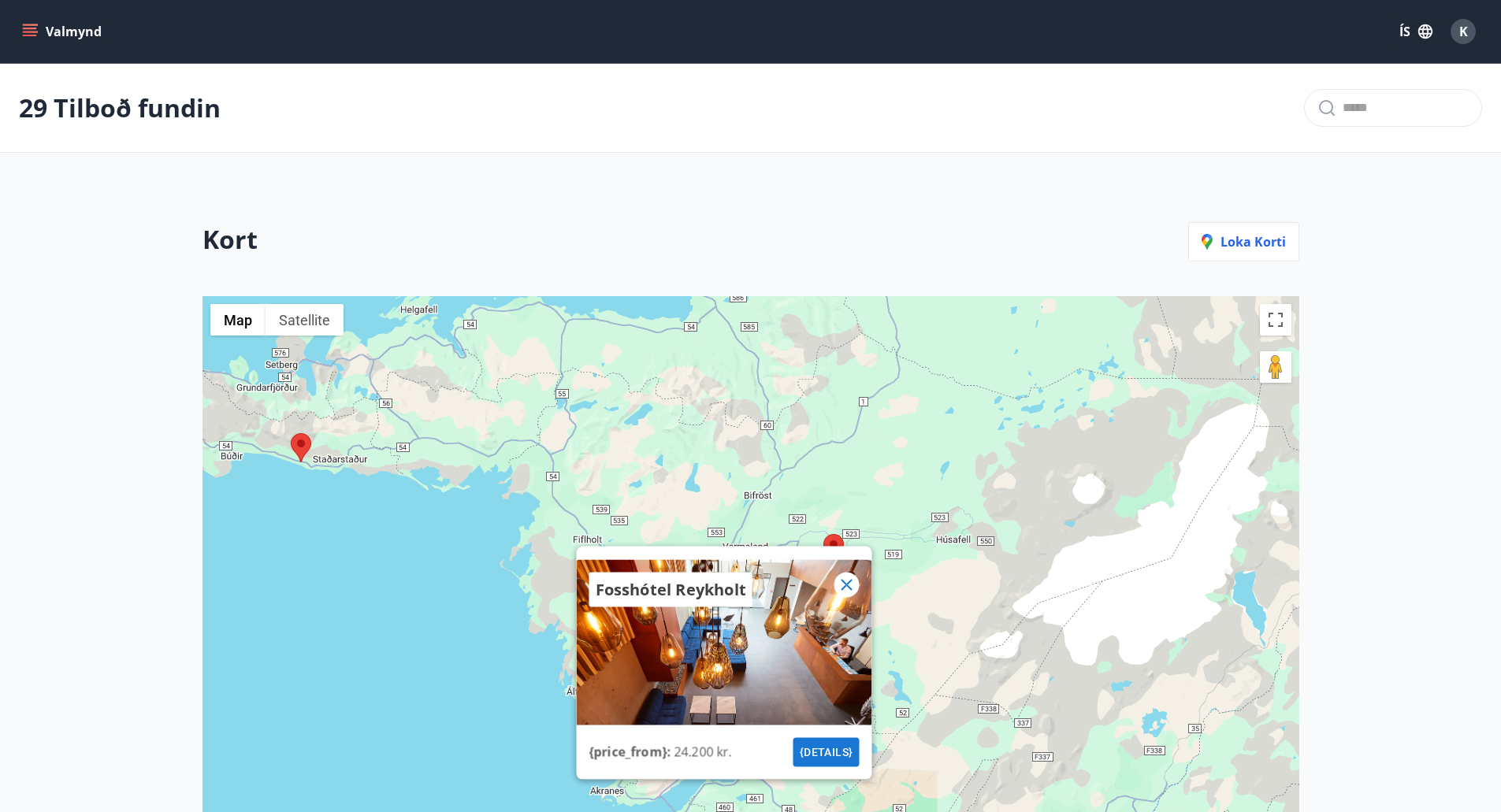
click at [828, 755] on button "{details}" at bounding box center [825, 752] width 66 height 29
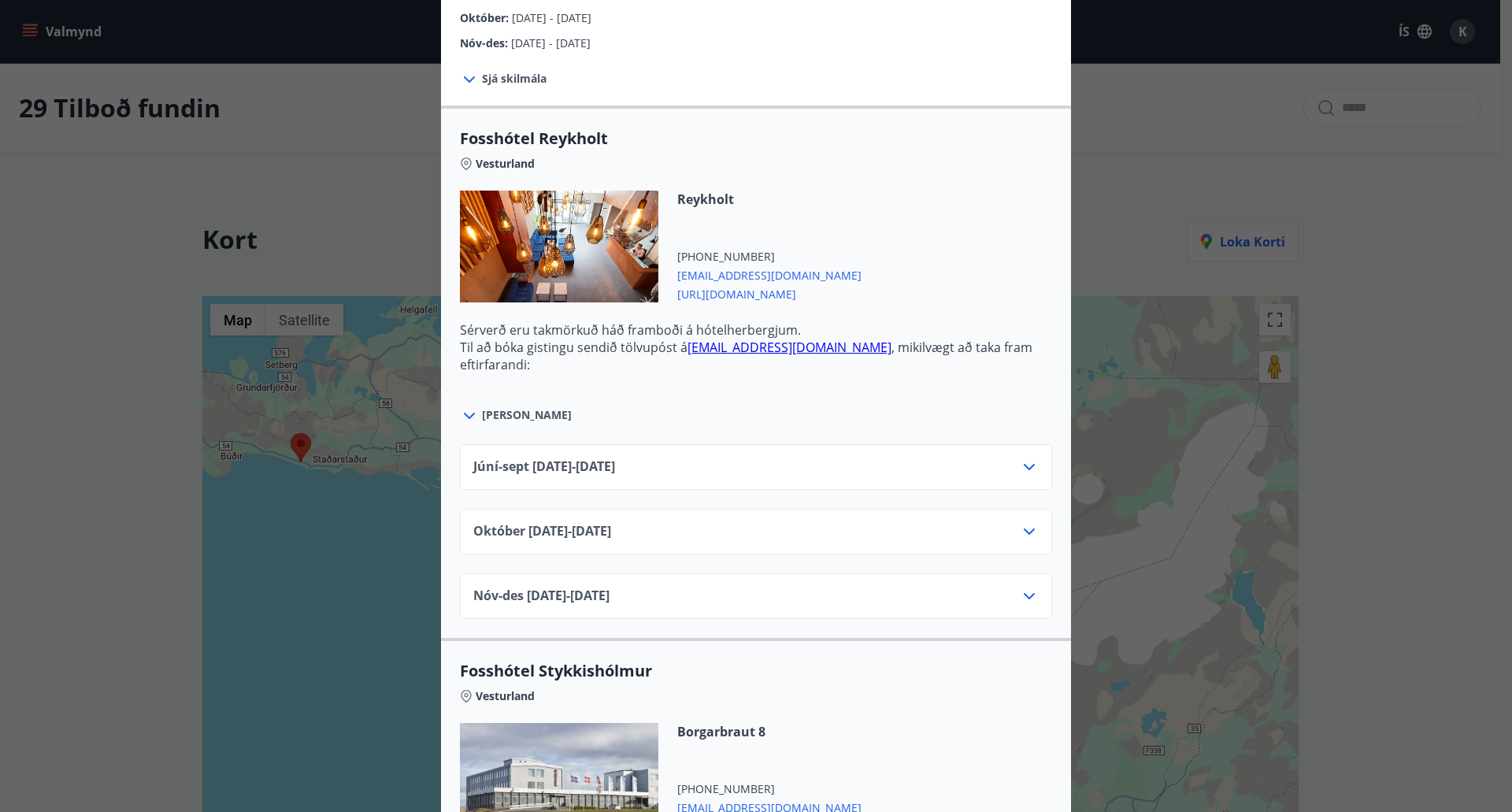
scroll to position [473, 0]
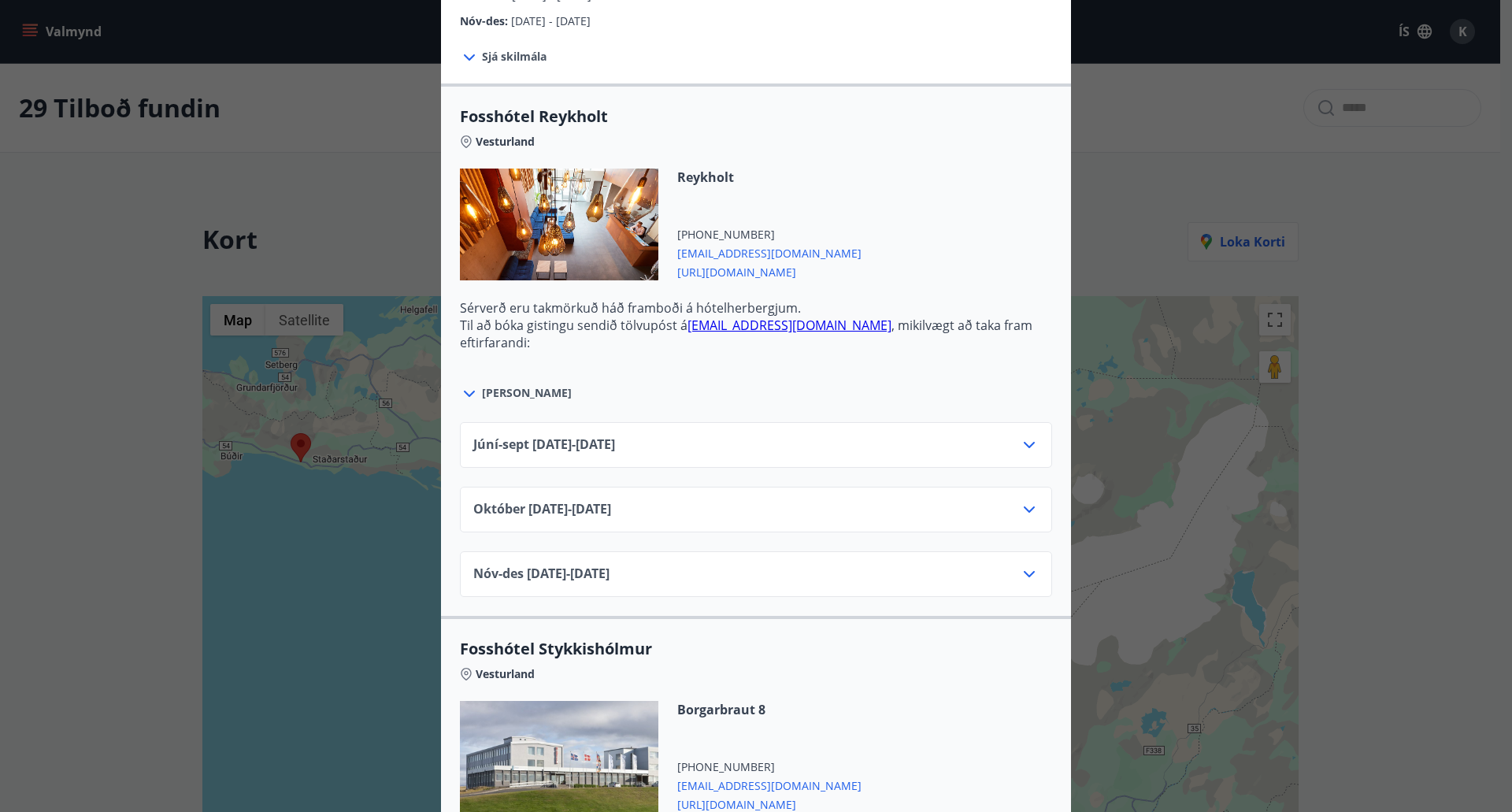
click at [1030, 437] on icon at bounding box center [1029, 445] width 19 height 19
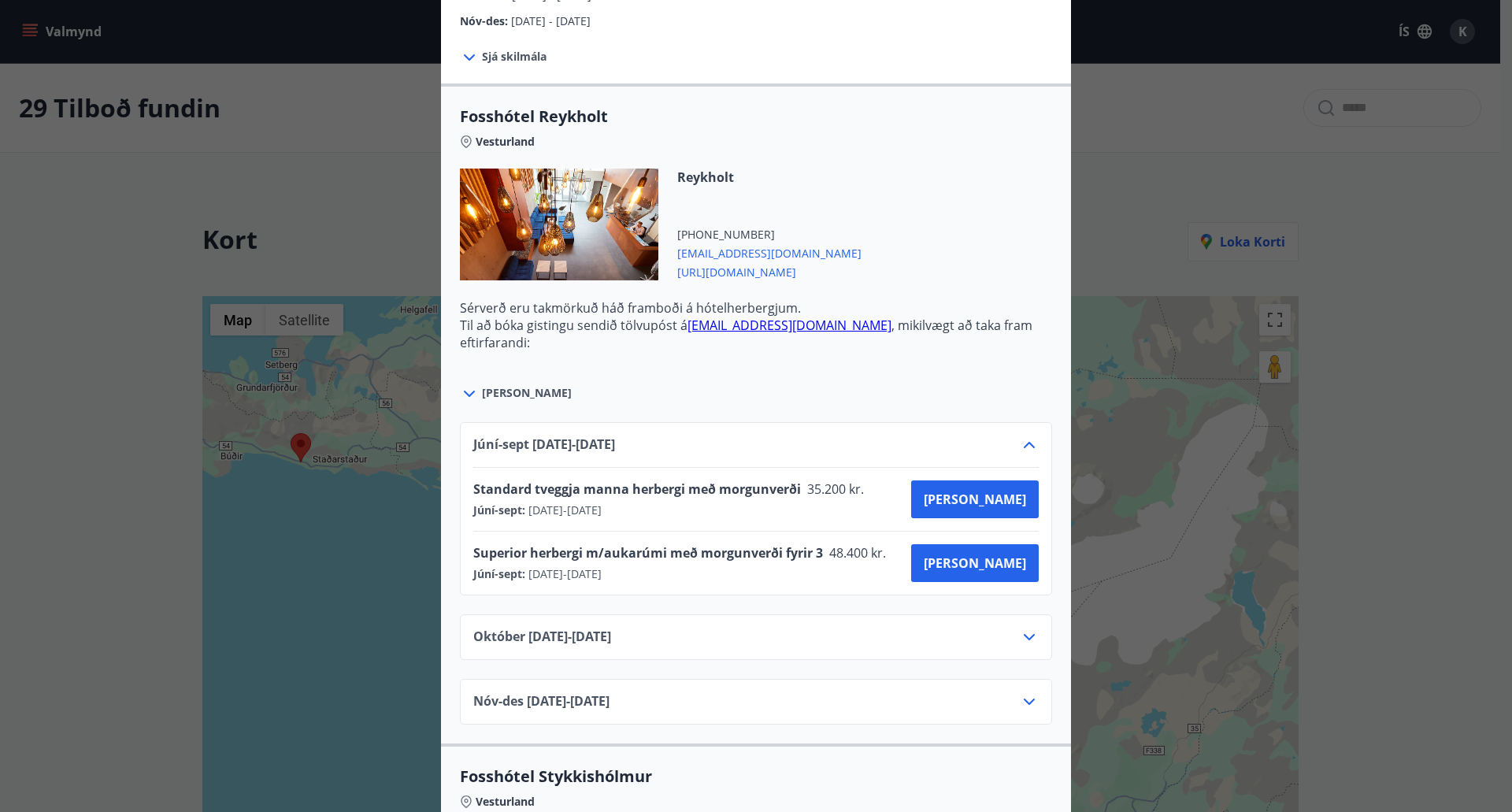
click at [1030, 437] on icon at bounding box center [1029, 445] width 19 height 19
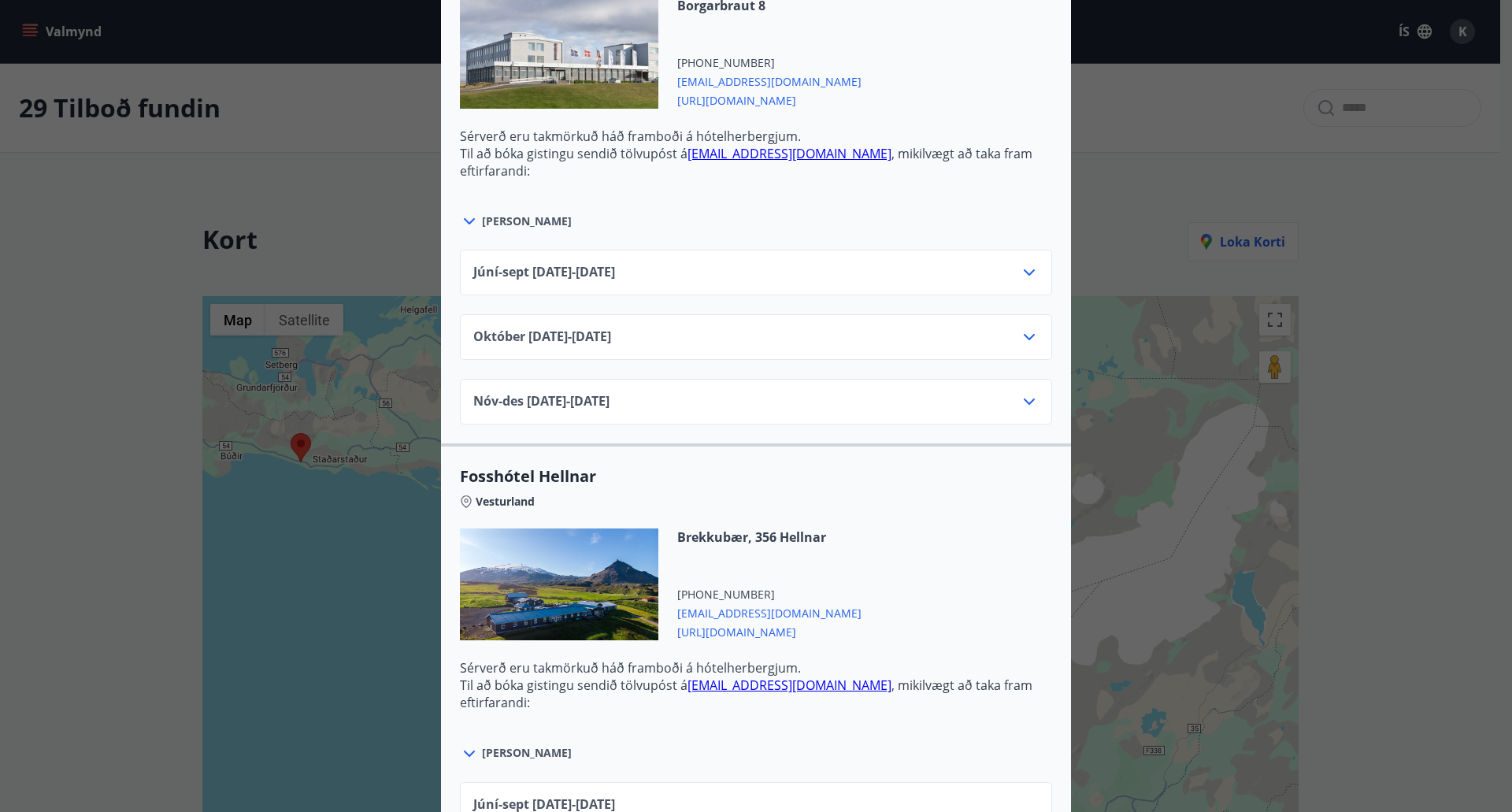
scroll to position [1418, 0]
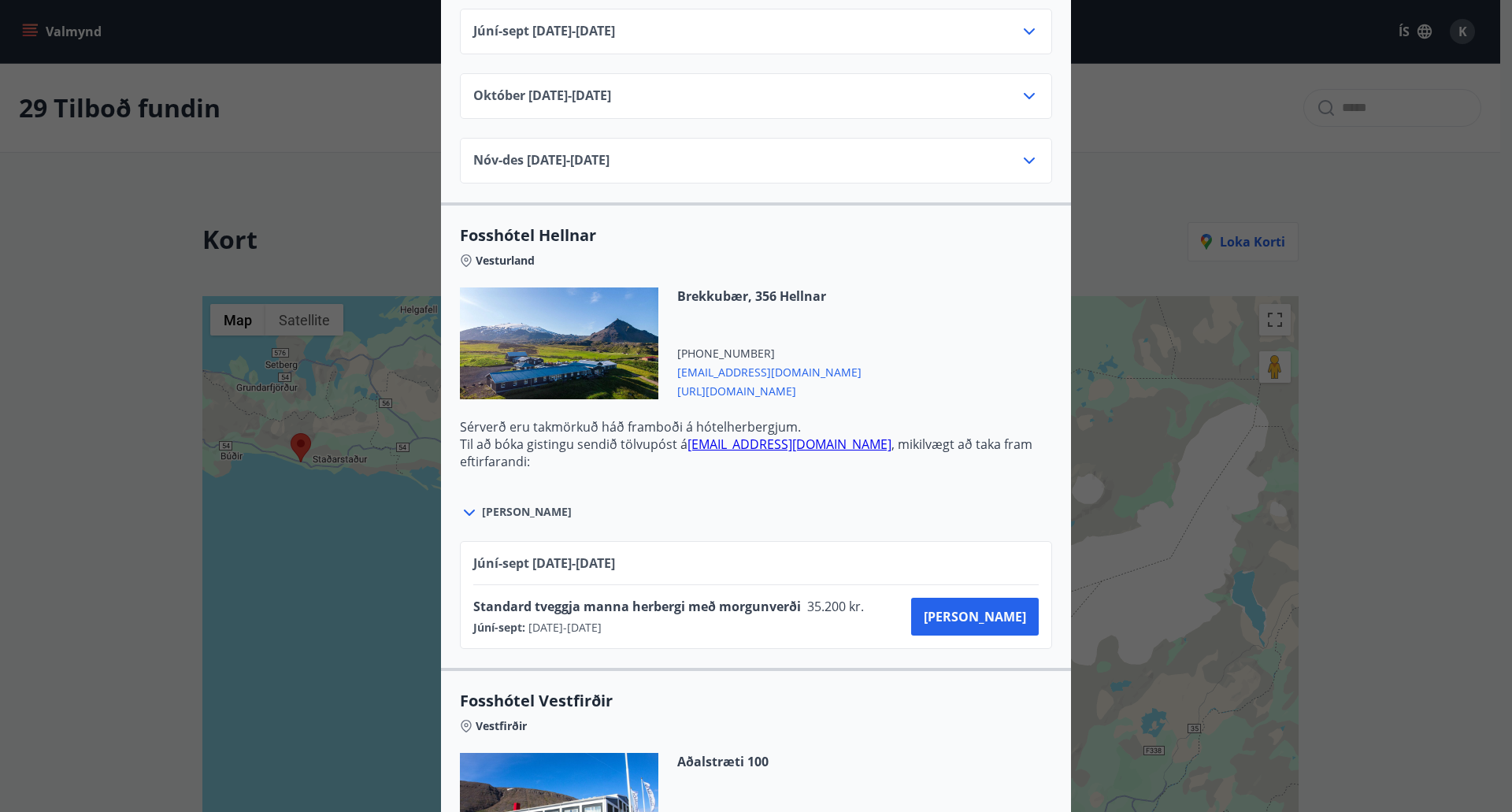
click at [1168, 241] on div "Íslandshótel / Fosshótel Ekki er hægt að nýta Ferðaávísun fyrir bókanir sem eru…" at bounding box center [756, 406] width 1512 height 812
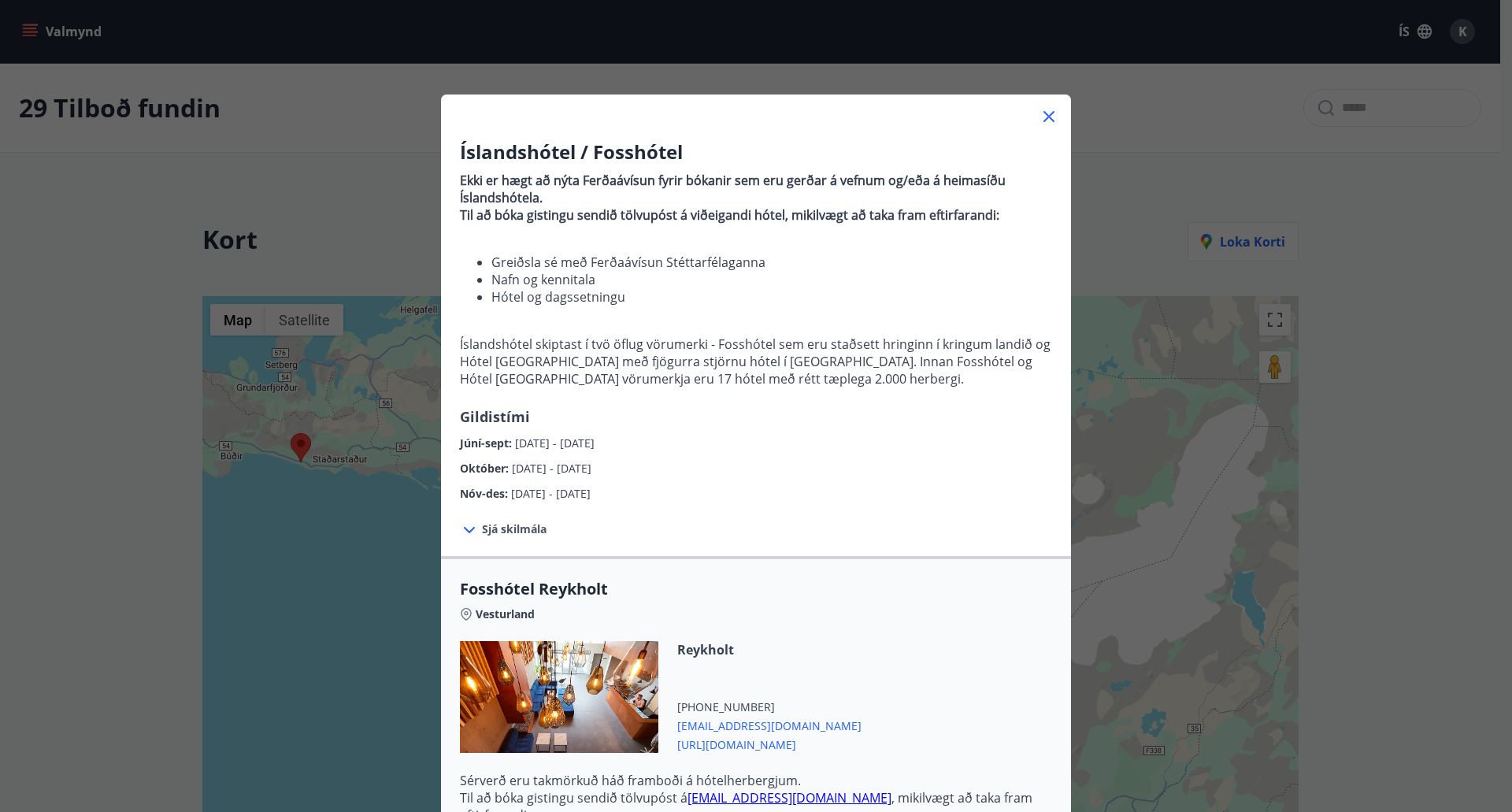
click at [1044, 116] on icon at bounding box center [1048, 116] width 11 height 11
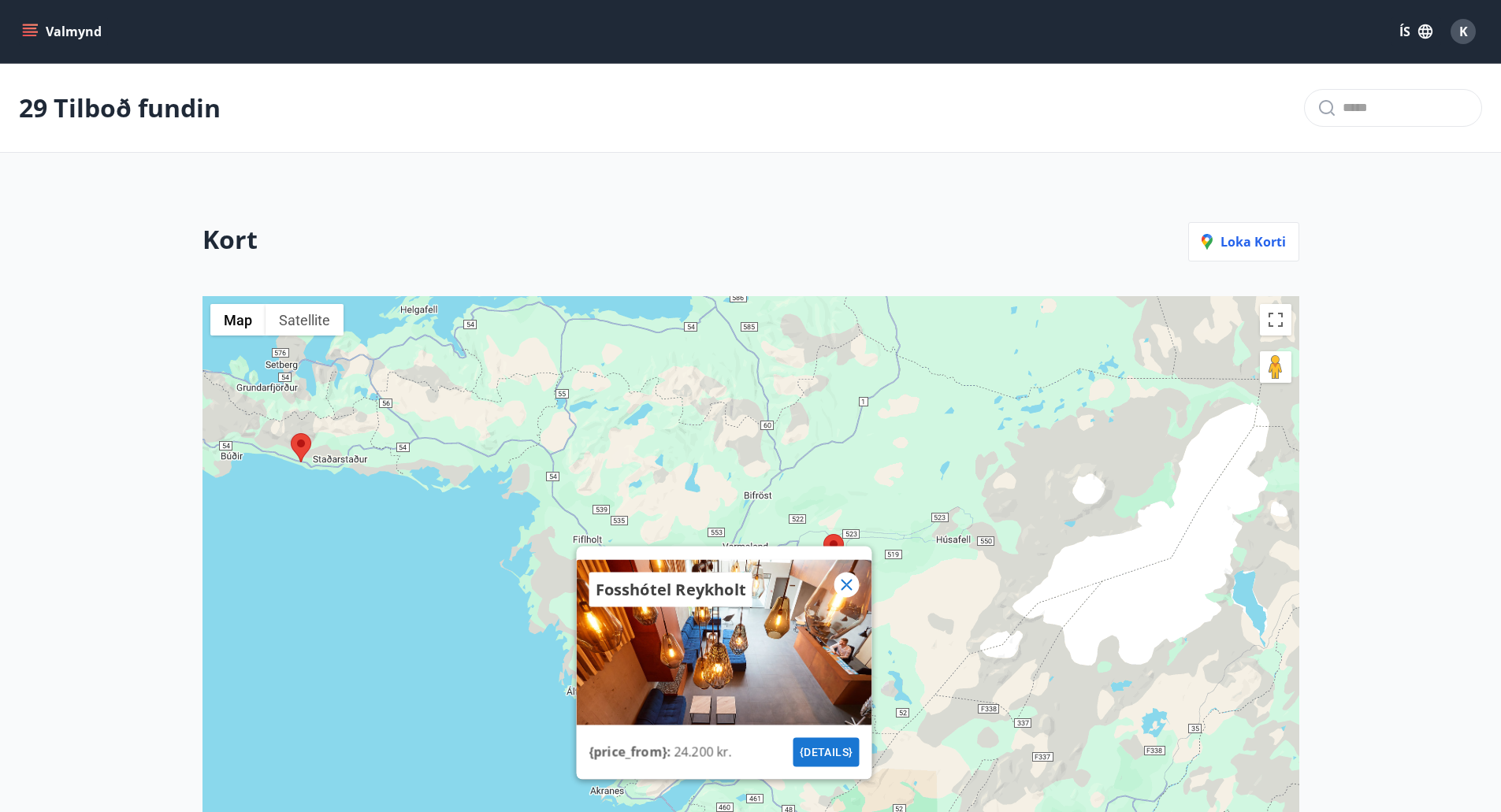
click at [843, 567] on div "Fosshótel Reykholt" at bounding box center [724, 589] width 295 height 60
drag, startPoint x: 838, startPoint y: 584, endPoint x: 846, endPoint y: 585, distance: 8.1
click at [842, 584] on icon at bounding box center [846, 584] width 19 height 19
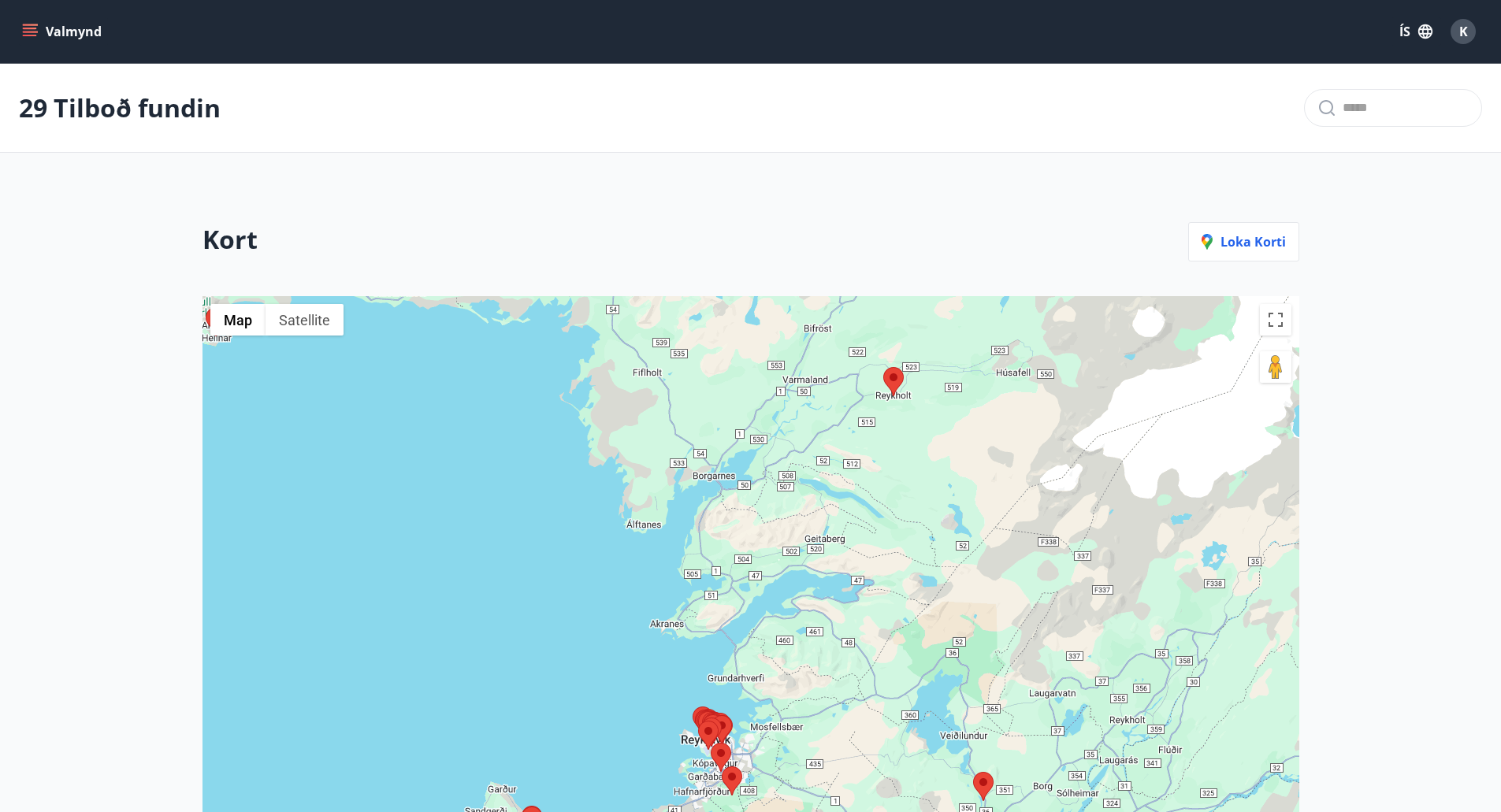
drag, startPoint x: 781, startPoint y: 682, endPoint x: 842, endPoint y: 517, distance: 175.9
click at [842, 517] on div at bounding box center [750, 664] width 1097 height 737
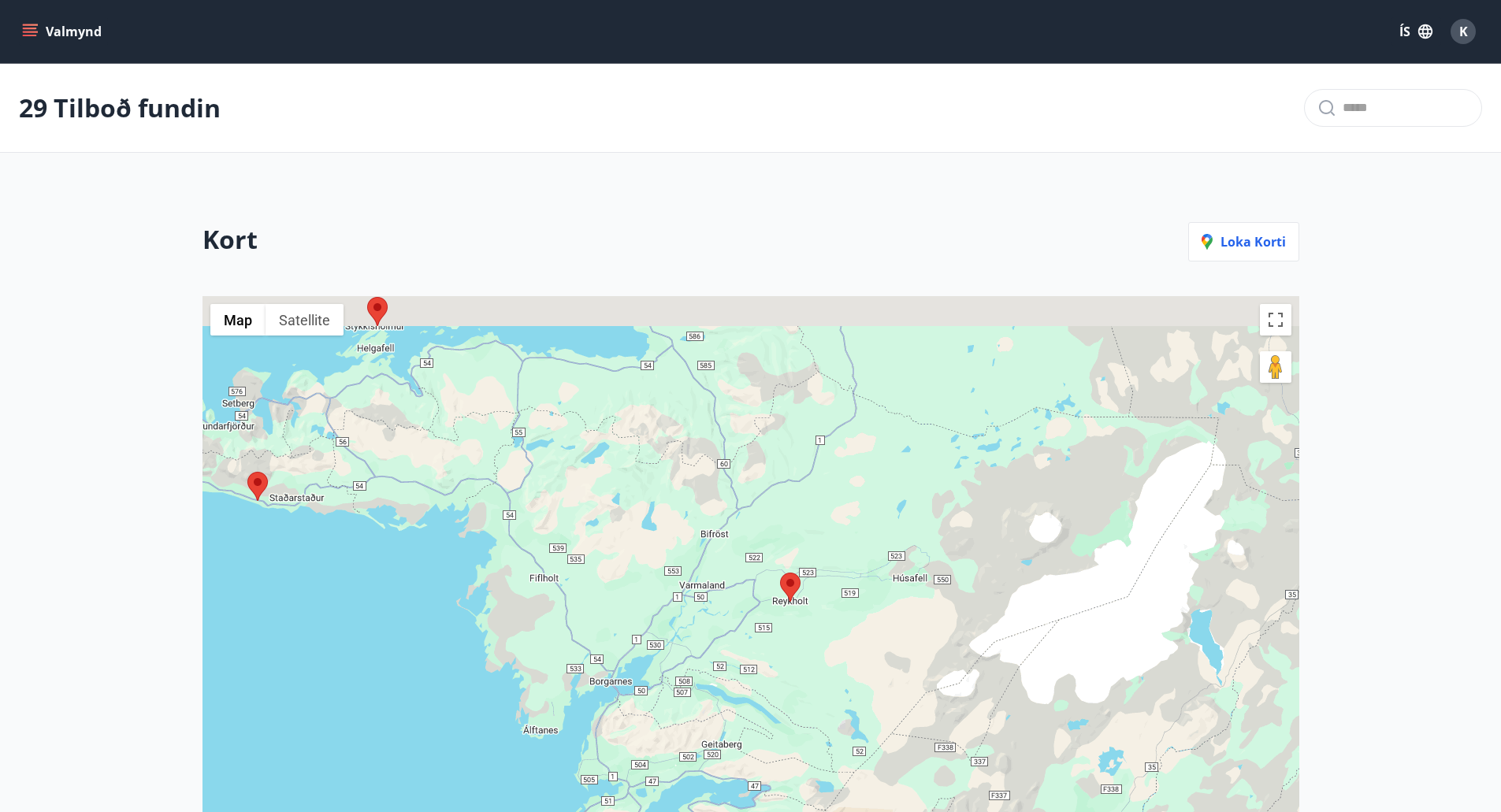
drag, startPoint x: 886, startPoint y: 506, endPoint x: 833, endPoint y: 577, distance: 88.6
click at [778, 713] on div at bounding box center [750, 664] width 1097 height 737
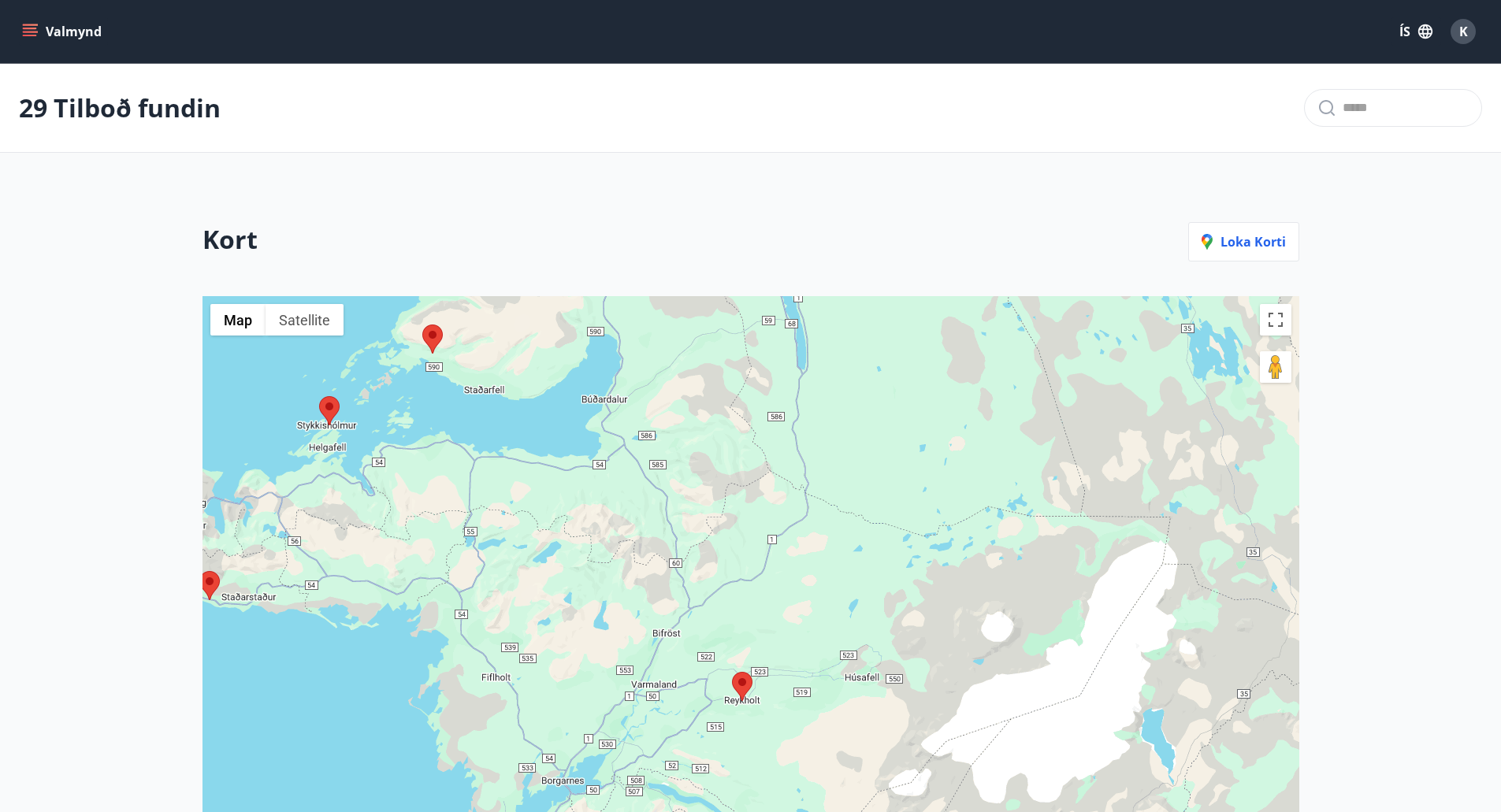
drag, startPoint x: 854, startPoint y: 465, endPoint x: 742, endPoint y: 628, distance: 197.8
click at [742, 628] on div at bounding box center [750, 664] width 1097 height 737
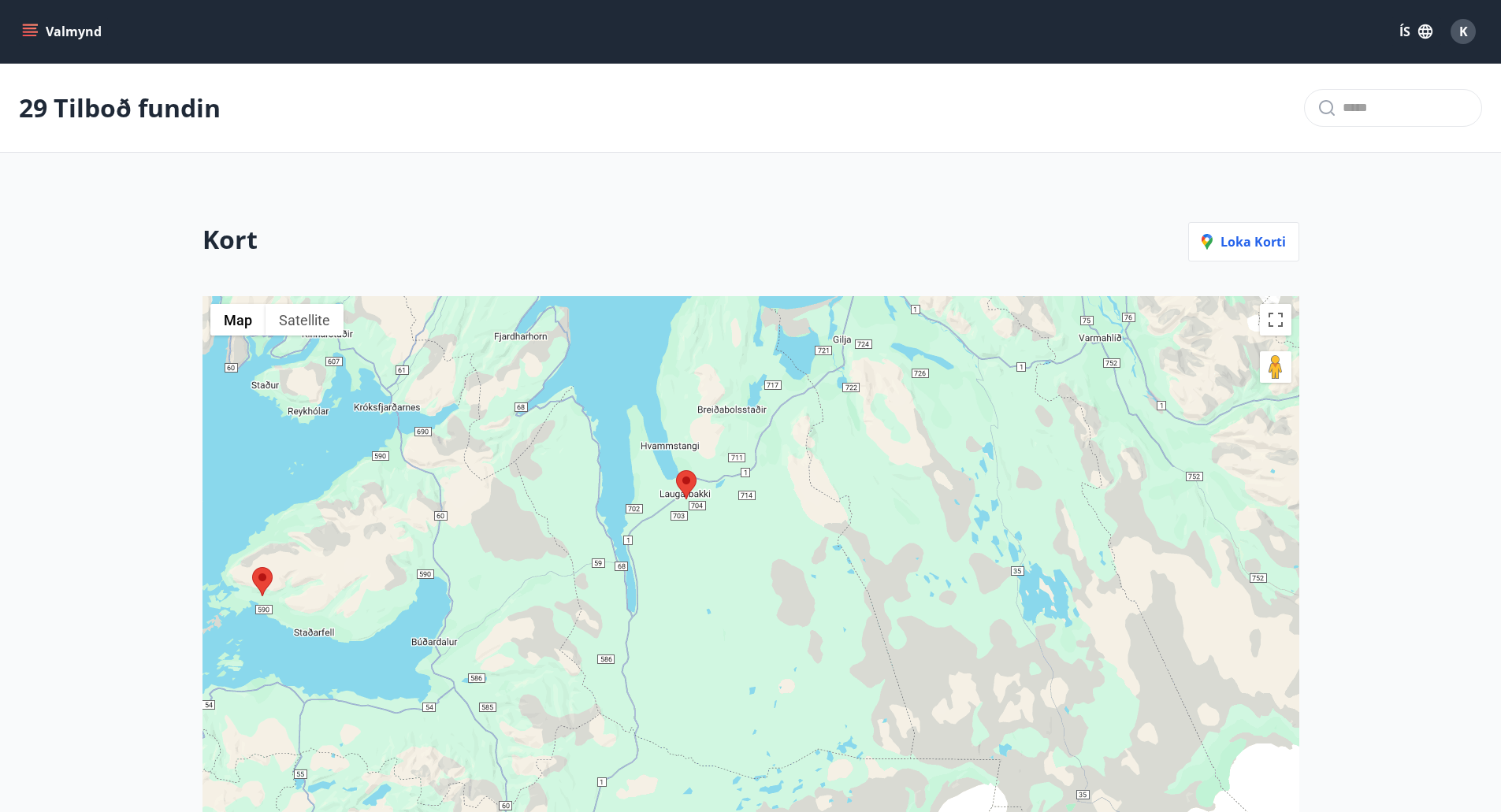
click at [676, 470] on area at bounding box center [676, 470] width 0 height 0
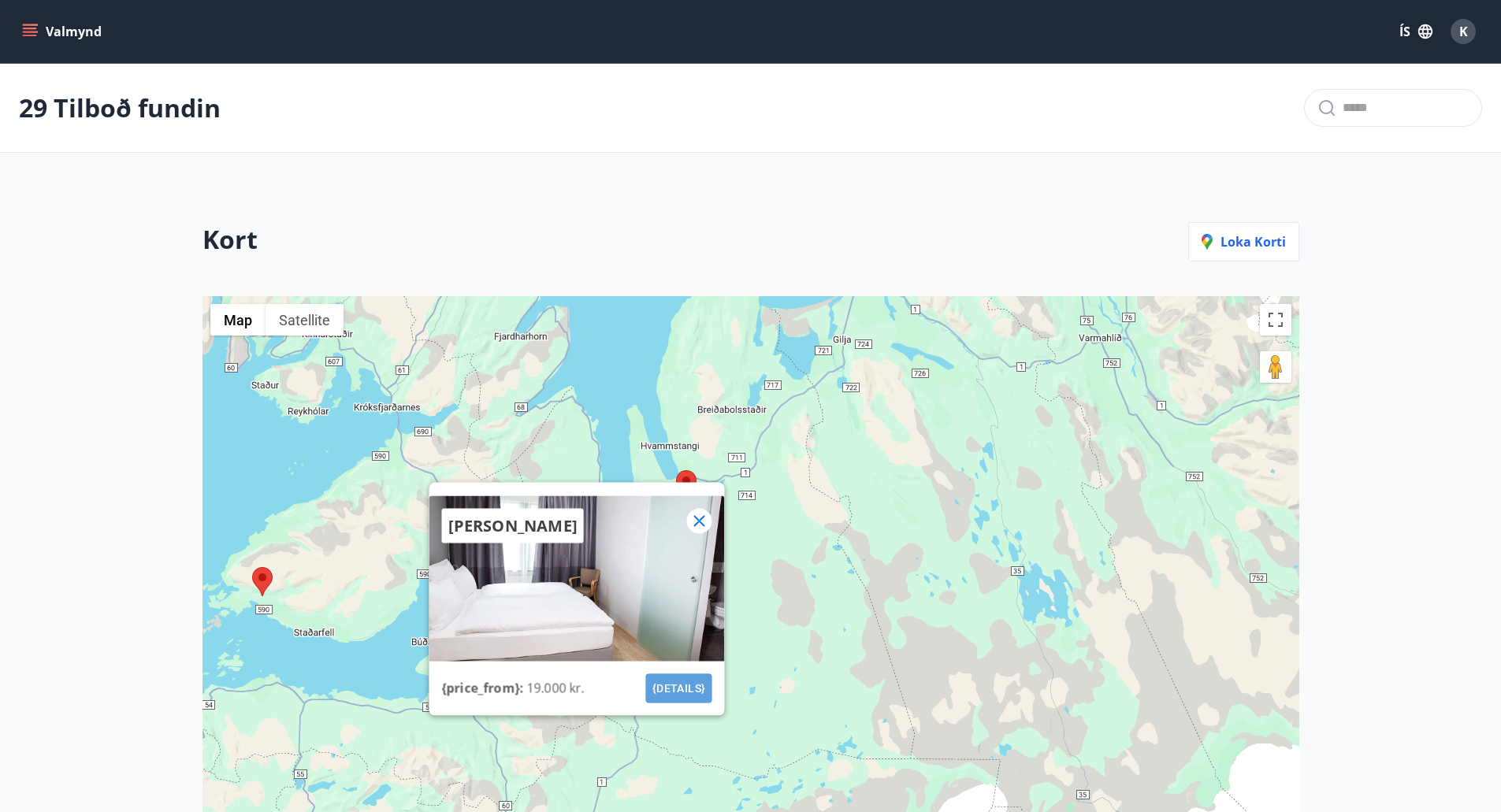
click at [678, 685] on button "{details}" at bounding box center [678, 687] width 66 height 29
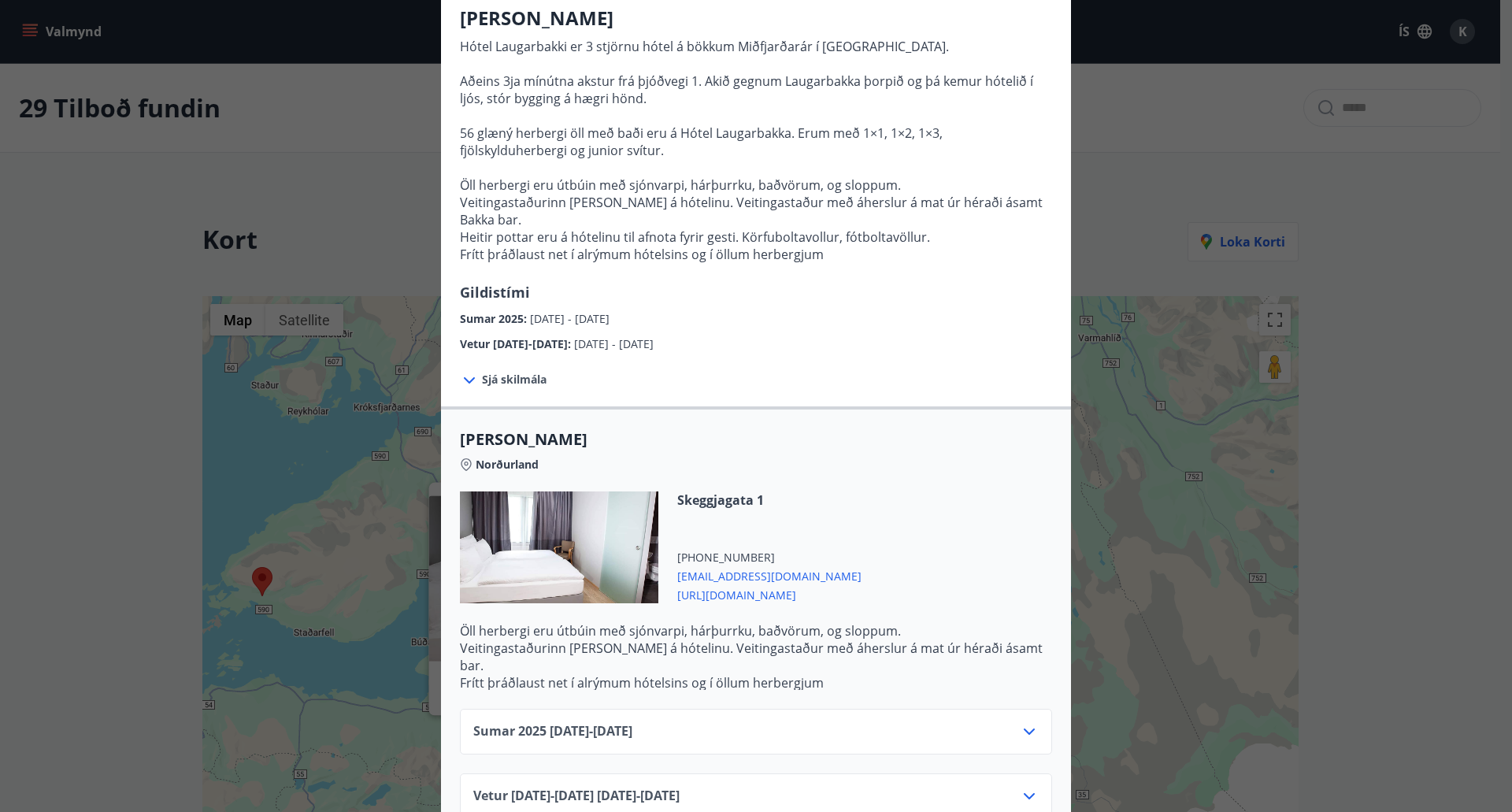
scroll to position [139, 0]
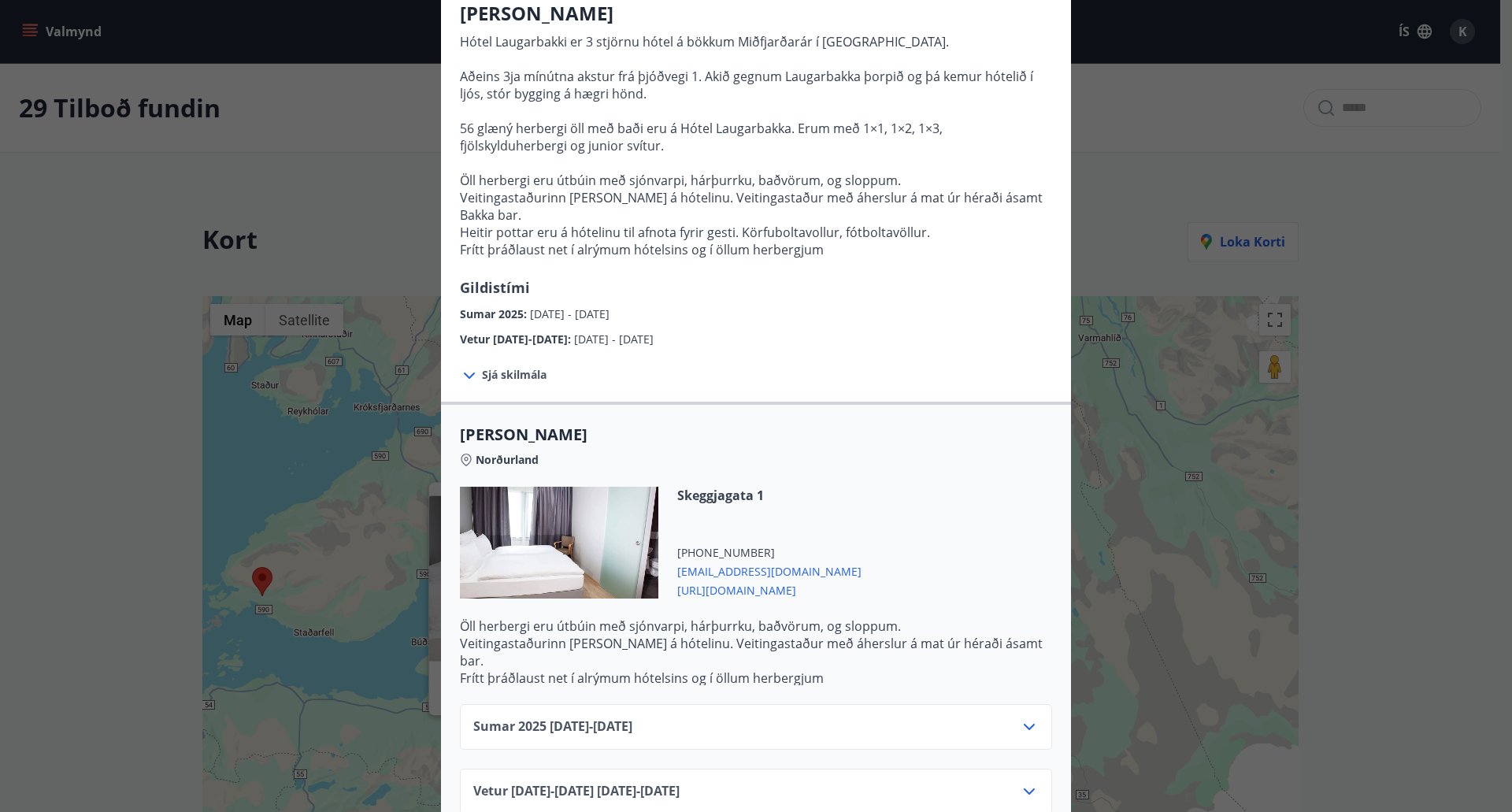
click at [827, 704] on div "Sumar 2025 01.06.25 - 30.09.25" at bounding box center [756, 726] width 592 height 45
click at [1020, 718] on icon at bounding box center [1029, 727] width 19 height 19
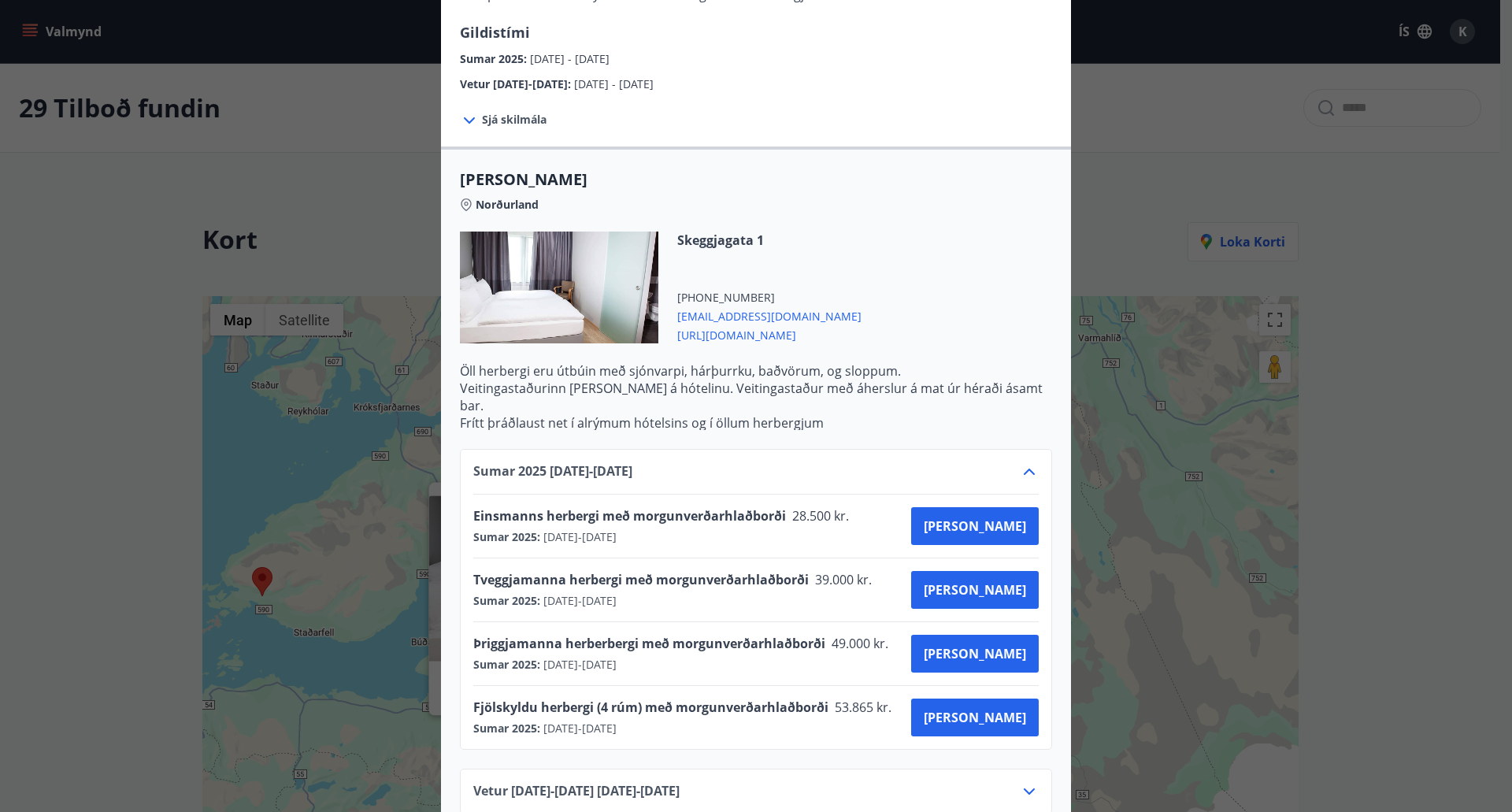
scroll to position [78, 0]
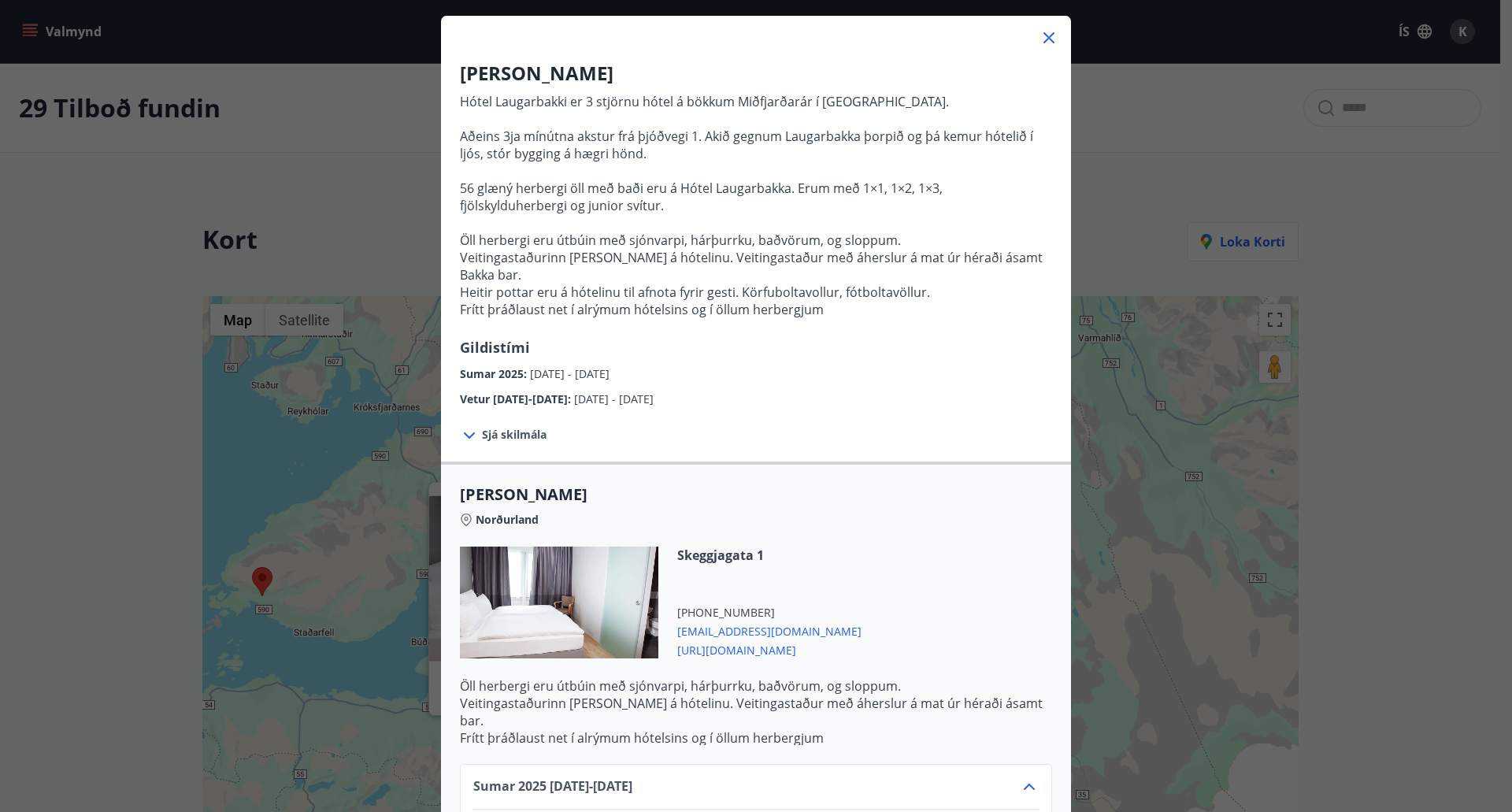
click at [1041, 34] on icon at bounding box center [1048, 37] width 19 height 19
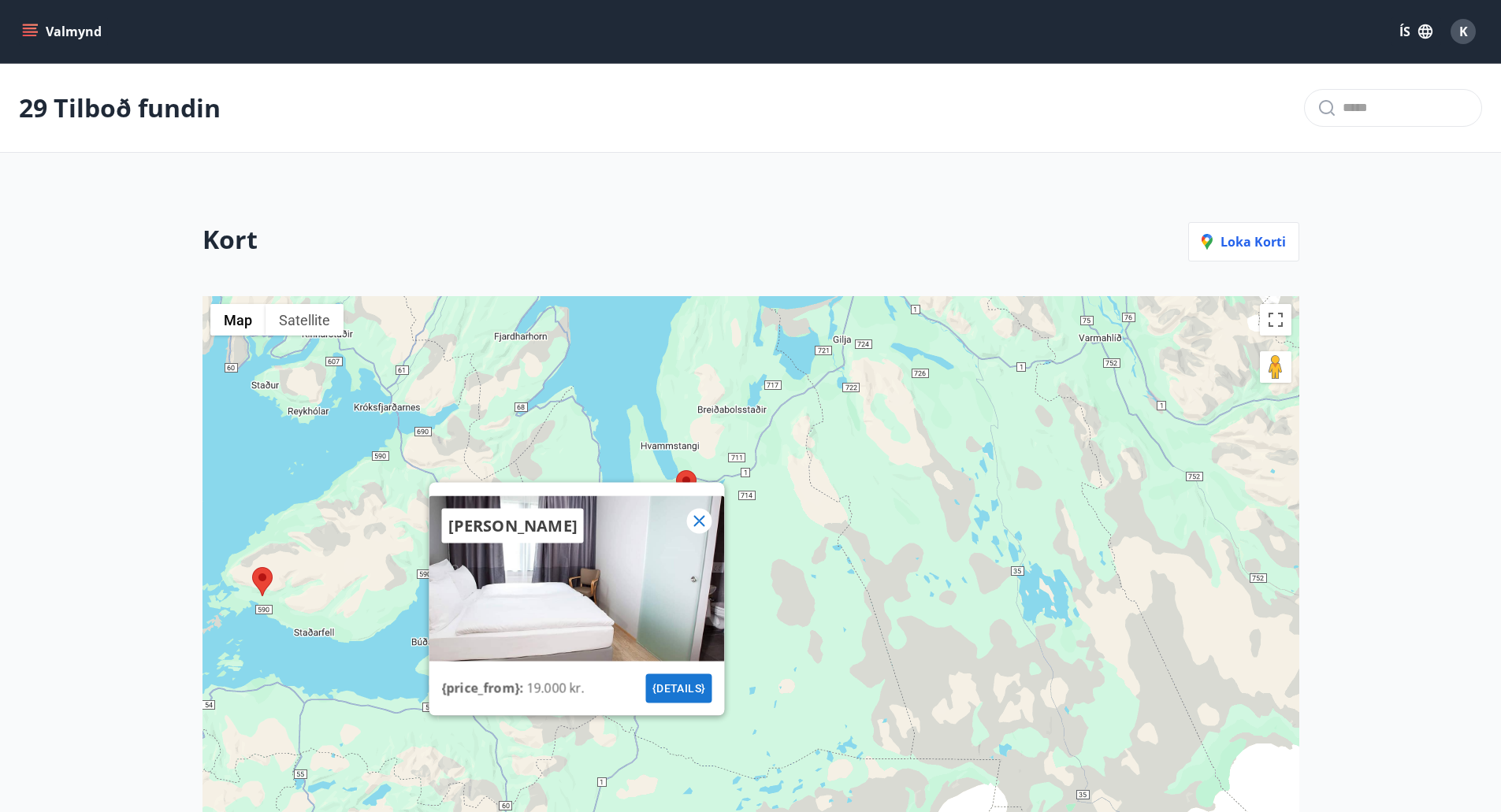
click at [706, 527] on icon at bounding box center [698, 521] width 19 height 19
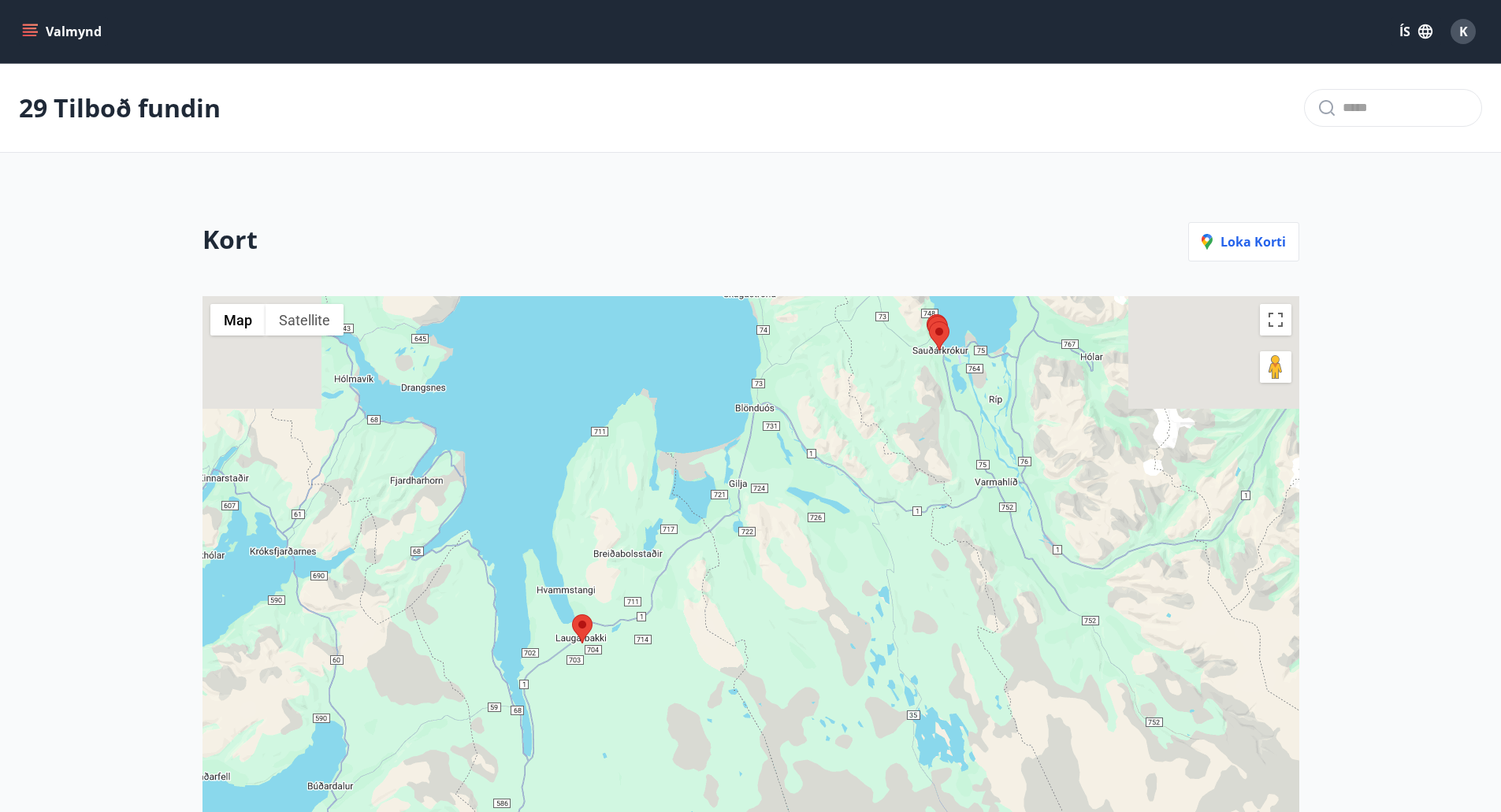
drag, startPoint x: 862, startPoint y: 469, endPoint x: 746, endPoint y: 631, distance: 199.2
click at [741, 631] on div at bounding box center [750, 664] width 1097 height 737
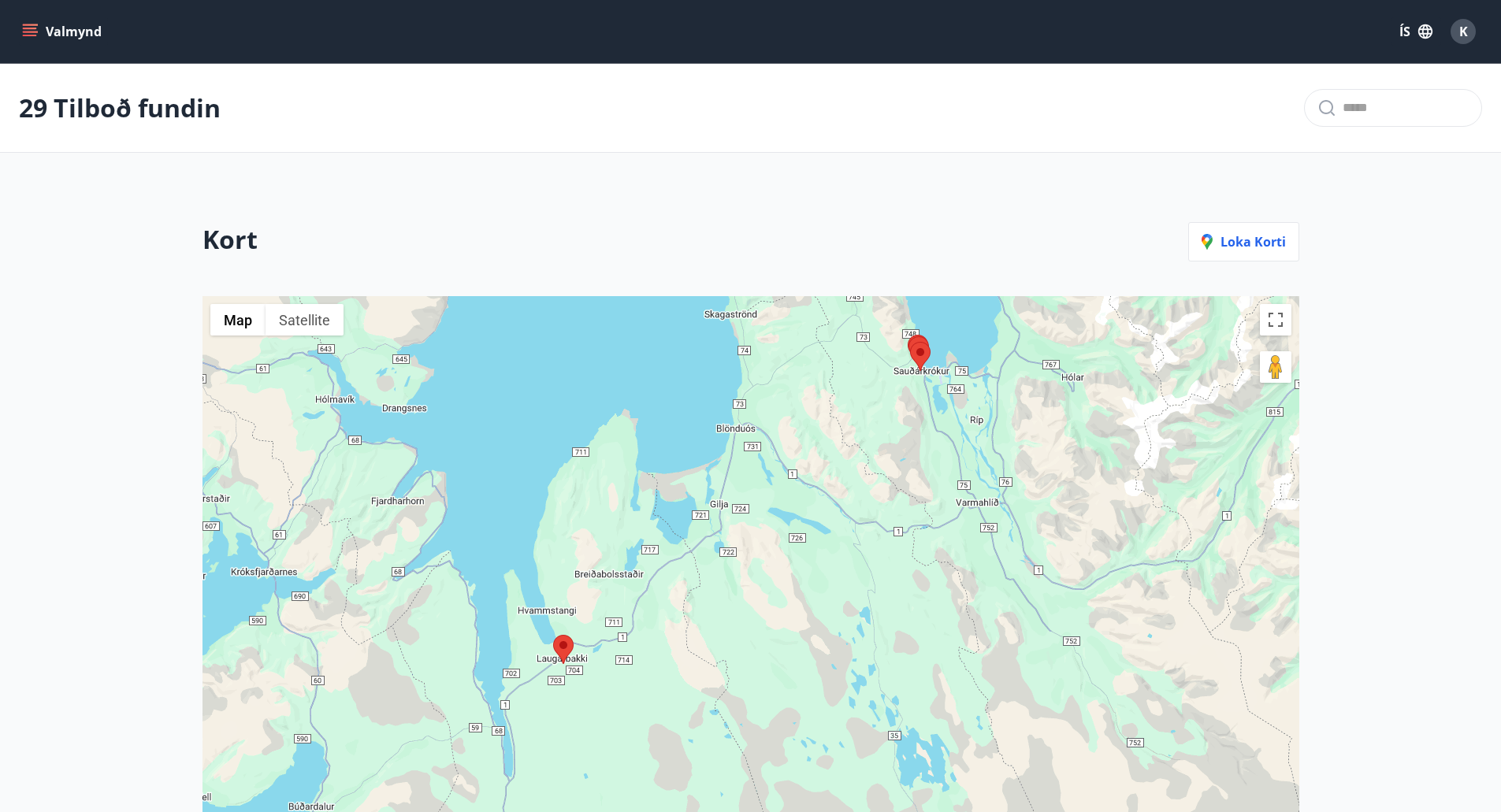
drag, startPoint x: 917, startPoint y: 519, endPoint x: 808, endPoint y: 583, distance: 126.4
click at [808, 583] on div at bounding box center [750, 664] width 1097 height 737
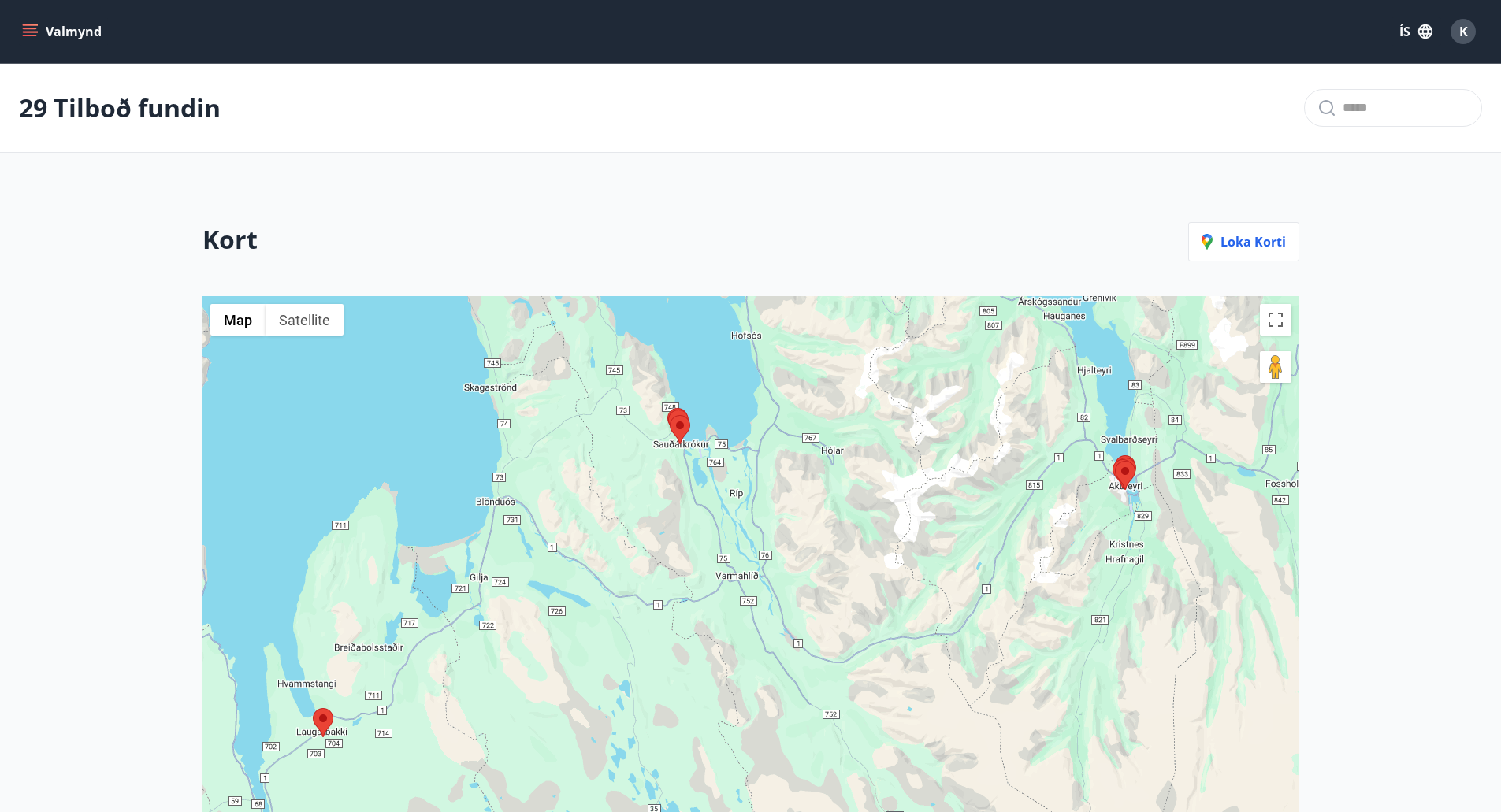
drag, startPoint x: 979, startPoint y: 583, endPoint x: 840, endPoint y: 592, distance: 139.3
click at [840, 592] on div at bounding box center [750, 664] width 1097 height 737
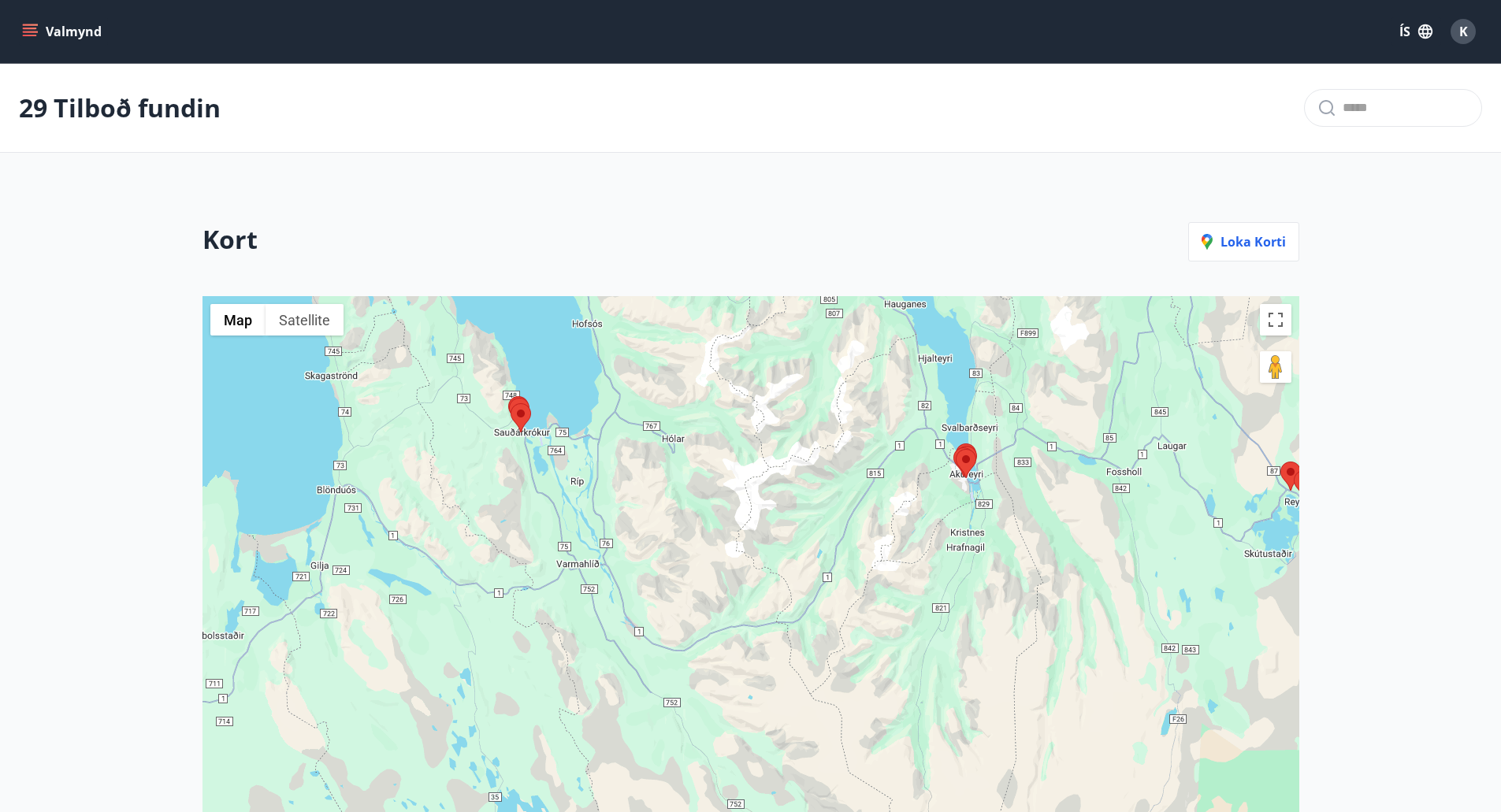
drag, startPoint x: 1041, startPoint y: 609, endPoint x: 866, endPoint y: 597, distance: 175.4
click at [866, 597] on div at bounding box center [750, 664] width 1097 height 737
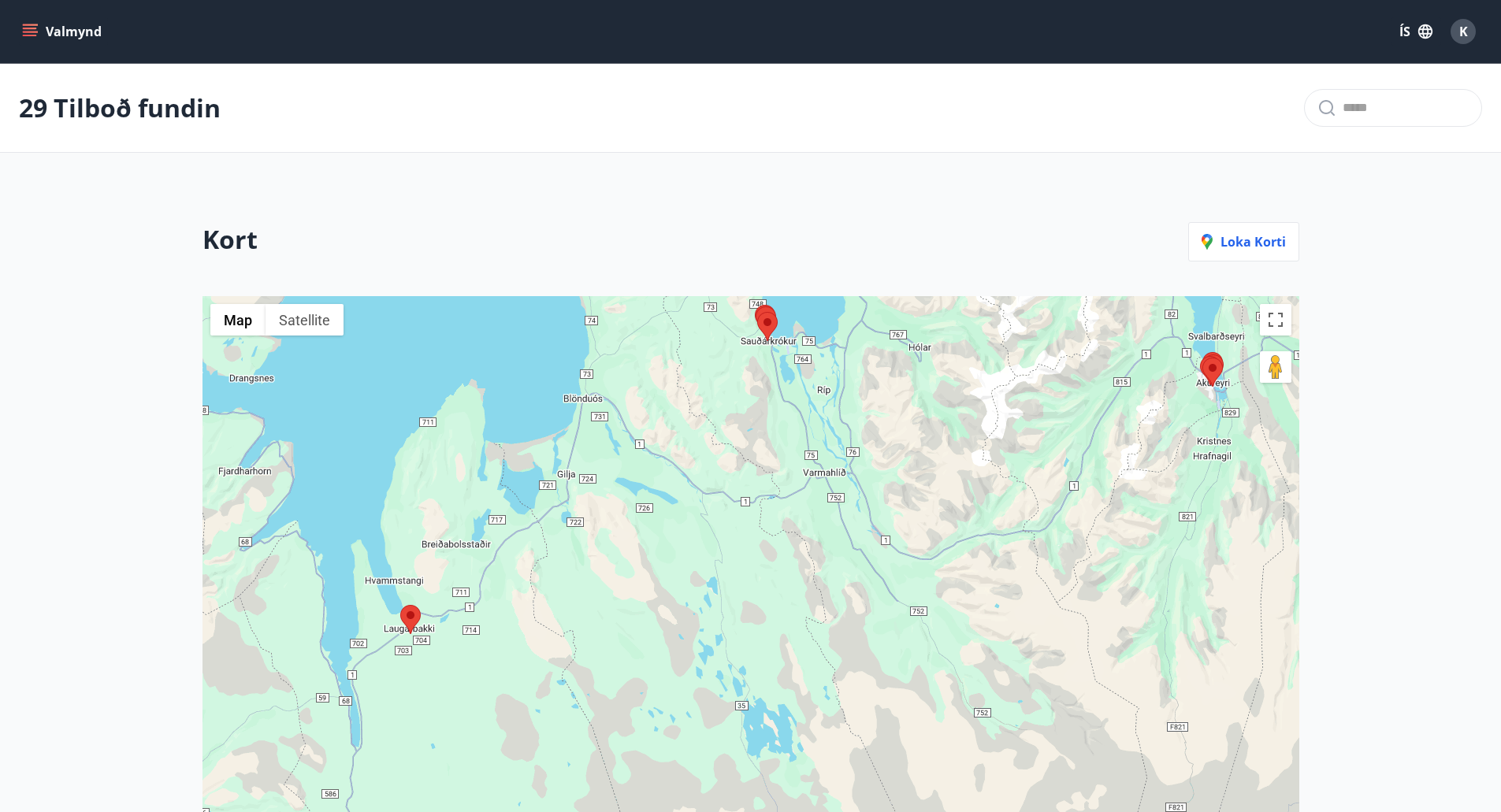
drag, startPoint x: 637, startPoint y: 571, endPoint x: 984, endPoint y: 474, distance: 360.3
click at [984, 474] on div at bounding box center [750, 664] width 1097 height 737
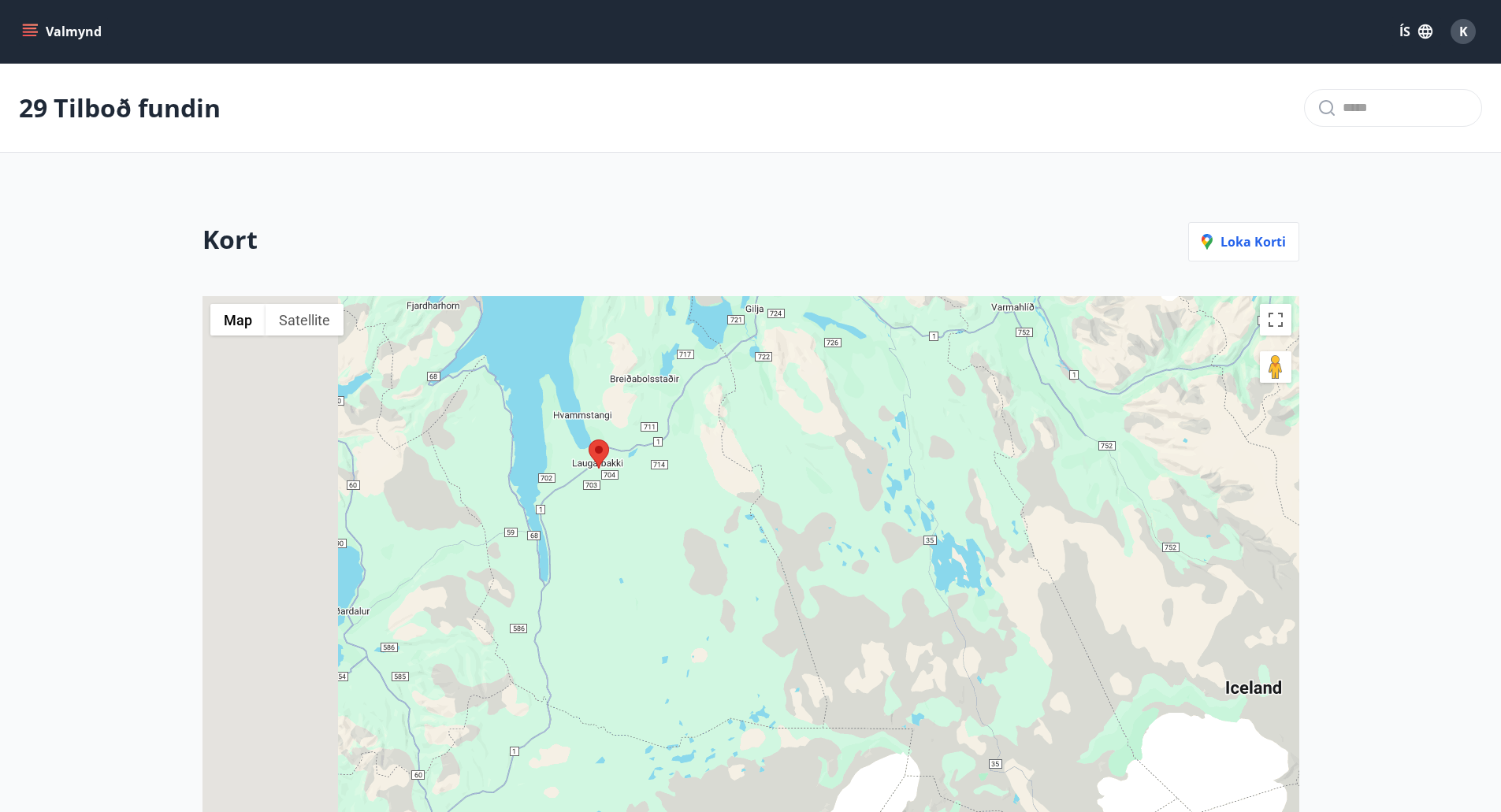
drag, startPoint x: 626, startPoint y: 640, endPoint x: 951, endPoint y: 430, distance: 386.9
click at [951, 430] on div at bounding box center [750, 664] width 1097 height 737
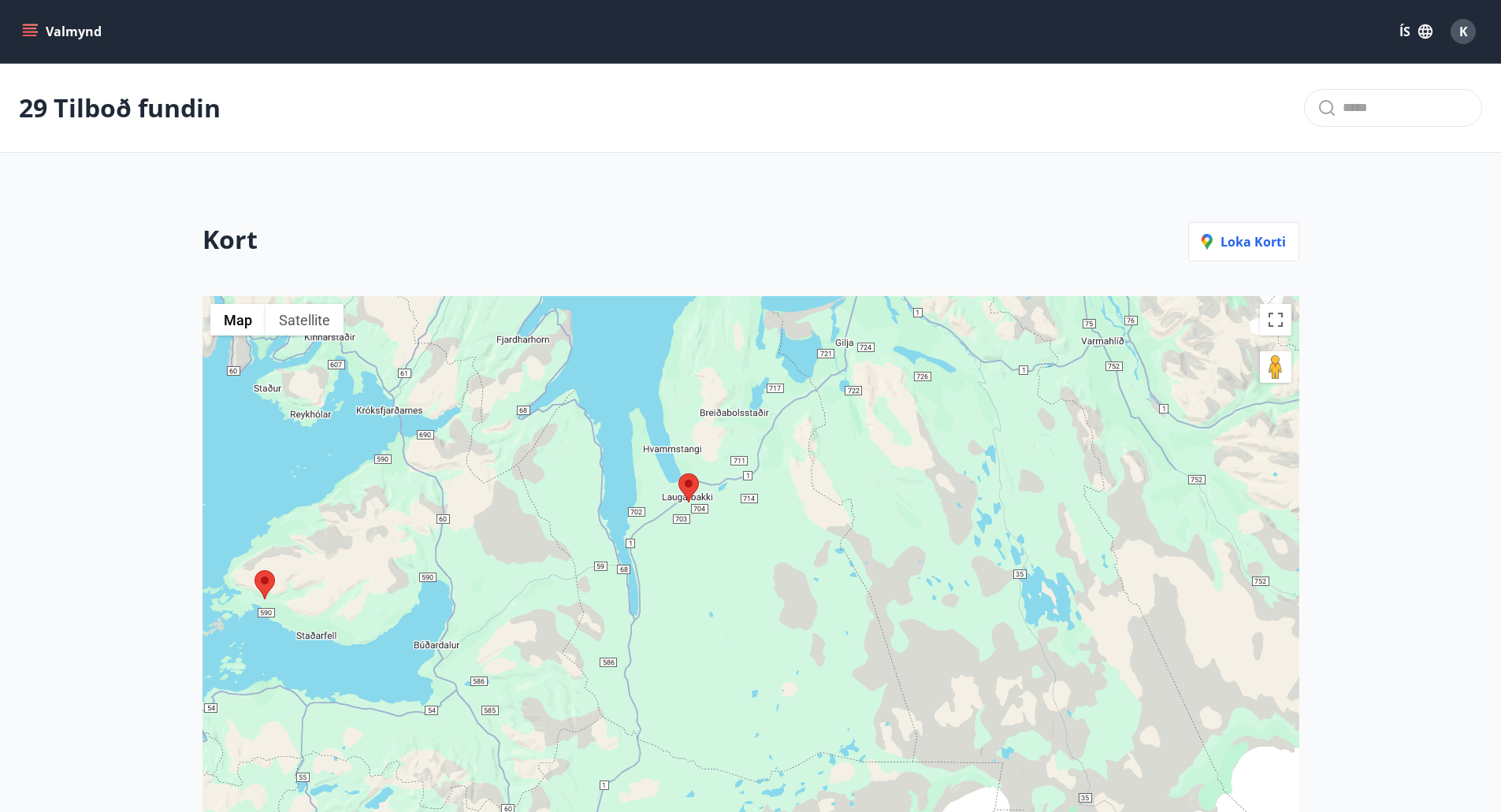
drag, startPoint x: 975, startPoint y: 463, endPoint x: 863, endPoint y: 679, distance: 243.3
click at [863, 679] on div at bounding box center [750, 664] width 1097 height 737
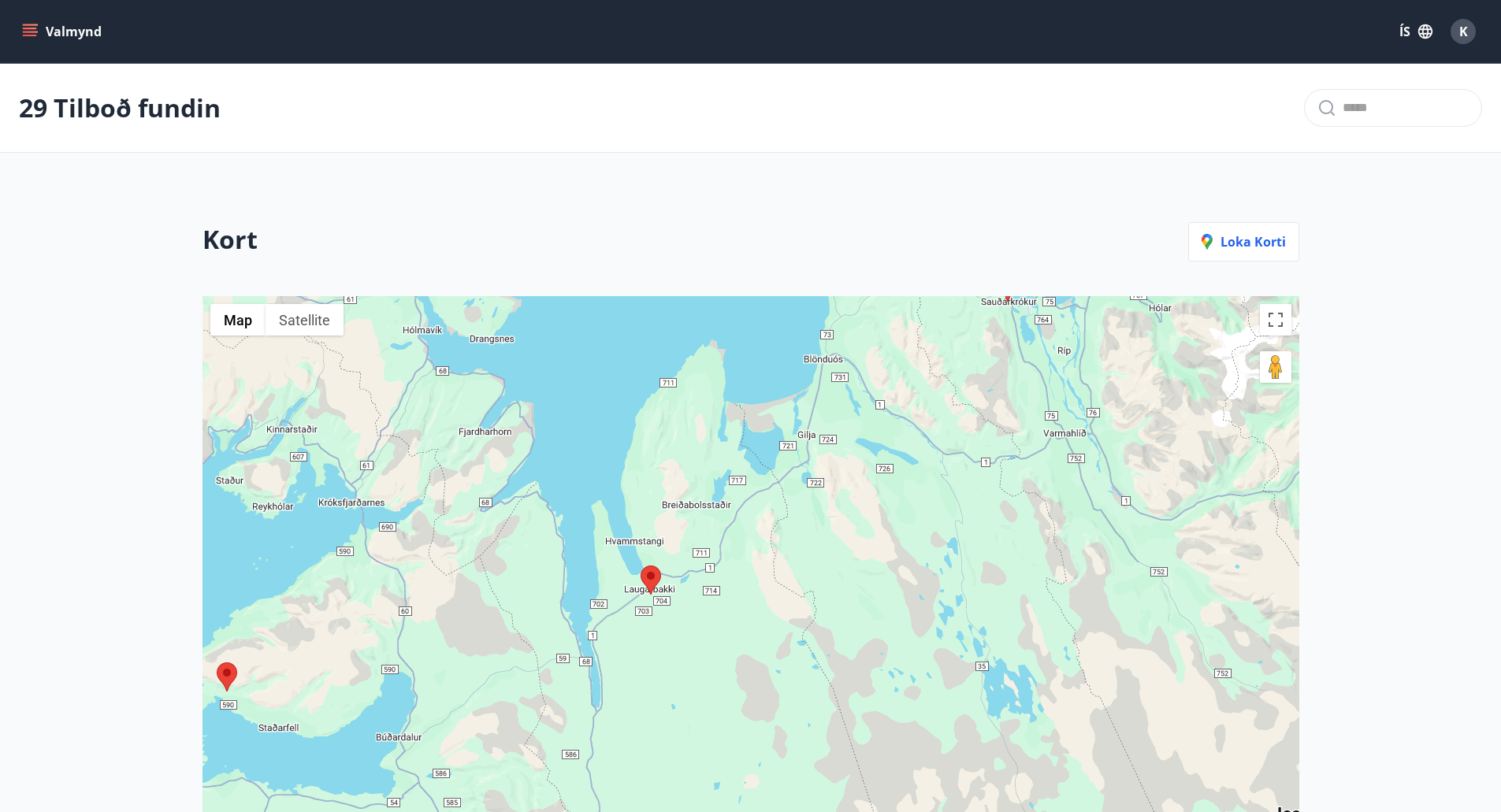
drag, startPoint x: 946, startPoint y: 515, endPoint x: 602, endPoint y: 672, distance: 378.1
click at [602, 672] on div at bounding box center [750, 664] width 1097 height 737
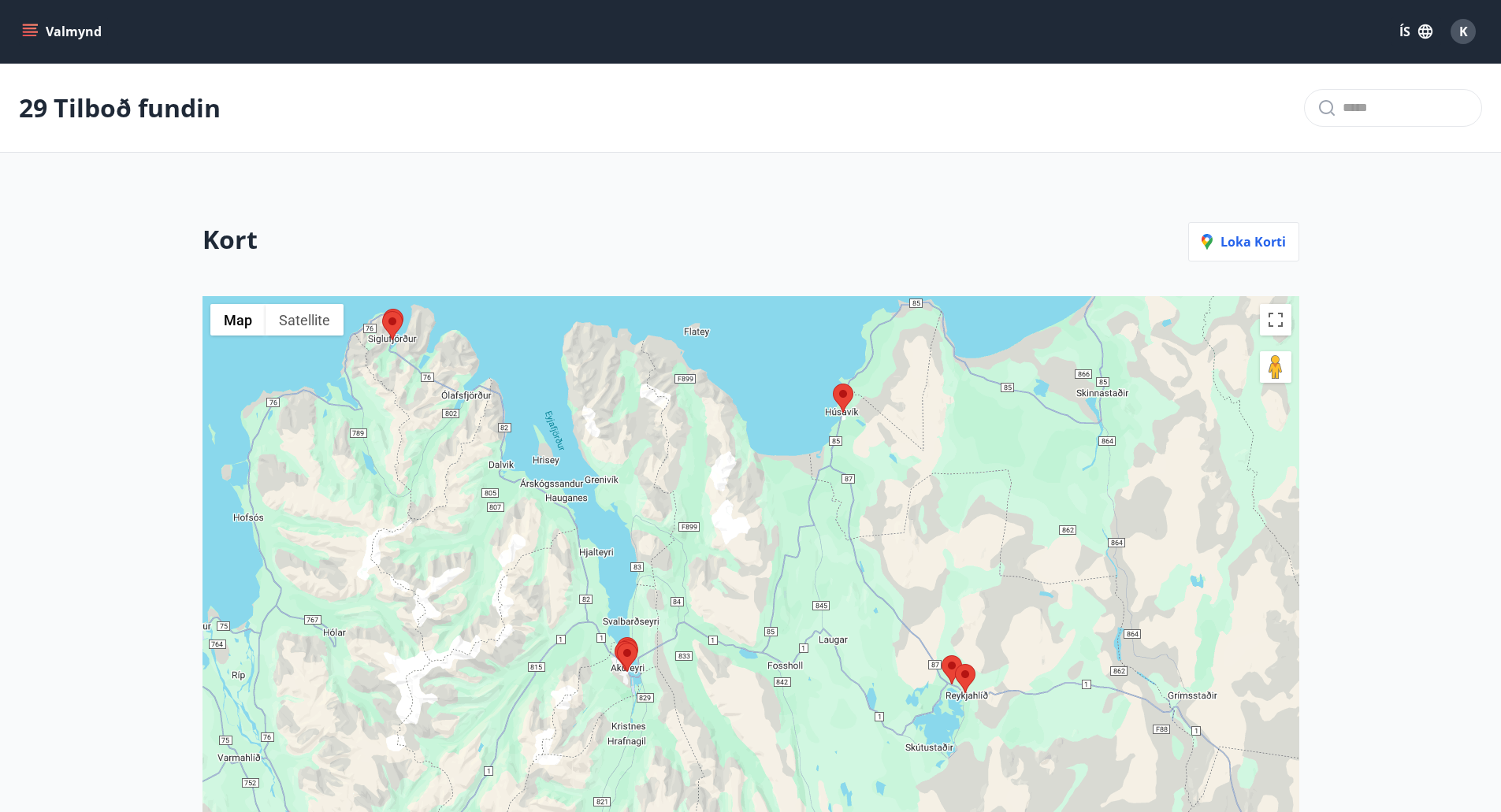
drag, startPoint x: 538, startPoint y: 644, endPoint x: 727, endPoint y: 569, distance: 203.3
click at [727, 569] on div at bounding box center [750, 664] width 1097 height 737
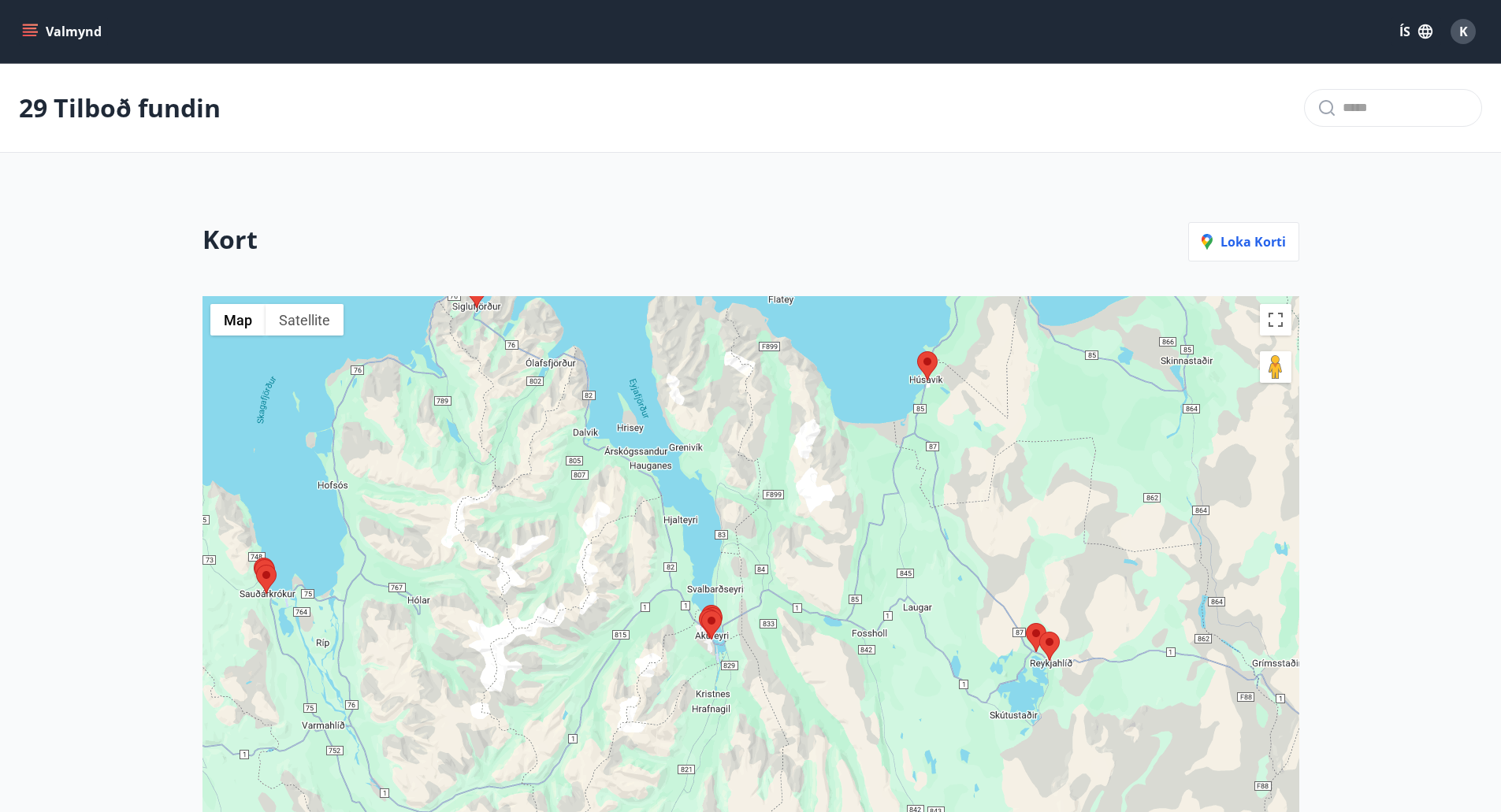
drag, startPoint x: 587, startPoint y: 435, endPoint x: 672, endPoint y: 553, distance: 145.4
click at [672, 565] on div at bounding box center [750, 664] width 1097 height 737
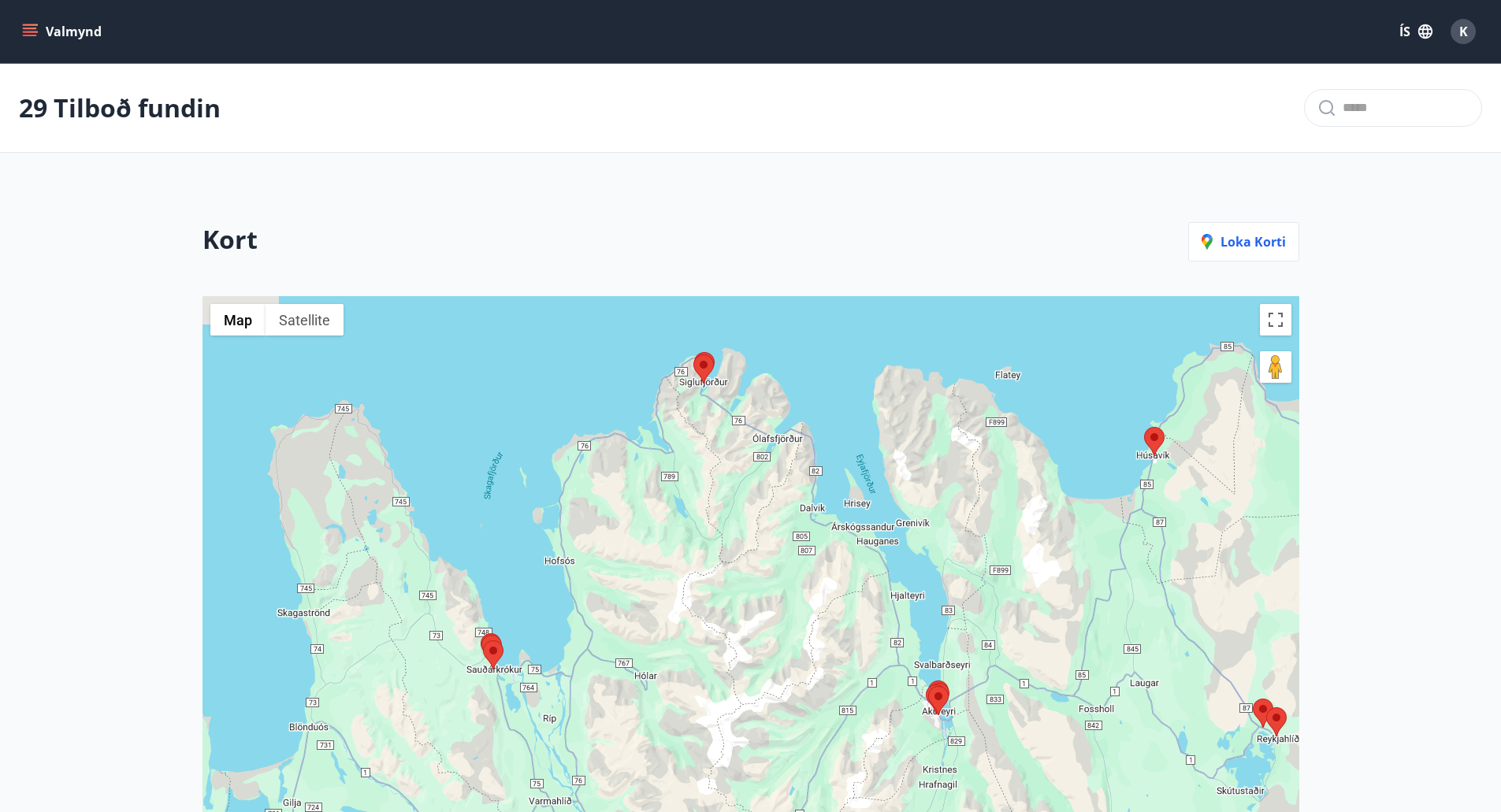
drag, startPoint x: 768, startPoint y: 605, endPoint x: 829, endPoint y: 583, distance: 64.8
click at [829, 583] on div at bounding box center [750, 664] width 1097 height 737
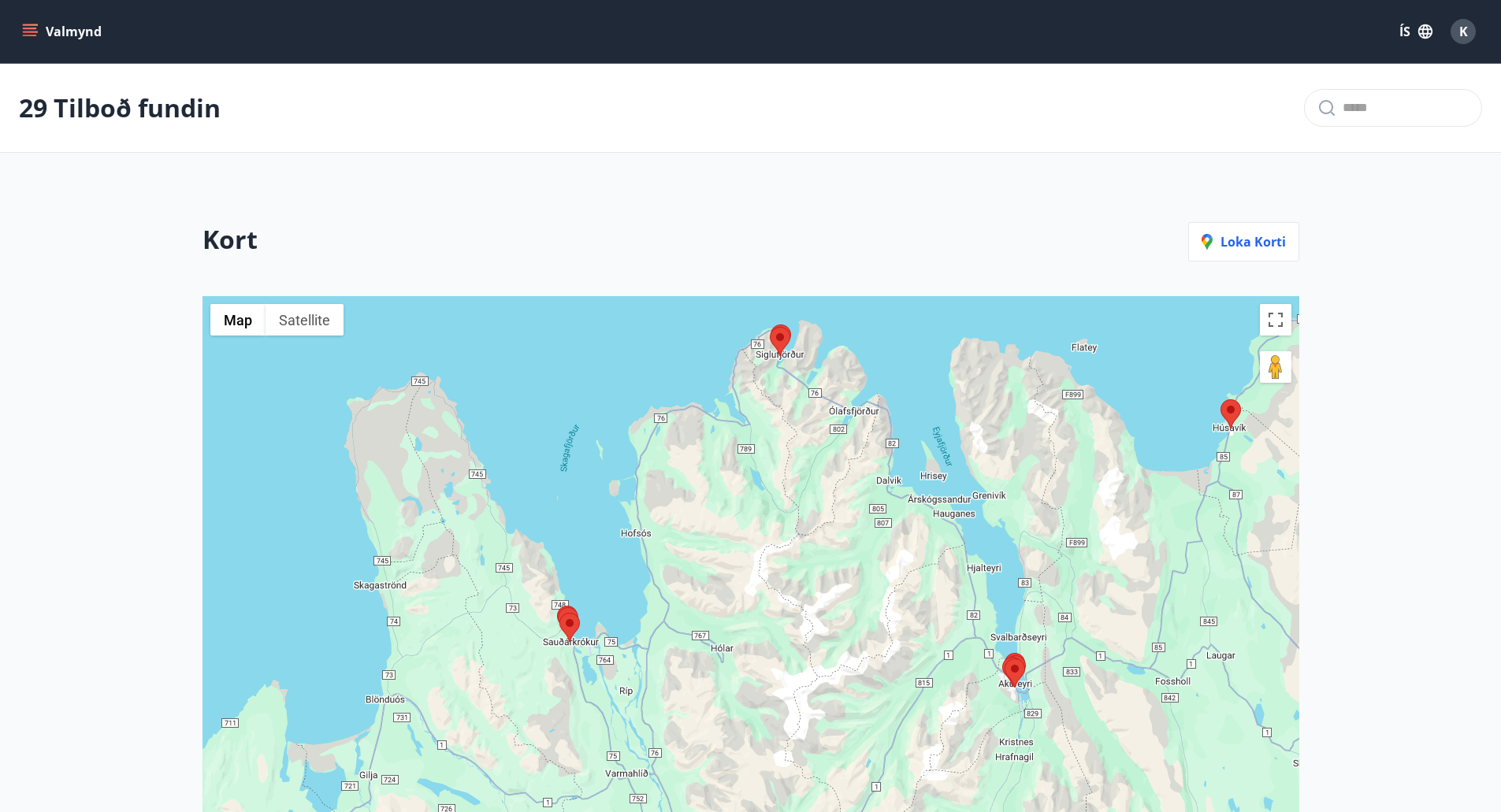
click at [559, 613] on area at bounding box center [559, 613] width 0 height 0
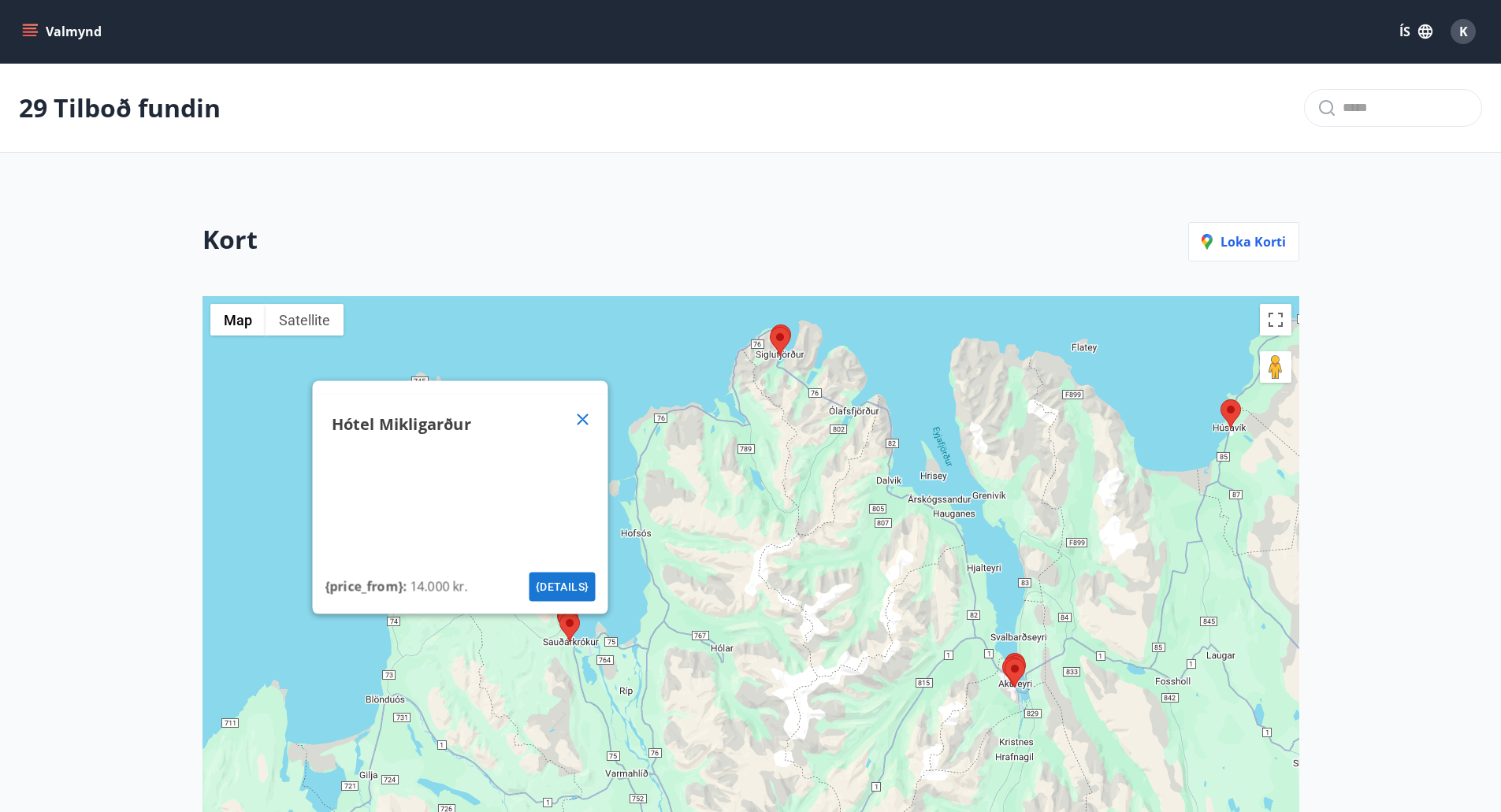
click at [599, 650] on div "Hótel Mikligarður {price_from} : 14.000 kr. {details}" at bounding box center [750, 664] width 1097 height 737
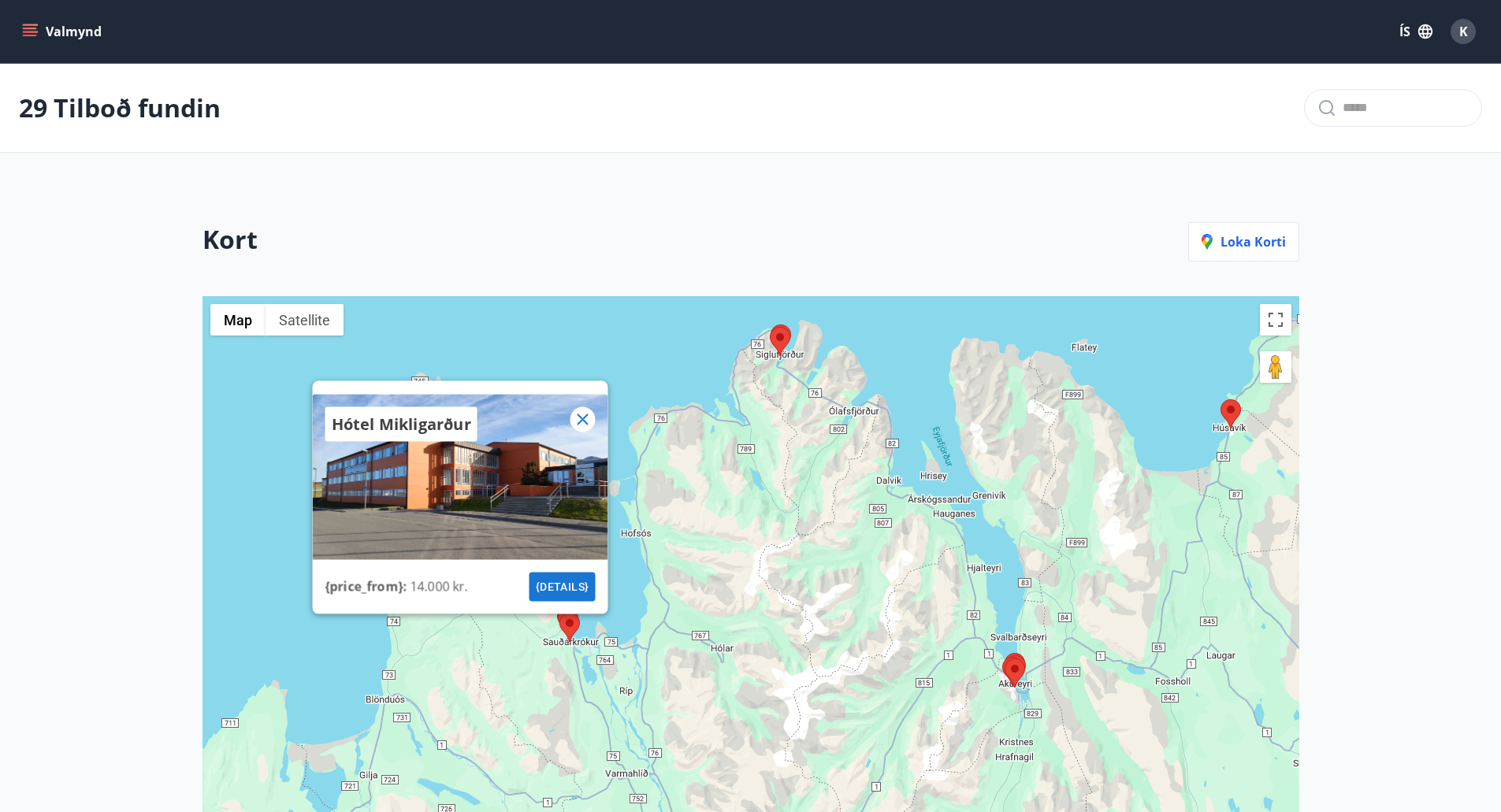
click at [581, 410] on icon at bounding box center [582, 418] width 19 height 19
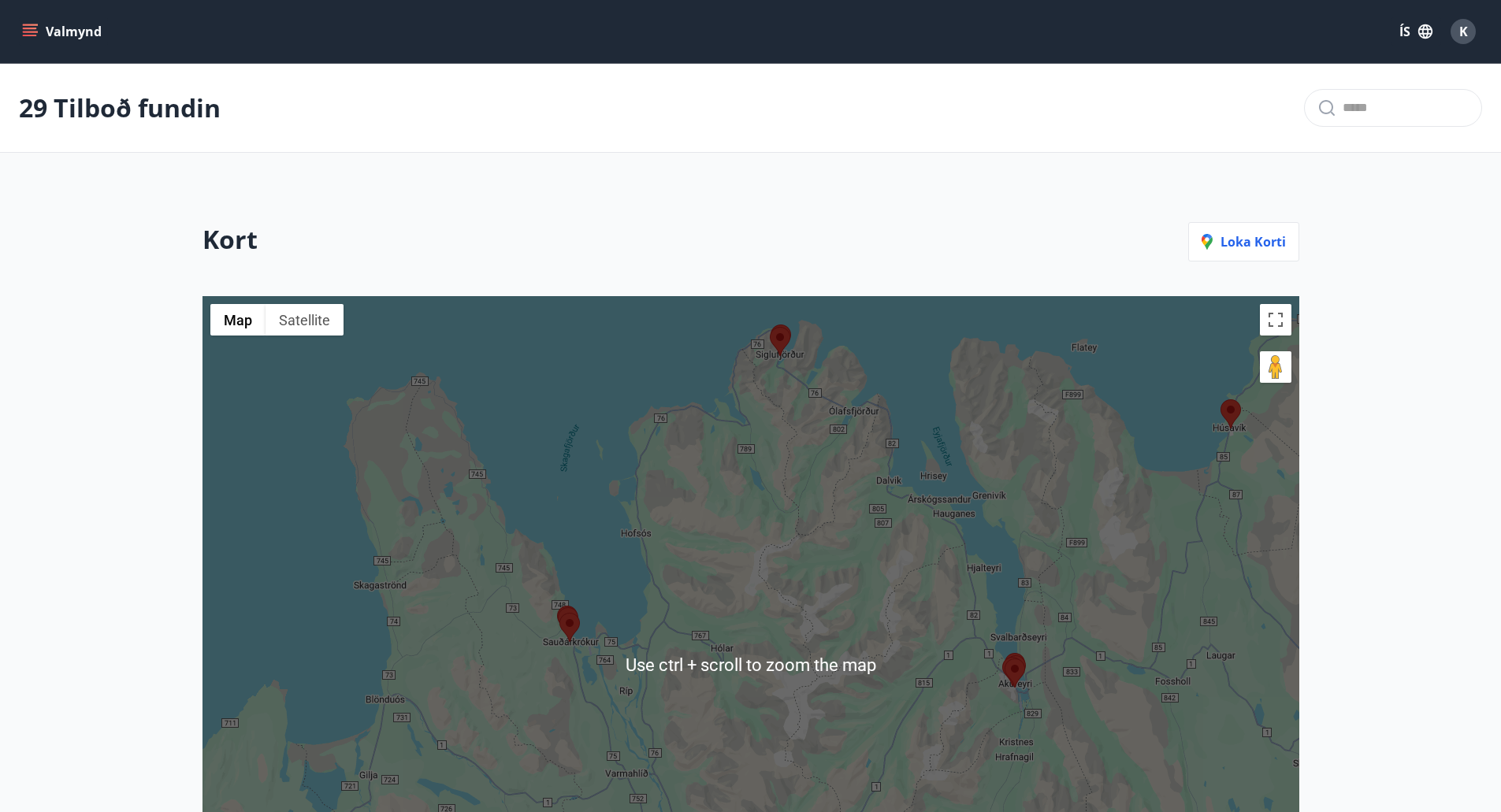
click at [539, 640] on div "To navigate, press the arrow keys." at bounding box center [750, 664] width 1097 height 737
click at [539, 639] on div at bounding box center [750, 664] width 1097 height 737
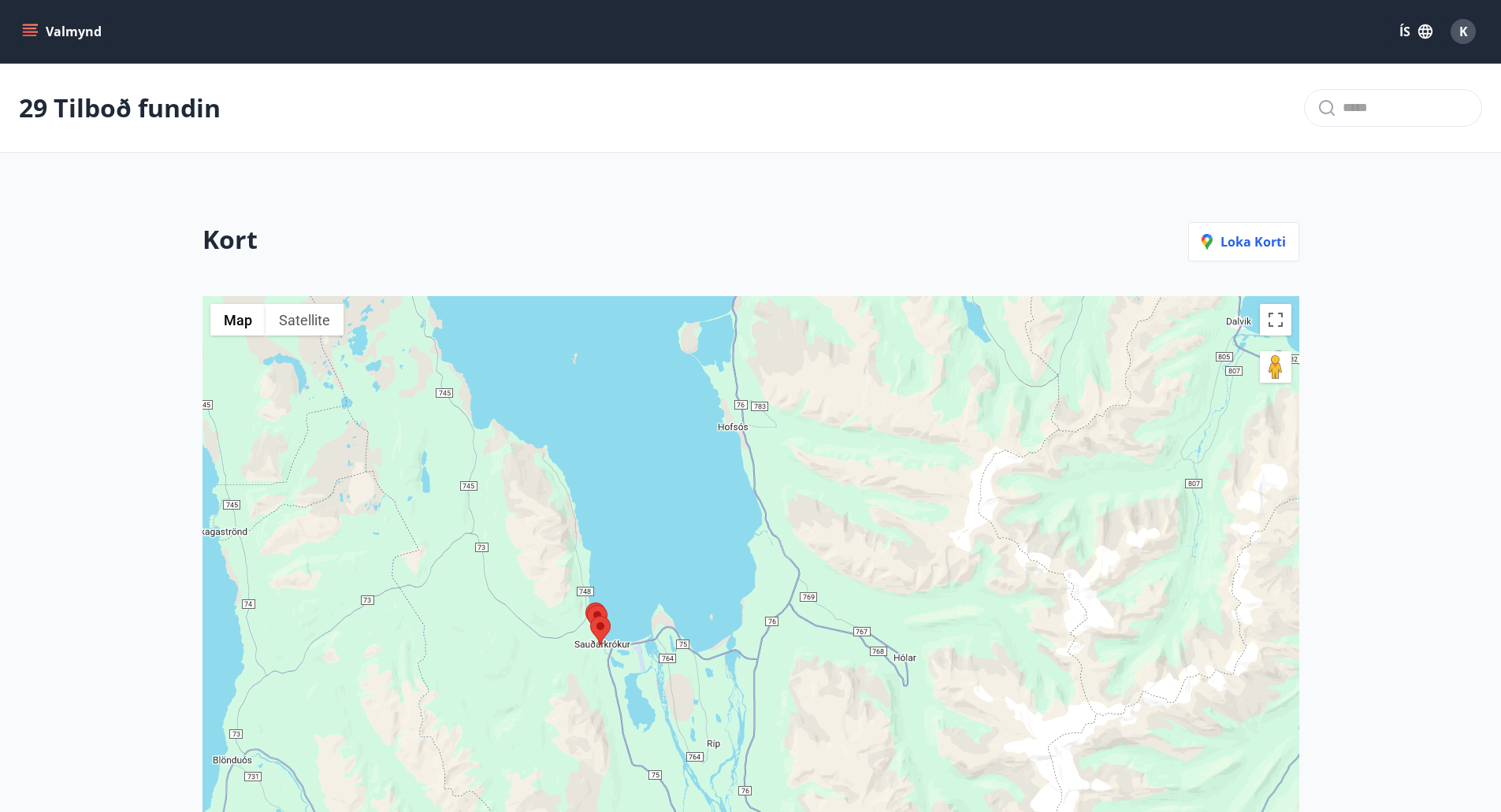
click at [542, 639] on div at bounding box center [750, 664] width 1097 height 737
click at [543, 638] on div at bounding box center [750, 664] width 1097 height 737
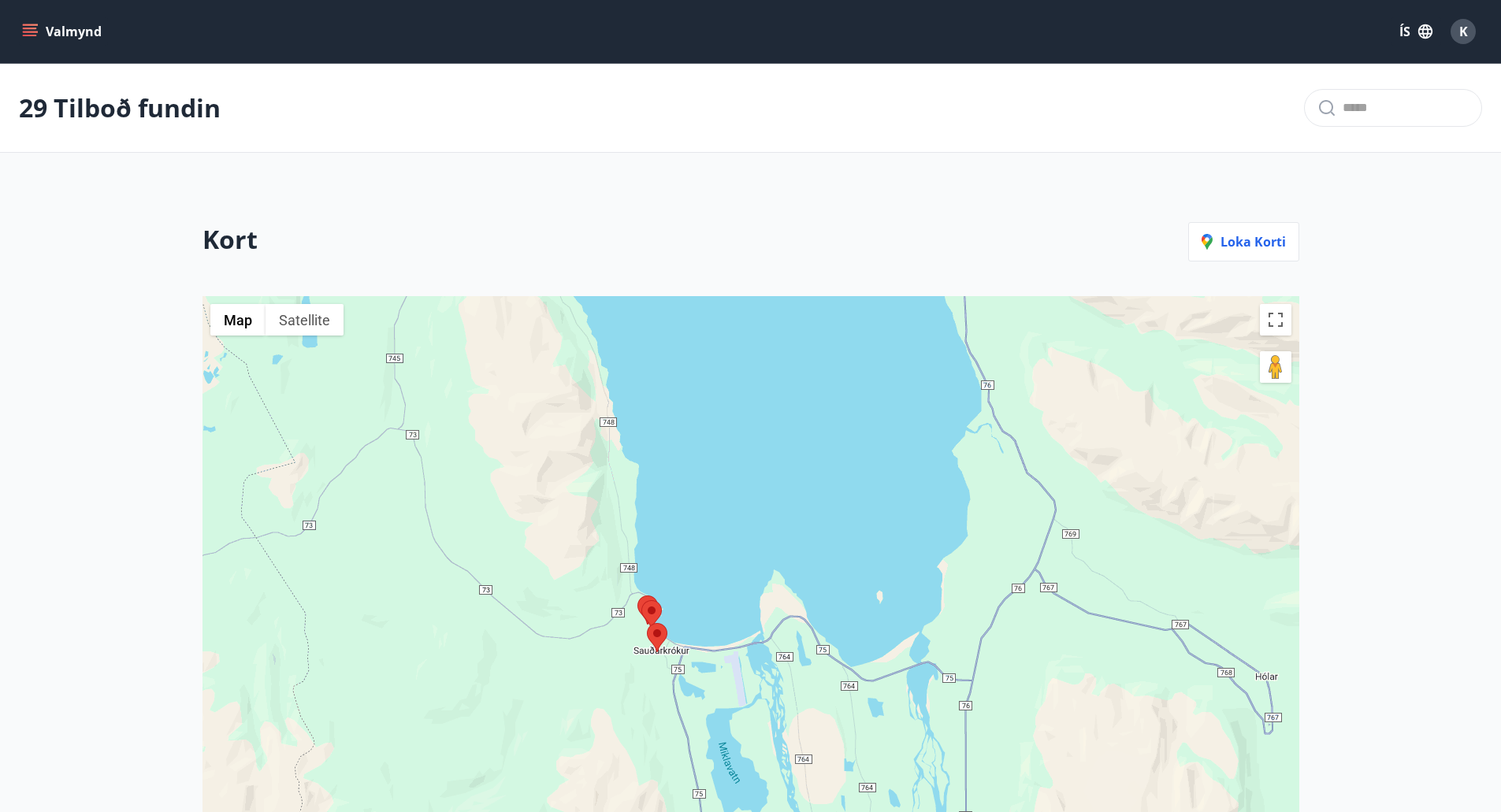
click at [595, 643] on div at bounding box center [750, 664] width 1097 height 737
click at [597, 641] on div at bounding box center [750, 664] width 1097 height 737
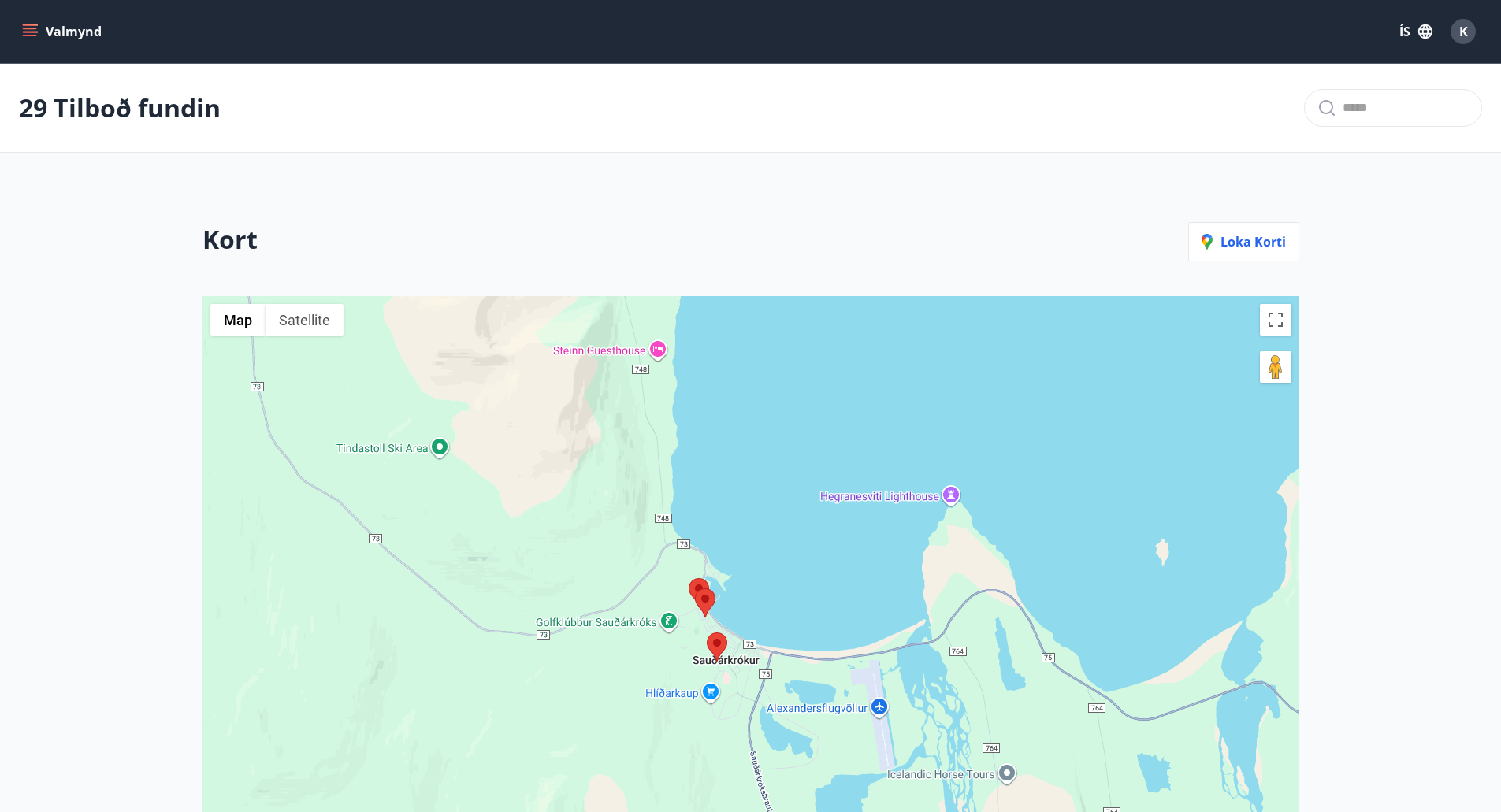
click at [663, 601] on div at bounding box center [750, 664] width 1097 height 737
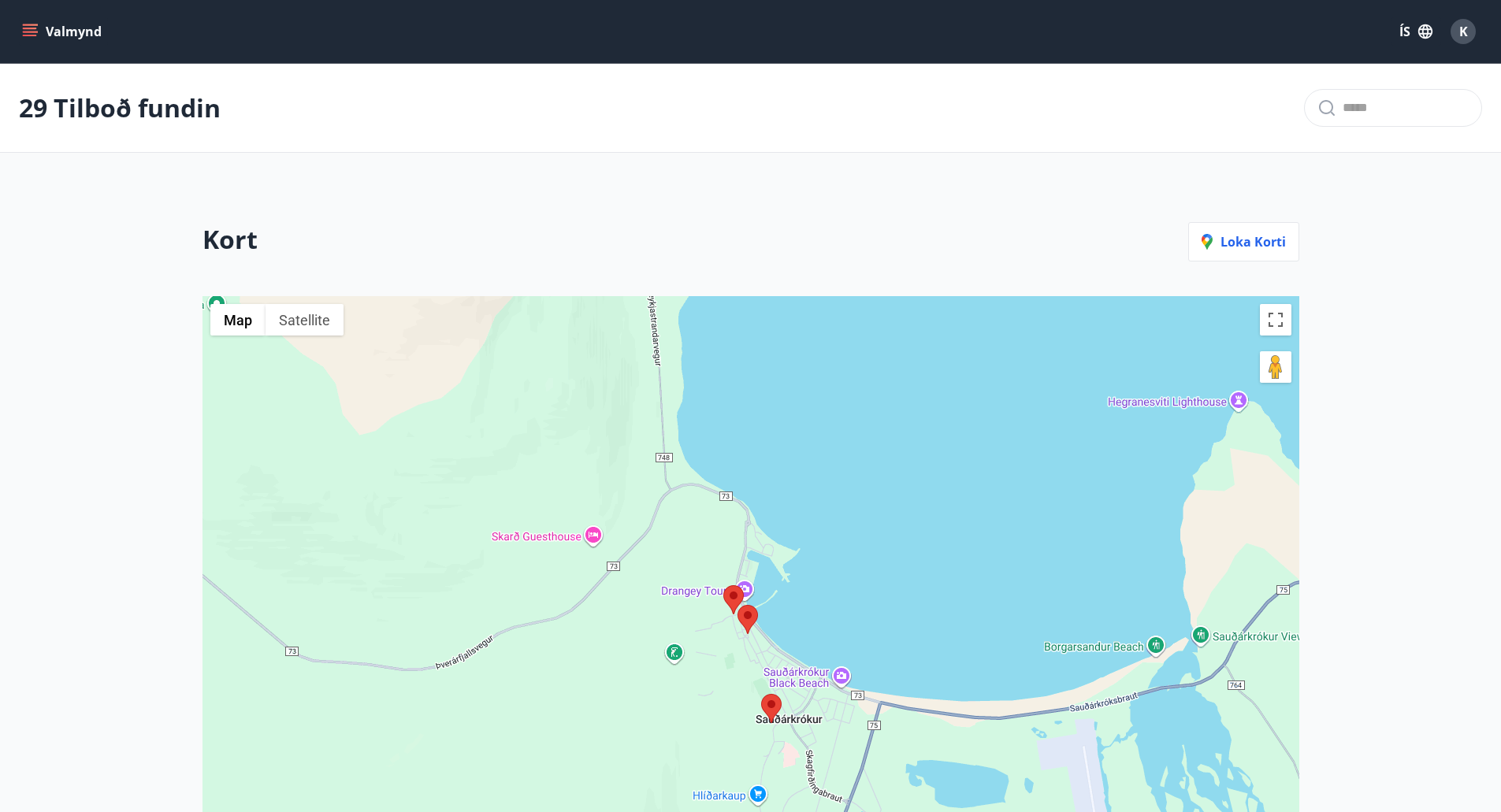
click at [738, 605] on area at bounding box center [738, 605] width 0 height 0
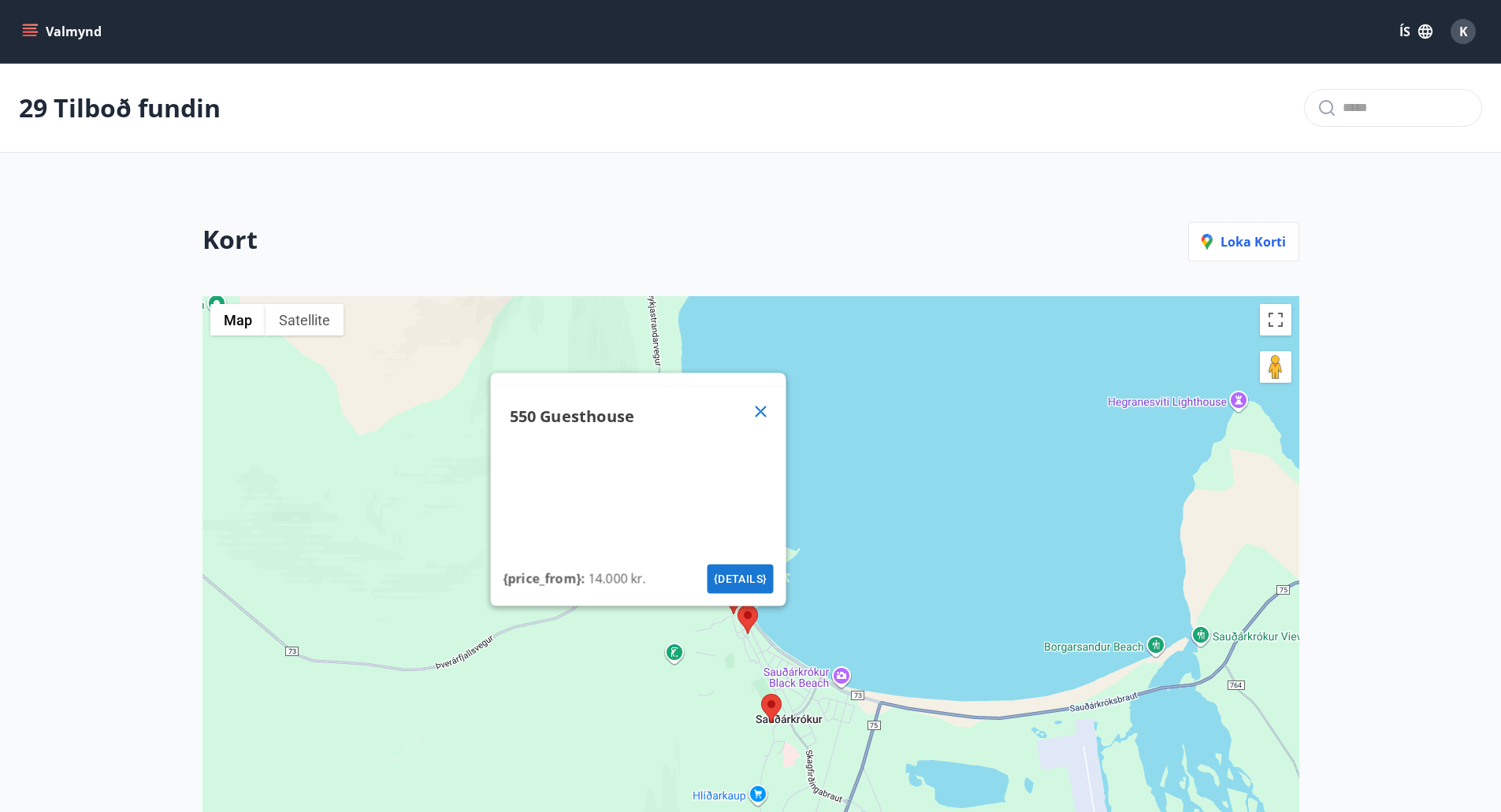
click at [678, 629] on div "550 Guesthouse {price_from} : 14.000 kr. {details}" at bounding box center [750, 664] width 1097 height 737
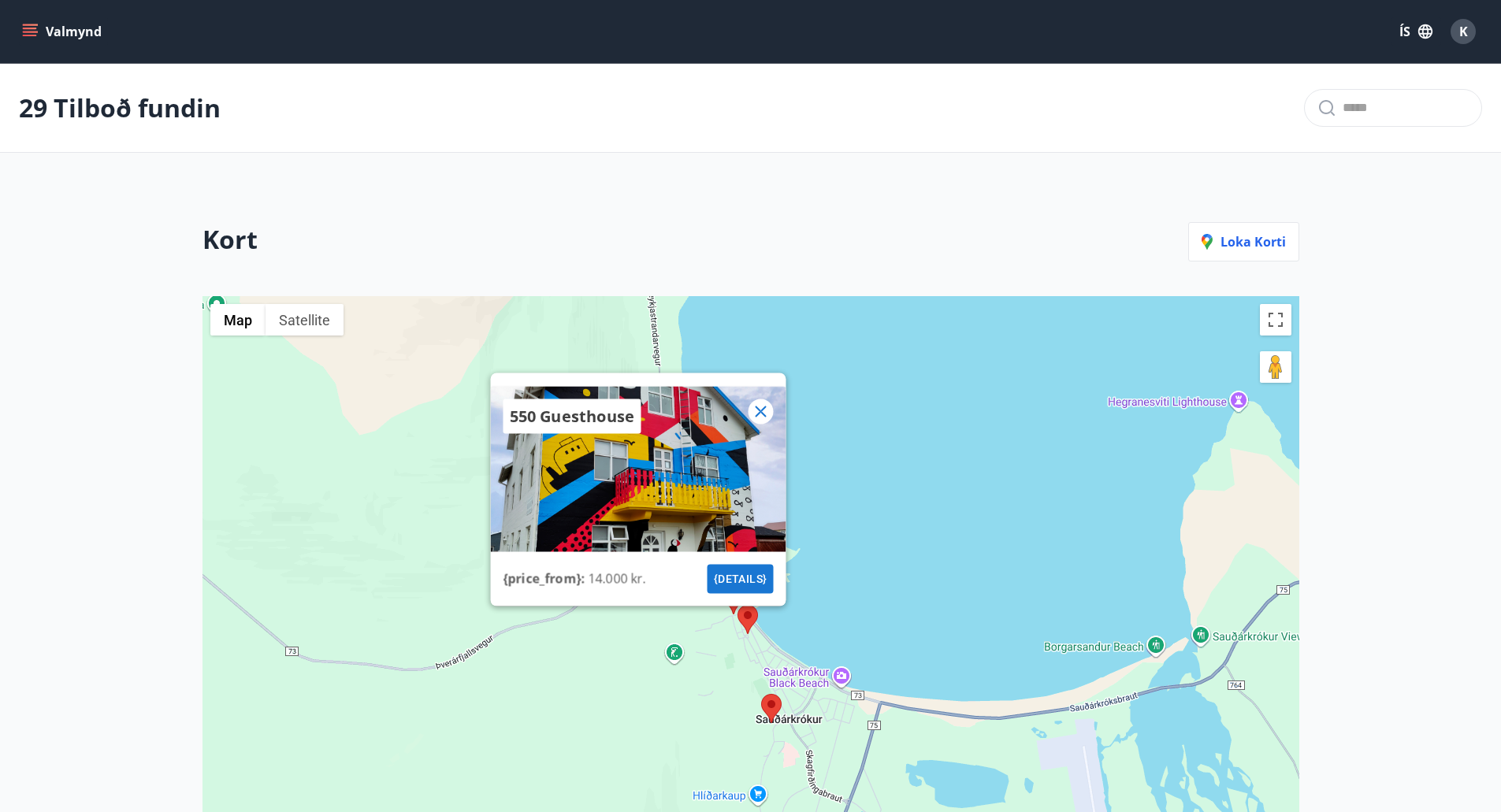
click at [762, 406] on icon at bounding box center [760, 411] width 19 height 19
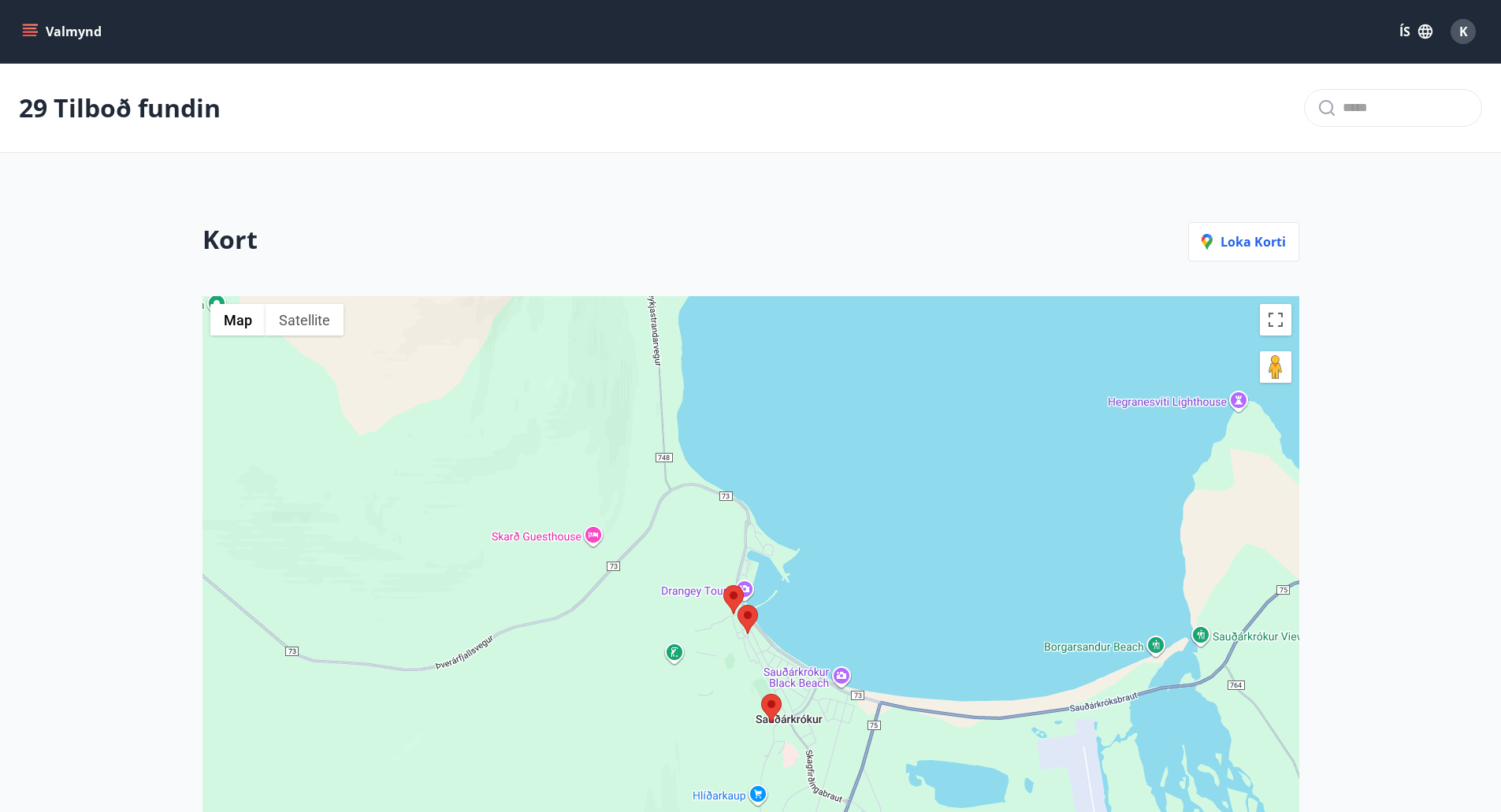
click at [723, 585] on area at bounding box center [723, 585] width 0 height 0
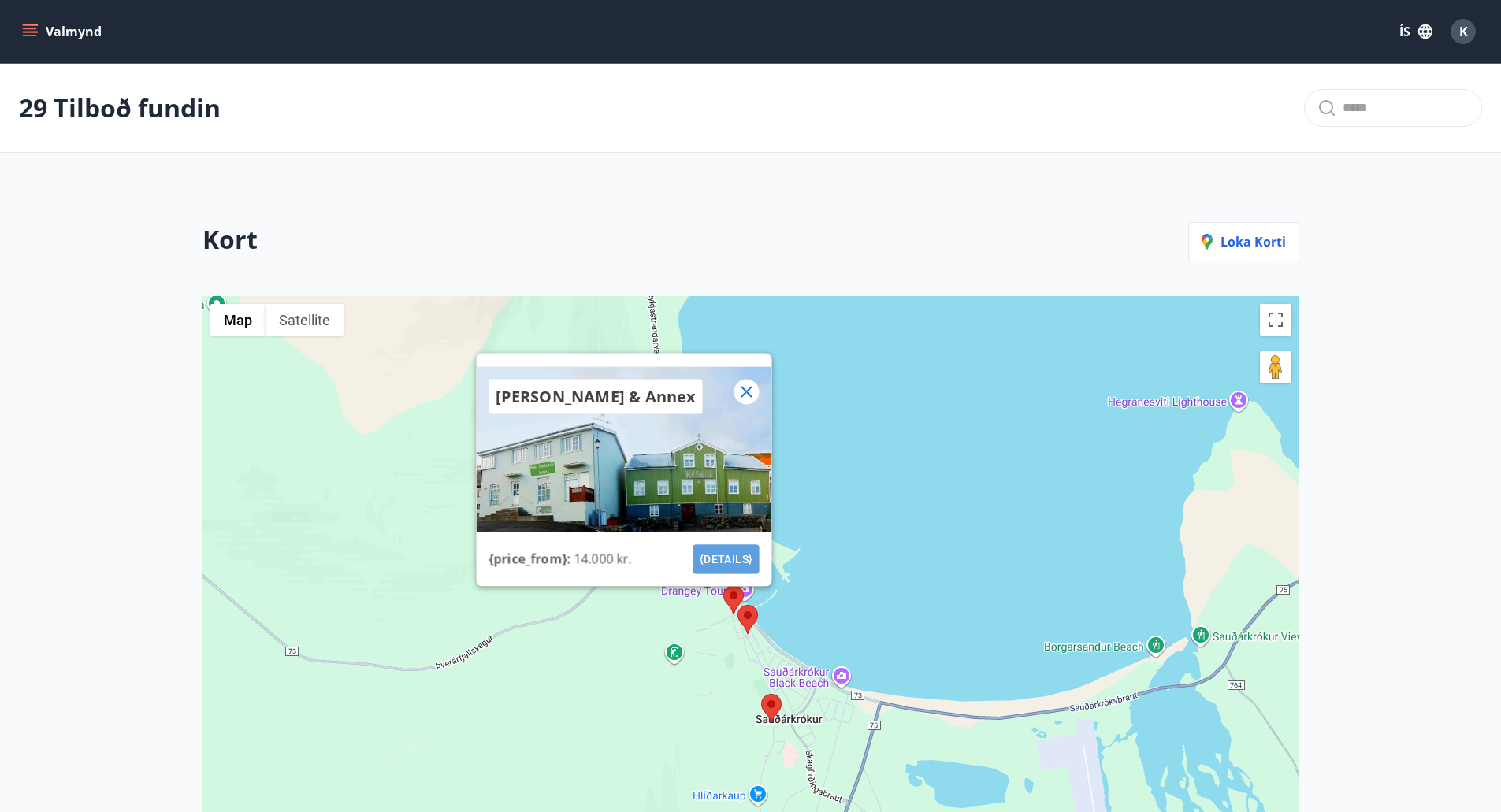
click at [720, 564] on button "{details}" at bounding box center [725, 559] width 66 height 29
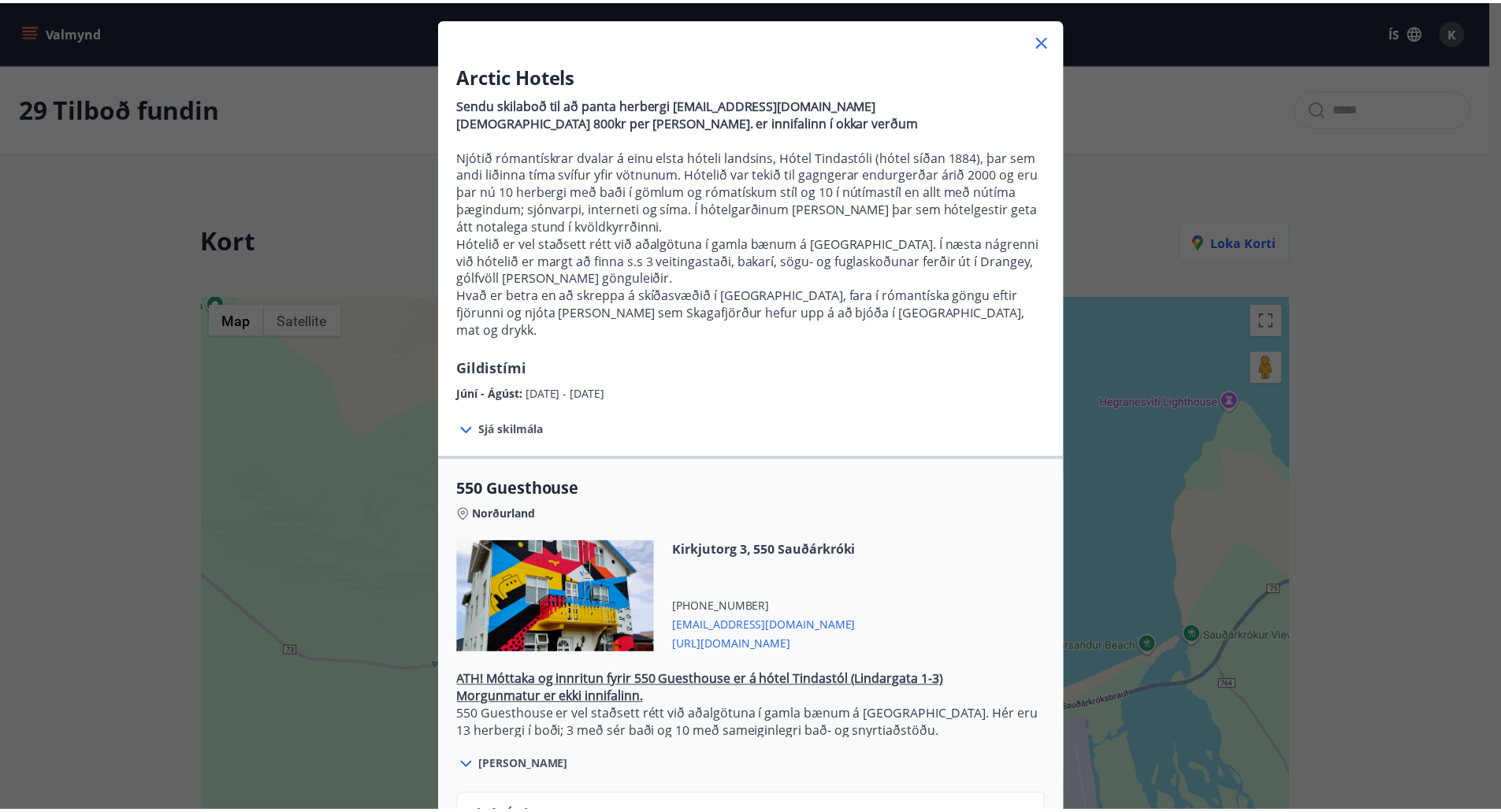
scroll to position [0, 0]
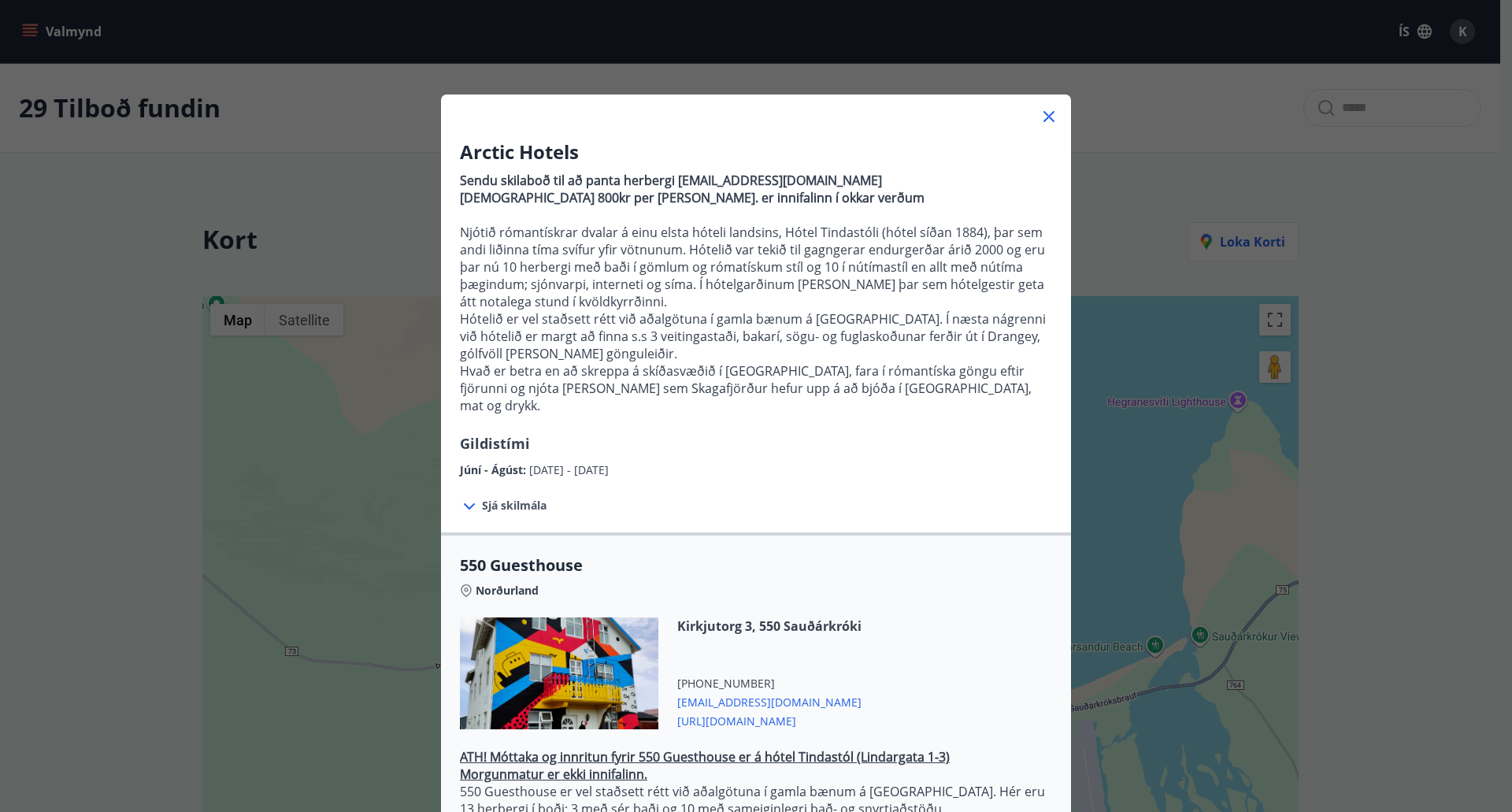
click at [1039, 119] on icon at bounding box center [1048, 116] width 19 height 19
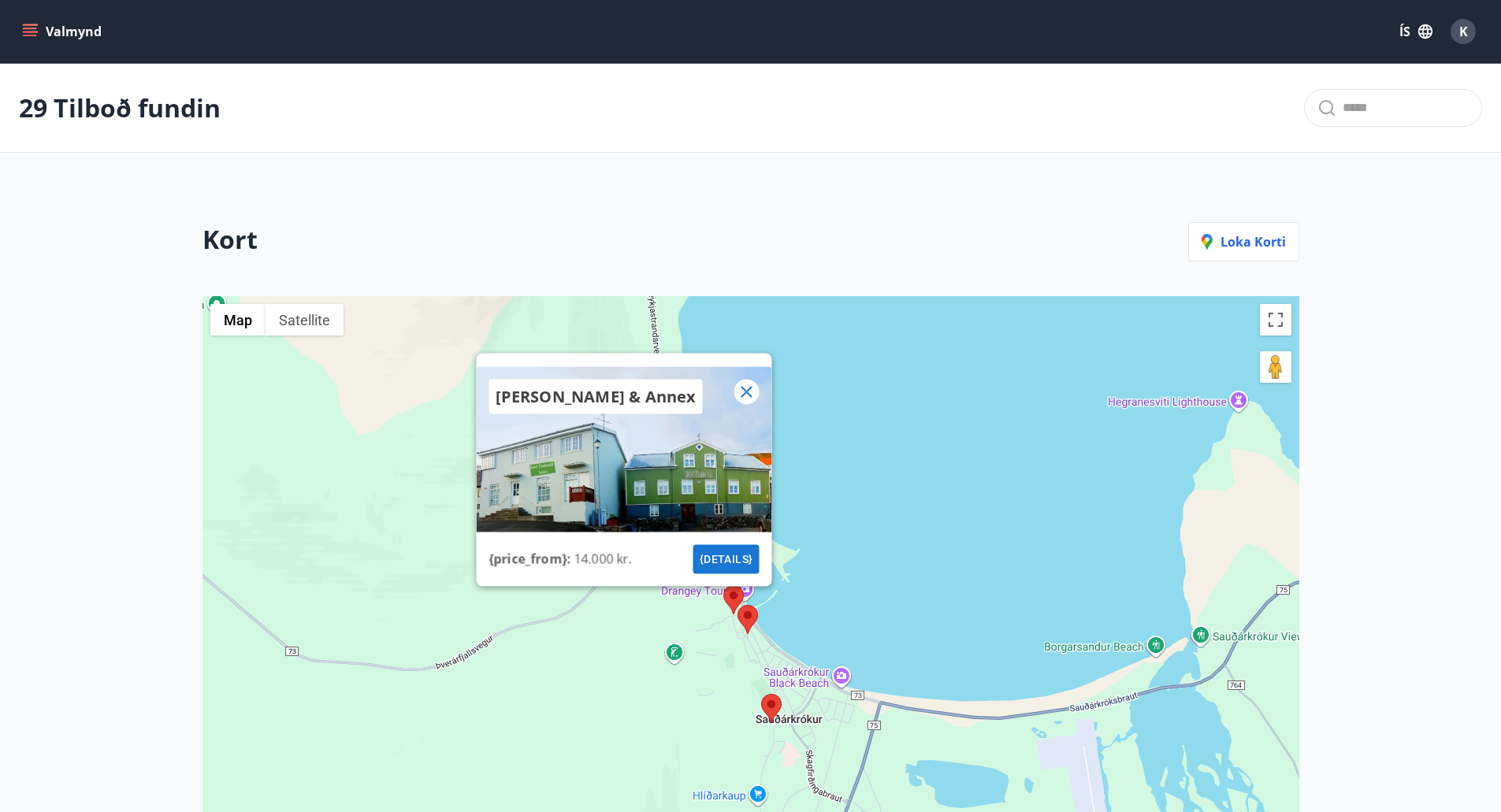
click at [751, 386] on icon at bounding box center [746, 391] width 19 height 19
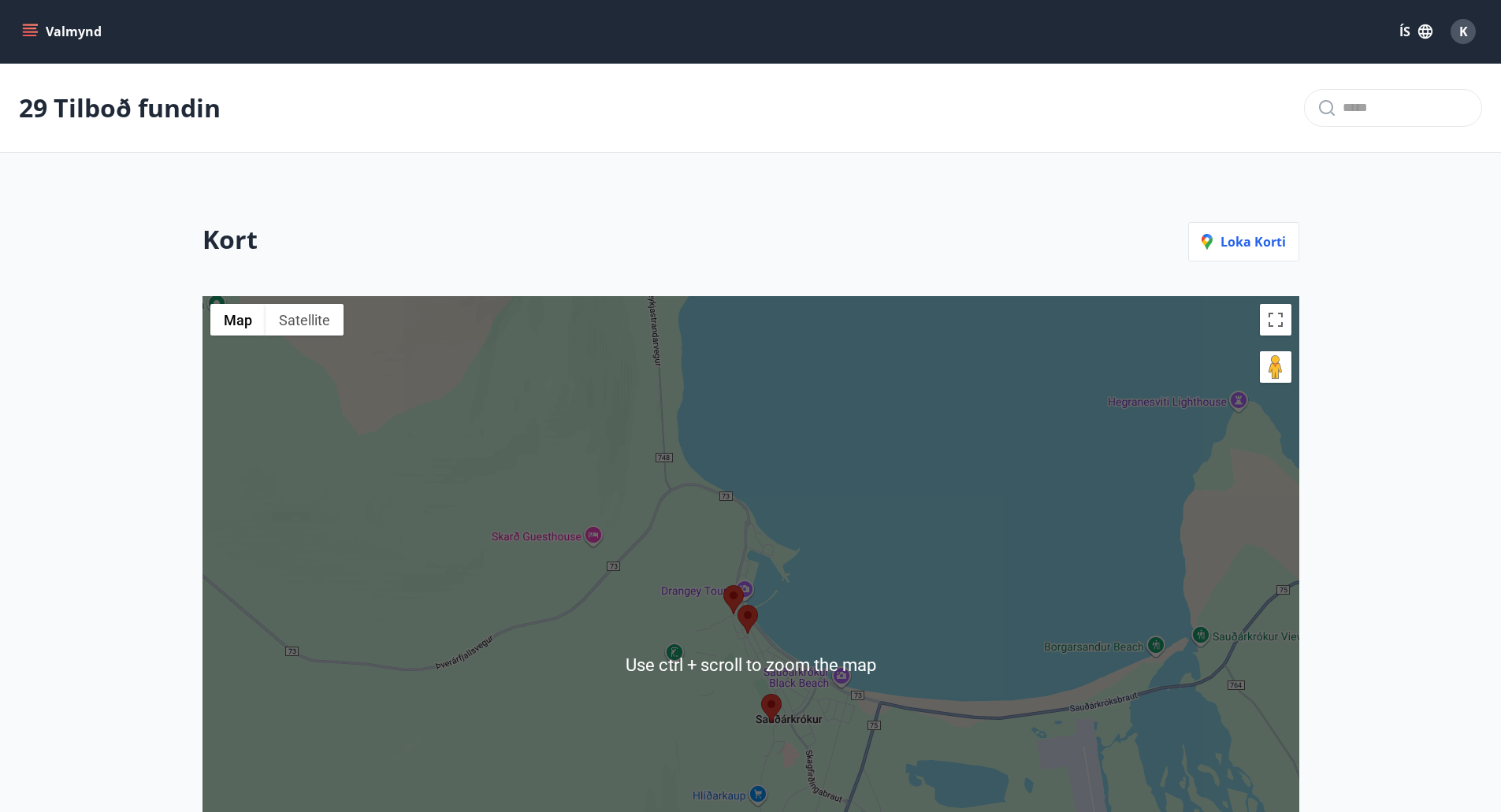
click at [1135, 535] on div "To navigate, press the arrow keys." at bounding box center [750, 664] width 1097 height 737
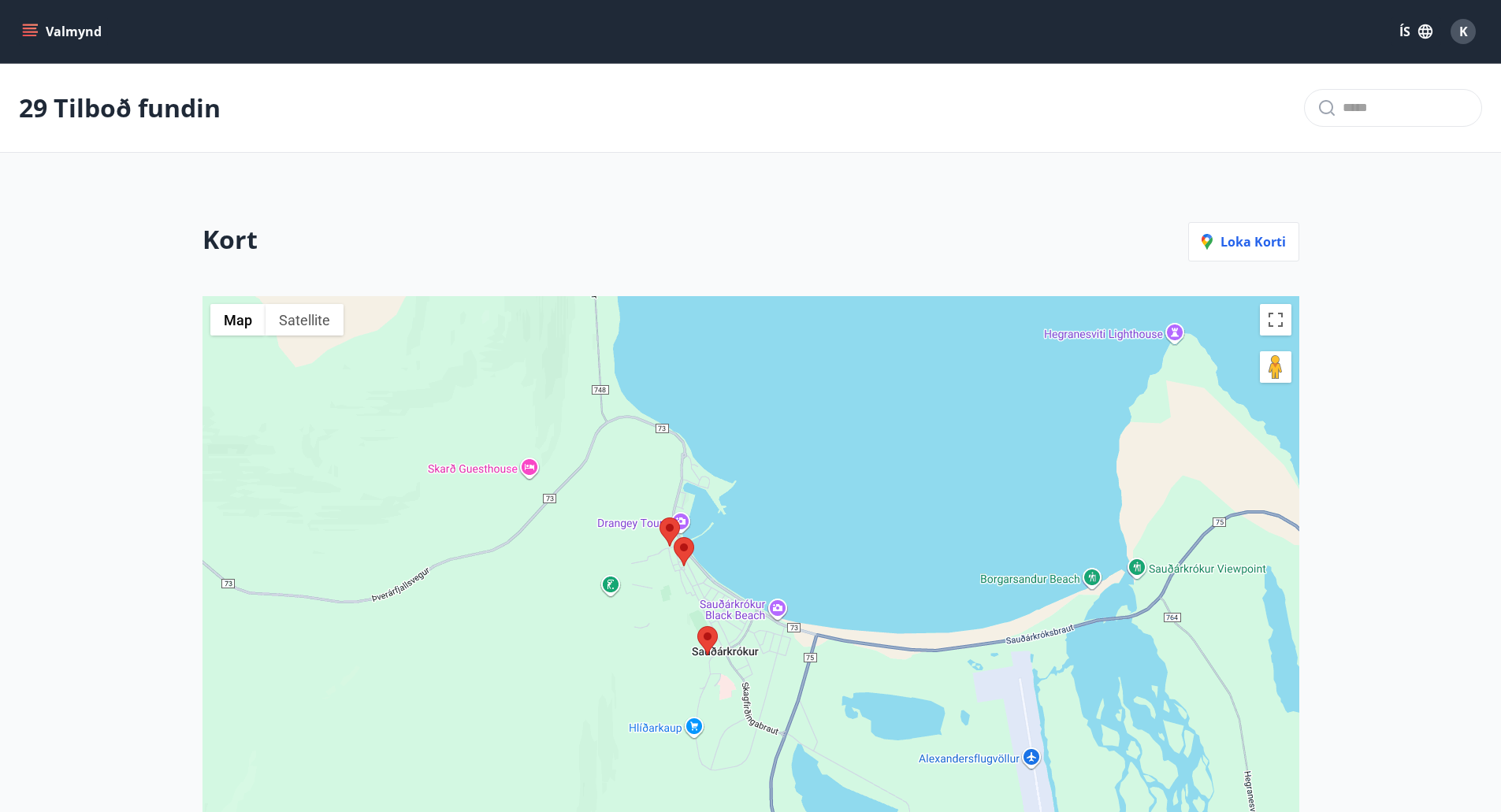
drag, startPoint x: 1215, startPoint y: 669, endPoint x: 1002, endPoint y: 498, distance: 273.1
click at [1002, 498] on div at bounding box center [750, 664] width 1097 height 737
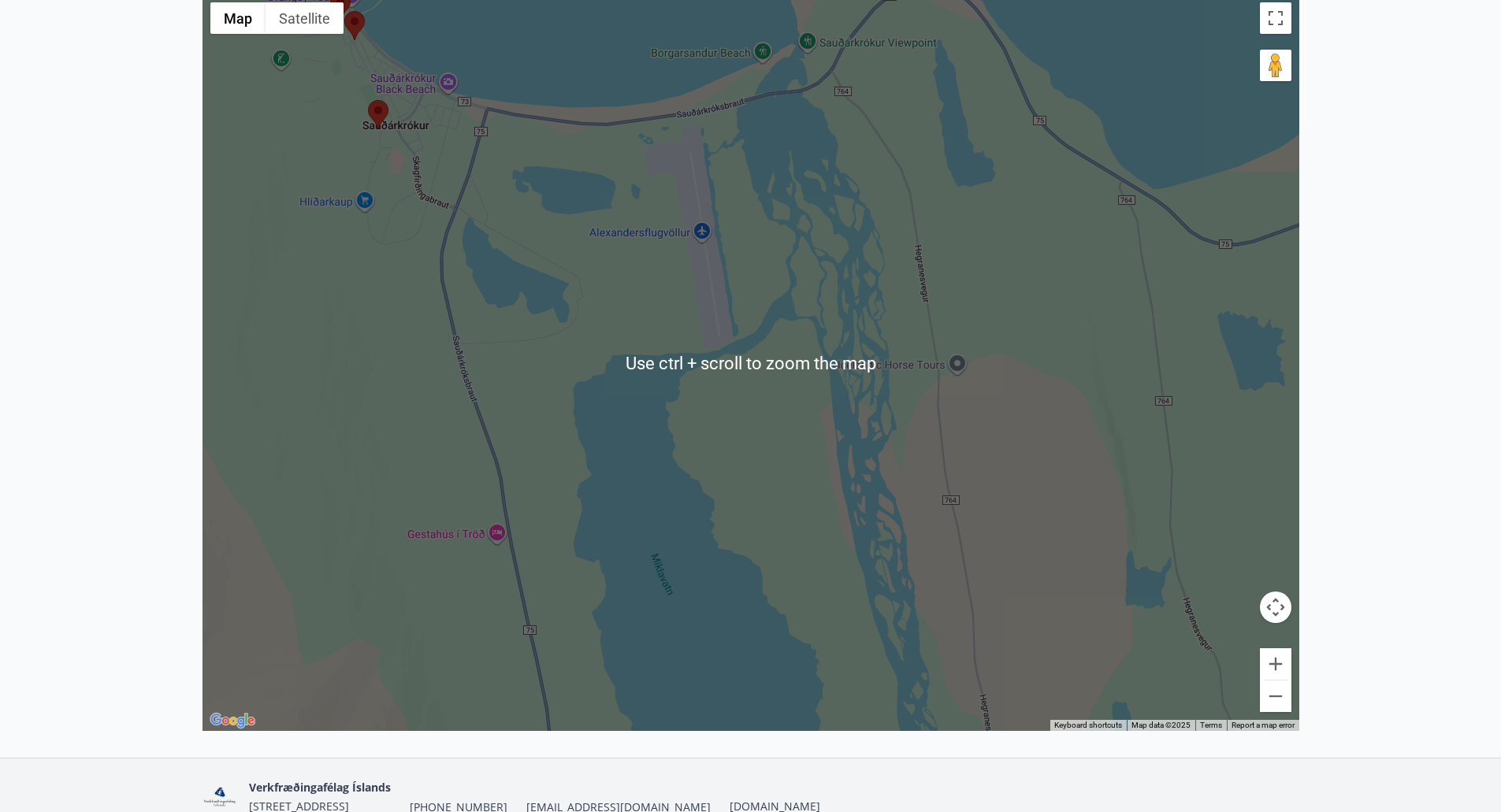
scroll to position [380, 0]
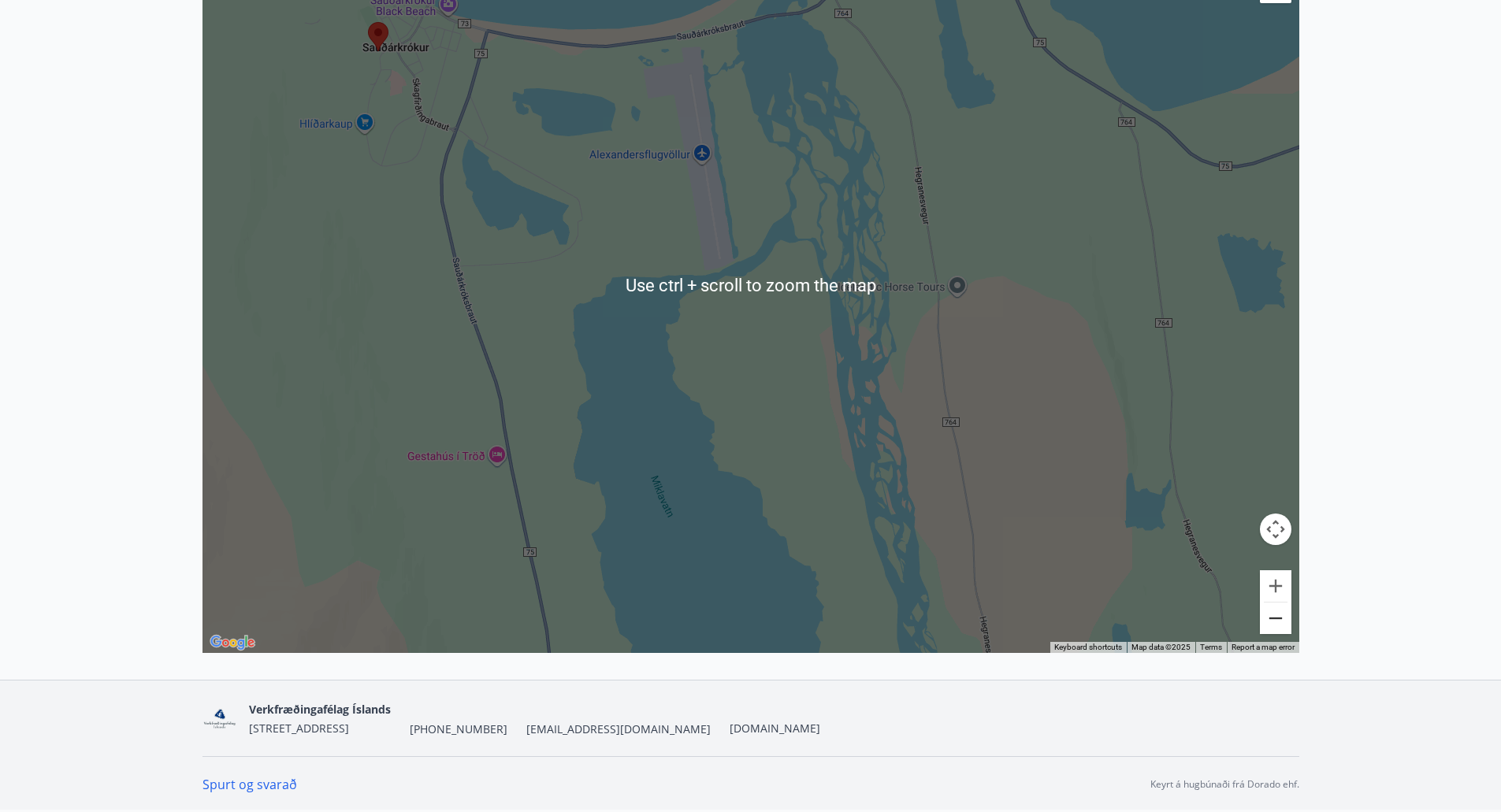
click at [1277, 621] on button "Zoom out" at bounding box center [1275, 618] width 31 height 31
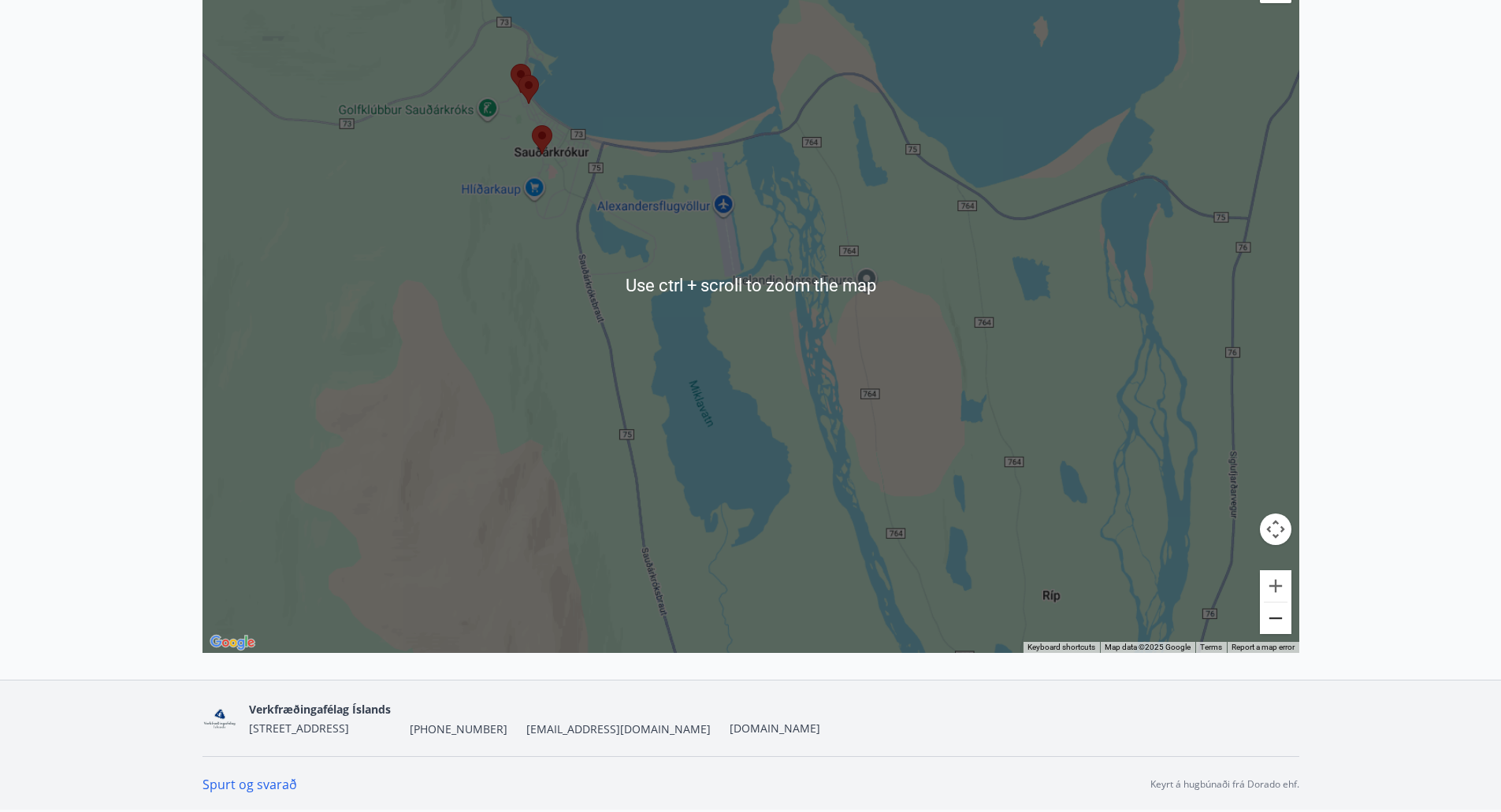
click at [1277, 621] on button "Zoom out" at bounding box center [1275, 618] width 31 height 31
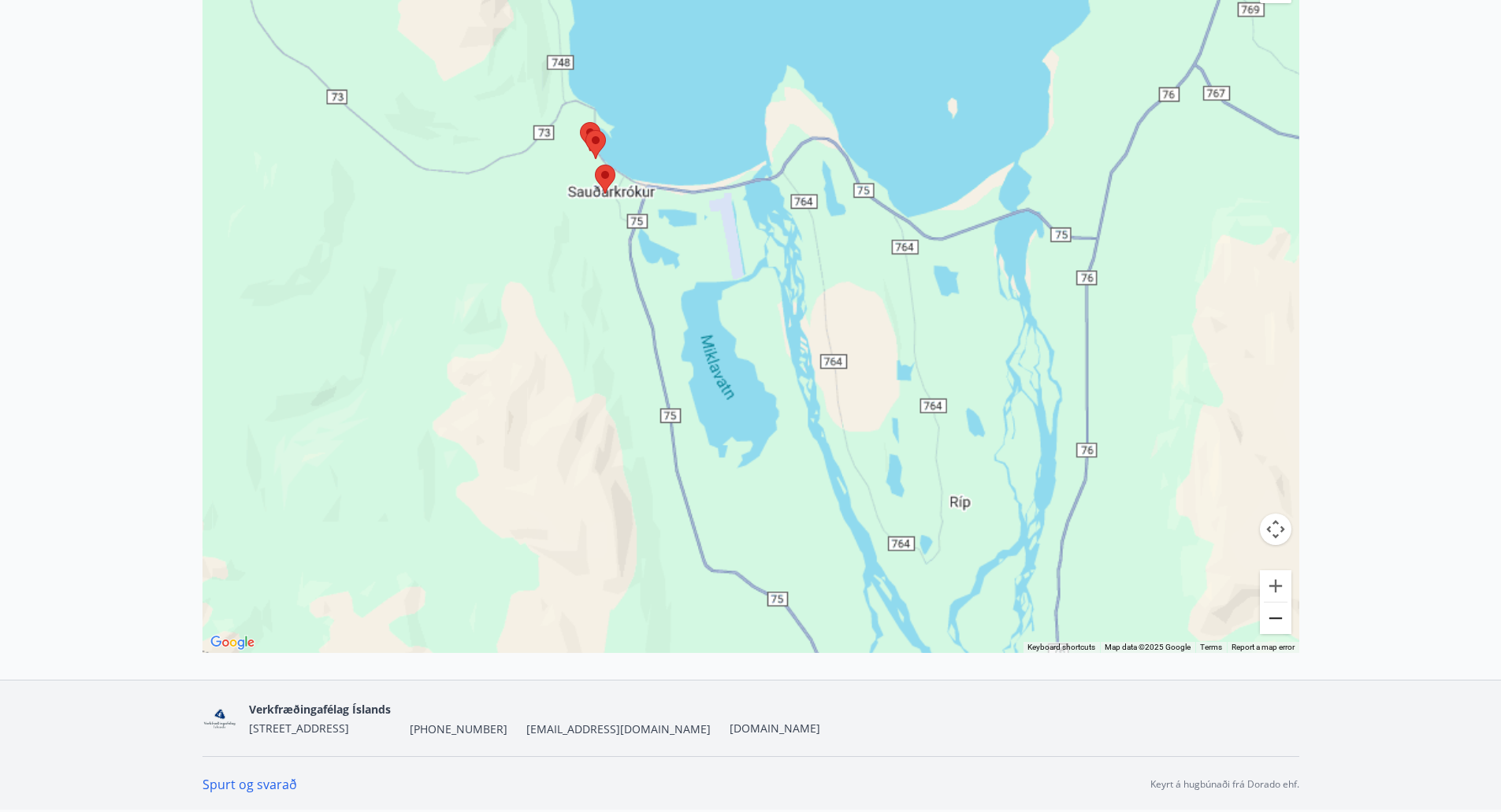
click at [1281, 621] on button "Zoom out" at bounding box center [1275, 618] width 31 height 31
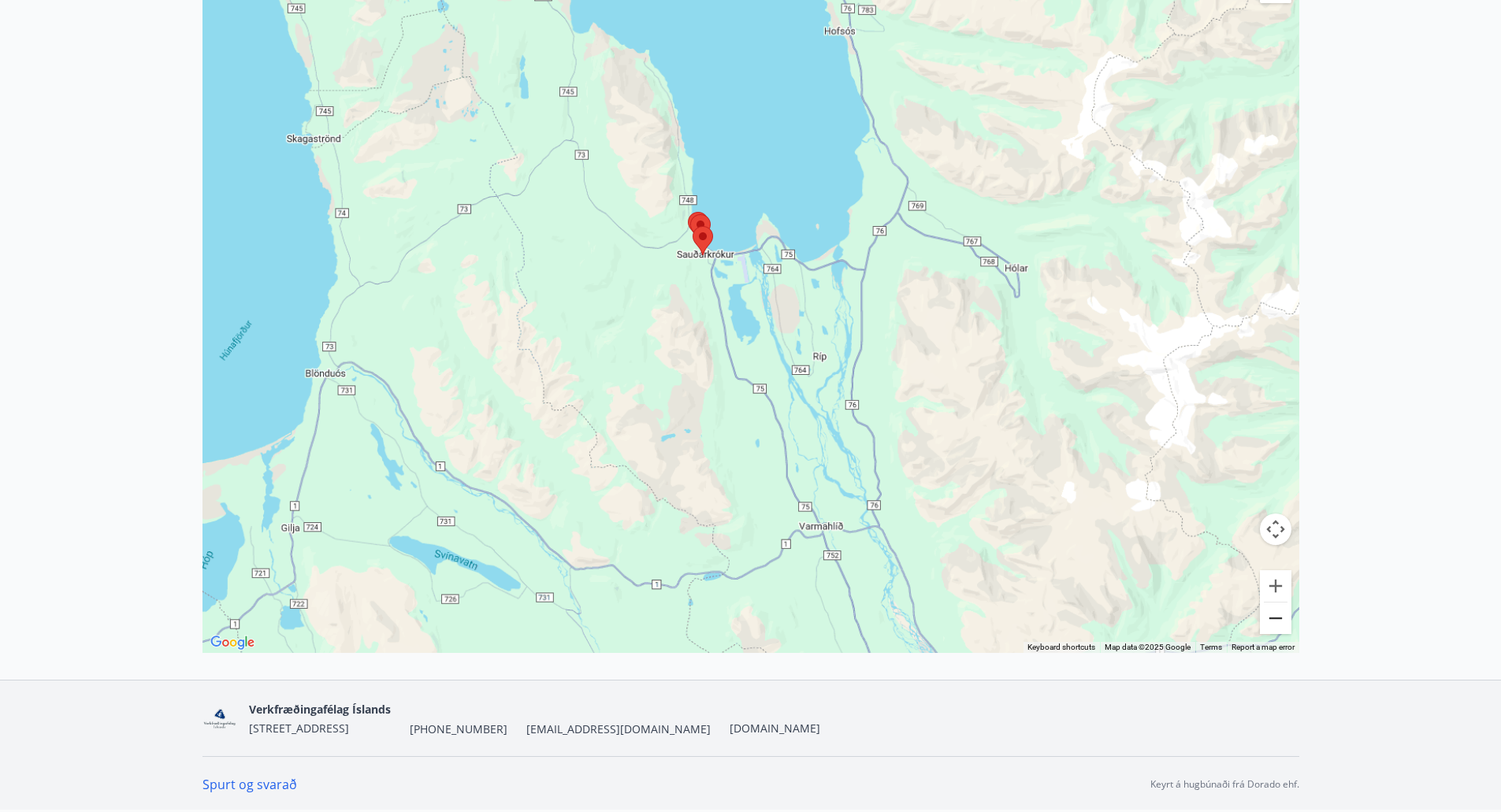
click at [1281, 621] on button "Zoom out" at bounding box center [1275, 618] width 31 height 31
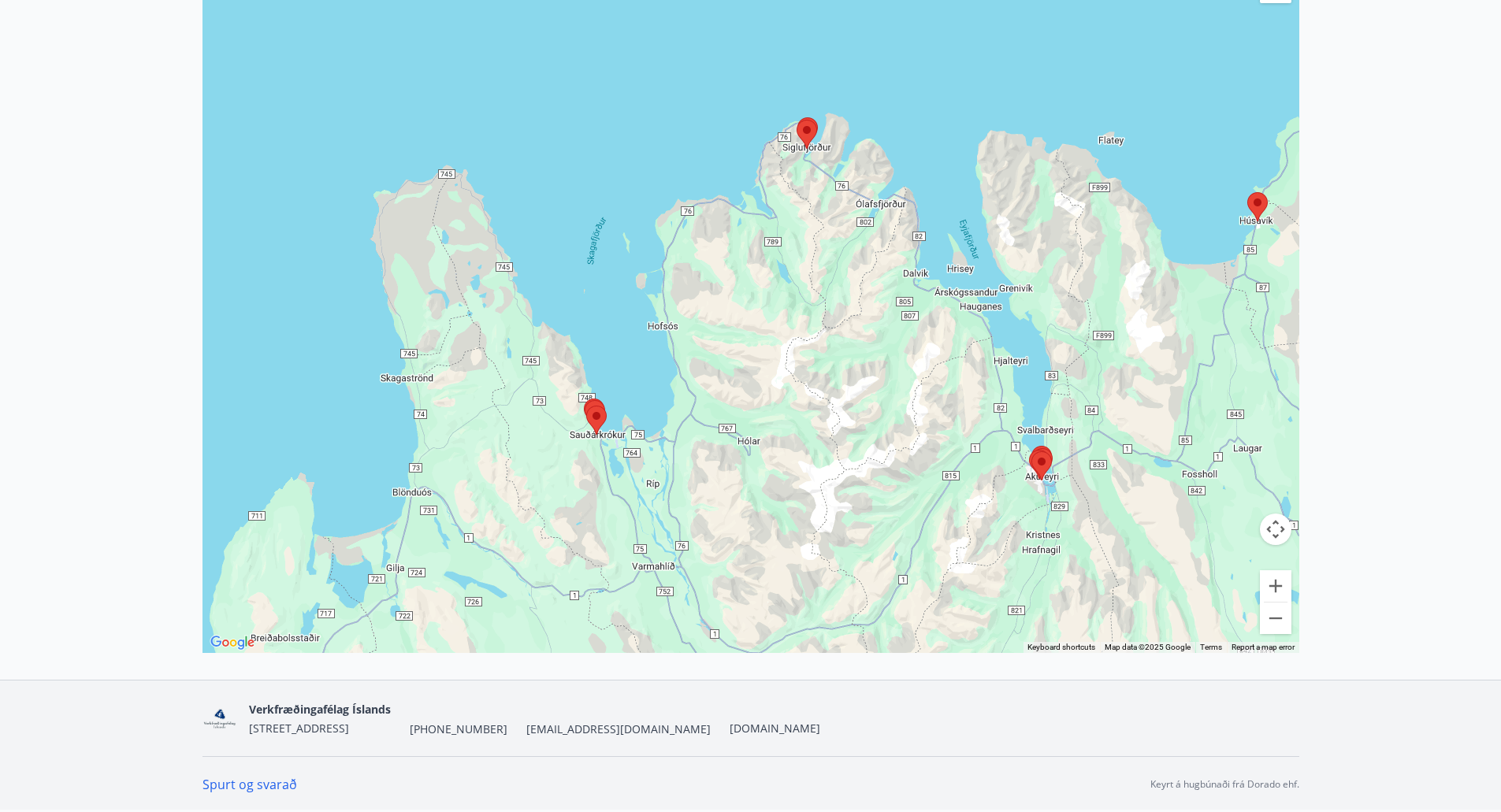
drag, startPoint x: 1165, startPoint y: 416, endPoint x: 1033, endPoint y: 580, distance: 210.5
click at [1033, 580] on div at bounding box center [750, 285] width 1097 height 737
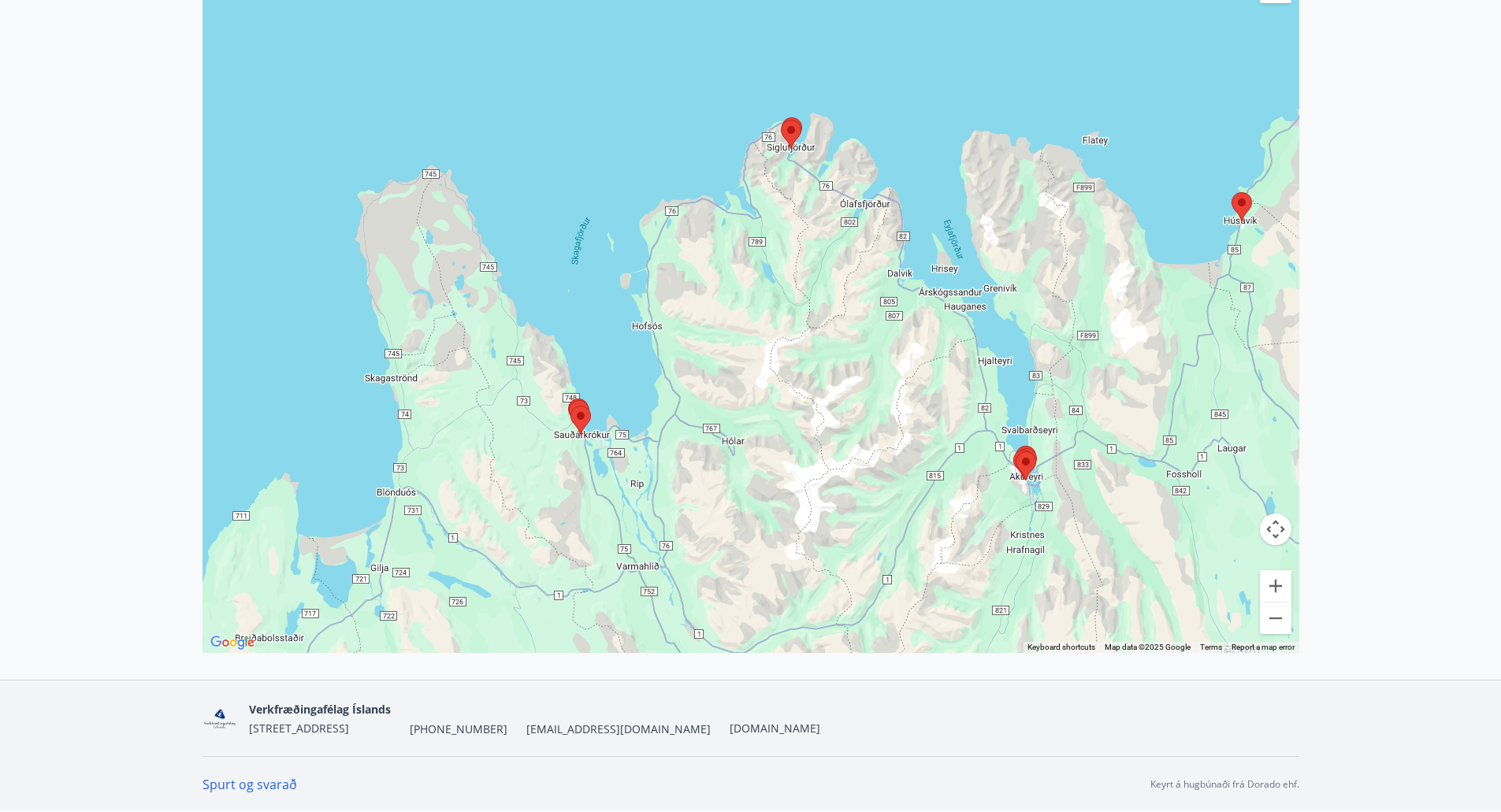
drag, startPoint x: 1034, startPoint y: 414, endPoint x: 1042, endPoint y: 361, distance: 53.6
click at [1042, 361] on div at bounding box center [750, 285] width 1097 height 737
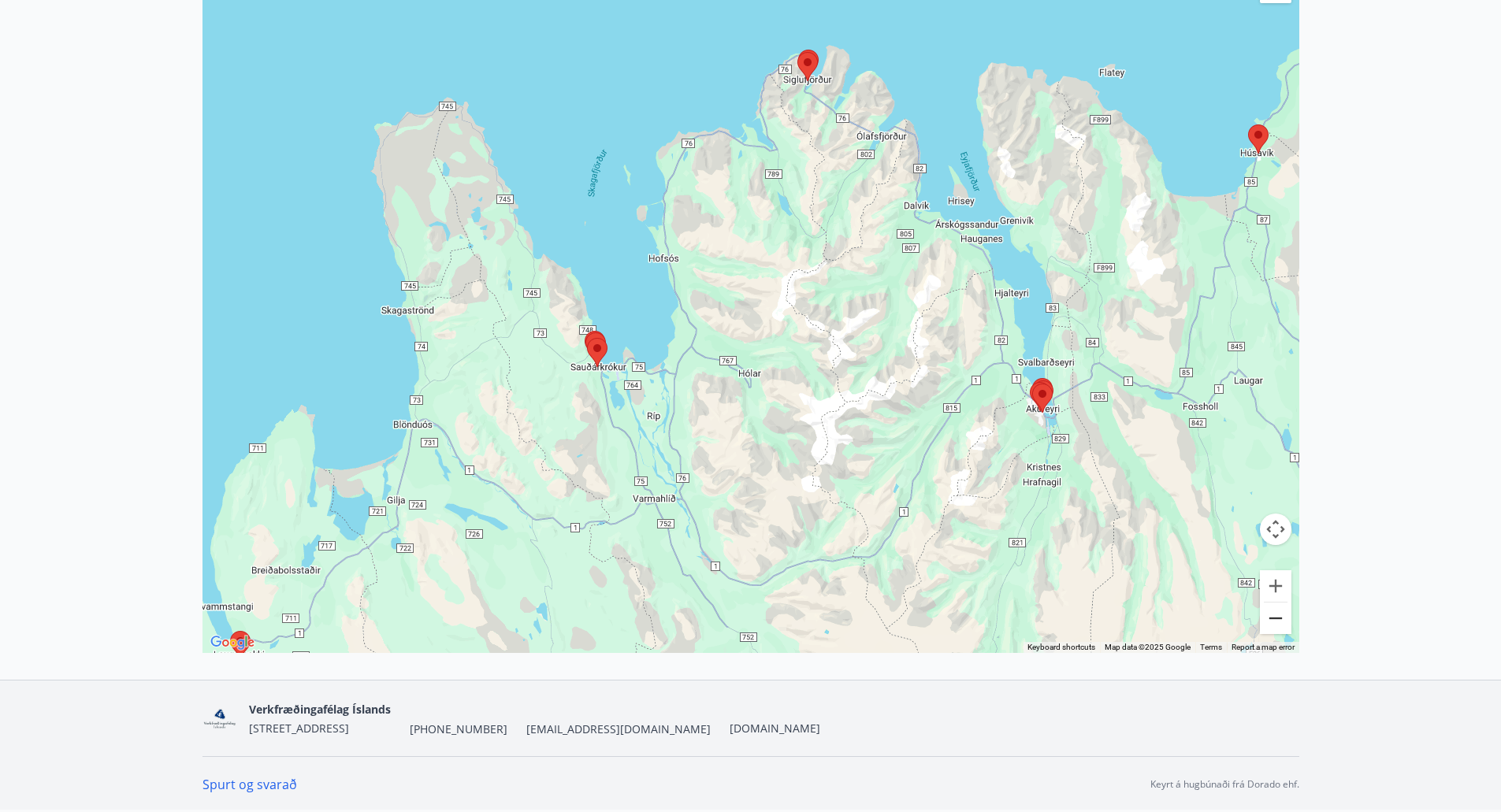
click at [1280, 612] on button "Zoom out" at bounding box center [1275, 618] width 31 height 31
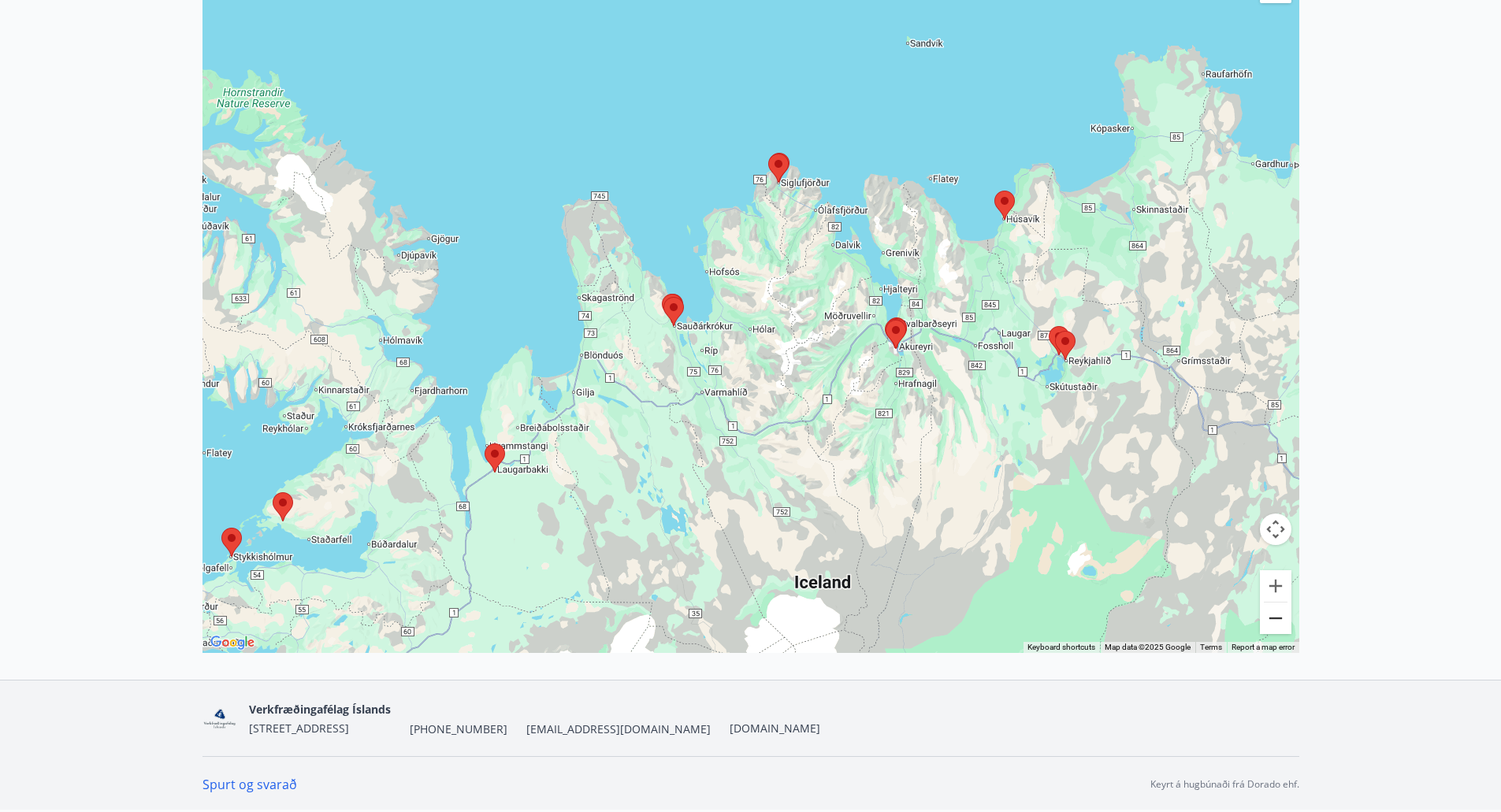
click at [1280, 612] on button "Zoom out" at bounding box center [1275, 618] width 31 height 31
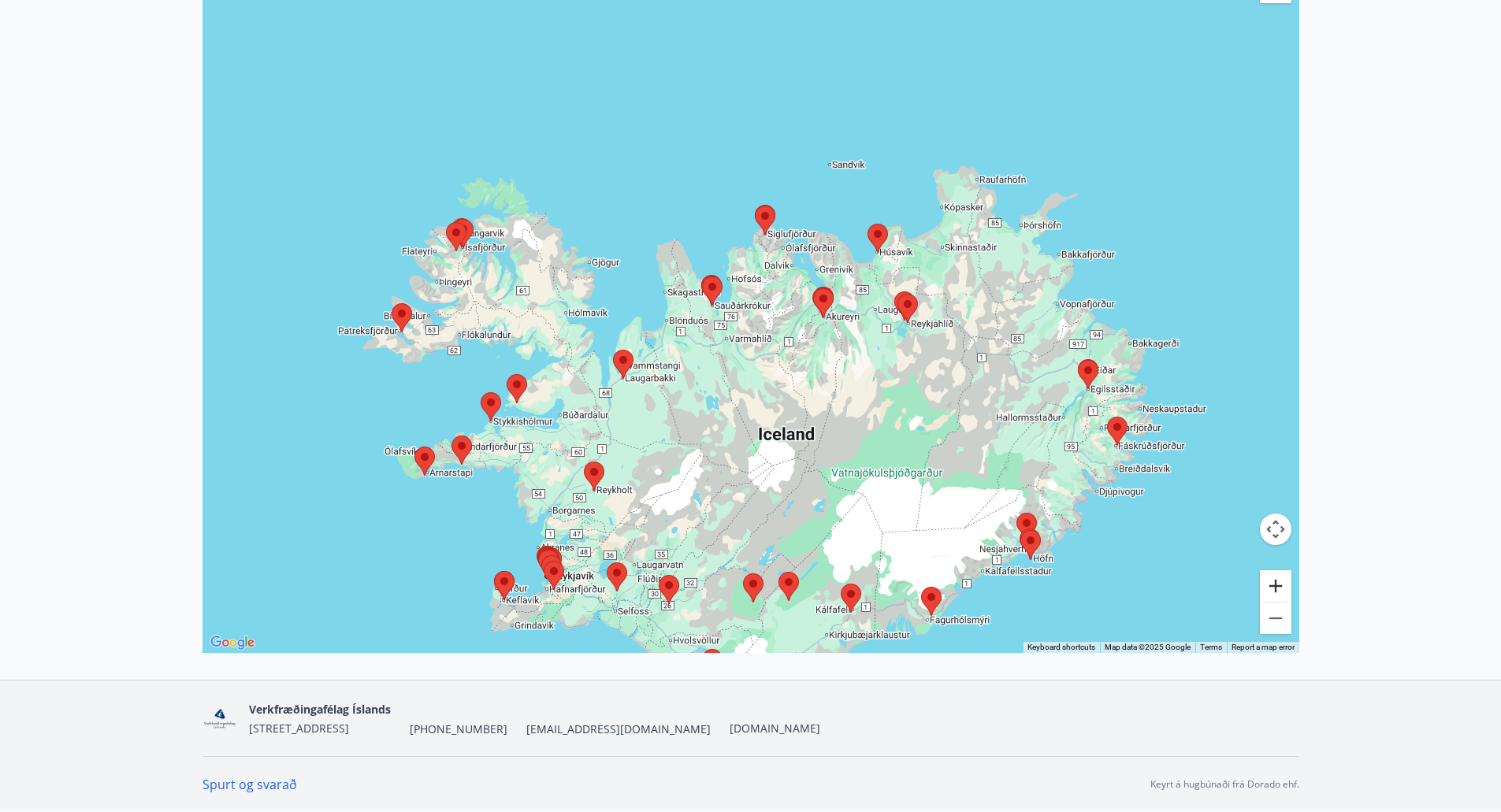
click at [1270, 581] on button "Zoom in" at bounding box center [1275, 586] width 31 height 31
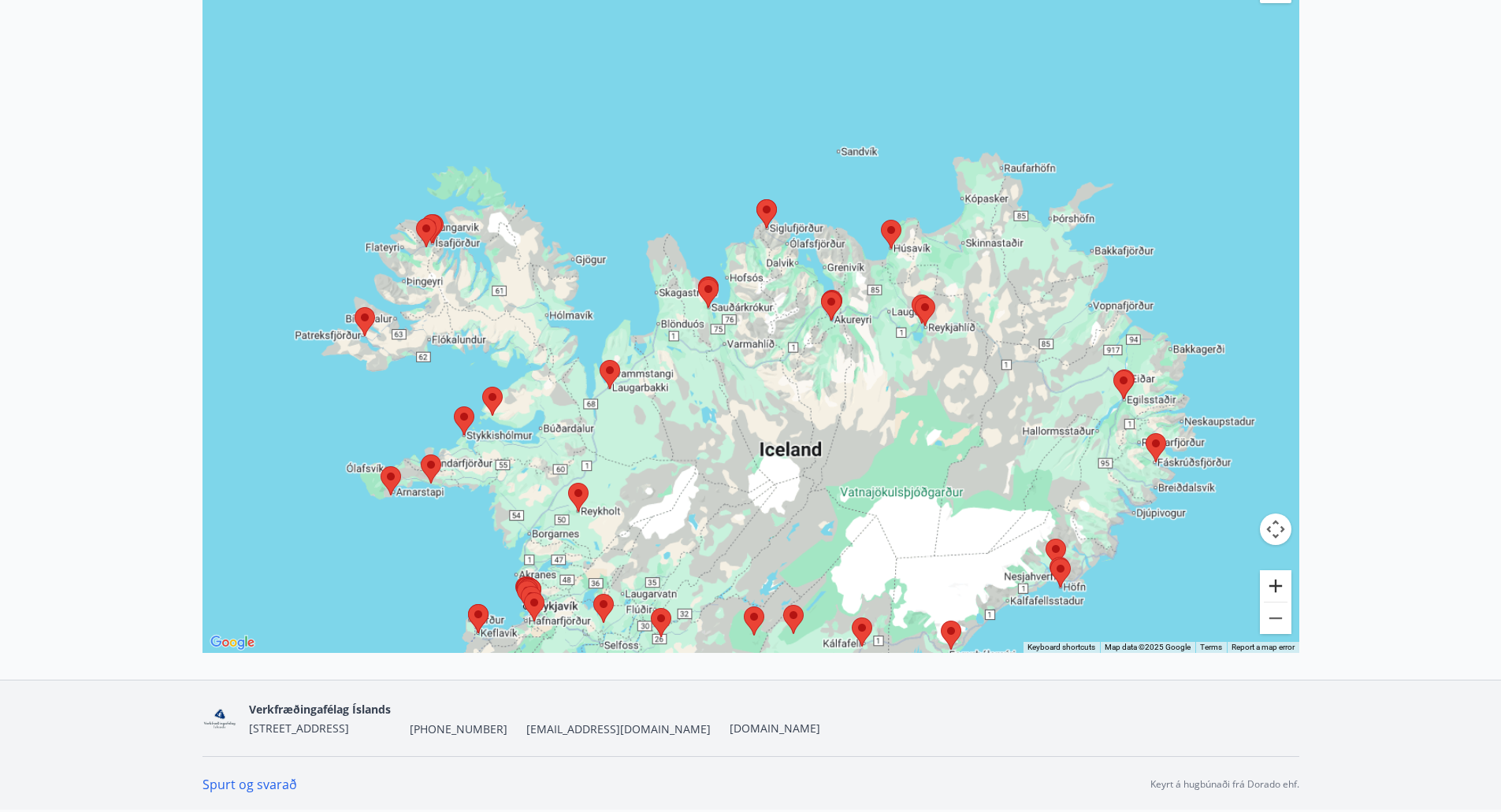
click at [1270, 581] on button "Zoom in" at bounding box center [1275, 586] width 31 height 31
